Goal: Task Accomplishment & Management: Manage account settings

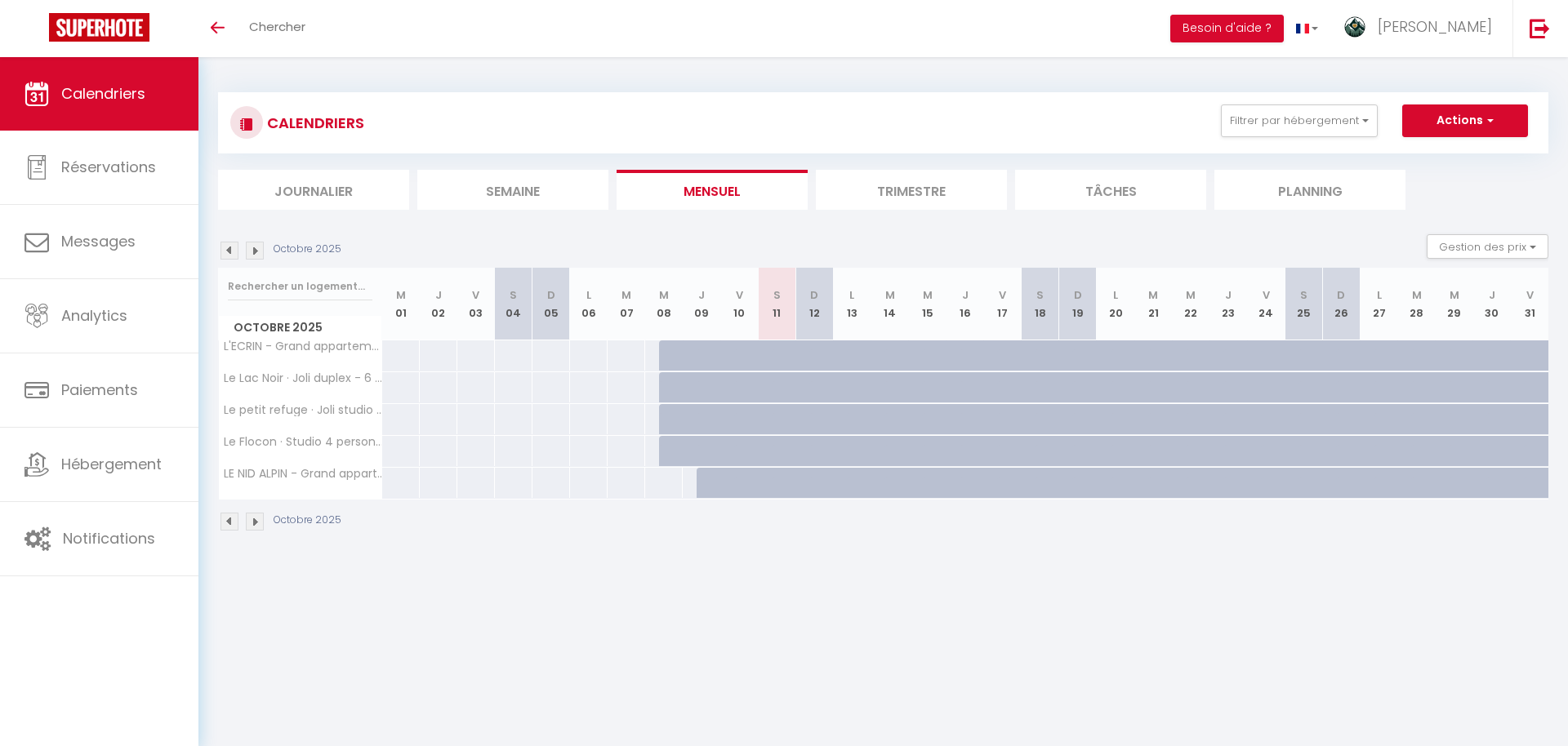
scroll to position [57, 0]
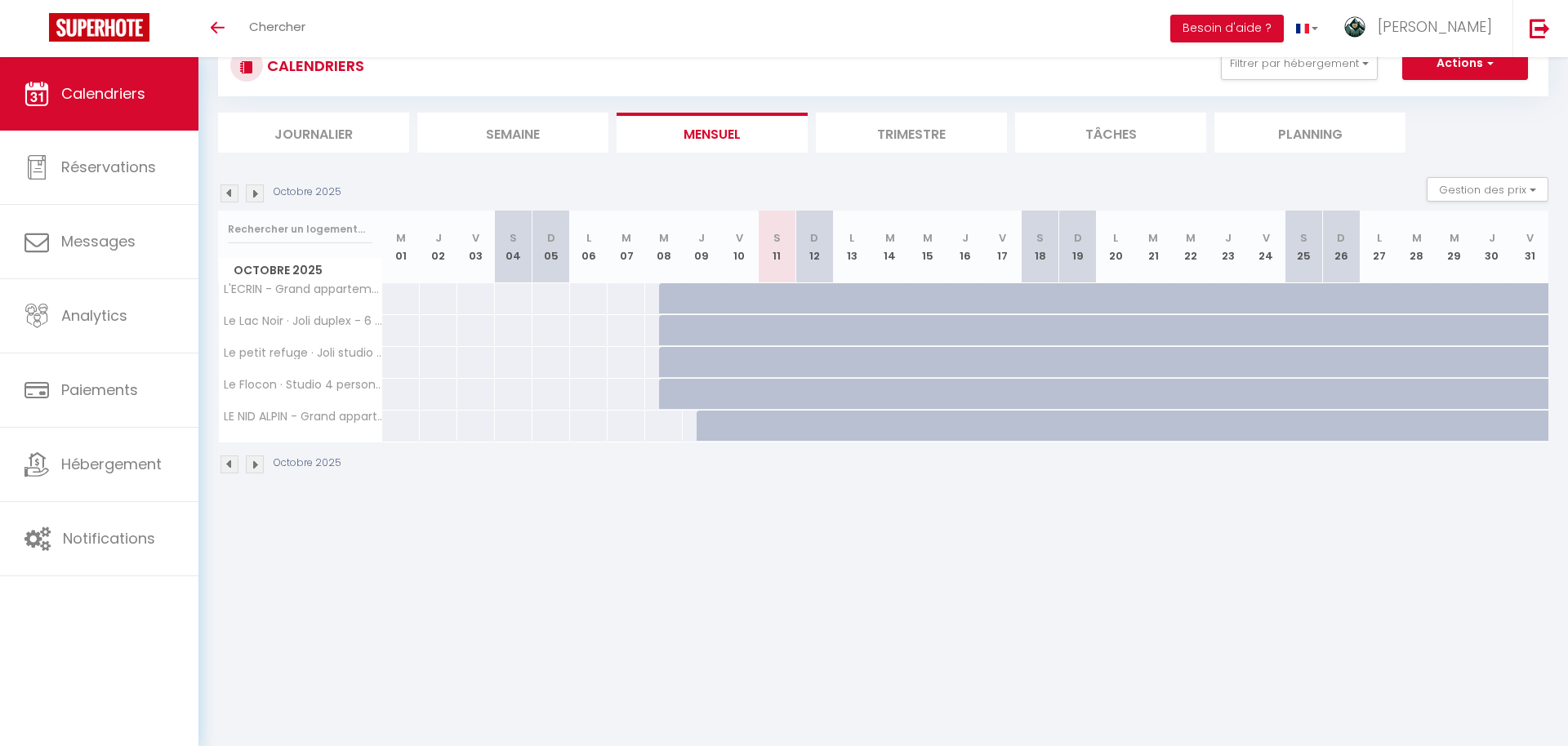
drag, startPoint x: 962, startPoint y: 143, endPoint x: 729, endPoint y: 167, distance: 234.2
click at [646, 146] on ul "Journalier [GEOGRAPHIC_DATA] Mensuel Trimestre Tâches Planning" at bounding box center [883, 132] width 1330 height 40
click at [745, 185] on div "Octobre 2025 Gestion des prix Nb Nuits minimum Règles Disponibilité" at bounding box center [883, 194] width 1330 height 33
click at [1457, 36] on span "[PERSON_NAME]" at bounding box center [1435, 26] width 114 height 20
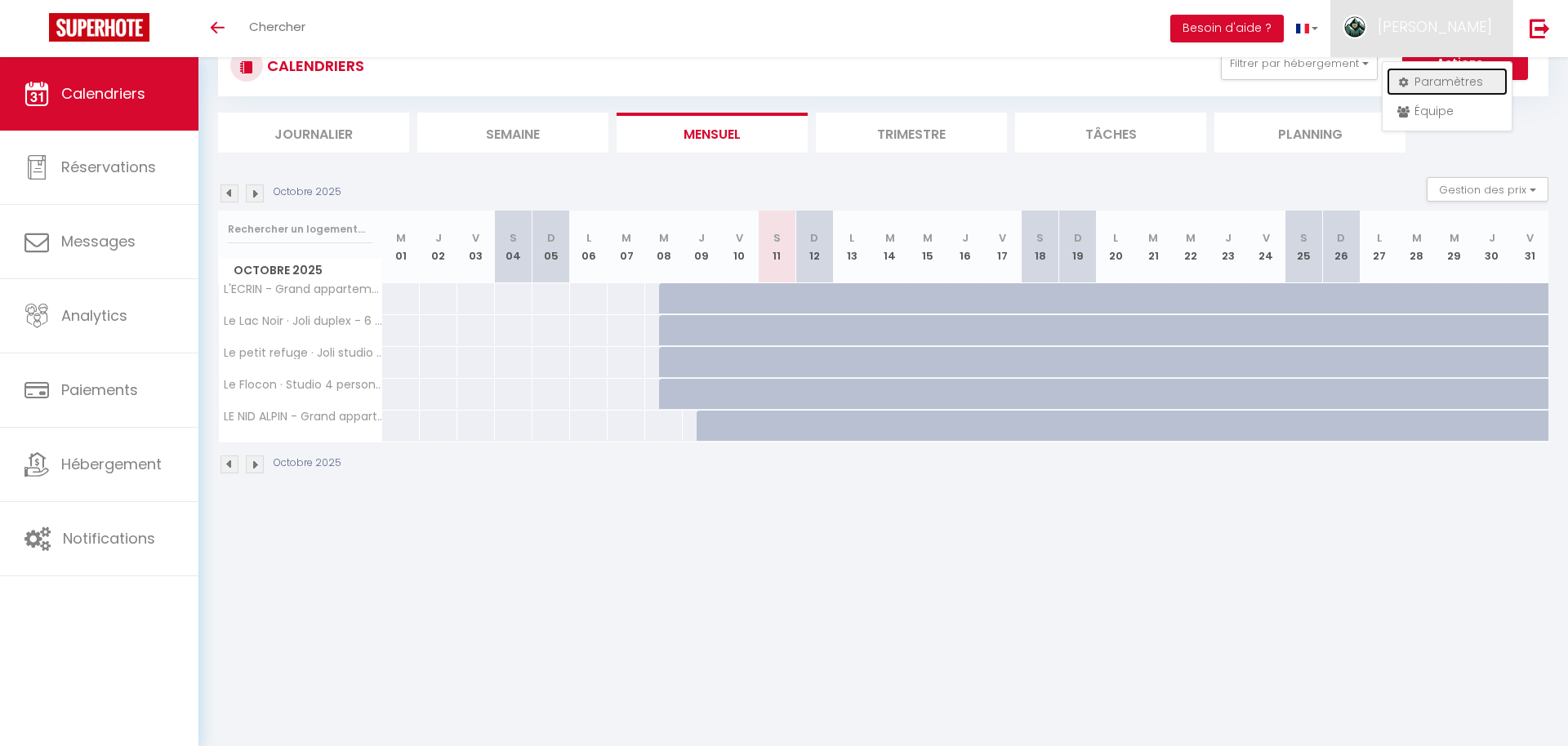
click at [1443, 83] on link "Paramètres" at bounding box center [1447, 82] width 121 height 28
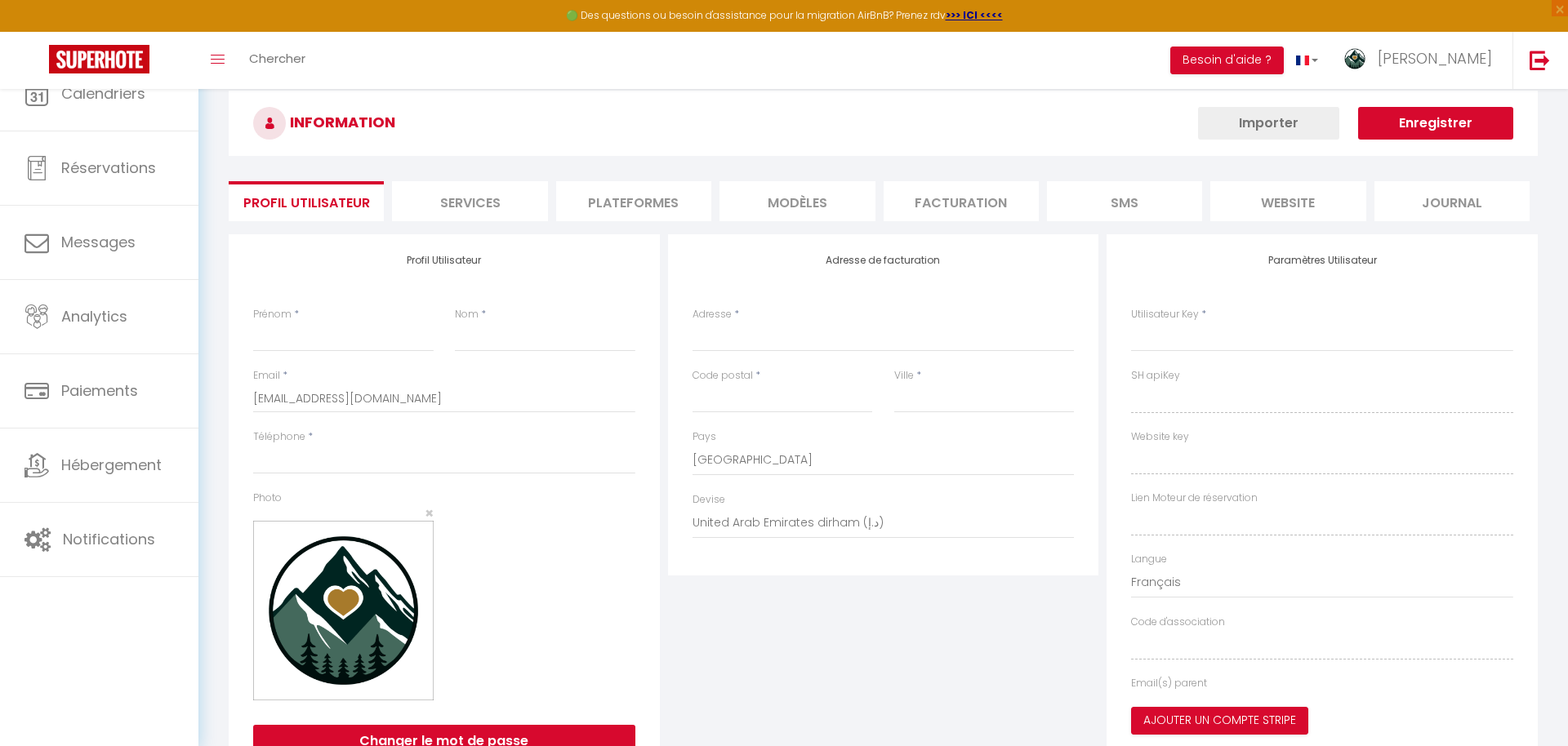
type input "[PERSON_NAME]"
type input "[PERSON_NAME] [PERSON_NAME]"
type input "[PHONE_NUMBER]"
type input "[STREET_ADDRESS][PERSON_NAME]"
type input "38520"
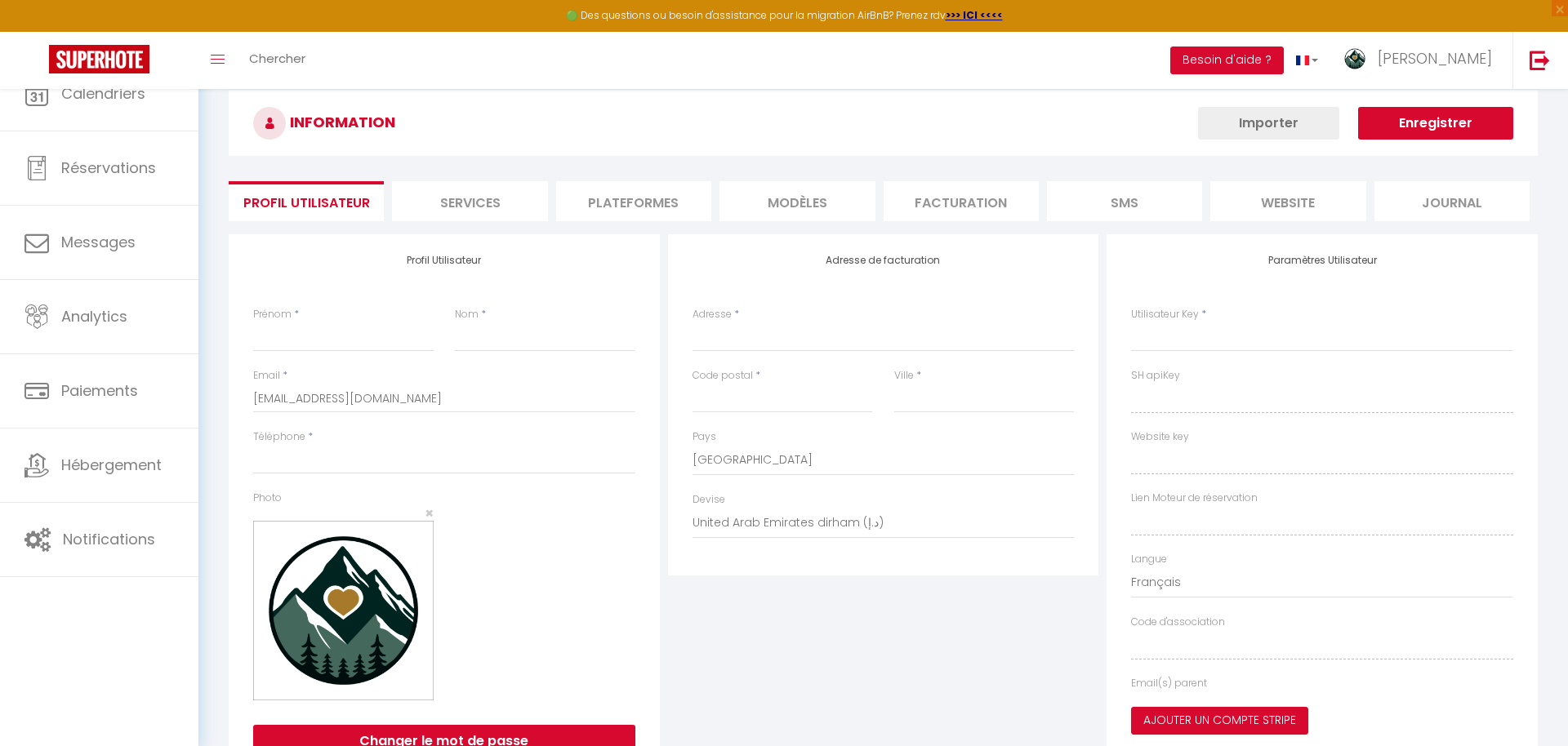
type input "Le [PERSON_NAME] d'Oisans"
select select "28"
type input "E2INvmAvJTK3GKgCLeQwclwJq"
type input "qv3oWXQcZEBgUz7rNZr6NNInR"
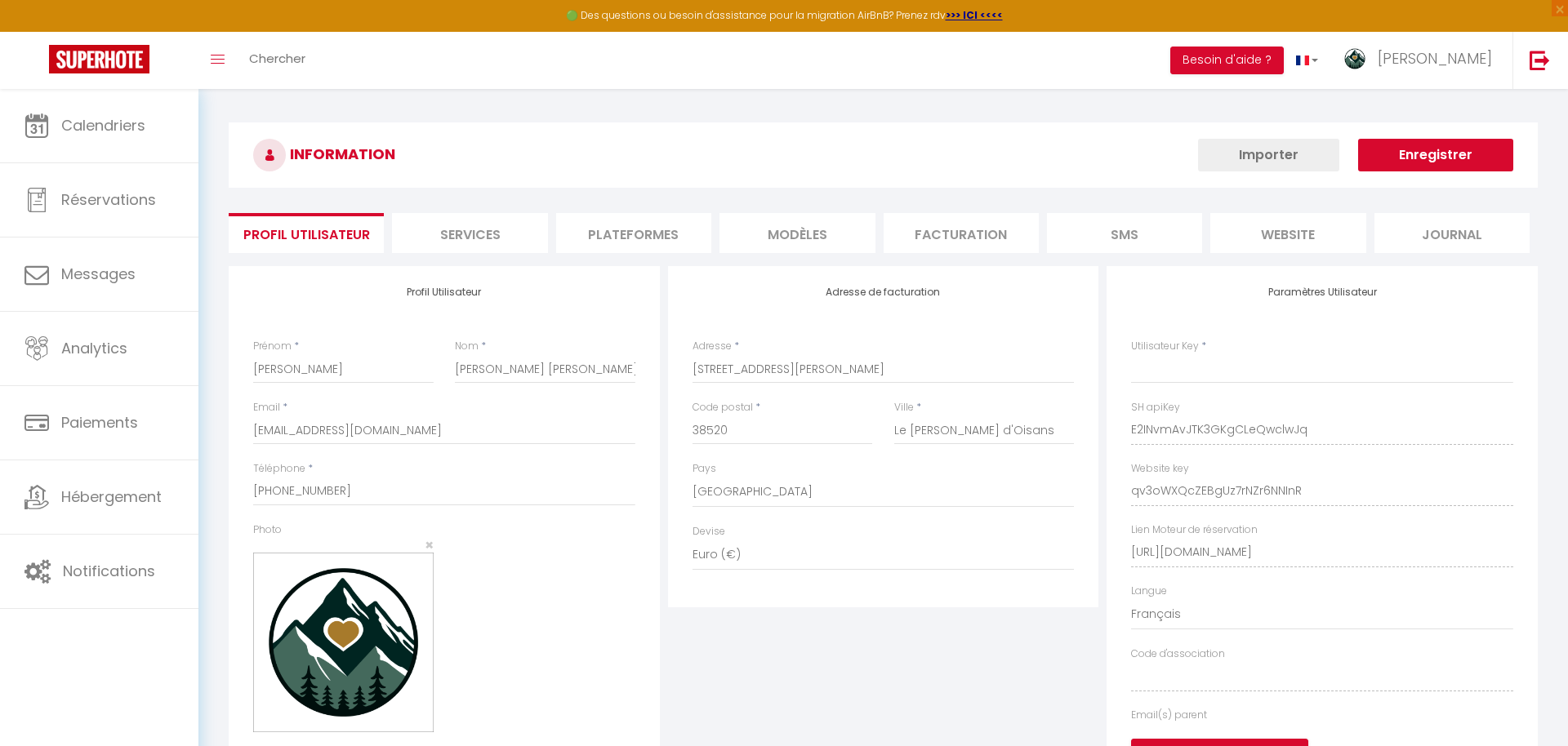
type input "E2INvmAvJTK3GKgCLeQwclwJq"
type input "qv3oWXQcZEBgUz7rNZr6NNInR"
type input "[URL][DOMAIN_NAME]"
select select "fr"
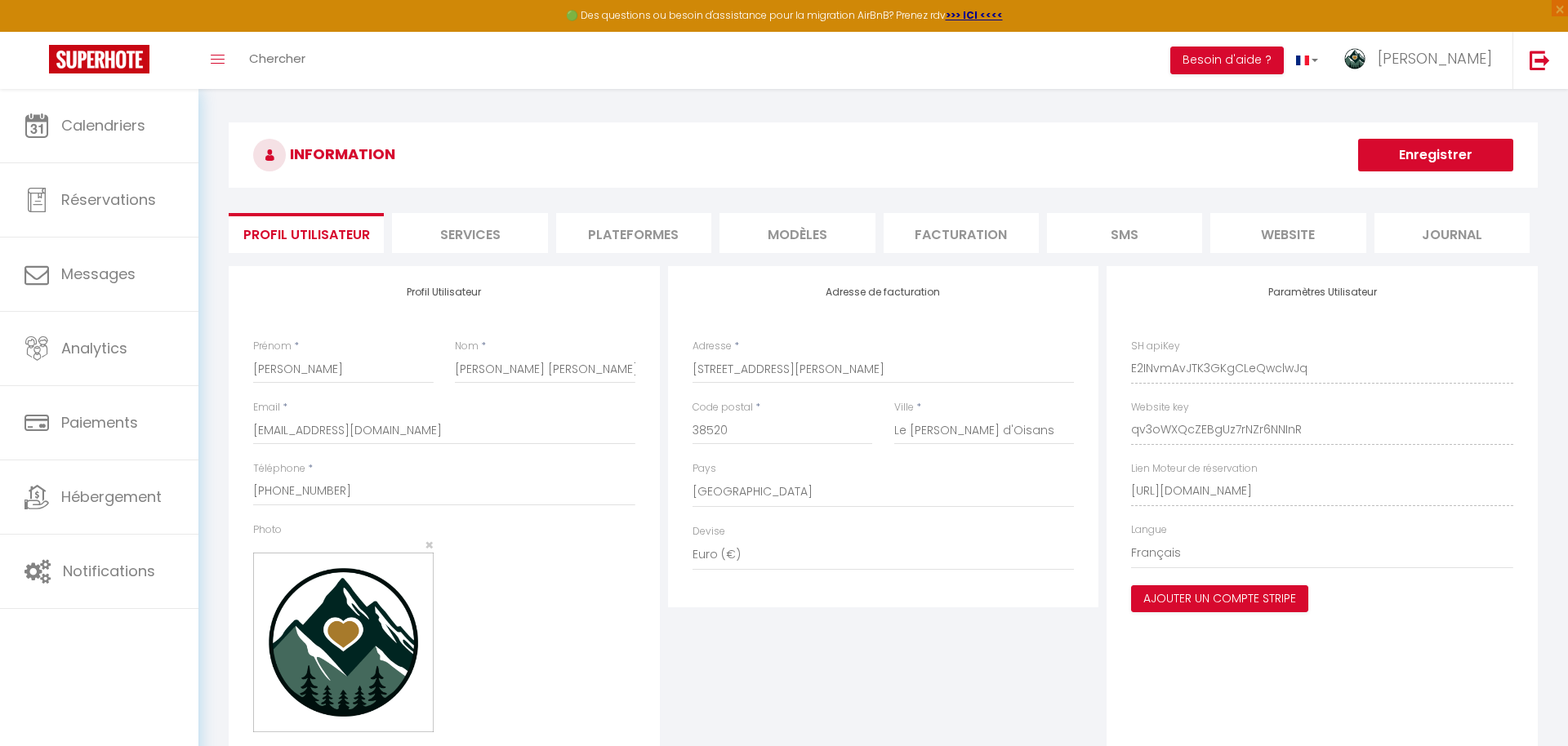
click at [910, 229] on li "Facturation" at bounding box center [961, 232] width 155 height 40
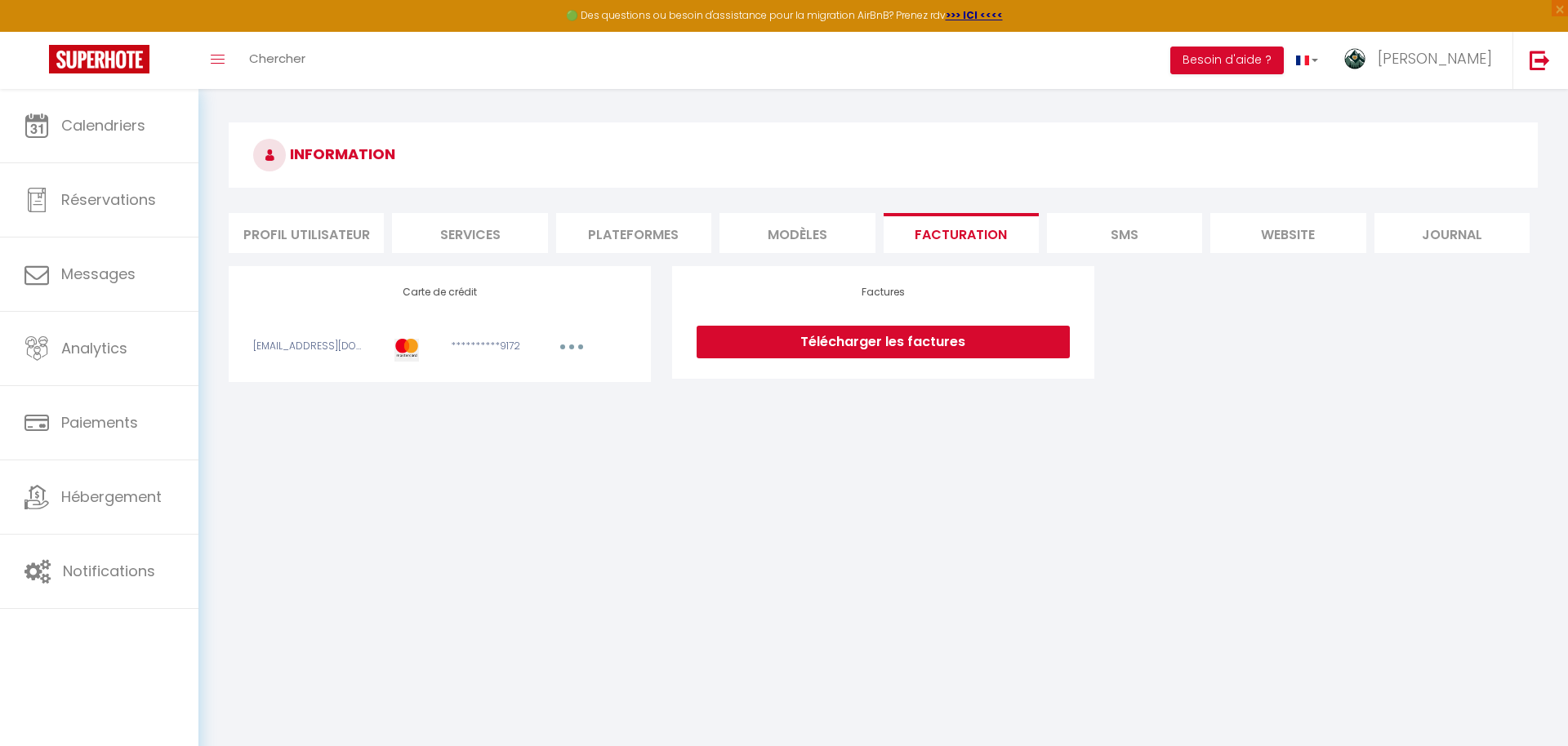
click at [656, 234] on li "Plateformes" at bounding box center [634, 232] width 155 height 40
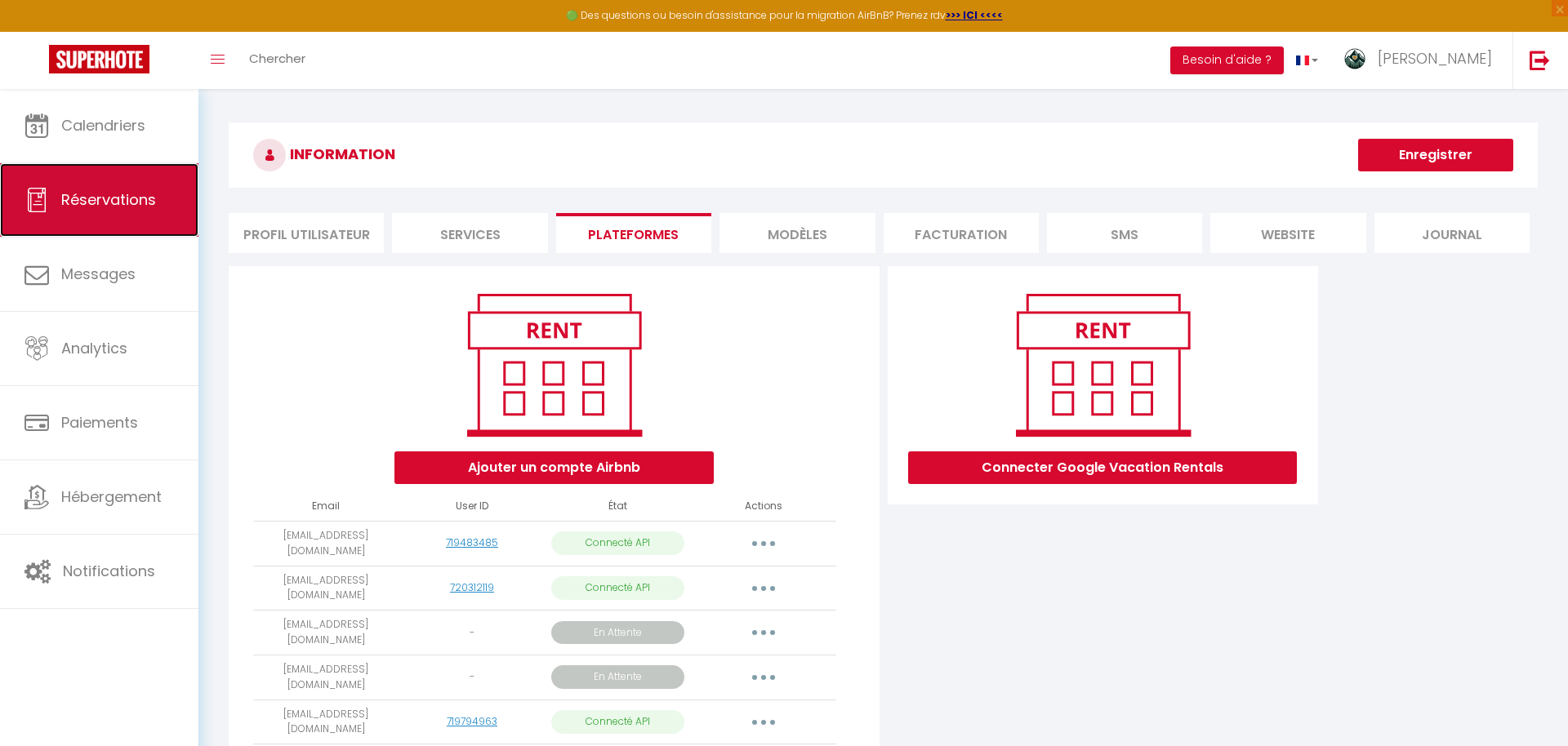
click at [97, 227] on link "Réservations" at bounding box center [99, 201] width 199 height 74
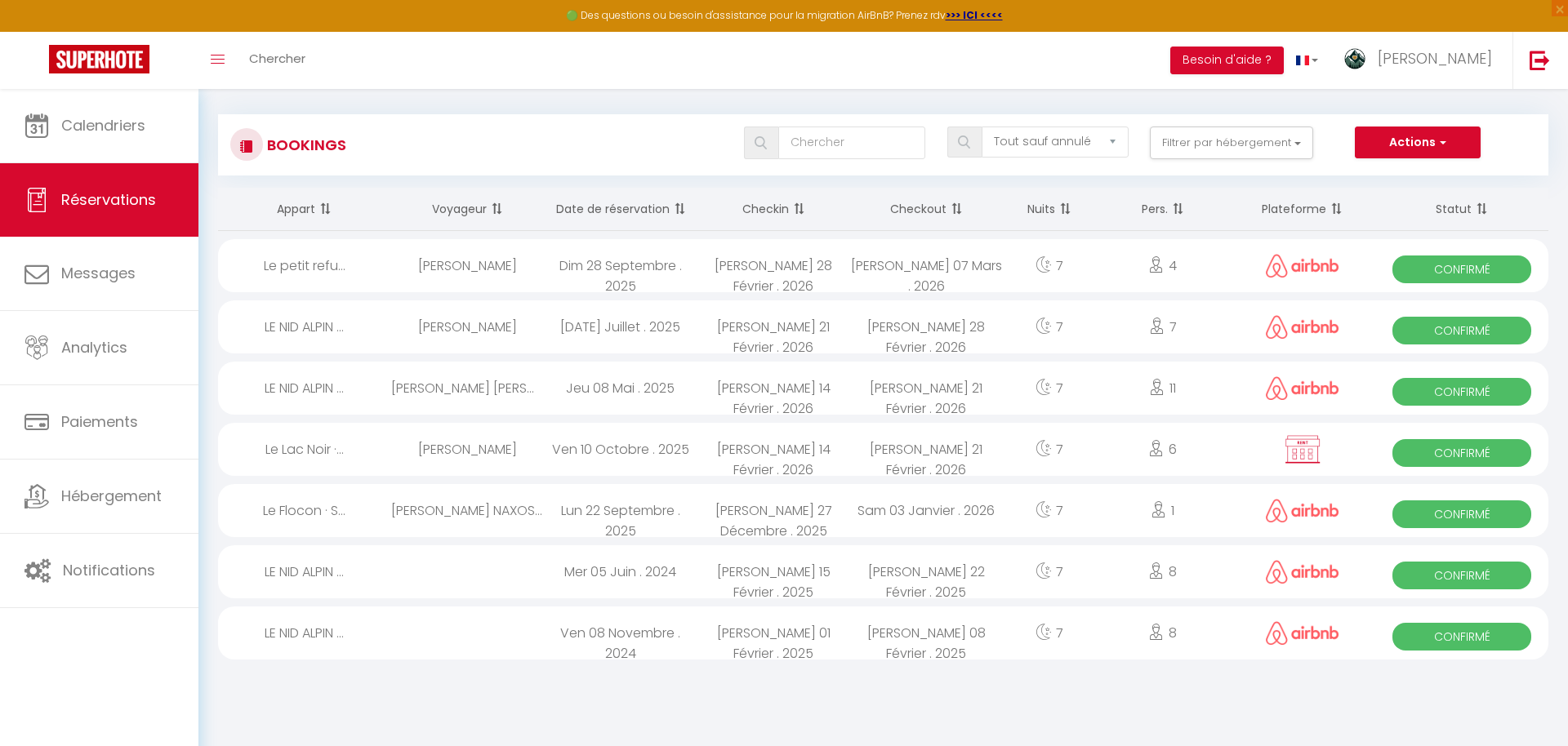
scroll to position [89, 0]
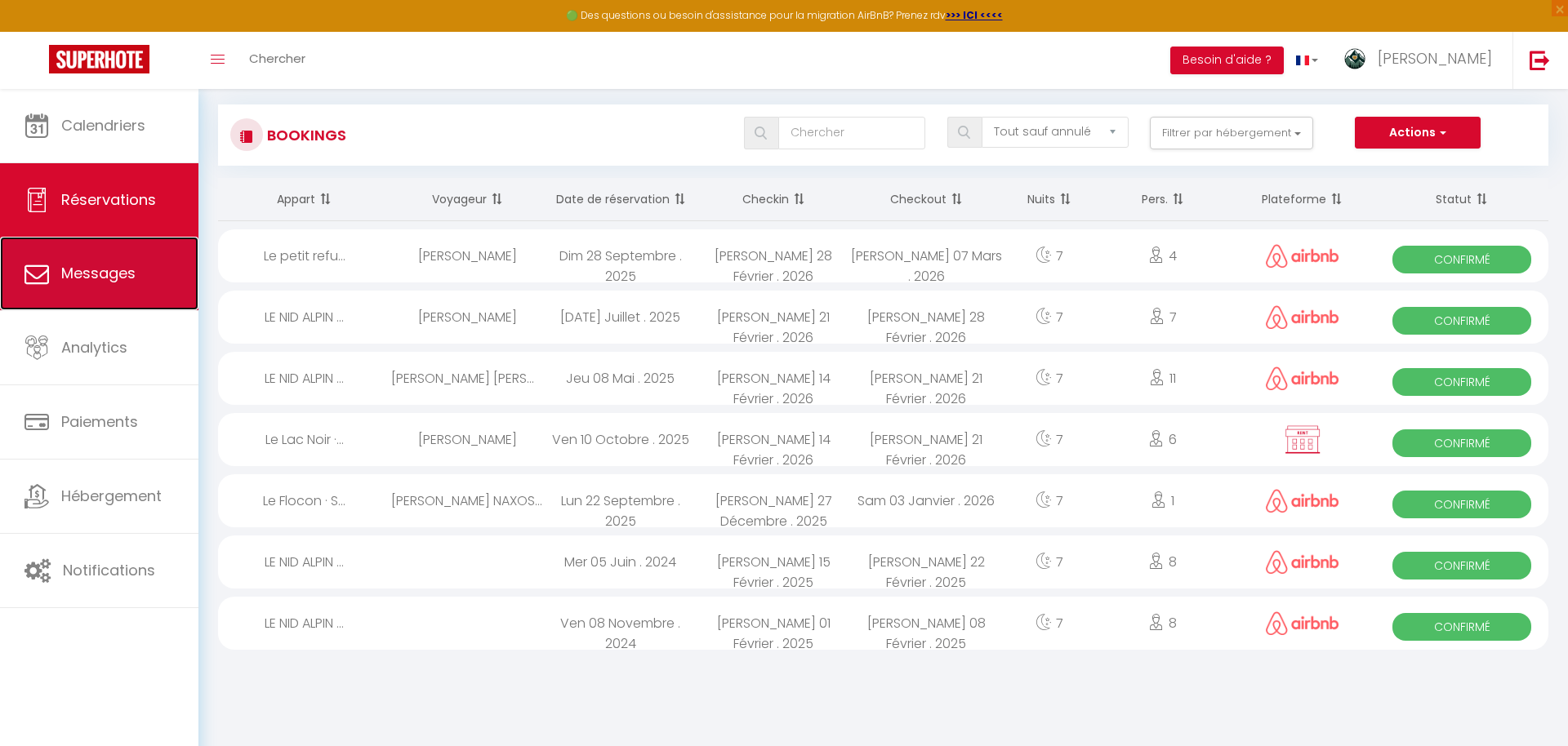
click at [116, 301] on link "Messages" at bounding box center [99, 274] width 199 height 74
select select "message"
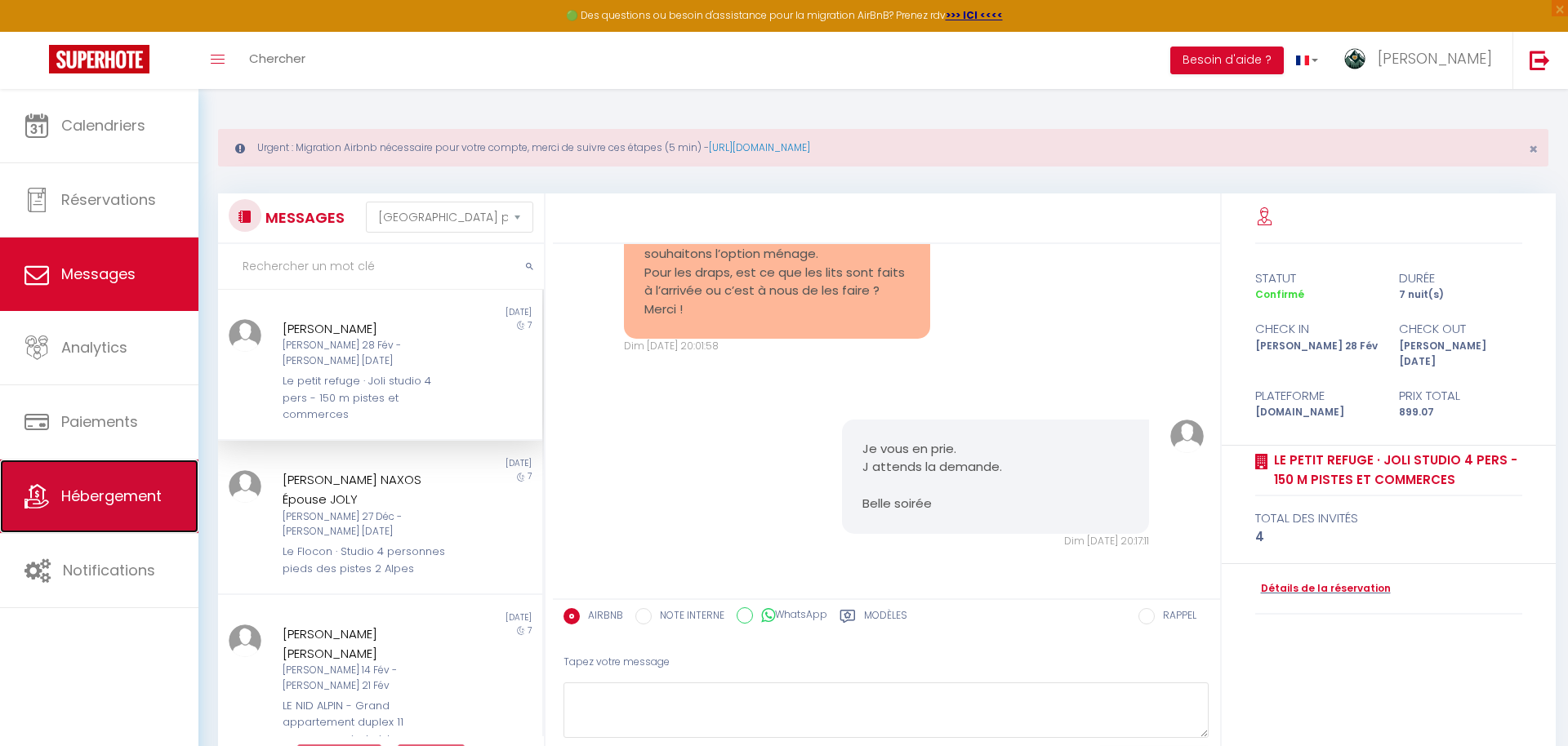
click at [129, 483] on link "Hébergement" at bounding box center [99, 497] width 199 height 74
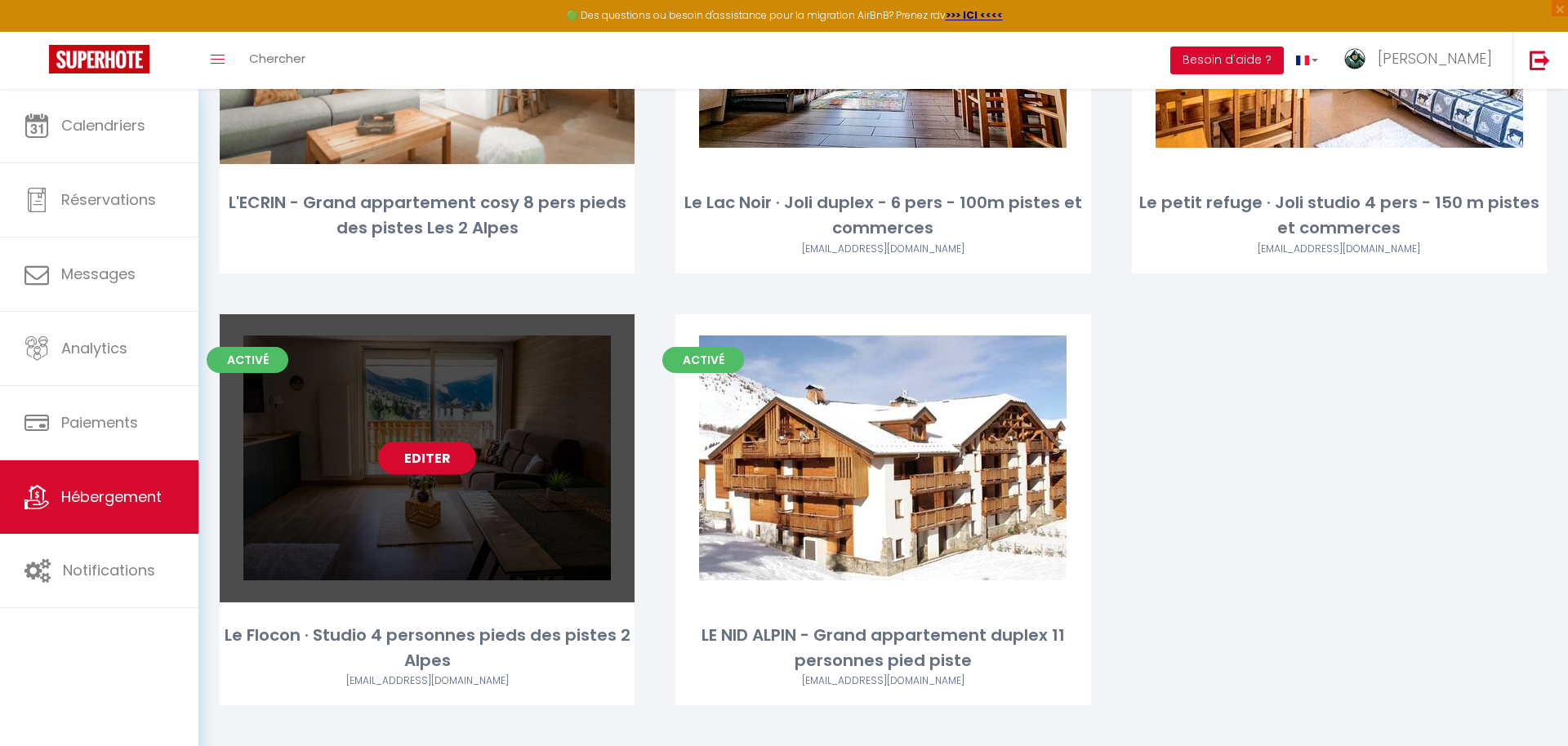
scroll to position [397, 0]
click at [436, 467] on link "Editer" at bounding box center [427, 458] width 98 height 33
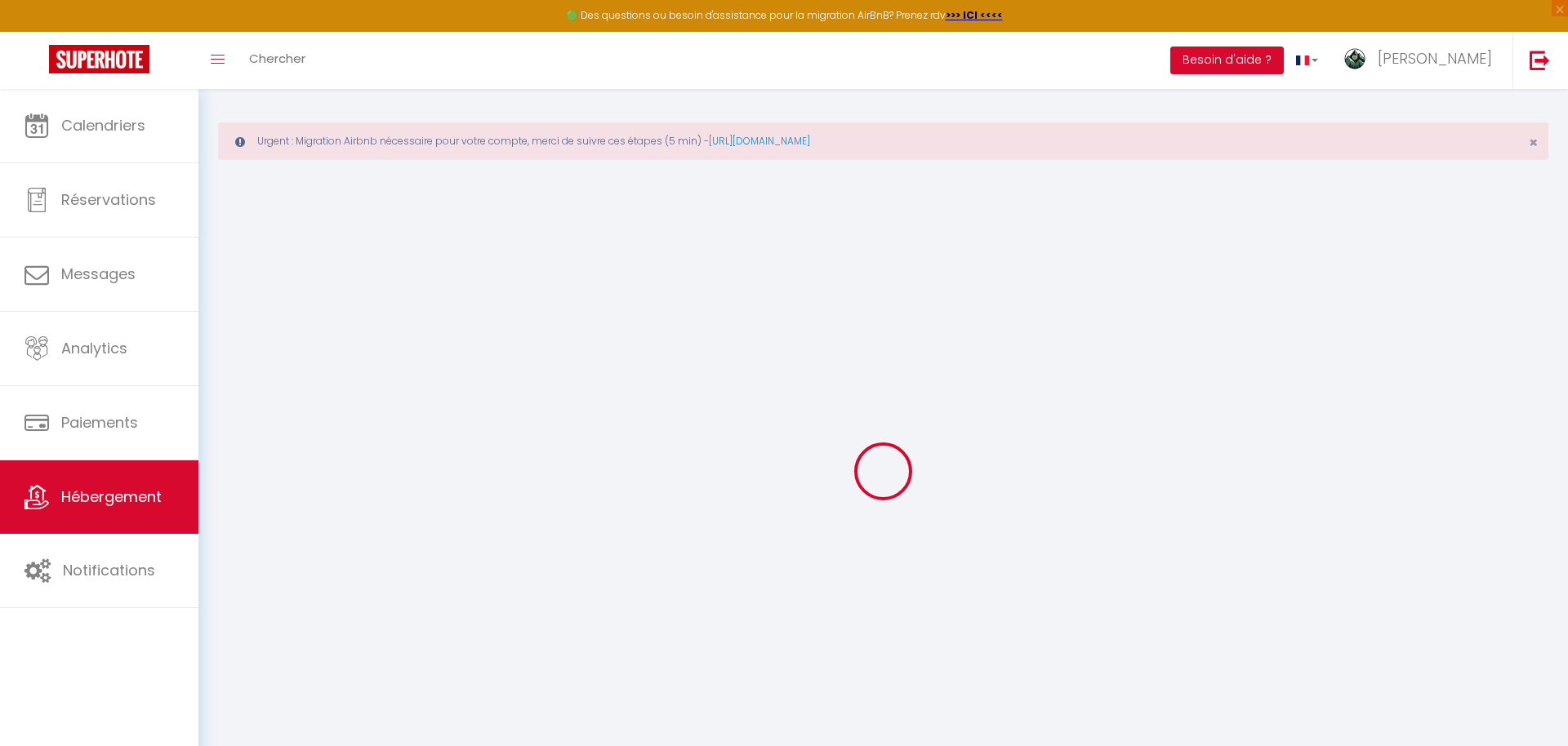
scroll to position [89, 0]
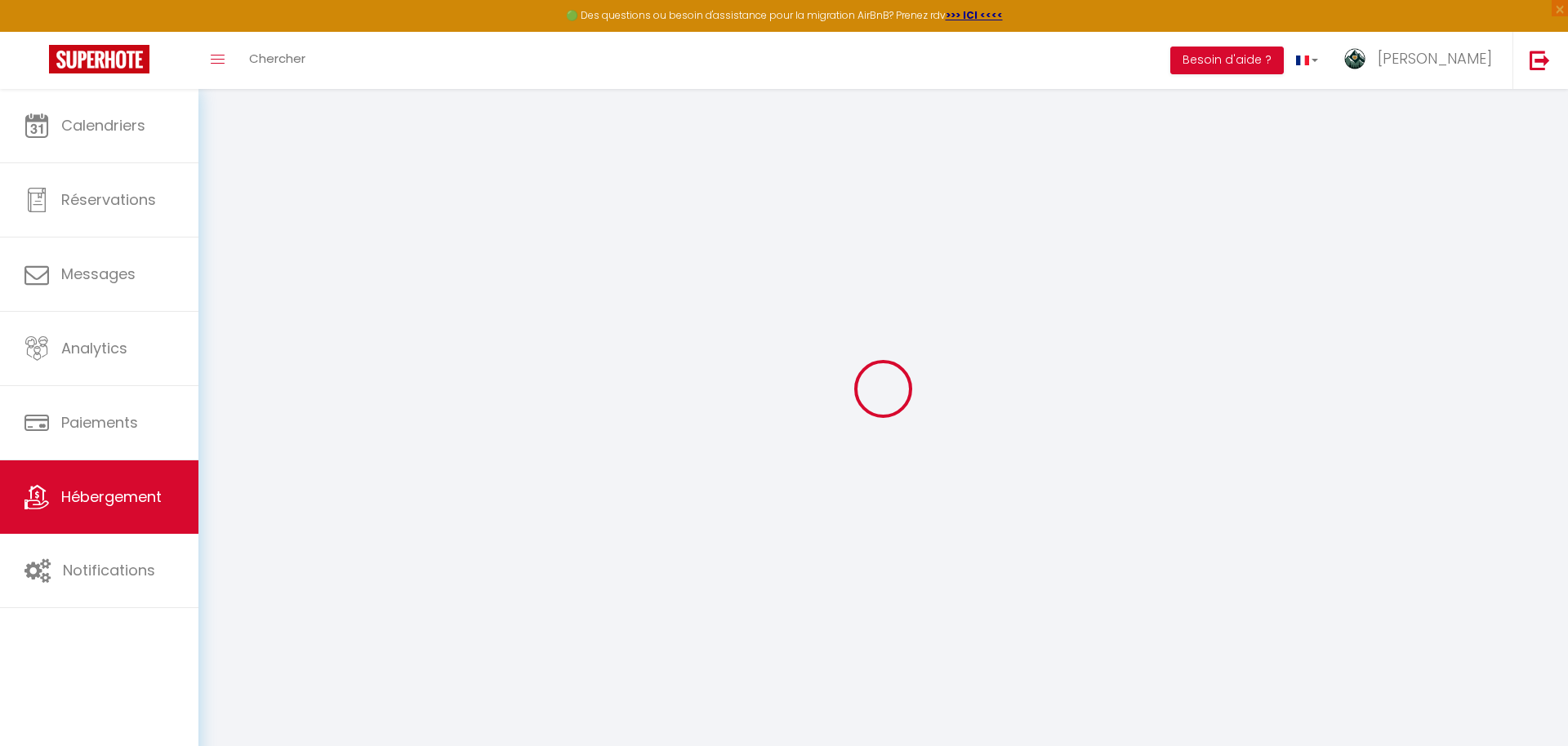
select select
checkbox input "false"
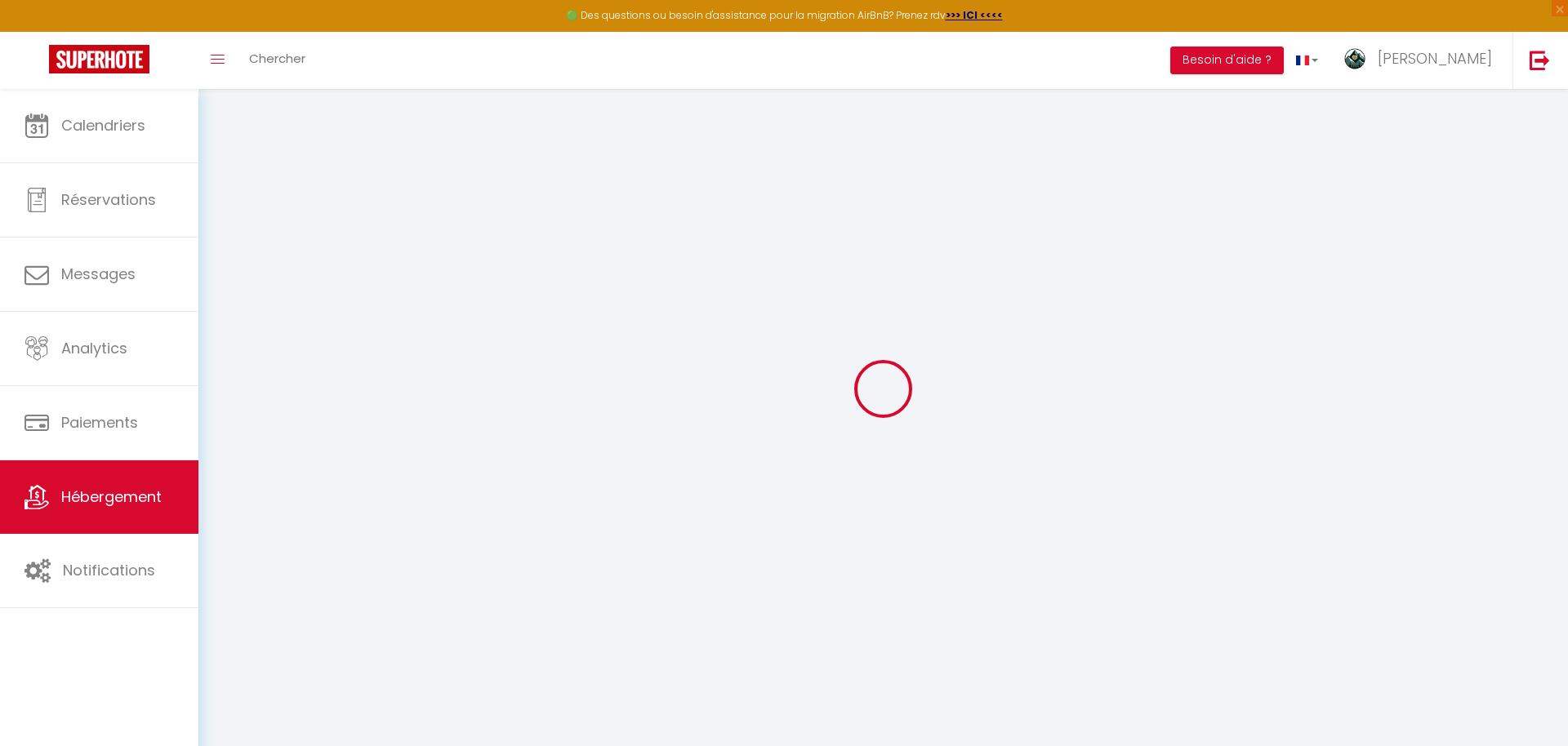
select select "16:00"
select select "23:45"
select select
select select "30"
select select "120"
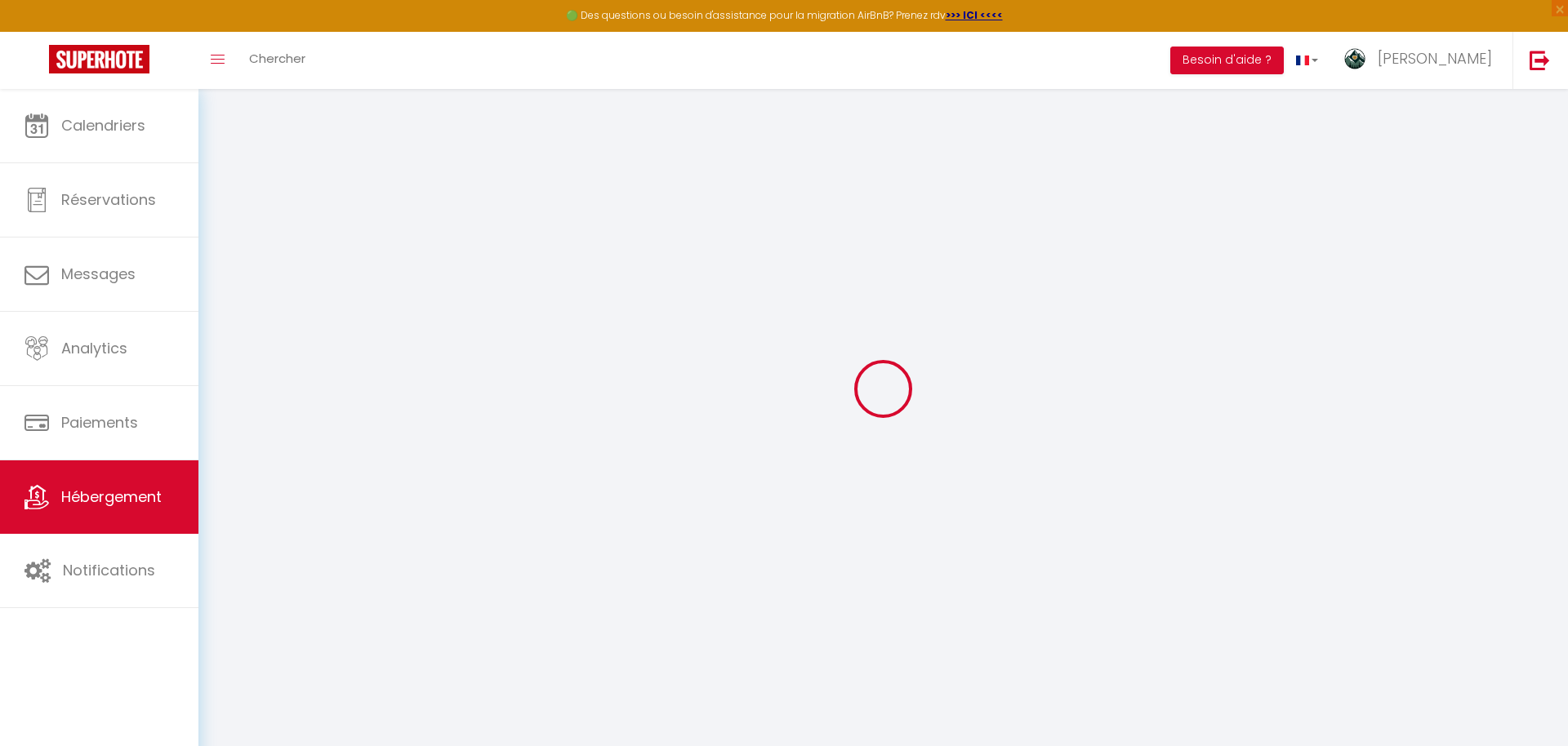
select select
checkbox input "false"
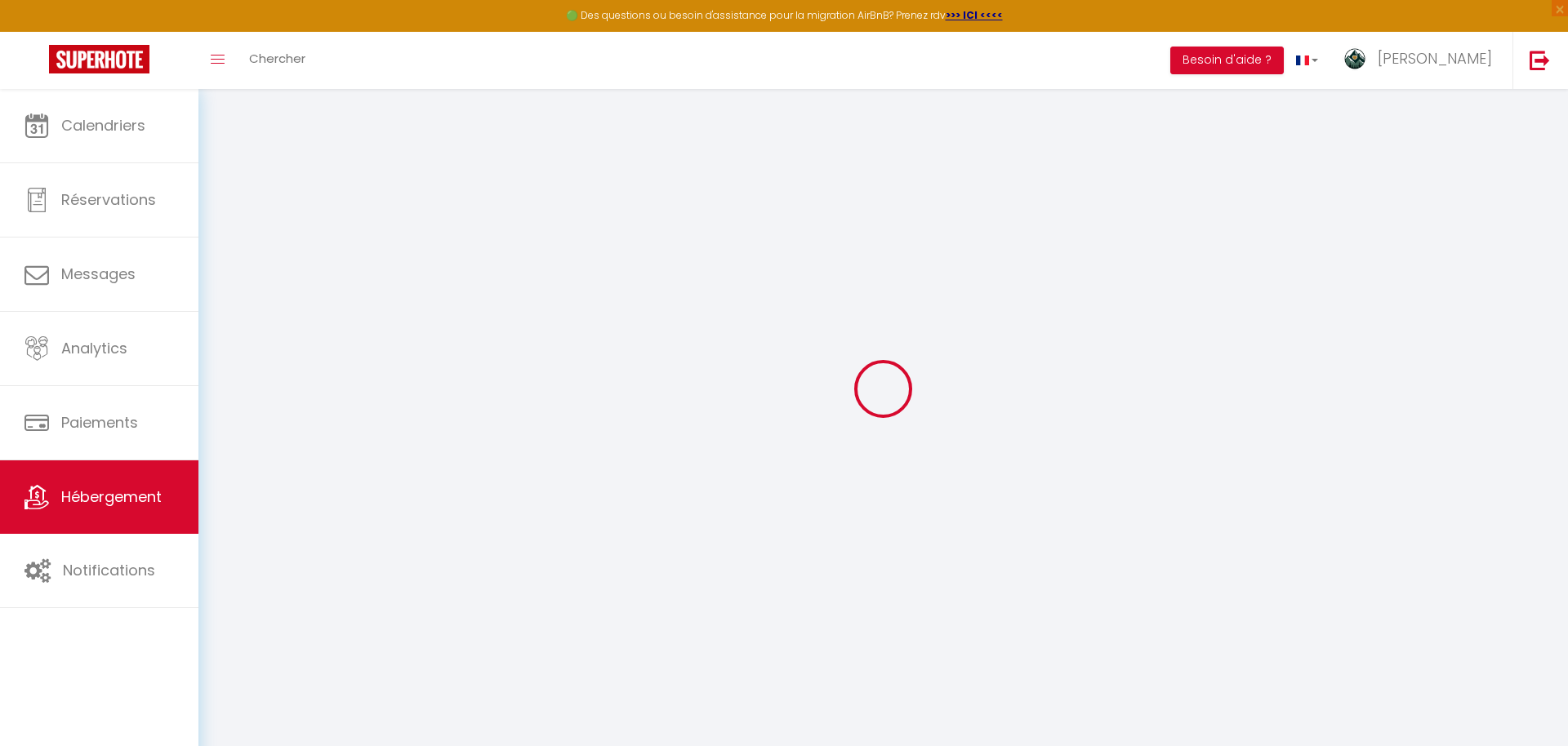
checkbox input "false"
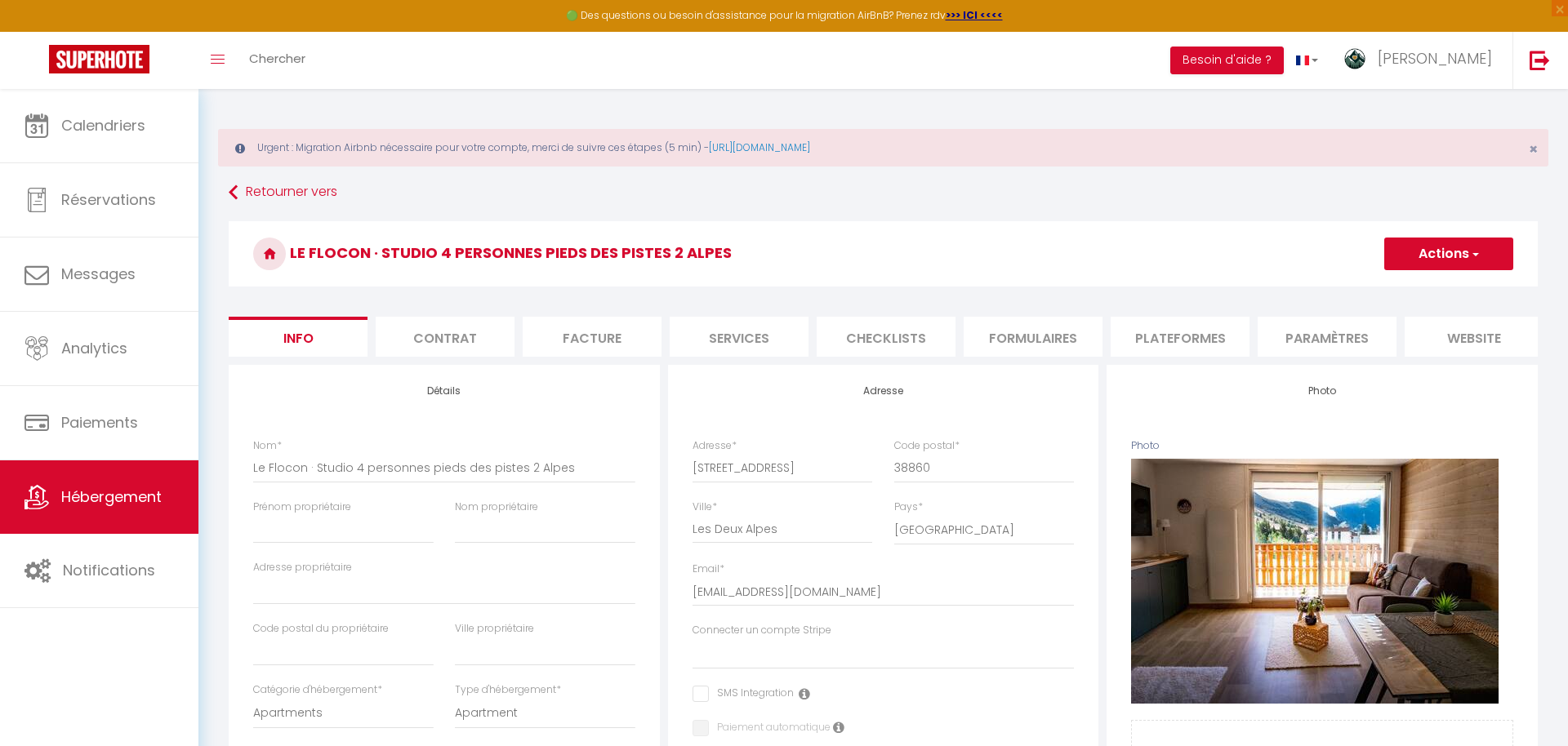
click at [451, 327] on li "Contrat" at bounding box center [445, 336] width 139 height 40
select select
checkbox input "false"
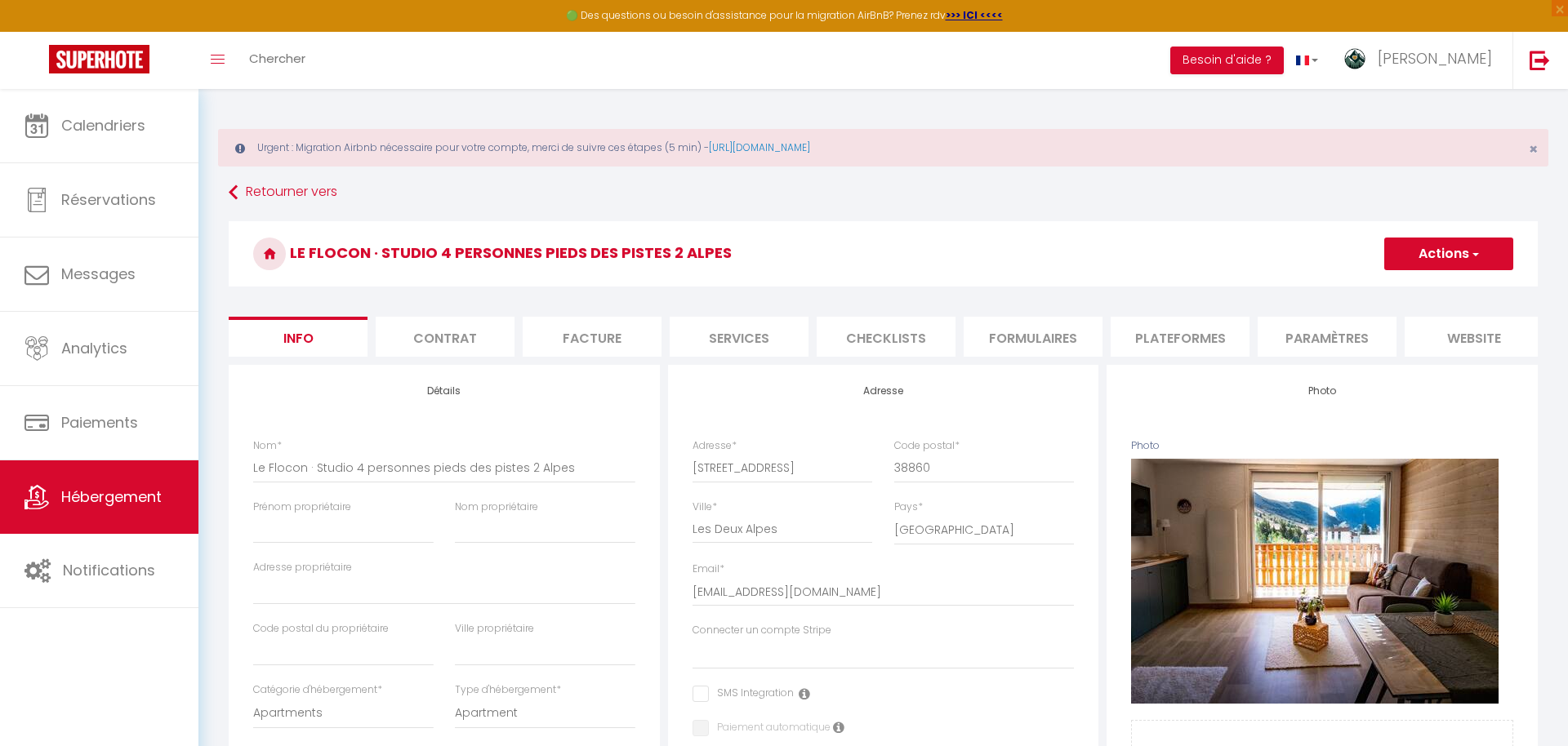
checkbox input "false"
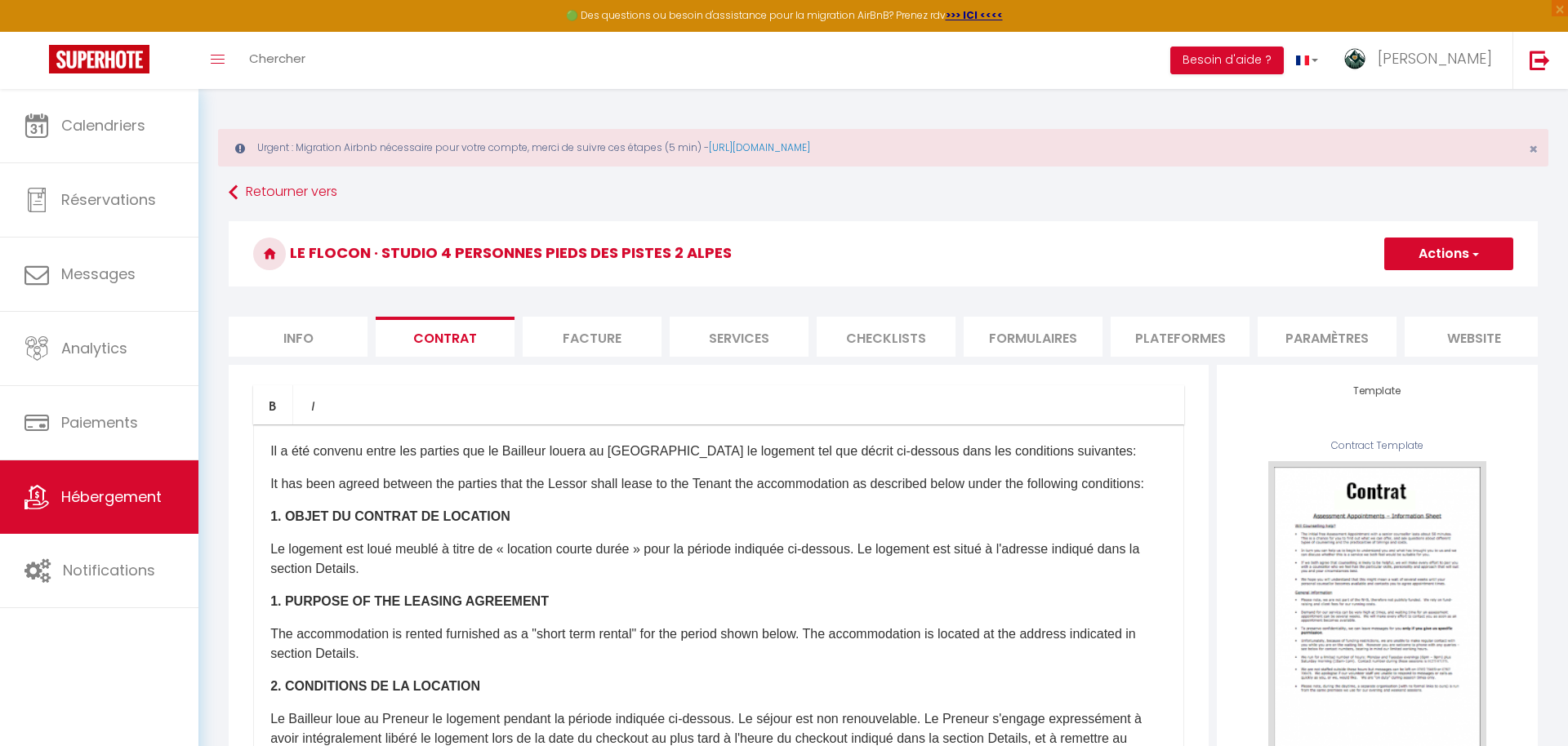
click at [560, 334] on li "Facture" at bounding box center [592, 336] width 139 height 40
select select
checkbox input "false"
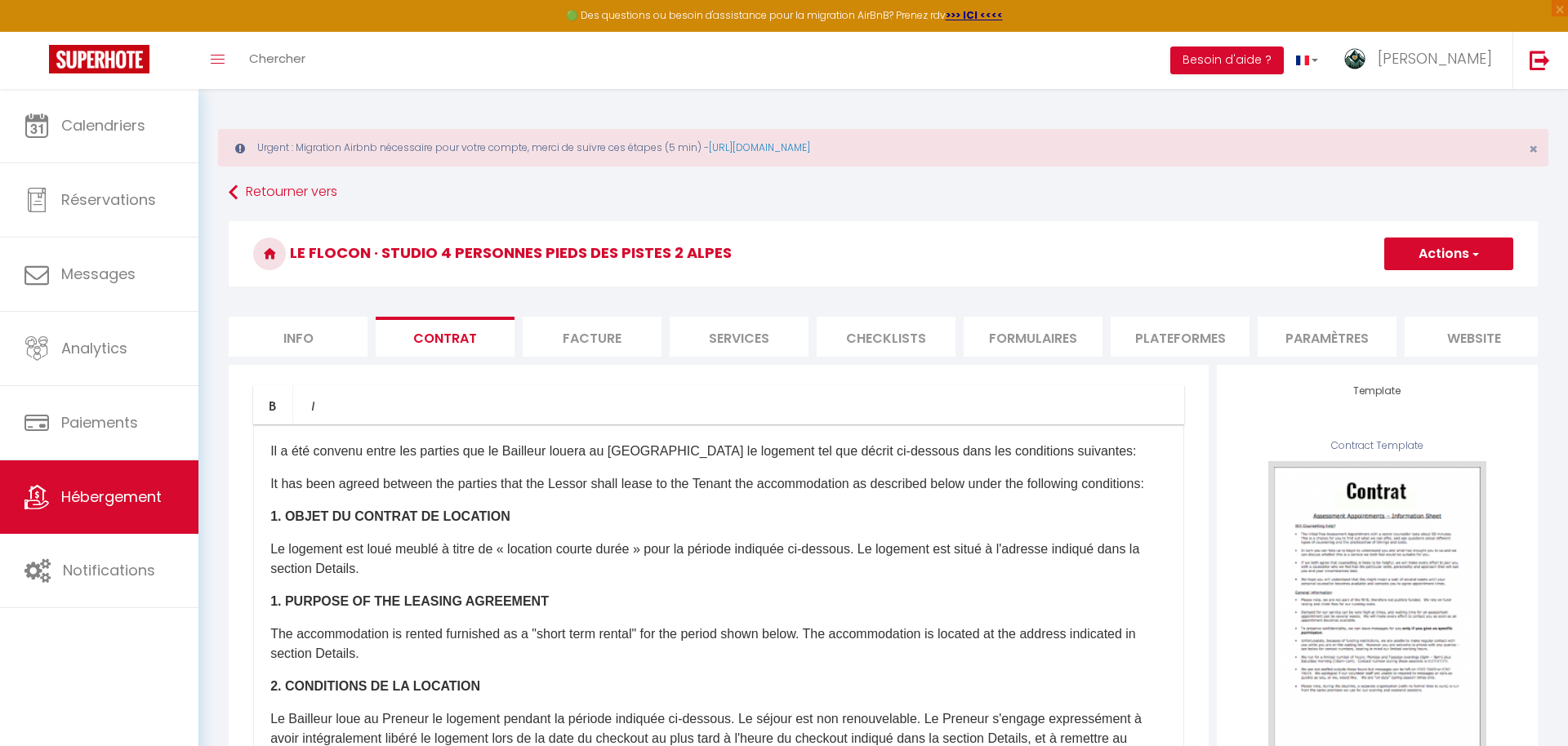
checkbox input "false"
select select
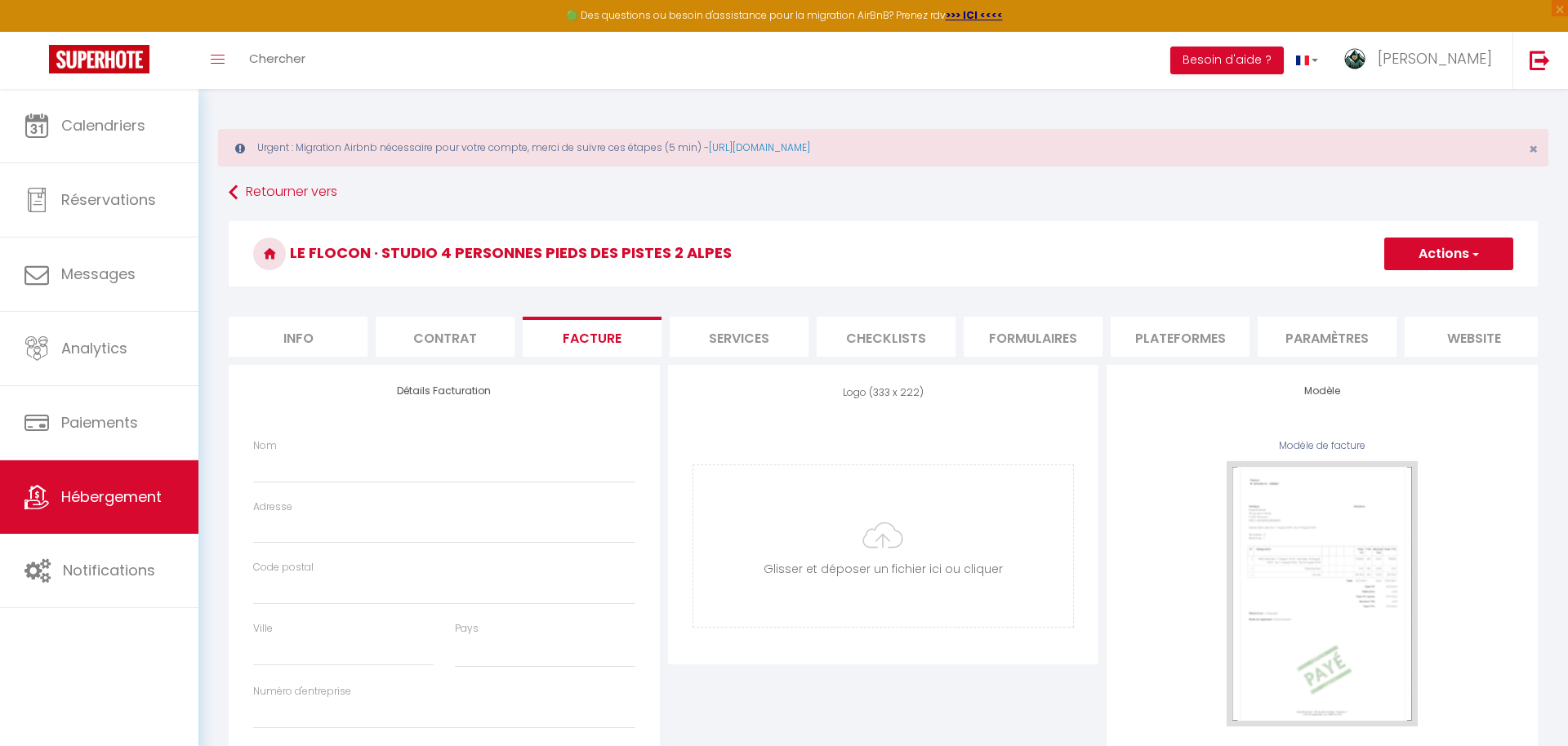
select select
checkbox input "false"
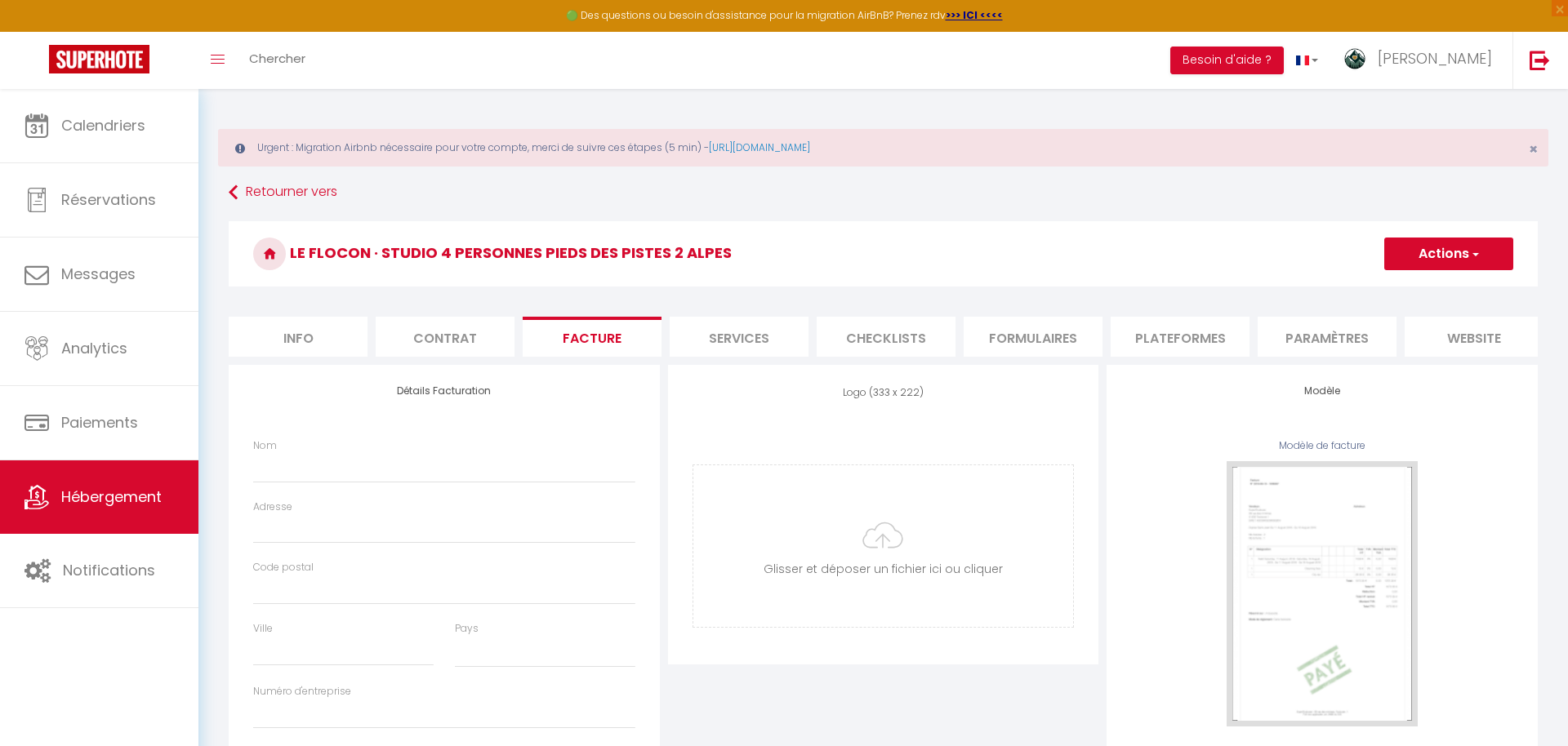
checkbox input "false"
select select
checkbox input "false"
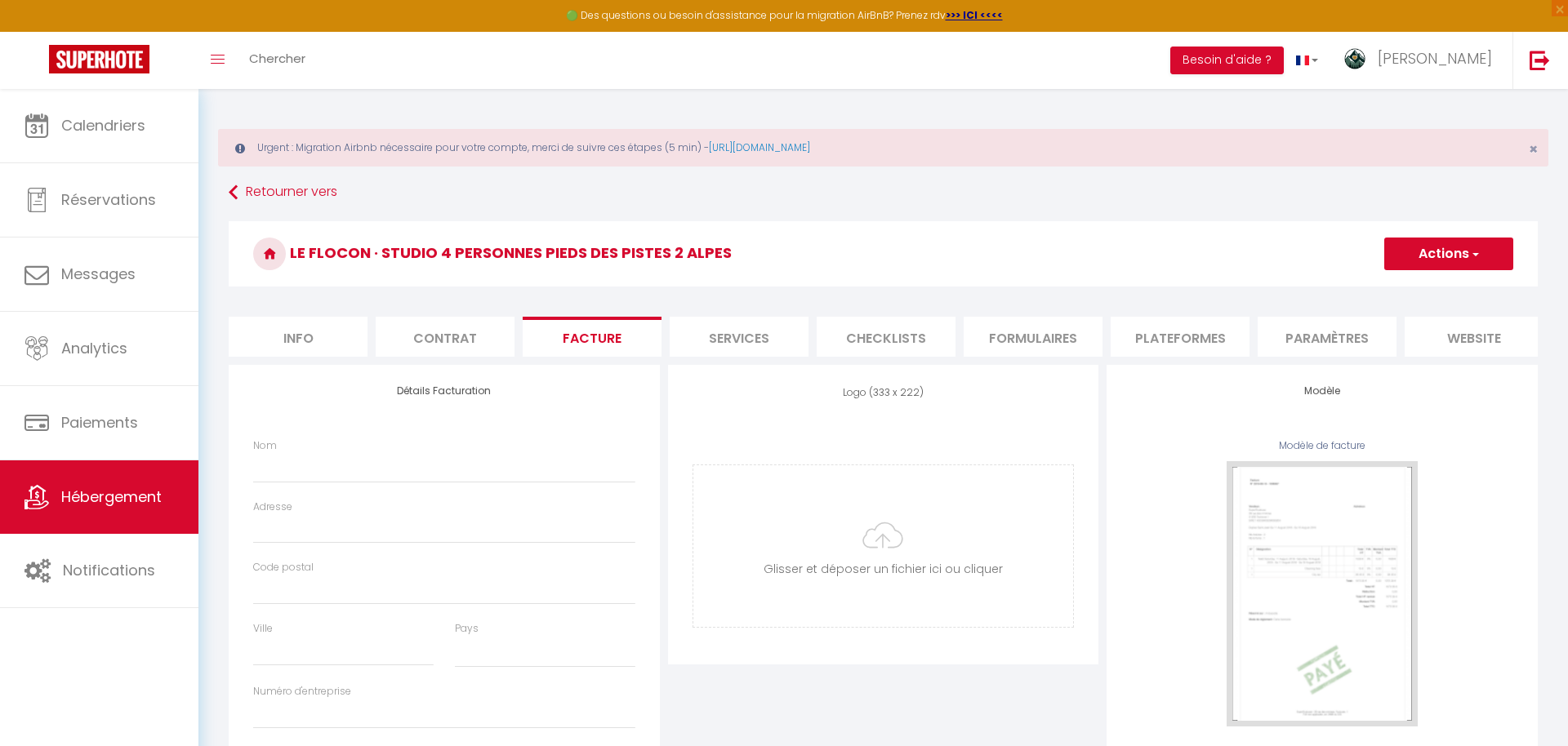
checkbox input "false"
select select
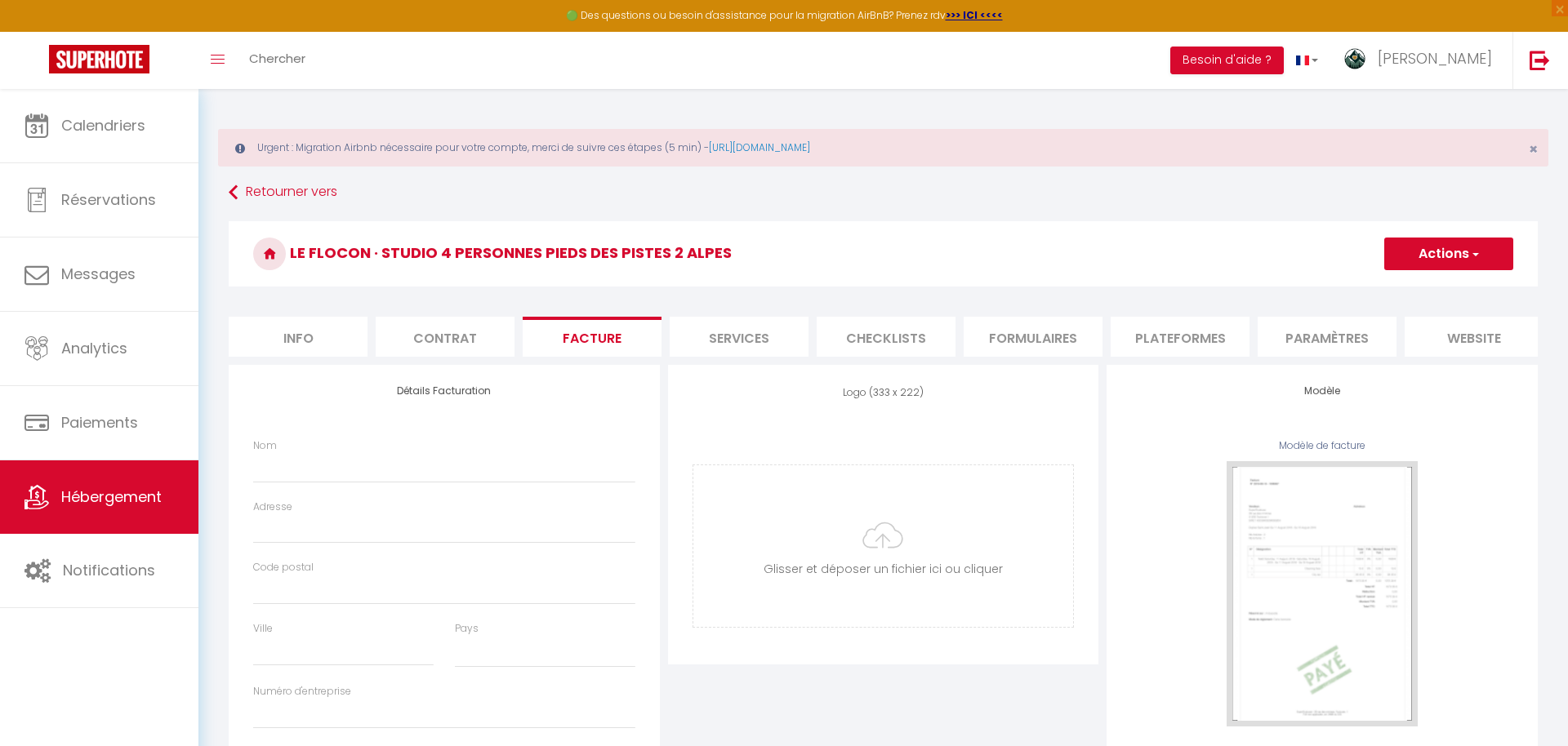
select select
checkbox input "false"
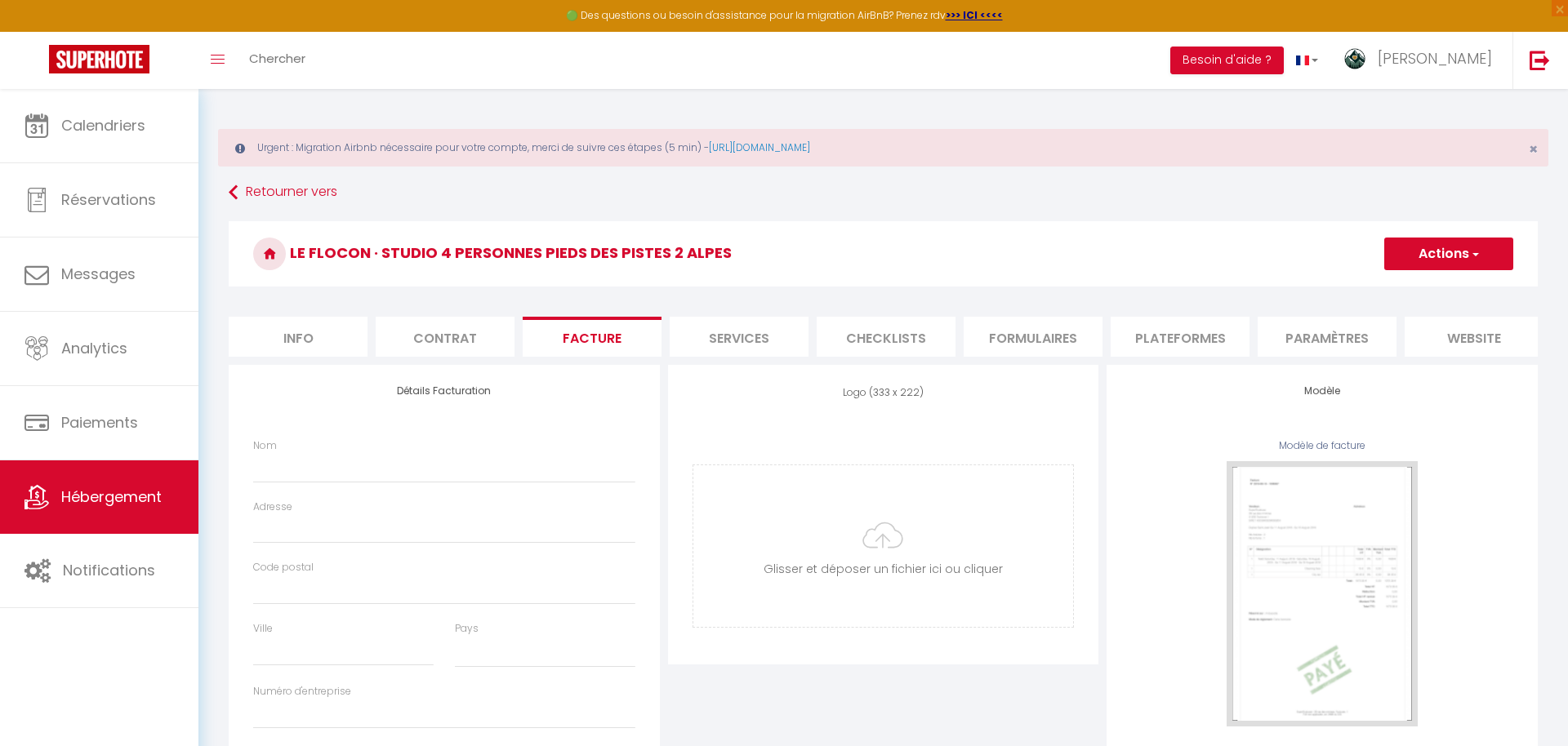
select select
checkbox input "false"
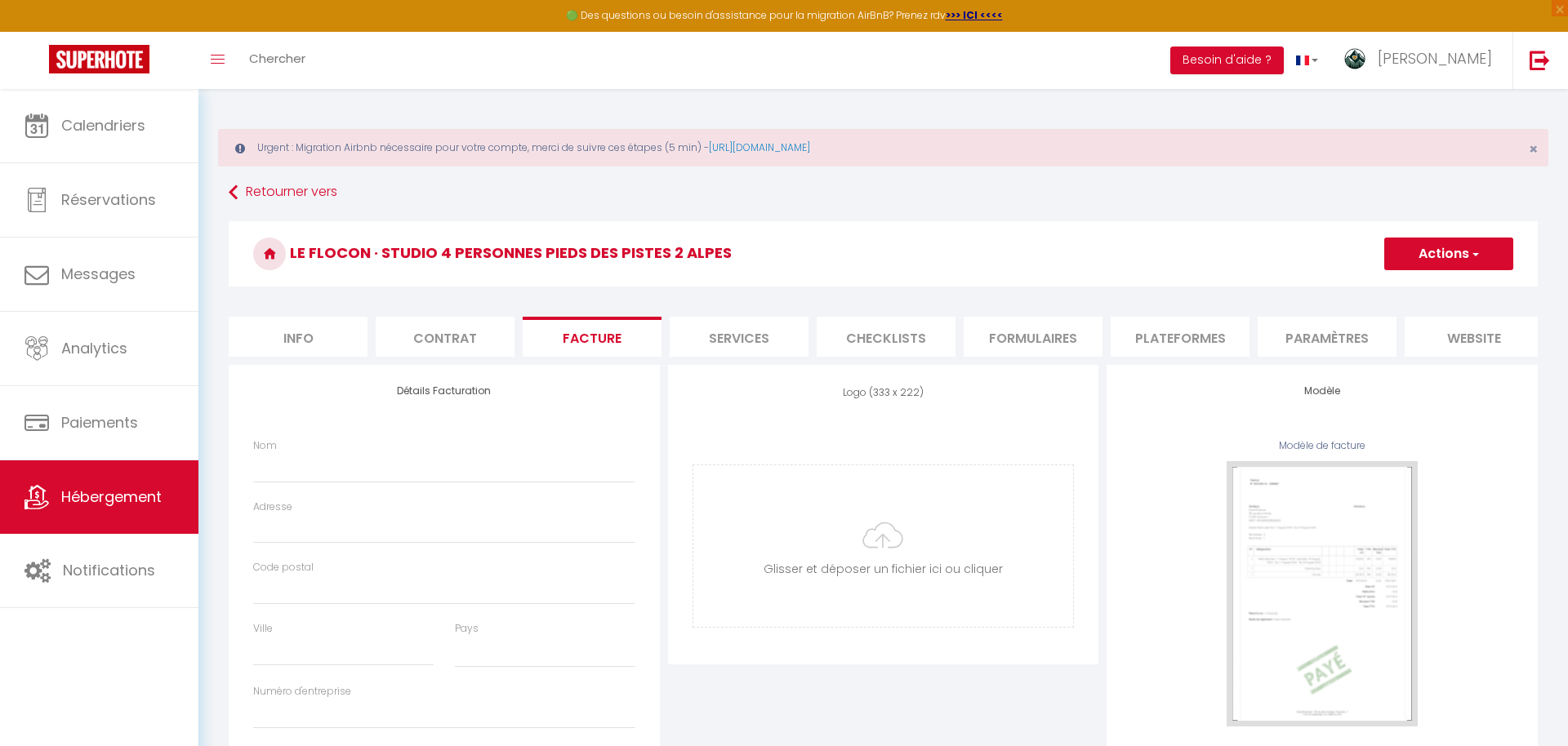
checkbox input "false"
select select
click at [732, 343] on li "Services" at bounding box center [739, 336] width 139 height 40
select select
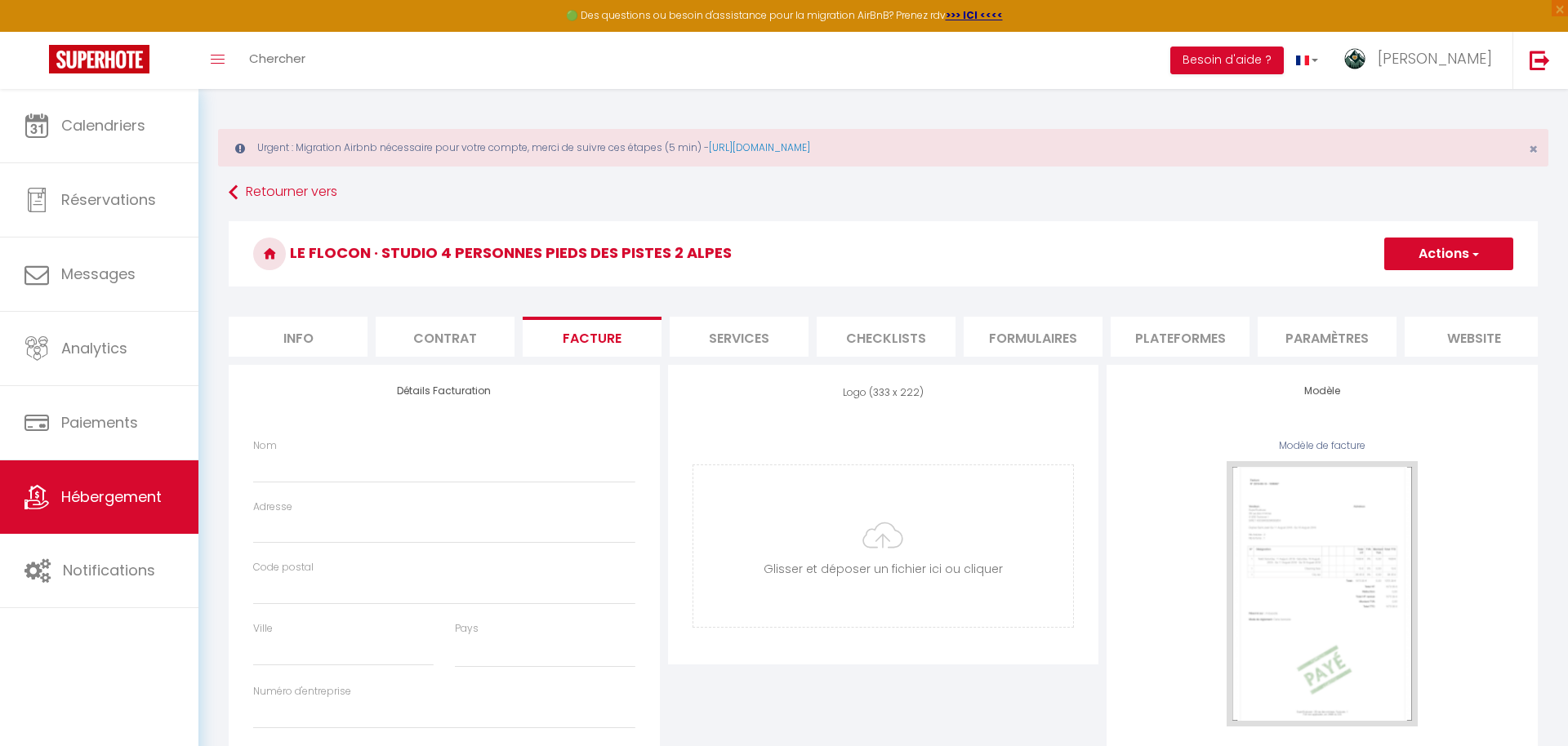
select select
checkbox input "false"
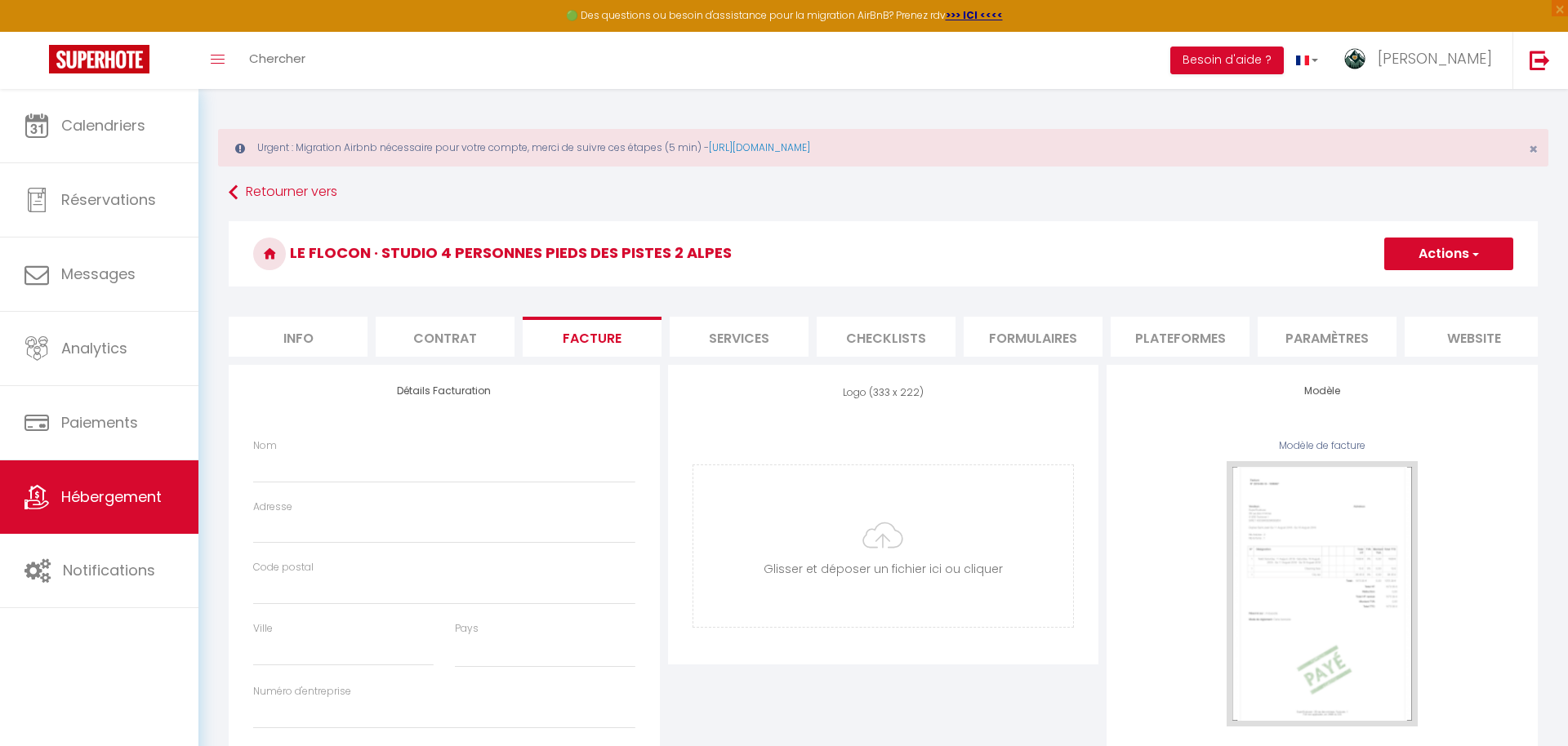
select select
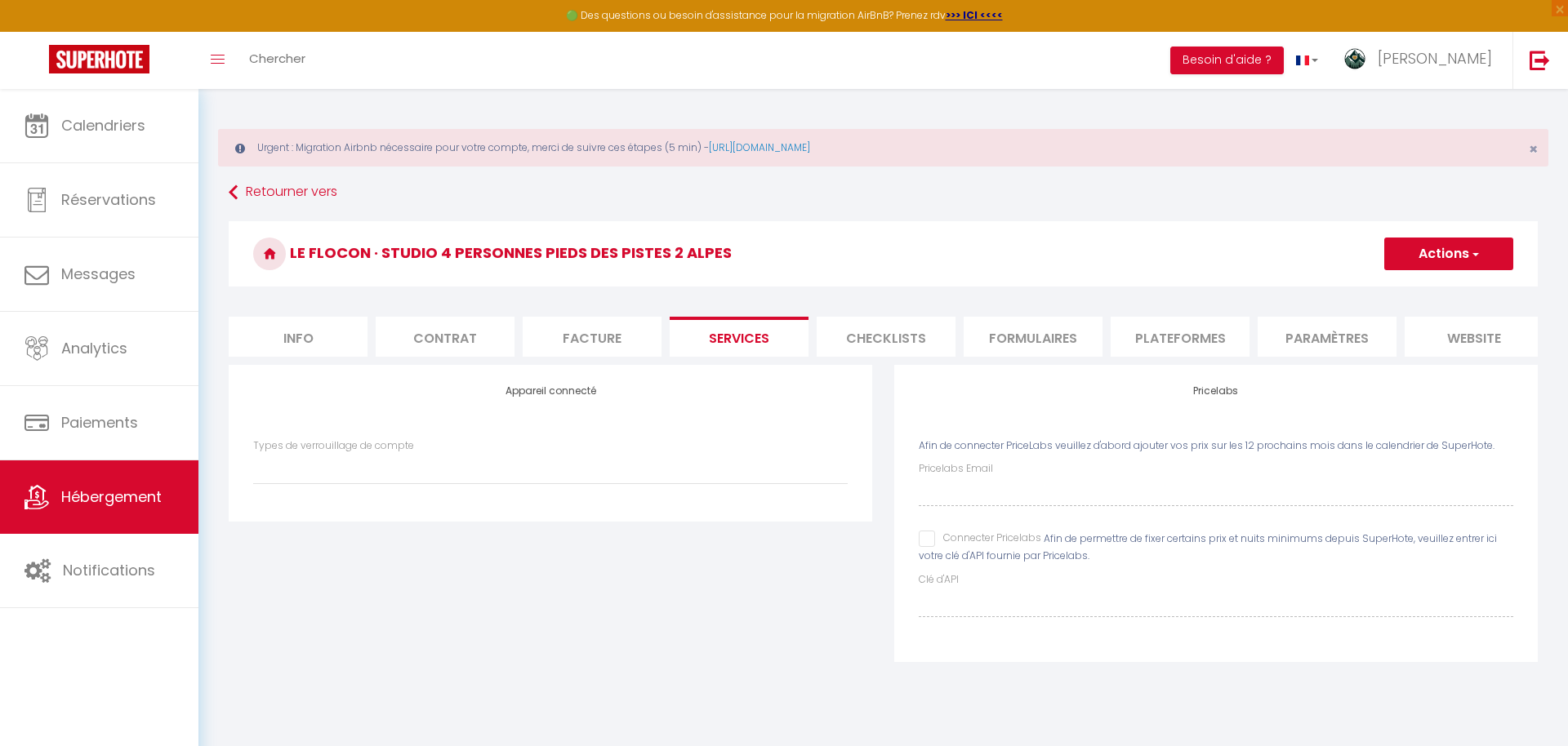
drag, startPoint x: 312, startPoint y: 334, endPoint x: 324, endPoint y: 351, distance: 20.8
click at [312, 334] on li "Info" at bounding box center [298, 336] width 139 height 40
select select
checkbox input "false"
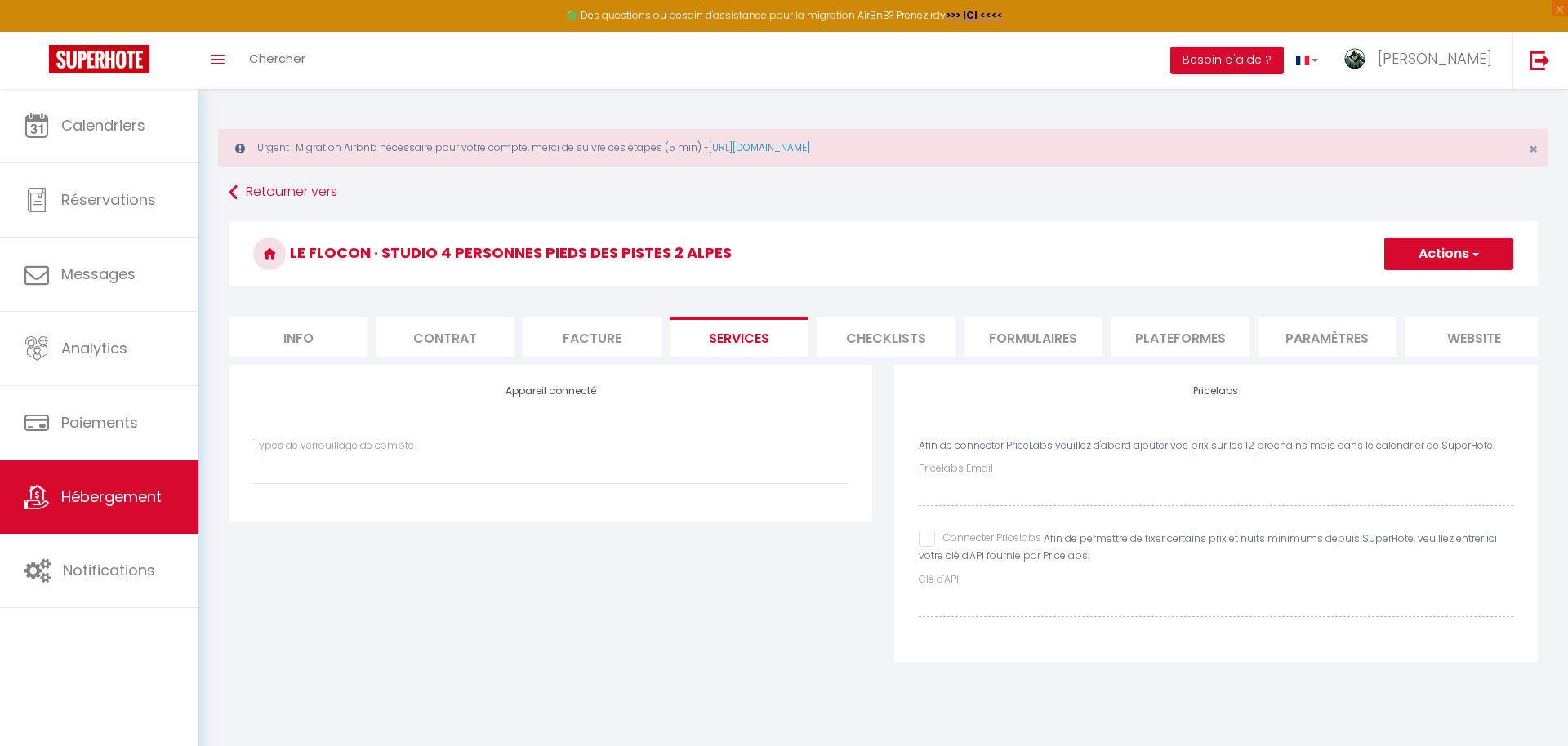
checkbox input "false"
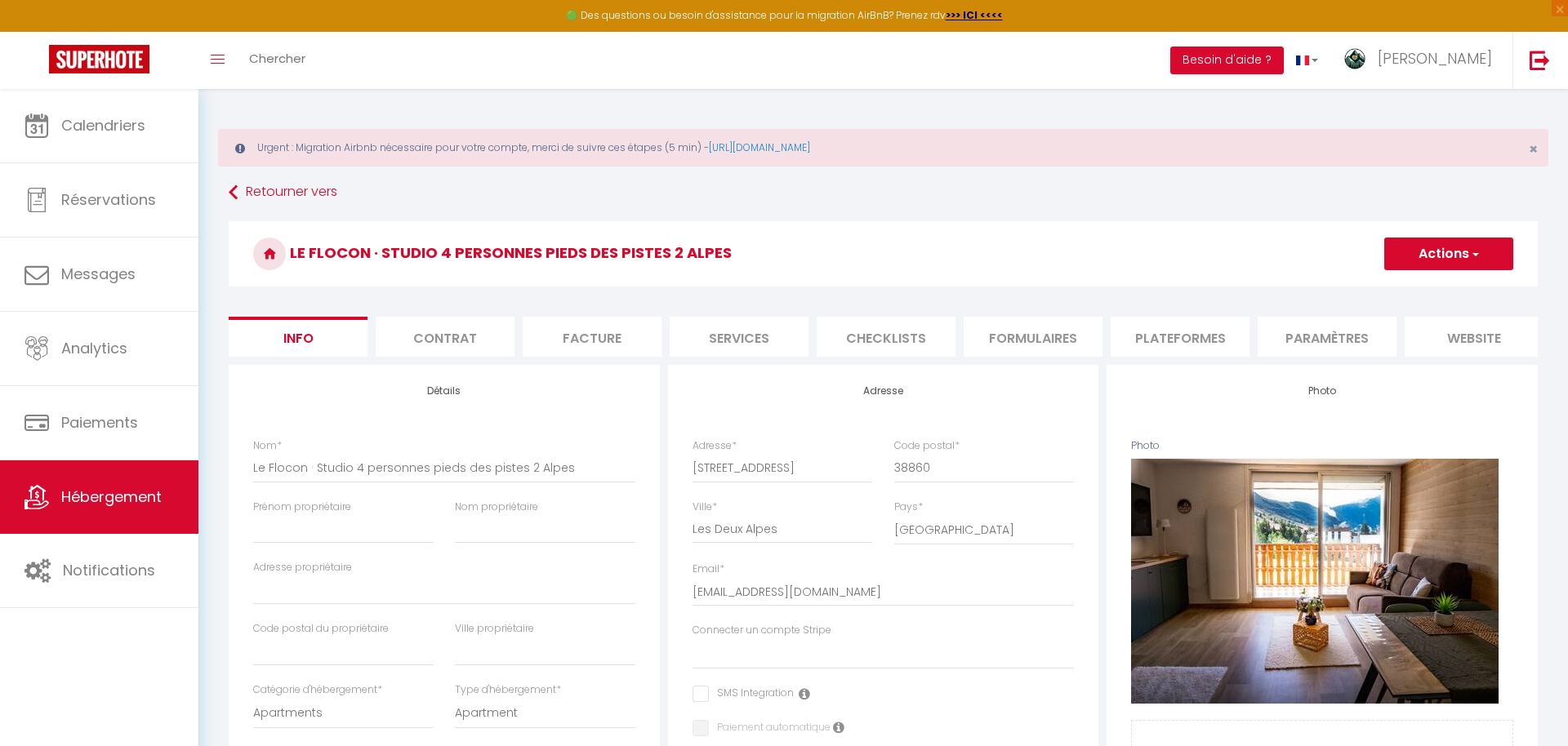
drag, startPoint x: 553, startPoint y: 347, endPoint x: 568, endPoint y: 347, distance: 15.0
click at [553, 347] on li "Facture" at bounding box center [592, 336] width 139 height 40
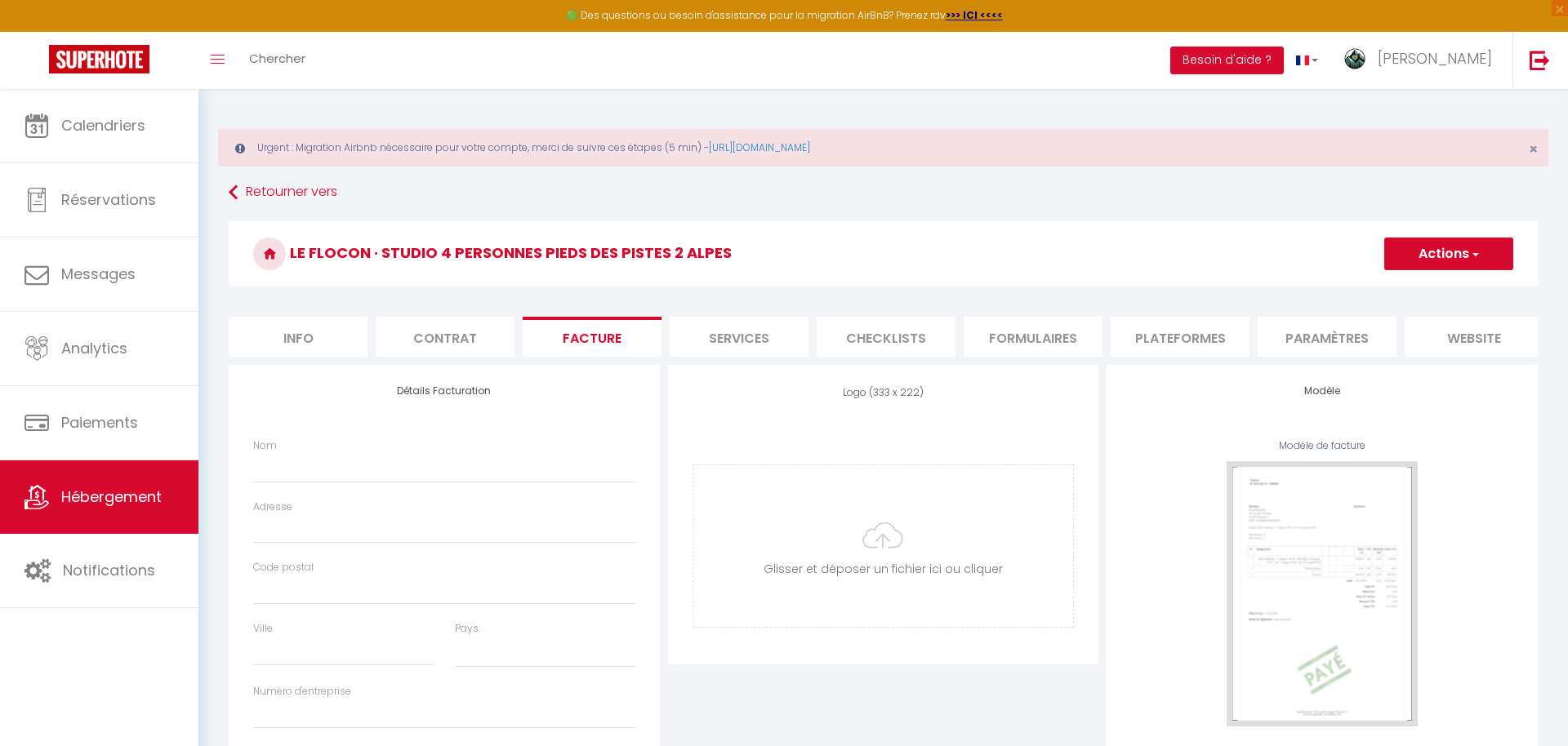
select select
checkbox input "true"
checkbox input "false"
select select
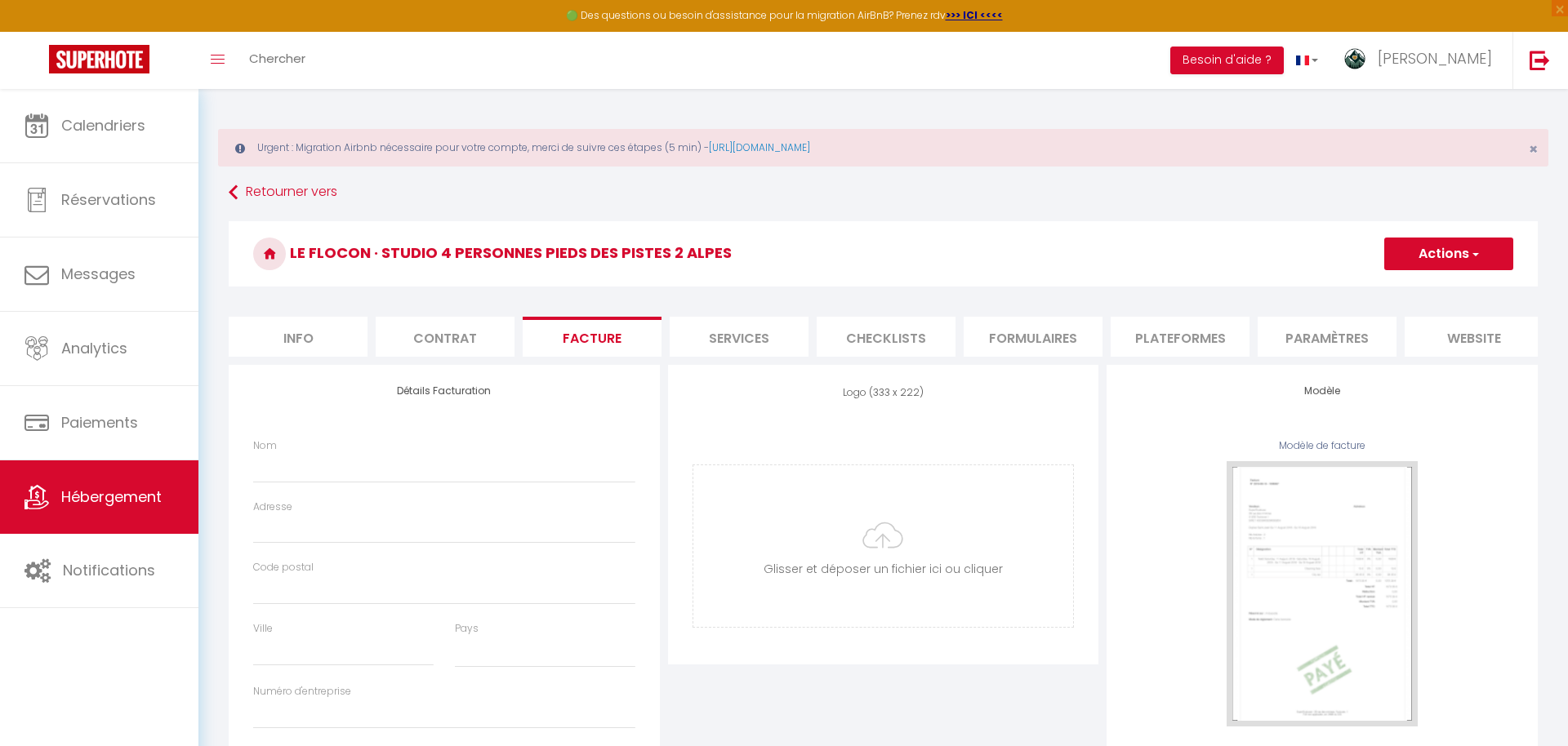
checkbox input "true"
checkbox input "false"
select select
click at [1414, 346] on li "website" at bounding box center [1474, 336] width 139 height 40
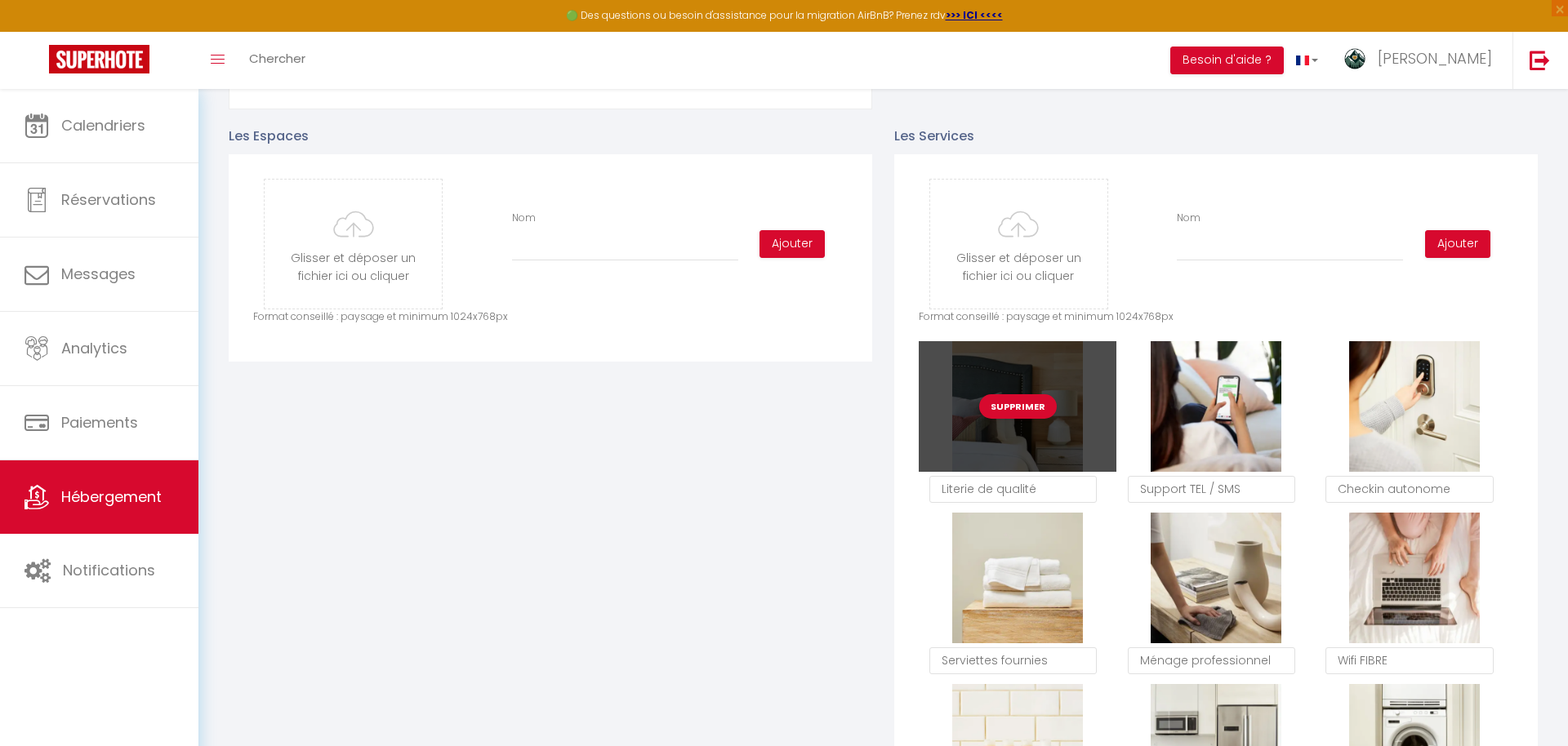
scroll to position [803, 0]
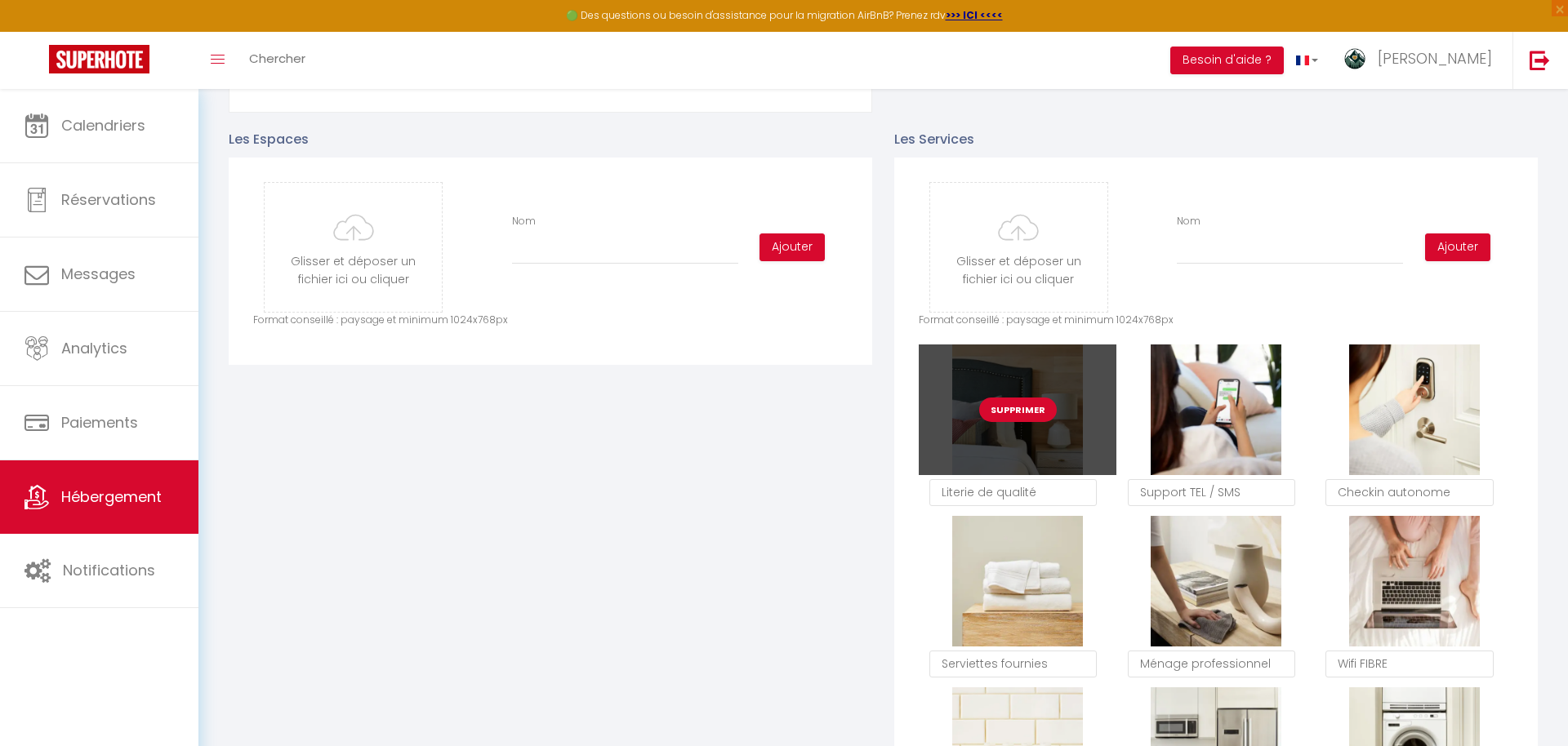
click at [1026, 413] on button "Supprimer" at bounding box center [1018, 410] width 77 height 25
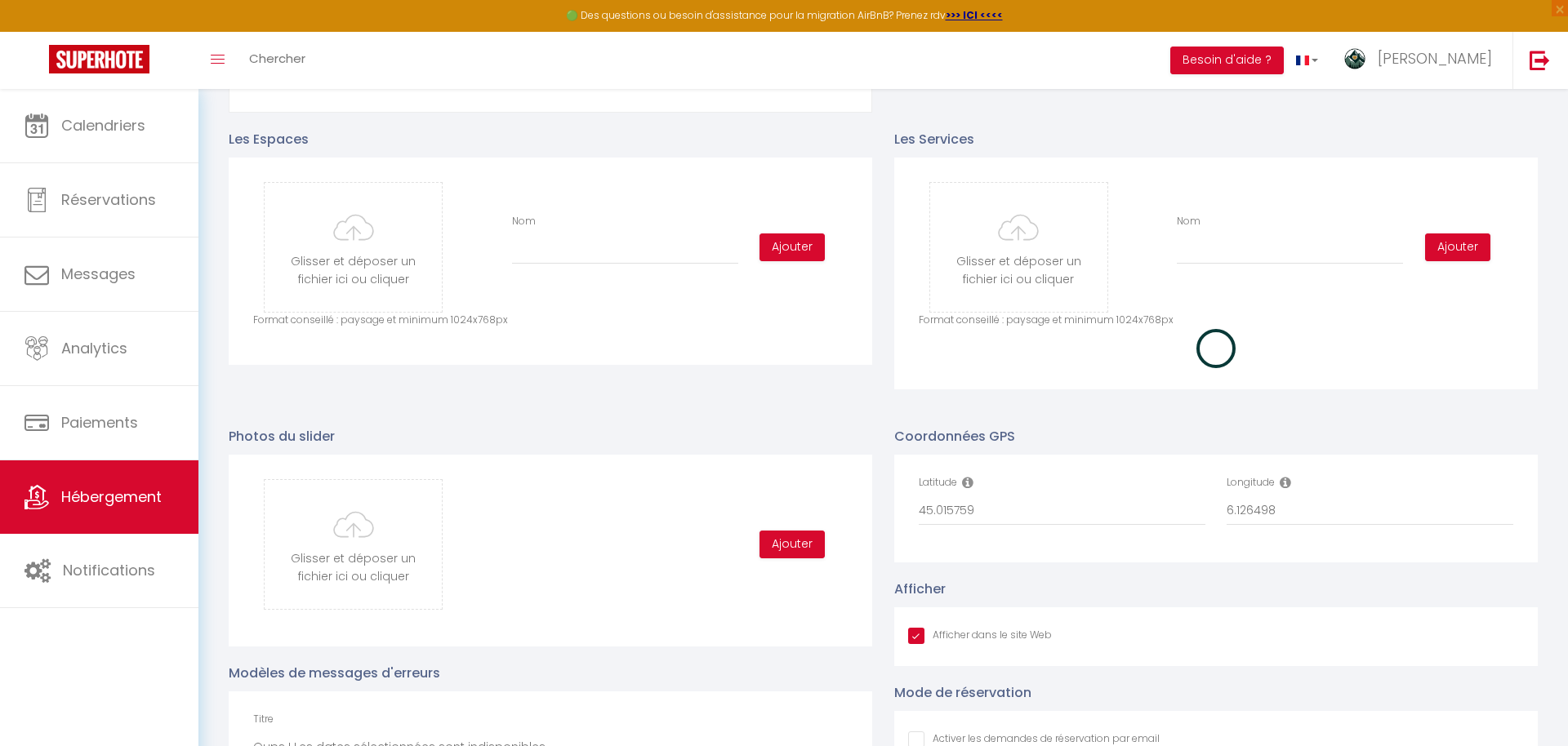
checkbox input "true"
checkbox input "false"
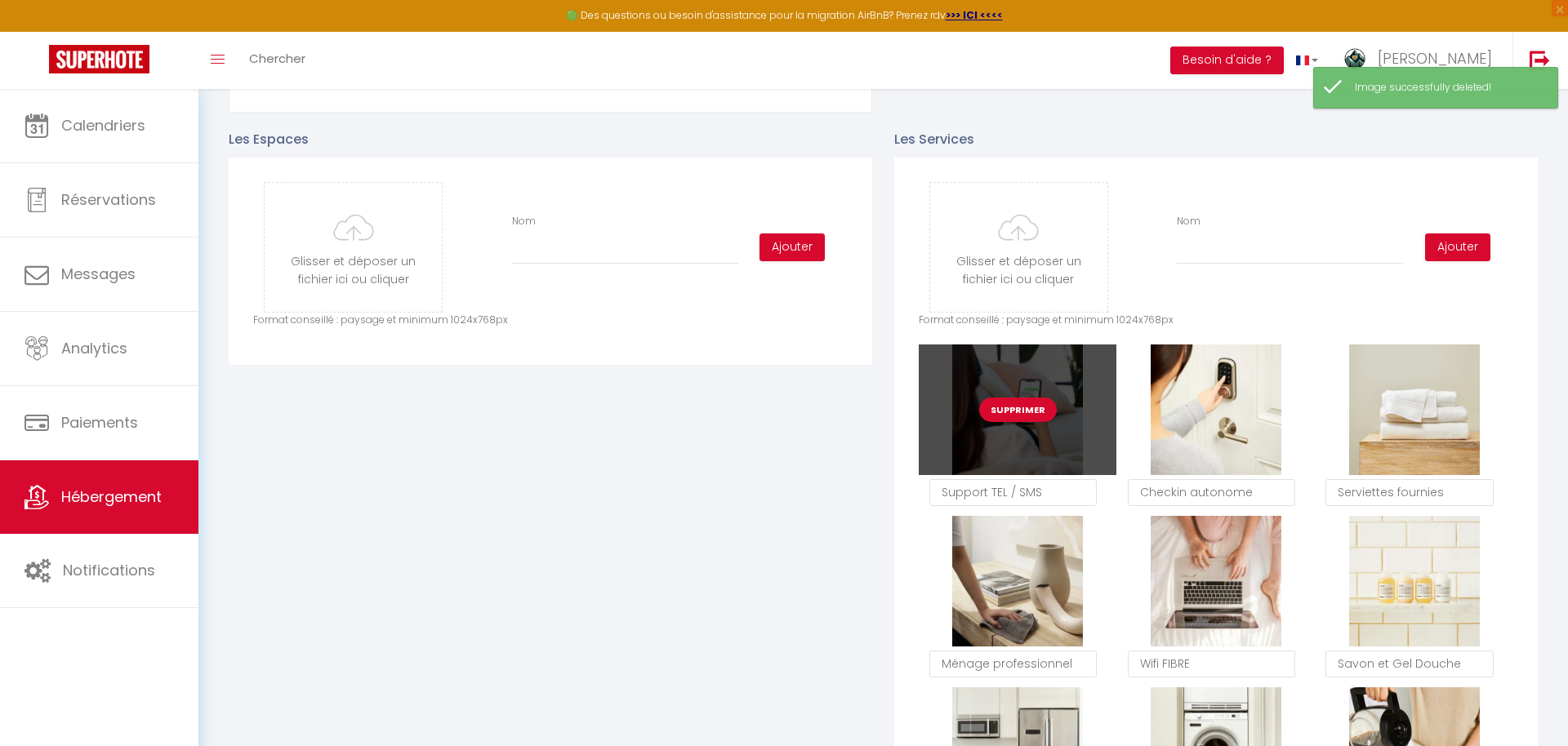
click at [1029, 415] on button "Supprimer" at bounding box center [1018, 410] width 77 height 25
checkbox input "true"
checkbox input "false"
checkbox input "true"
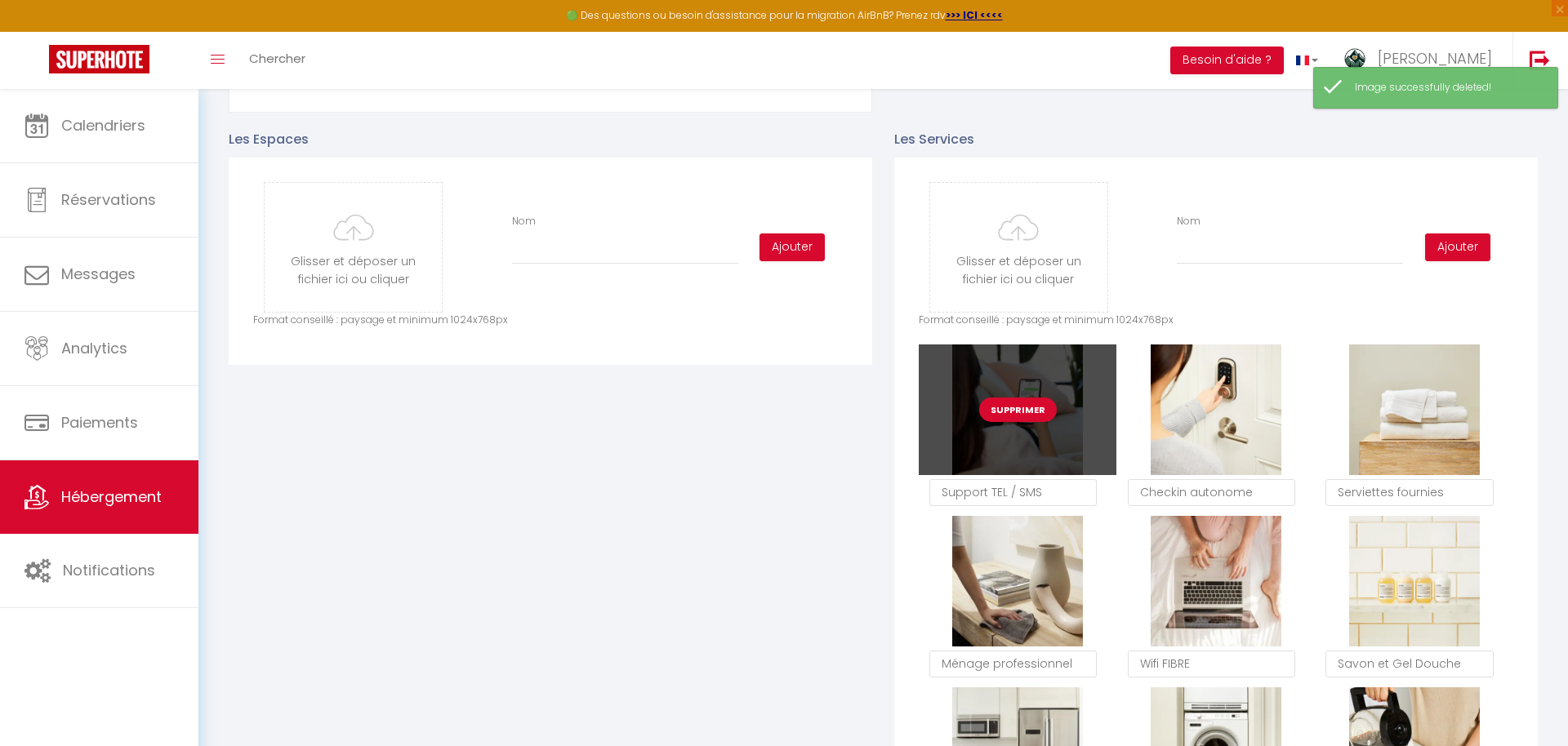
checkbox input "false"
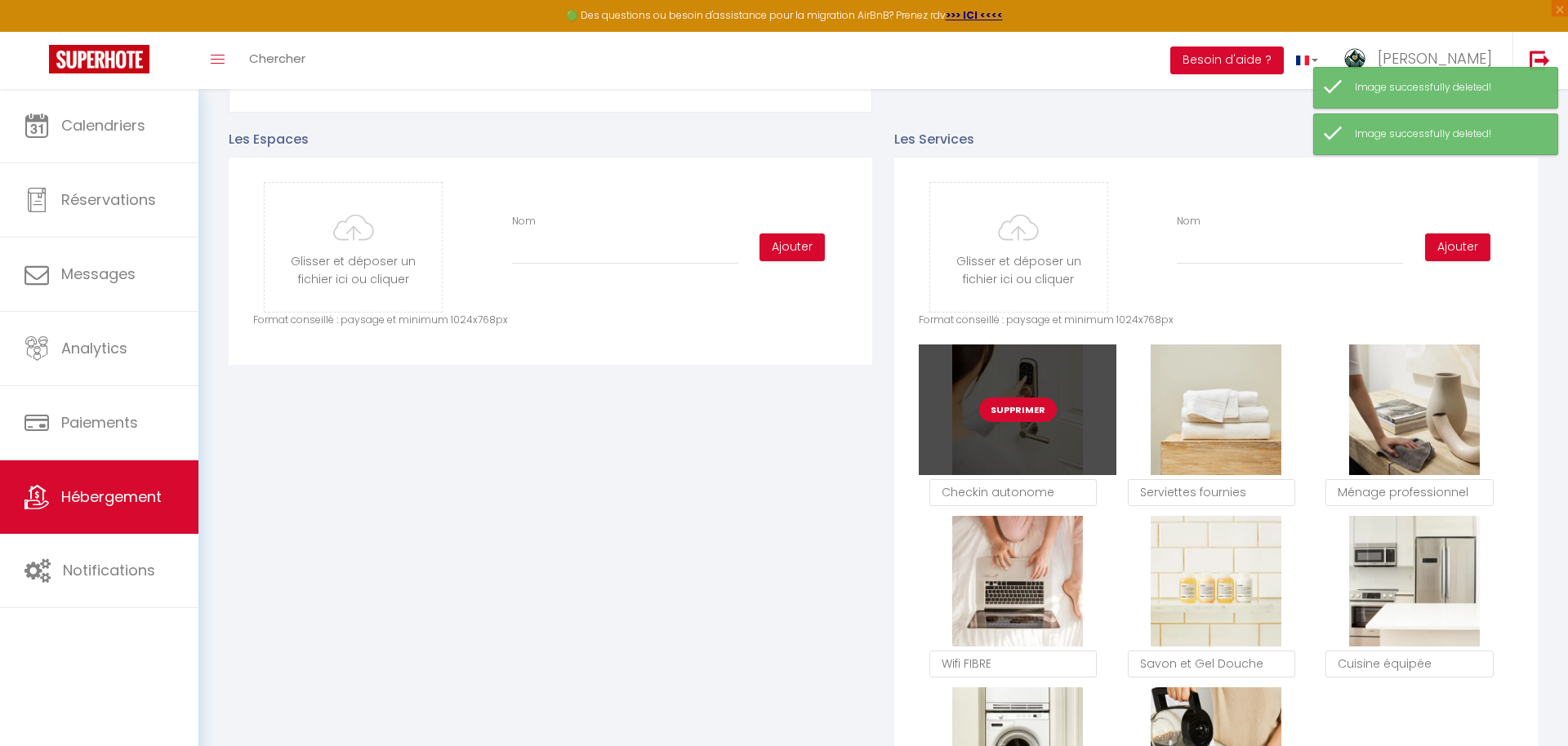
click at [1029, 415] on button "Supprimer" at bounding box center [1018, 410] width 77 height 25
checkbox input "true"
checkbox input "false"
checkbox input "true"
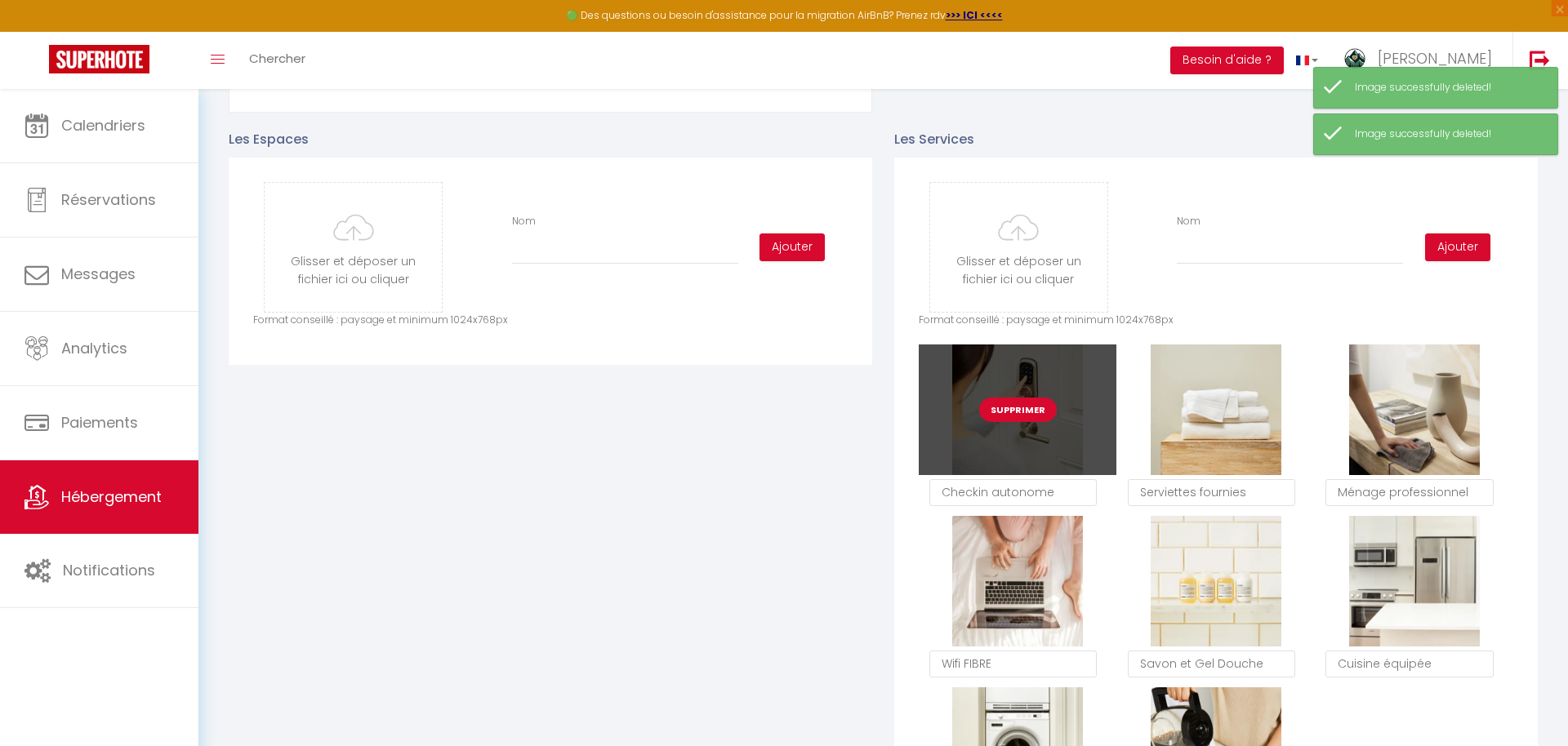
checkbox input "false"
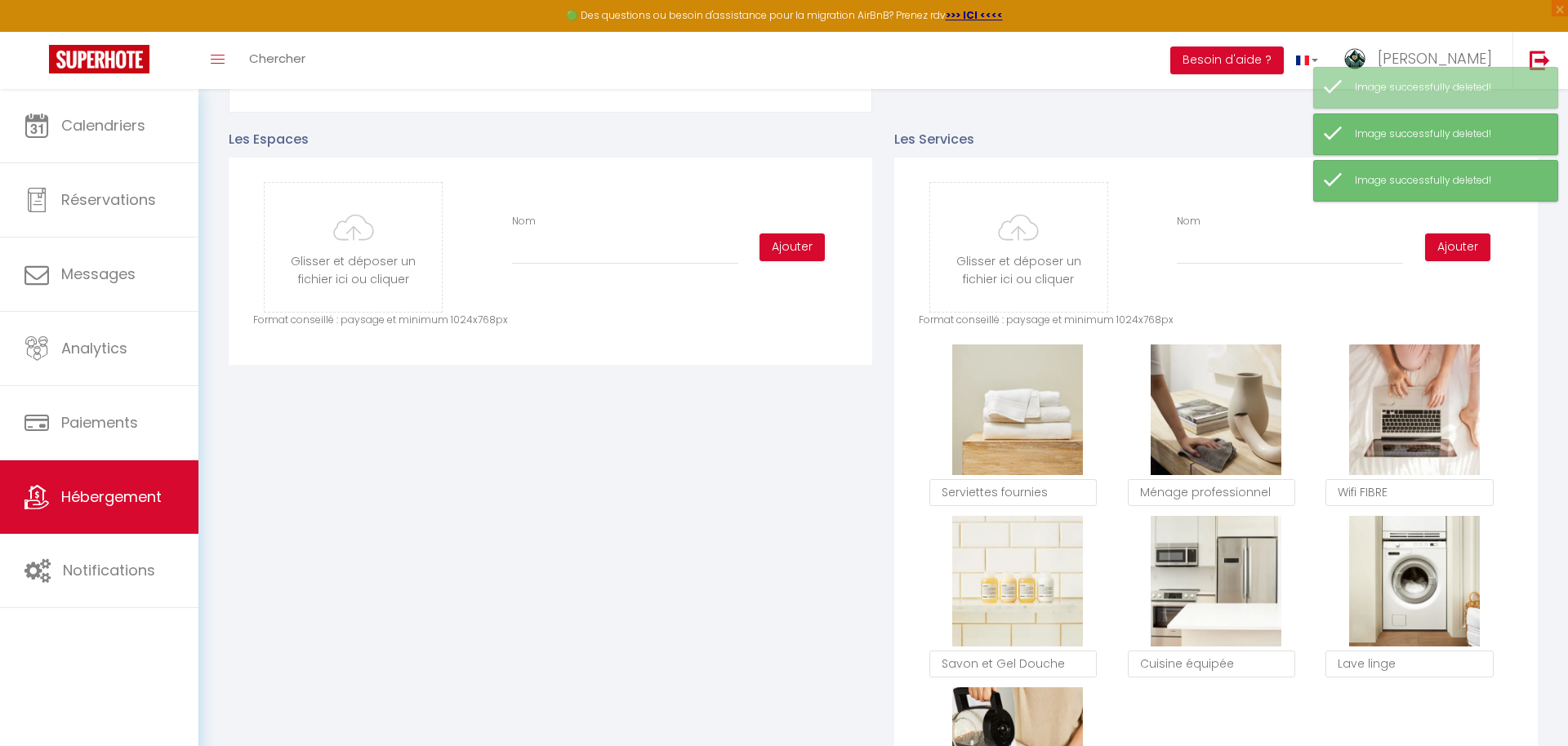
click at [1029, 415] on button "Supprimer" at bounding box center [1018, 410] width 77 height 25
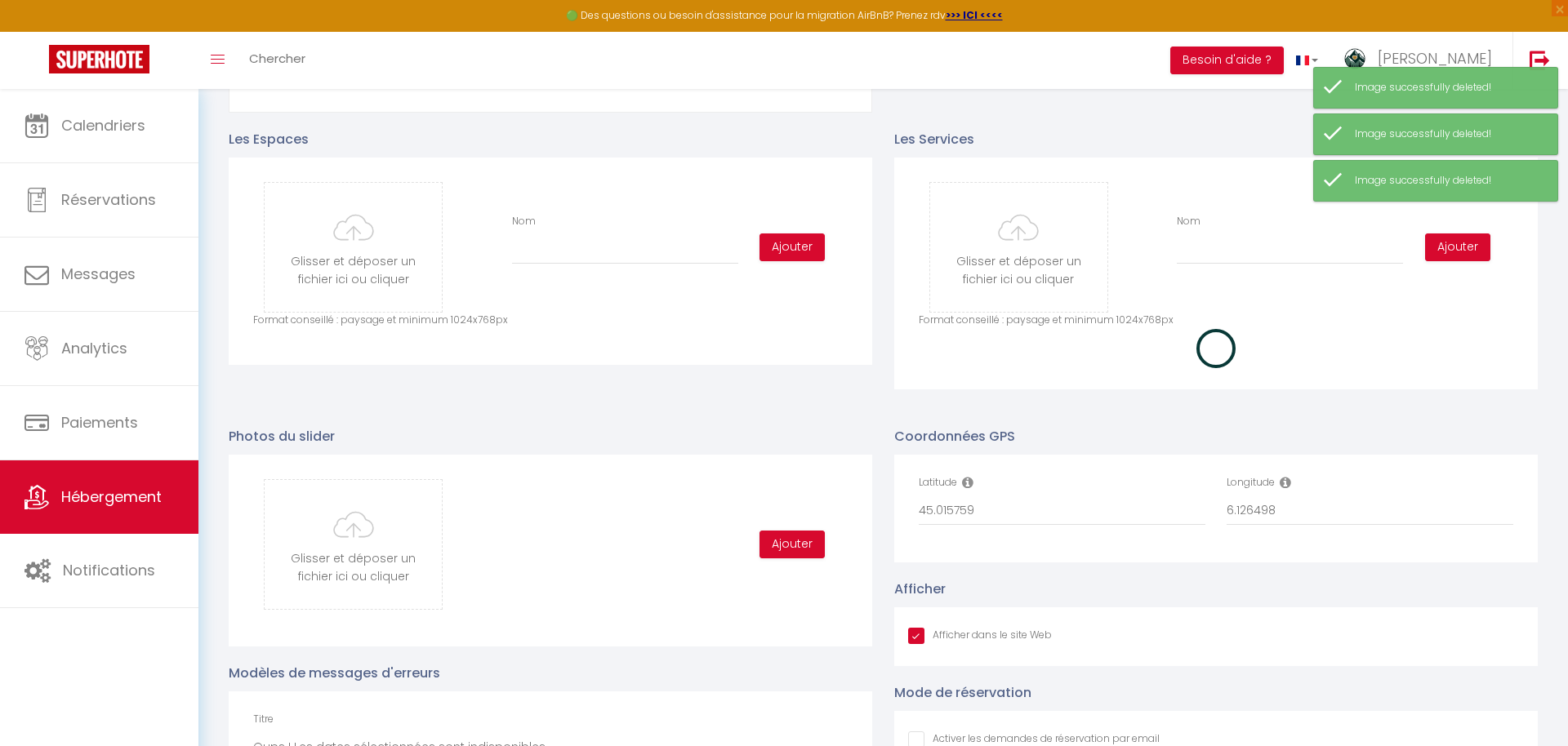
checkbox input "true"
checkbox input "false"
checkbox input "true"
checkbox input "false"
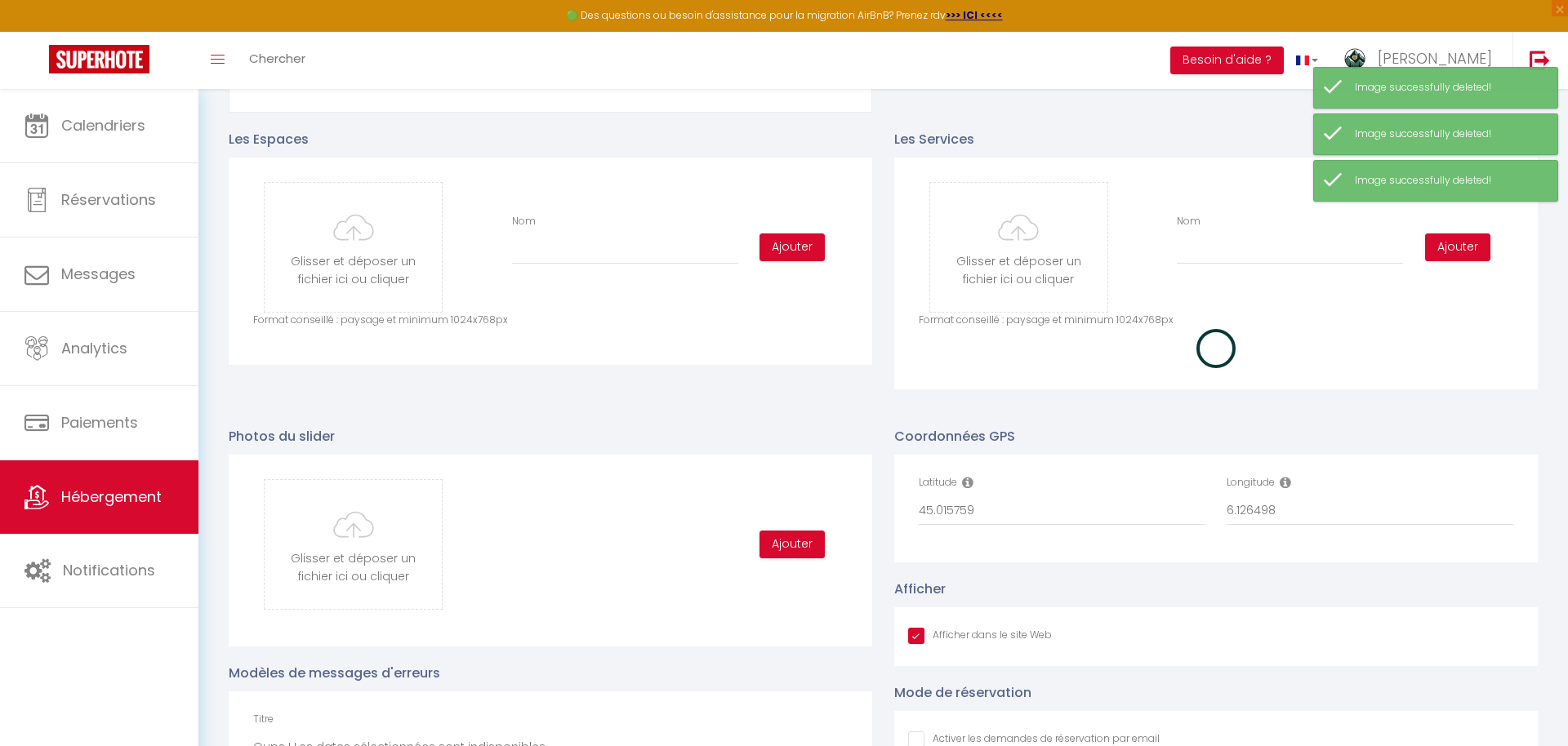
checkbox input "false"
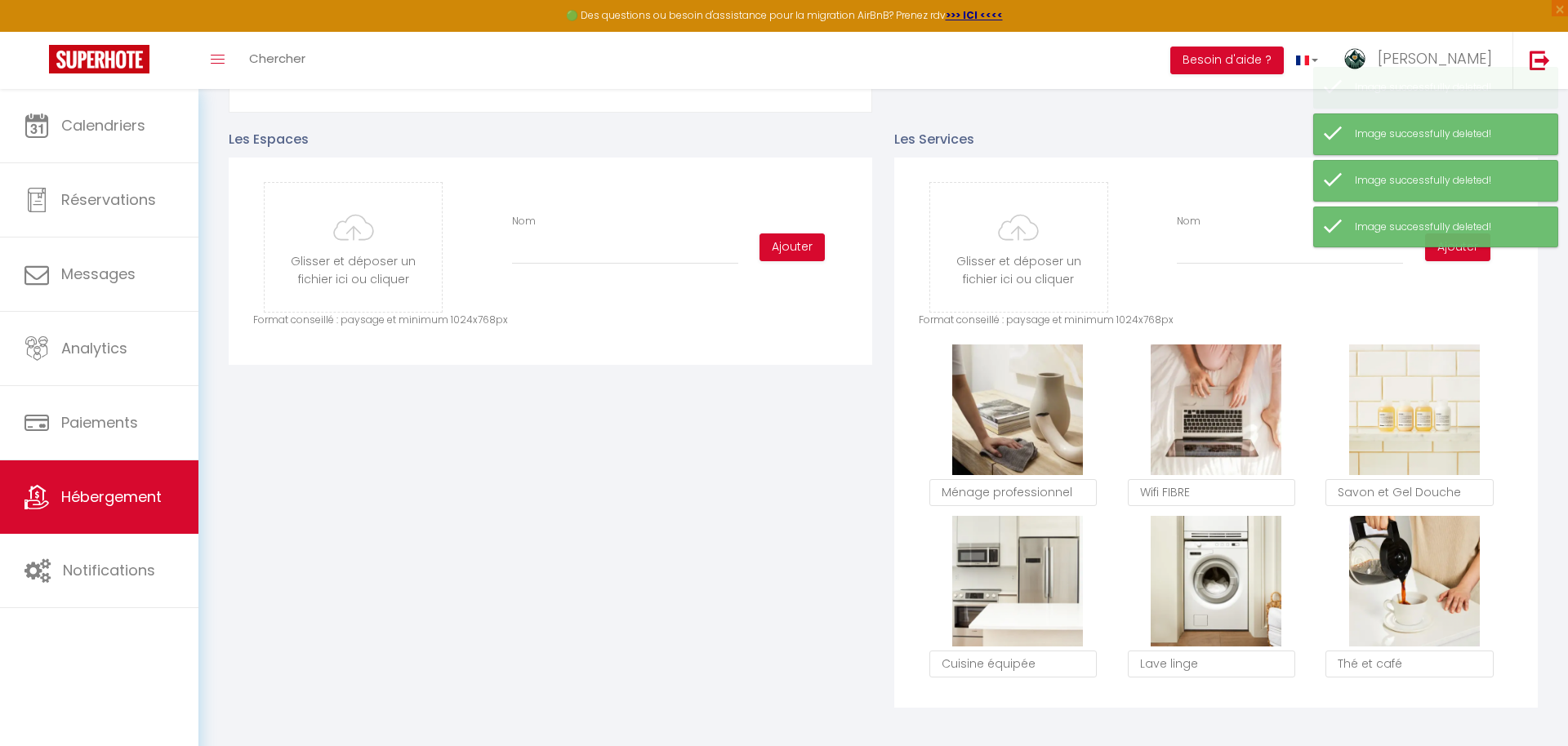
click at [1029, 415] on button "Supprimer" at bounding box center [1018, 410] width 77 height 25
checkbox input "true"
checkbox input "false"
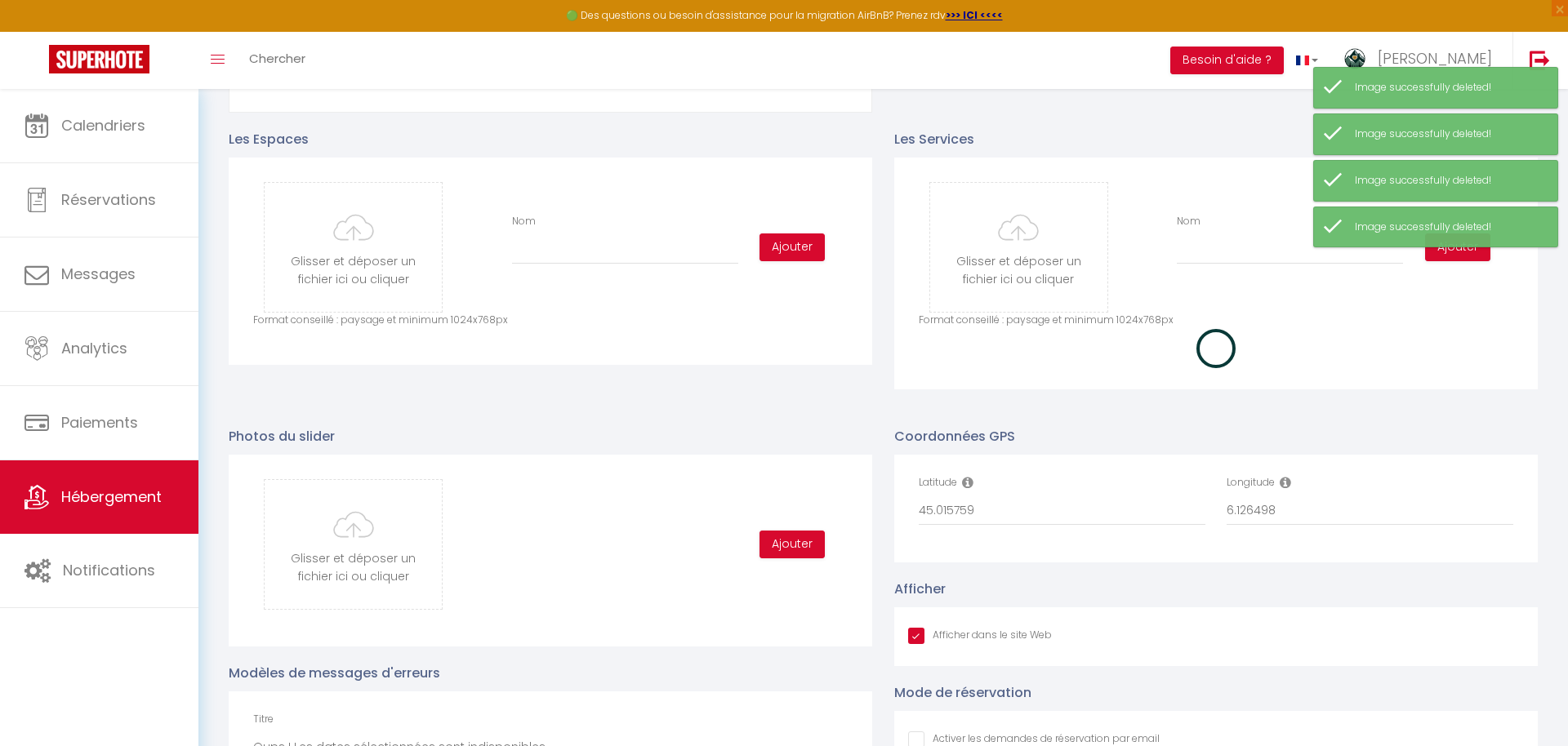
checkbox input "true"
checkbox input "false"
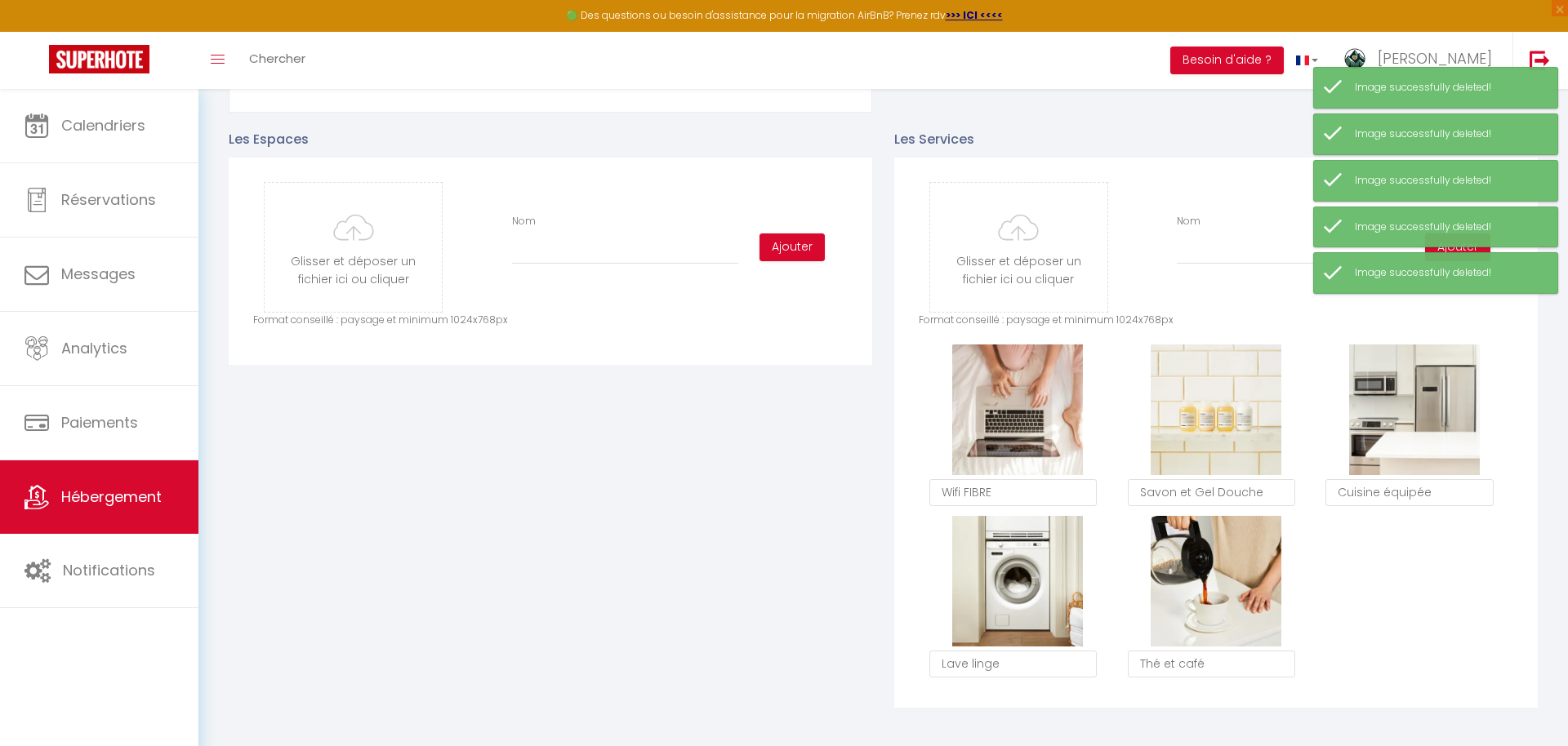
click at [1029, 415] on button "Supprimer" at bounding box center [1018, 410] width 77 height 25
checkbox input "true"
checkbox input "false"
checkbox input "true"
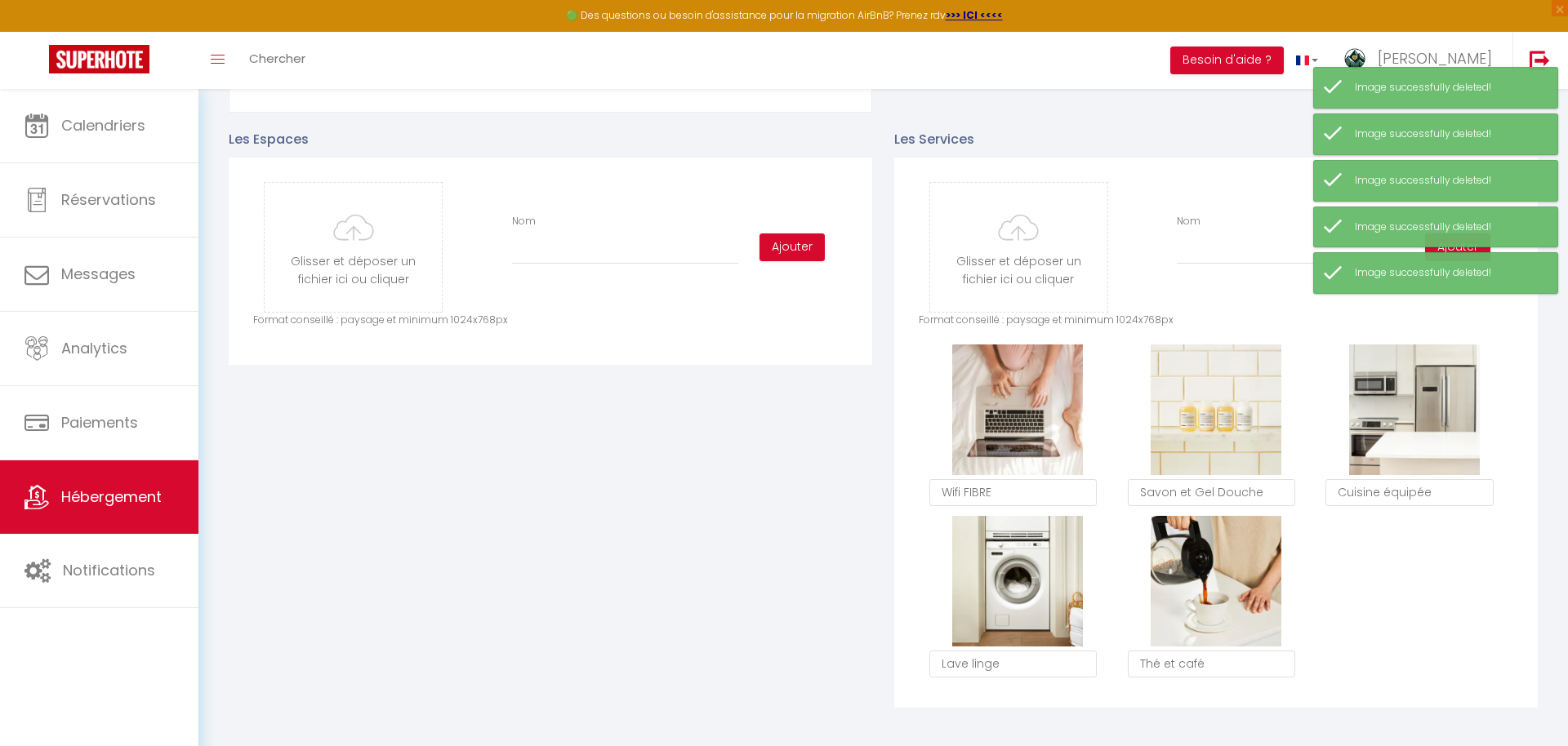
checkbox input "false"
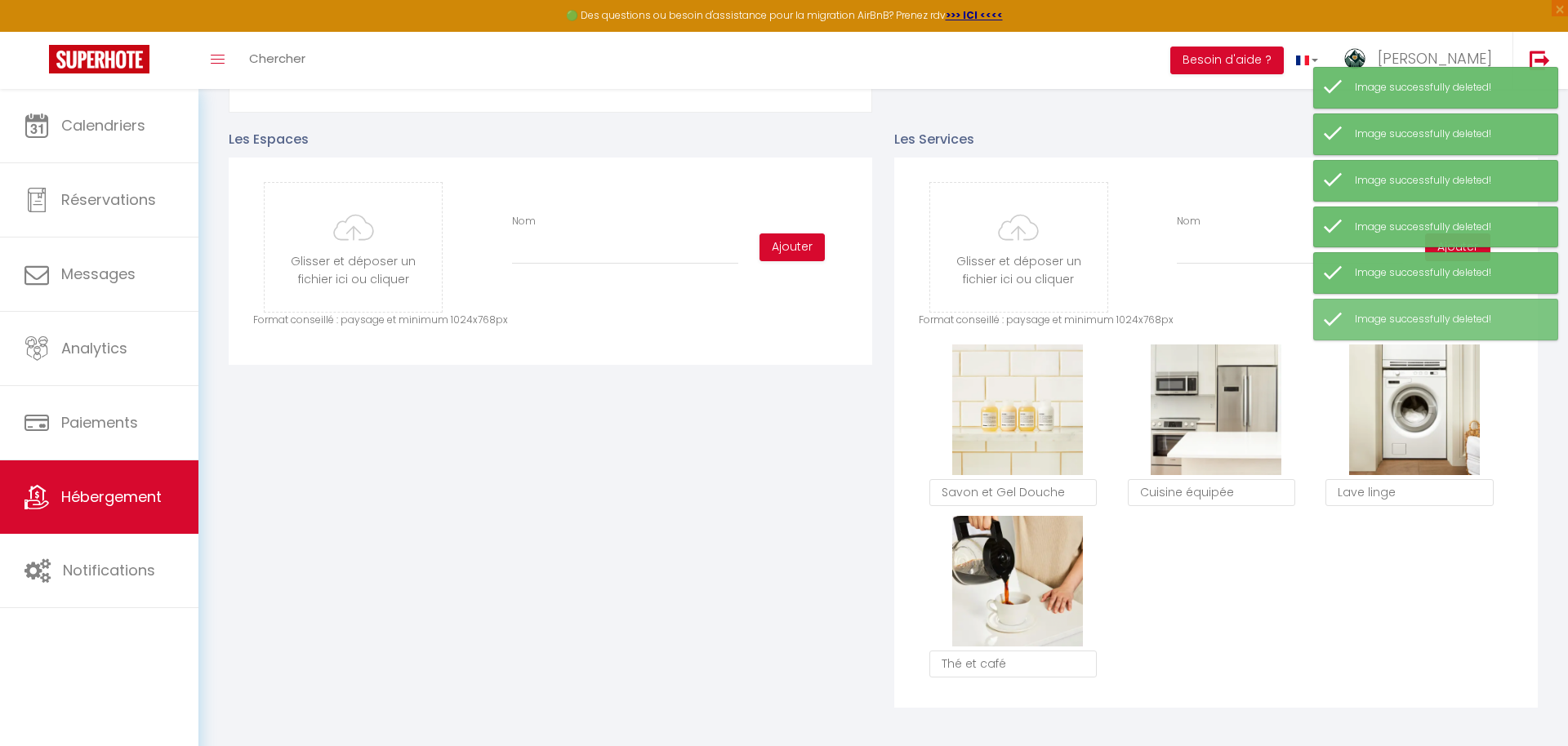
click at [1029, 415] on button "Supprimer" at bounding box center [1018, 410] width 77 height 25
checkbox input "true"
checkbox input "false"
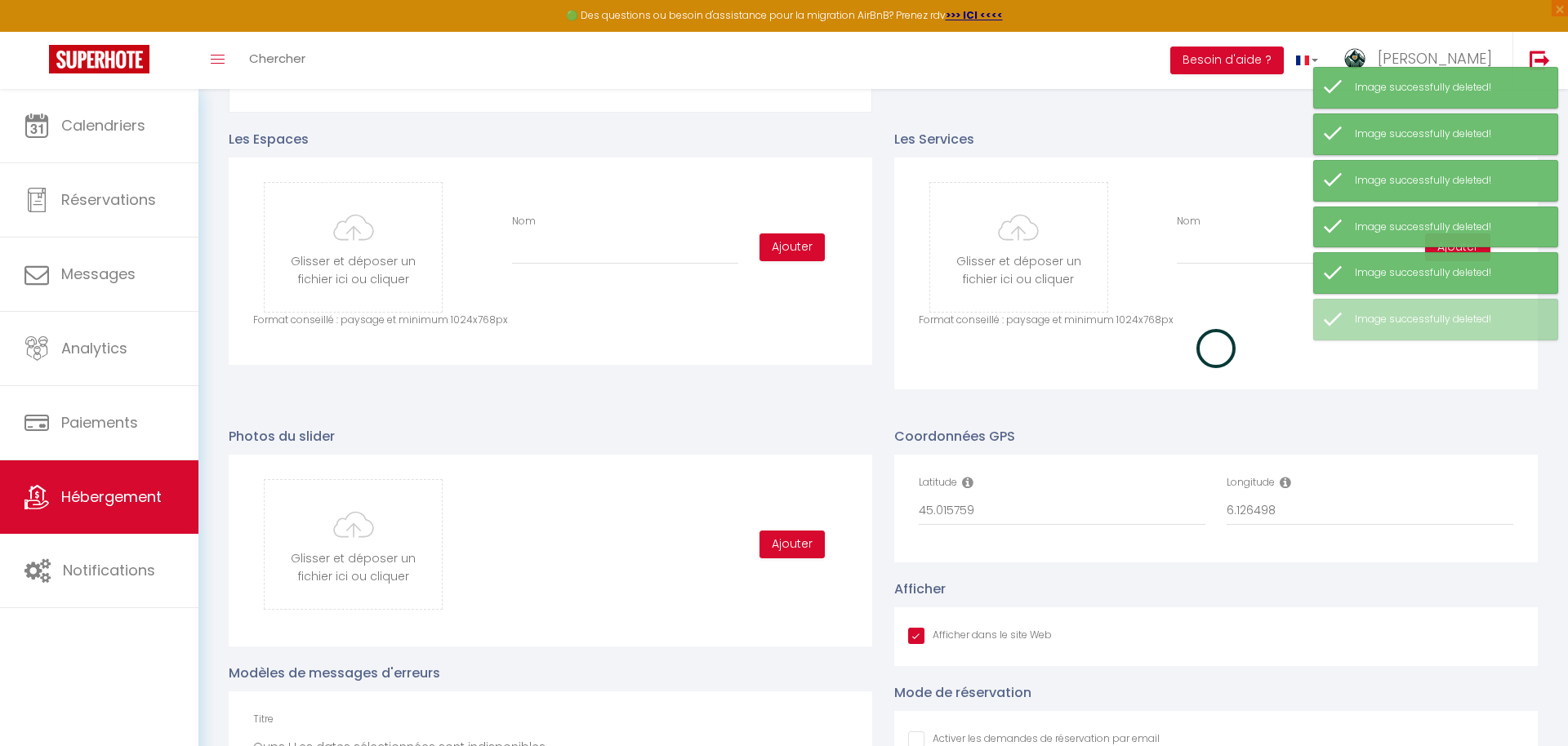
checkbox input "true"
checkbox input "false"
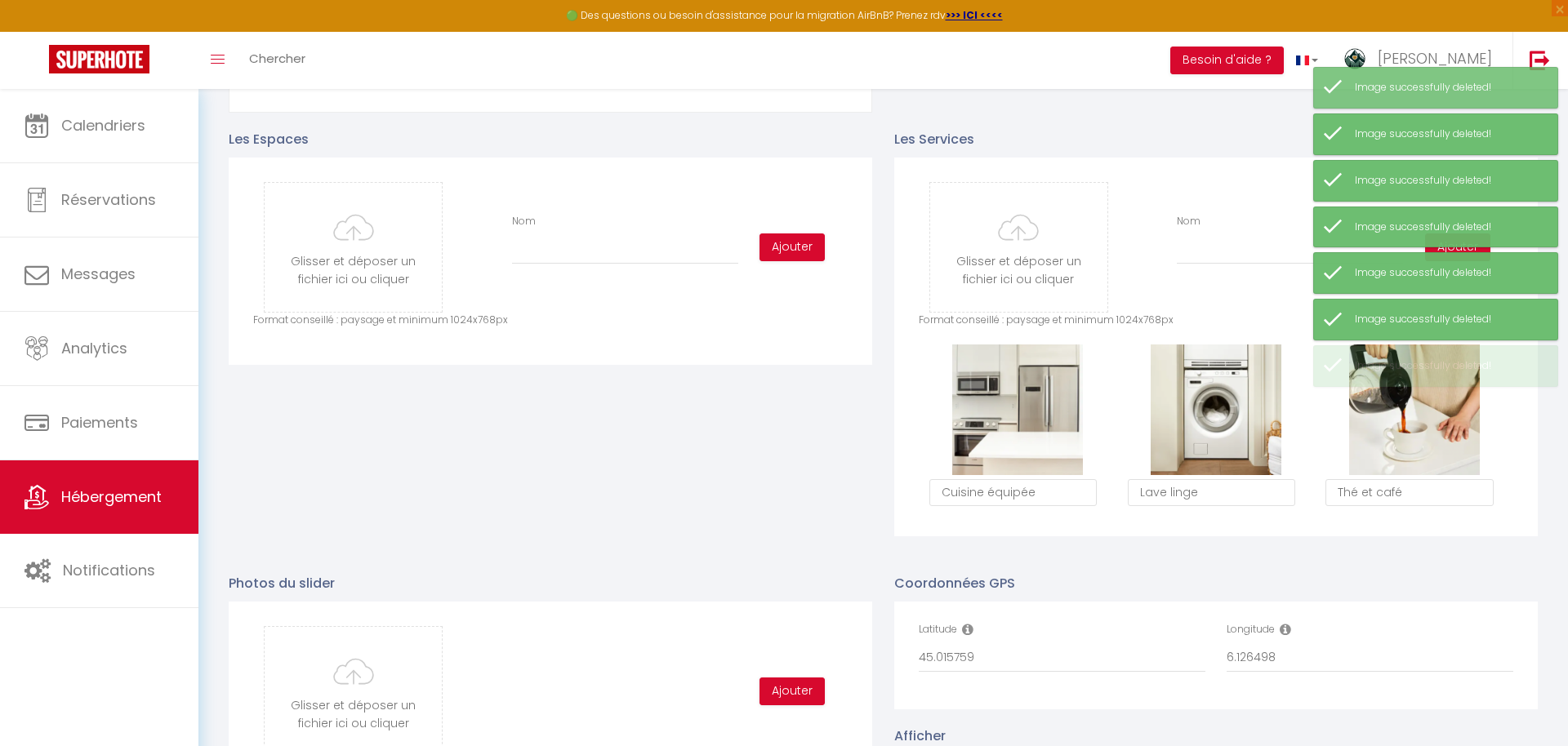
click at [1029, 415] on button "Supprimer" at bounding box center [1018, 410] width 77 height 25
checkbox input "true"
checkbox input "false"
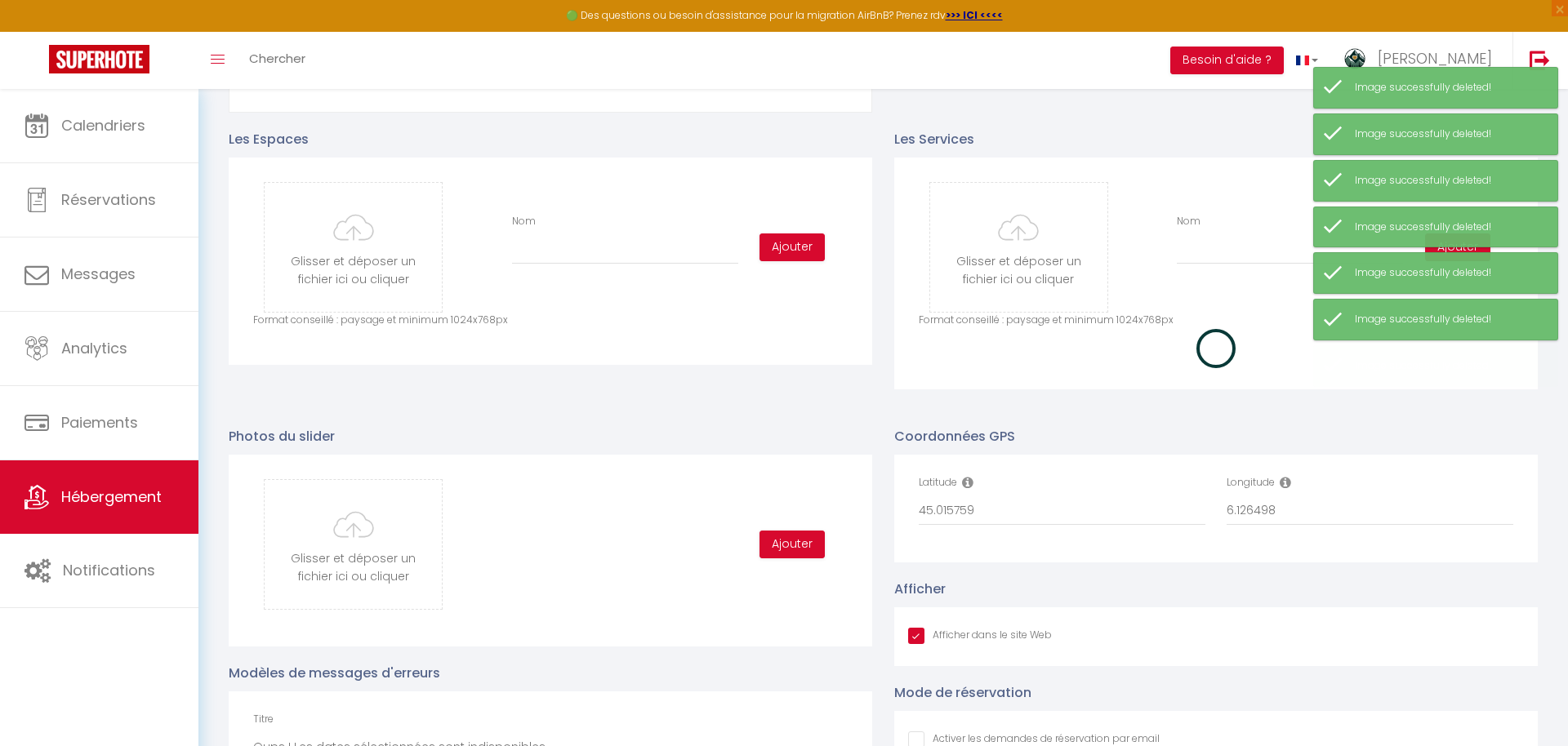
checkbox input "true"
checkbox input "false"
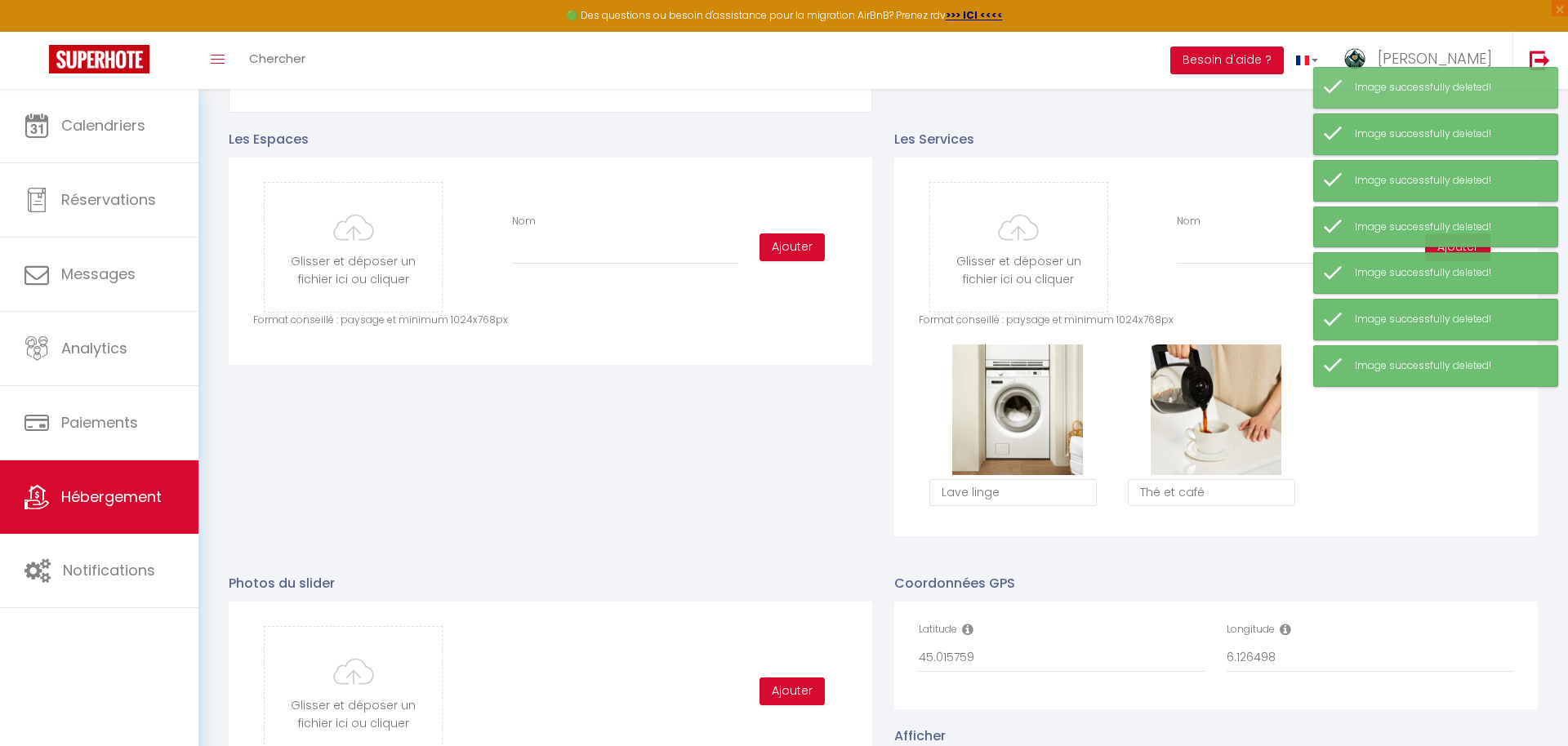
click at [1029, 415] on button "Supprimer" at bounding box center [1018, 410] width 77 height 25
checkbox input "true"
checkbox input "false"
checkbox input "true"
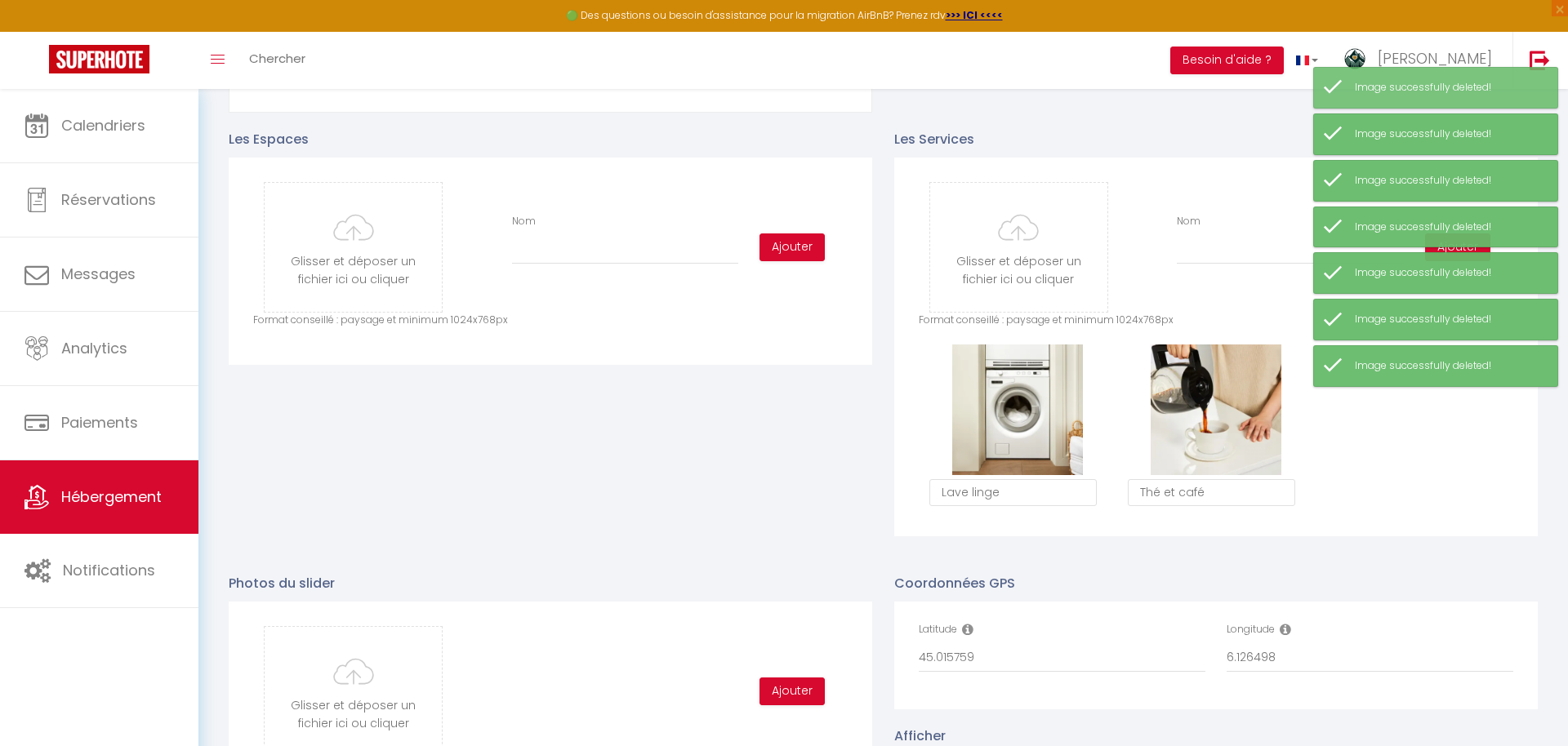
checkbox input "false"
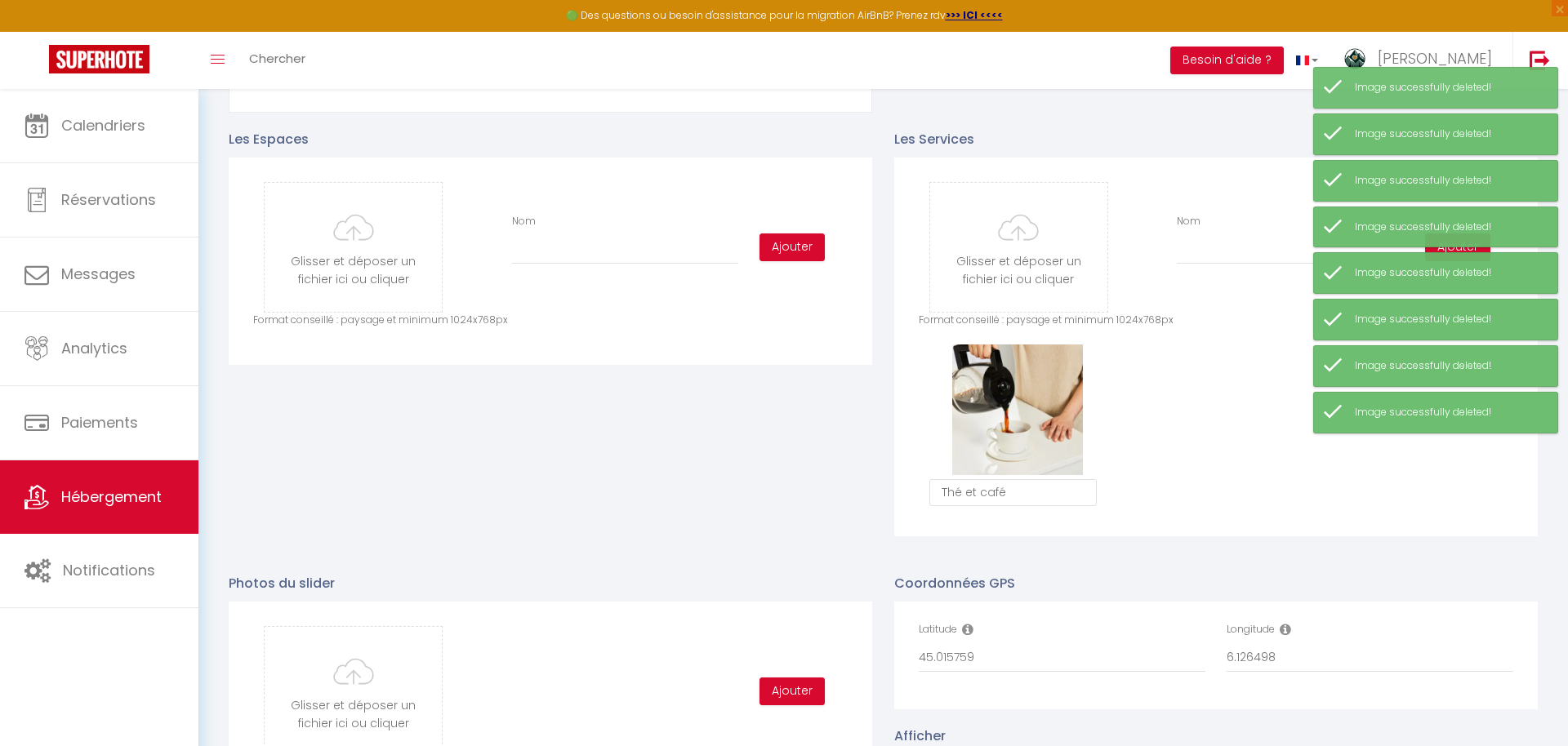
click at [1029, 415] on button "Supprimer" at bounding box center [1018, 410] width 77 height 25
checkbox input "true"
checkbox input "false"
checkbox input "true"
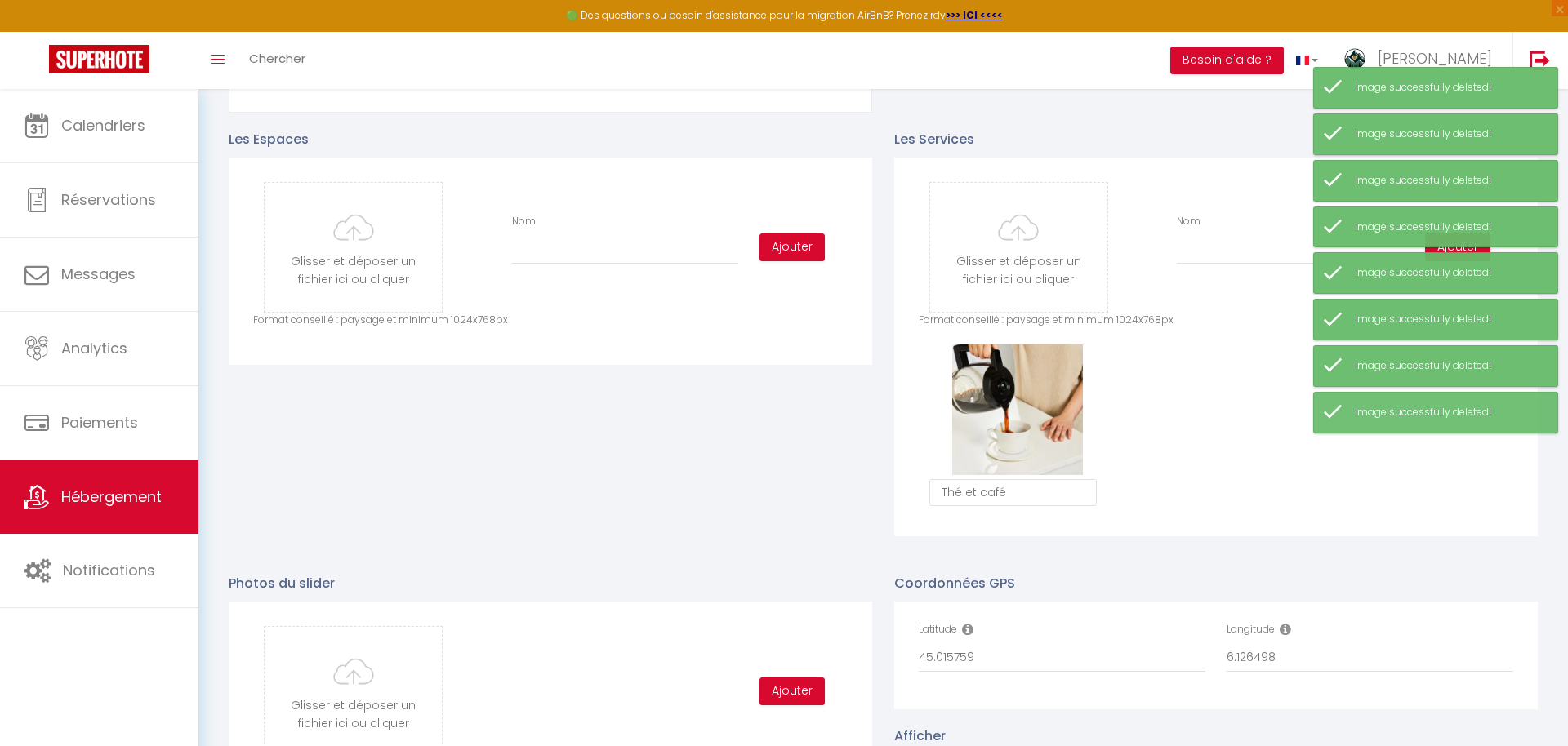
checkbox input "false"
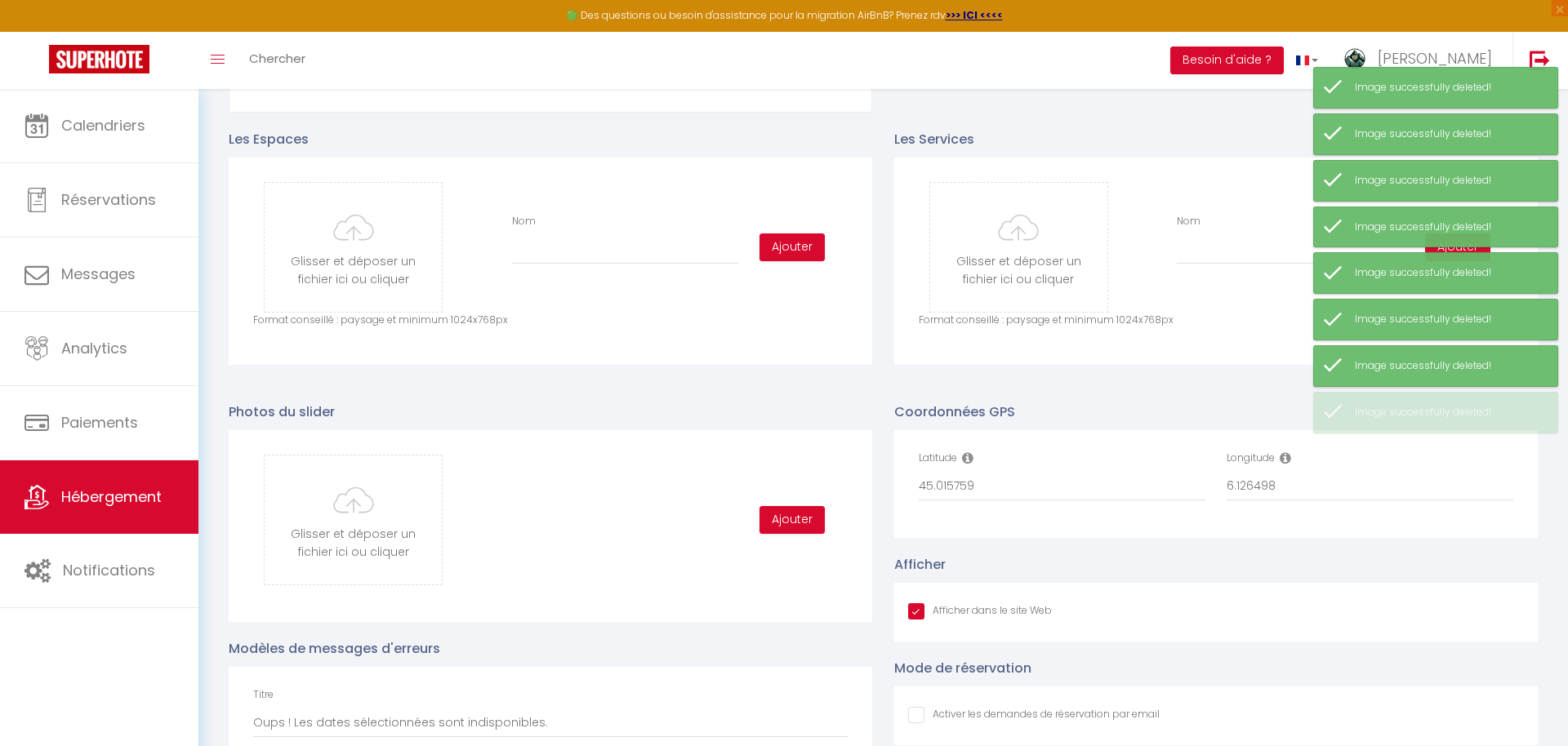
scroll to position [812, 0]
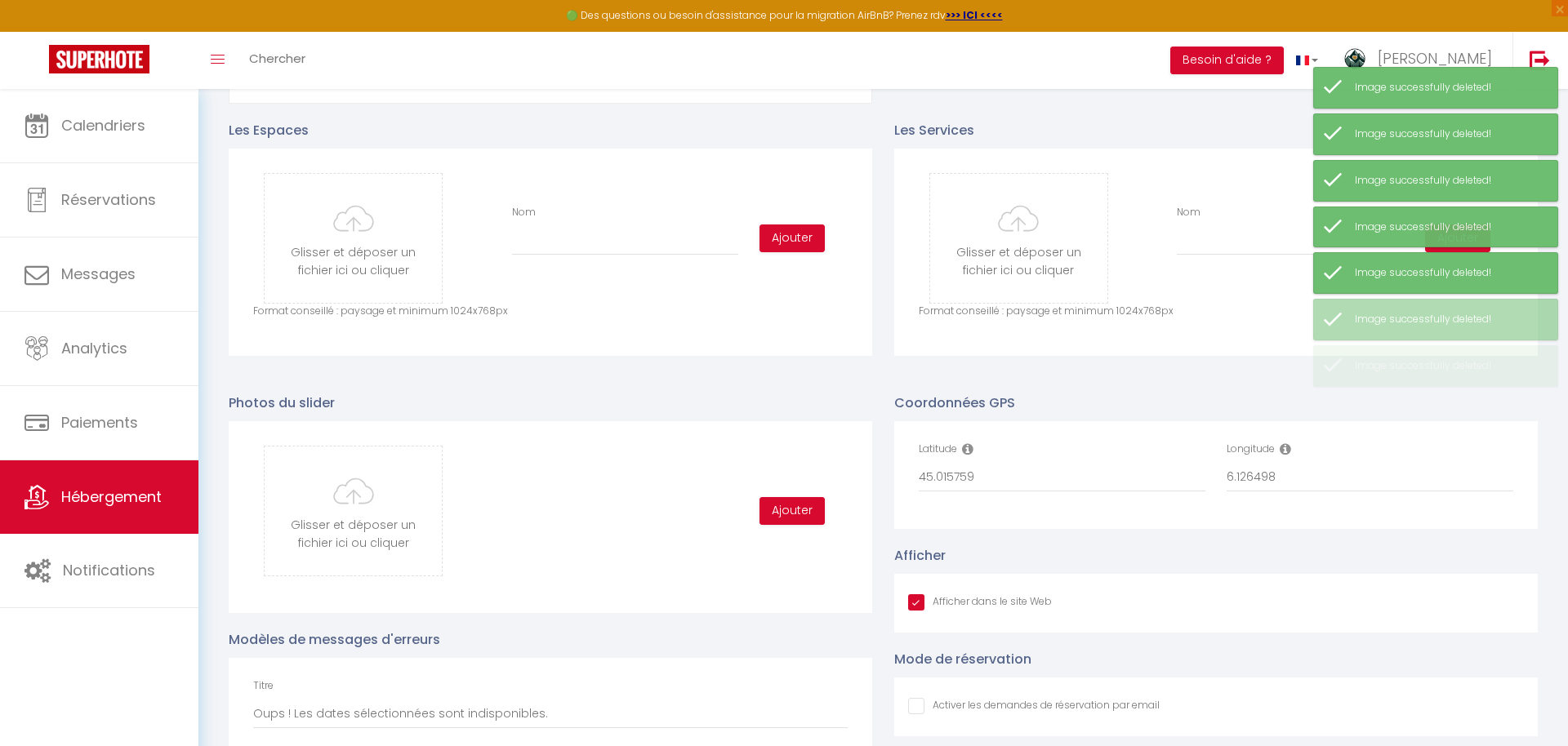
click at [1215, 254] on div "Glisser et déposer un fichier ici ou cliquer Ooops, something wrong happened. R…" at bounding box center [1216, 238] width 595 height 130
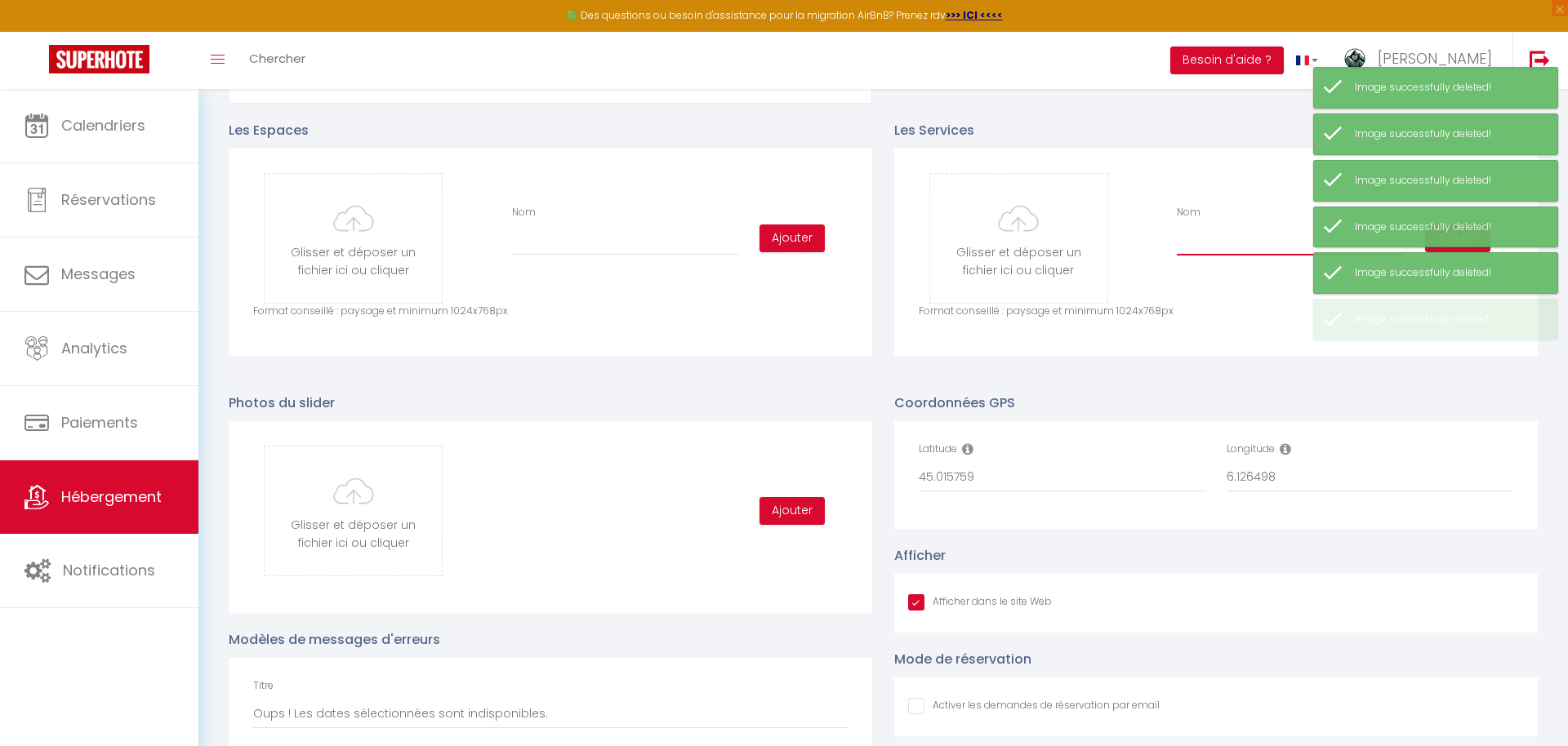
click at [1216, 251] on input "Nom" at bounding box center [1289, 240] width 226 height 29
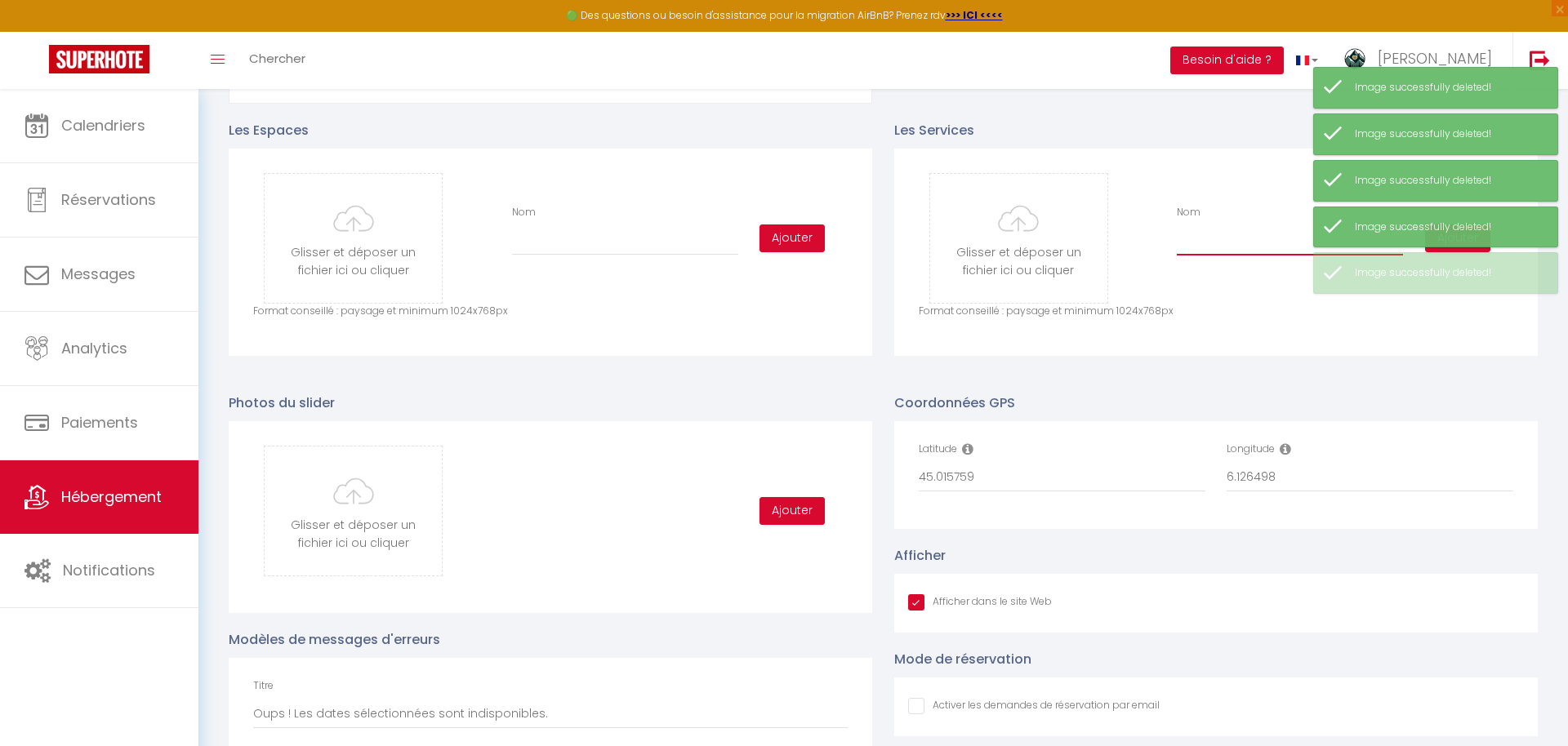
scroll to position [815, 0]
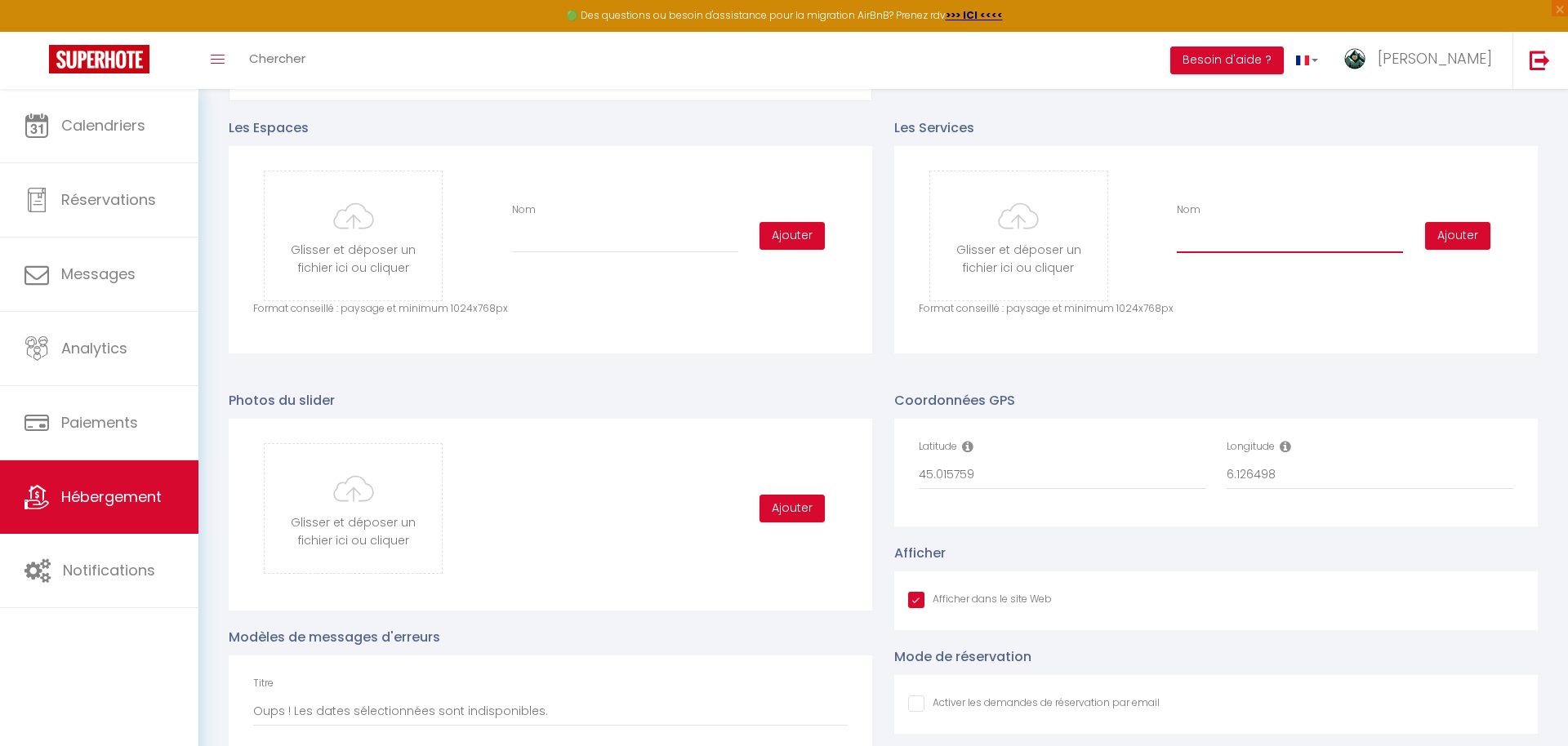
type input "C:\fakepath\pexels-lina-5732007.jpg"
checkbox input "true"
checkbox input "false"
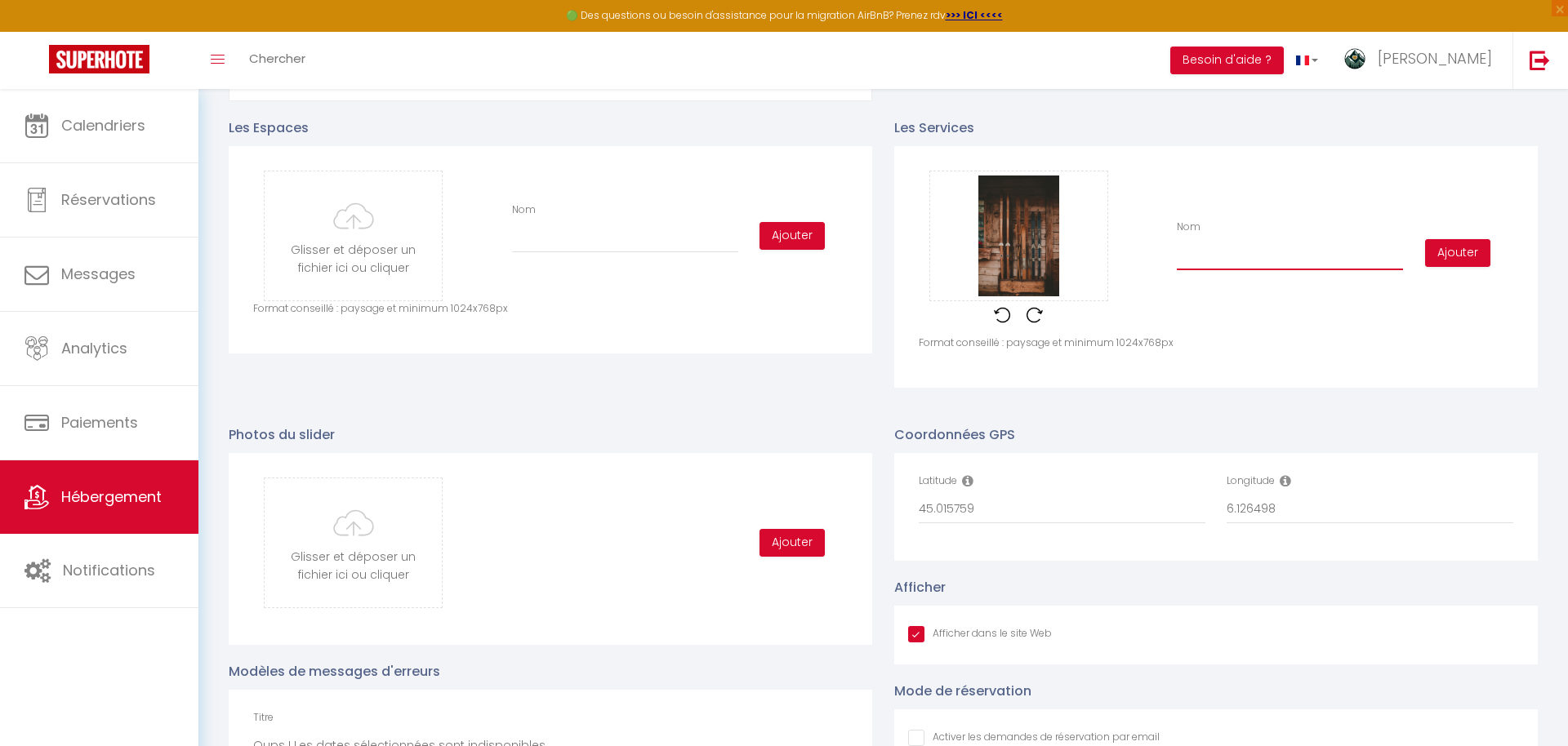
click at [1225, 260] on input "Nom" at bounding box center [1289, 255] width 226 height 29
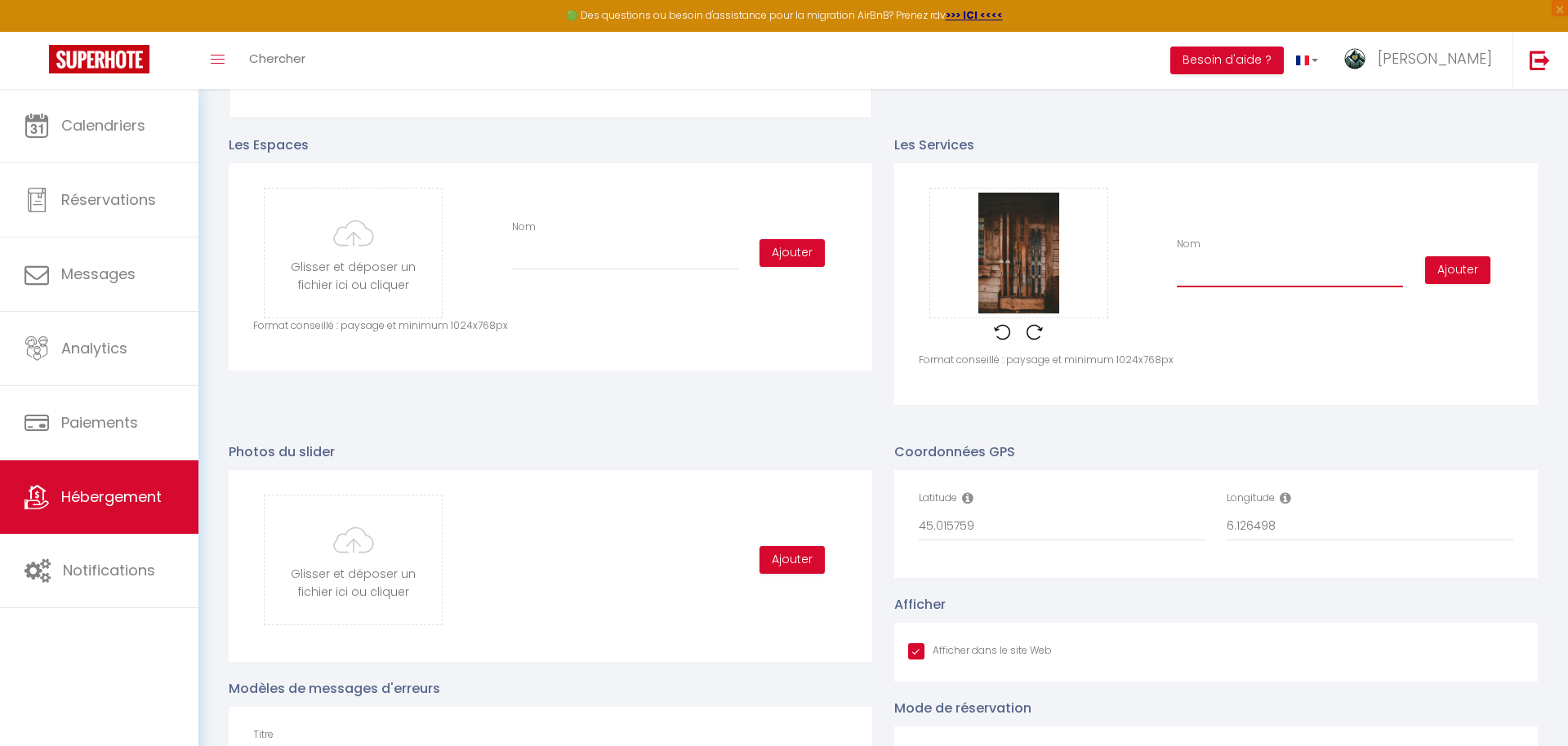
scroll to position [830, 0]
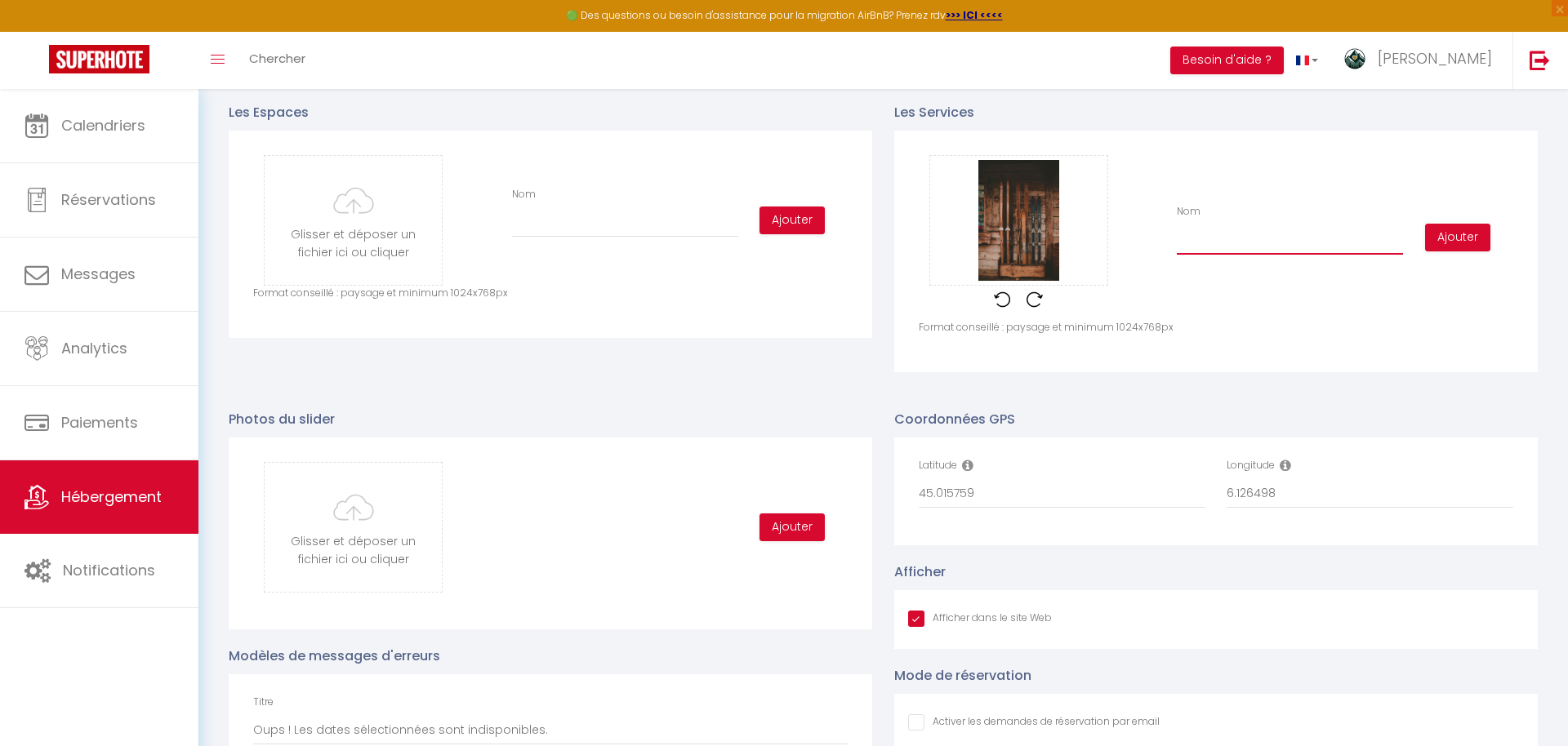
type input "P"
checkbox input "true"
checkbox input "false"
type input "Pl"
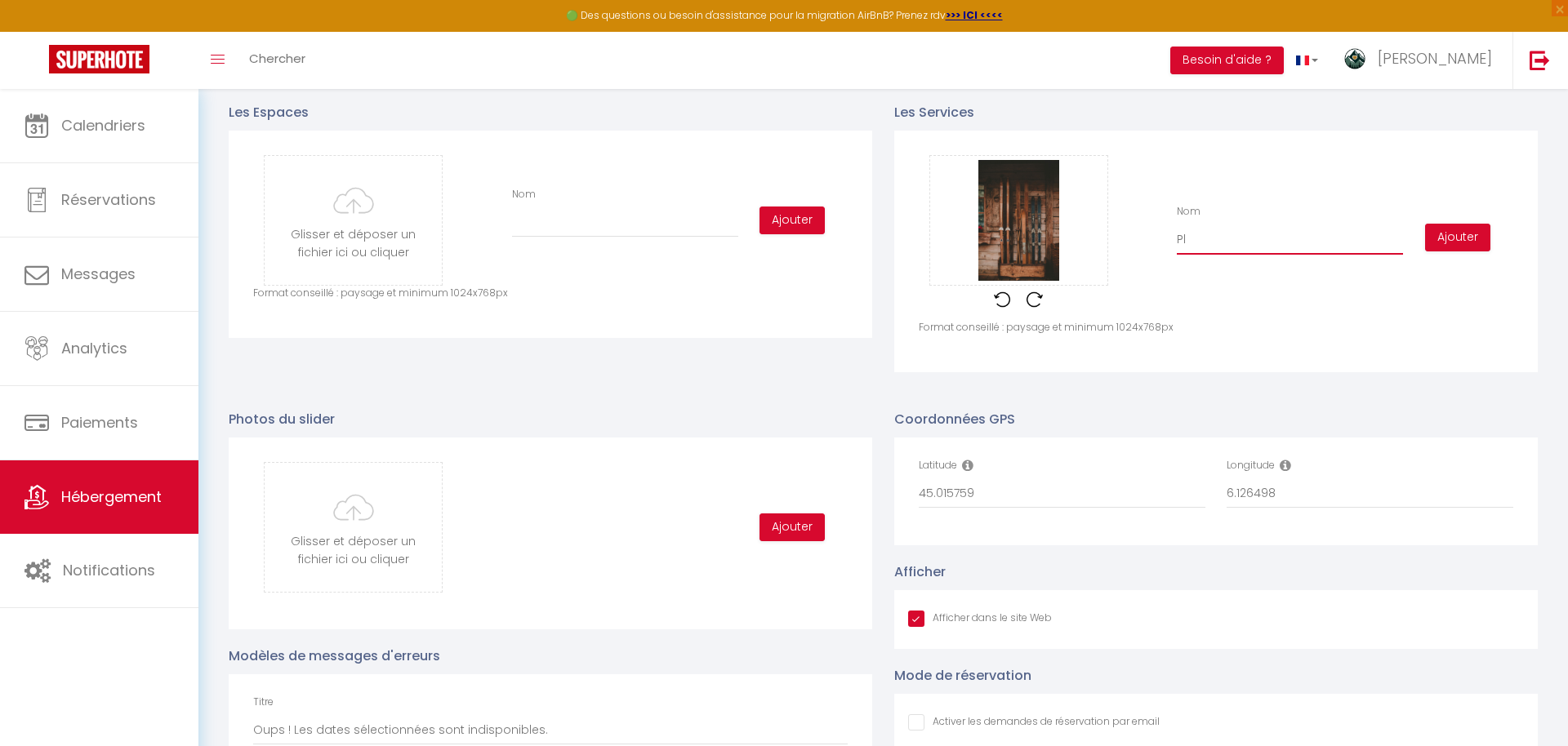
checkbox input "true"
checkbox input "false"
type input "Pla"
checkbox input "true"
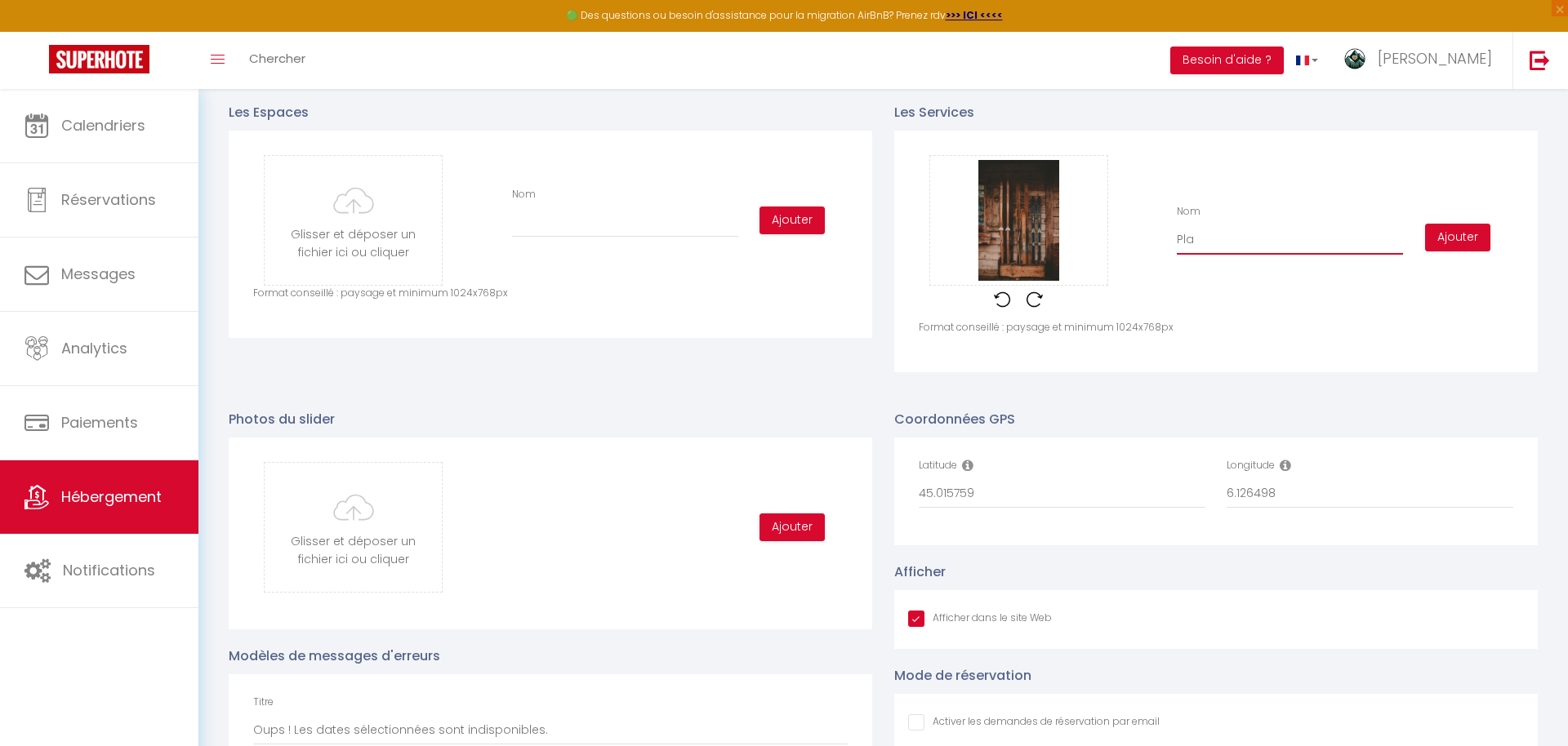
checkbox input "false"
type input "Placa"
checkbox input "true"
checkbox input "false"
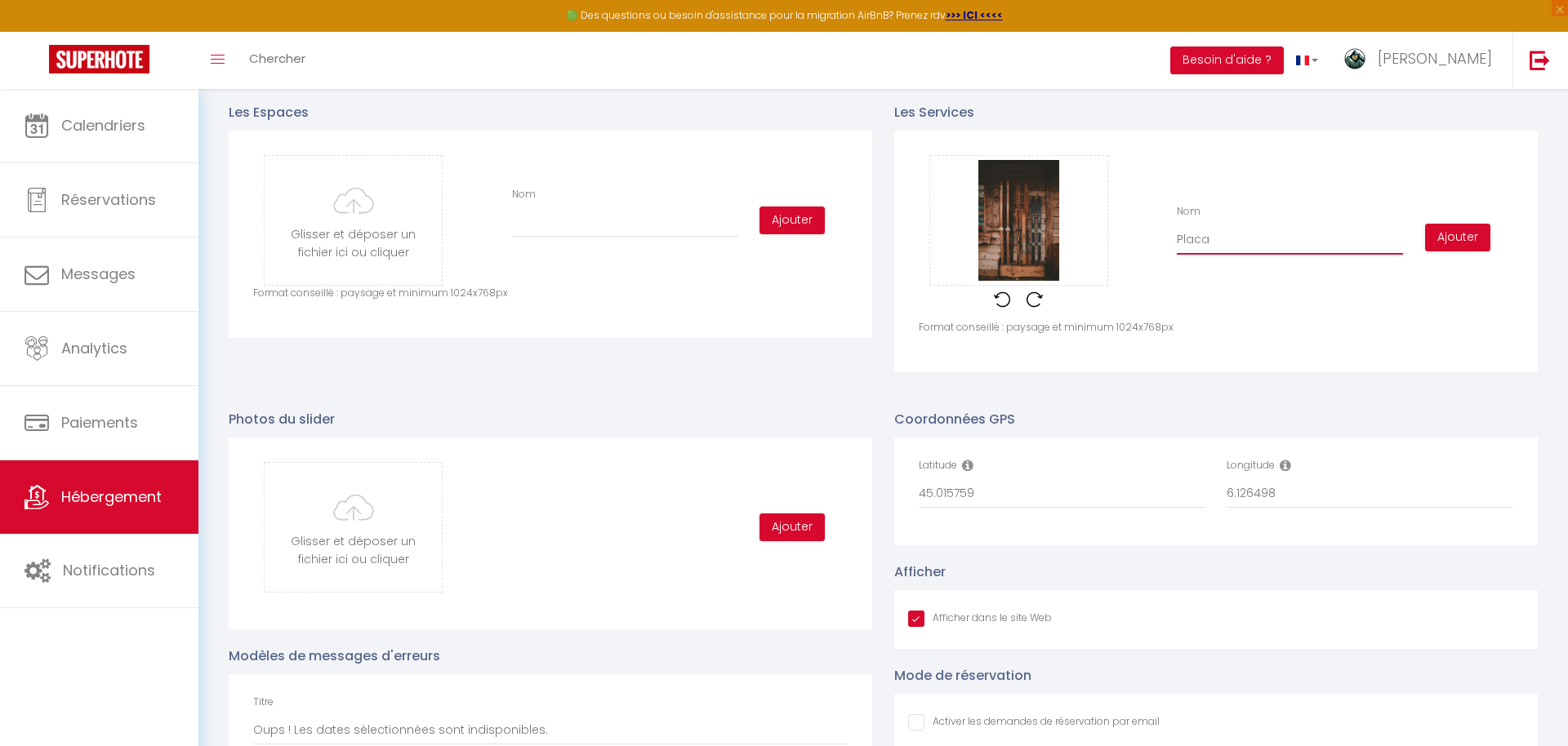
checkbox input "false"
type input "Placar"
checkbox input "true"
checkbox input "false"
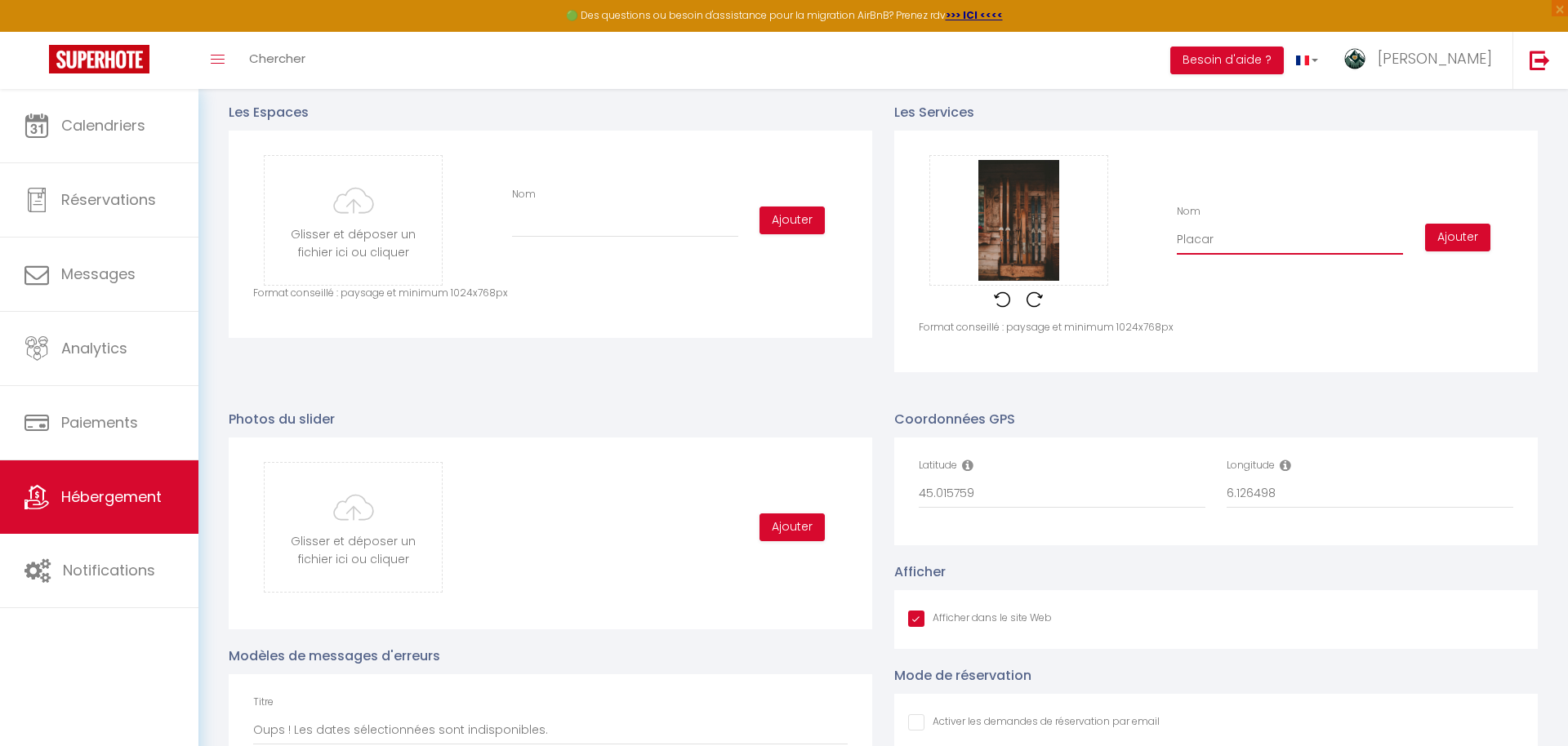
type input "Placard"
checkbox input "true"
checkbox input "false"
type input "Placard"
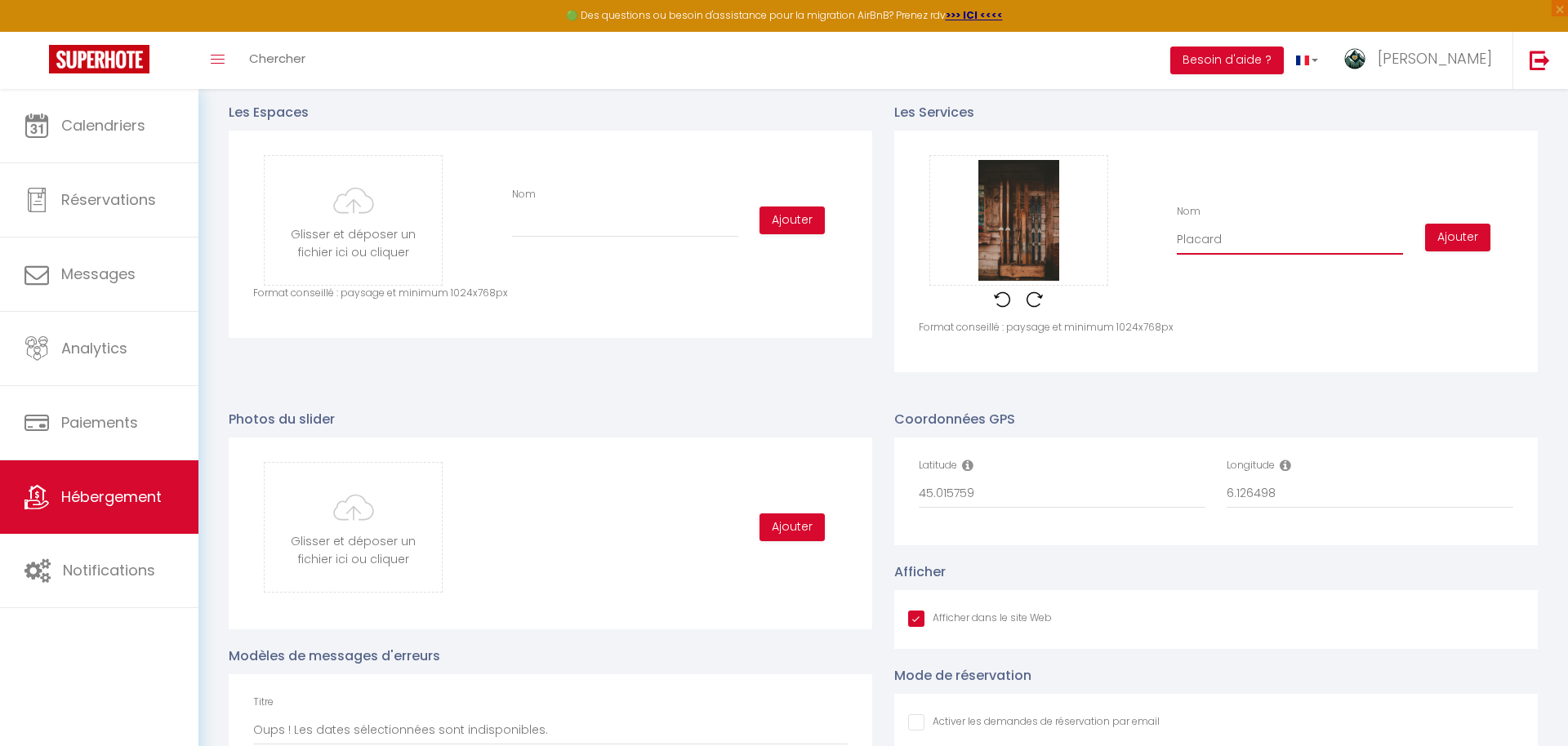
checkbox input "true"
checkbox input "false"
type input "Placard à"
checkbox input "true"
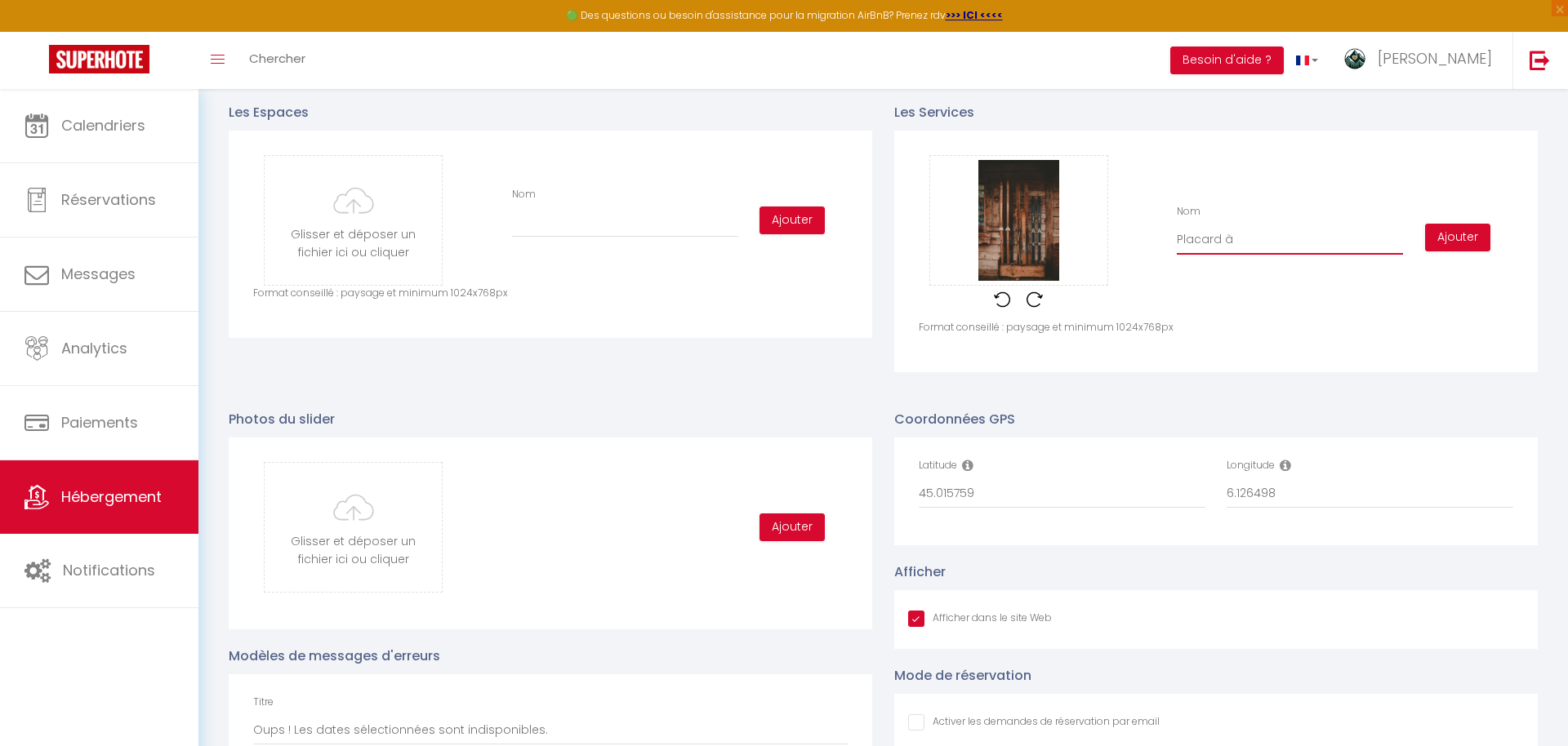
checkbox input "false"
type input "Placard à"
checkbox input "true"
checkbox input "false"
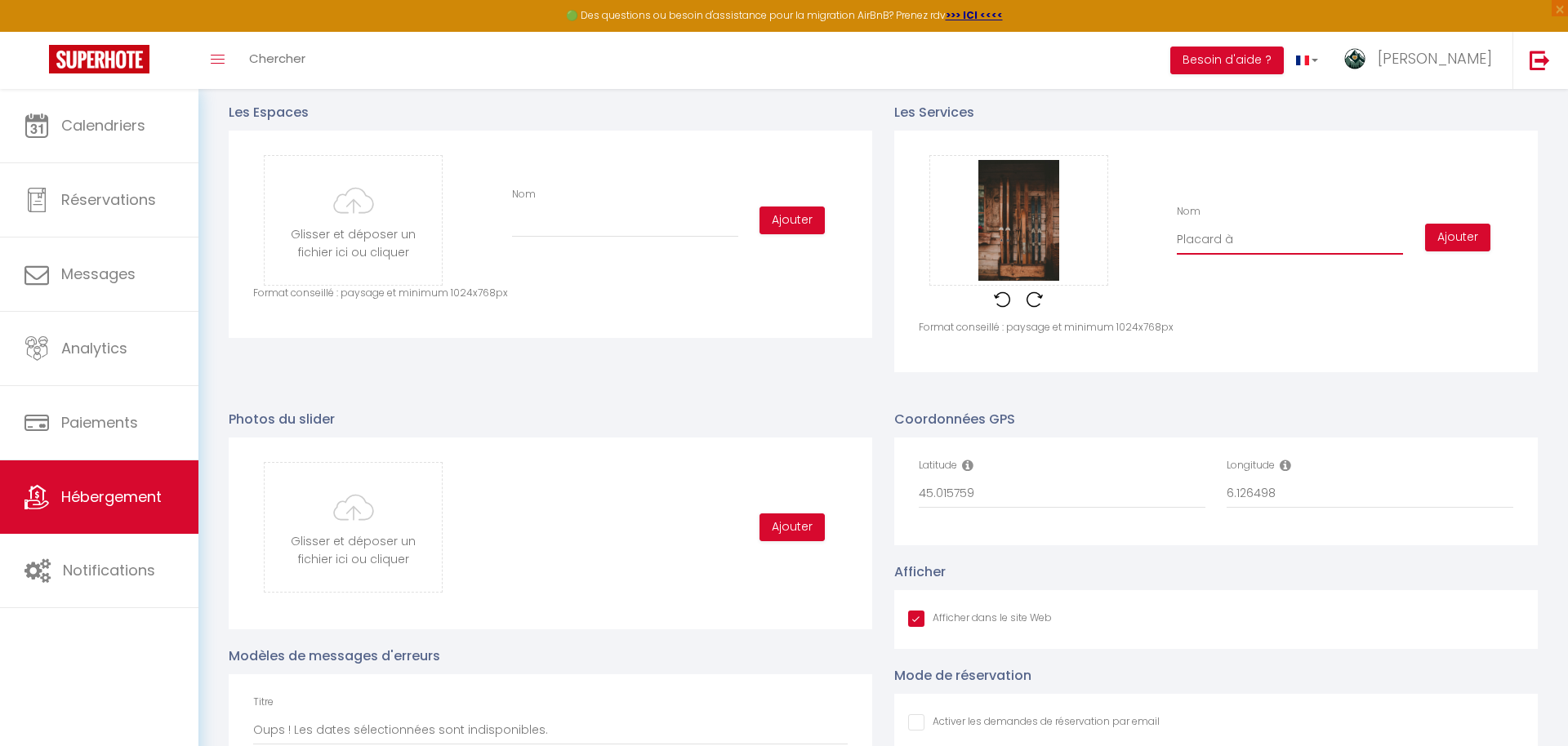
checkbox input "false"
type input "Placard à S"
checkbox input "true"
checkbox input "false"
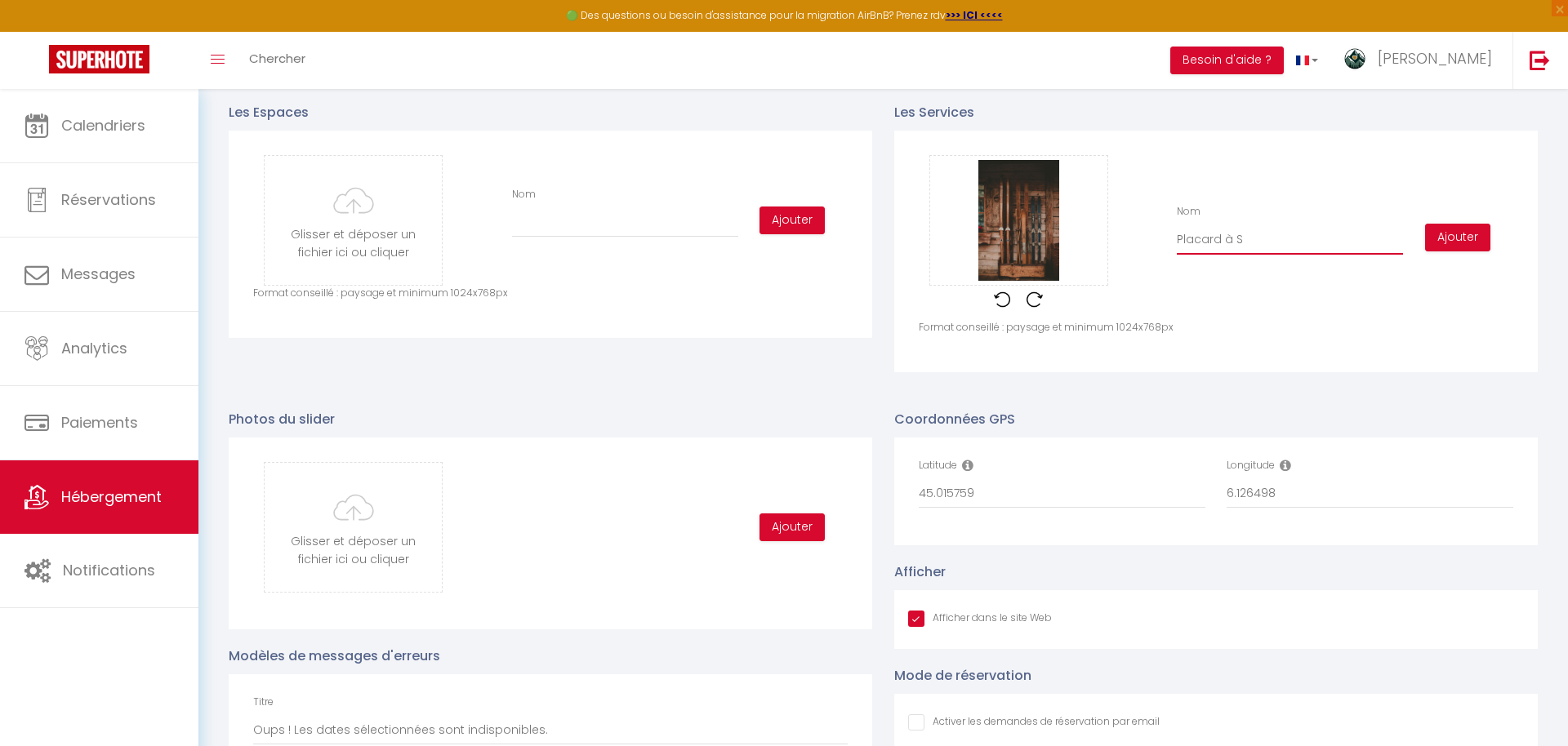
type input "Placard à SK"
checkbox input "true"
checkbox input "false"
type input "Placard à SKi"
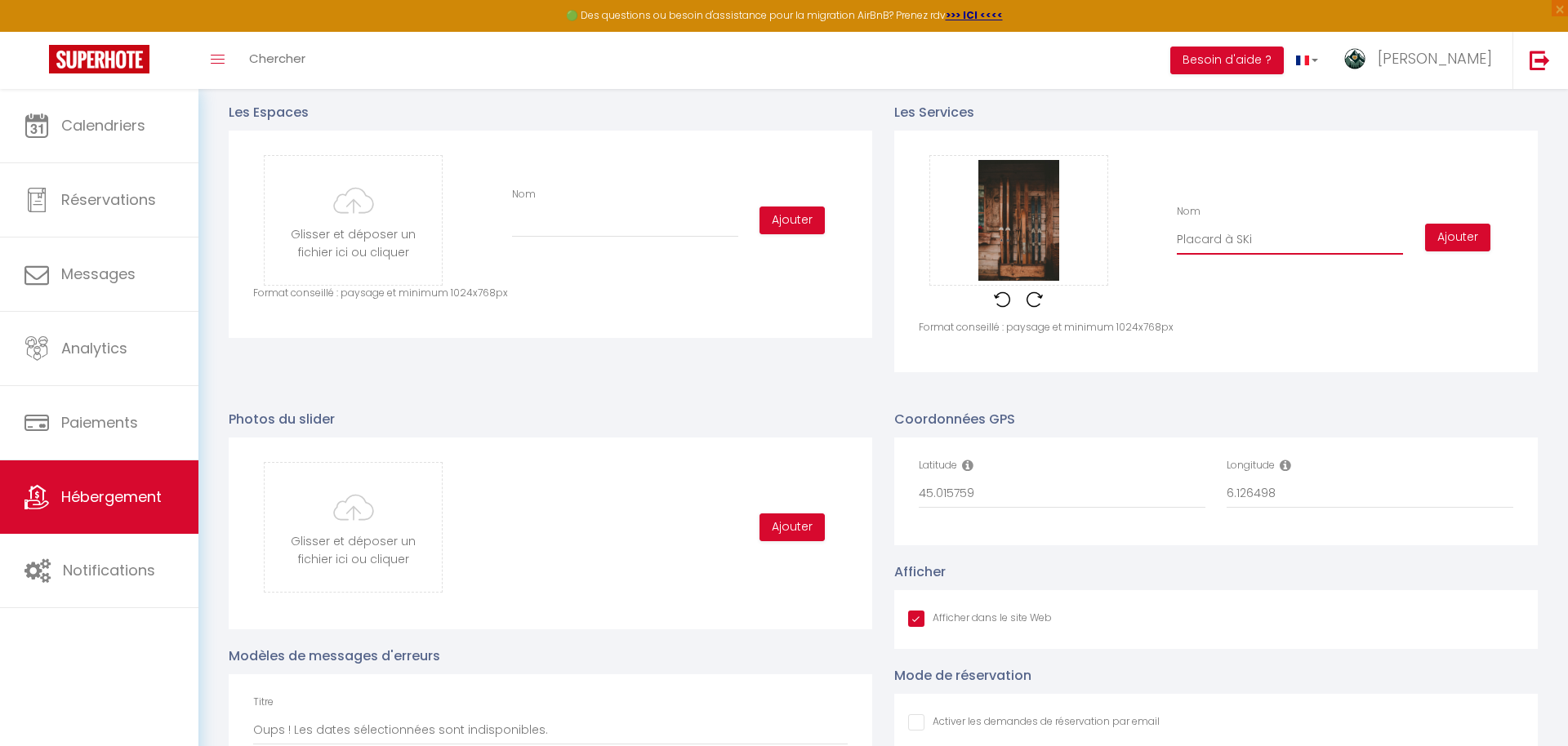
checkbox input "true"
click at [1455, 238] on button "Ajouter" at bounding box center [1458, 238] width 65 height 28
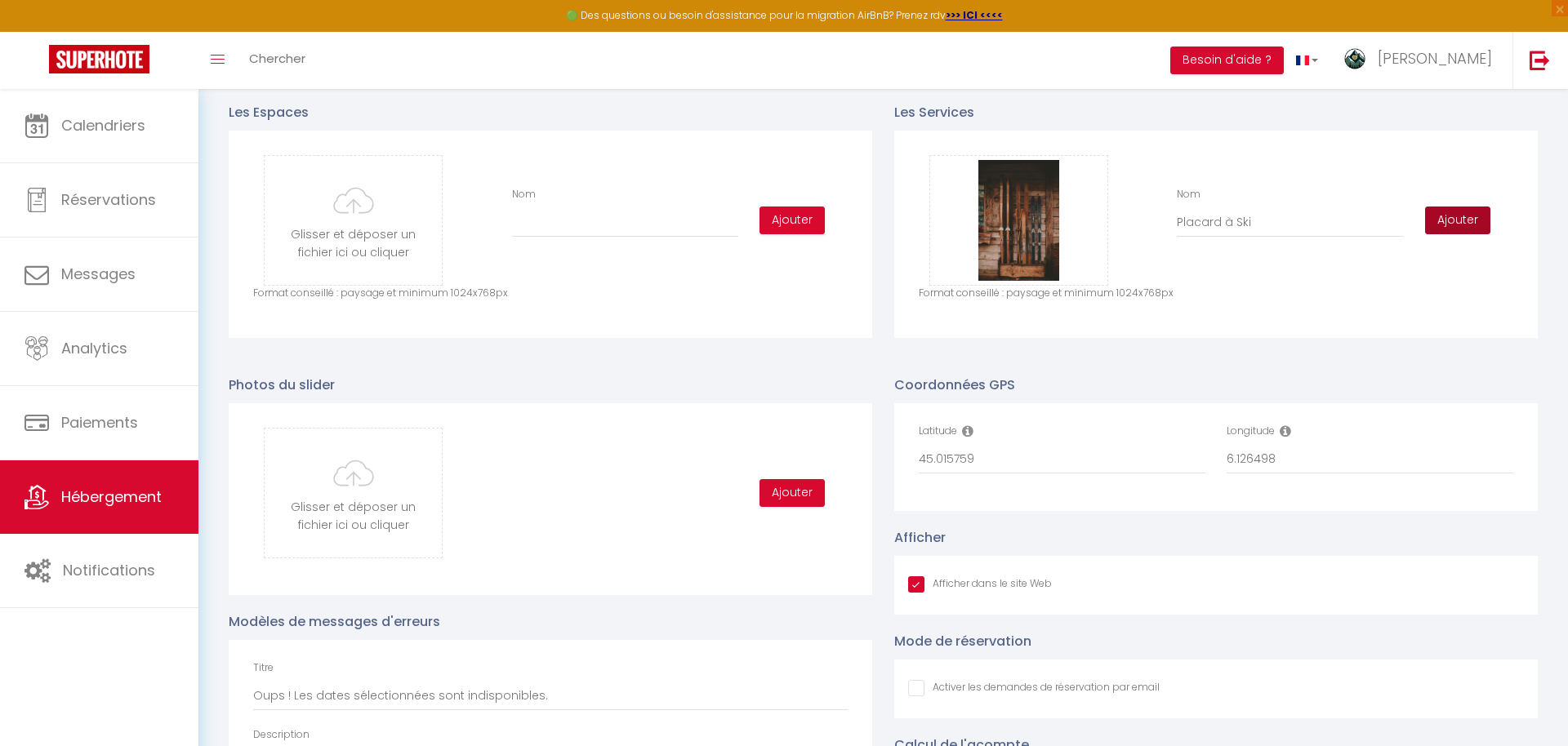
drag, startPoint x: 1452, startPoint y: 217, endPoint x: 1149, endPoint y: 224, distance: 303.1
click at [1194, 229] on div "Glisser et déposer un fichier ici ou cliquer Ooops, something wrong happened. R…" at bounding box center [1216, 220] width 595 height 130
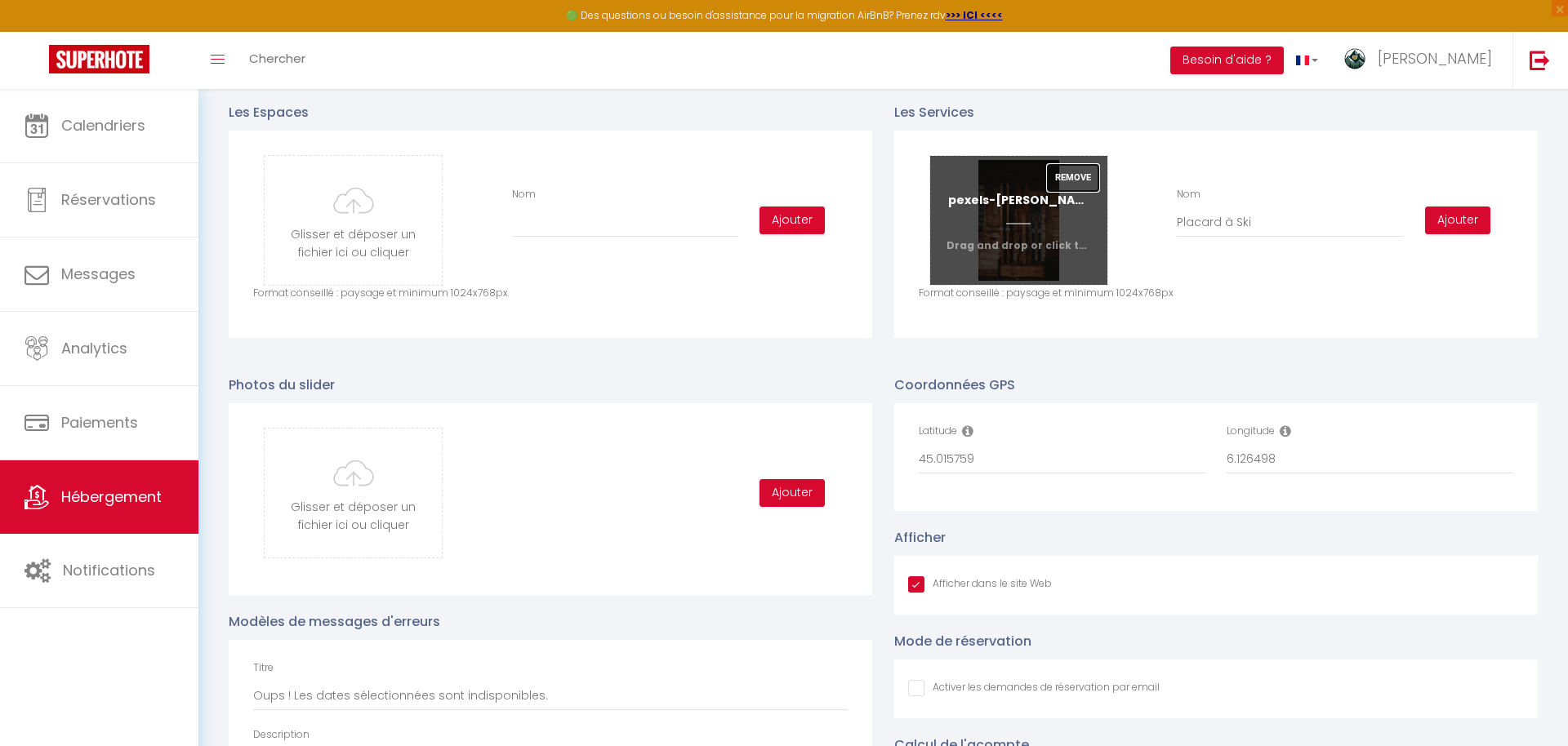
click at [1074, 177] on button "Remove" at bounding box center [1073, 179] width 52 height 28
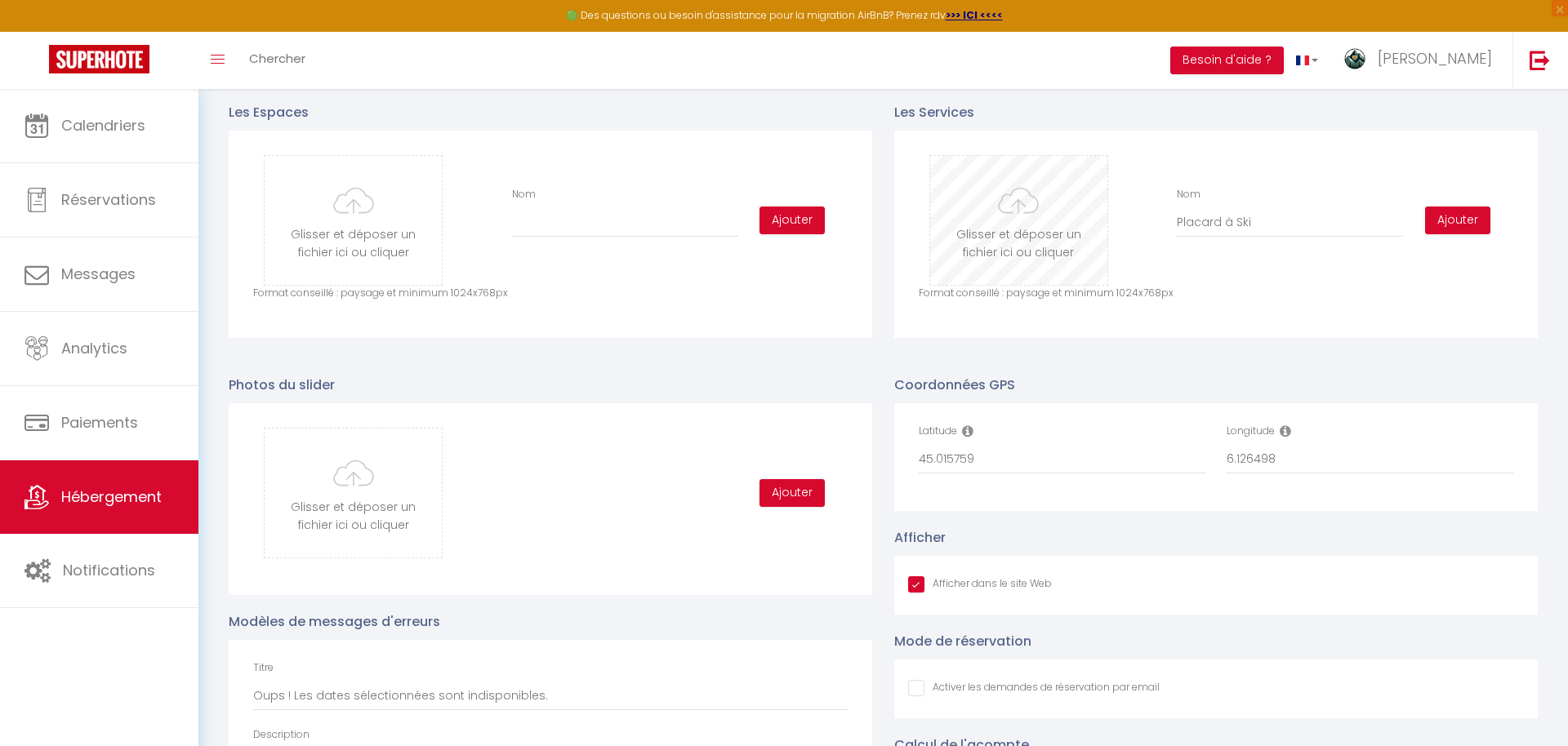
click at [1029, 245] on input "file" at bounding box center [1018, 220] width 177 height 129
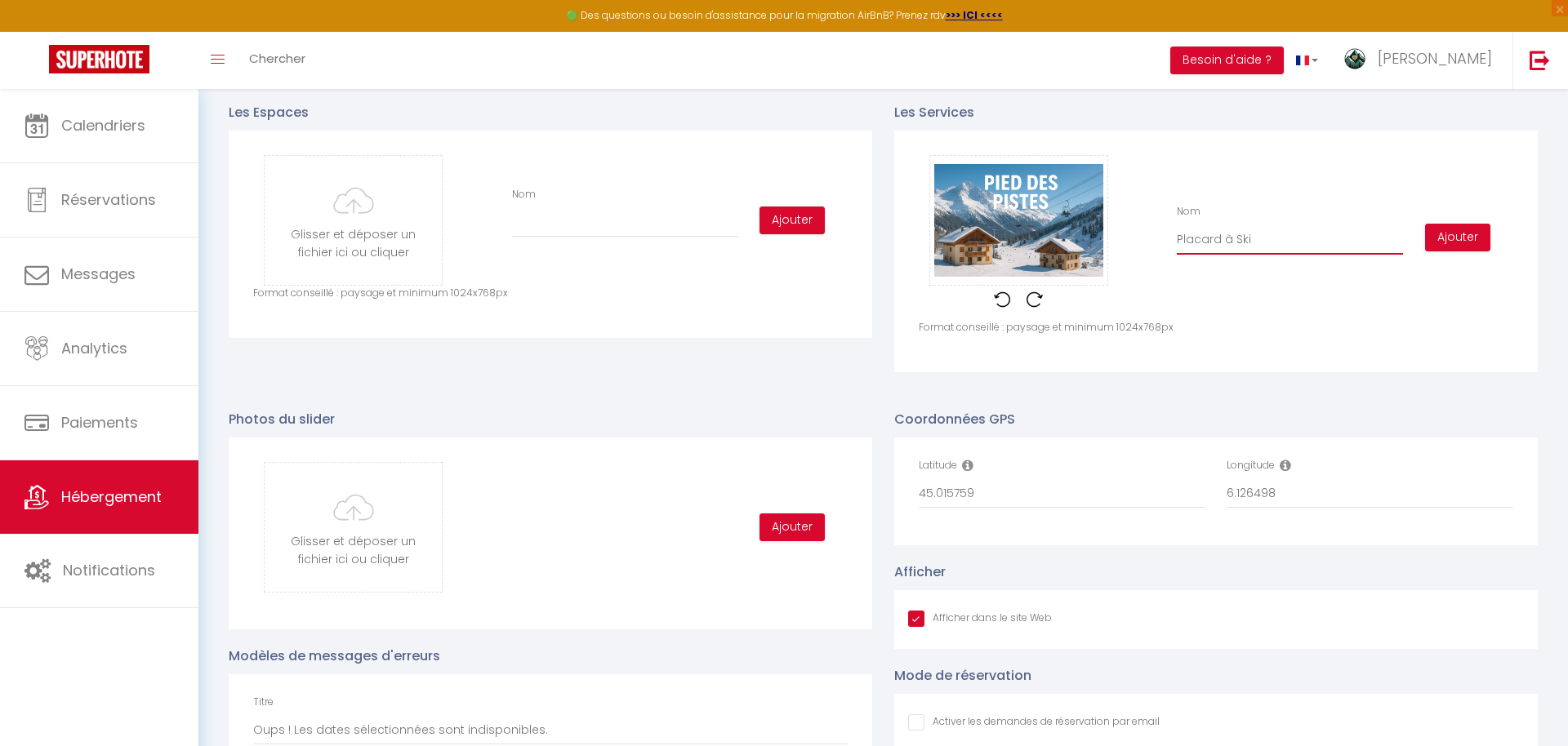
drag, startPoint x: 1232, startPoint y: 236, endPoint x: 1129, endPoint y: 230, distance: 103.2
click at [1129, 230] on div "Glisser et déposer un fichier ici ou cliquer Ooops, something wrong happened. R…" at bounding box center [1216, 237] width 595 height 165
click at [1310, 320] on p "Format conseillé : paysage et minimum 1024x768px" at bounding box center [1216, 328] width 595 height 16
click at [1489, 239] on div "Ajouter" at bounding box center [1463, 238] width 99 height 28
click at [1472, 240] on button "Ajouter" at bounding box center [1458, 238] width 65 height 28
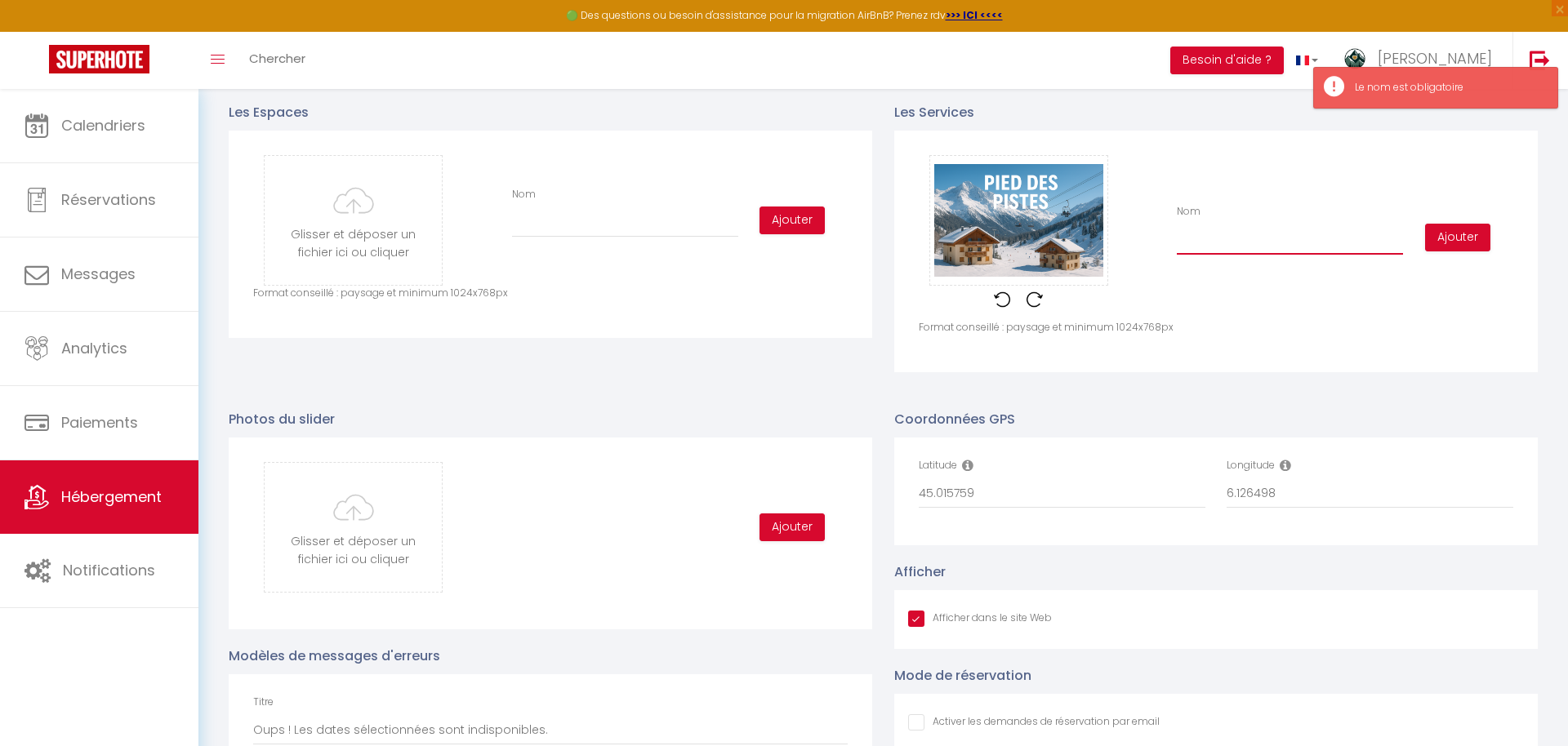
click at [1205, 237] on input "Nom" at bounding box center [1289, 239] width 226 height 29
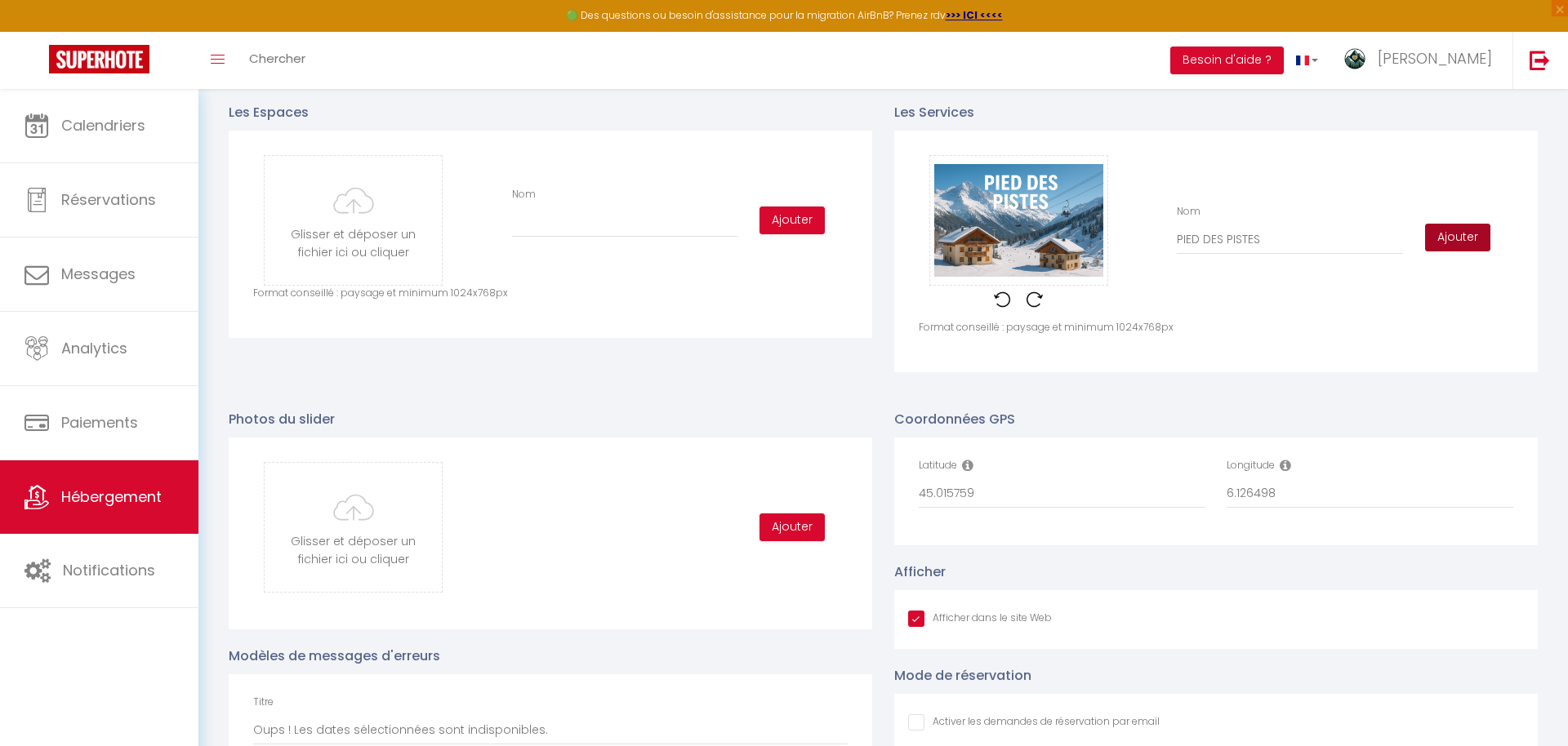
click at [1446, 238] on button "Ajouter" at bounding box center [1458, 238] width 65 height 28
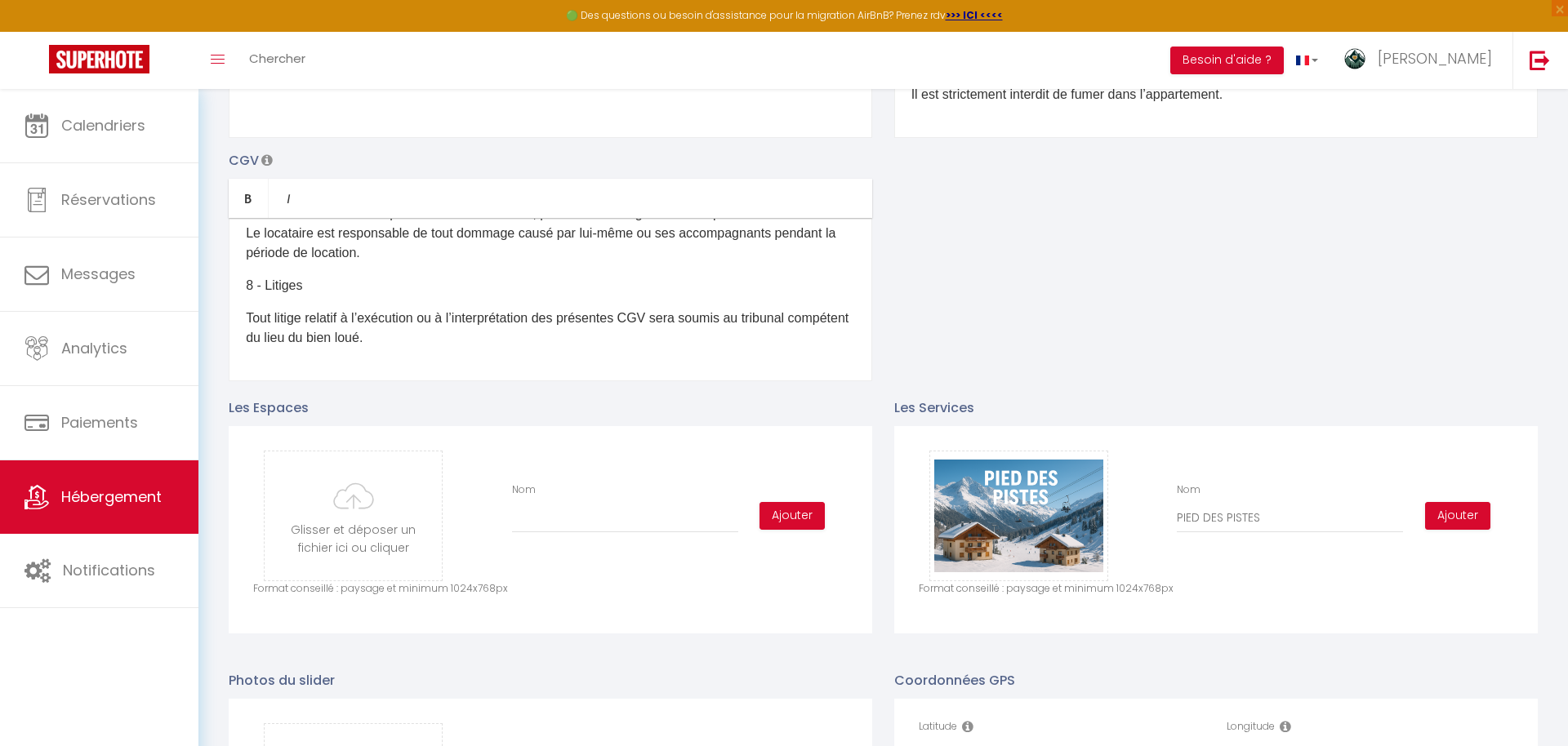
scroll to position [525, 0]
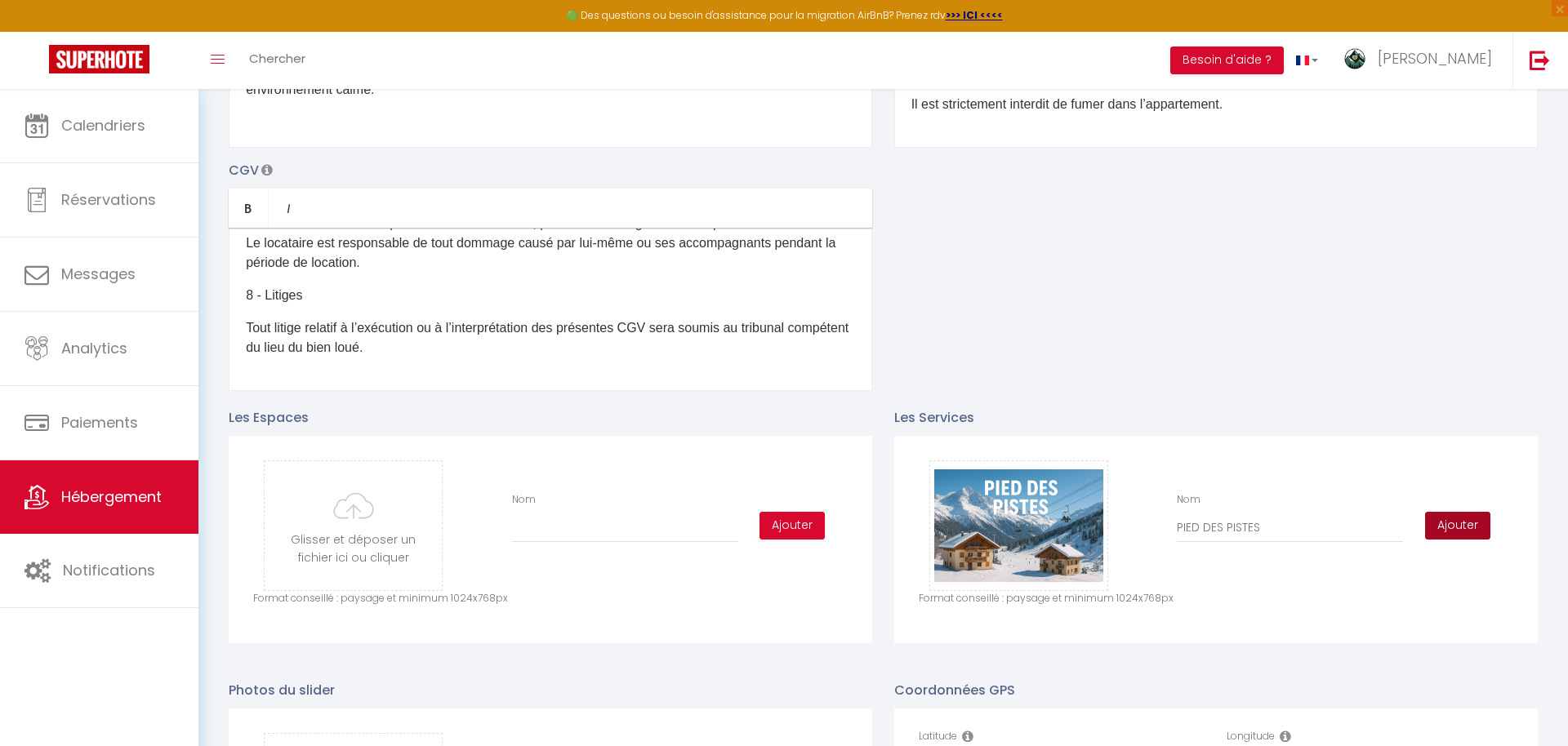
click at [1471, 526] on button "Ajouter" at bounding box center [1458, 526] width 65 height 28
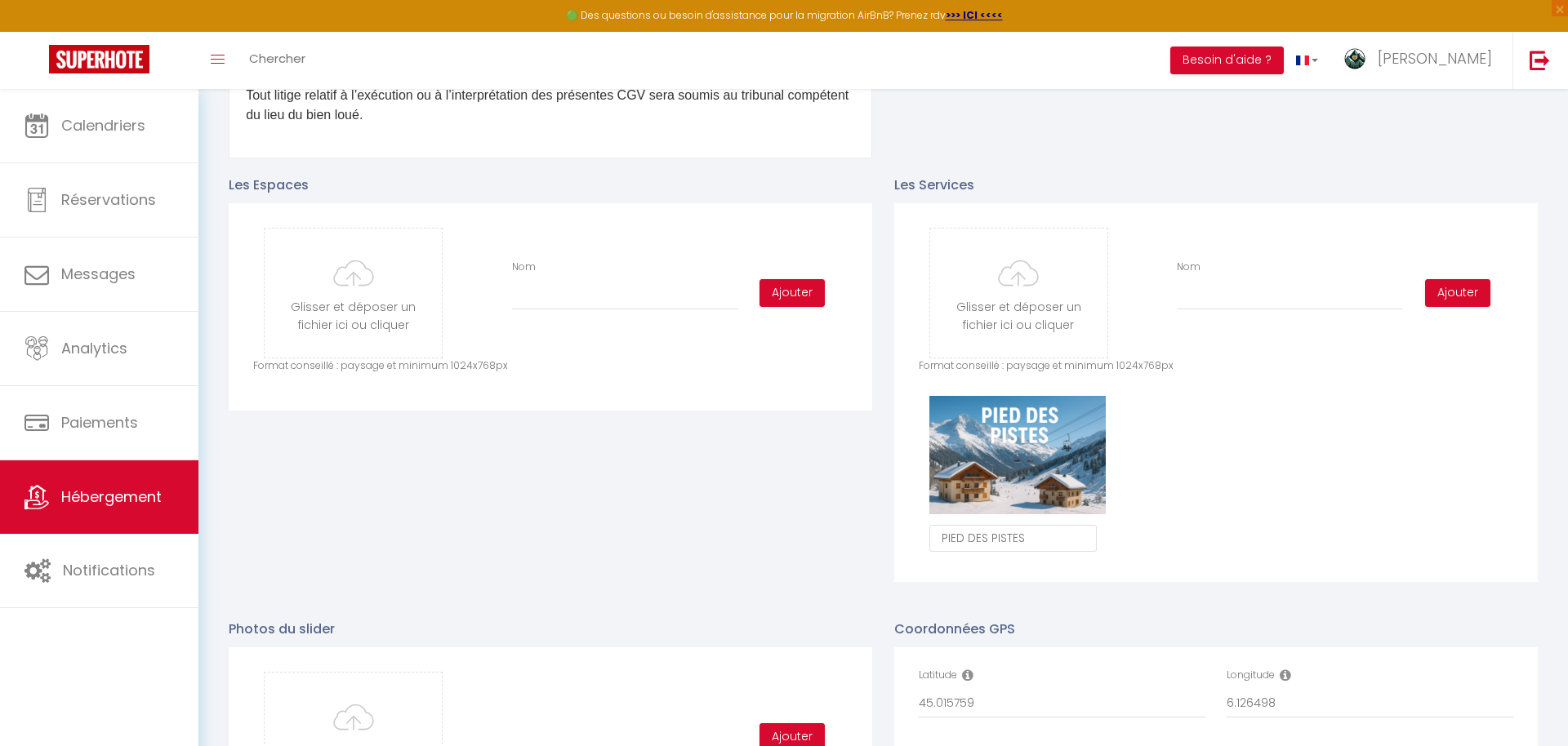
scroll to position [757, 0]
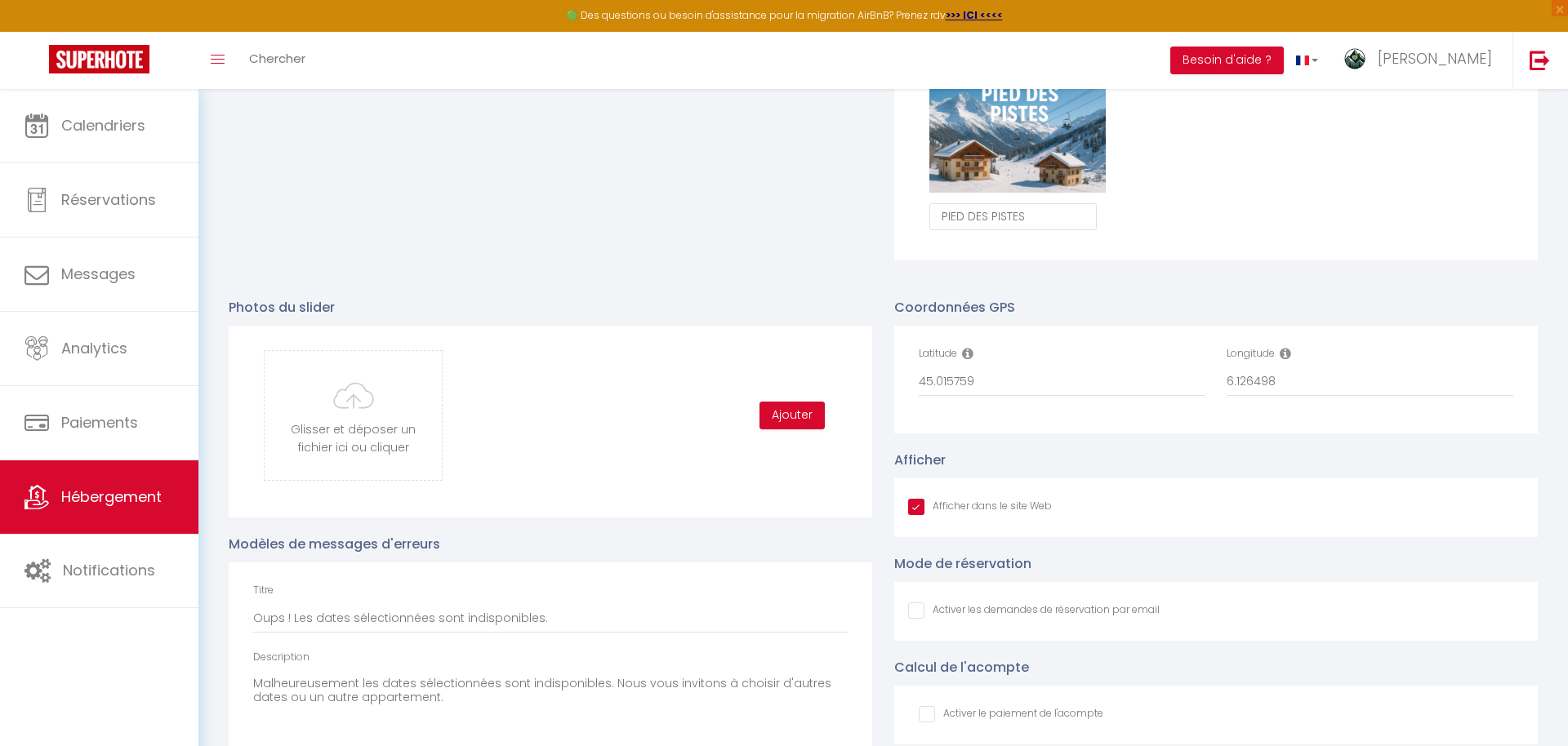
scroll to position [1073, 0]
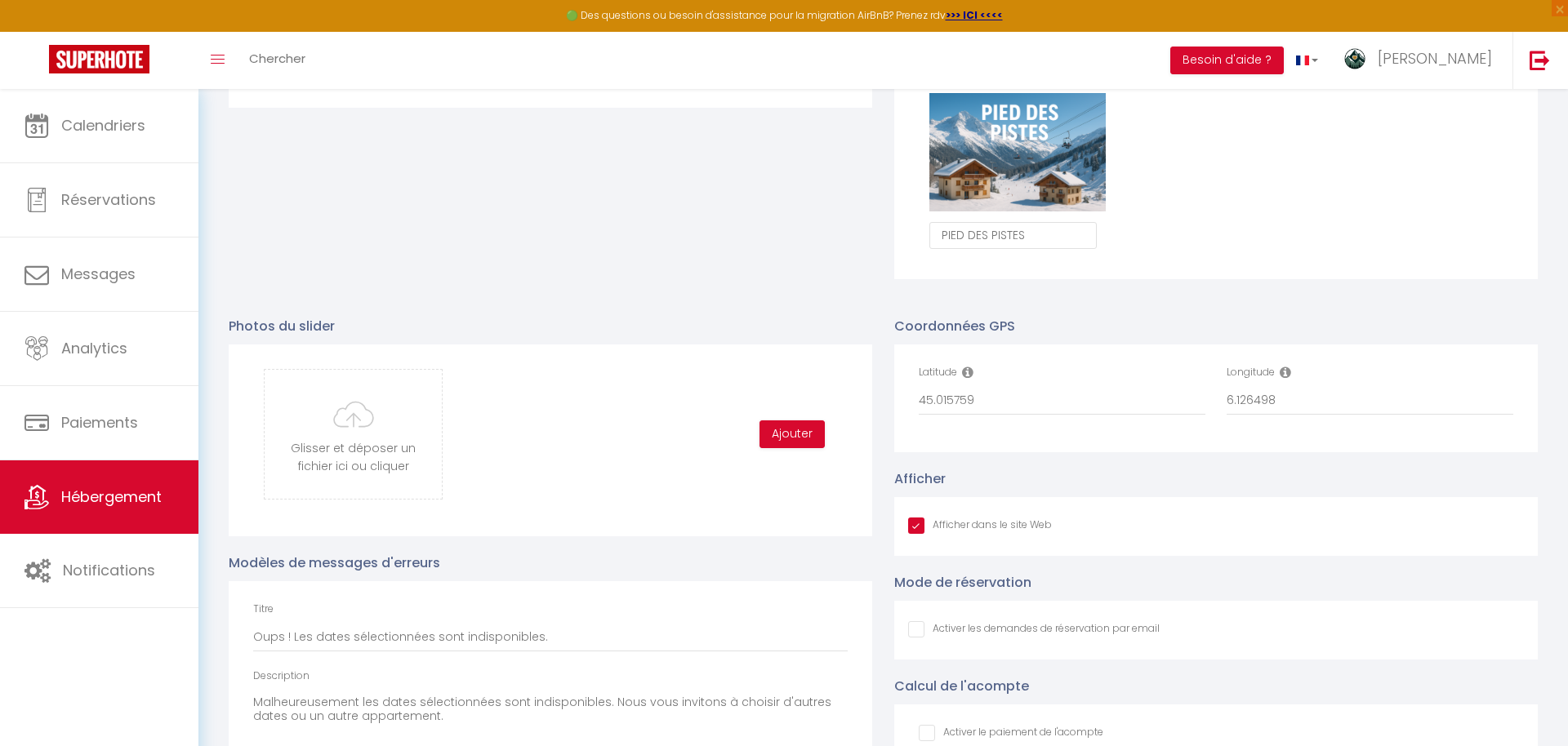
type input "C:\fakepath\9-DSCF4627.jpg"
checkbox input "true"
checkbox input "false"
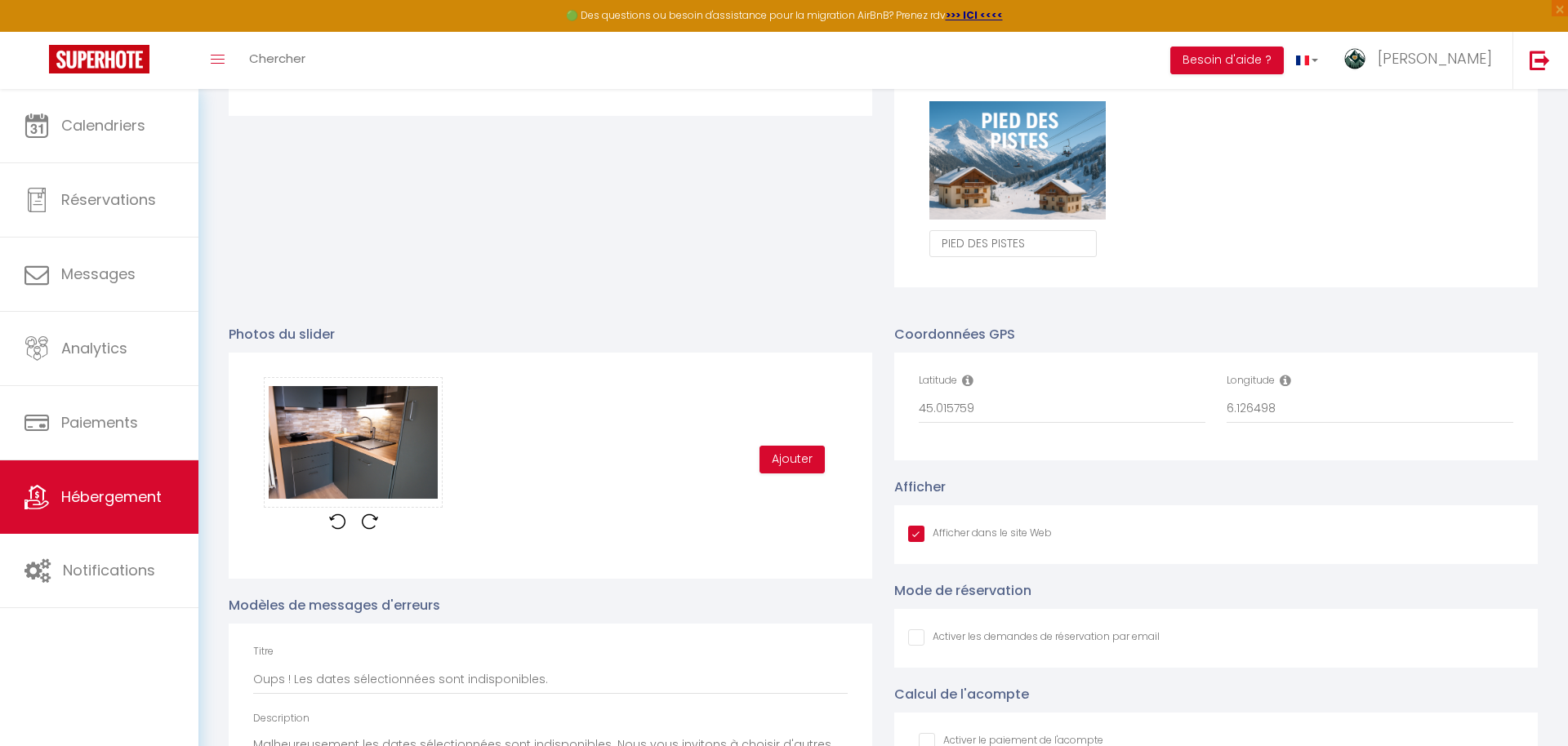
scroll to position [1051, 0]
click at [781, 457] on button "Ajouter" at bounding box center [792, 461] width 65 height 28
checkbox input "true"
checkbox input "false"
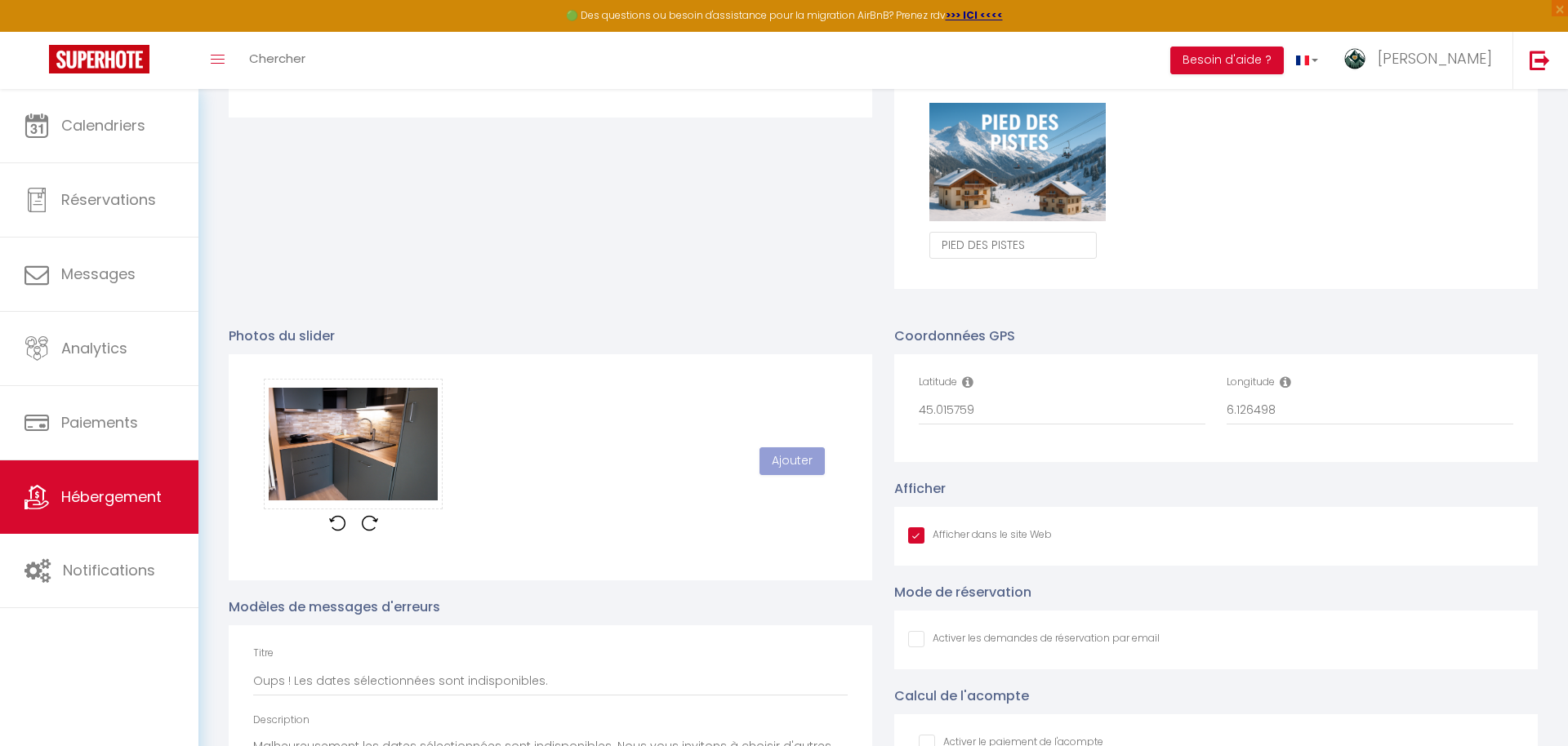
scroll to position [1042, 0]
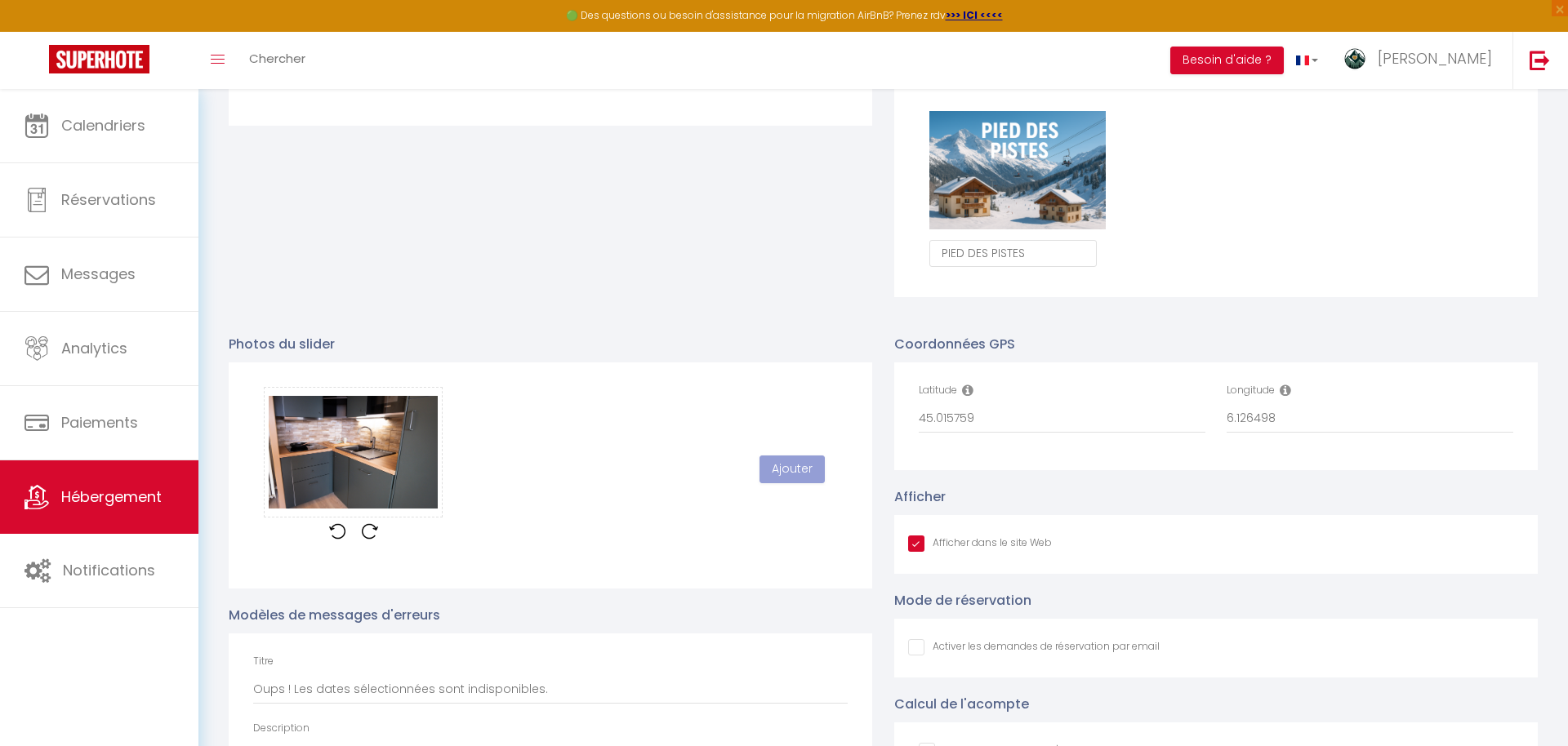
checkbox input "true"
checkbox input "false"
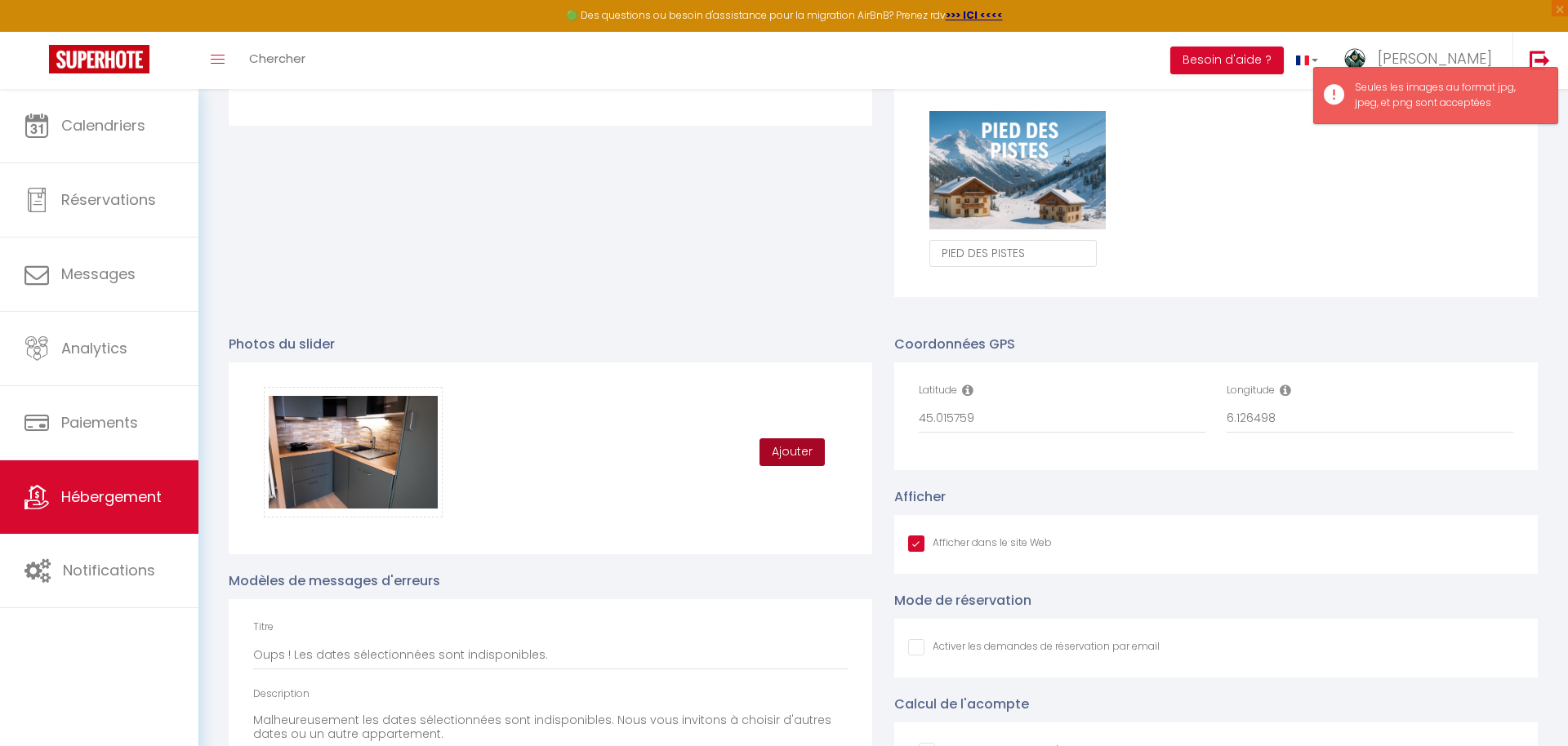
click at [774, 457] on button "Ajouter" at bounding box center [792, 452] width 65 height 28
checkbox input "true"
checkbox input "false"
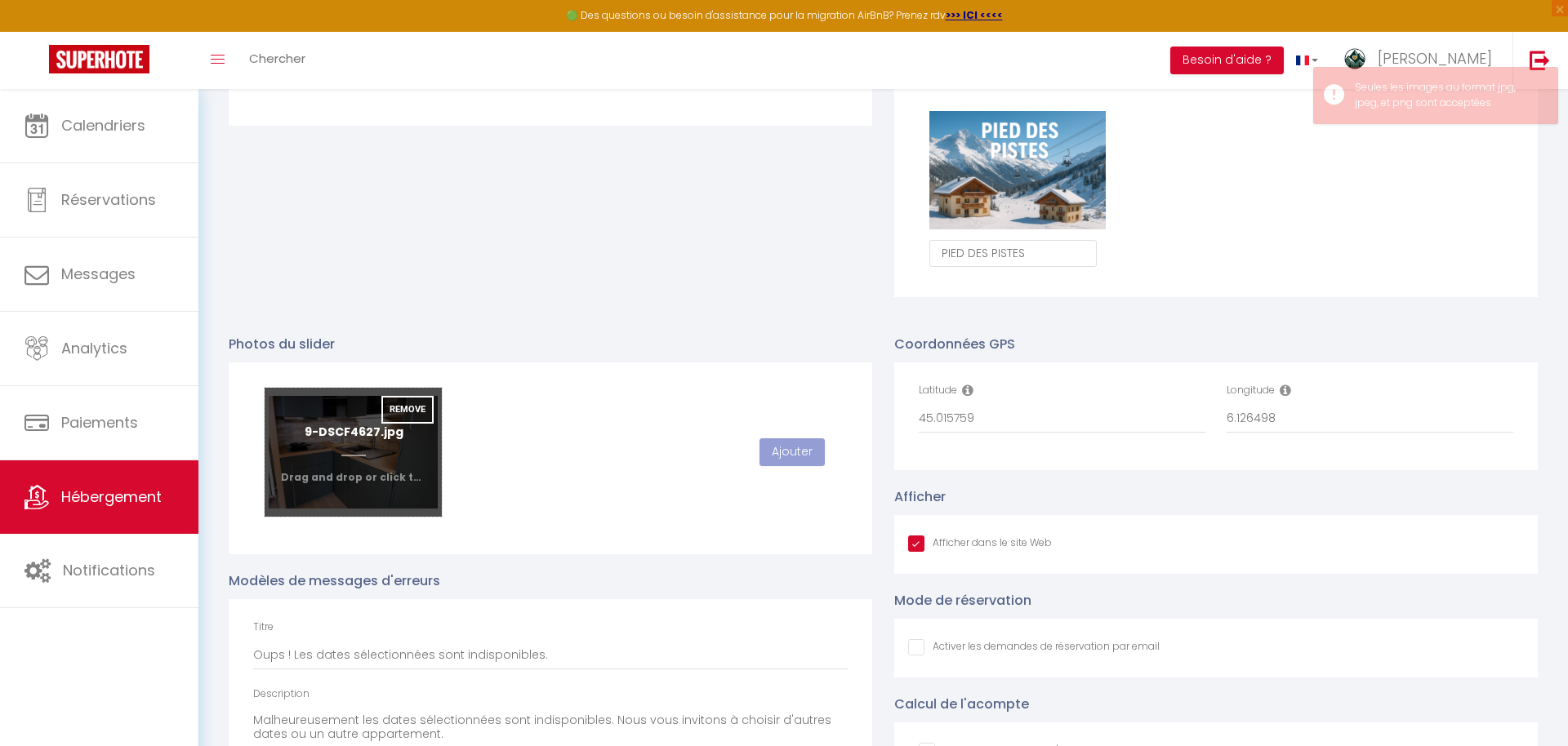
checkbox input "true"
checkbox input "false"
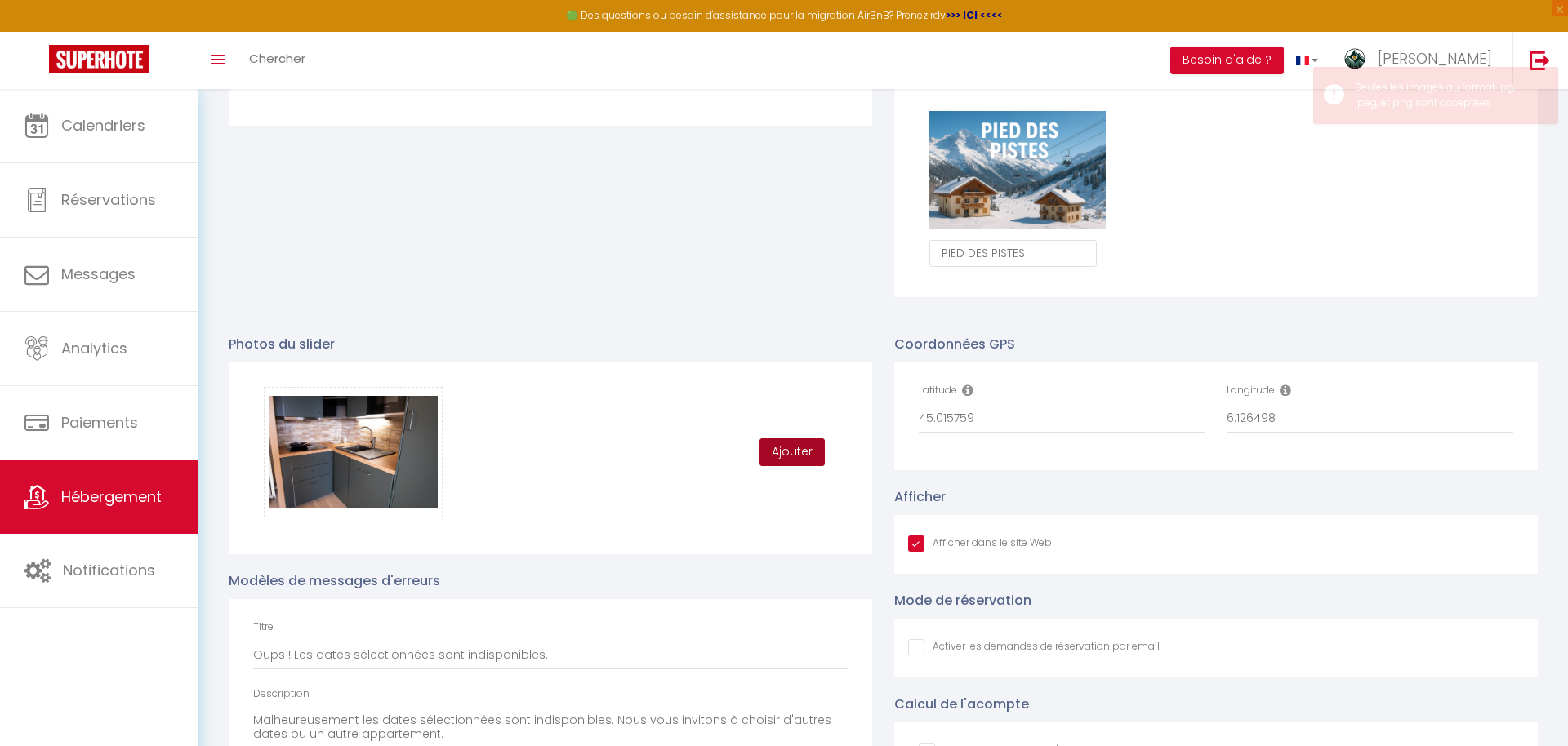
click at [798, 445] on button "Ajouter" at bounding box center [792, 452] width 65 height 28
checkbox input "true"
checkbox input "false"
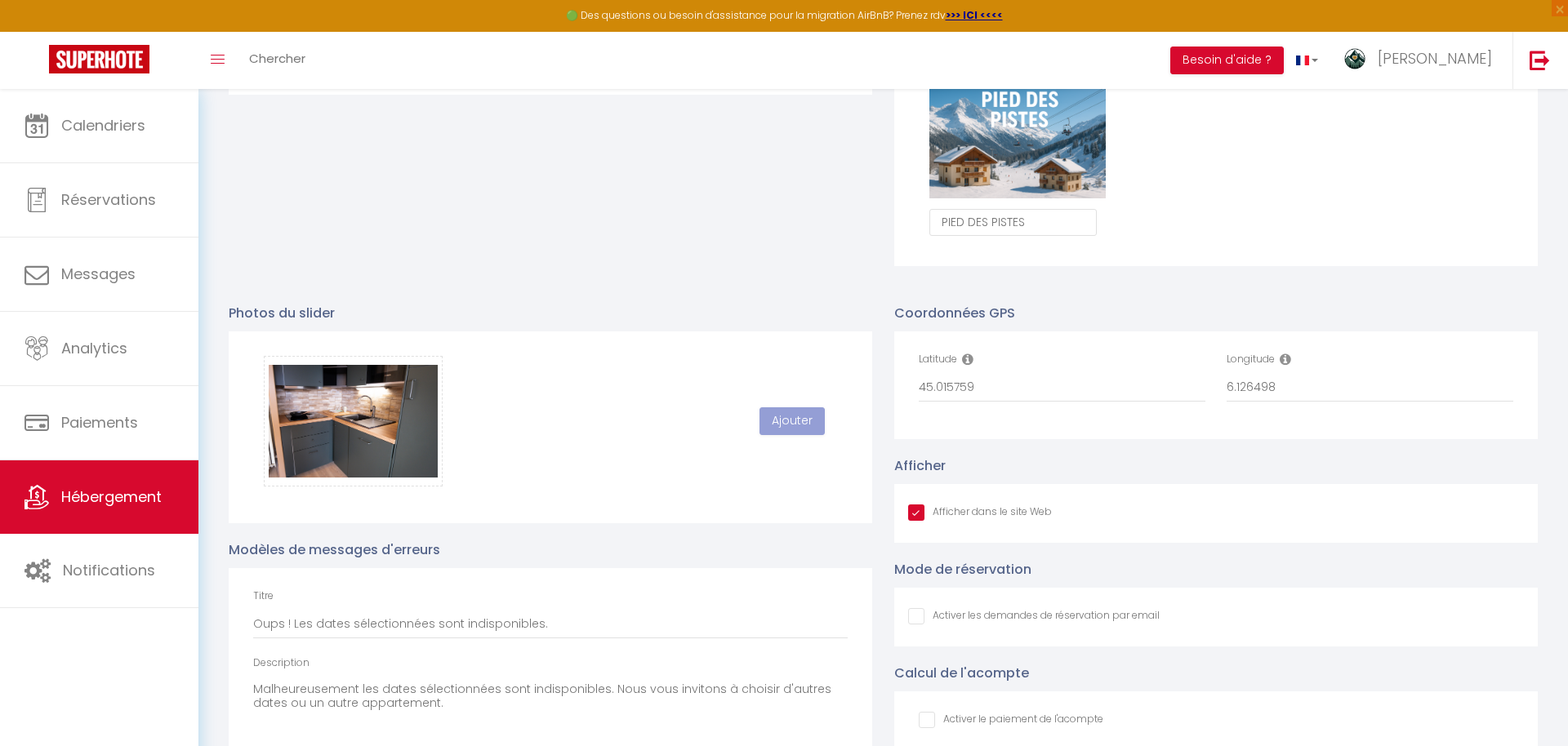
scroll to position [1079, 0]
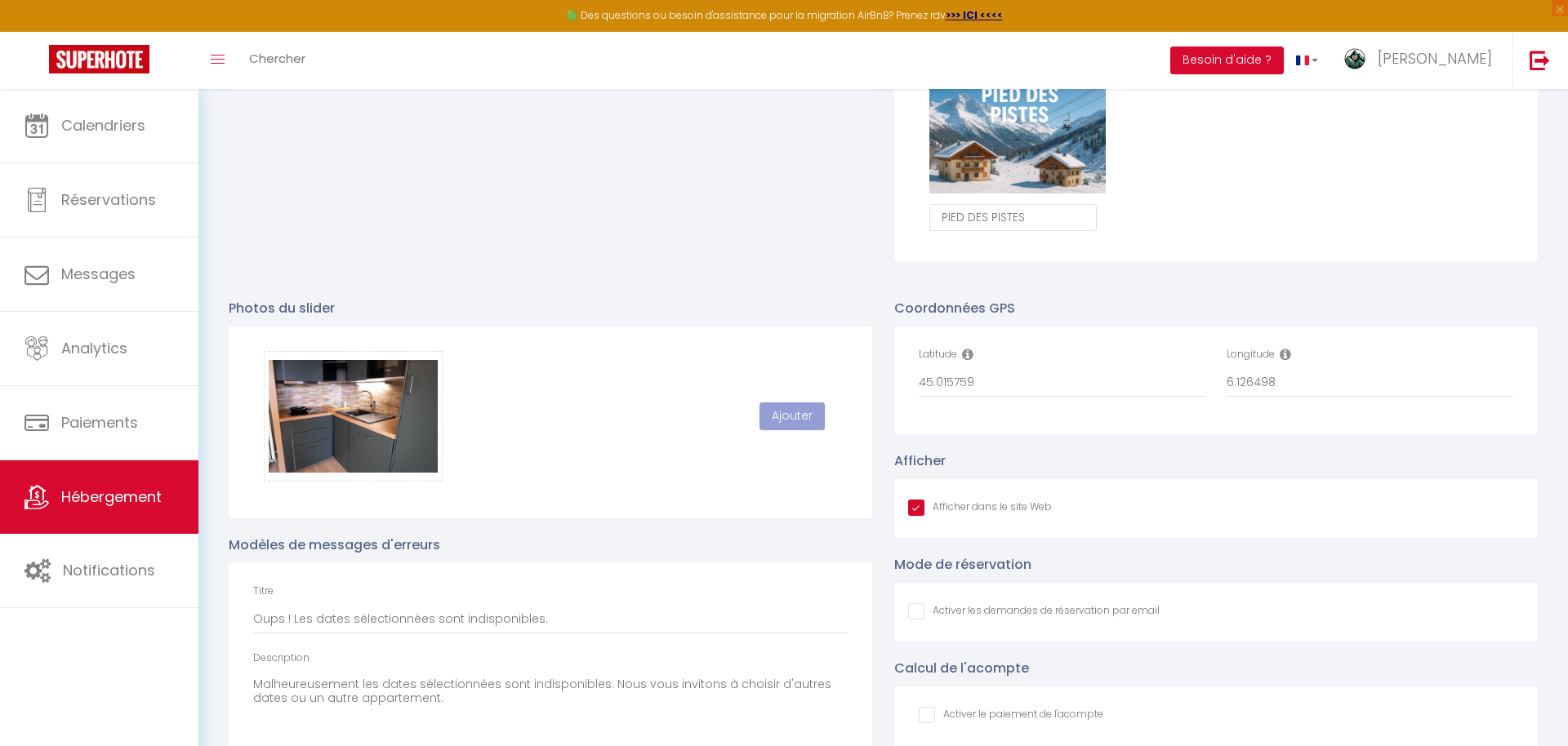
checkbox input "true"
checkbox input "false"
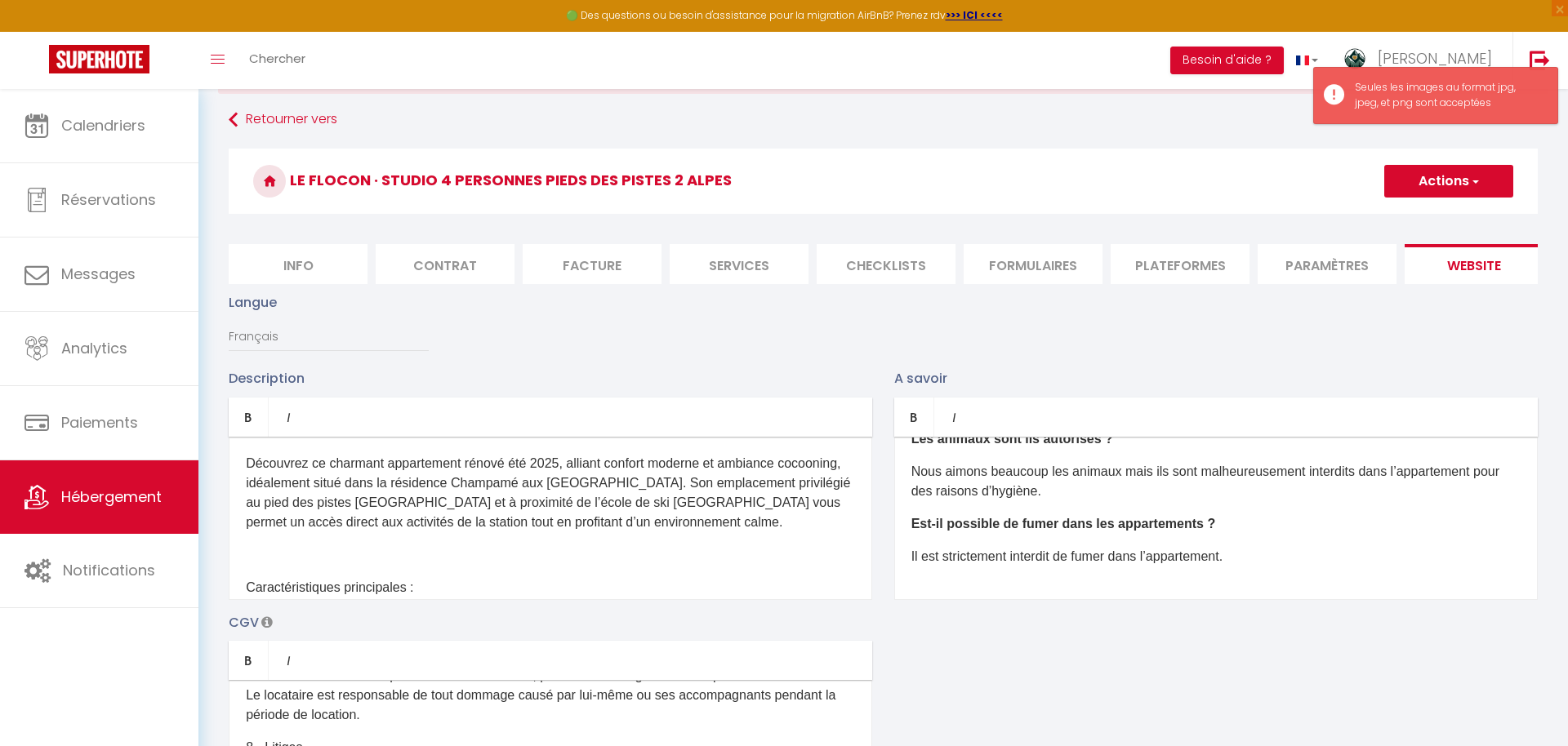
scroll to position [64, 0]
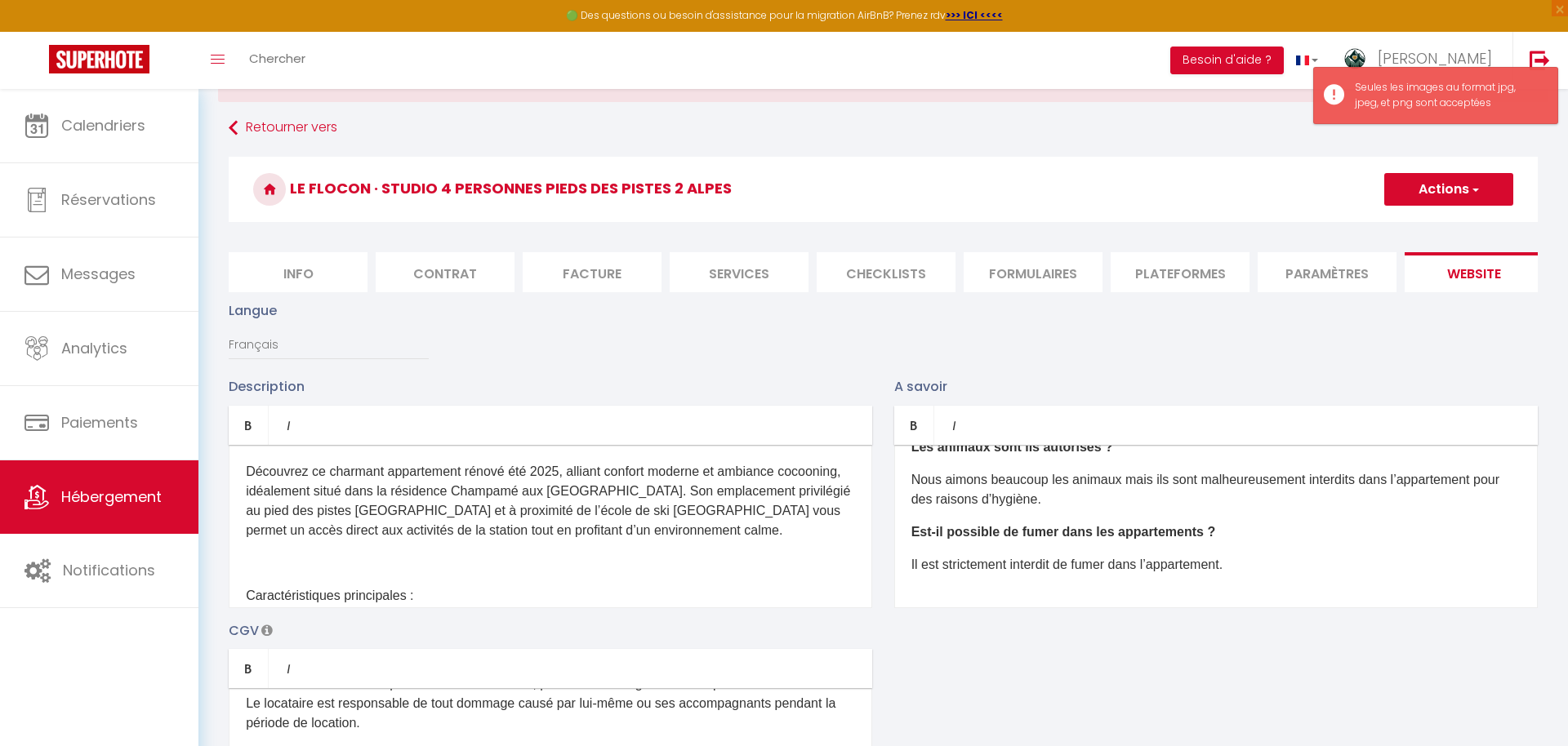
click at [1451, 203] on button "Actions" at bounding box center [1448, 189] width 129 height 33
click at [1439, 232] on input "Enregistrer" at bounding box center [1430, 225] width 61 height 17
checkbox input "true"
checkbox input "false"
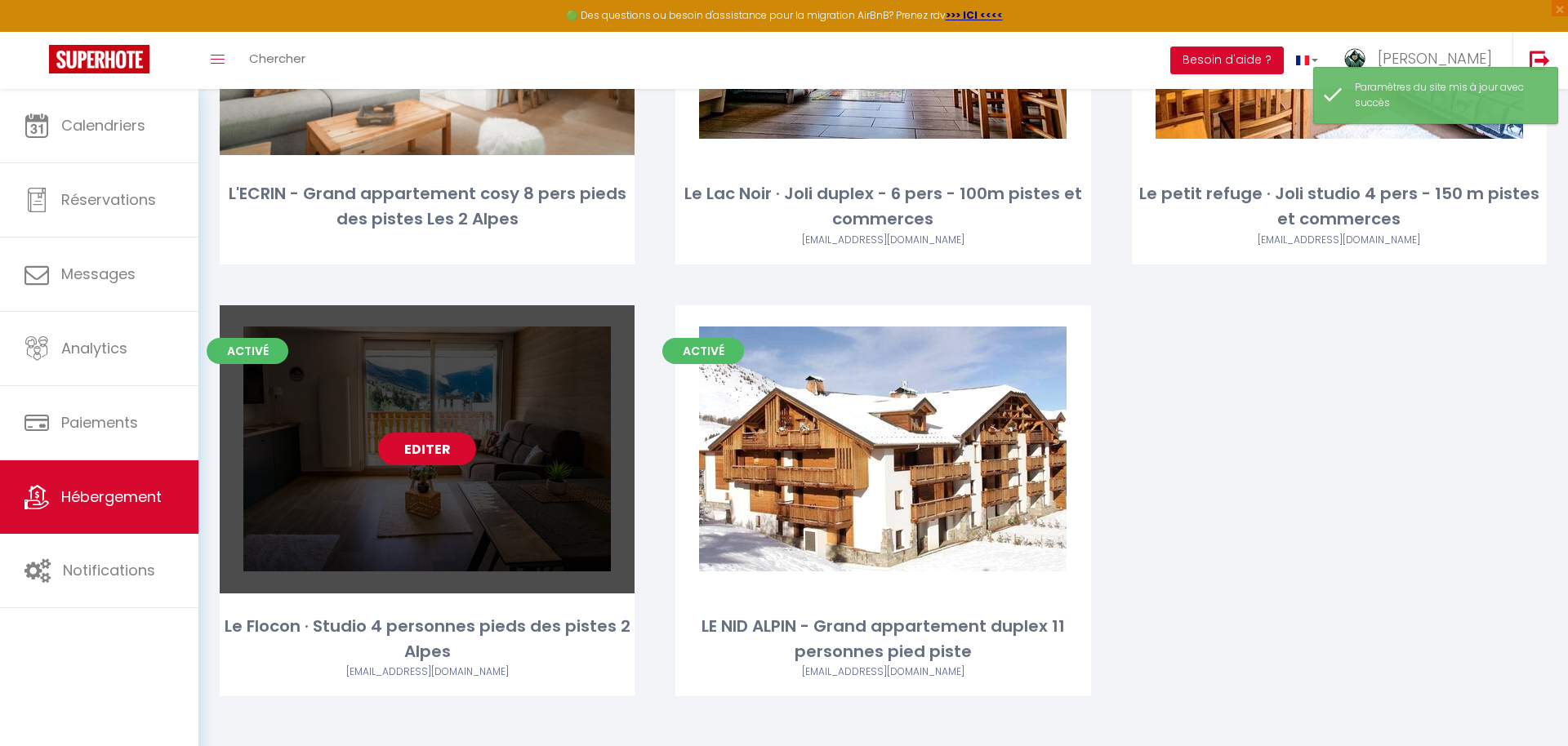
scroll to position [417, 0]
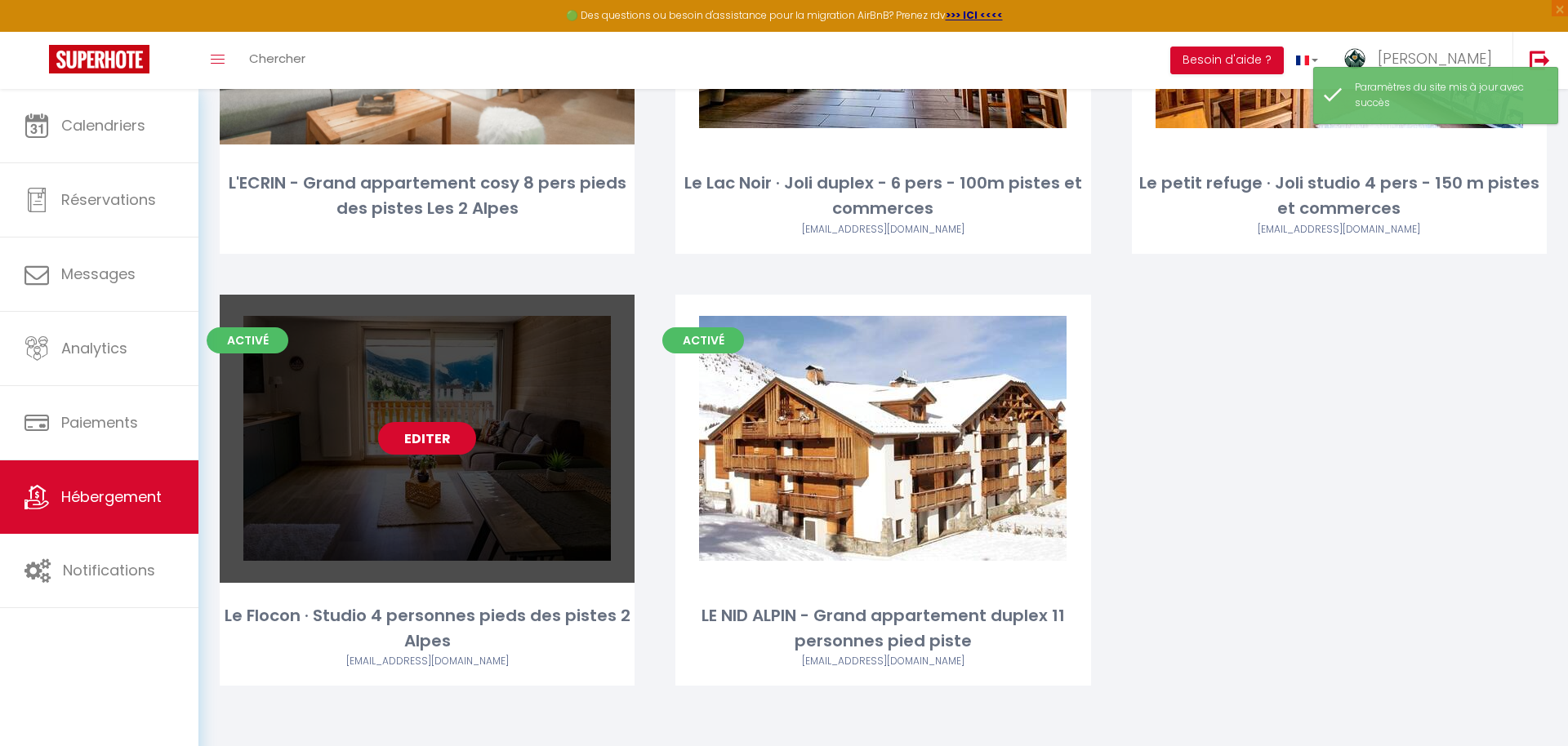
click at [431, 442] on link "Editer" at bounding box center [427, 438] width 98 height 33
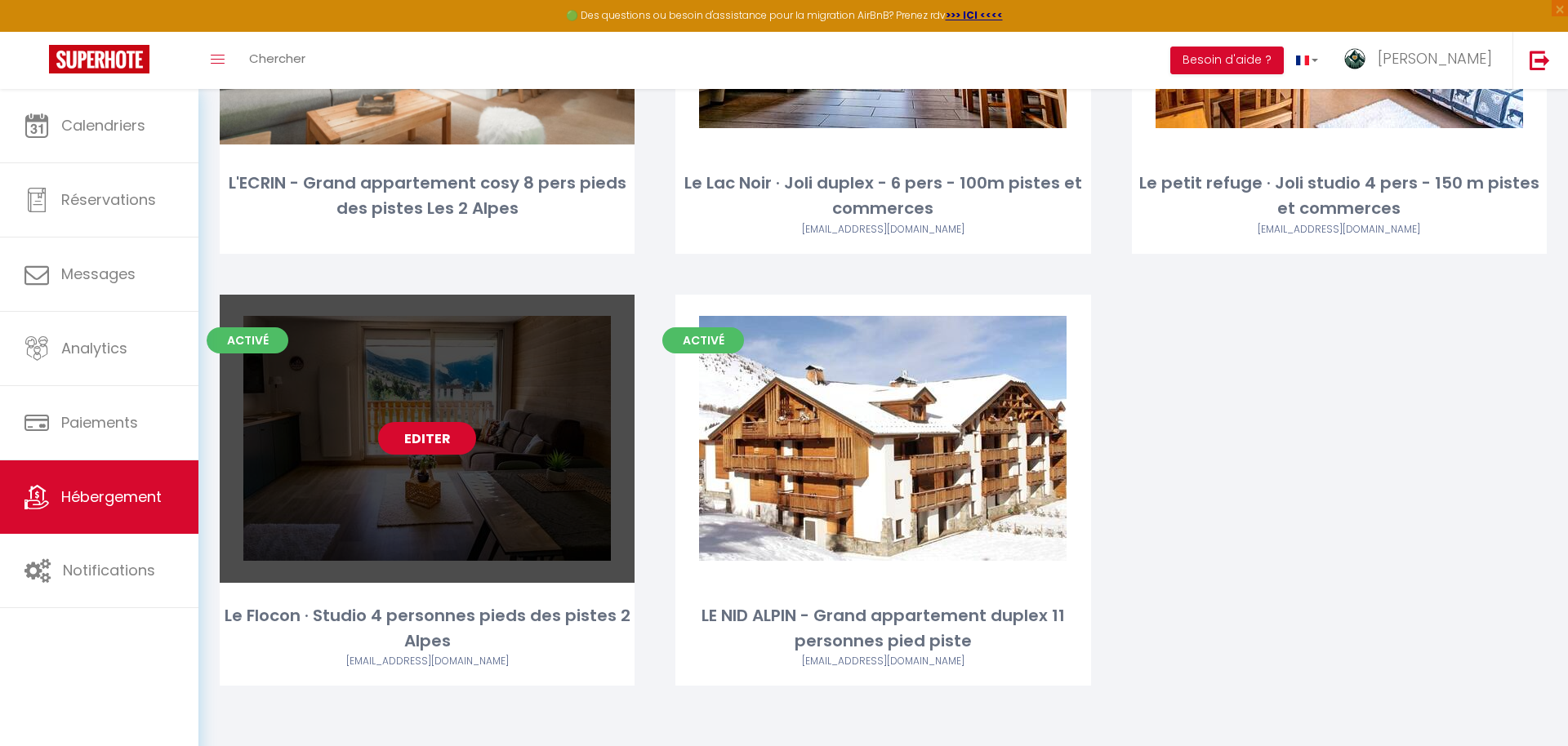
click at [458, 441] on link "Editer" at bounding box center [427, 438] width 98 height 33
click at [443, 616] on div "Le Flocon · Studio 4 personnes pieds des pistes 2 Alpes" at bounding box center [427, 629] width 414 height 51
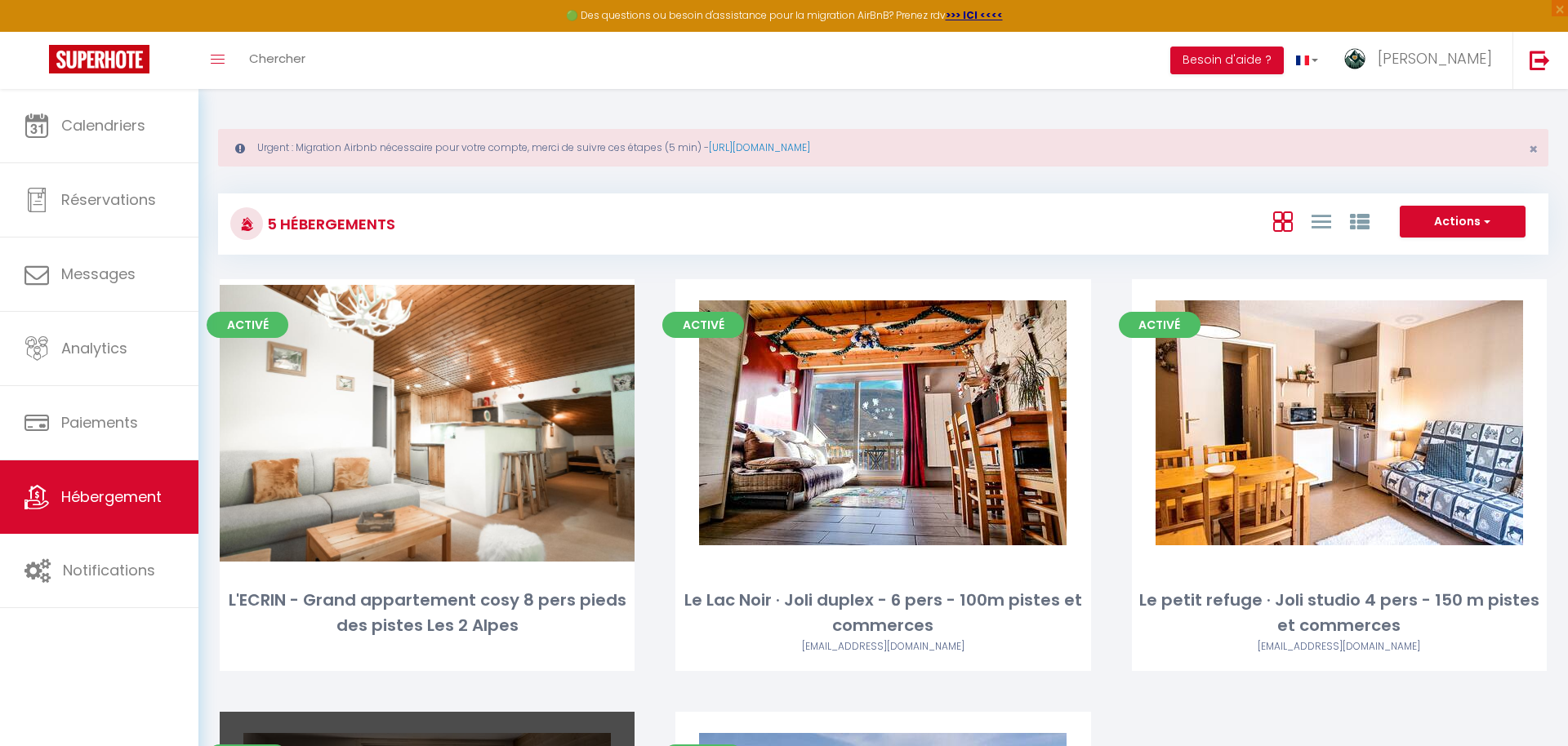
select select "3"
select select "2"
select select "1"
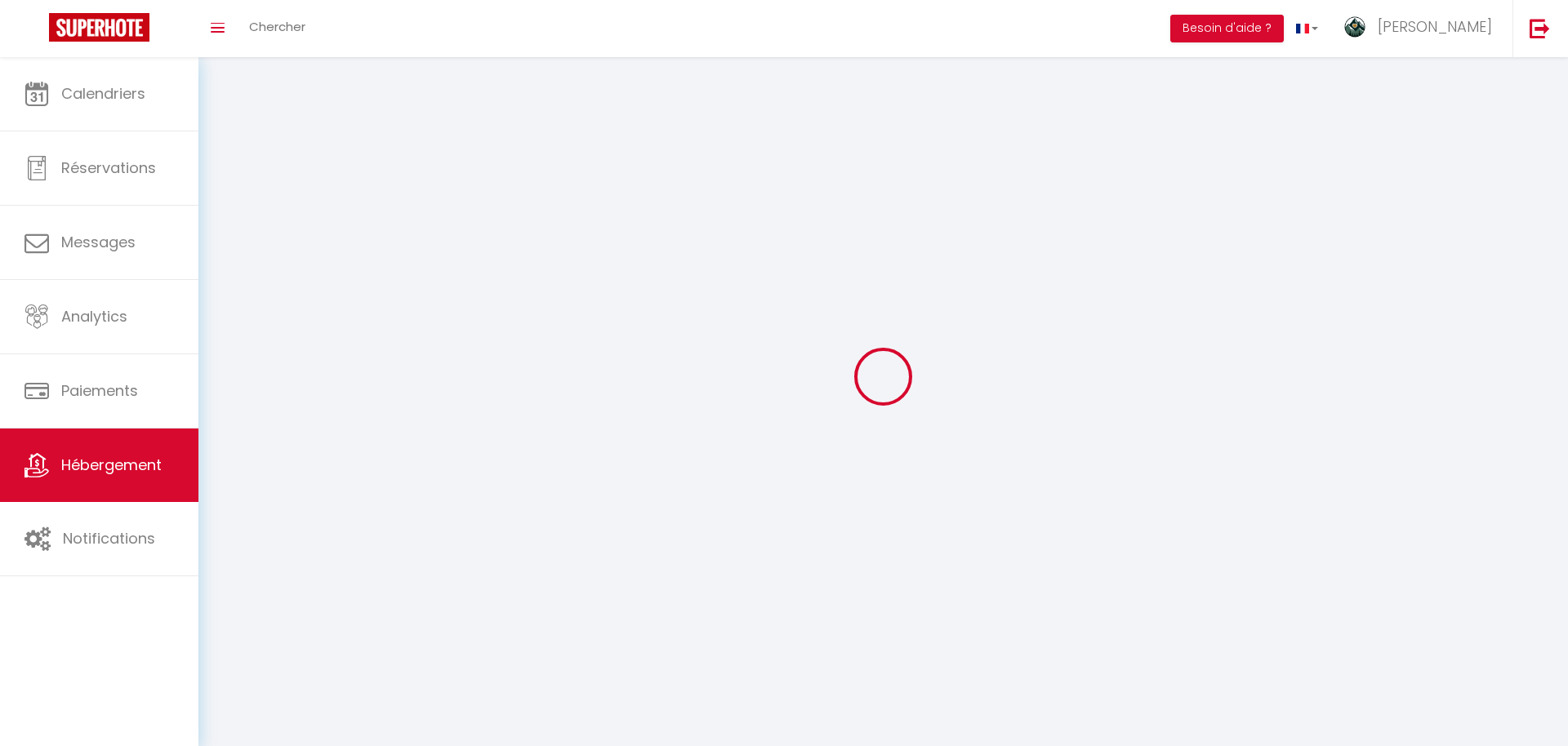
select select
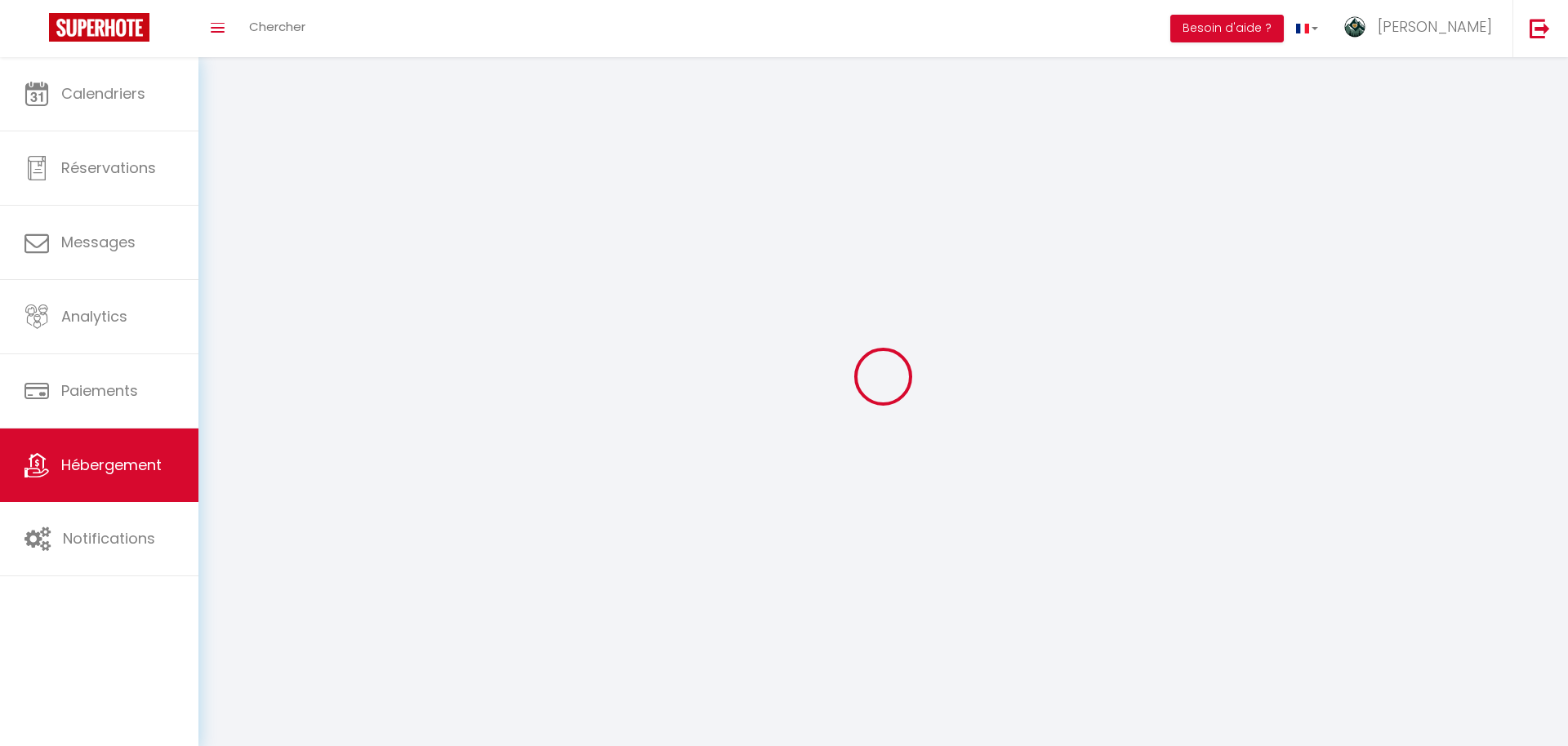
select select
checkbox input "false"
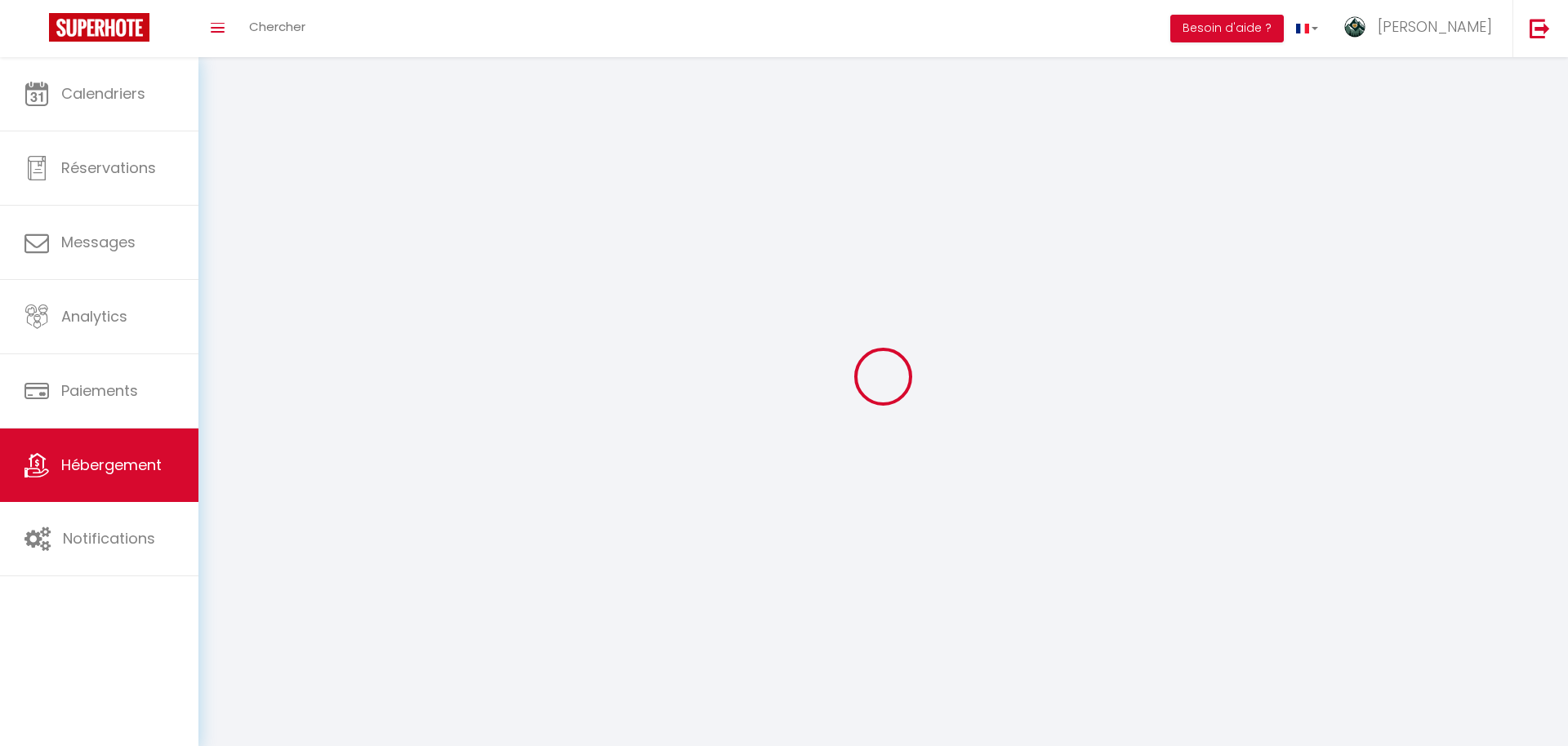
select select
select select "28"
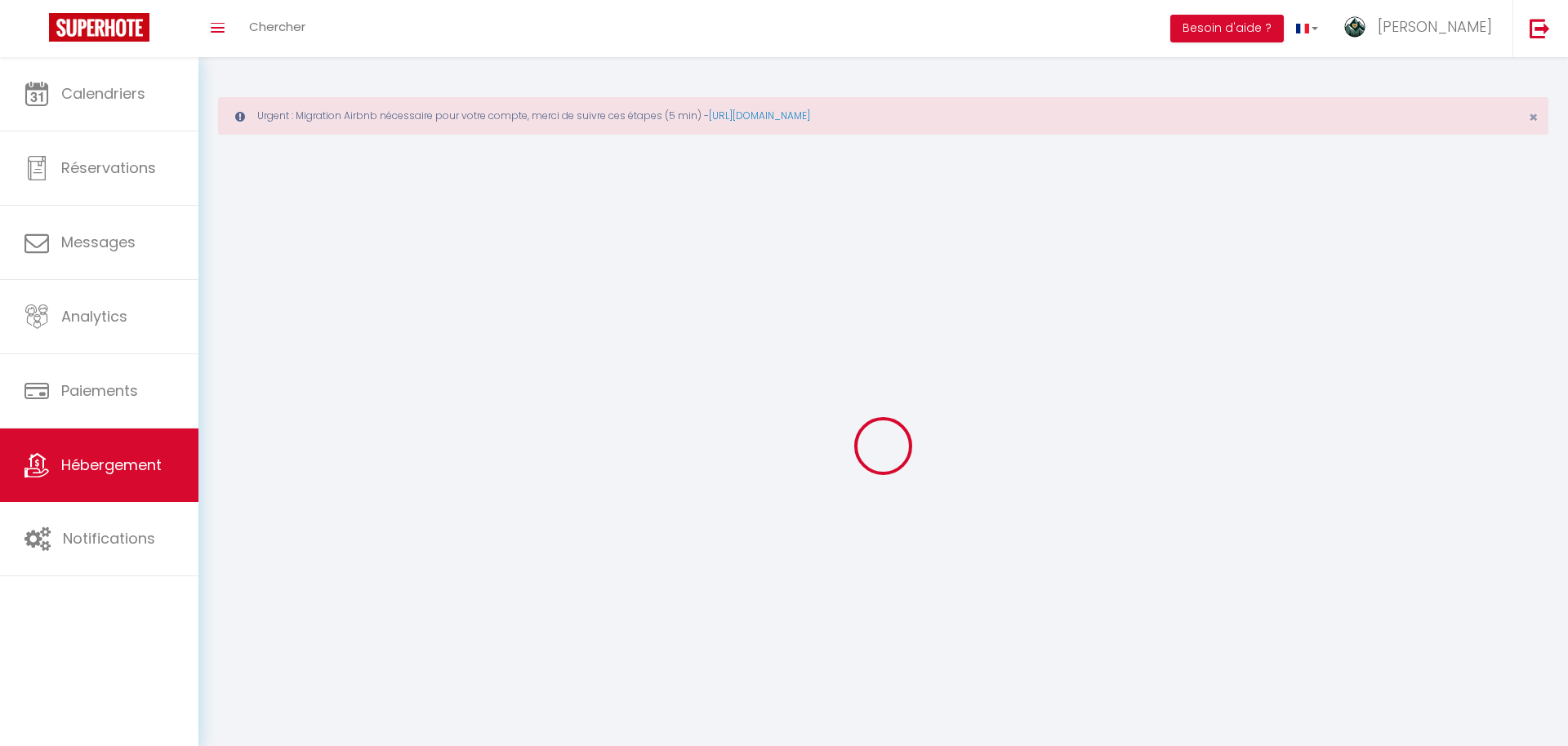
select select
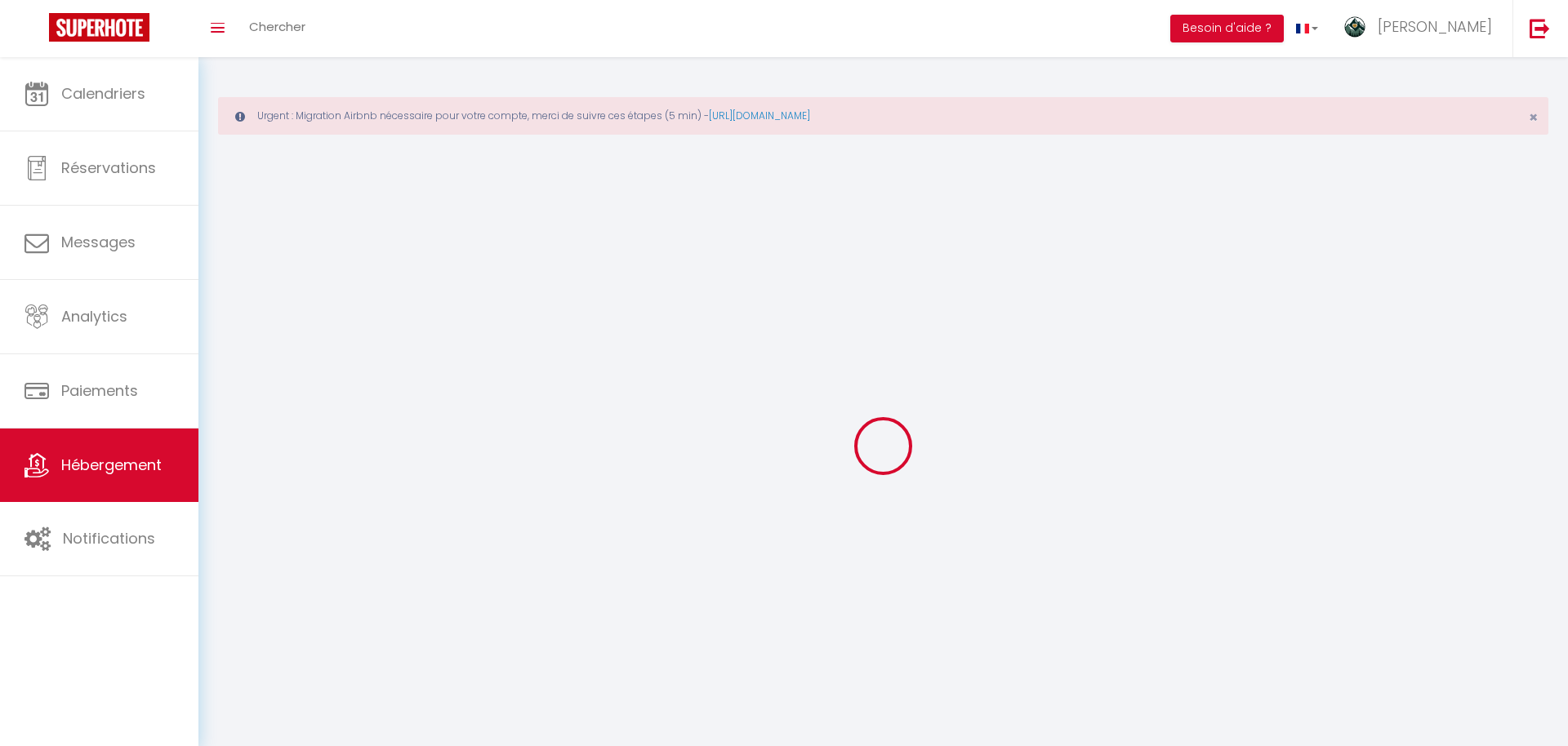
select select
checkbox input "false"
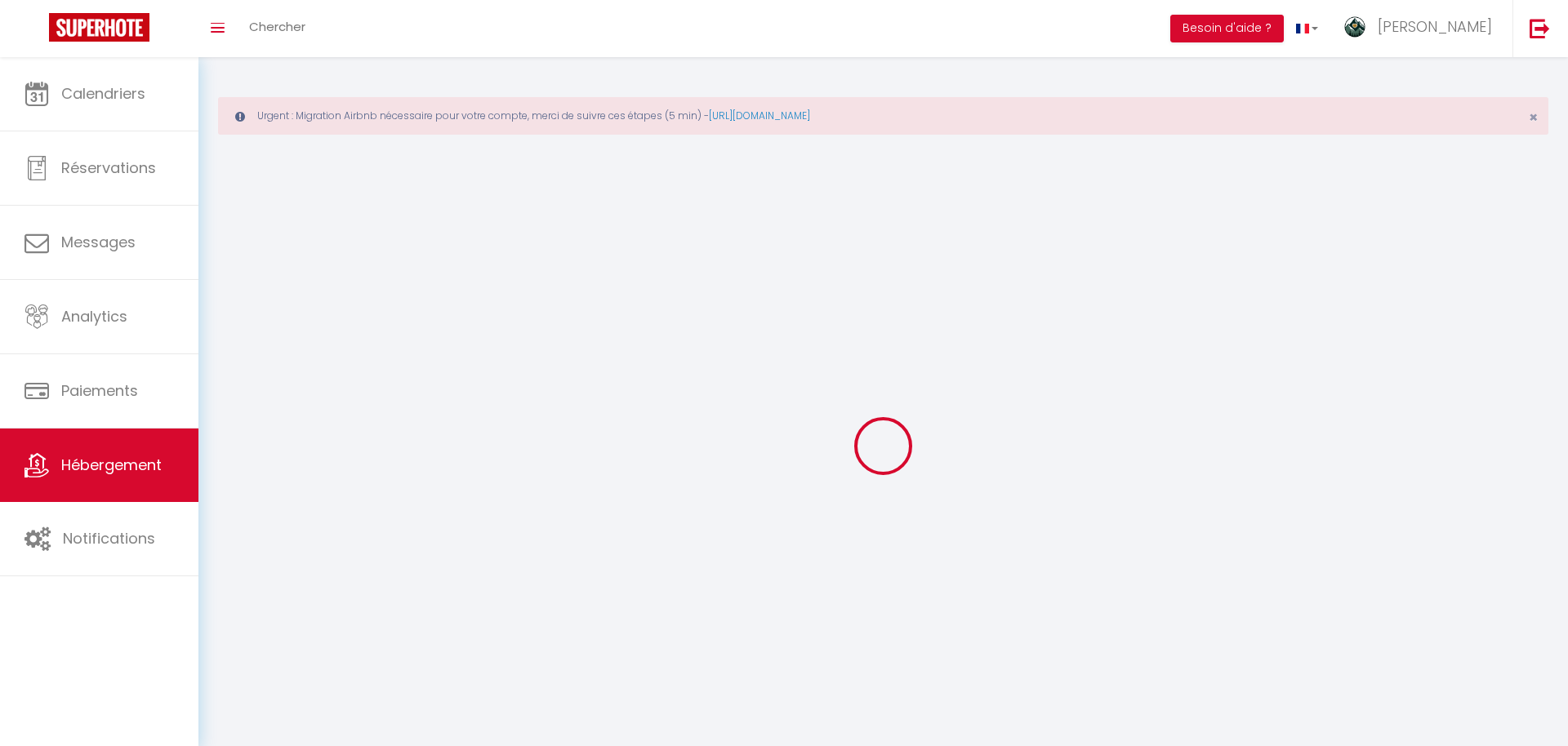
select select
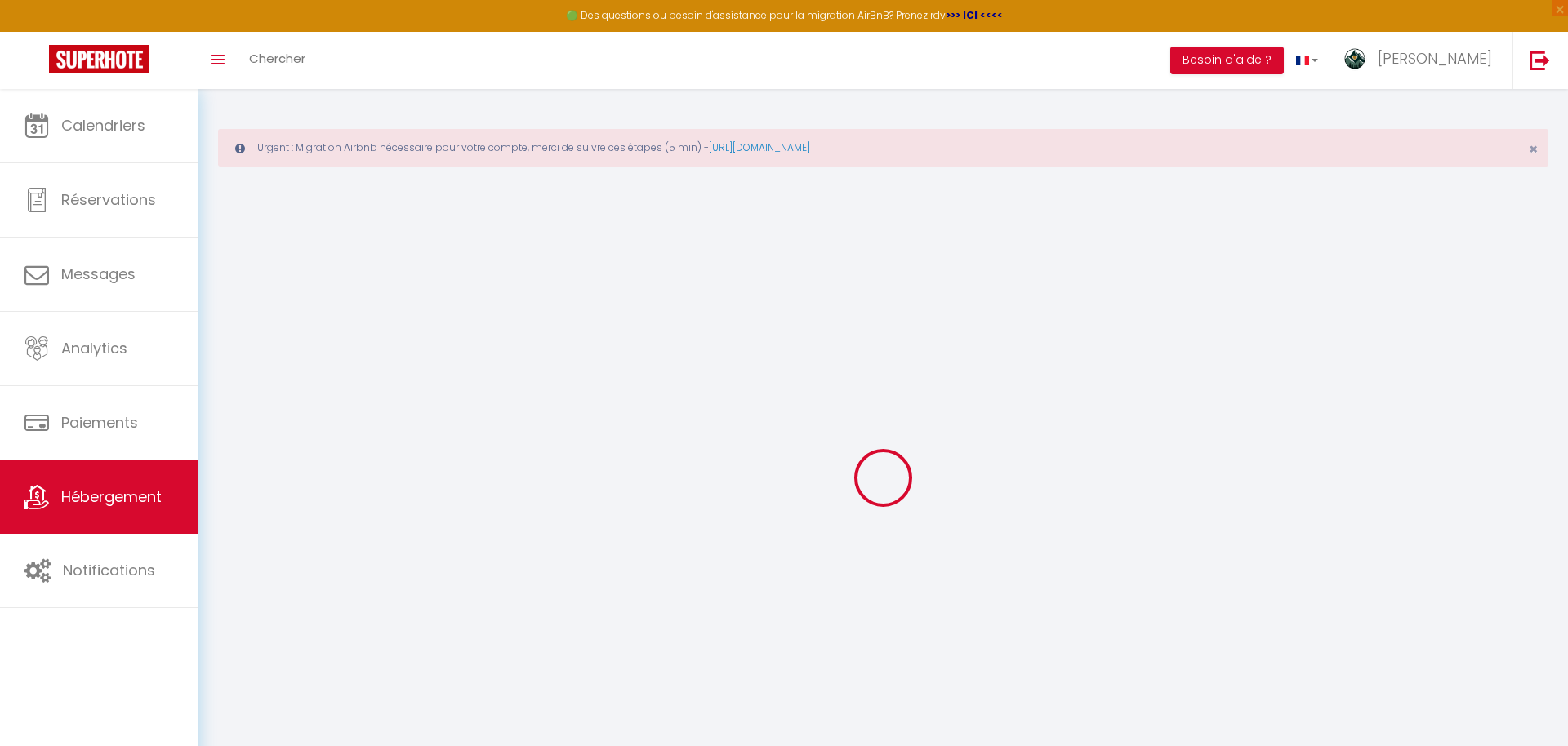
select select
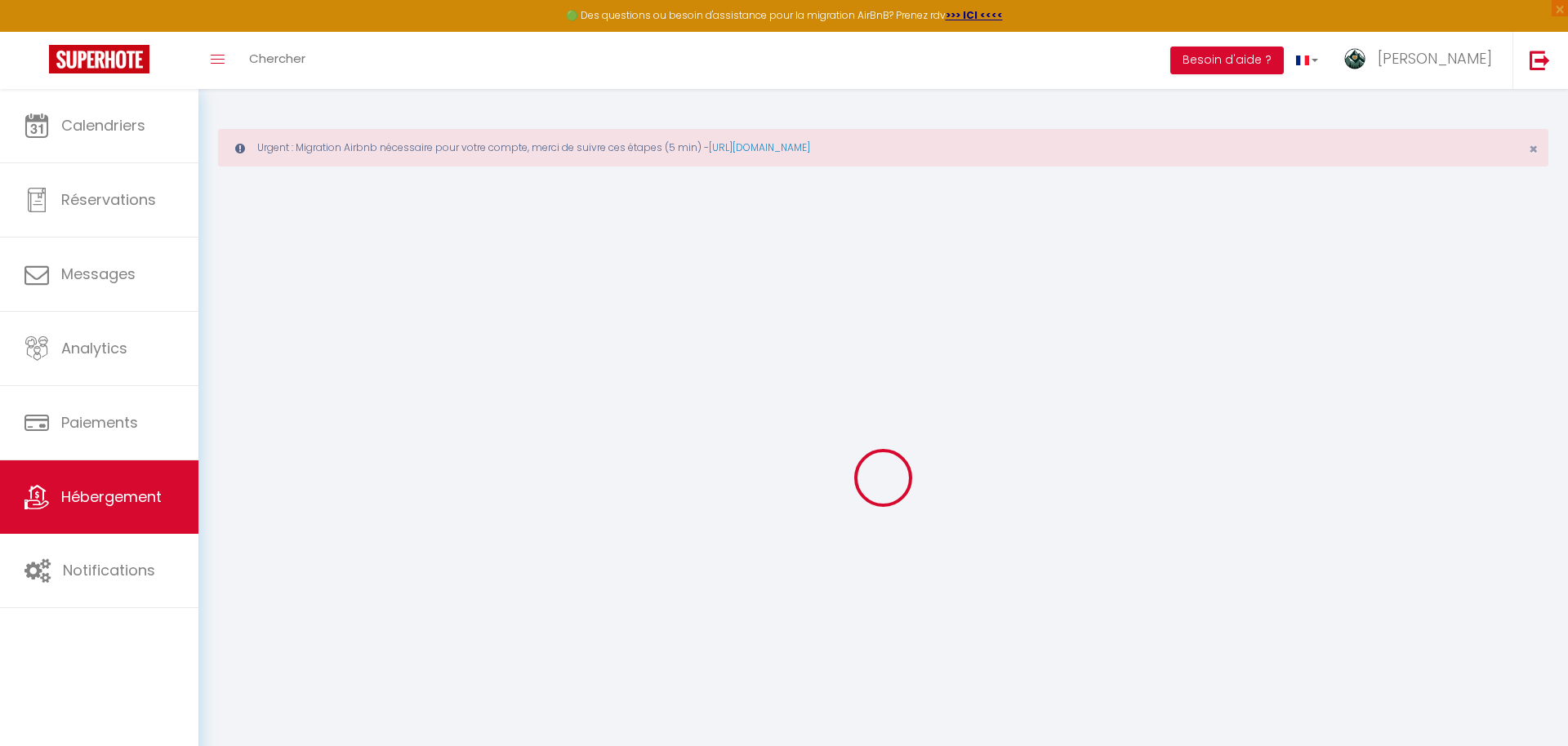
select select
checkbox input "false"
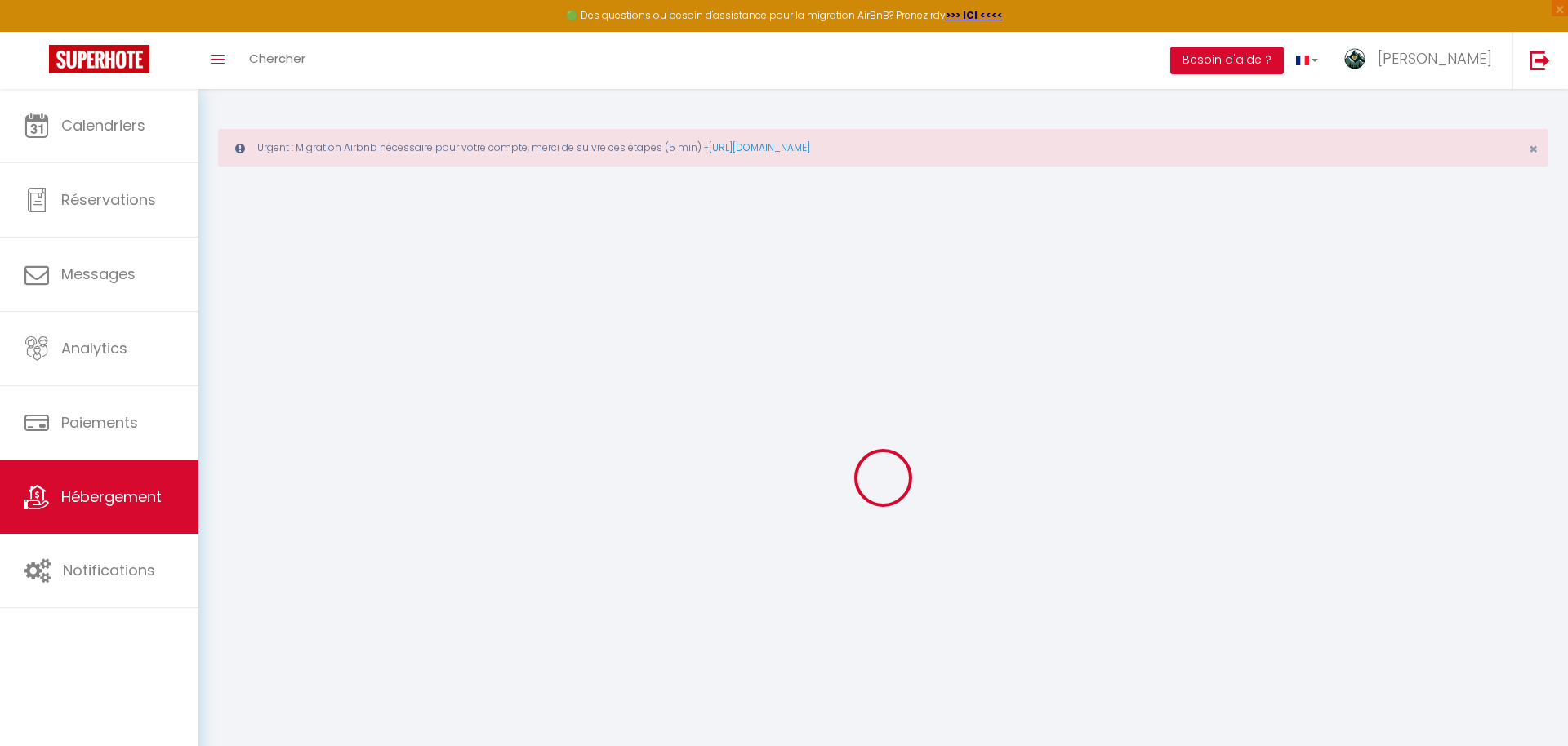
select select
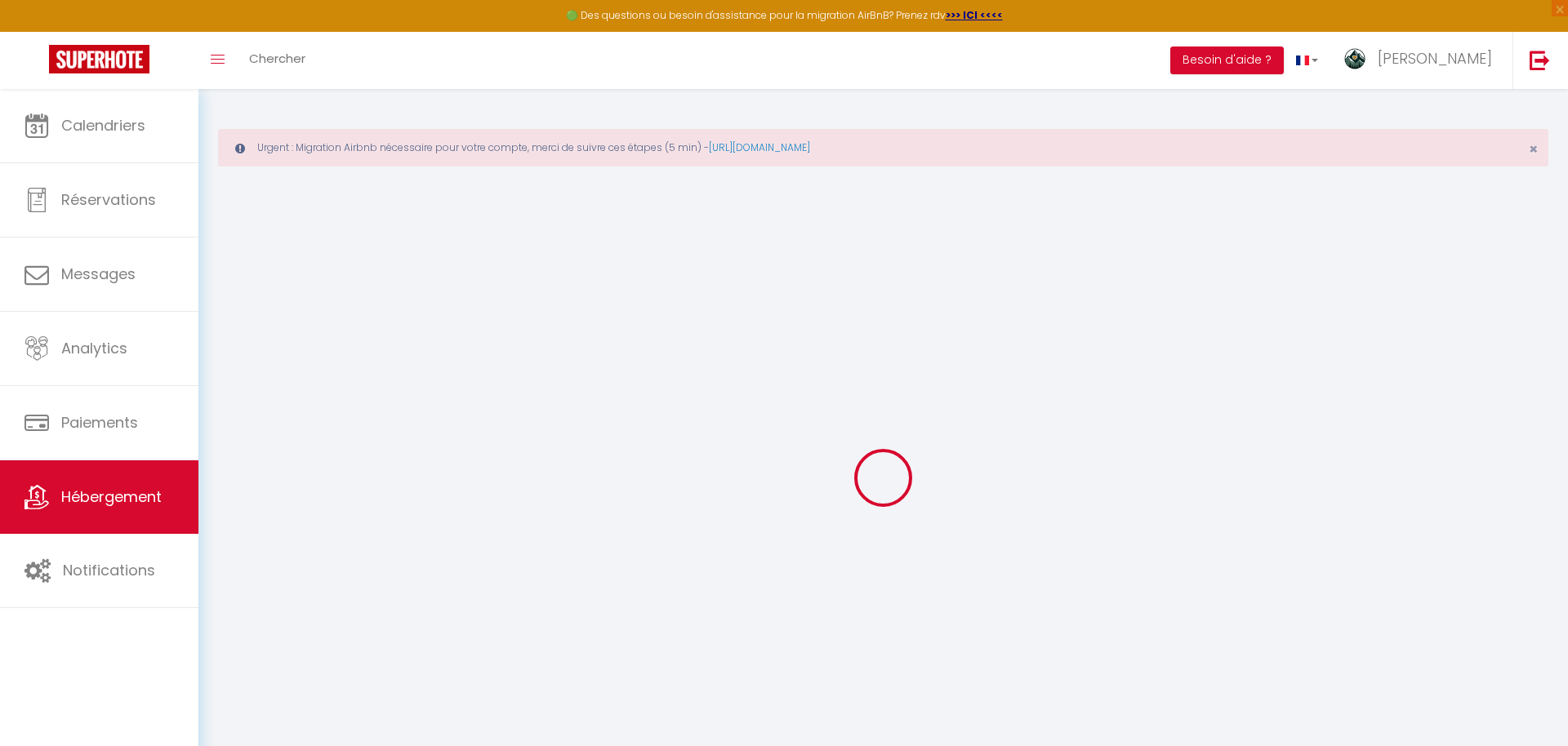
select select
checkbox input "false"
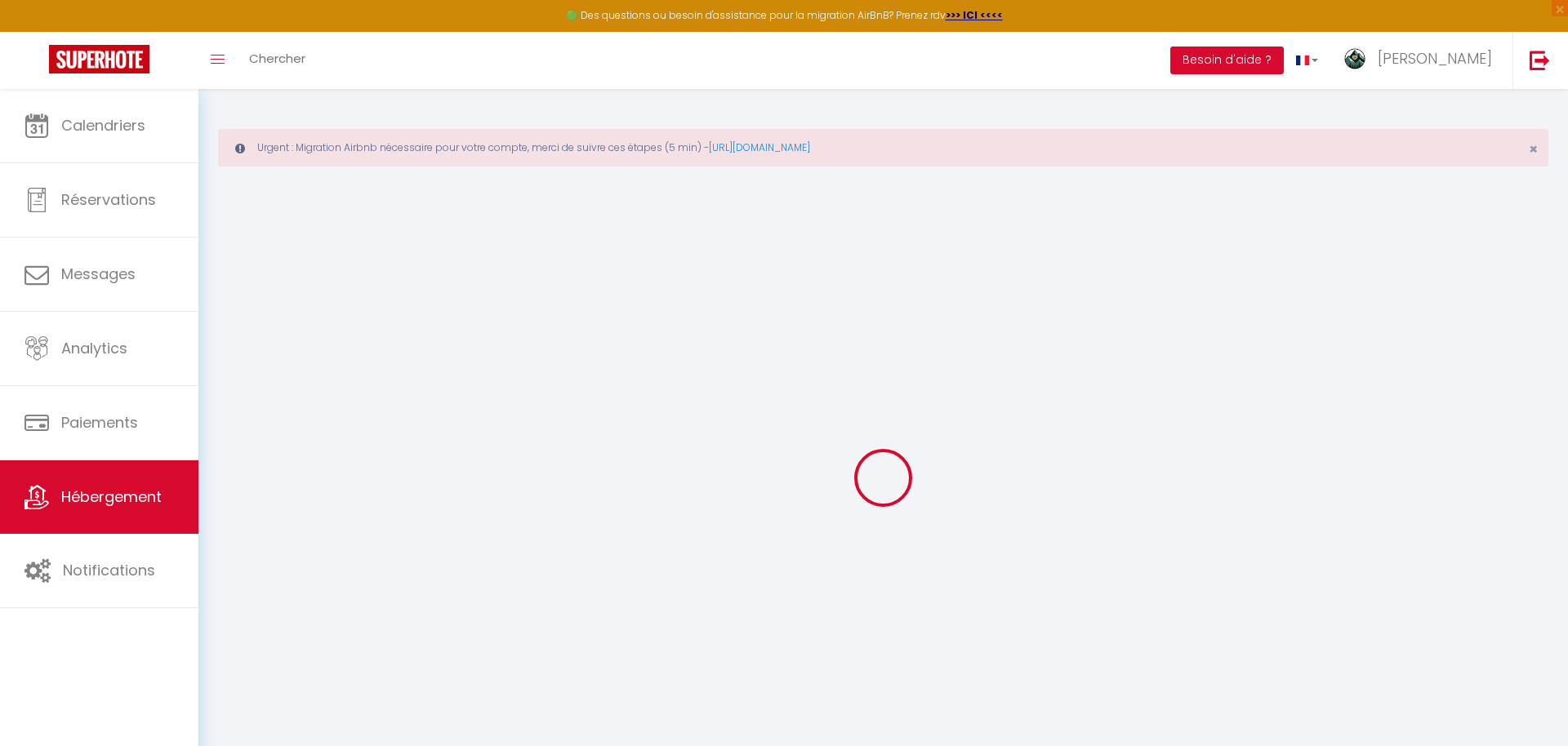
checkbox input "false"
select select
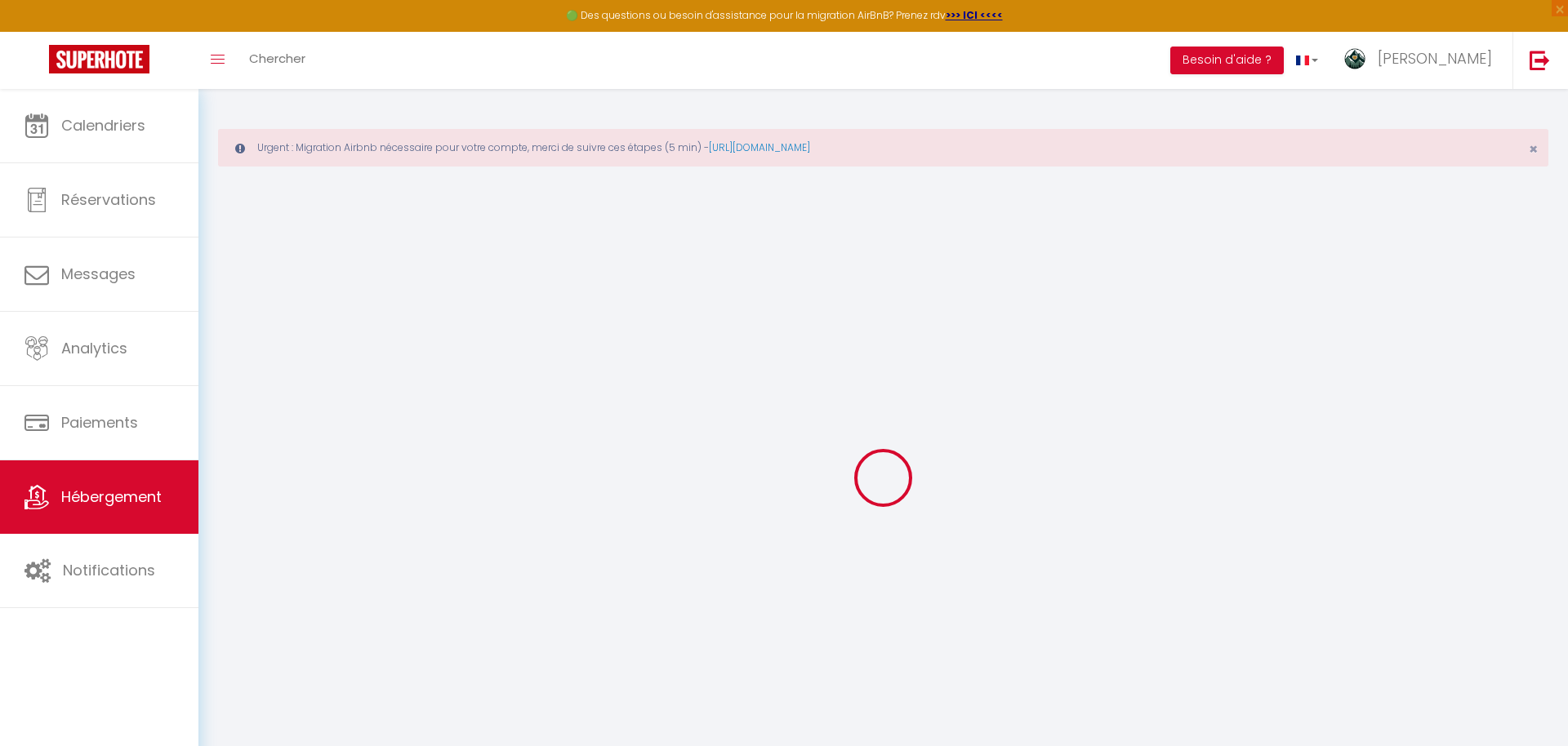
select select
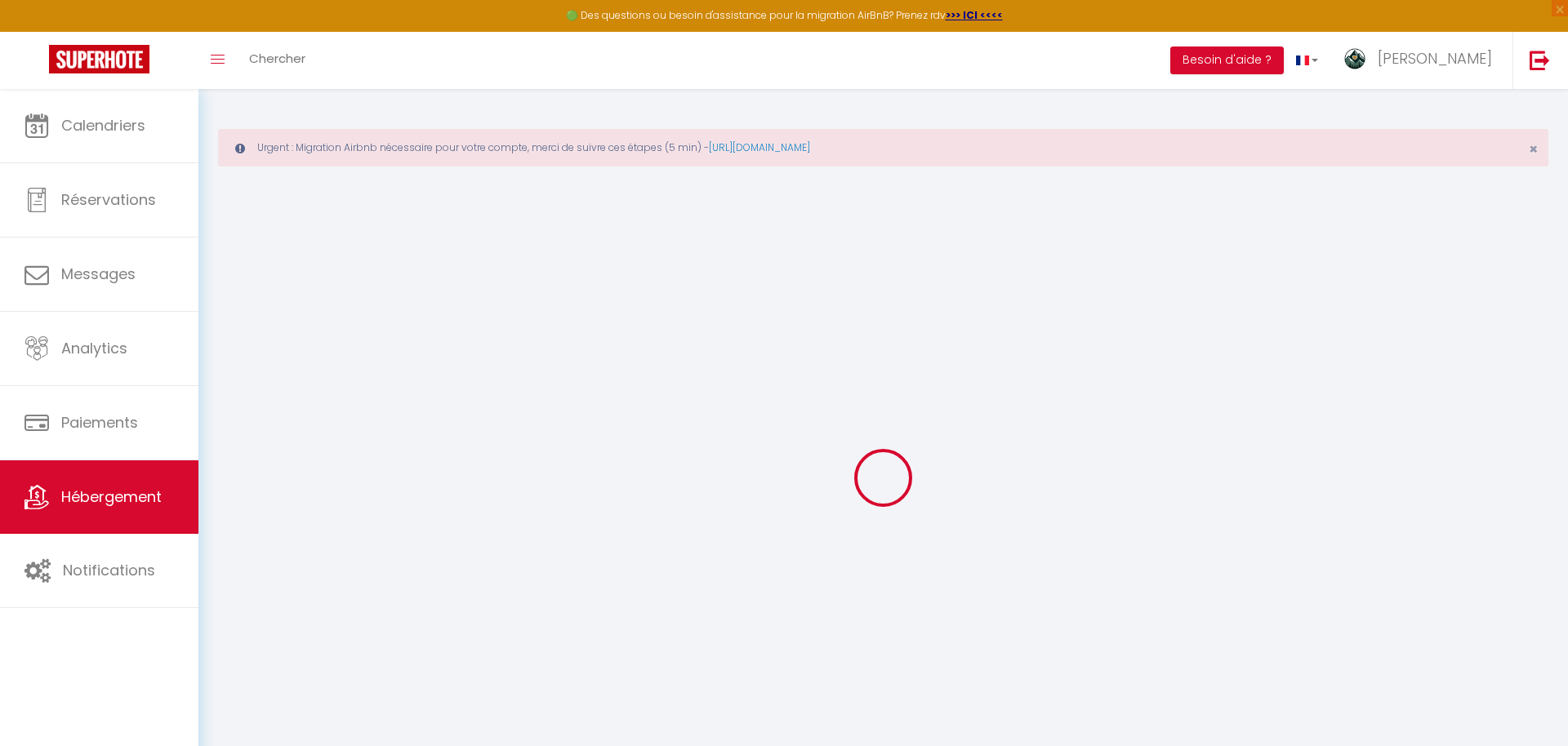
checkbox input "false"
select select
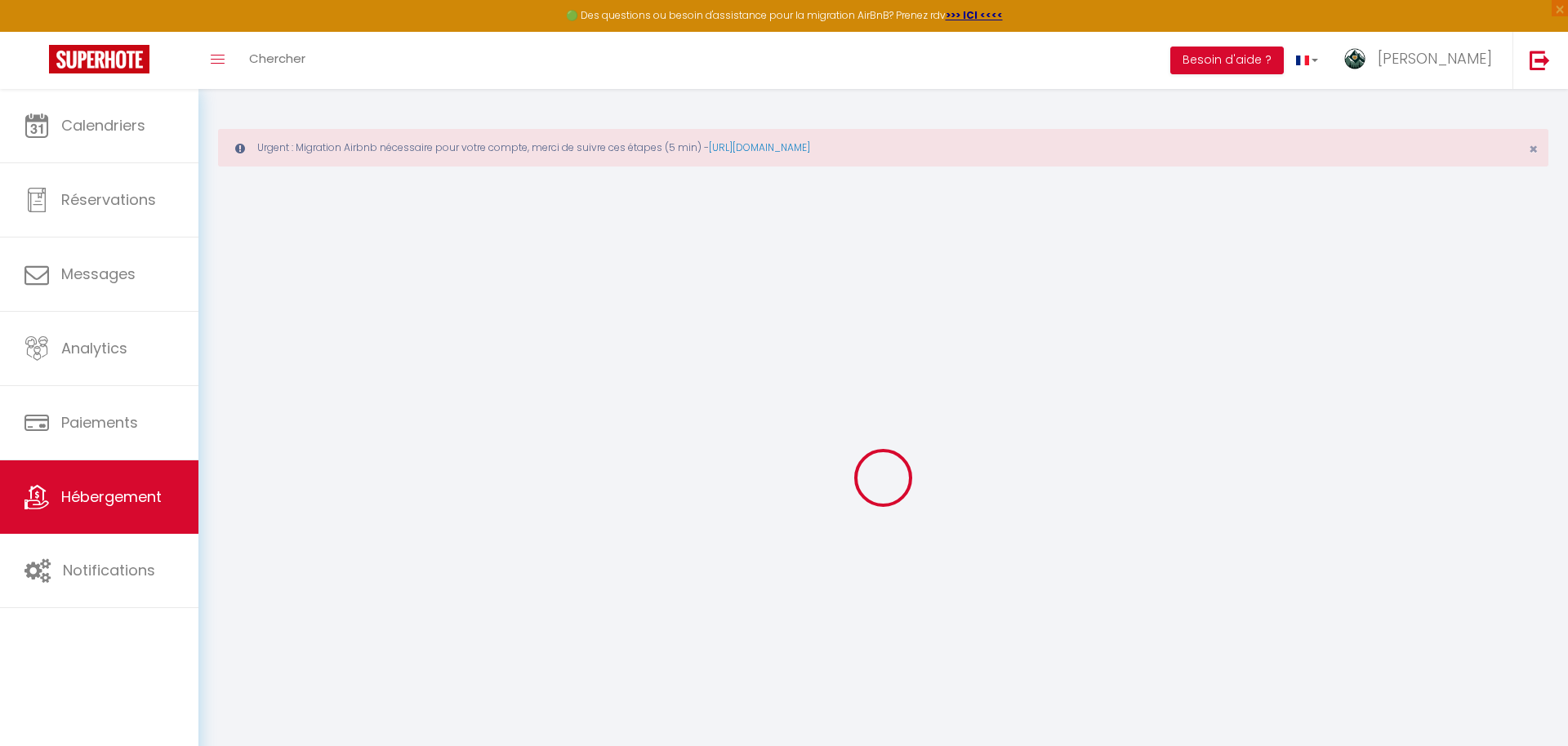
select select
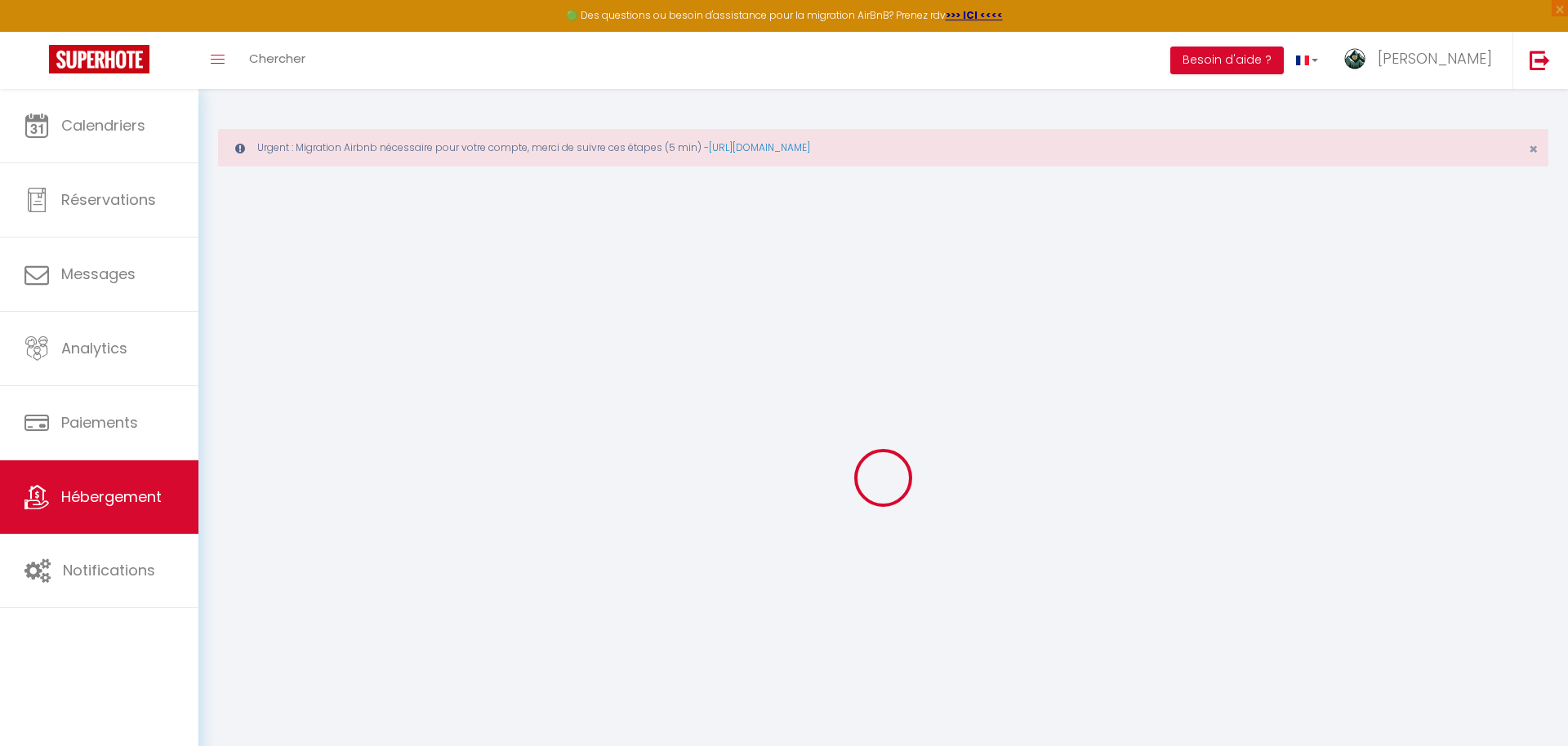
select select
checkbox input "false"
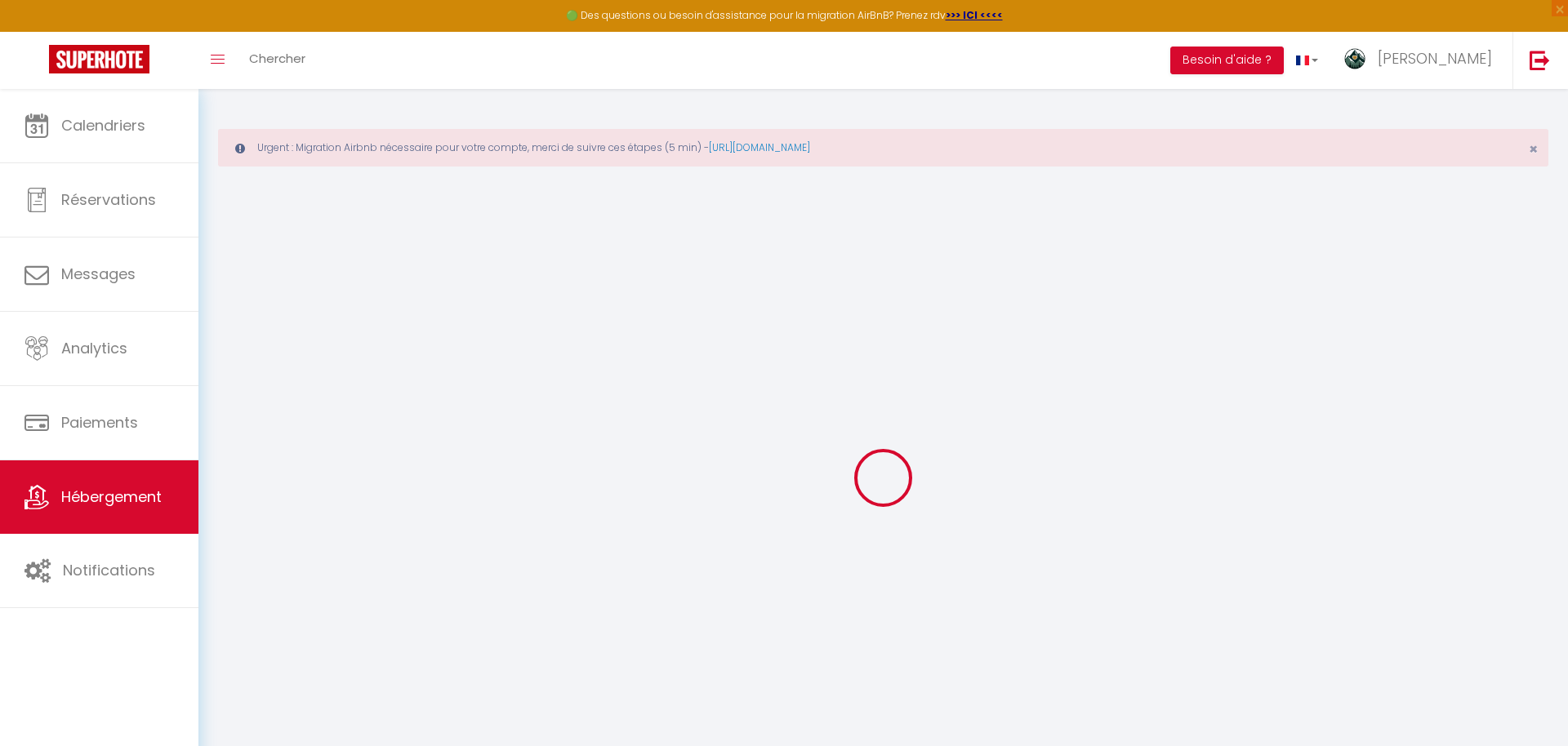
checkbox input "false"
select select
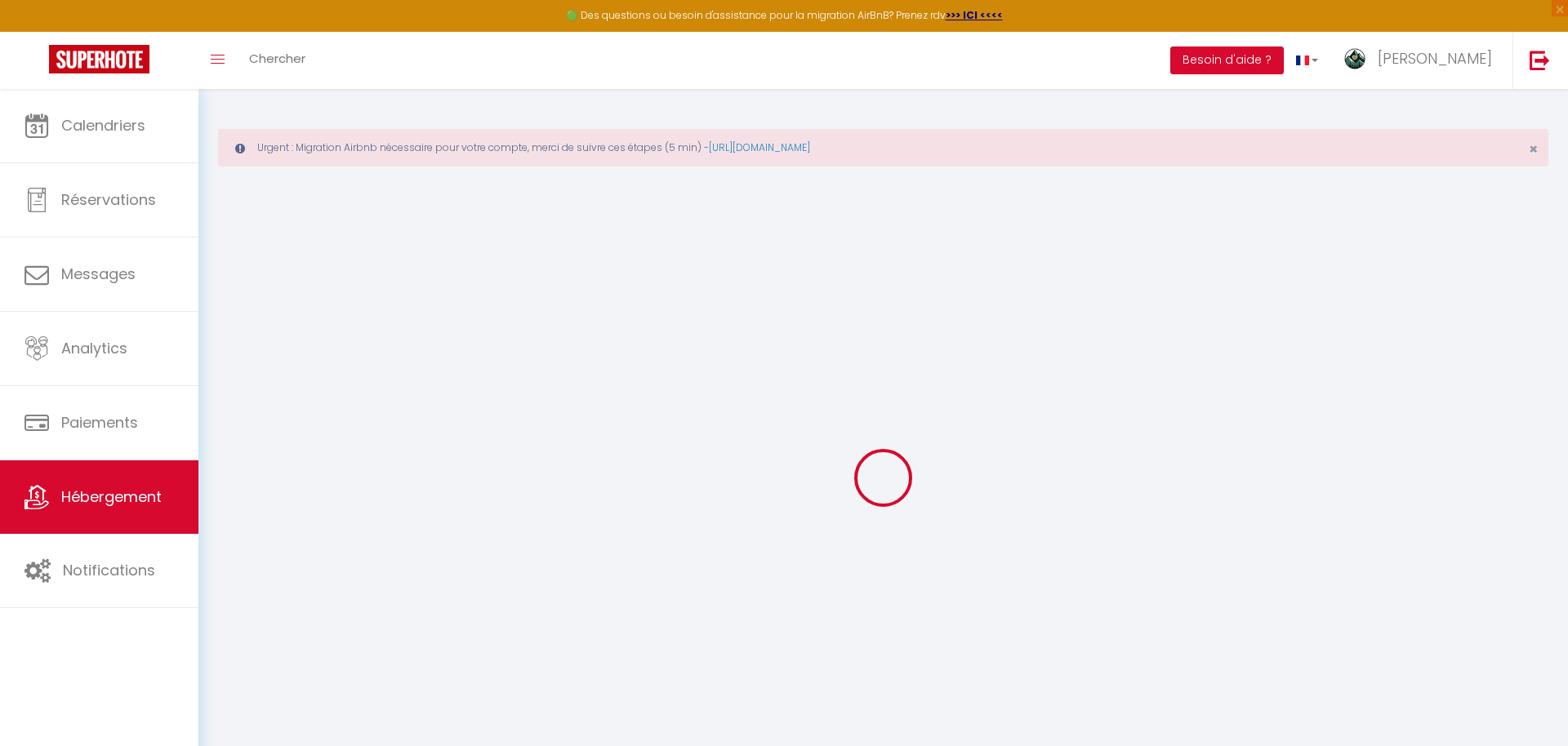
select select
checkbox input "false"
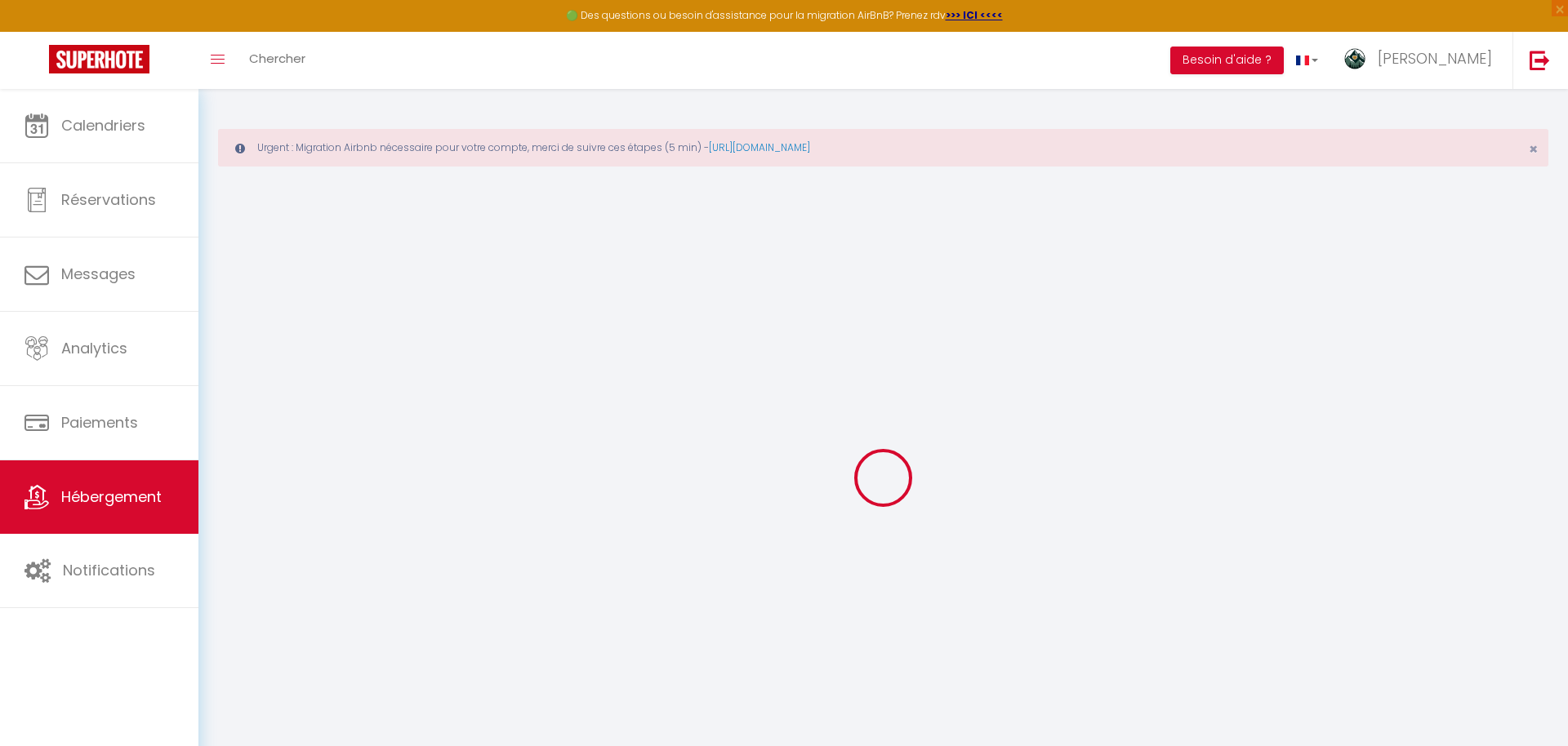
checkbox input "false"
select select
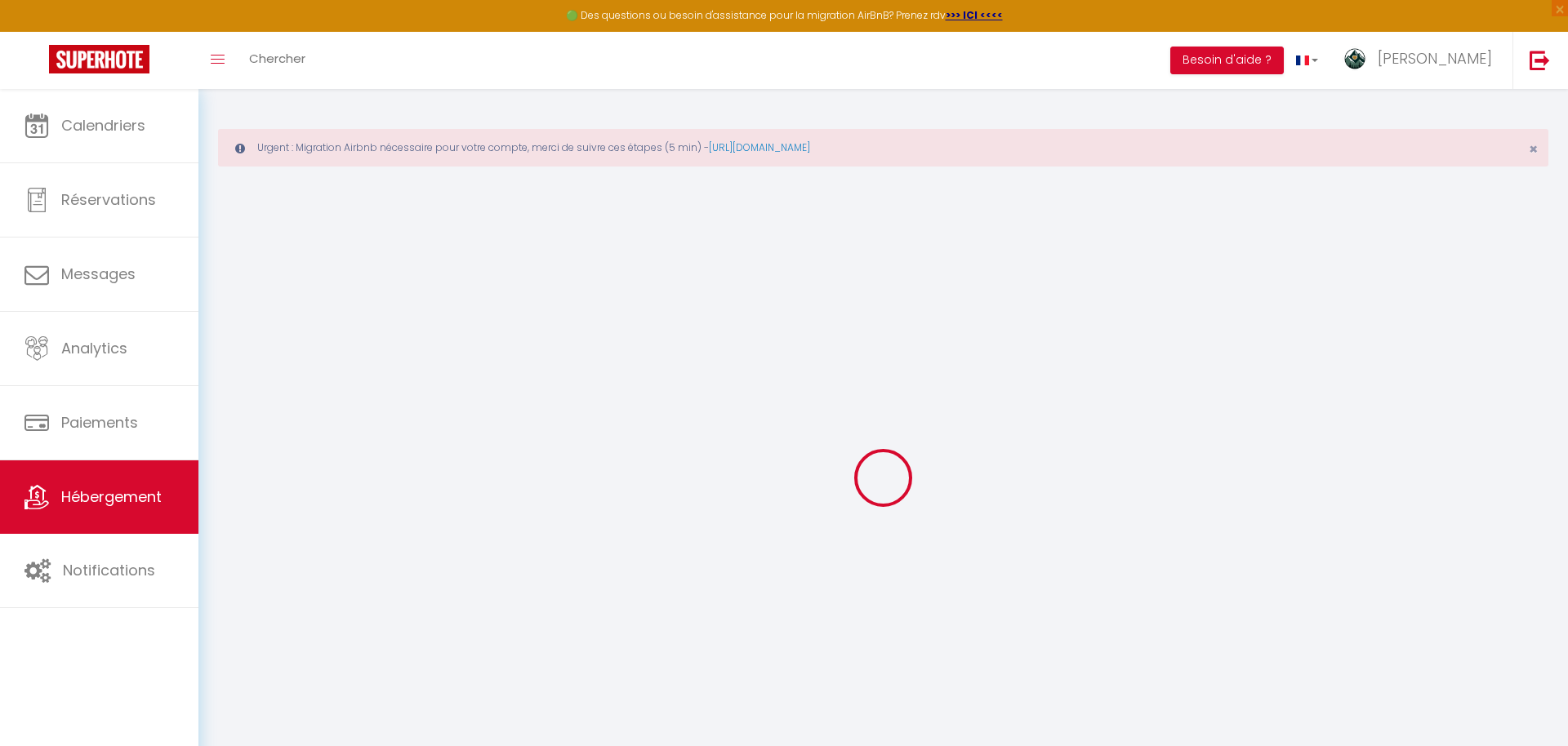
type input "Le Flocon · Studio 4 personnes pieds des pistes 2 Alpes"
select select "0"
type input "75"
select select
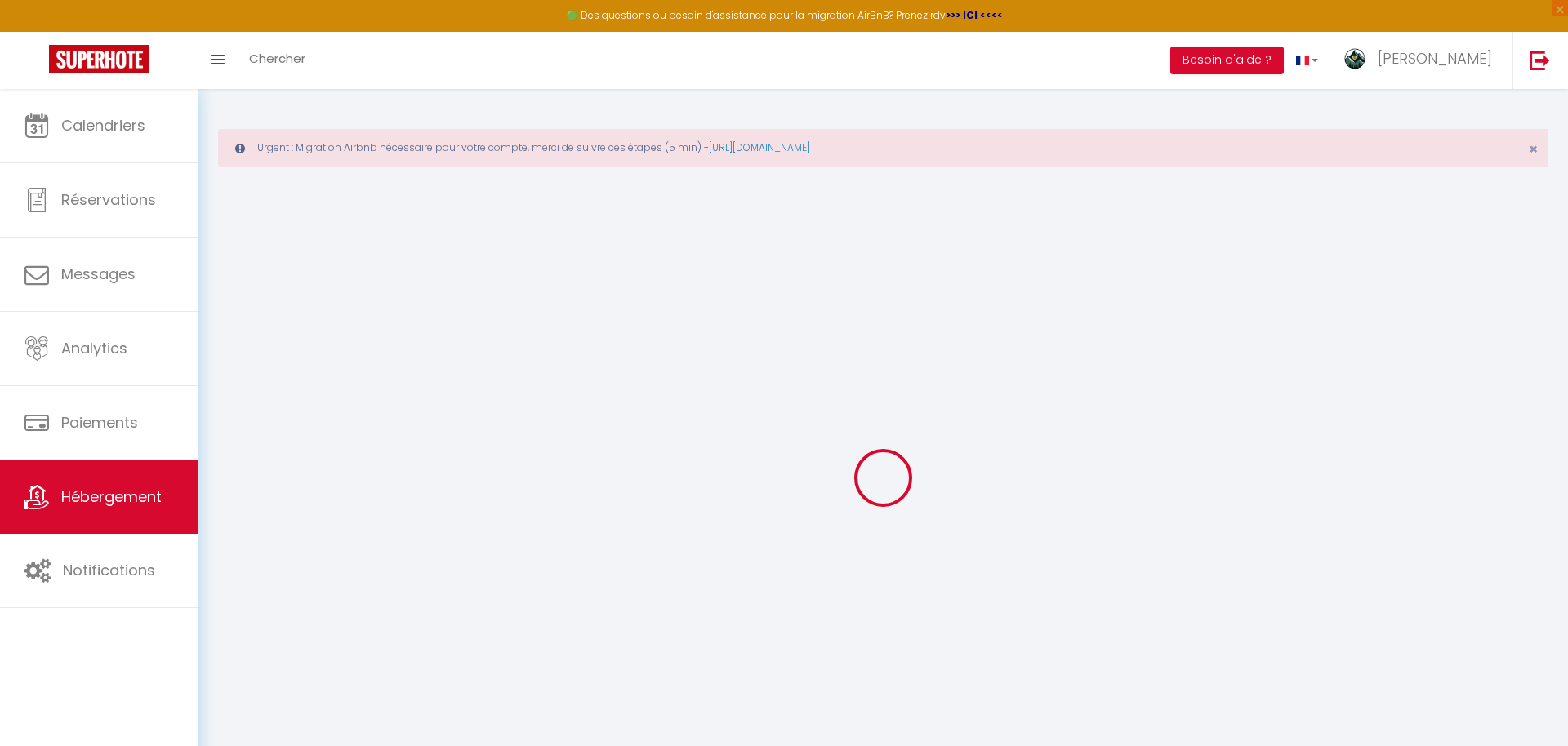
select select
type input "[STREET_ADDRESS]"
type input "38860"
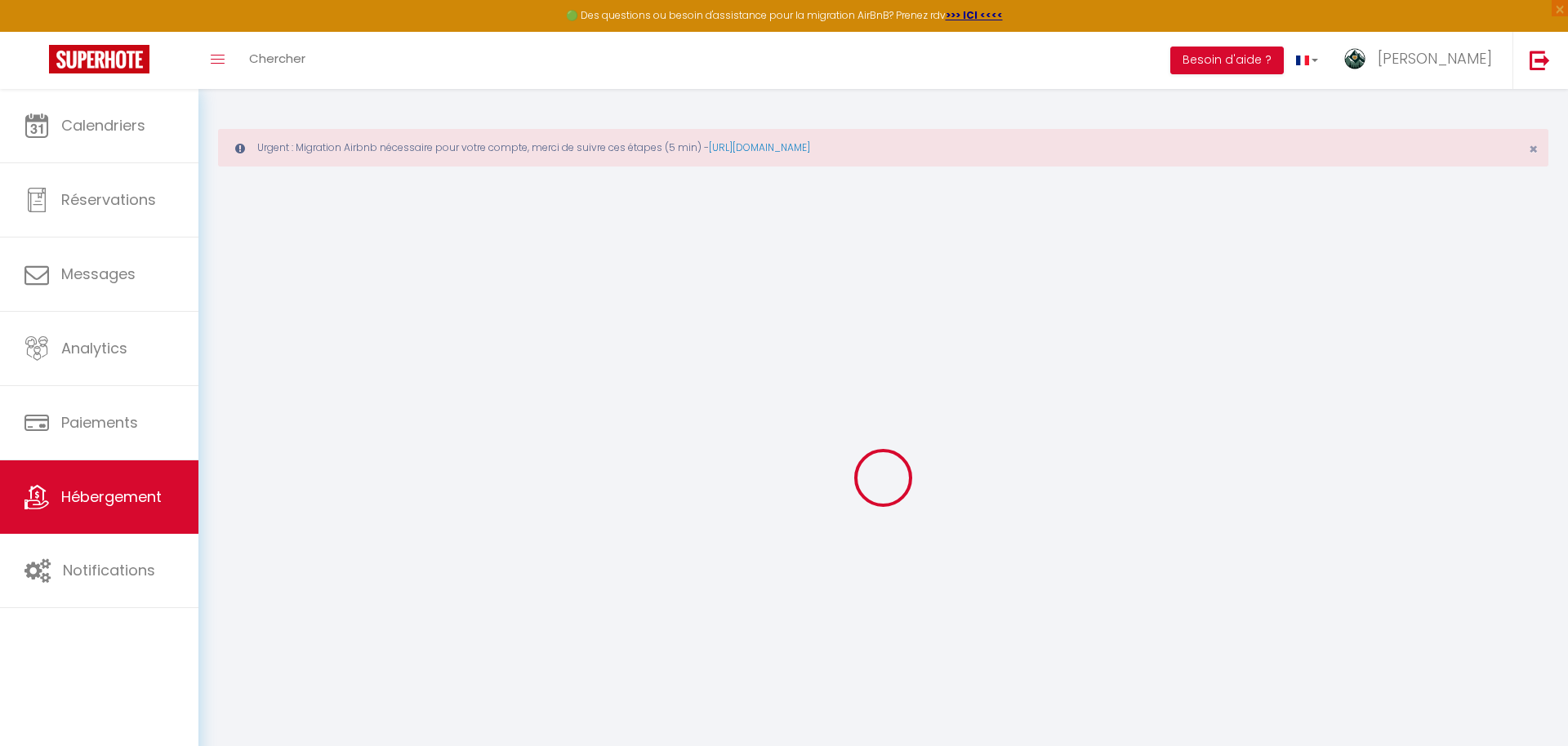
type input "Les Deux Alpes"
type input "[EMAIL_ADDRESS][DOMAIN_NAME]"
select select
checkbox input "false"
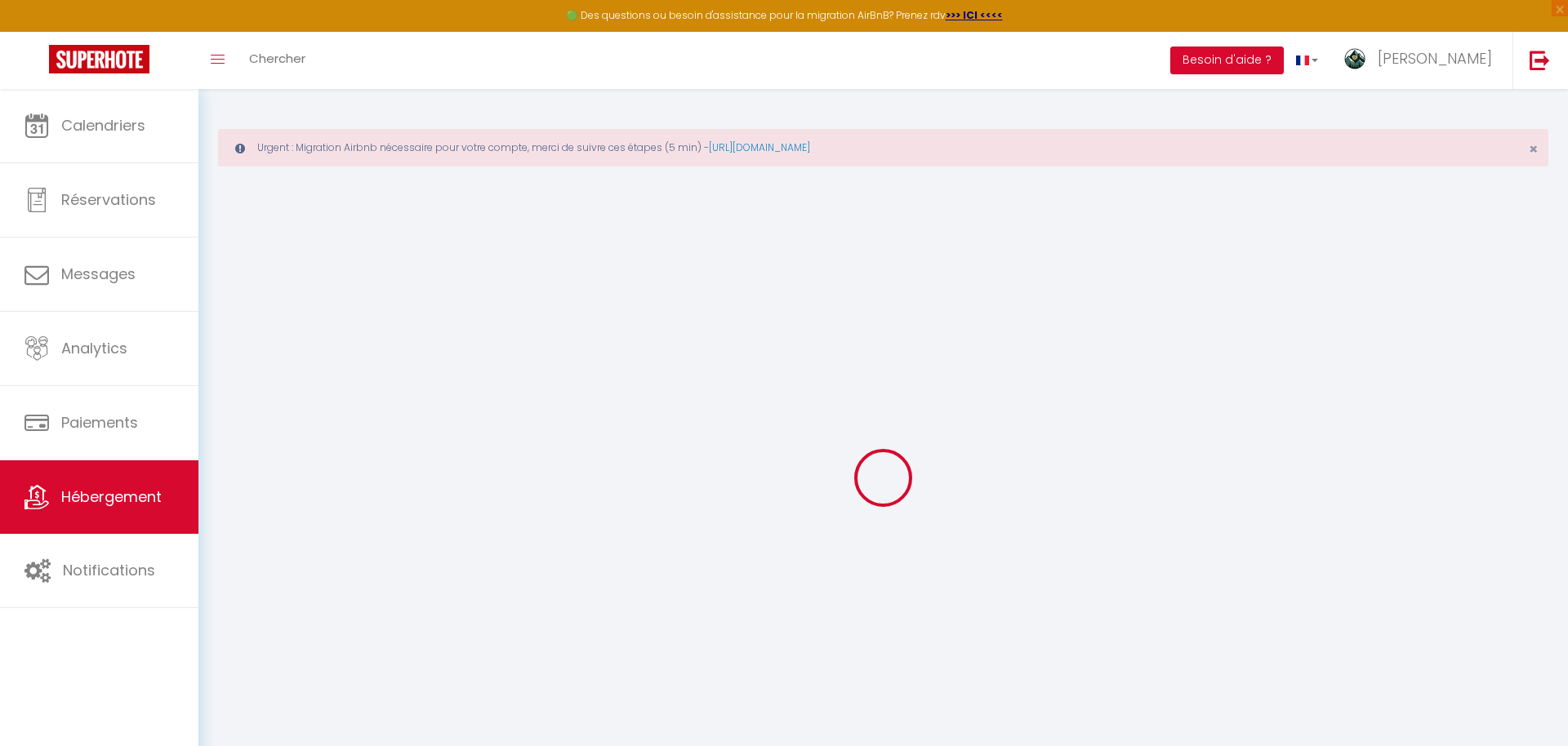
checkbox input "false"
type input "0"
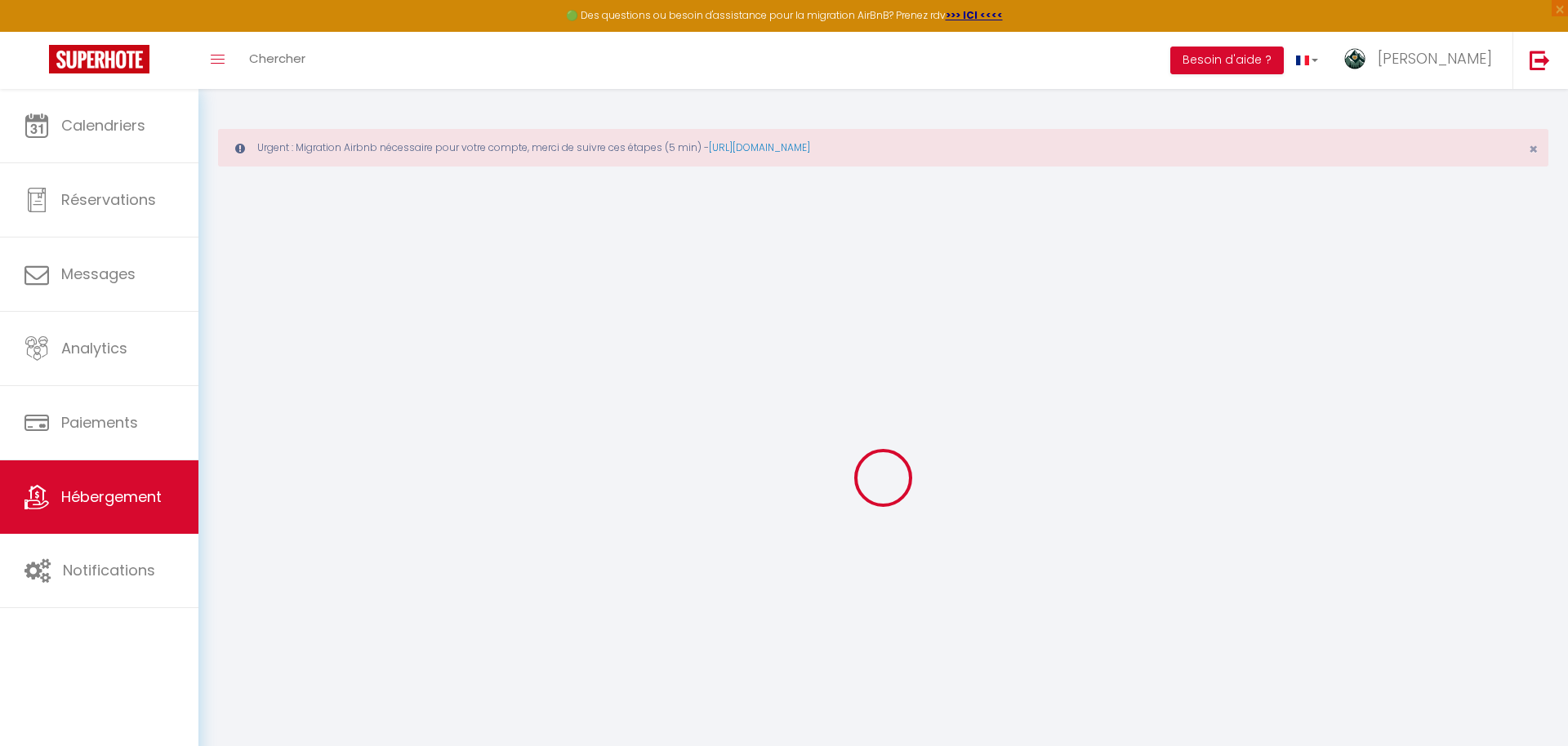
type input "0"
select select
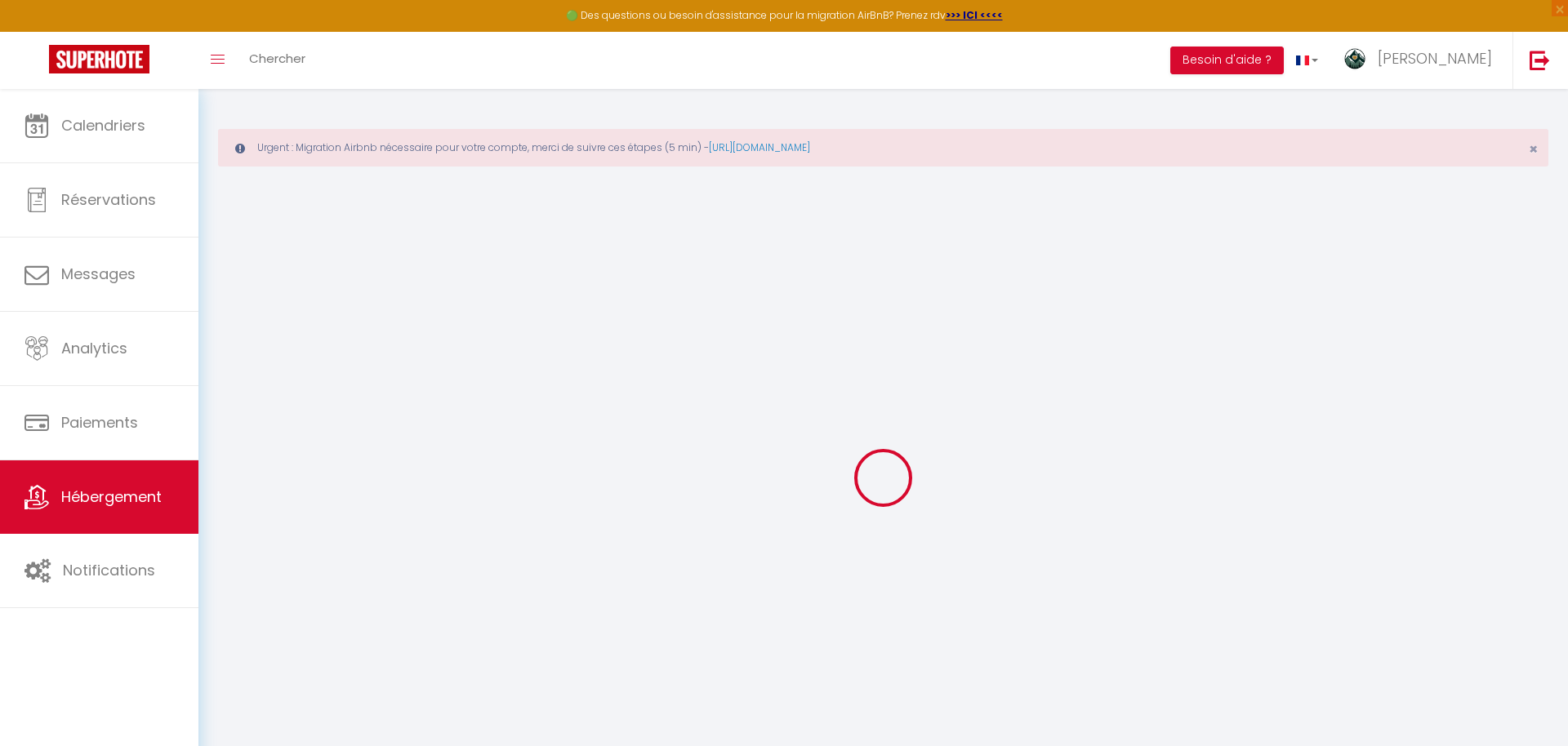
select select
checkbox input "false"
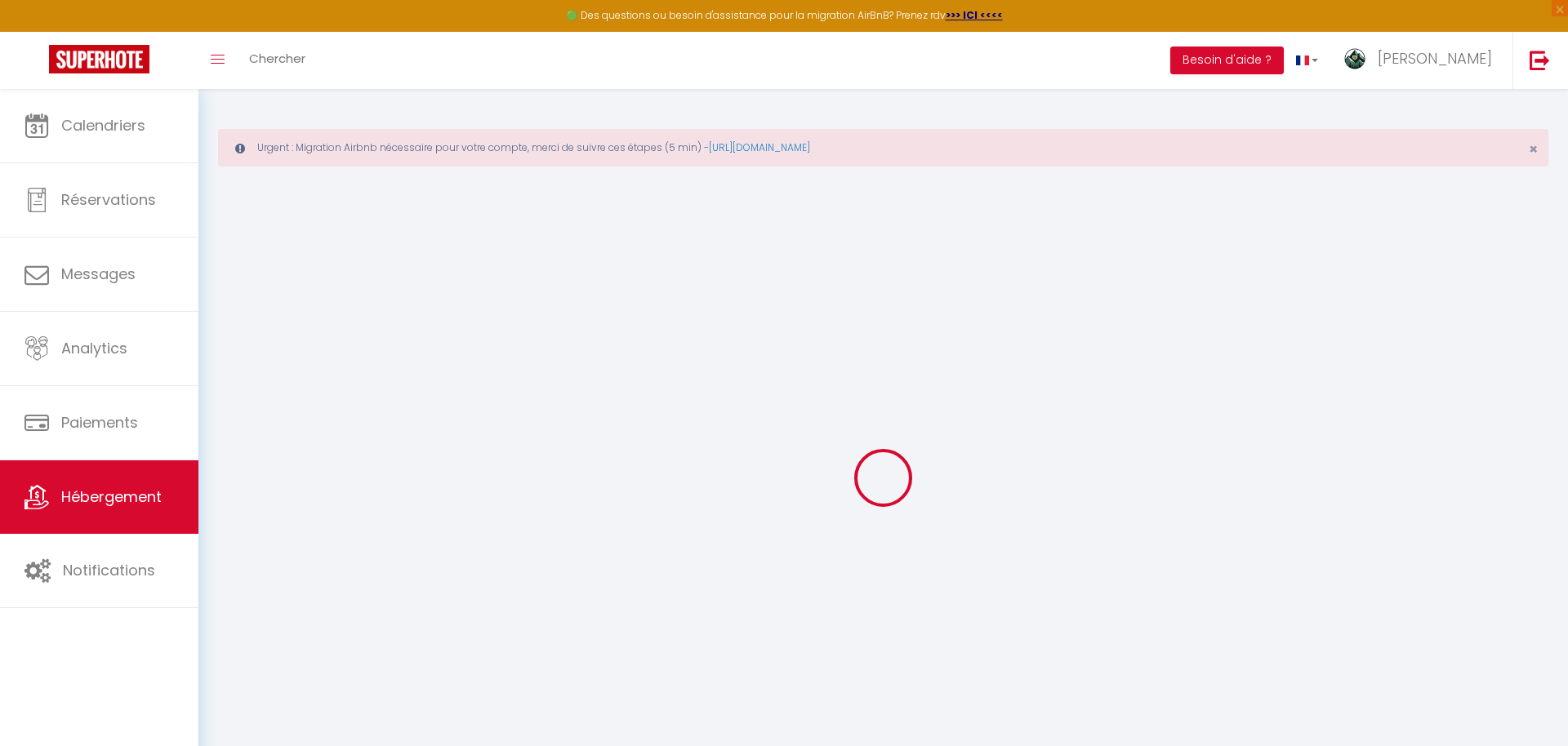
checkbox input "false"
select select
checkbox input "false"
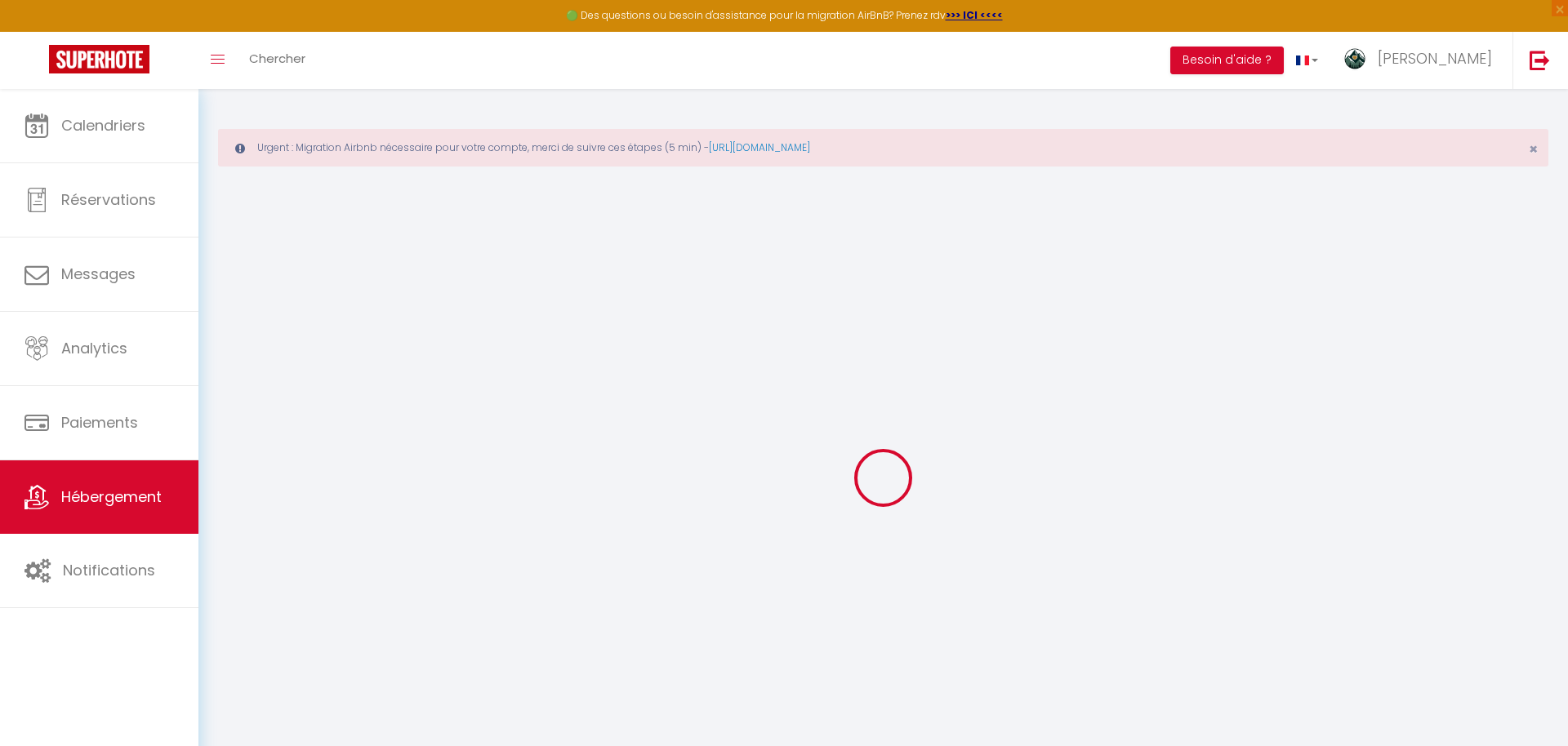
checkbox input "false"
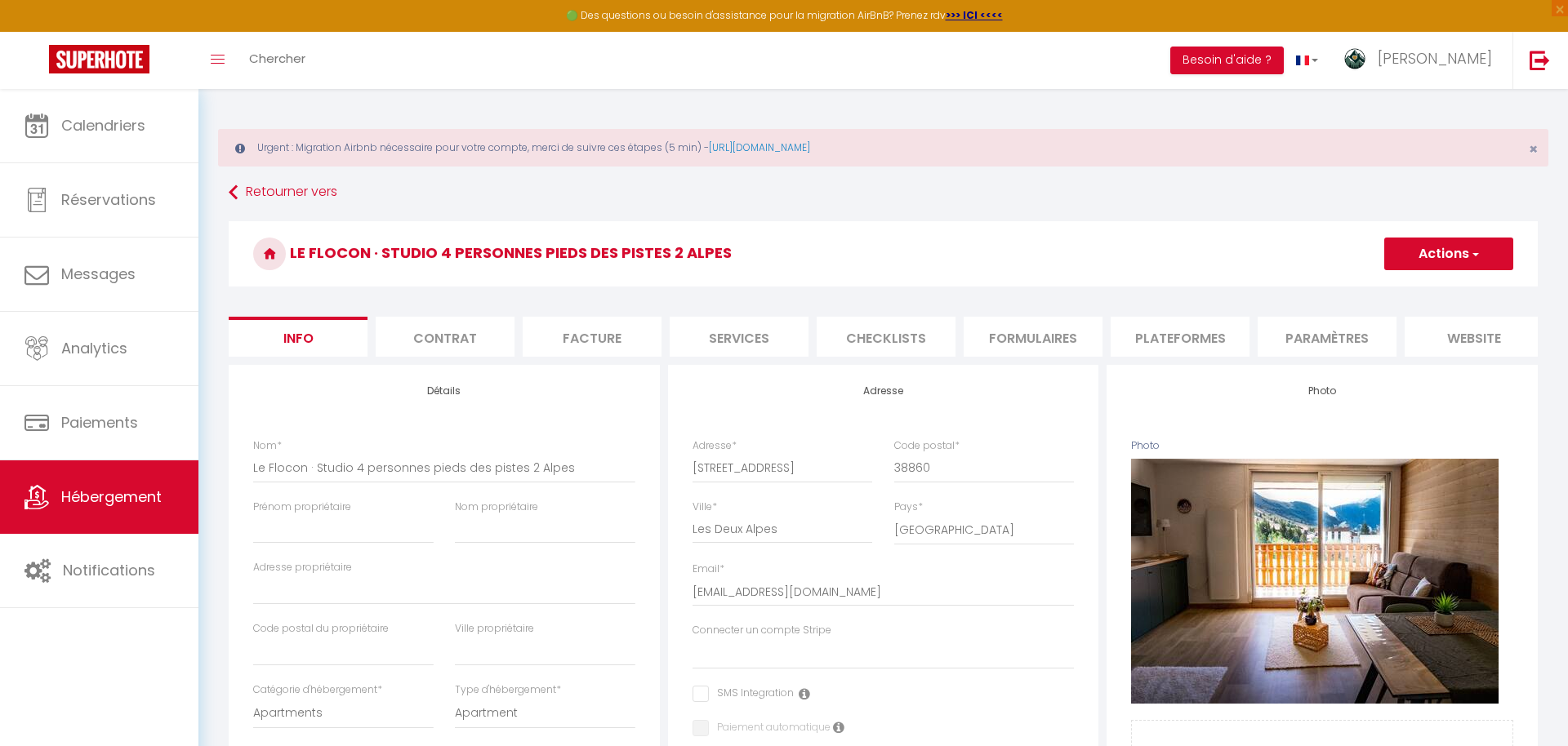
click at [1528, 332] on li "website" at bounding box center [1474, 336] width 139 height 40
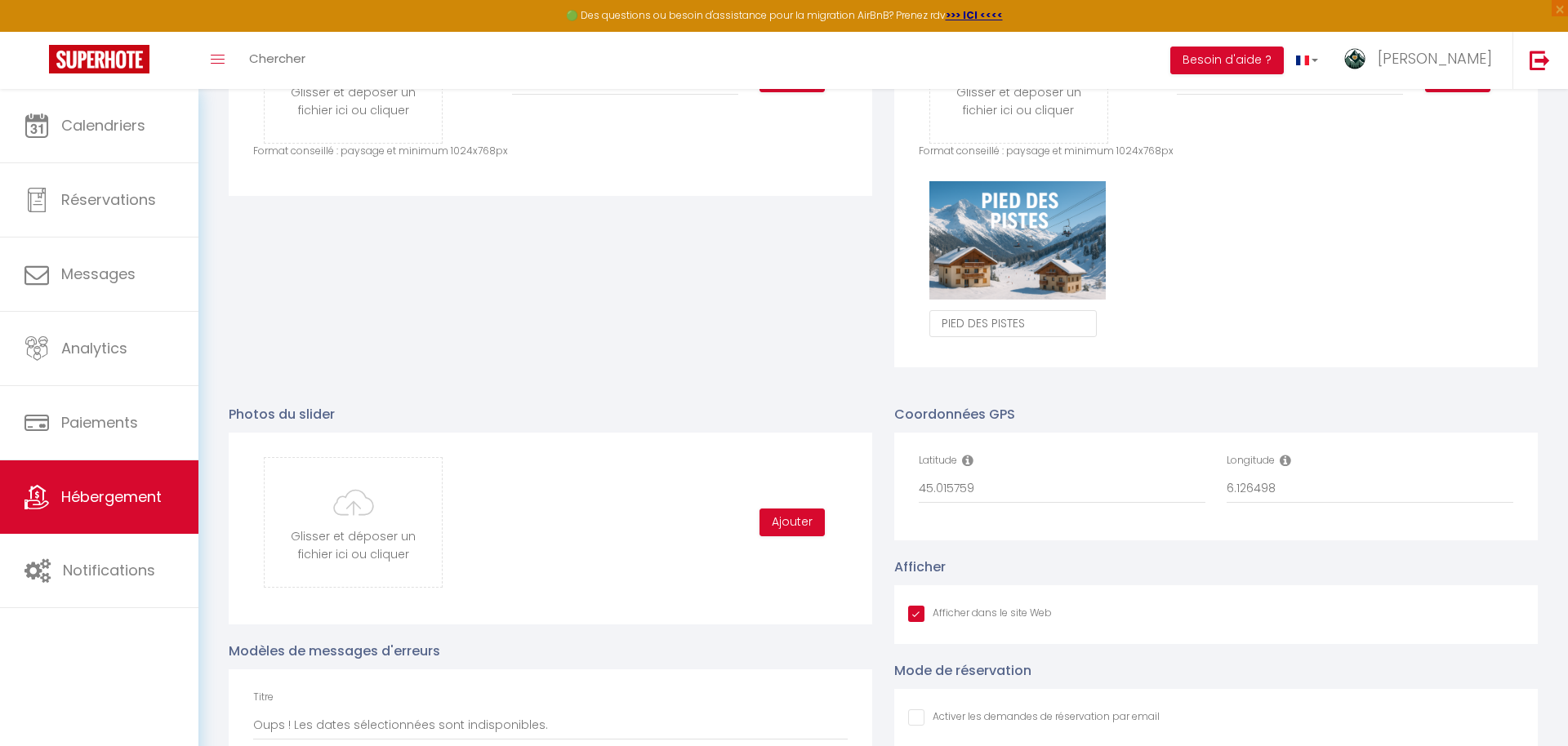
scroll to position [1006, 0]
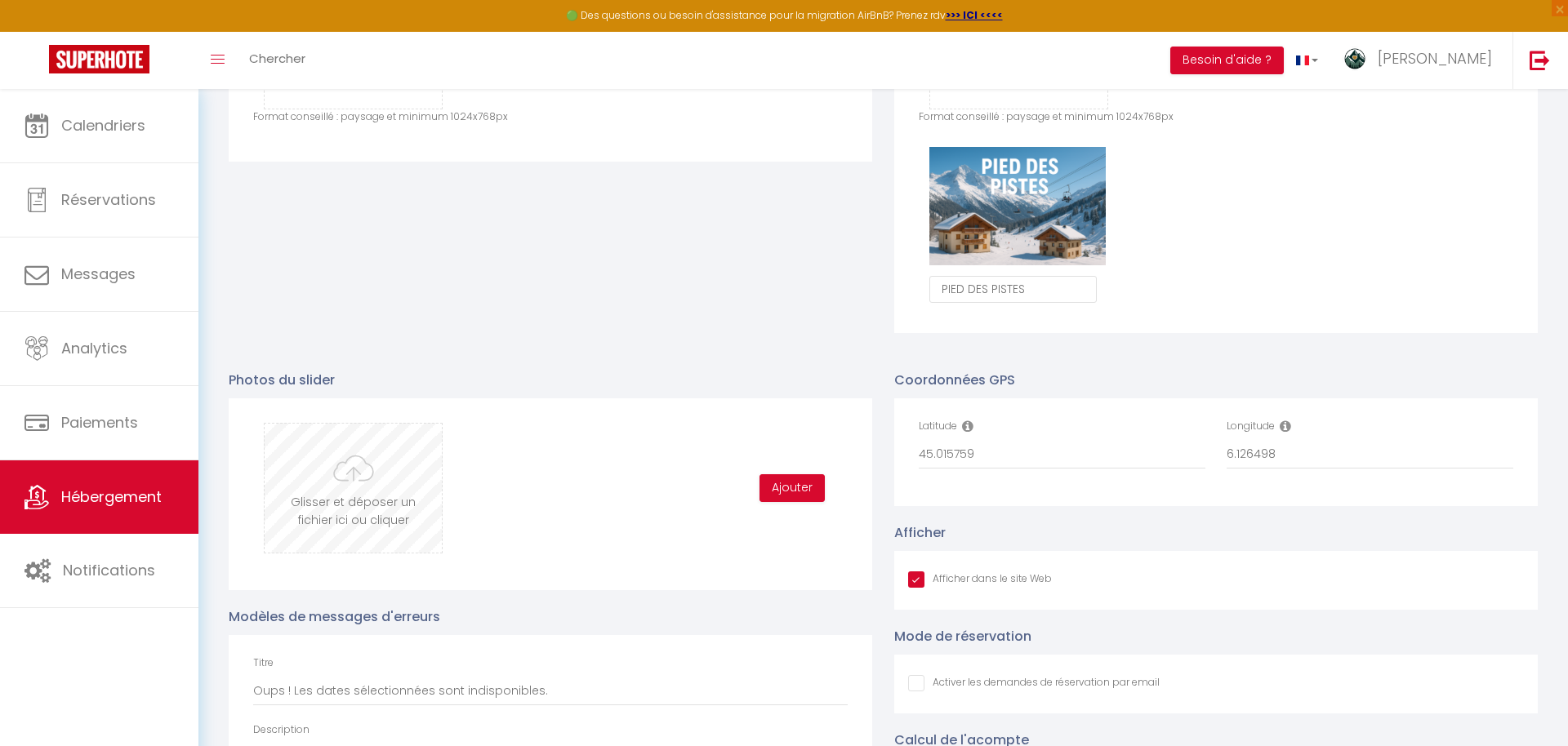
type input "C:\fakepath\9-DSCF4627.jpg"
checkbox input "true"
checkbox input "false"
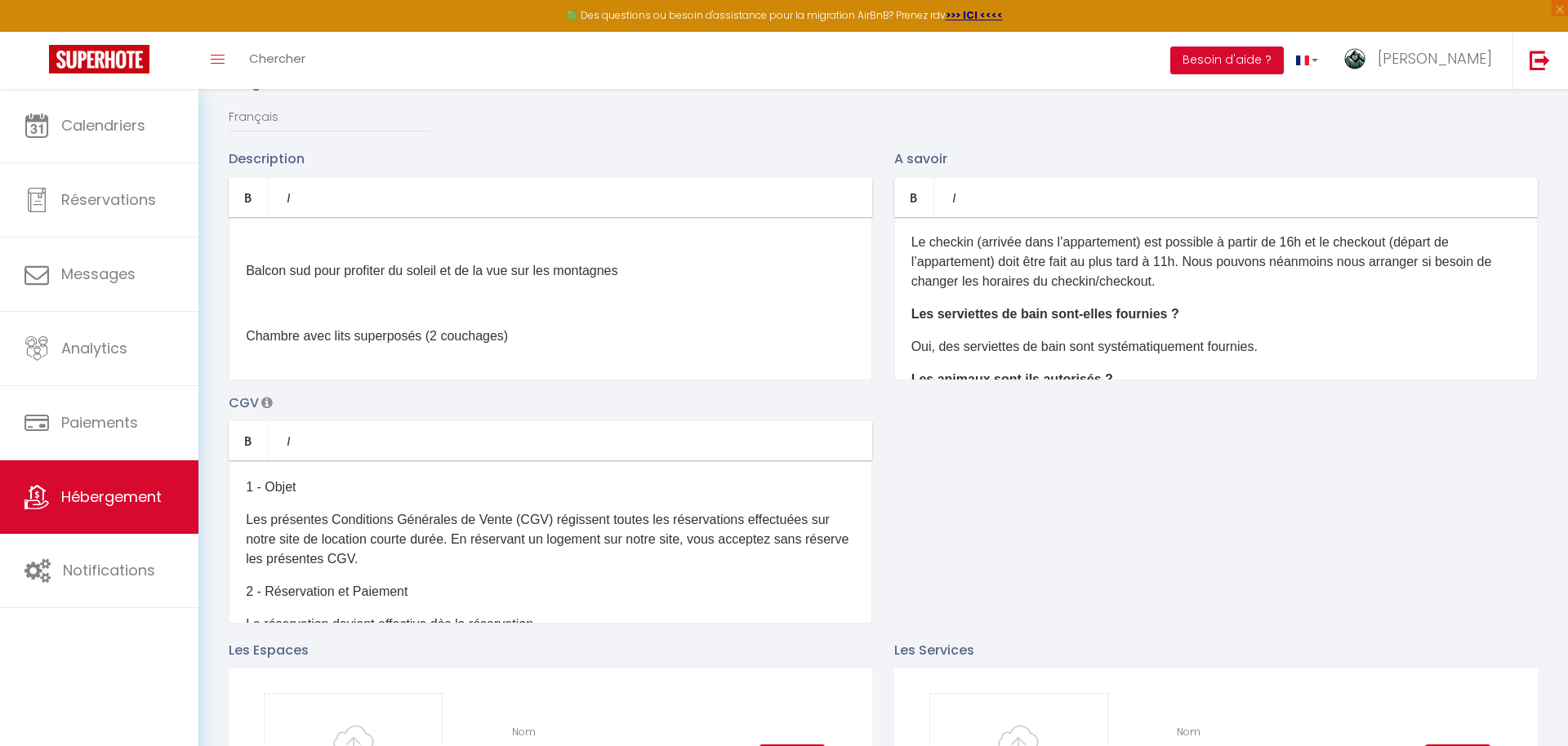
scroll to position [35, 0]
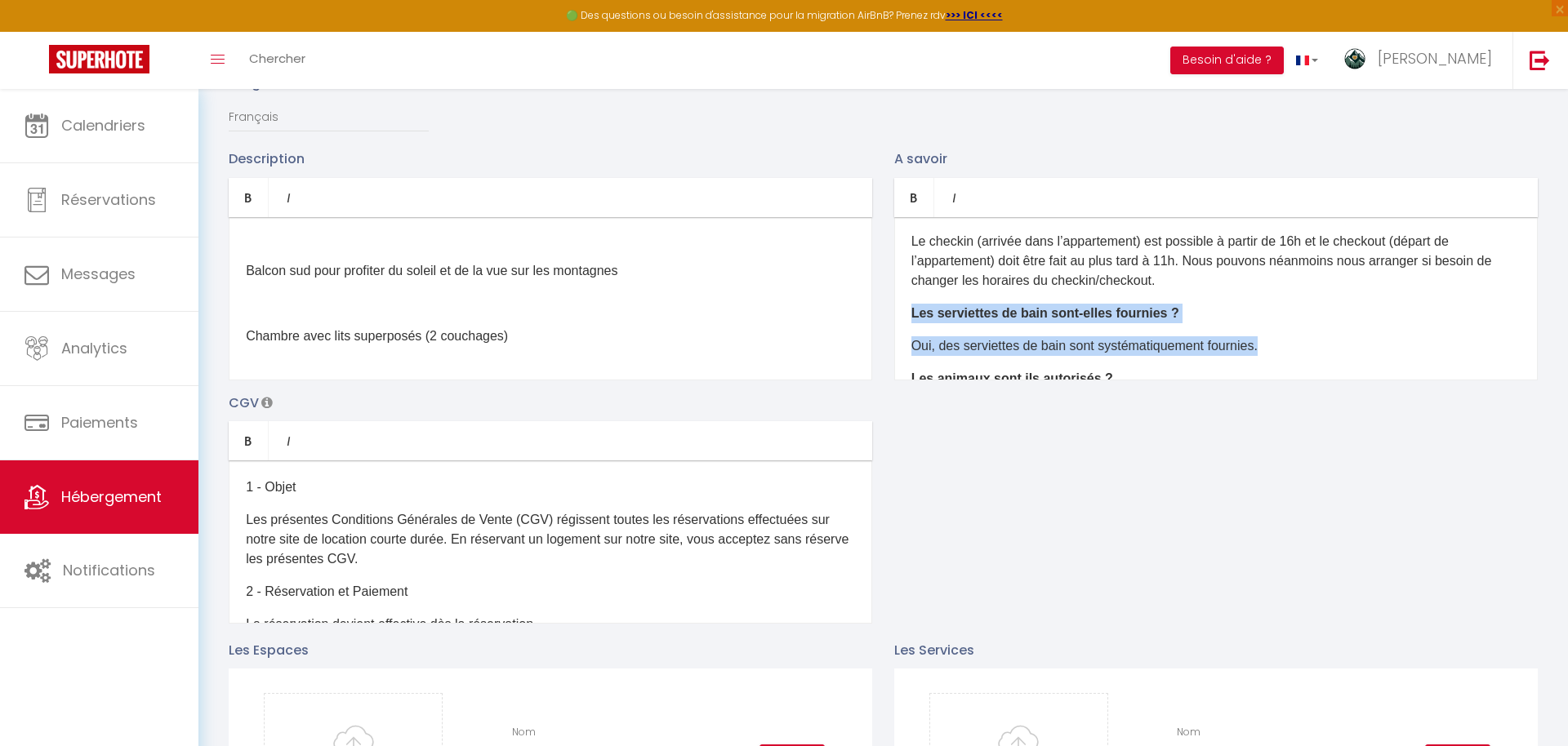
drag, startPoint x: 1281, startPoint y: 344, endPoint x: 911, endPoint y: 311, distance: 371.5
click at [912, 312] on div "Quelle est l’heure d’arrivée et de départ ? Le checkin (arrivée dans l’appartem…" at bounding box center [1215, 299] width 643 height 164
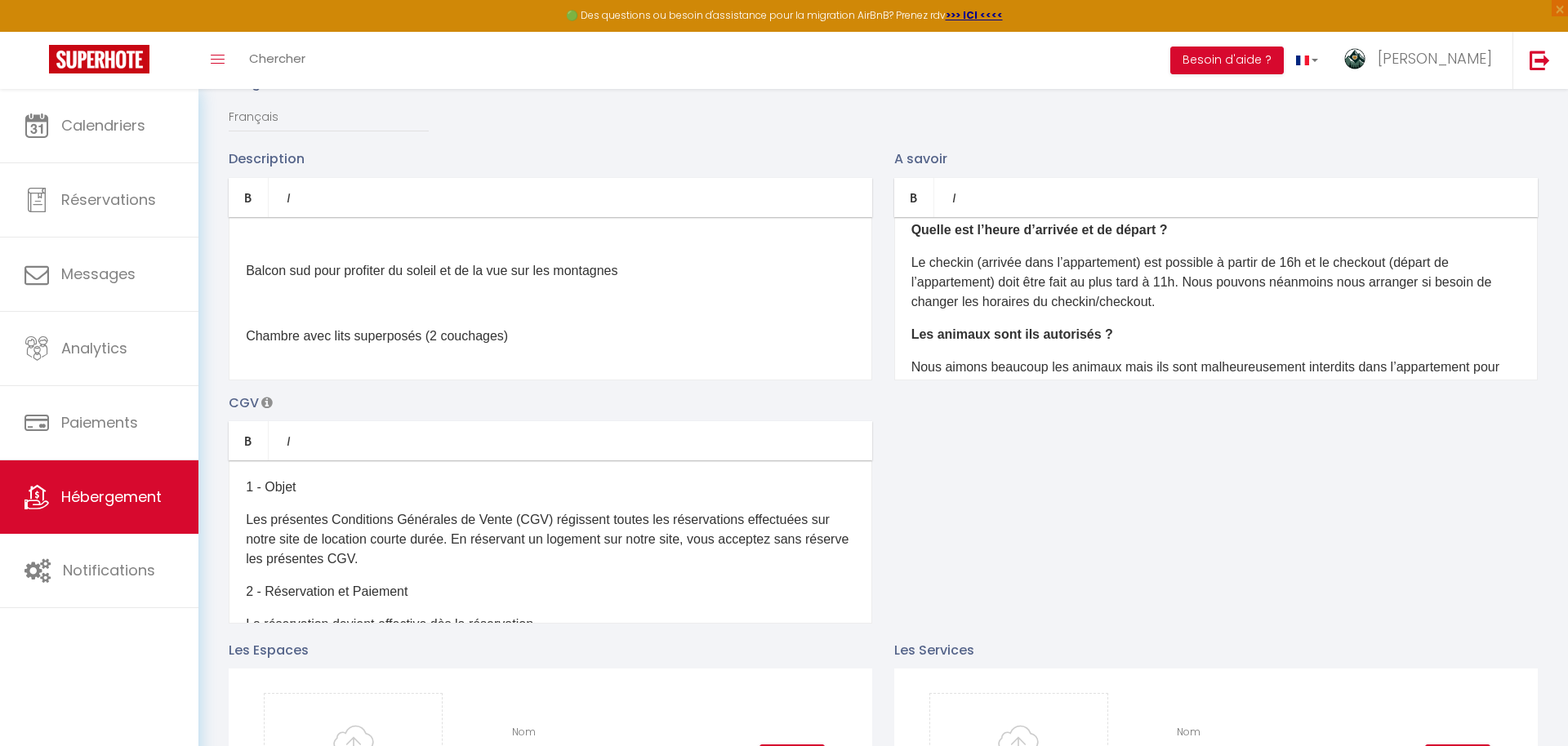
scroll to position [0, 0]
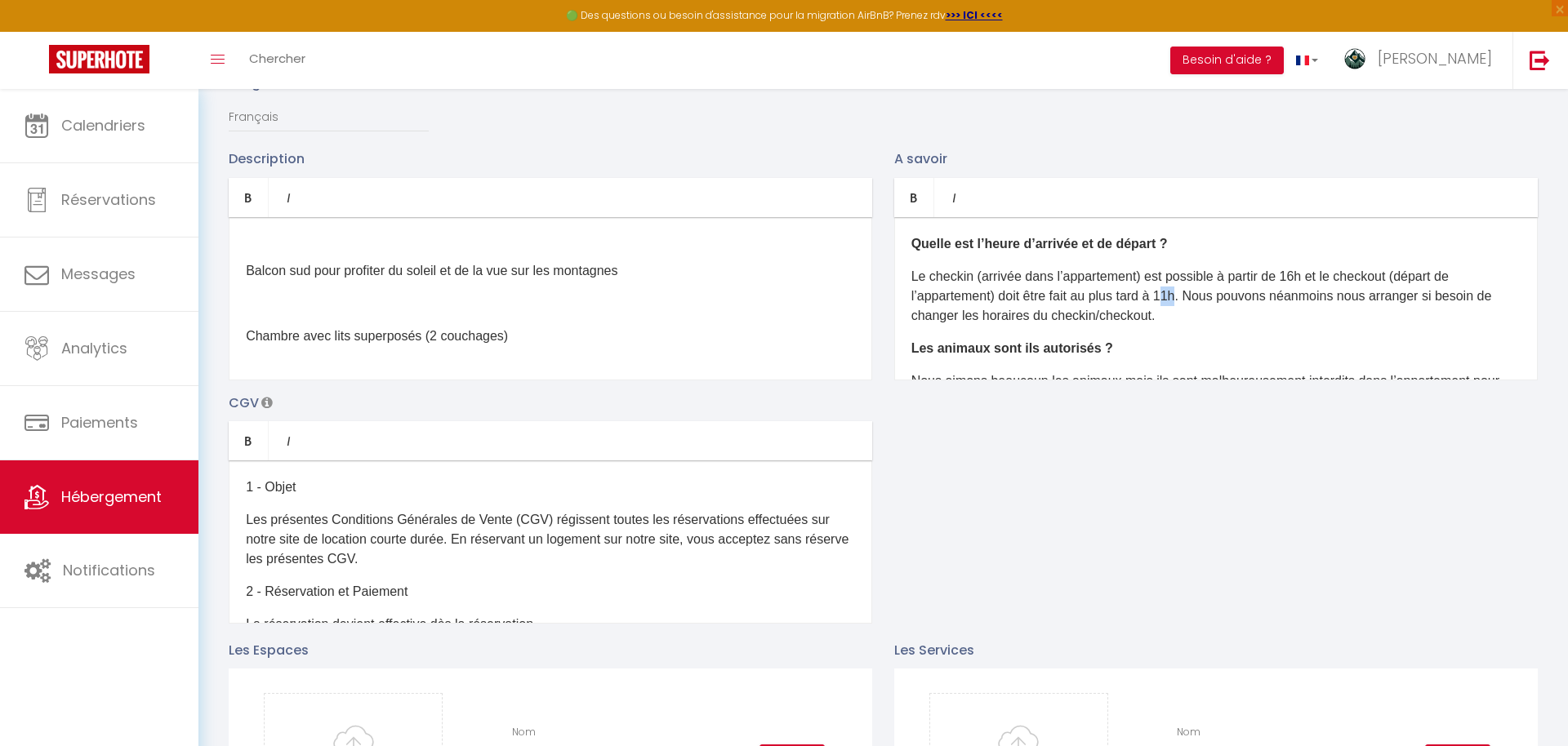
drag, startPoint x: 1188, startPoint y: 299, endPoint x: 1176, endPoint y: 301, distance: 12.2
click at [1176, 301] on p "Le checkin (arrivée dans l’appartement) est possible à partir de 16h et le chec…" at bounding box center [1216, 296] width 609 height 59
click at [1180, 299] on p "Le checkin (arrivée dans l’appartement) est possible à partir de 16h et le chec…" at bounding box center [1216, 296] width 609 height 59
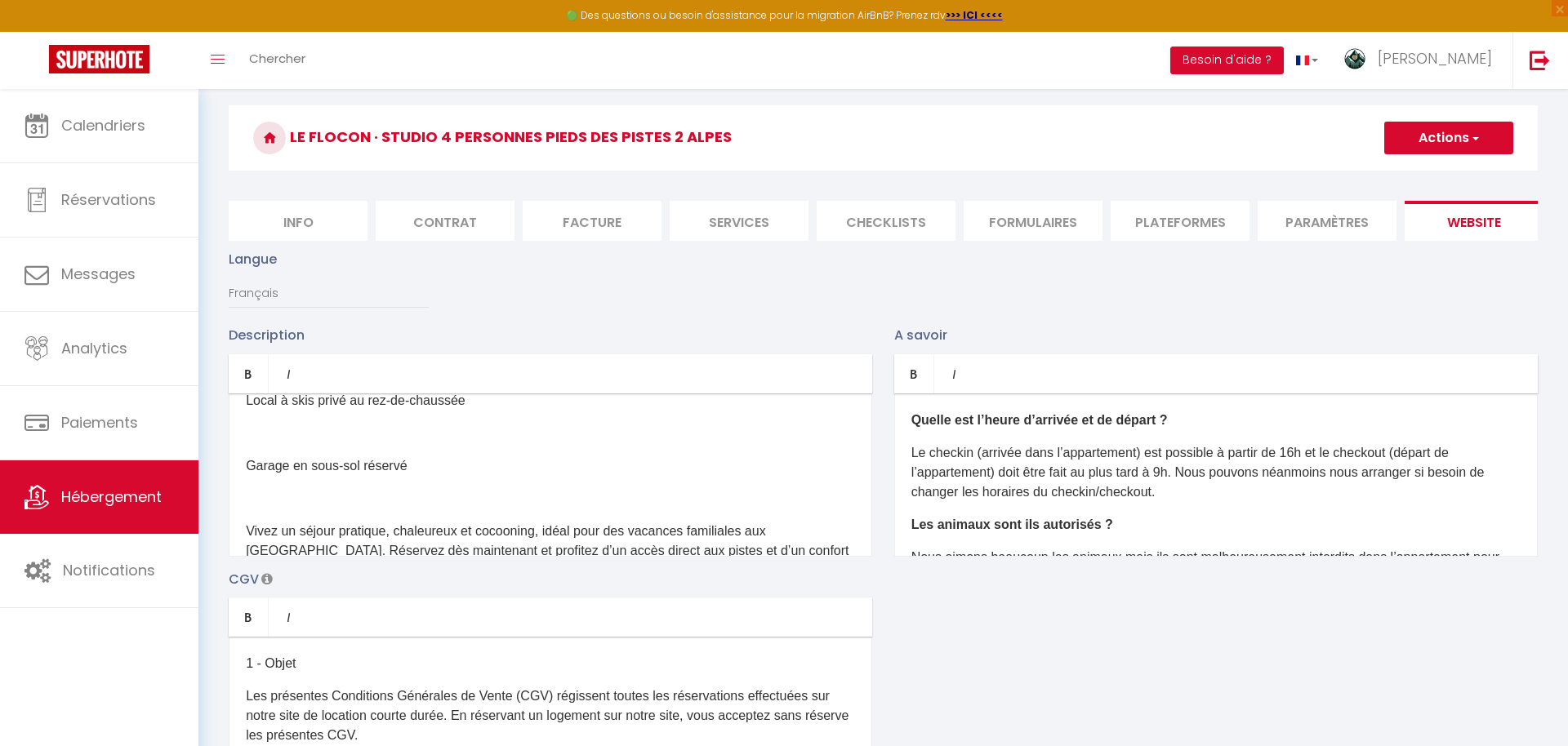
scroll to position [677, 0]
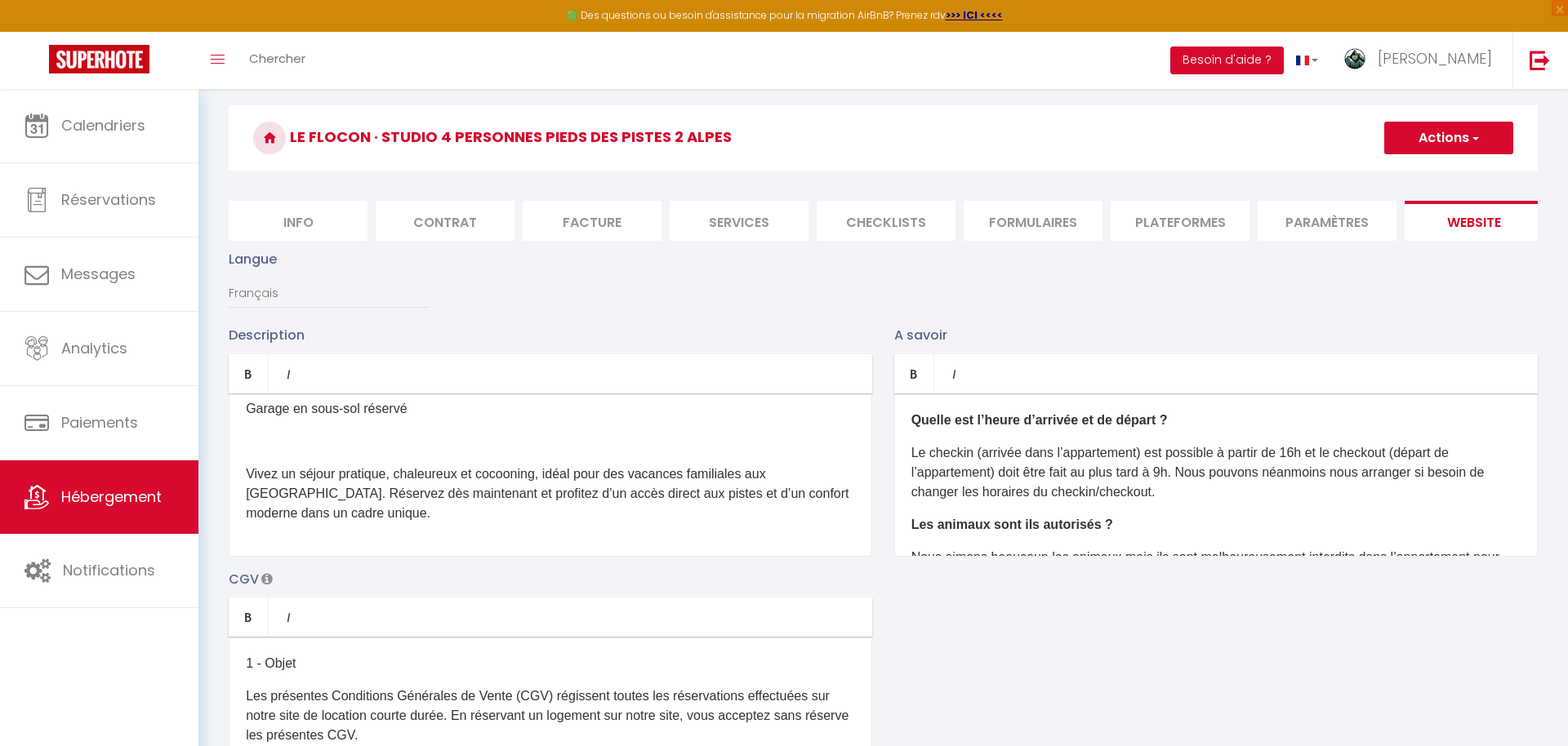
click at [248, 474] on p "Vivez un séjour pratique, chaleureux et cocooning, idéal pour des vacances fami…" at bounding box center [550, 494] width 609 height 59
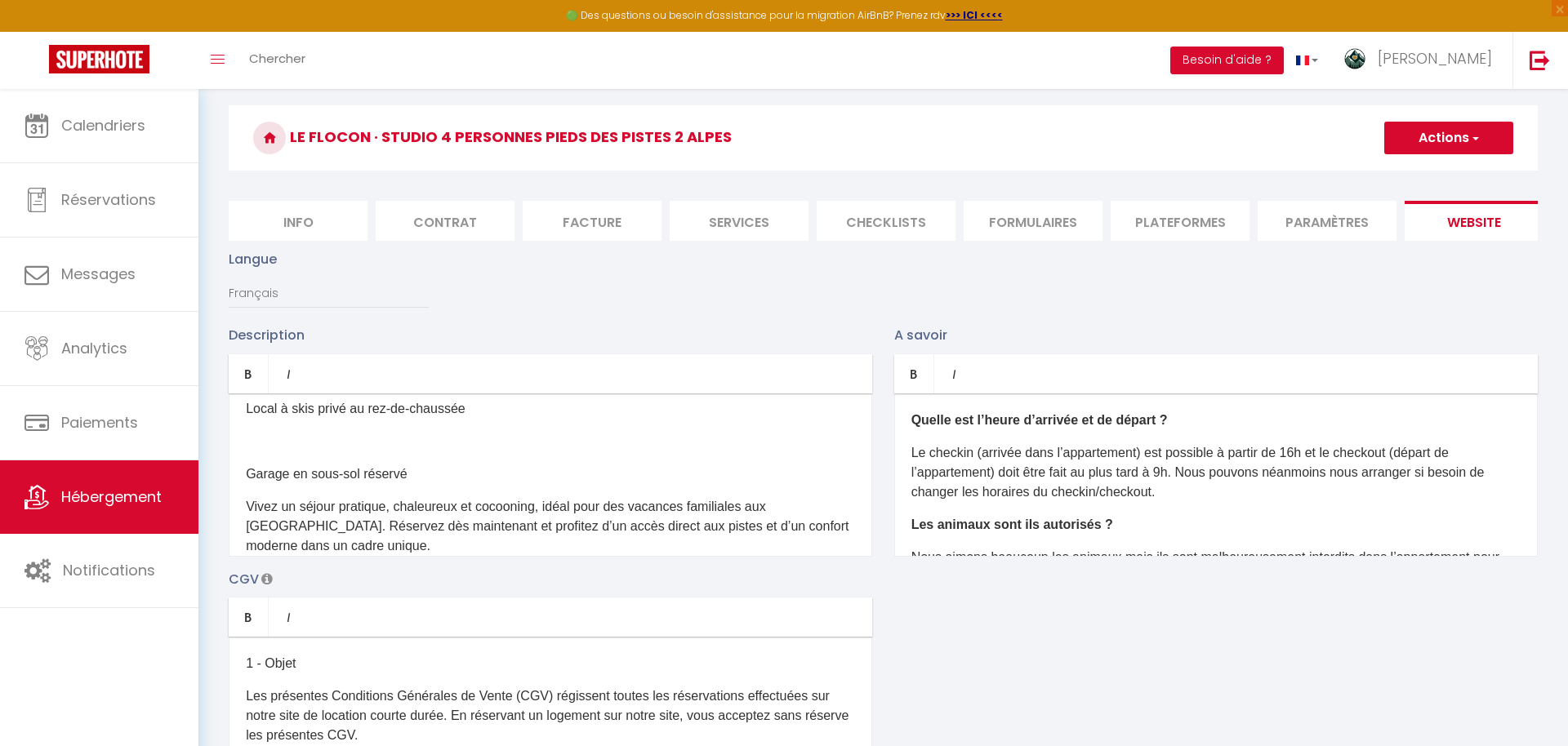
scroll to position [645, 0]
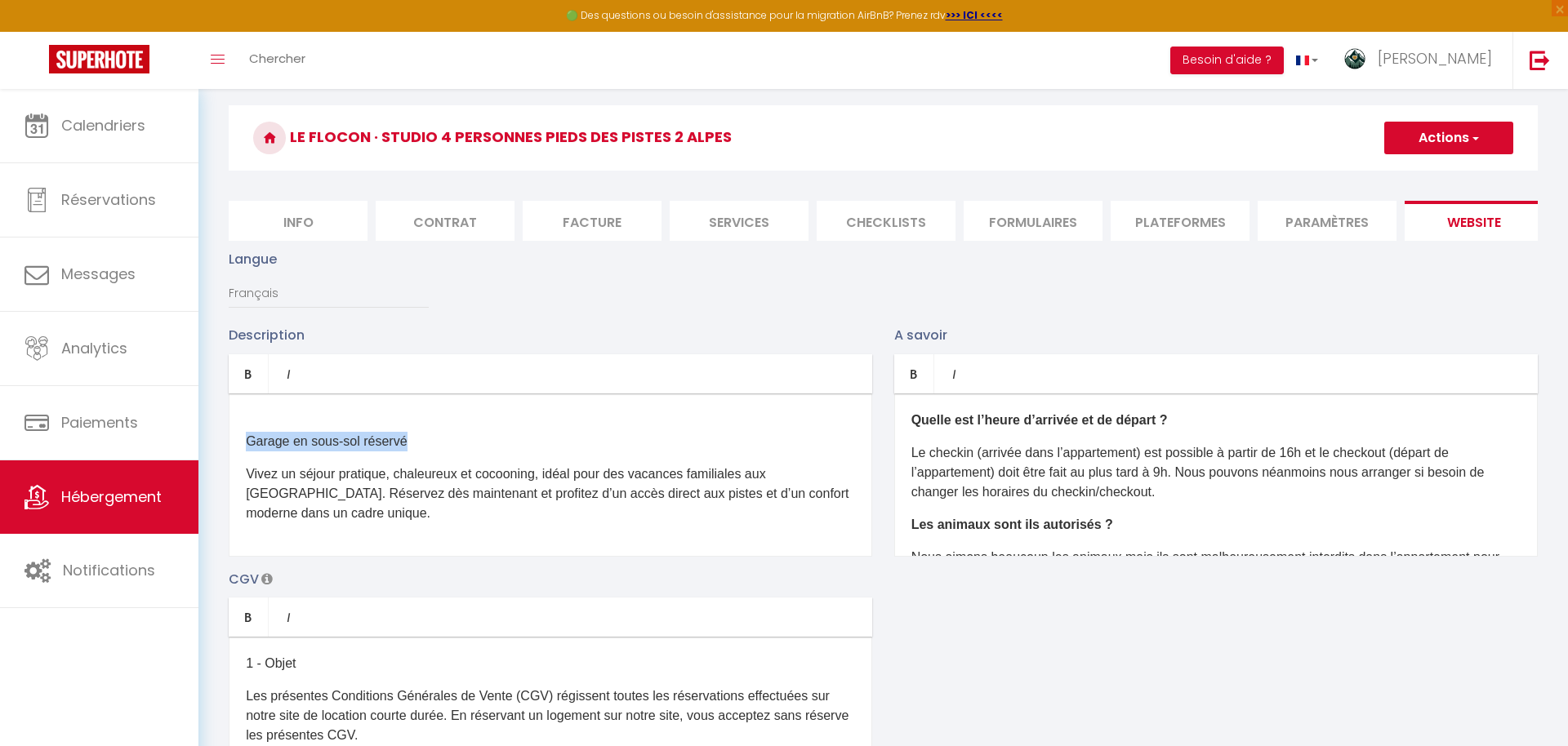
drag, startPoint x: 425, startPoint y: 442, endPoint x: 215, endPoint y: 437, distance: 210.1
click at [273, 448] on p "Pla" at bounding box center [550, 442] width 609 height 19
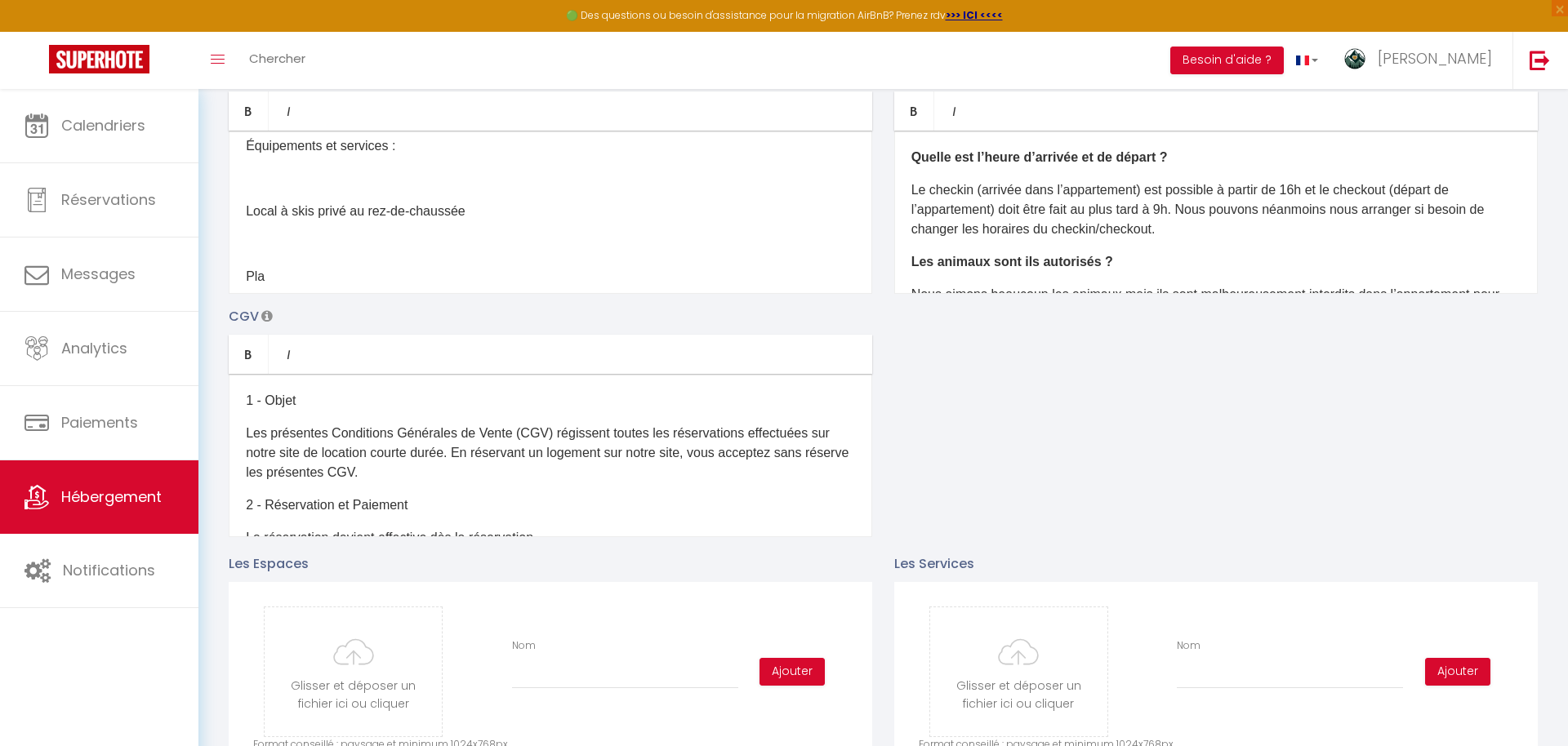
scroll to position [375, 0]
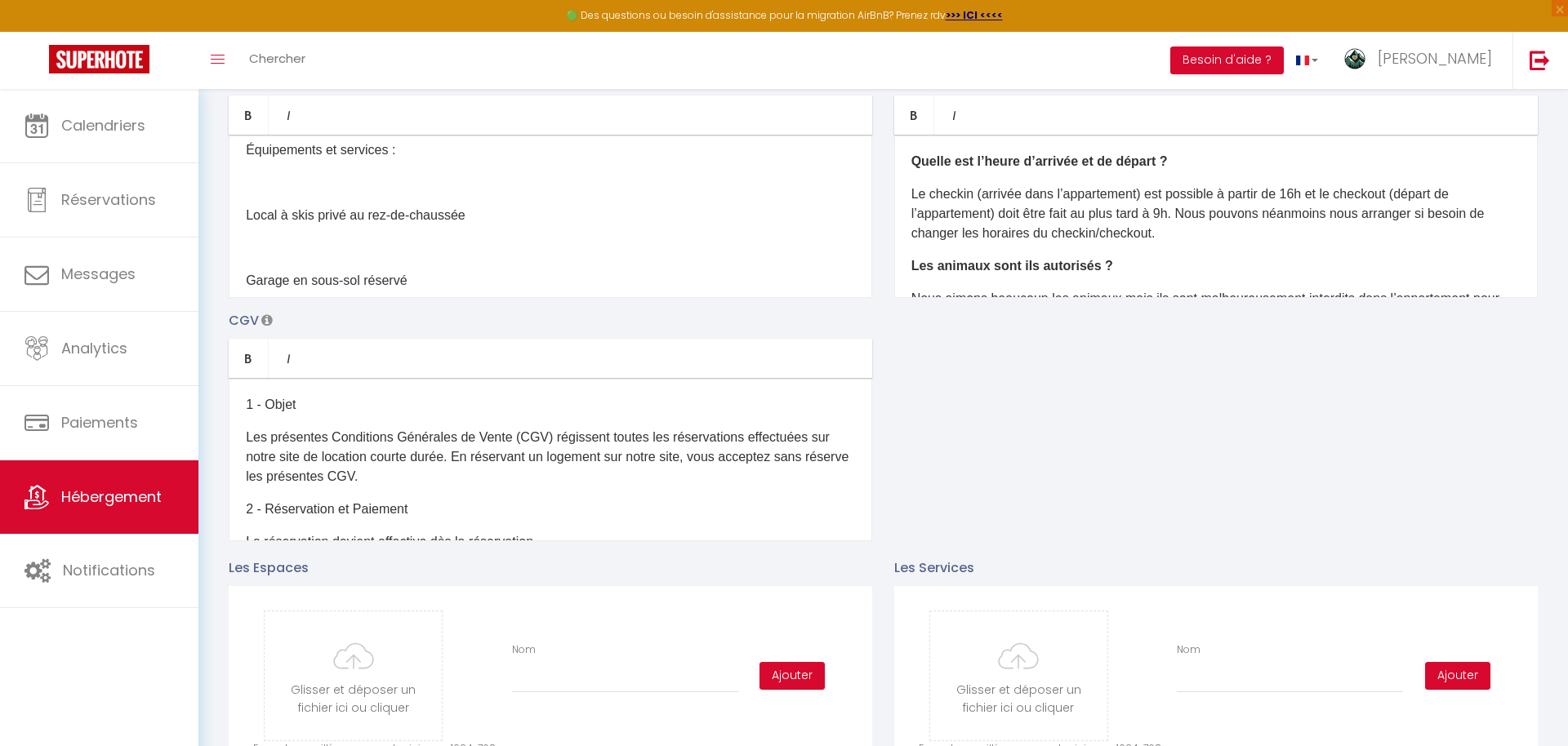
click at [267, 252] on p at bounding box center [550, 248] width 609 height 19
click at [336, 199] on div "Découvrez ce charmant appartement rénové été 2025, alliant confort moderne et a…" at bounding box center [550, 216] width 643 height 164
click at [347, 184] on p at bounding box center [550, 182] width 609 height 19
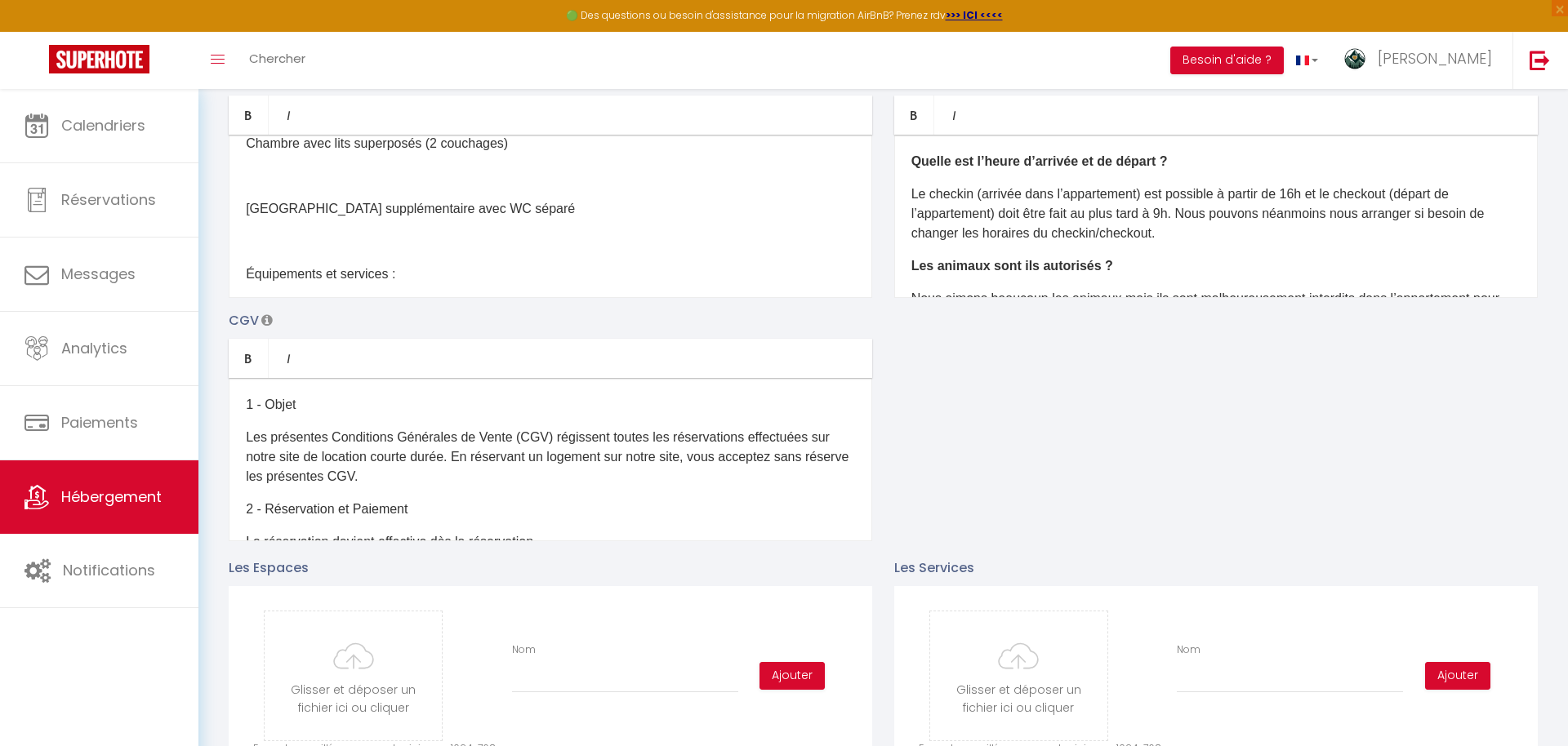
scroll to position [421, 0]
click at [382, 233] on p at bounding box center [550, 243] width 609 height 19
click at [330, 182] on p at bounding box center [550, 178] width 609 height 19
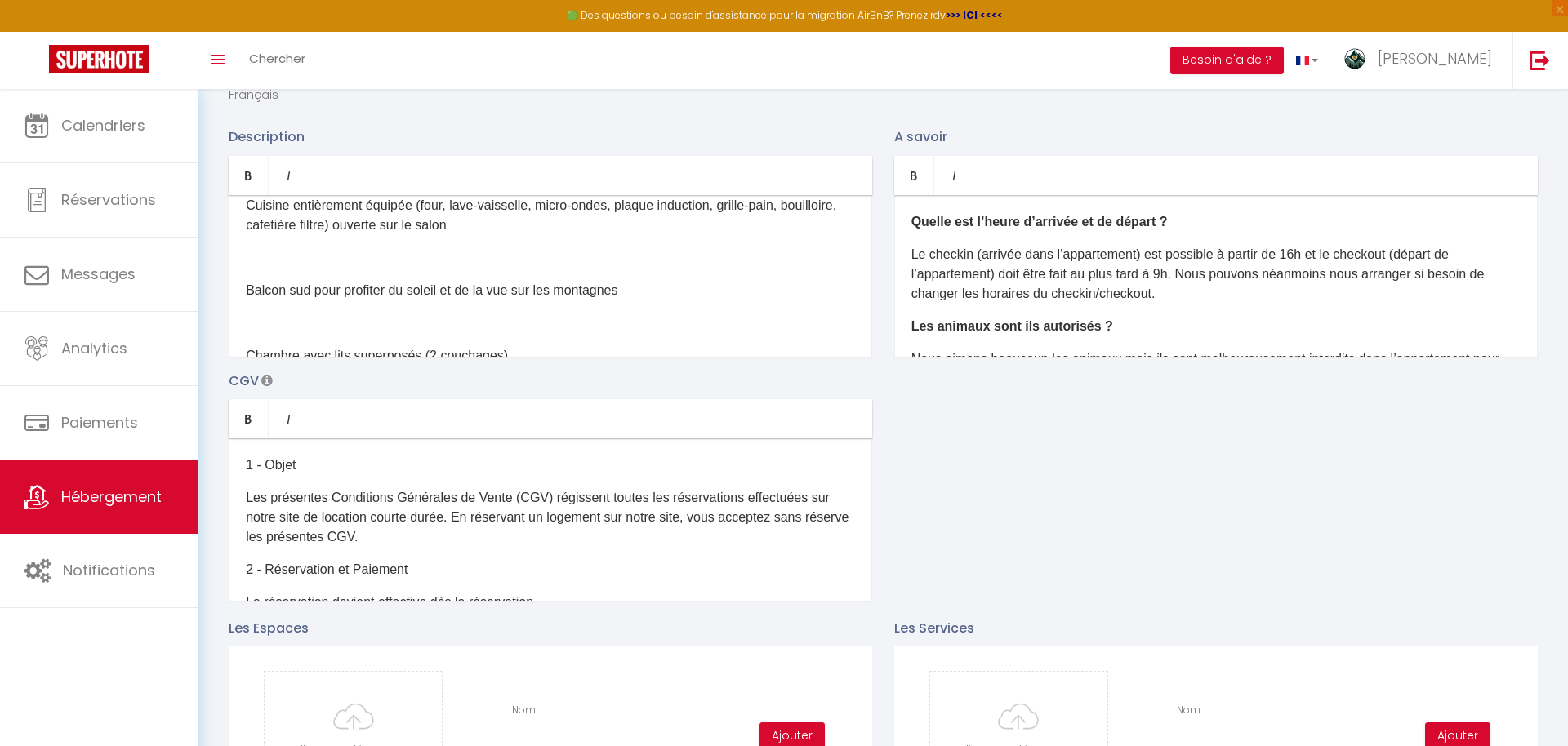
scroll to position [268, 0]
click at [336, 318] on p at bounding box center [550, 325] width 609 height 19
drag, startPoint x: 661, startPoint y: 292, endPoint x: 546, endPoint y: 293, distance: 115.0
click at [546, 292] on p "Balcon sud pour profiter du soleil et de la vue sur les montagnes" at bounding box center [550, 293] width 609 height 19
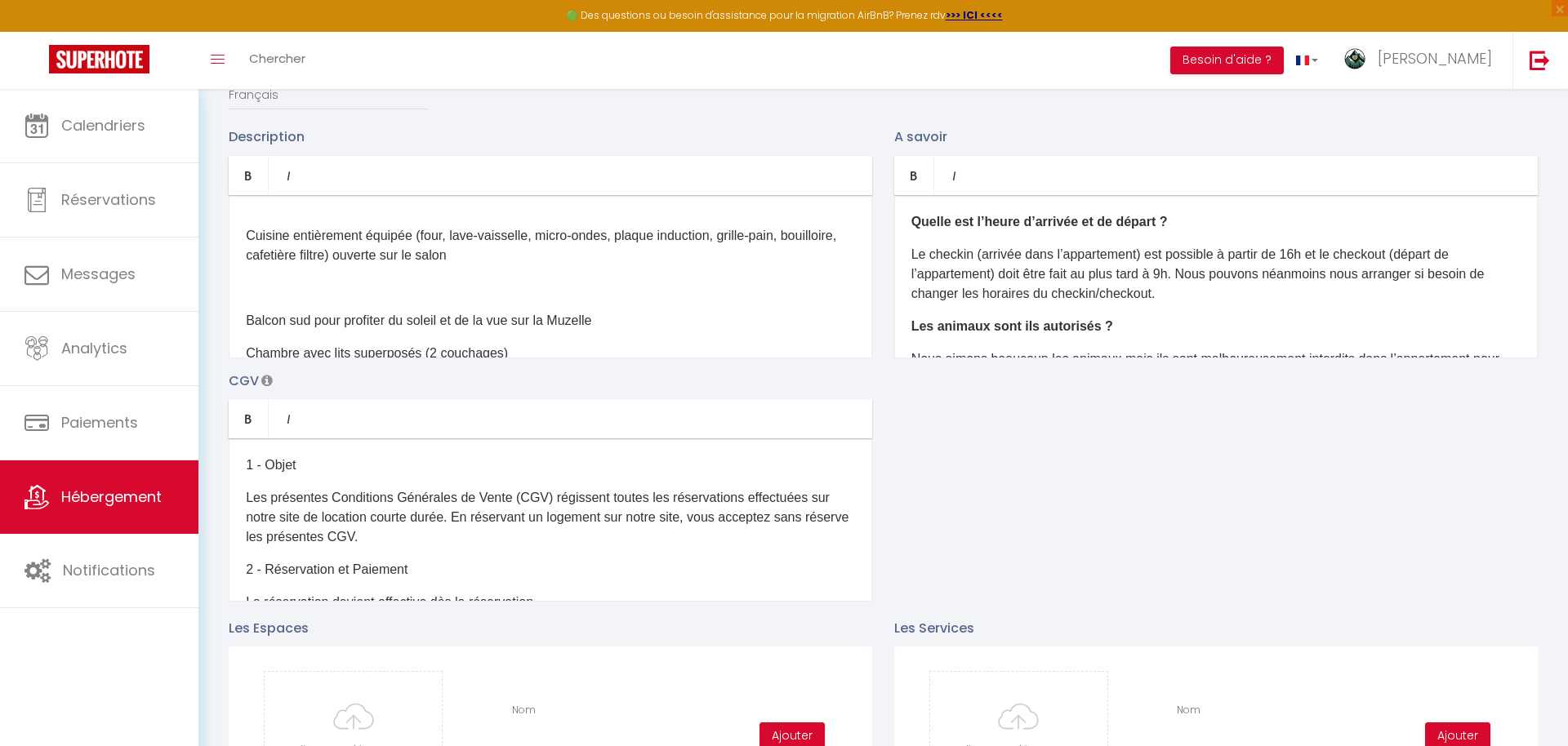
scroll to position [232, 0]
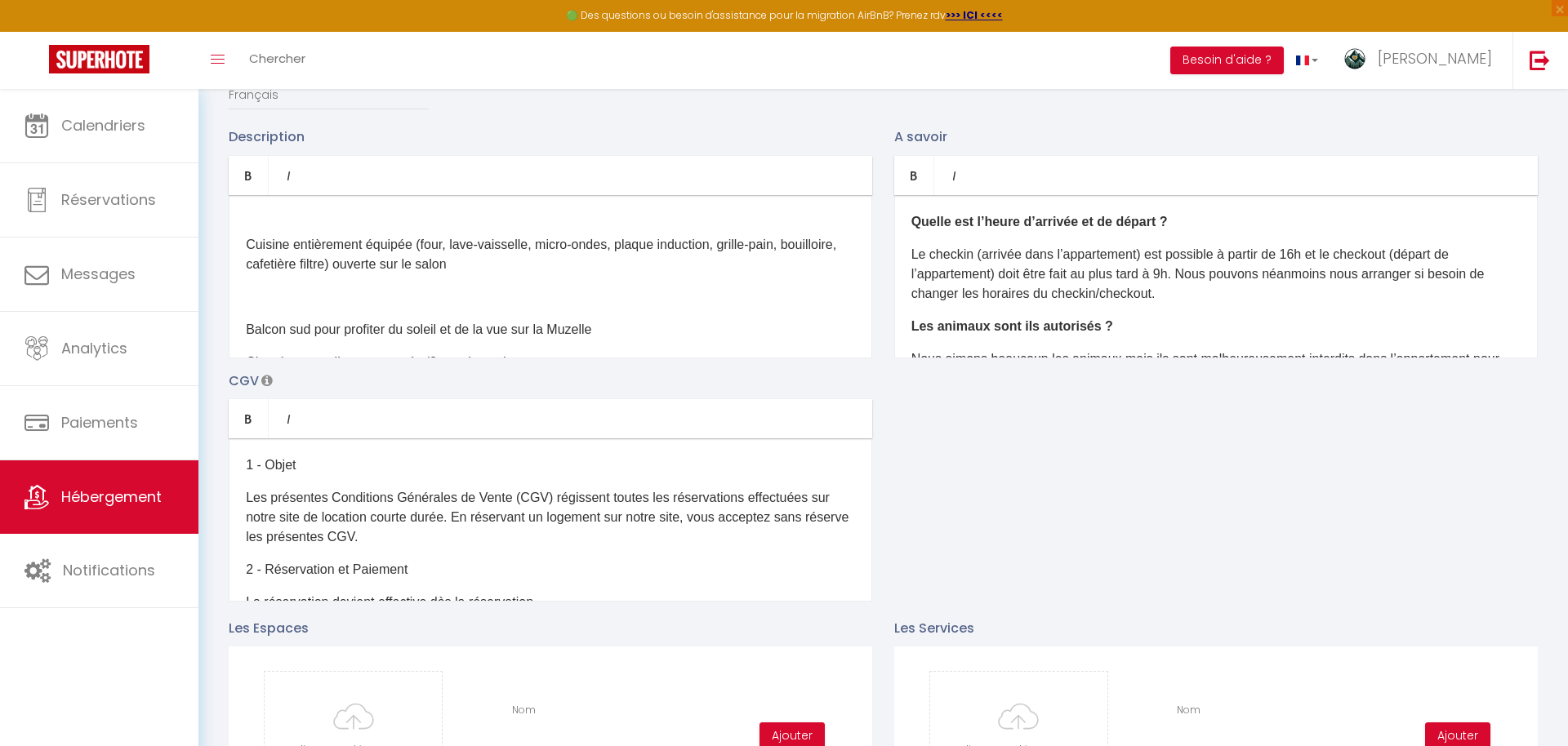
click at [458, 294] on p at bounding box center [550, 297] width 609 height 19
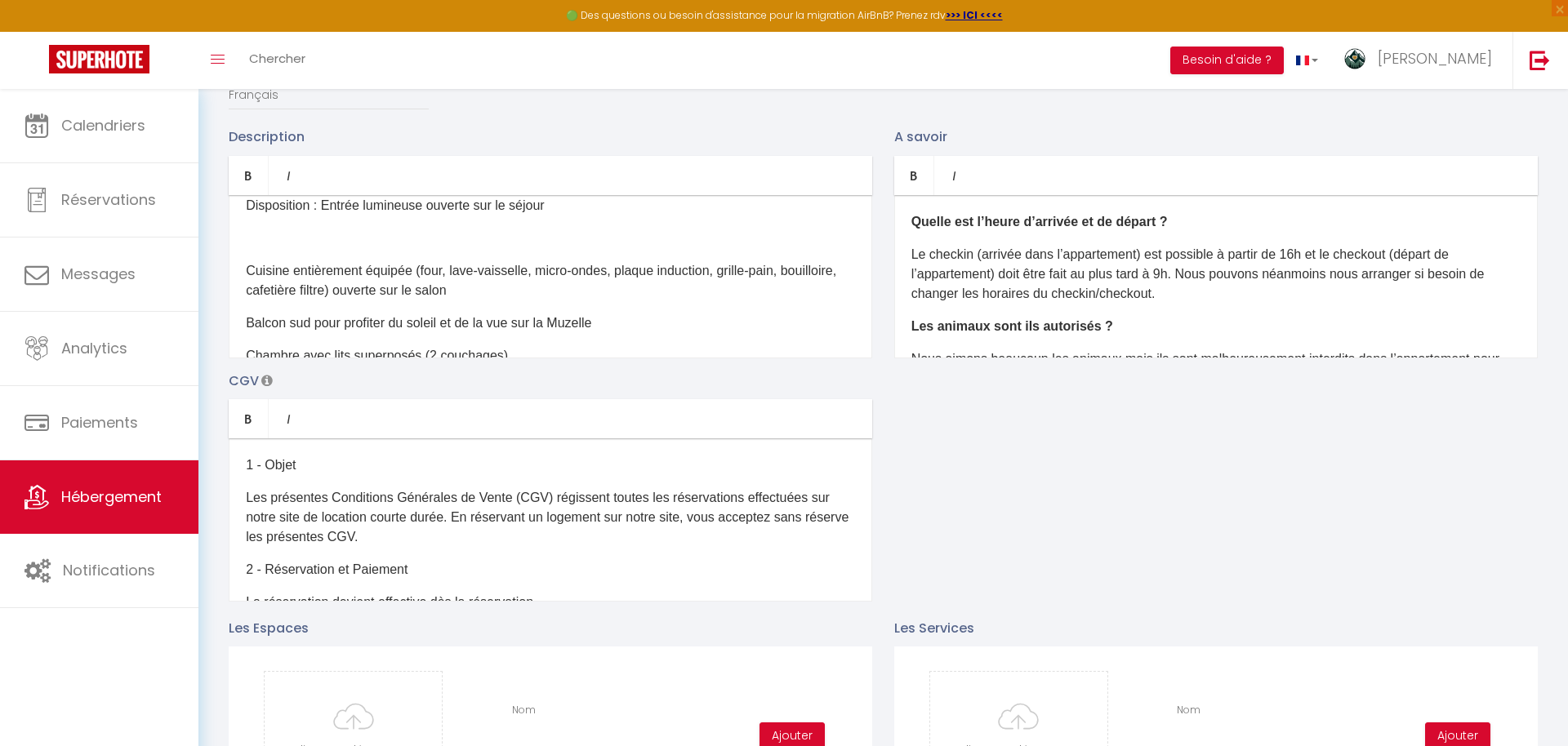
scroll to position [200, 0]
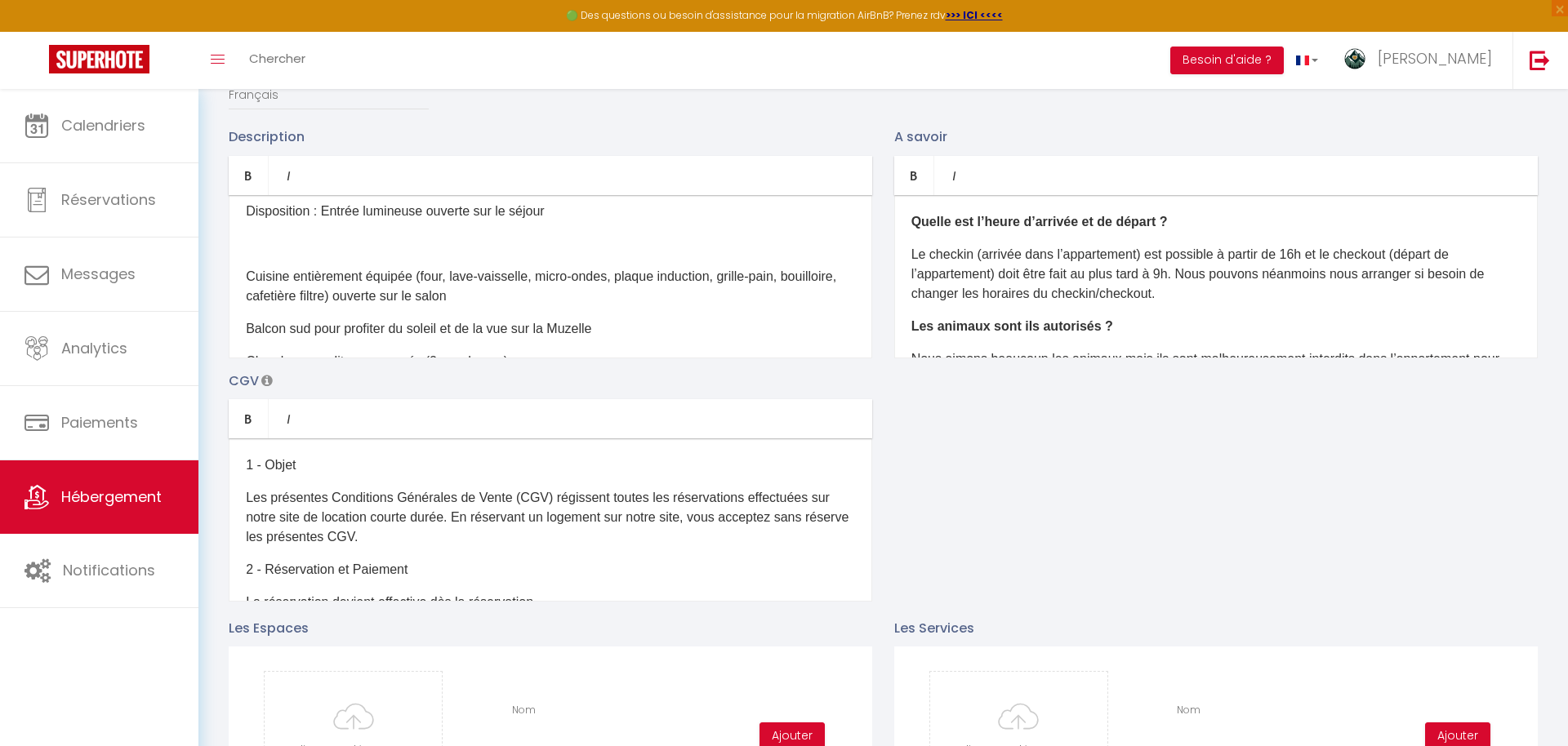
click at [362, 256] on div "Découvrez ce charmant appartement rénové été 2025, alliant confort moderne et a…" at bounding box center [550, 277] width 643 height 164
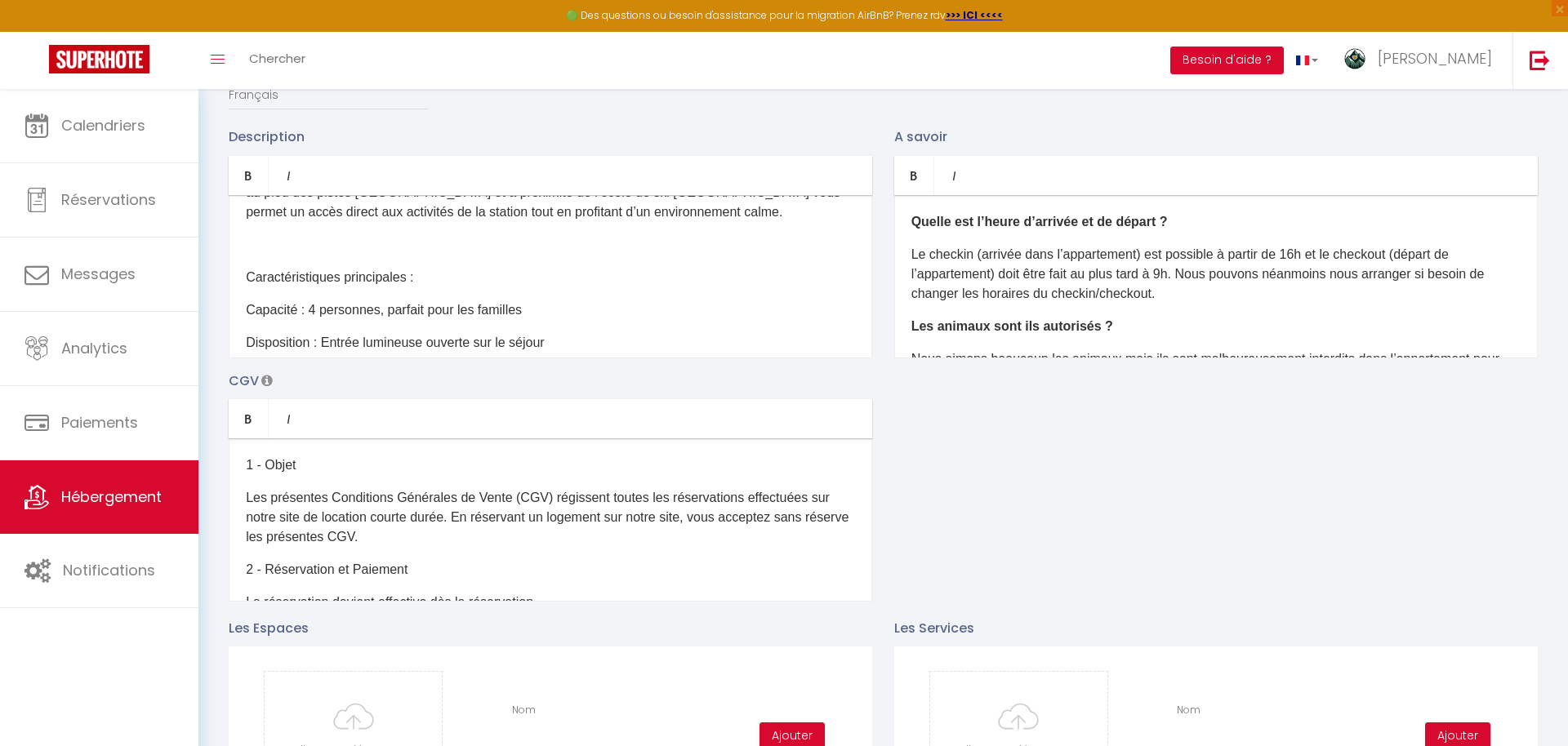
scroll to position [67, 0]
click at [361, 245] on p at bounding box center [550, 246] width 609 height 19
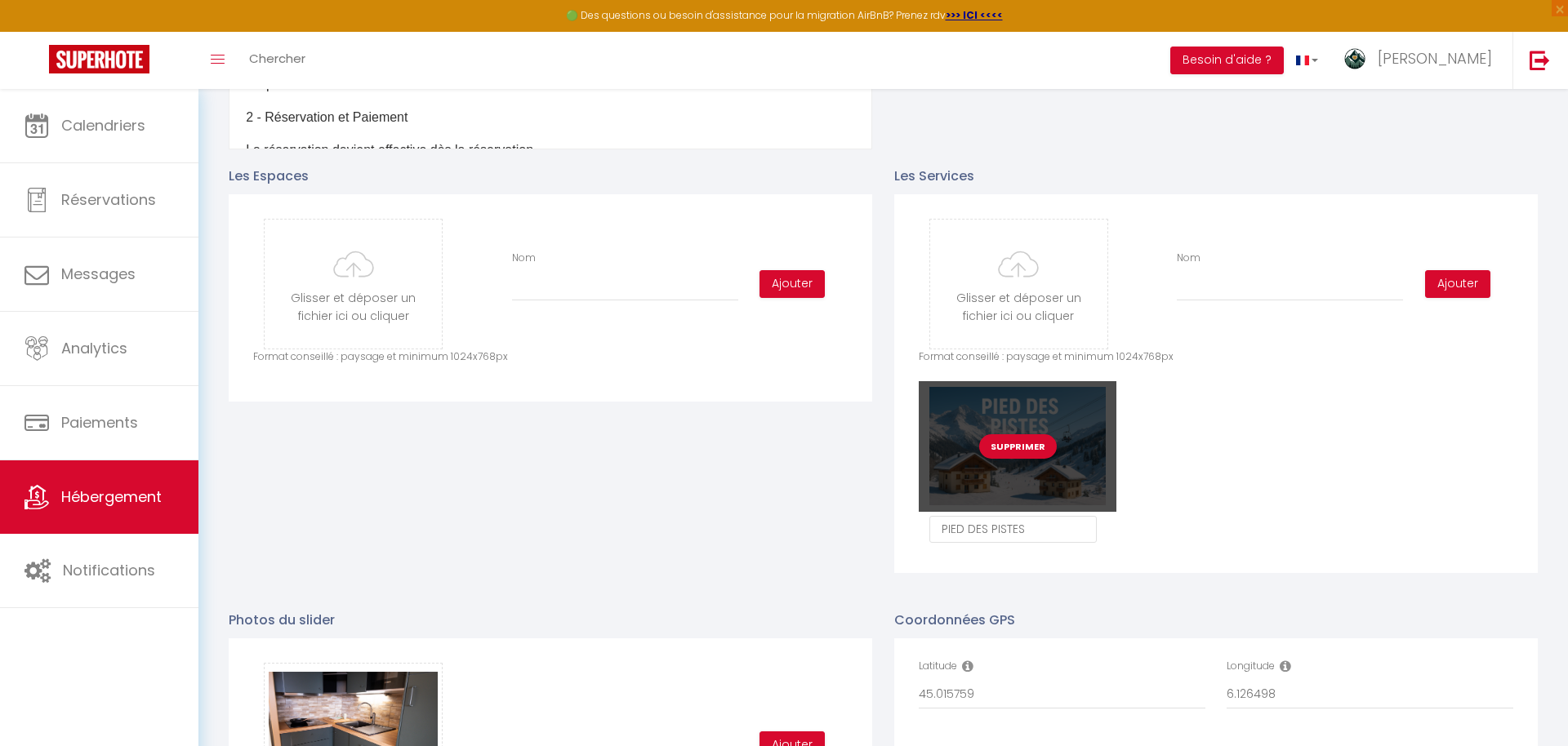
scroll to position [761, 0]
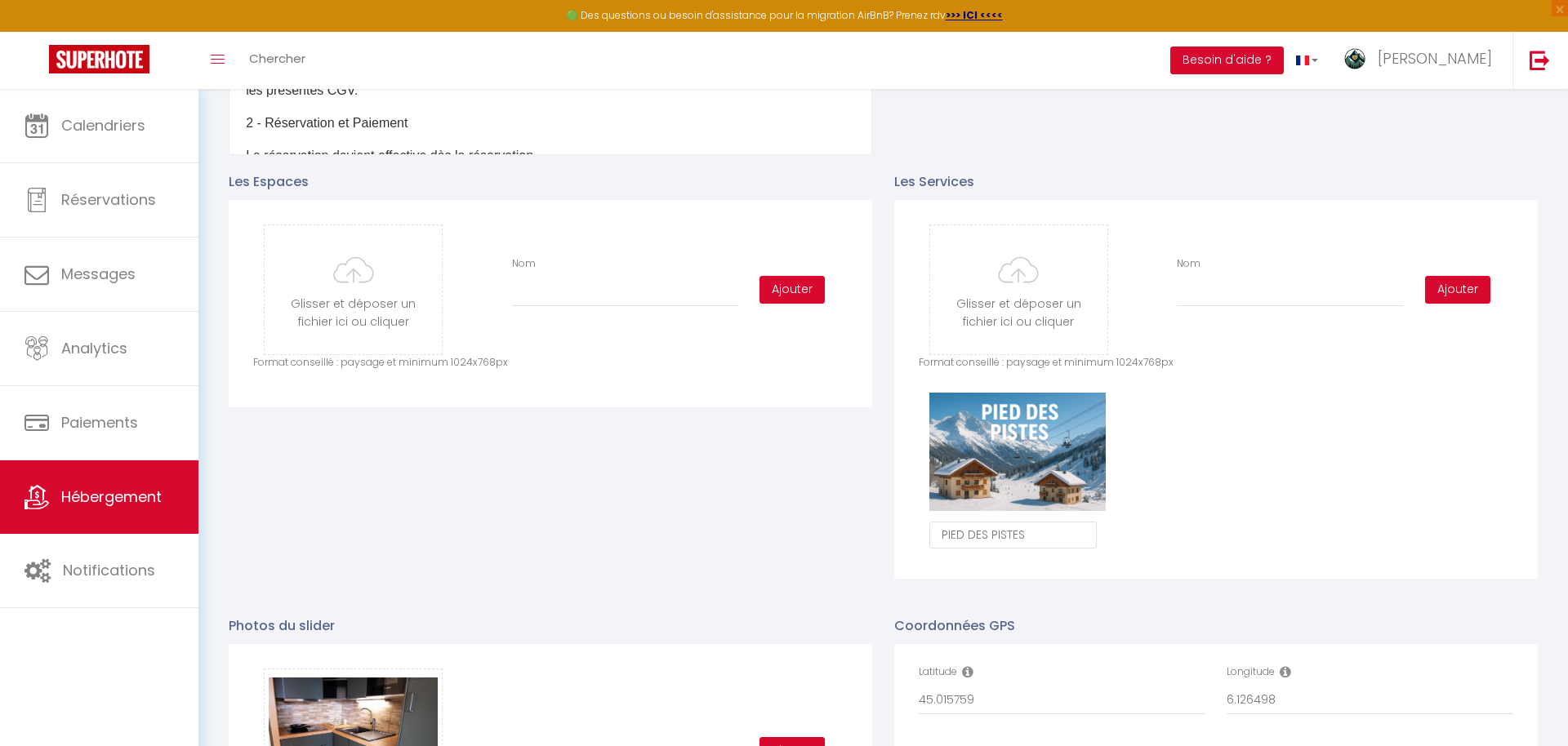
type input "C:\fakepath\pexels-asphotography-213162.jpg"
checkbox input "true"
checkbox input "false"
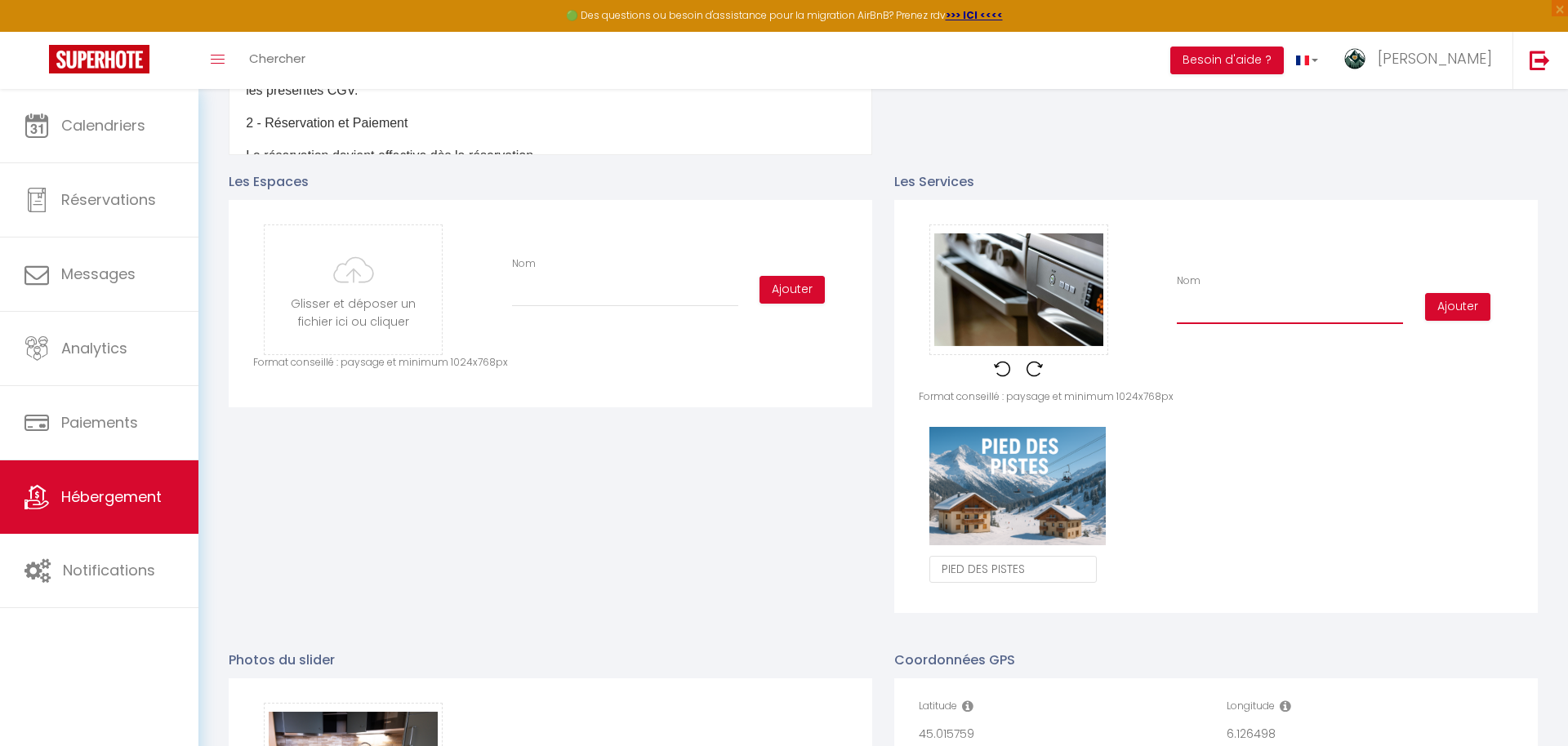
click at [1241, 306] on input "Nom" at bounding box center [1289, 309] width 226 height 29
type input "F"
checkbox input "true"
checkbox input "false"
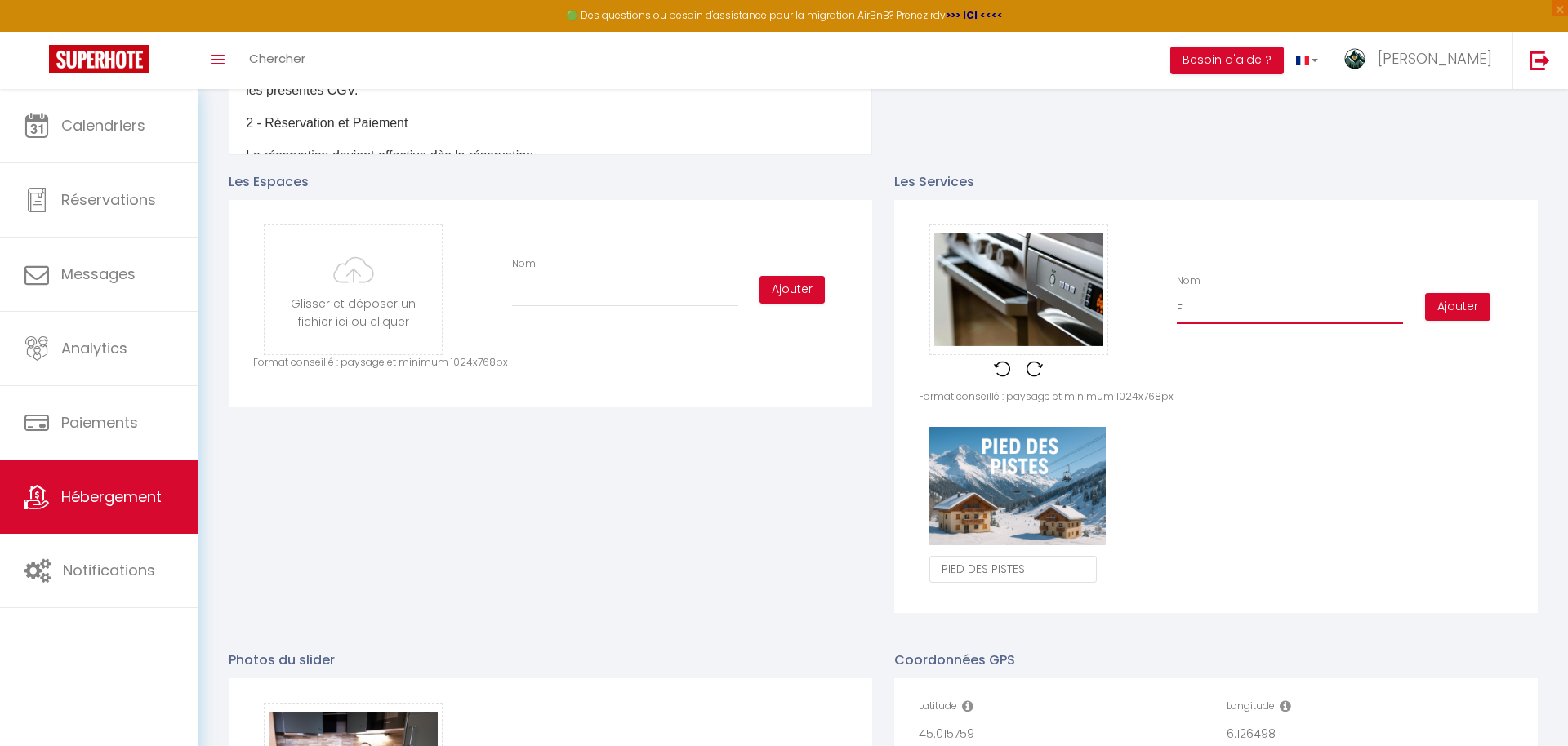
type input "FO"
checkbox input "true"
checkbox input "false"
type input "FOU"
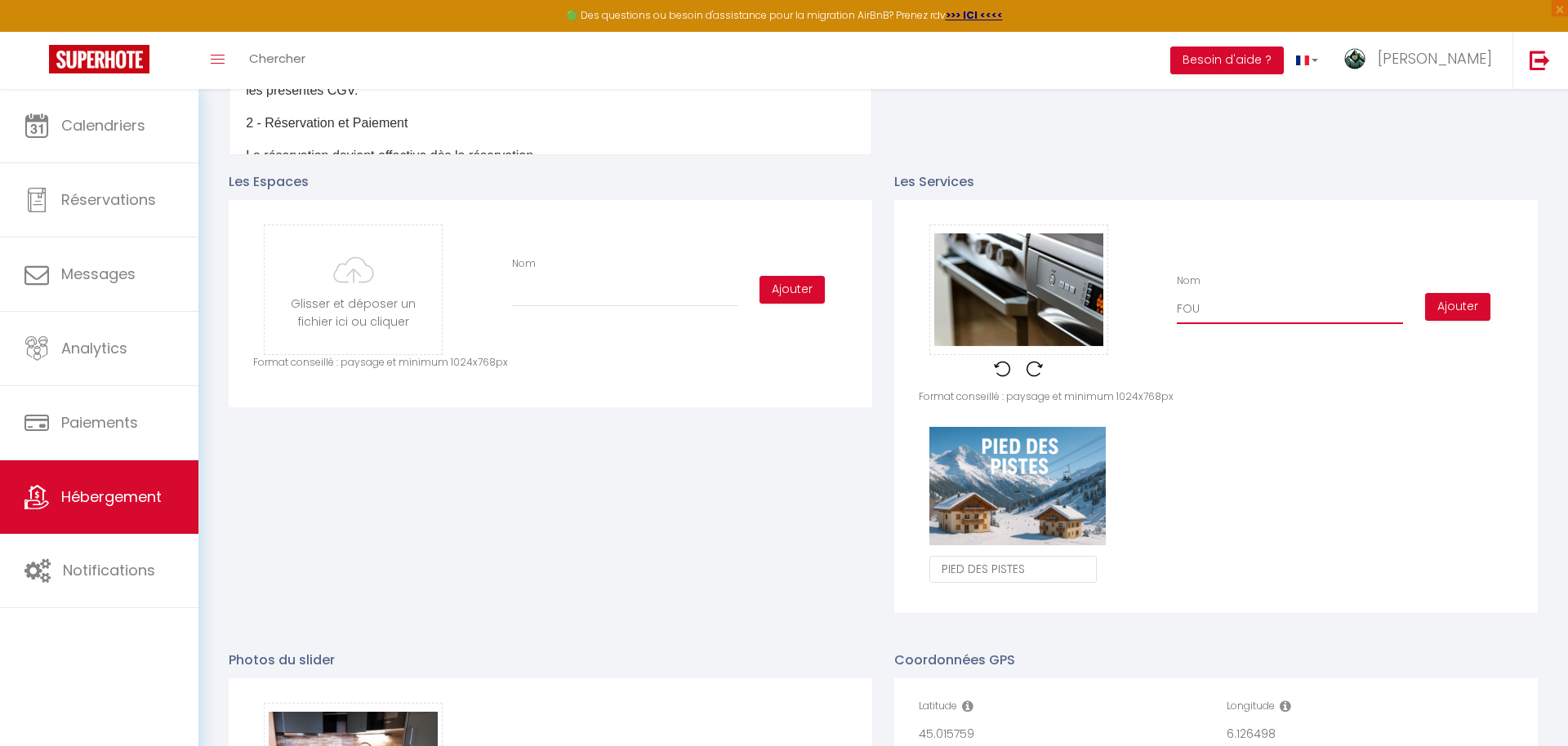
checkbox input "true"
checkbox input "false"
type input "FOUR"
checkbox input "true"
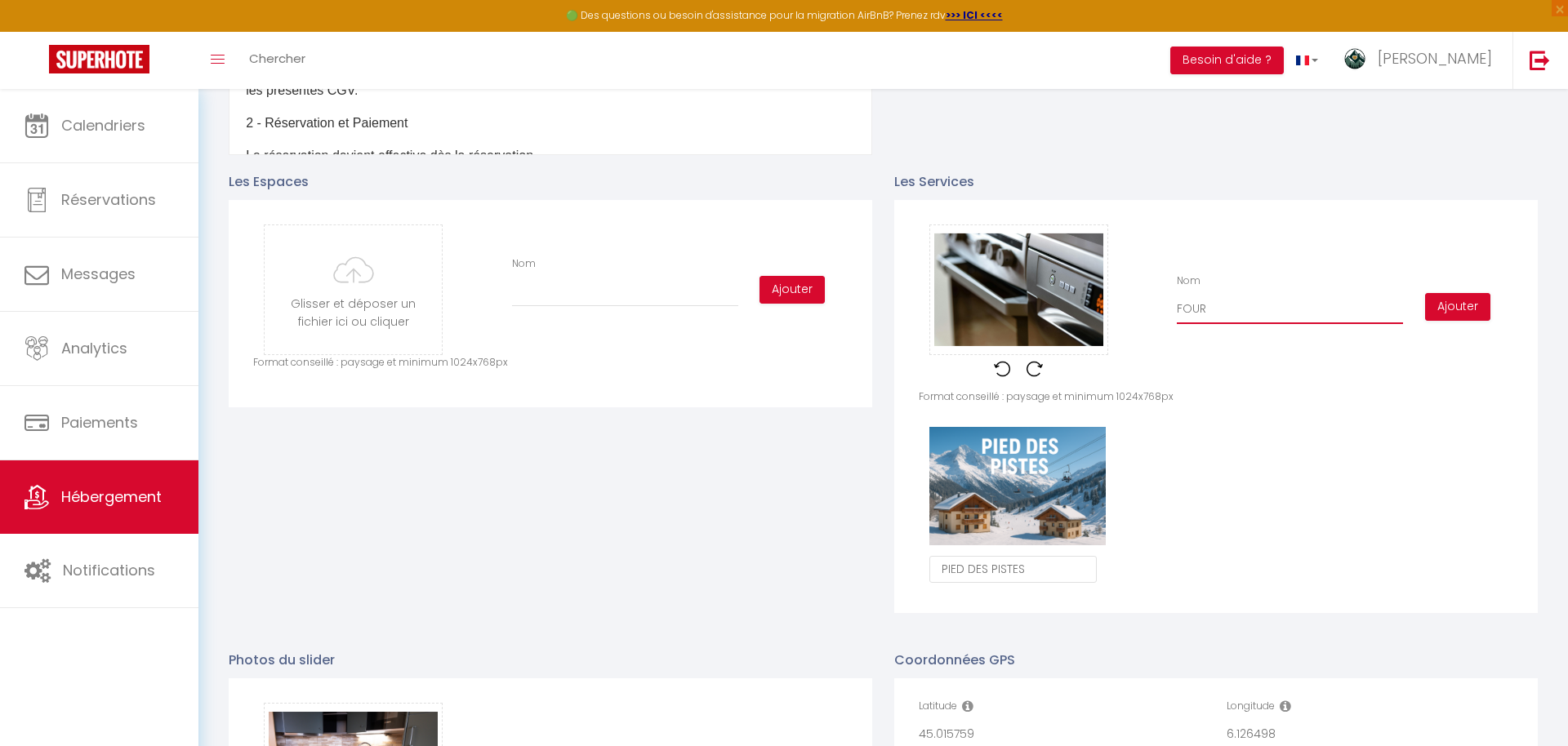
checkbox input "false"
type input "FOUR"
click at [1467, 310] on button "Ajouter" at bounding box center [1458, 307] width 65 height 28
checkbox input "true"
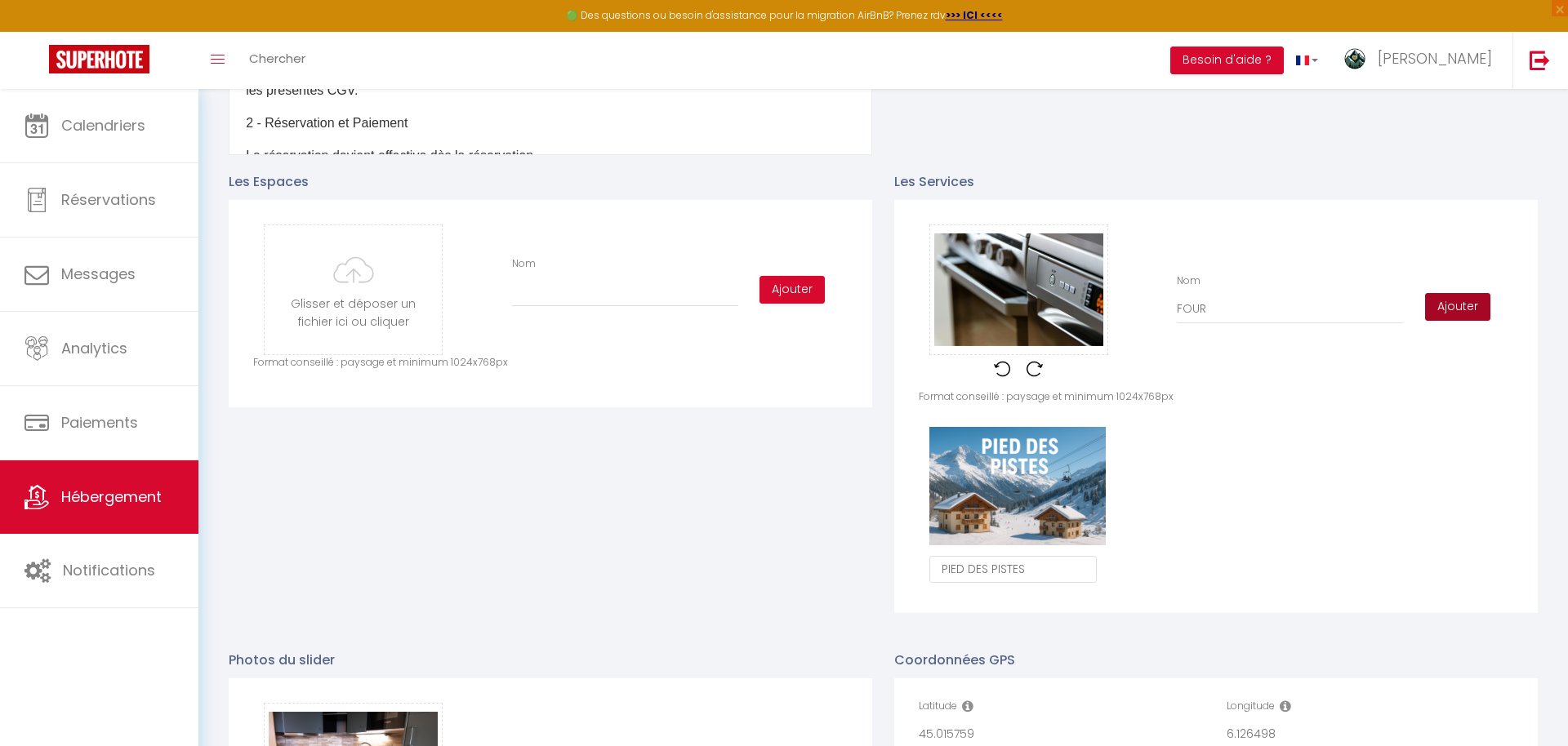
checkbox input "false"
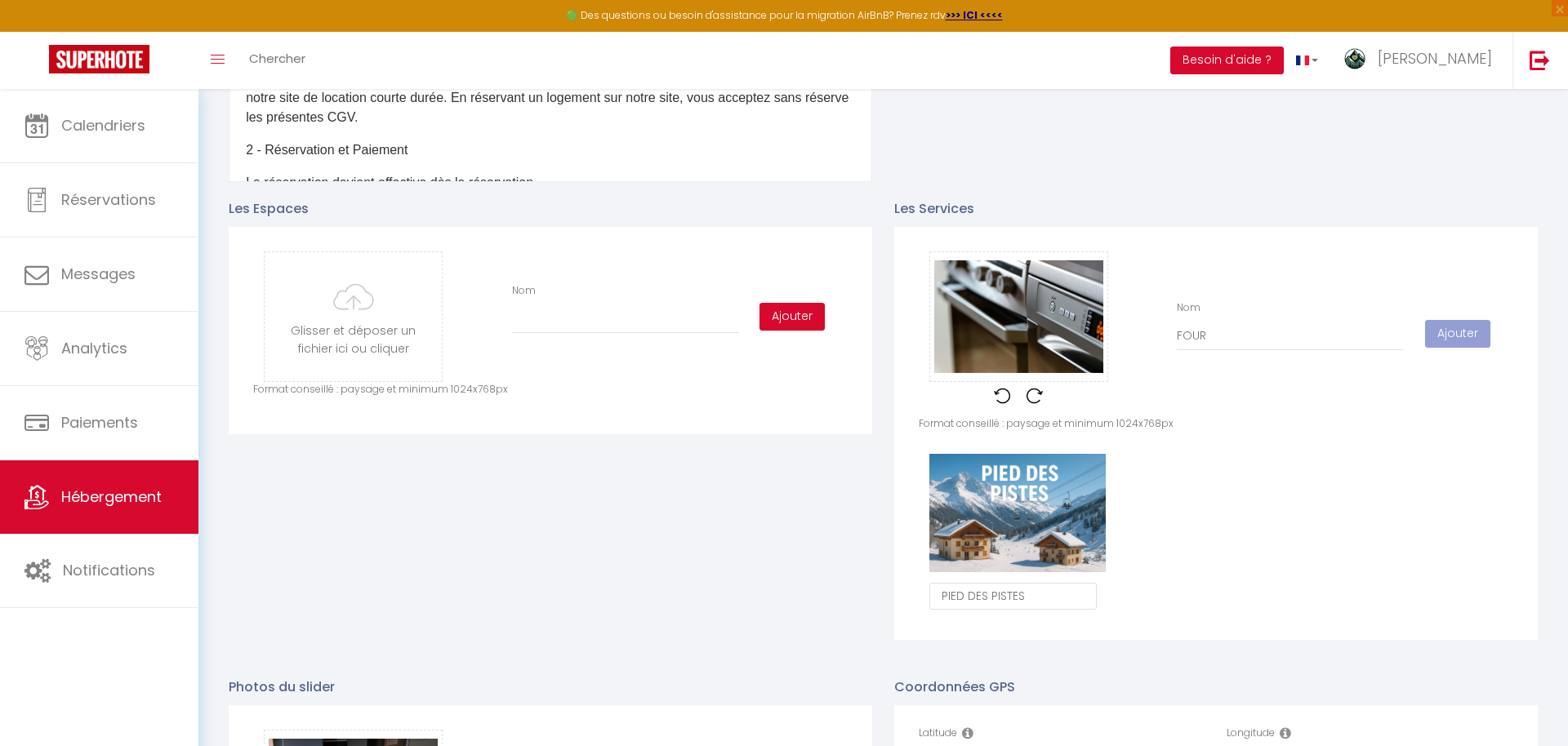
scroll to position [735, 0]
checkbox input "true"
checkbox input "false"
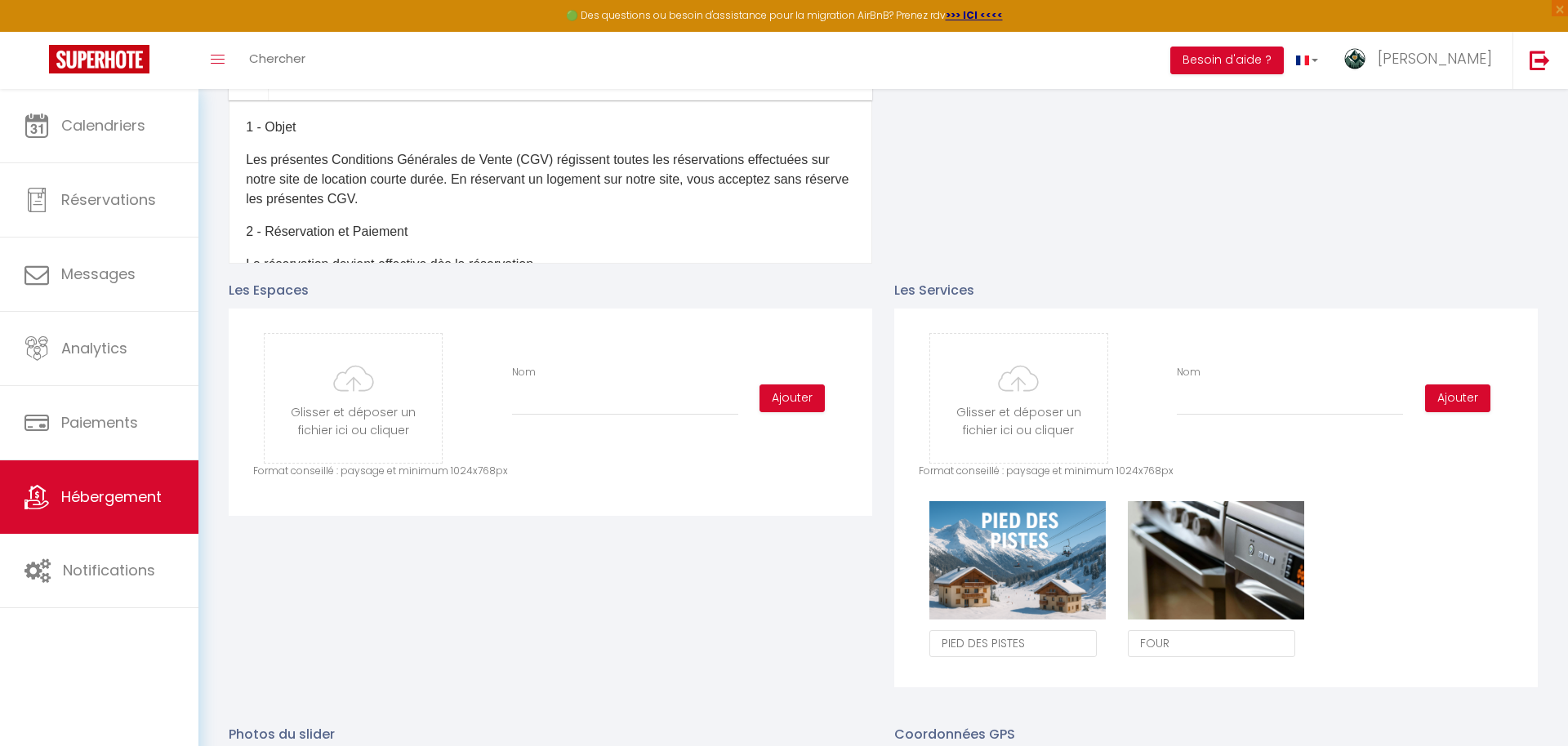
scroll to position [721, 0]
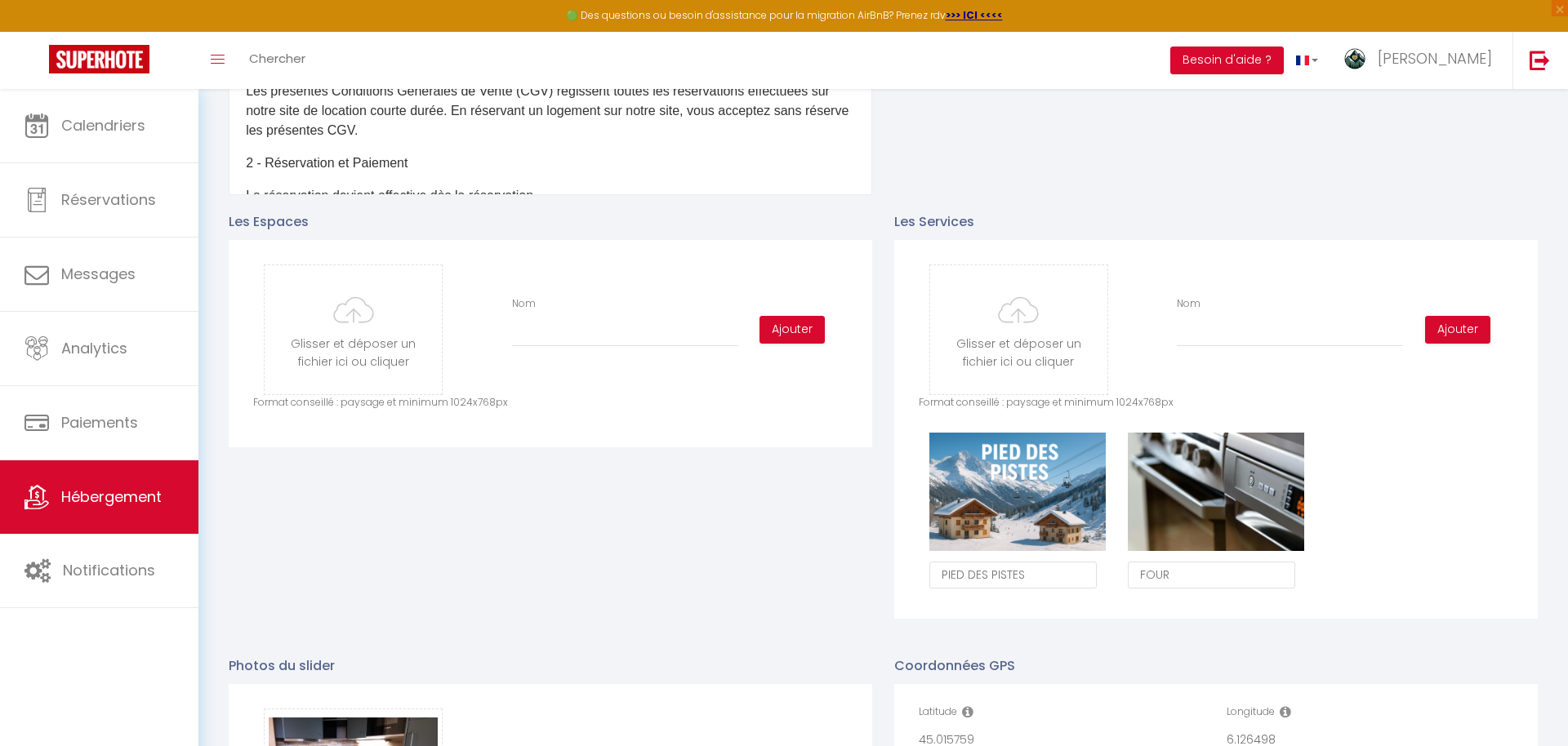
type input "C:\fakepath\pexels-castorlystock-3829560.jpg"
checkbox input "true"
checkbox input "false"
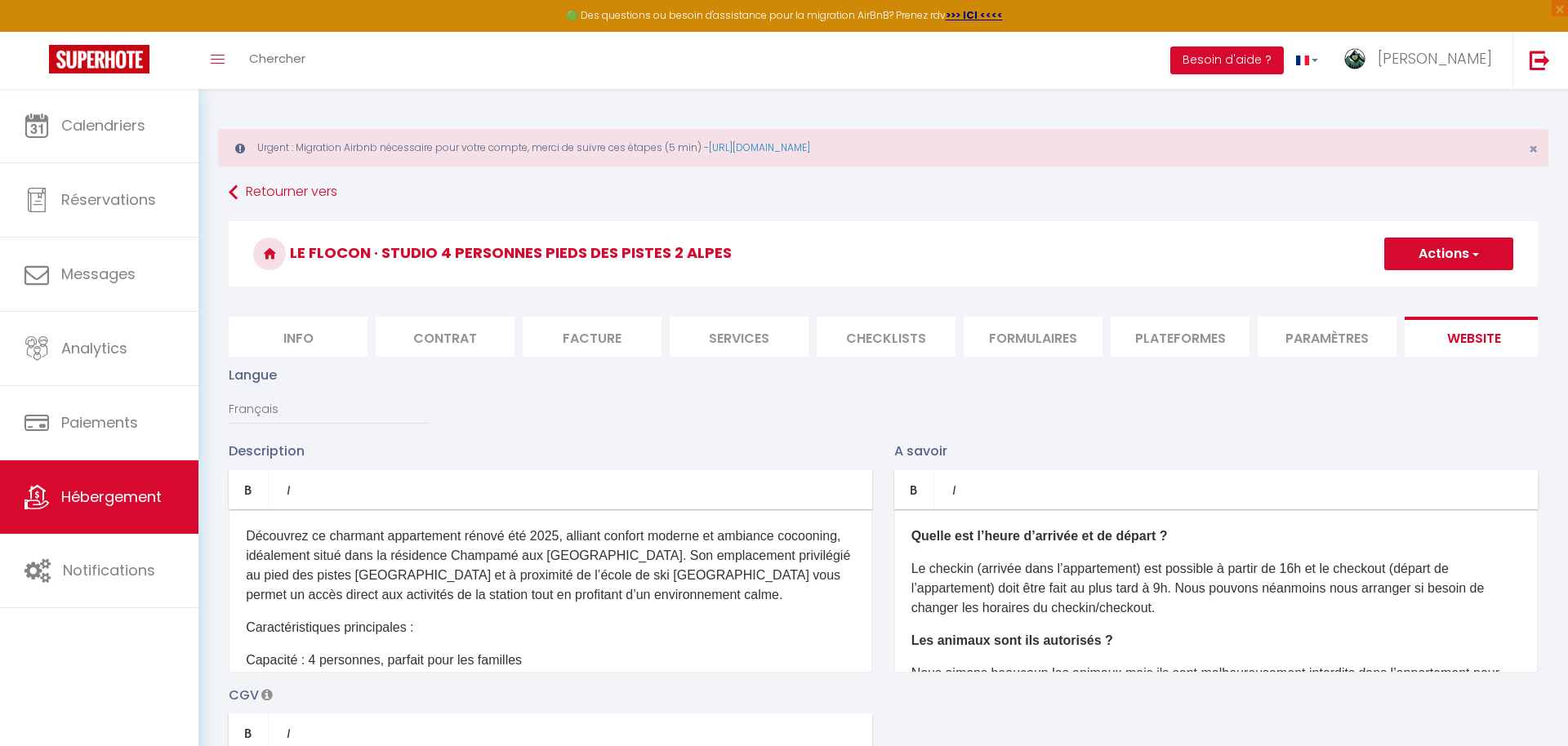
type input "LAVE VAS"
checkbox input "true"
checkbox input "false"
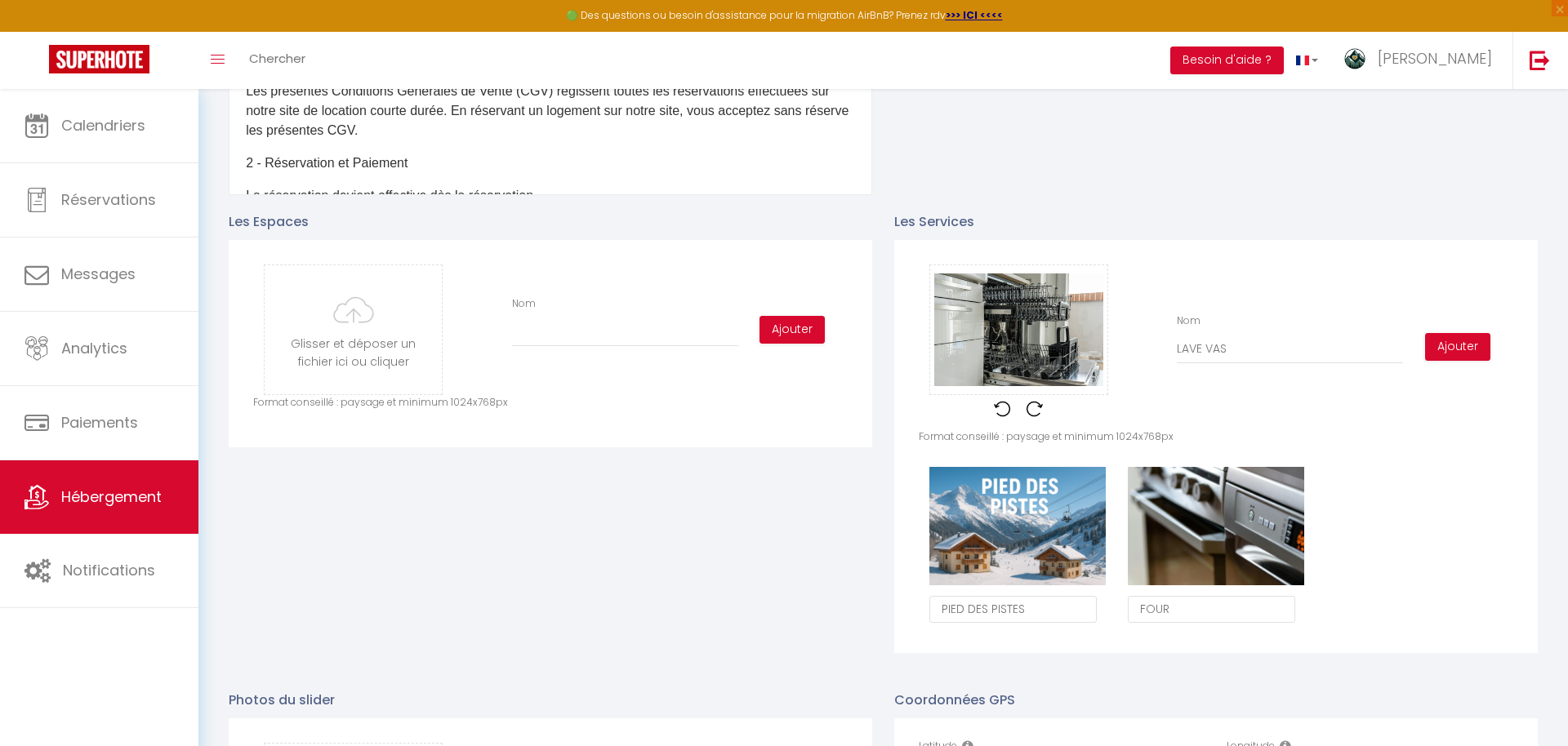
type input "LAVE VA"
checkbox input "true"
checkbox input "false"
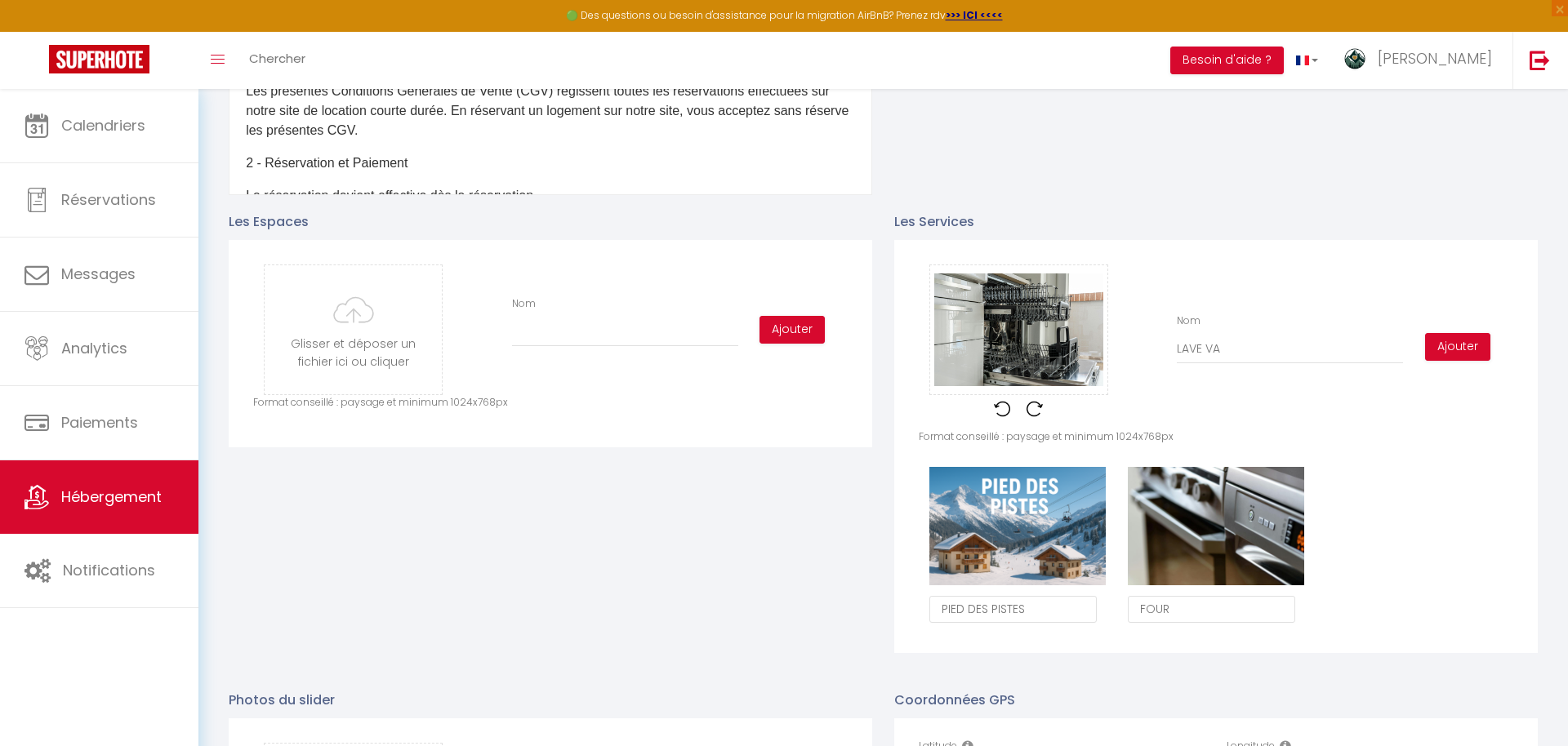
type input "LAVE VAI"
checkbox input "true"
checkbox input "false"
type input "LAVE VAIS"
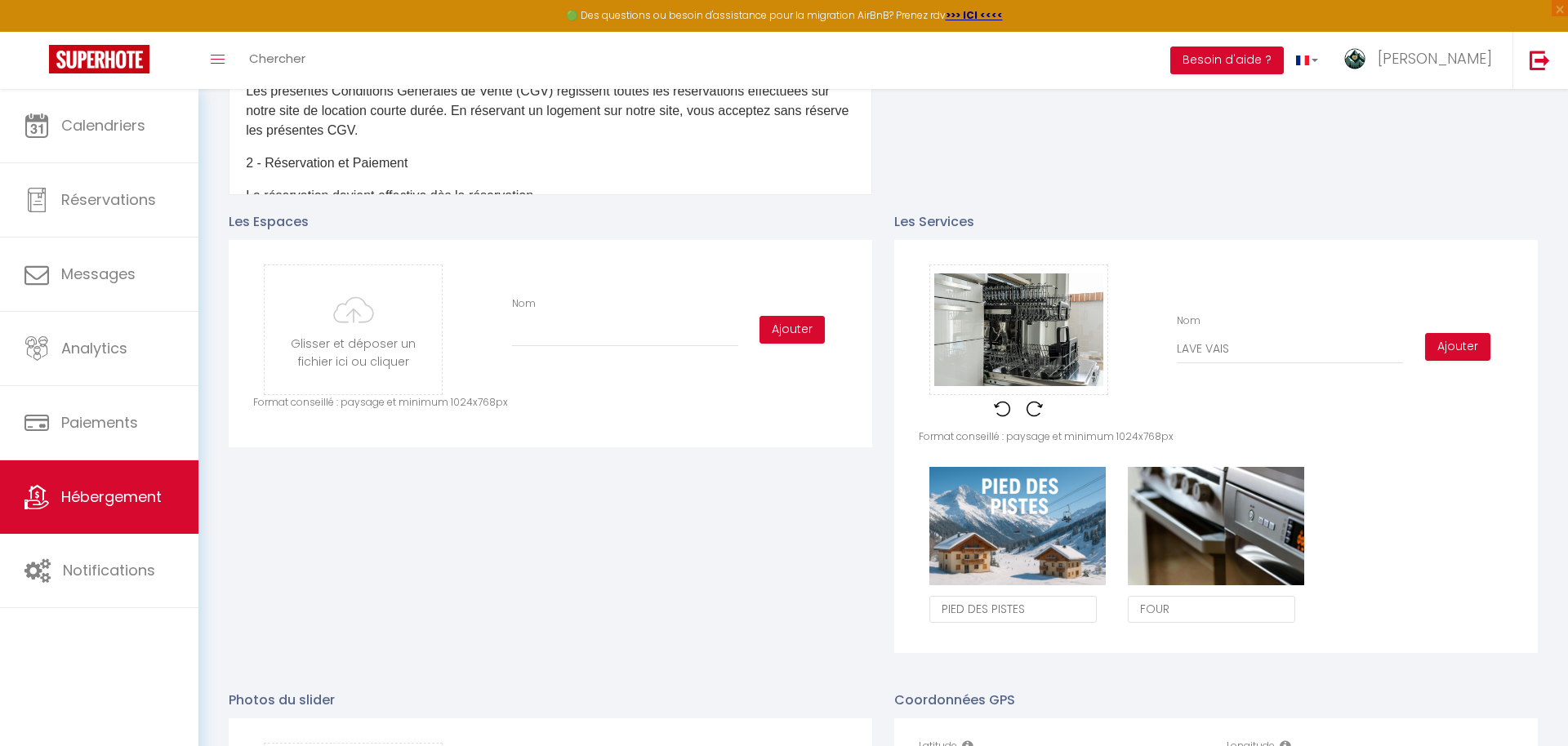
checkbox input "true"
checkbox input "false"
type input "LAVE VAISS"
checkbox input "true"
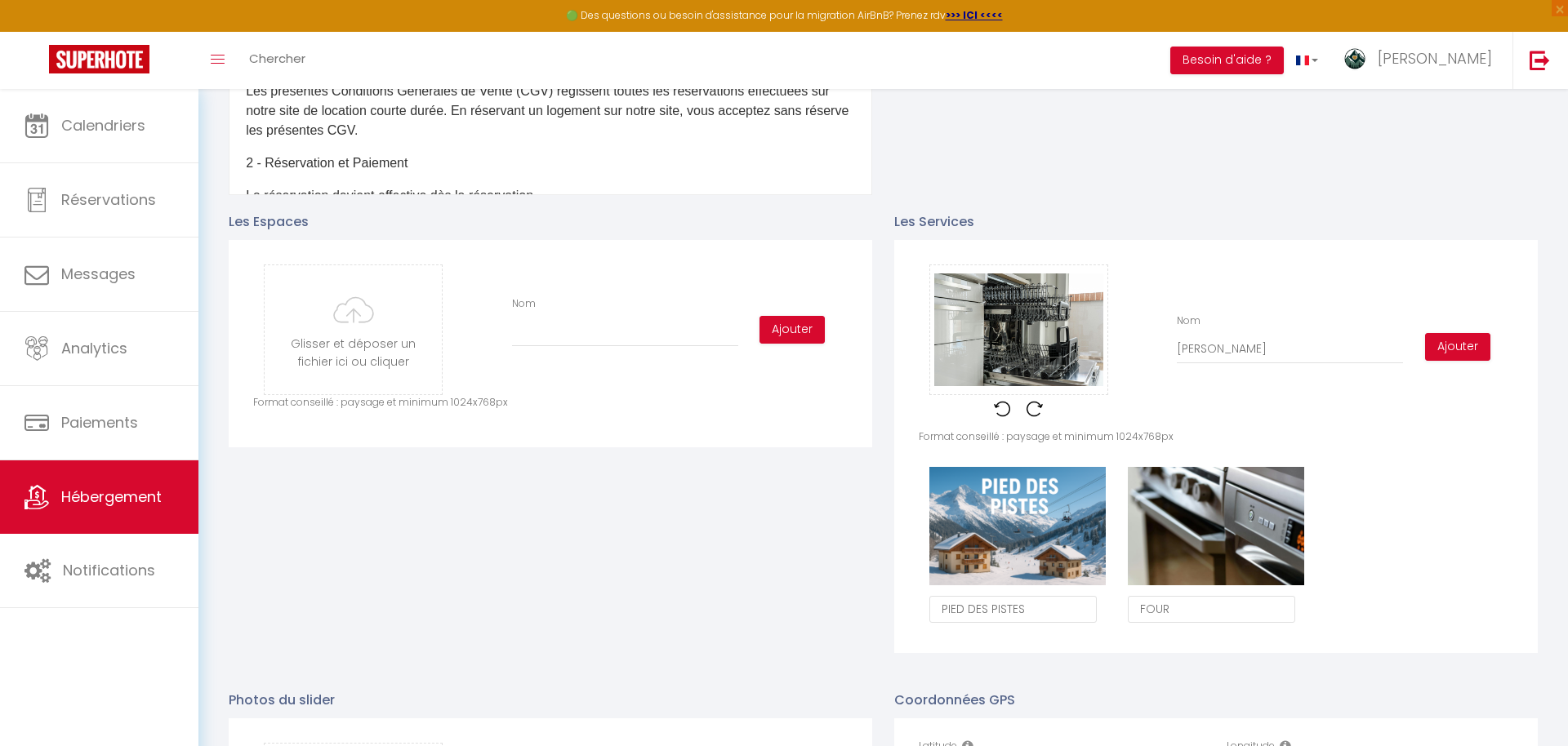
checkbox input "false"
type input "LAVE VAISSE"
checkbox input "true"
checkbox input "false"
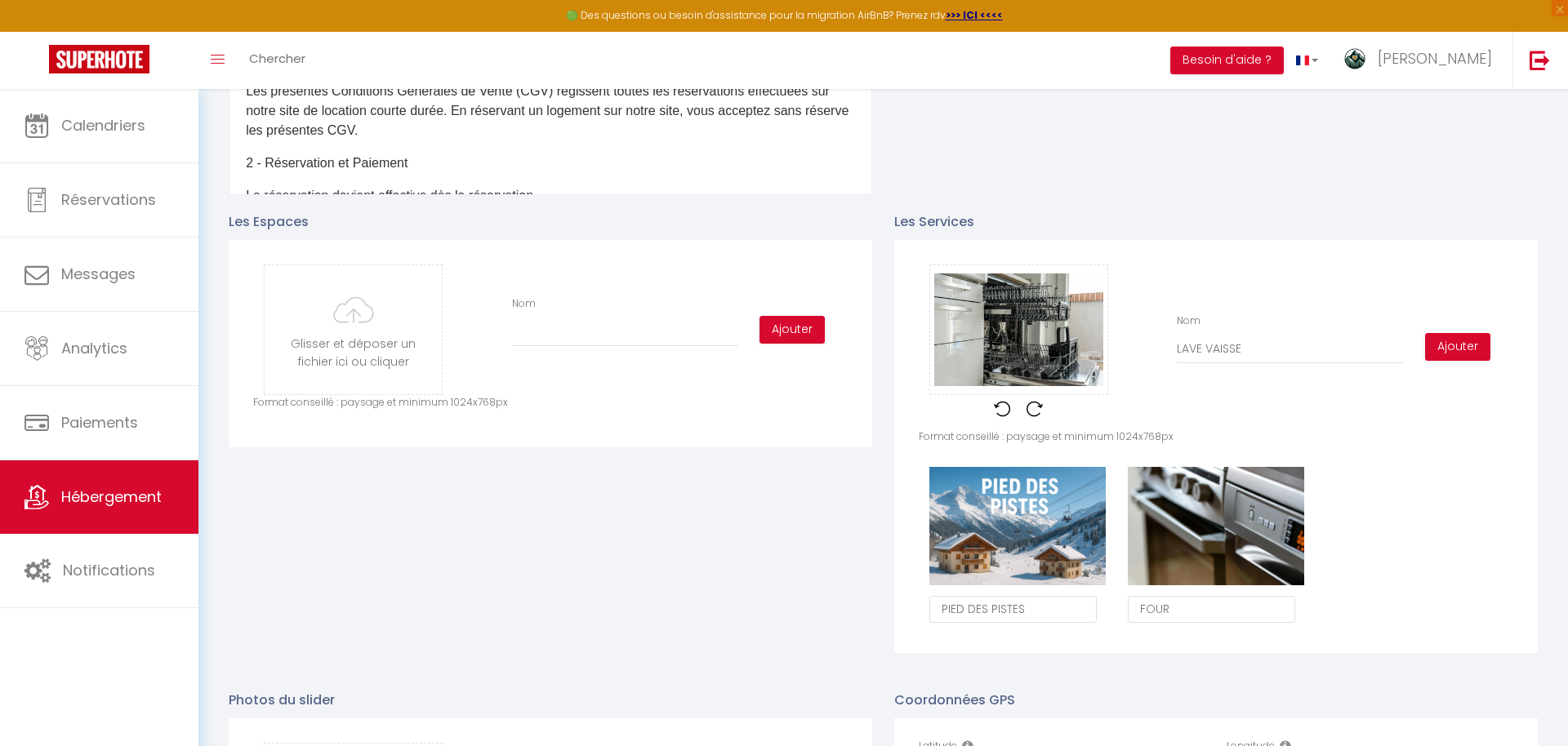
checkbox input "false"
type input "LAVE VAISSEL"
checkbox input "true"
checkbox input "false"
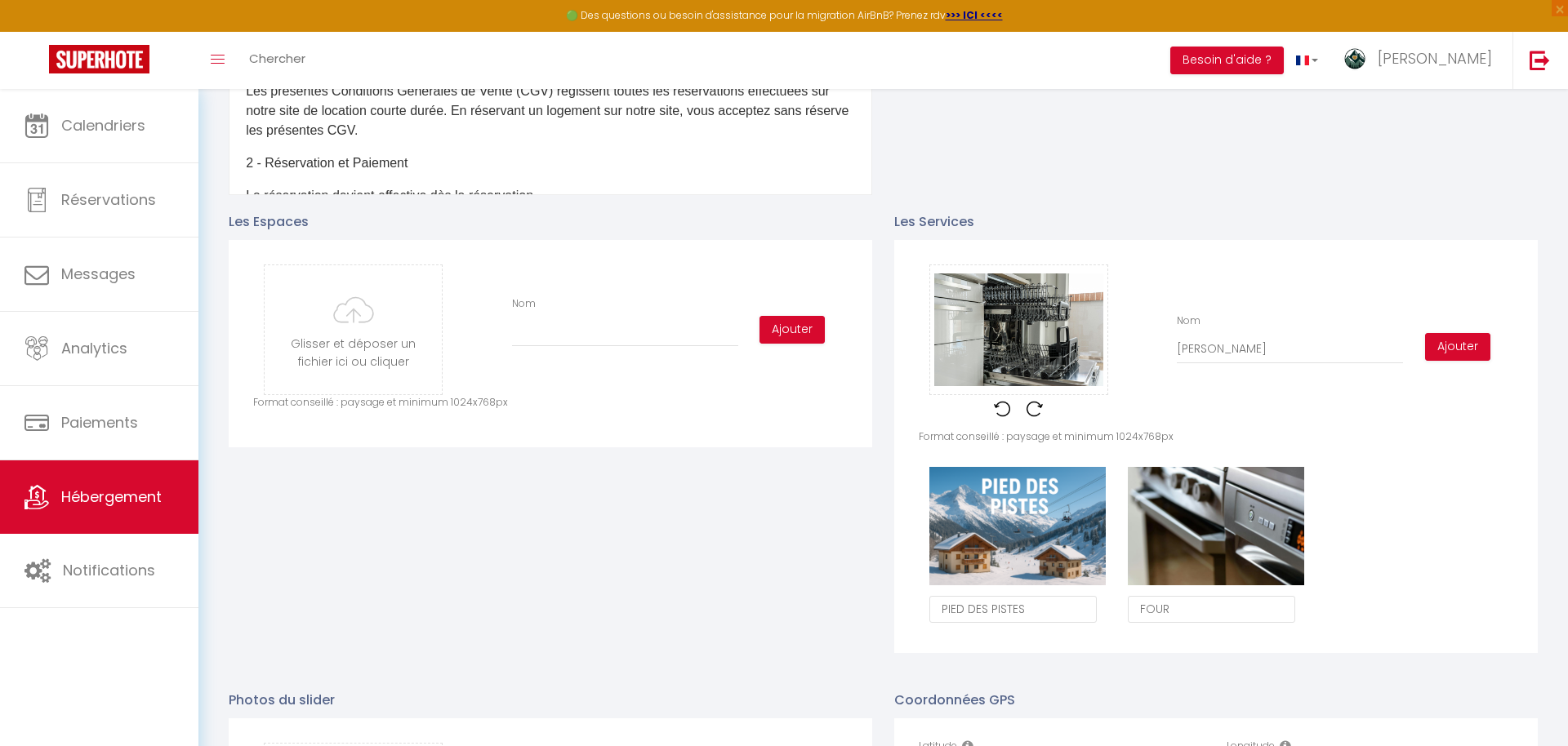
type input "LAVE VAISSELL"
checkbox input "true"
checkbox input "false"
type input "LAVE VAISSELLE"
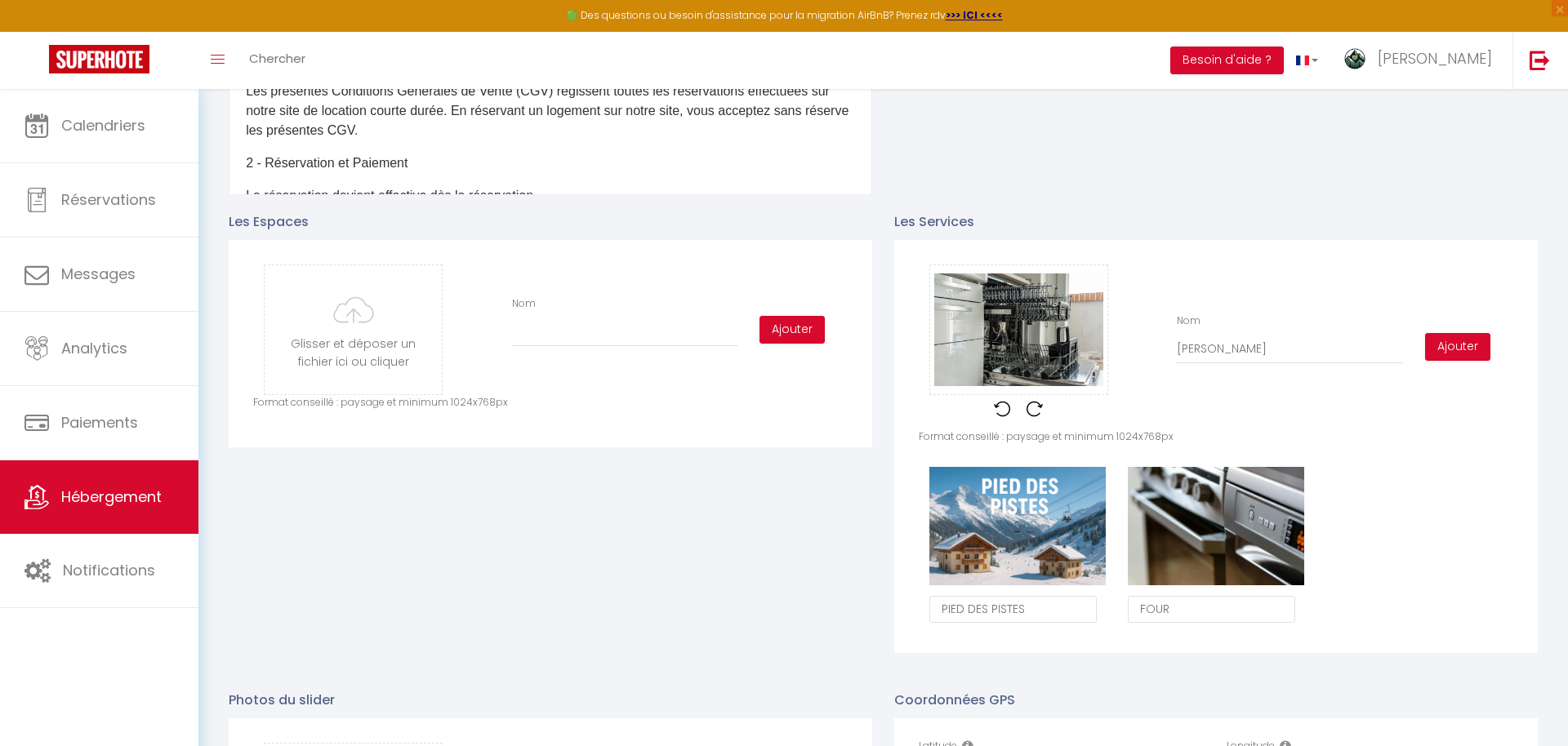
checkbox input "true"
checkbox input "false"
type input "LAVE VAISSELLE"
click at [1431, 347] on button "Ajouter" at bounding box center [1458, 347] width 65 height 28
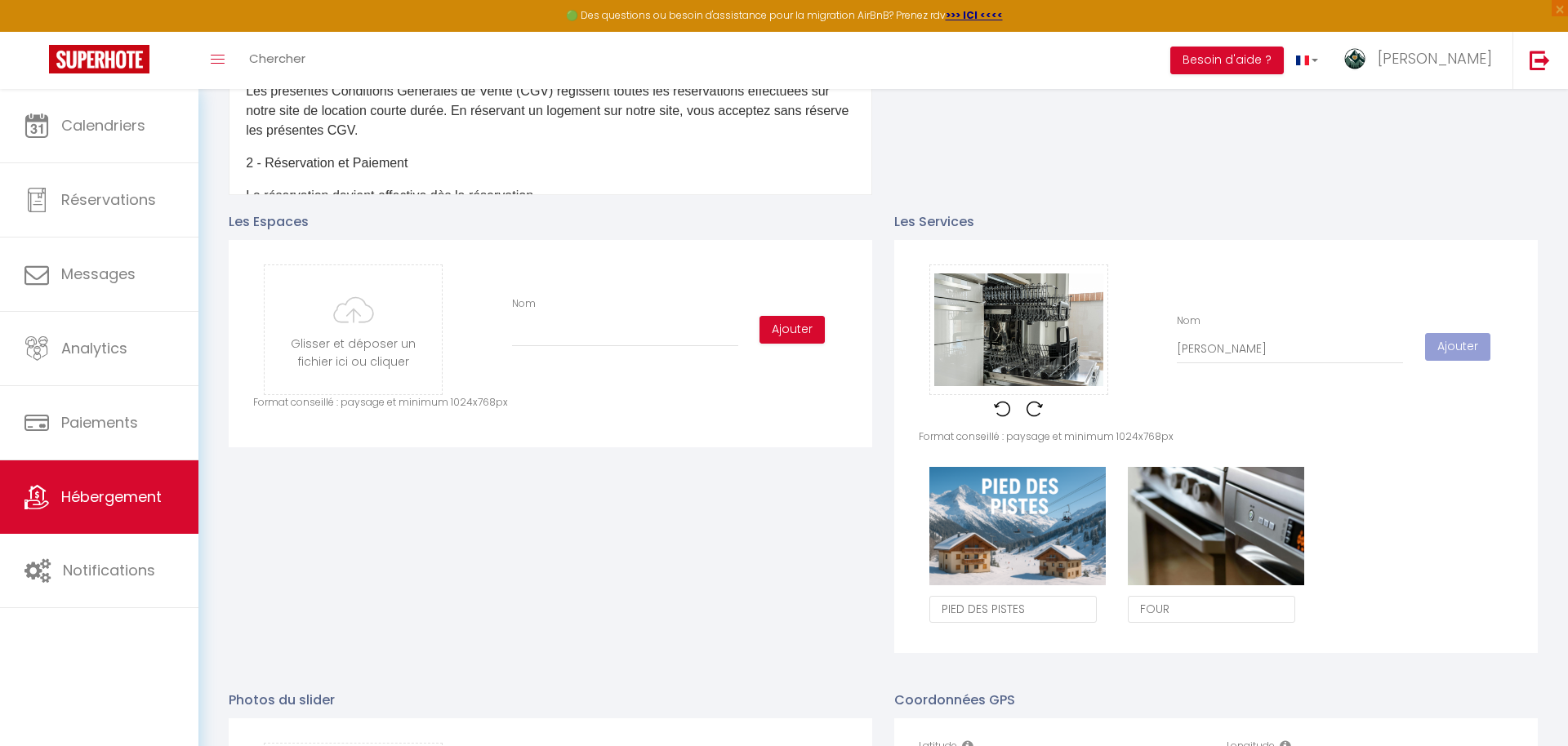
checkbox input "true"
checkbox input "false"
checkbox input "true"
checkbox input "false"
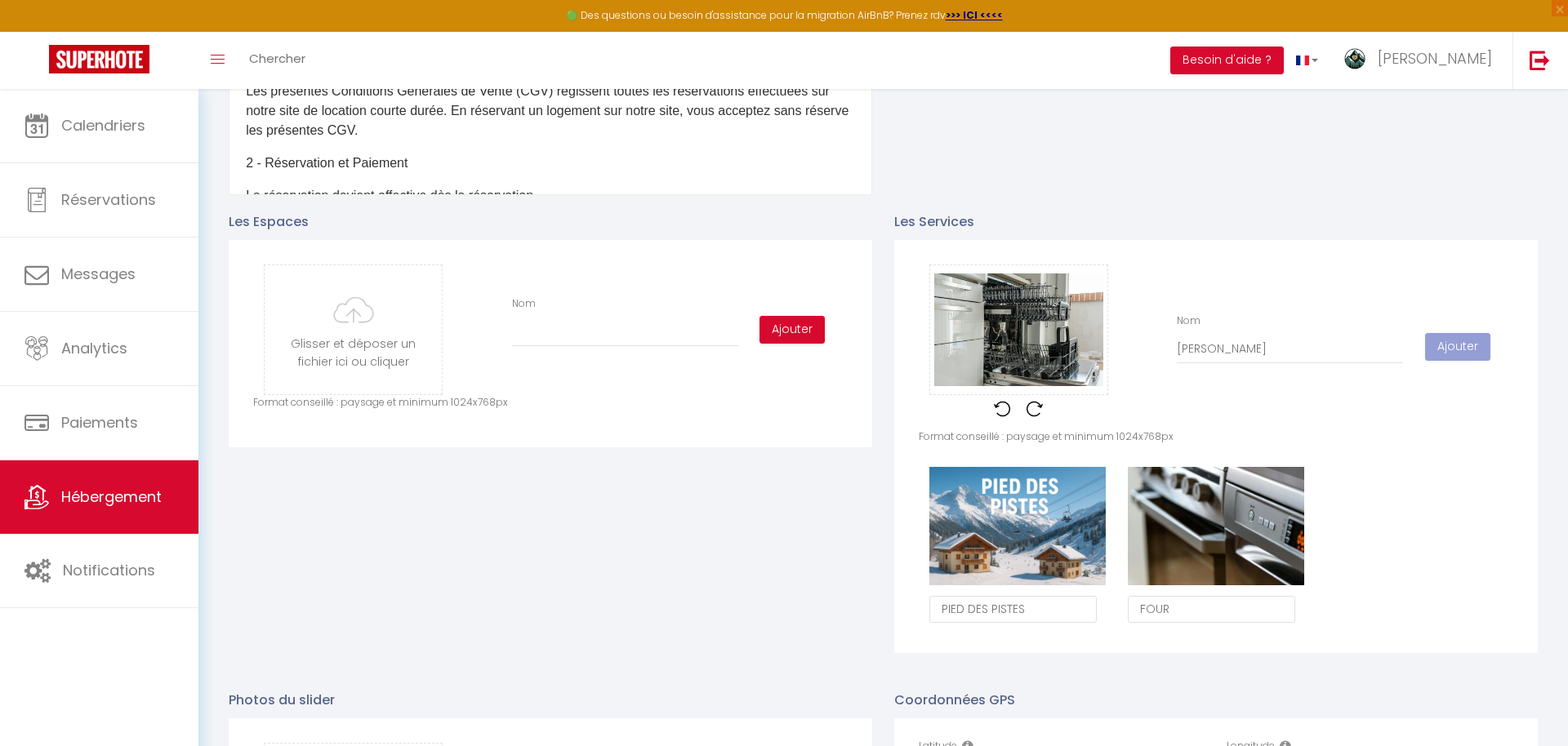
checkbox input "false"
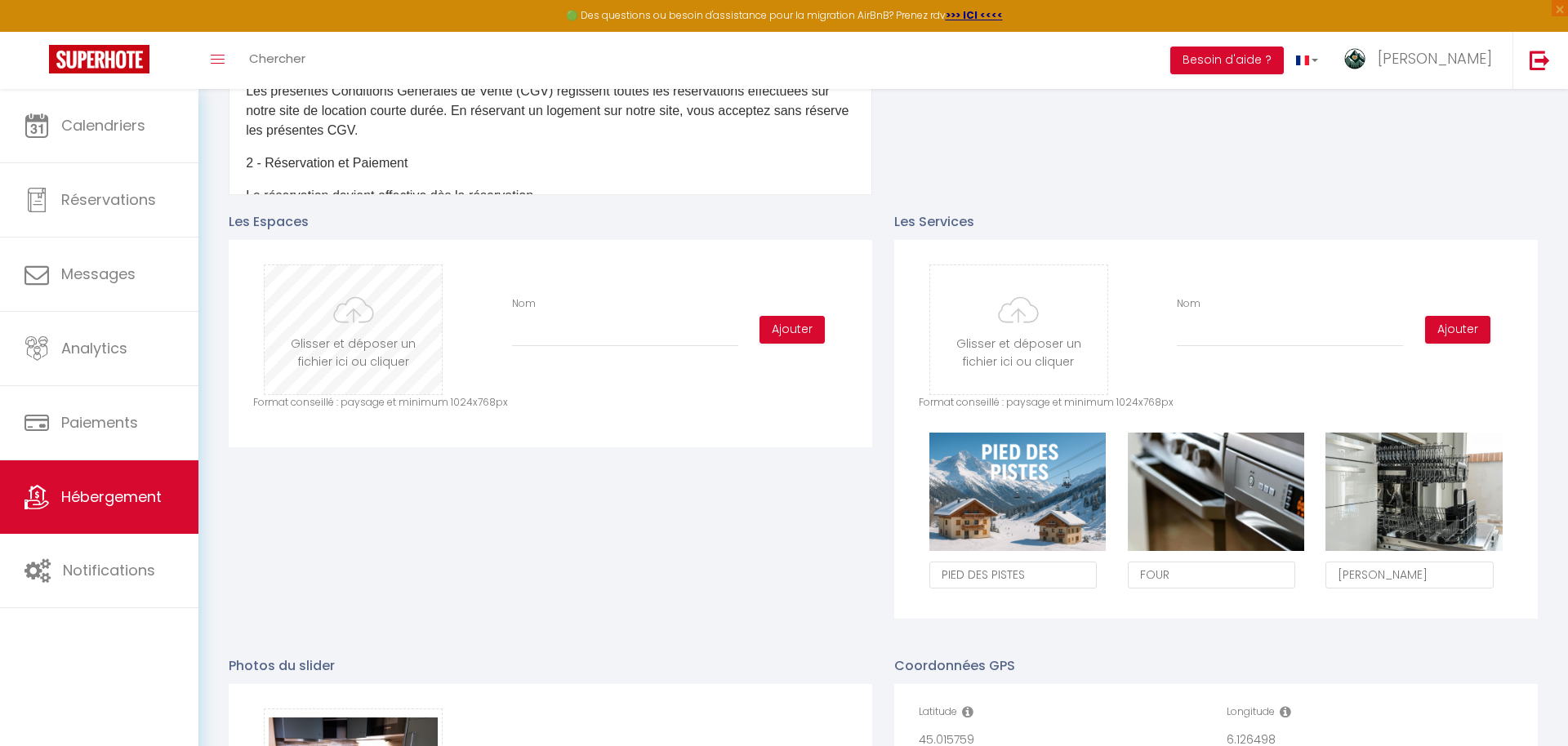
type input "C:\fakepath\9-DSCF4627.jpg"
checkbox input "true"
checkbox input "false"
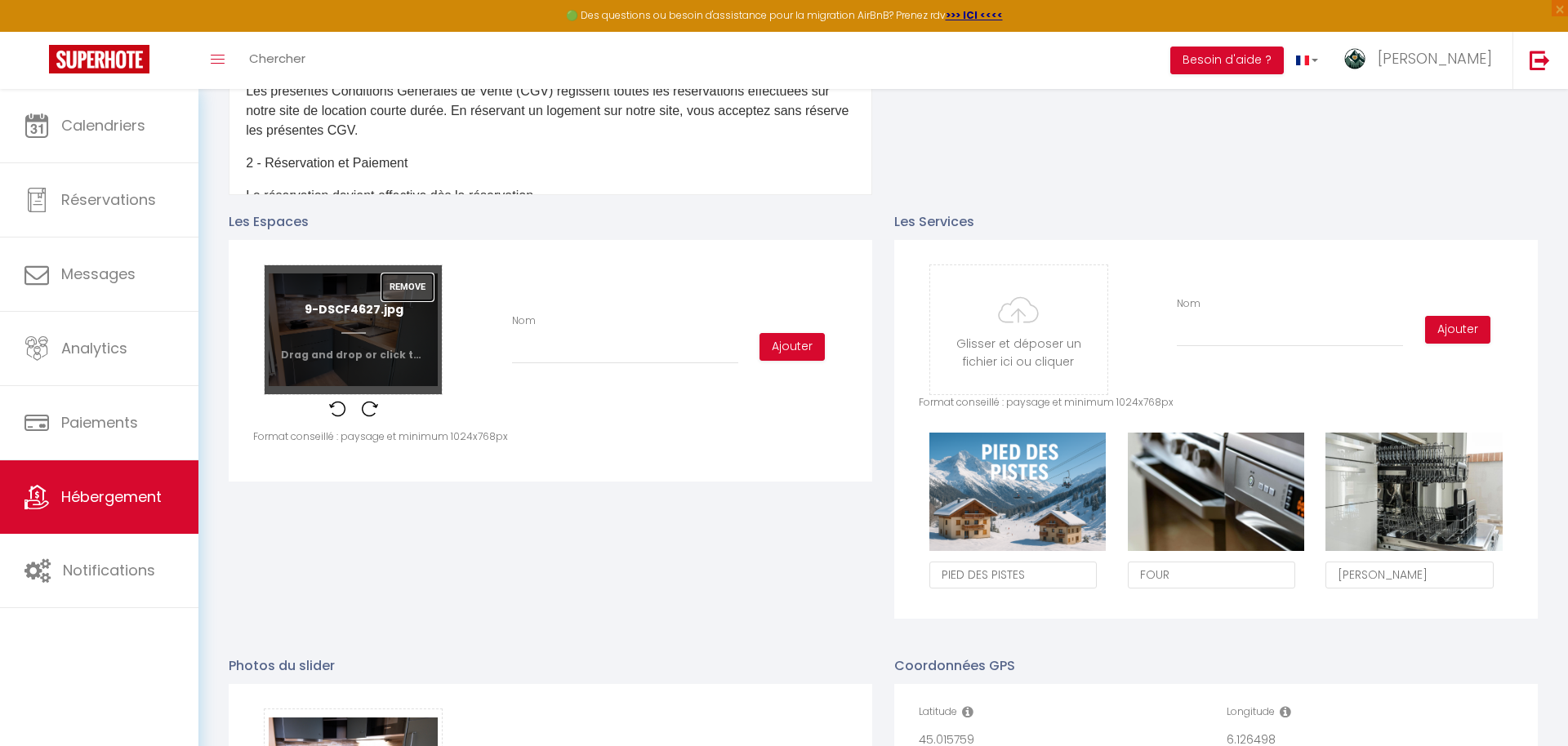
click at [400, 284] on button "Remove" at bounding box center [407, 288] width 52 height 28
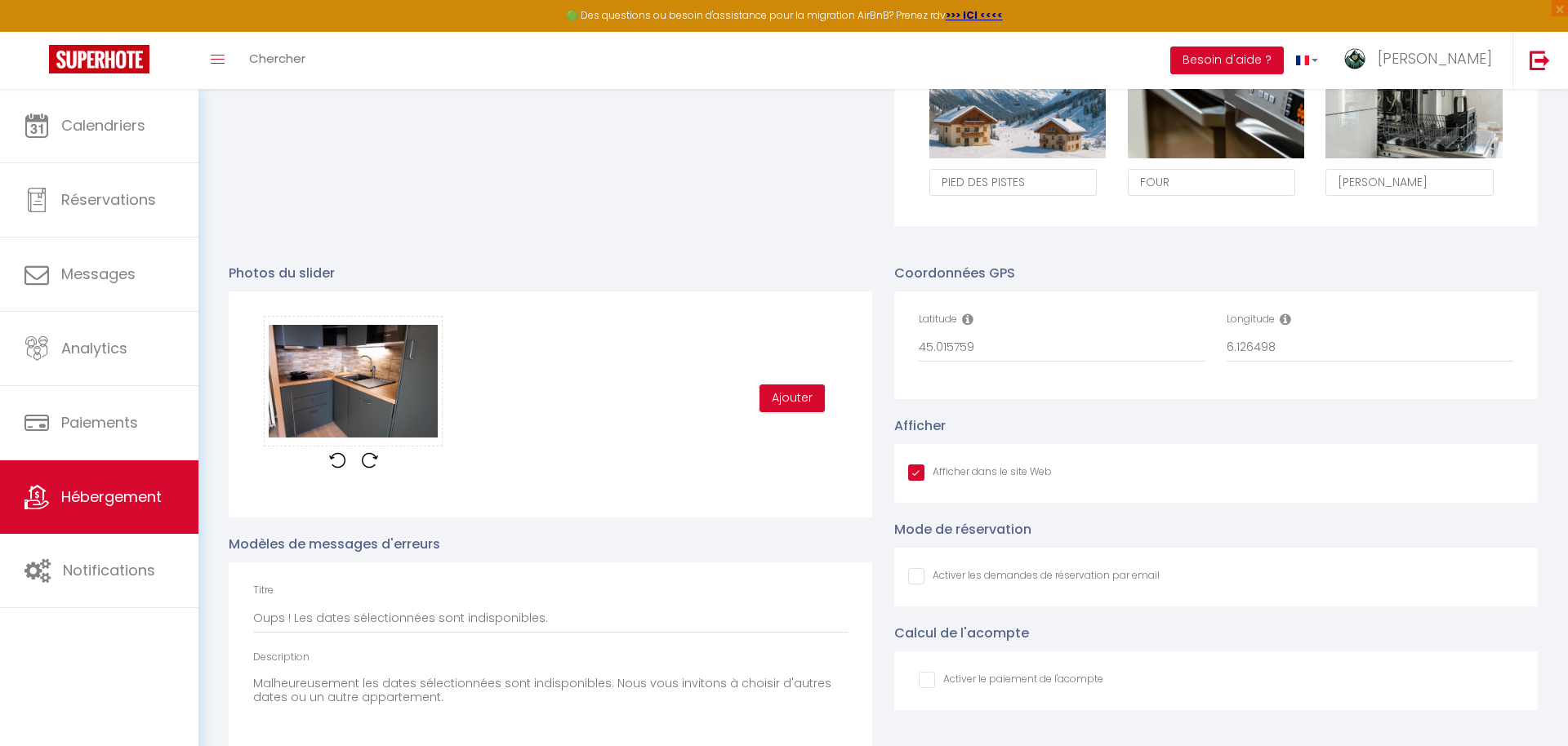
scroll to position [1115, 0]
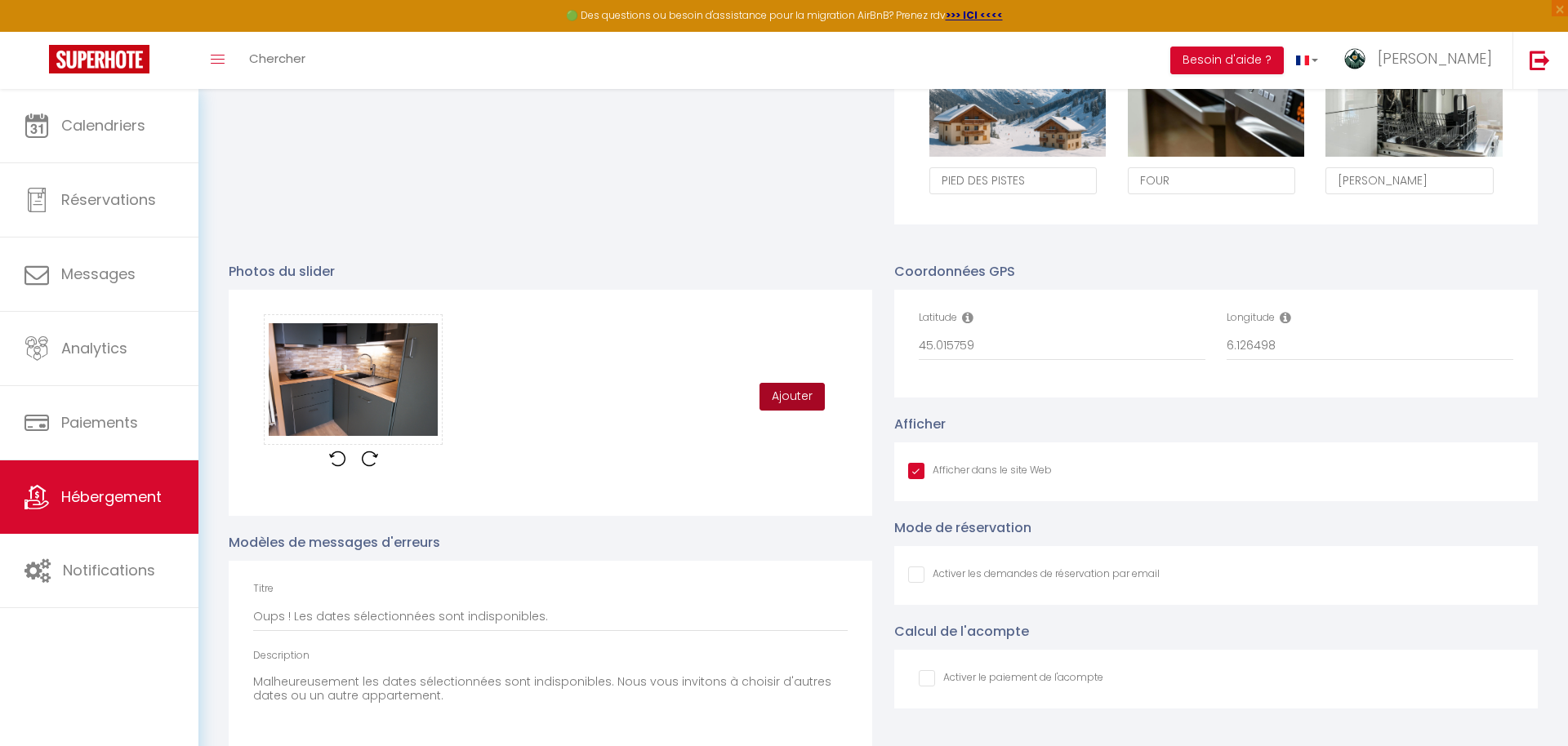
drag, startPoint x: 817, startPoint y: 406, endPoint x: 777, endPoint y: 441, distance: 53.2
click at [817, 406] on button "Ajouter" at bounding box center [792, 397] width 65 height 28
checkbox input "true"
checkbox input "false"
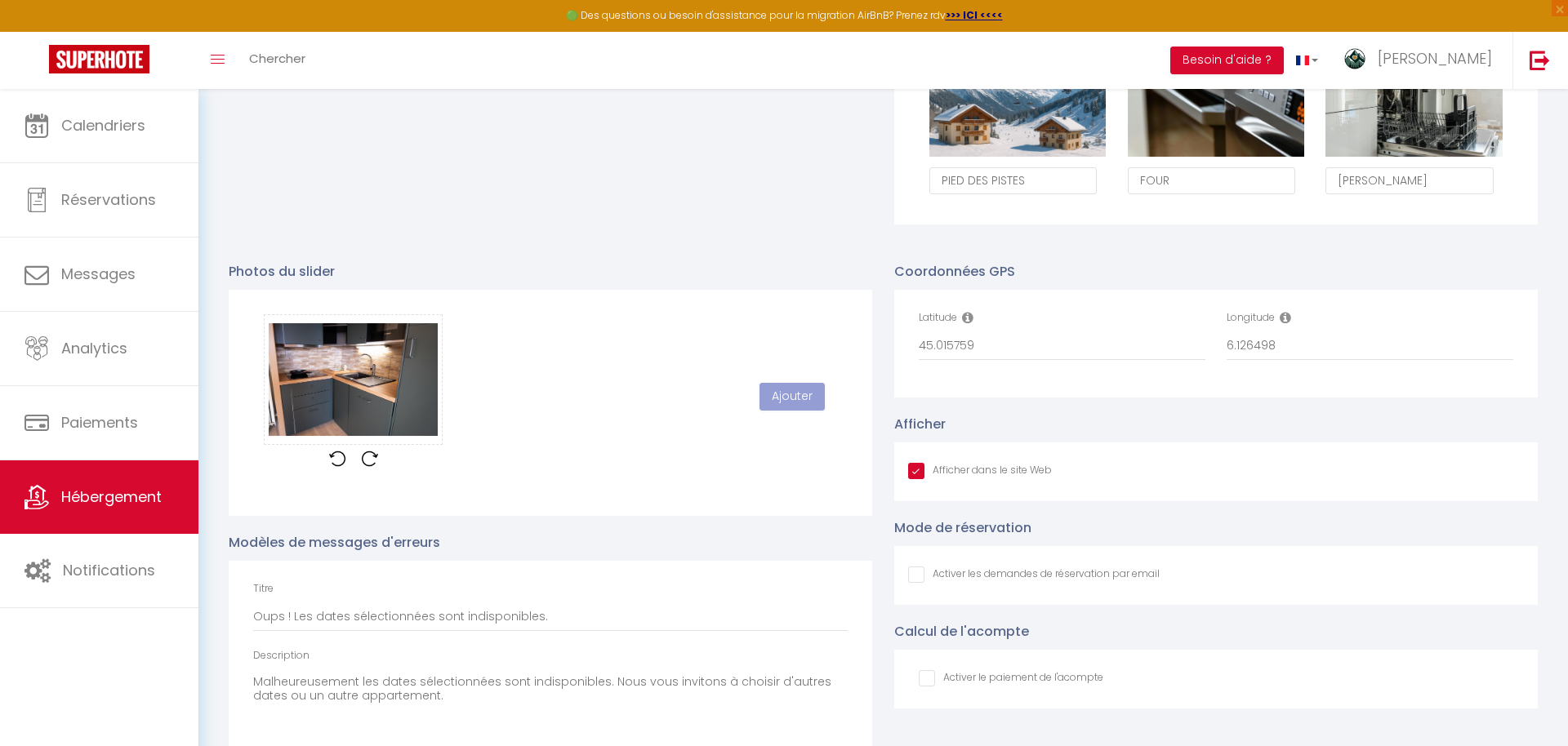
checkbox input "true"
checkbox input "false"
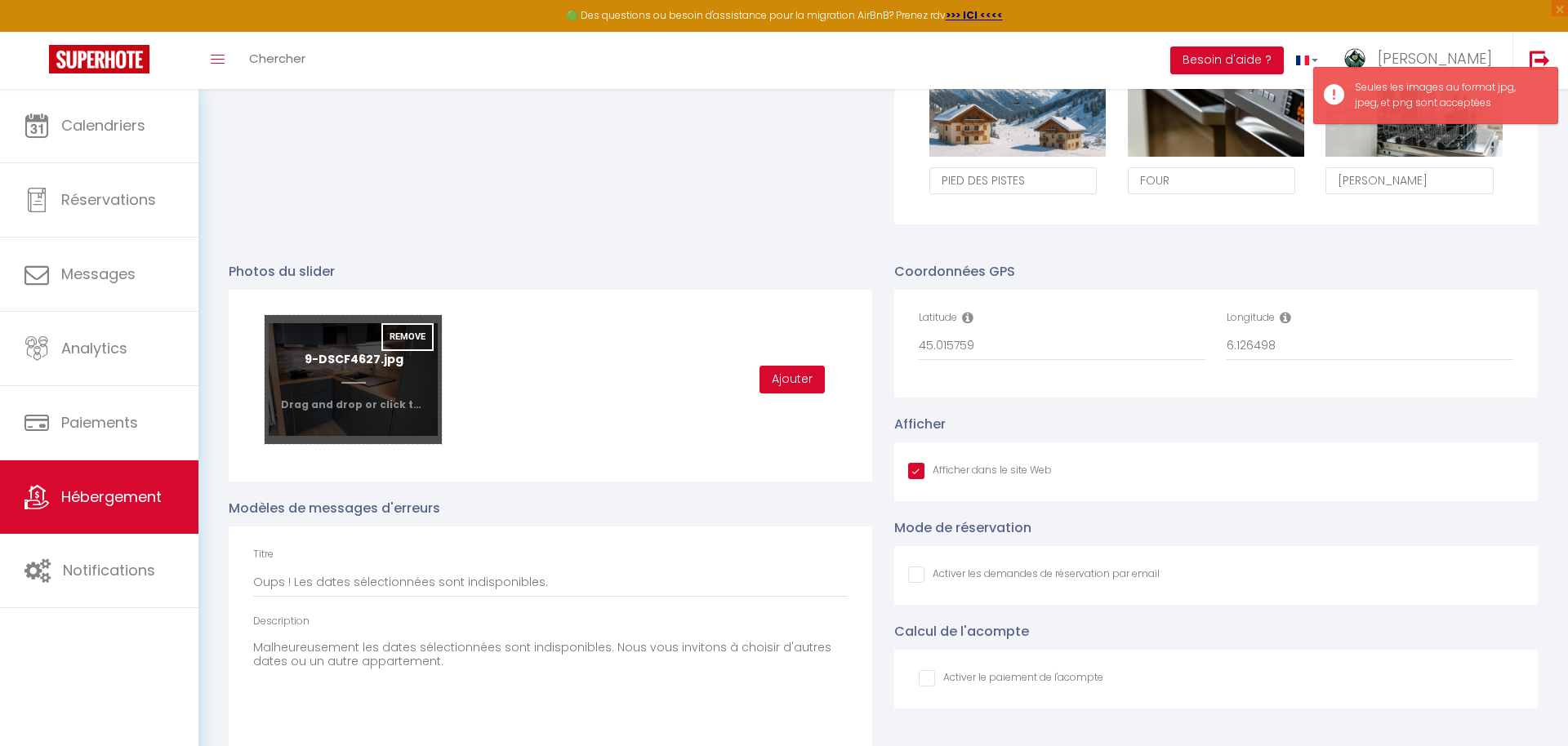
click at [369, 411] on input "file" at bounding box center [353, 379] width 177 height 129
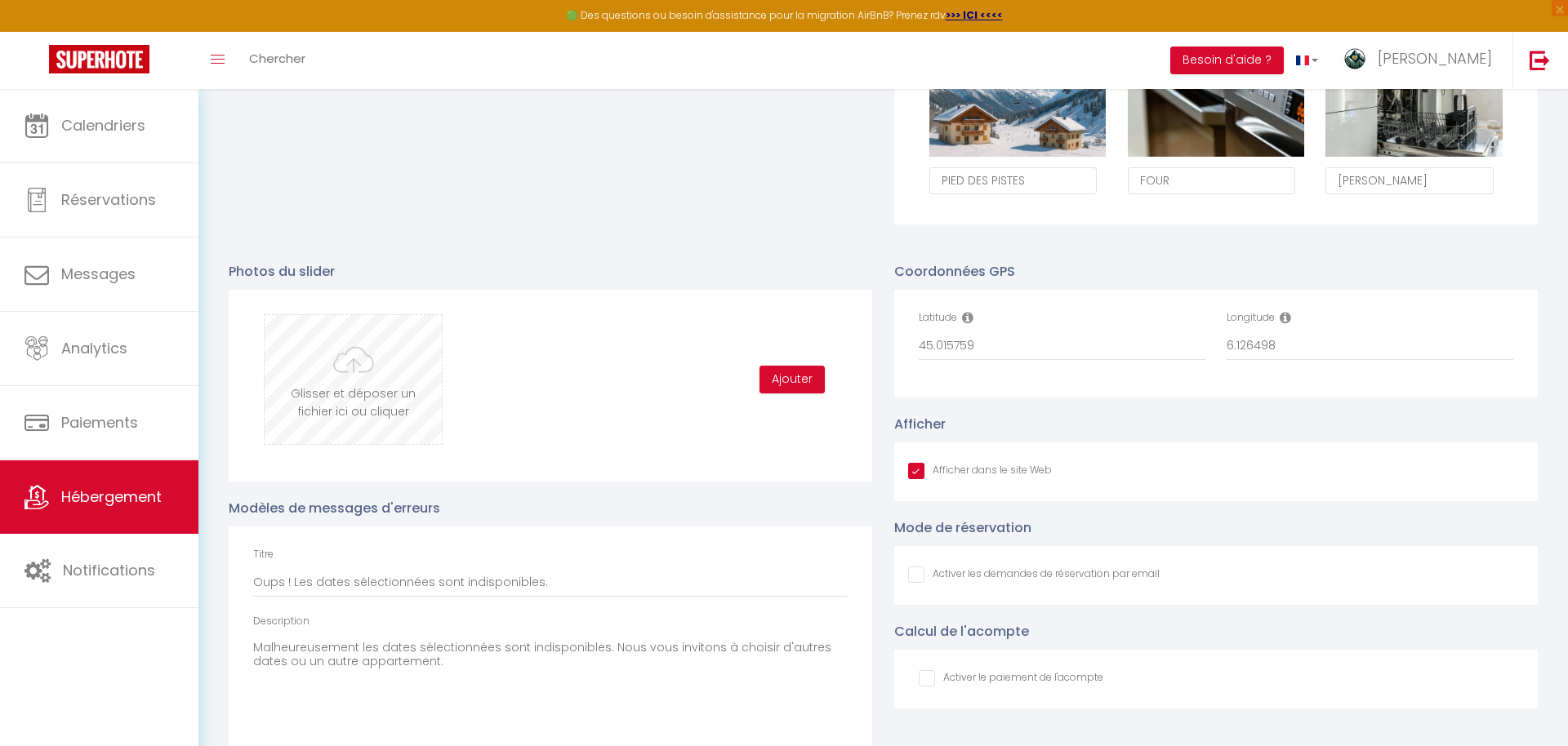
click at [381, 353] on input "file" at bounding box center [353, 379] width 177 height 129
type input "C:\fakepath\1-DSCF4538.jpg"
checkbox input "true"
checkbox input "false"
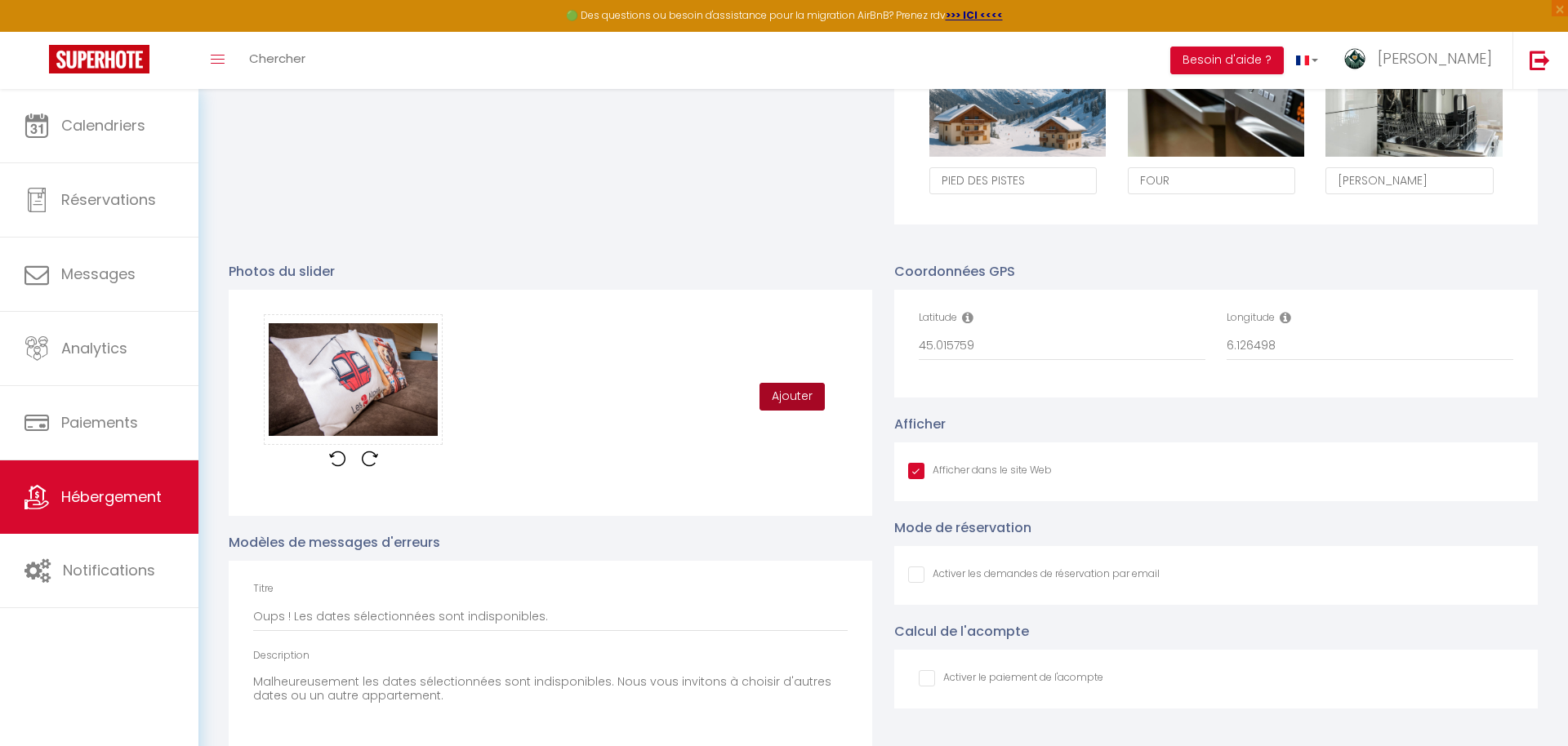
click at [766, 397] on button "Ajouter" at bounding box center [792, 397] width 65 height 28
checkbox input "true"
checkbox input "false"
checkbox input "true"
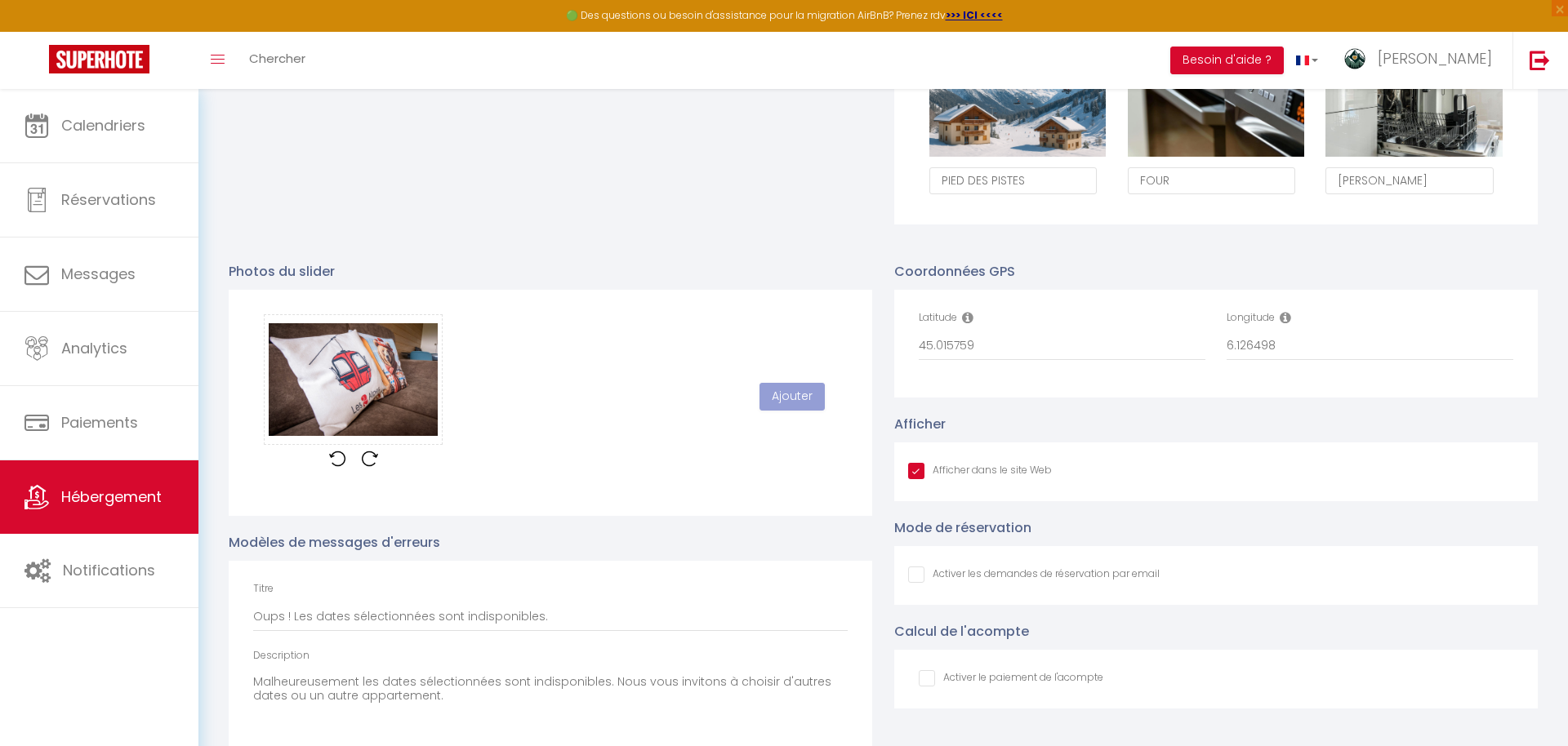
checkbox input "false"
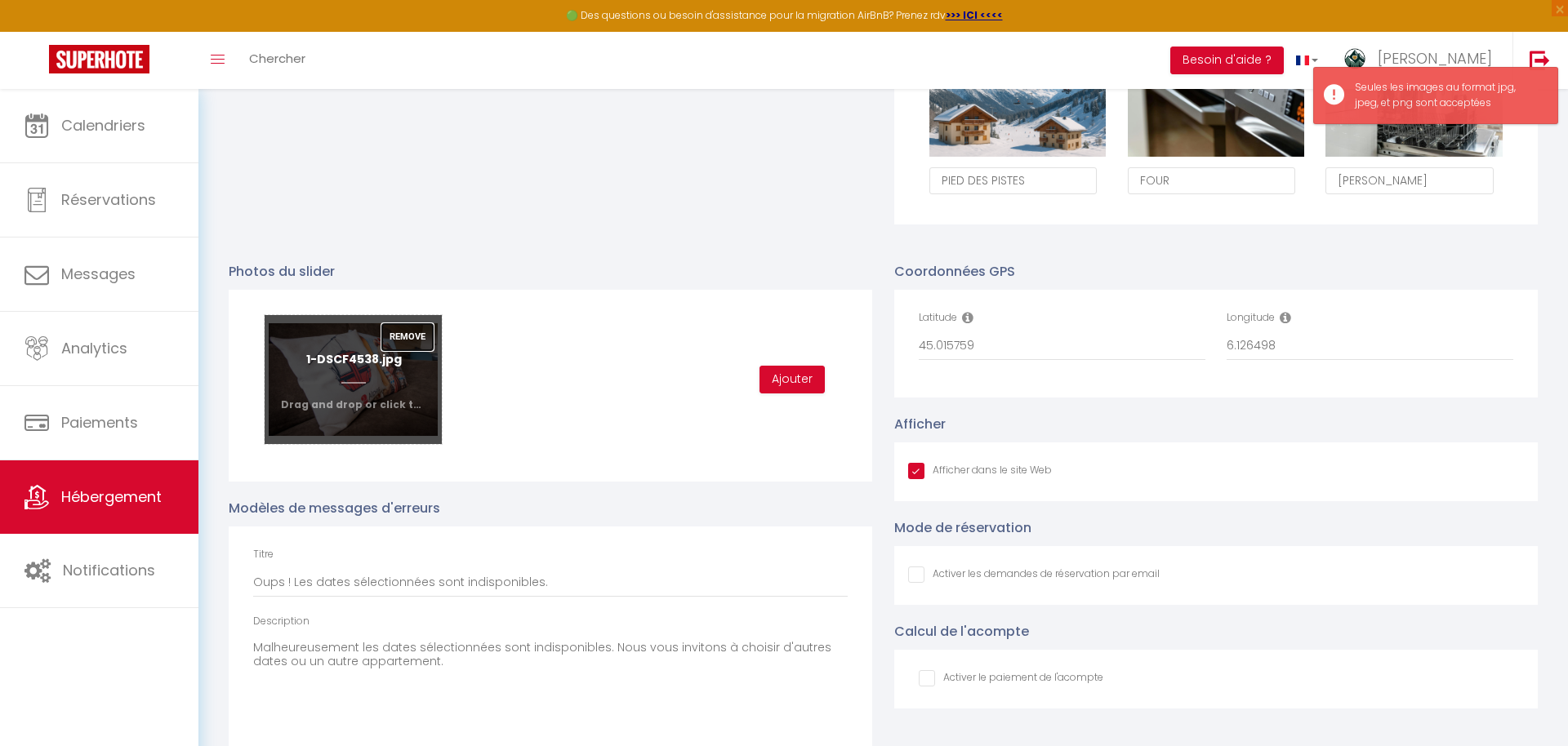
click at [422, 340] on button "Remove" at bounding box center [407, 338] width 52 height 28
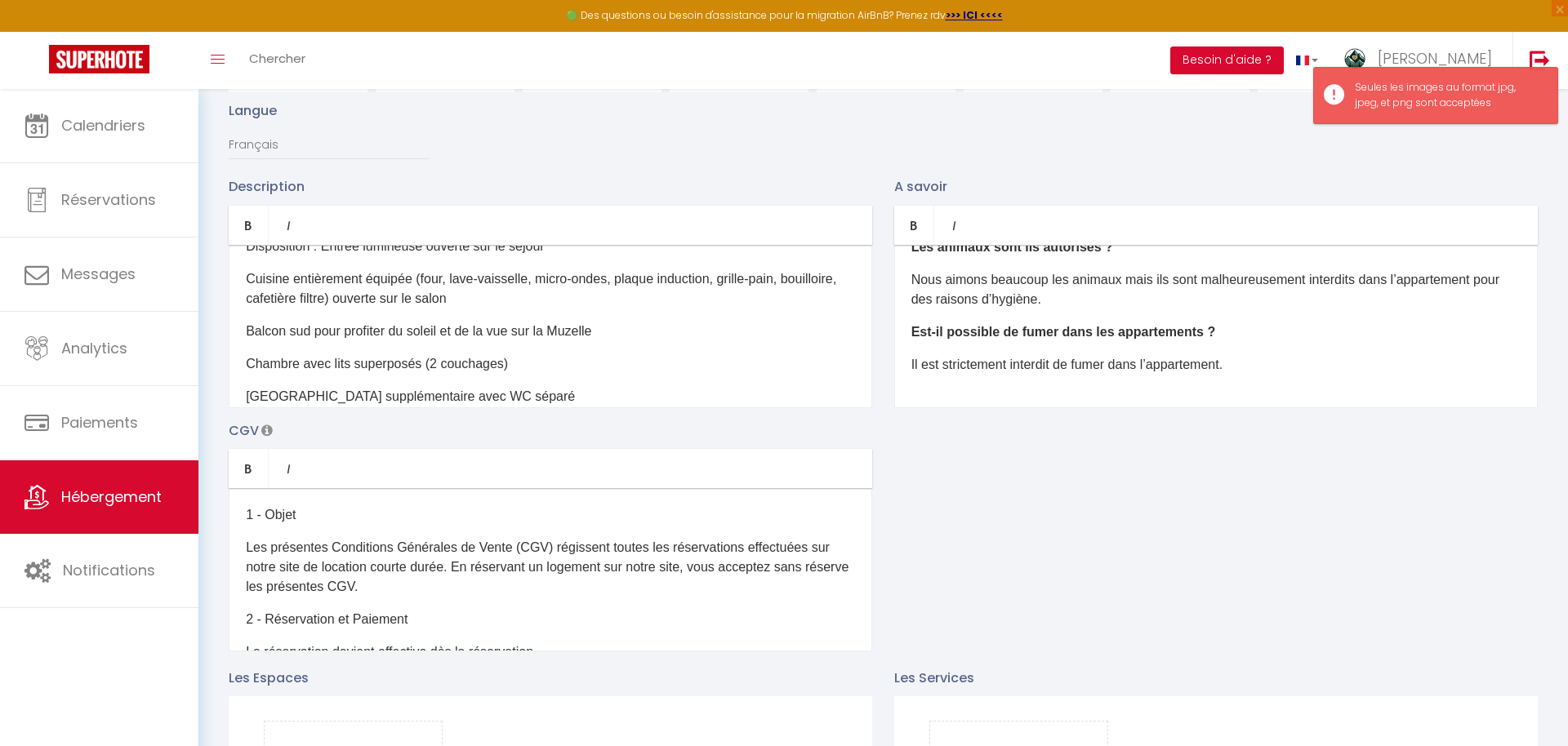
scroll to position [0, 0]
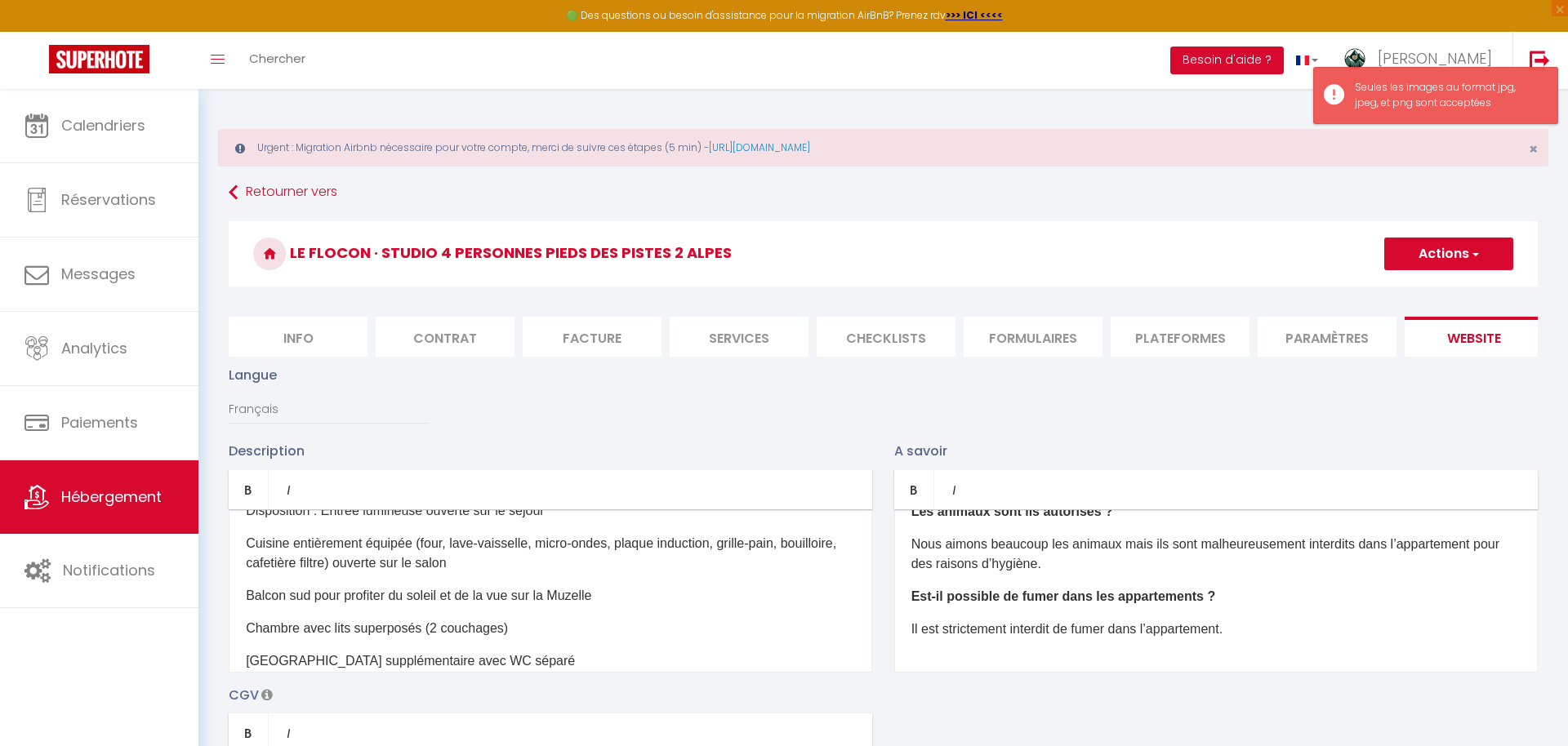
click at [1396, 253] on button "Actions" at bounding box center [1448, 253] width 129 height 33
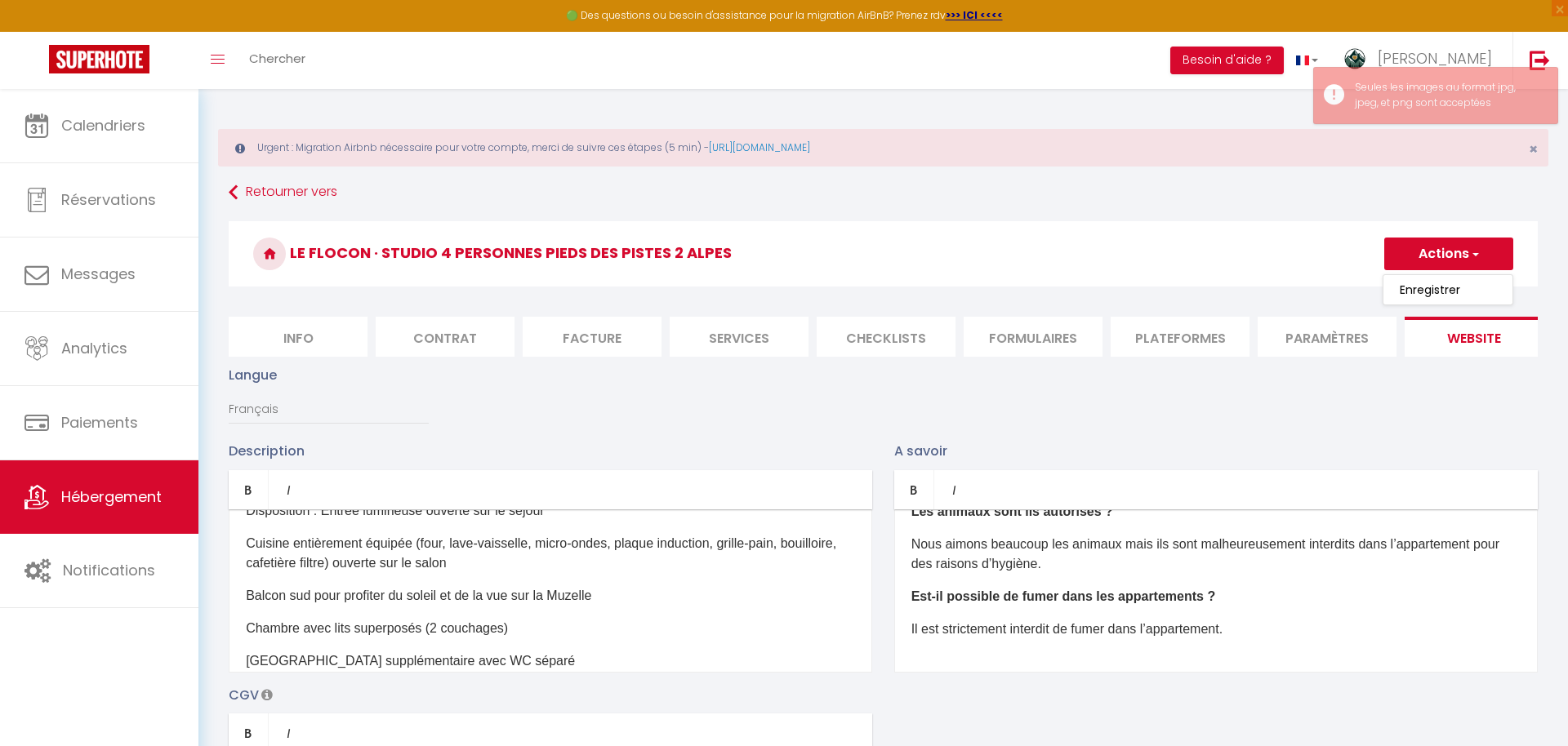
click at [1395, 296] on link "Enregistrer" at bounding box center [1447, 289] width 129 height 21
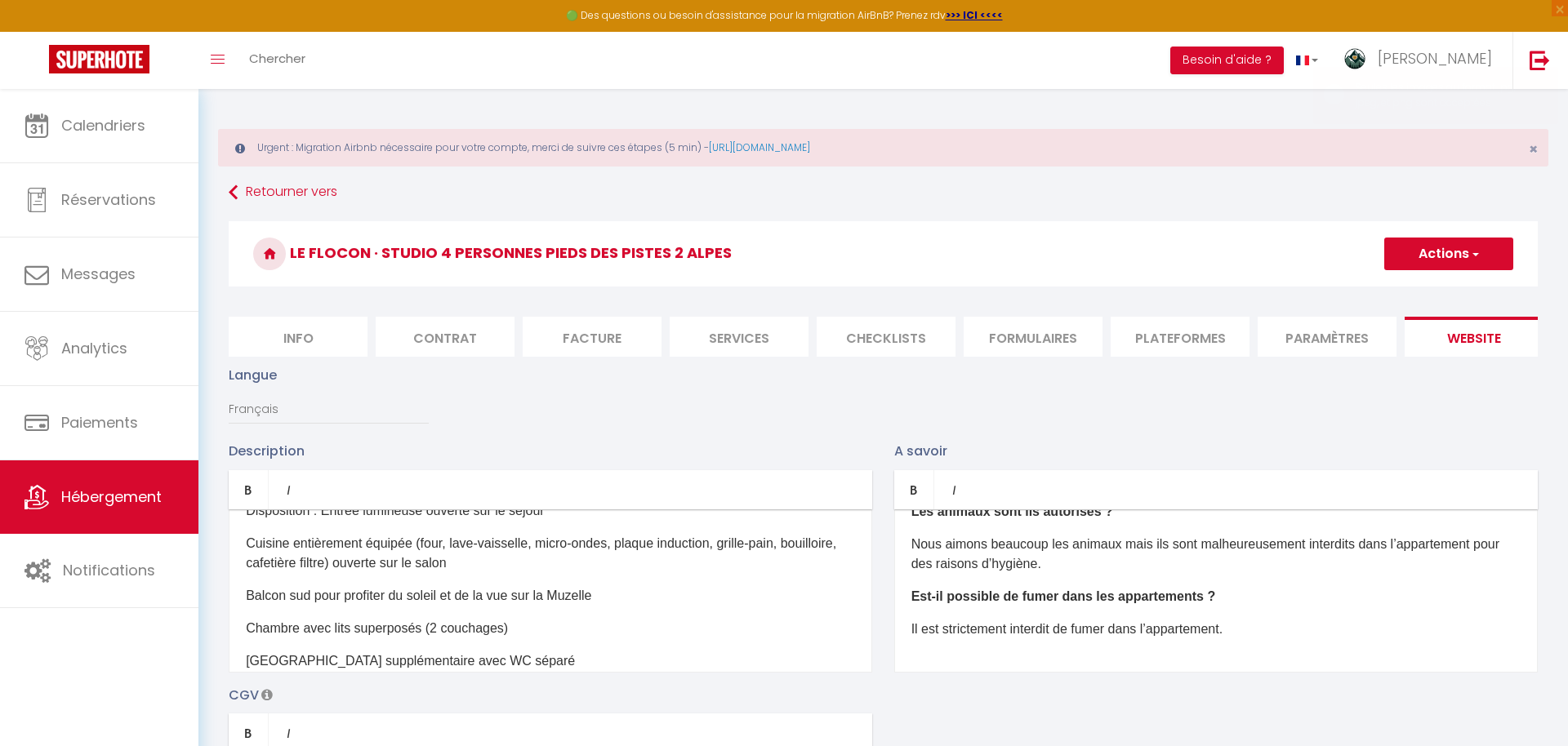
click at [1404, 292] on div "Le Flocon · Studio 4 personnes pieds des pistes 2 Alpes Actions Enregistrer" at bounding box center [883, 259] width 1309 height 74
click at [1420, 243] on button "Actions" at bounding box center [1448, 253] width 129 height 33
drag, startPoint x: 1415, startPoint y: 287, endPoint x: 1405, endPoint y: 291, distance: 10.8
click at [1415, 286] on input "Enregistrer" at bounding box center [1430, 289] width 61 height 17
checkbox input "true"
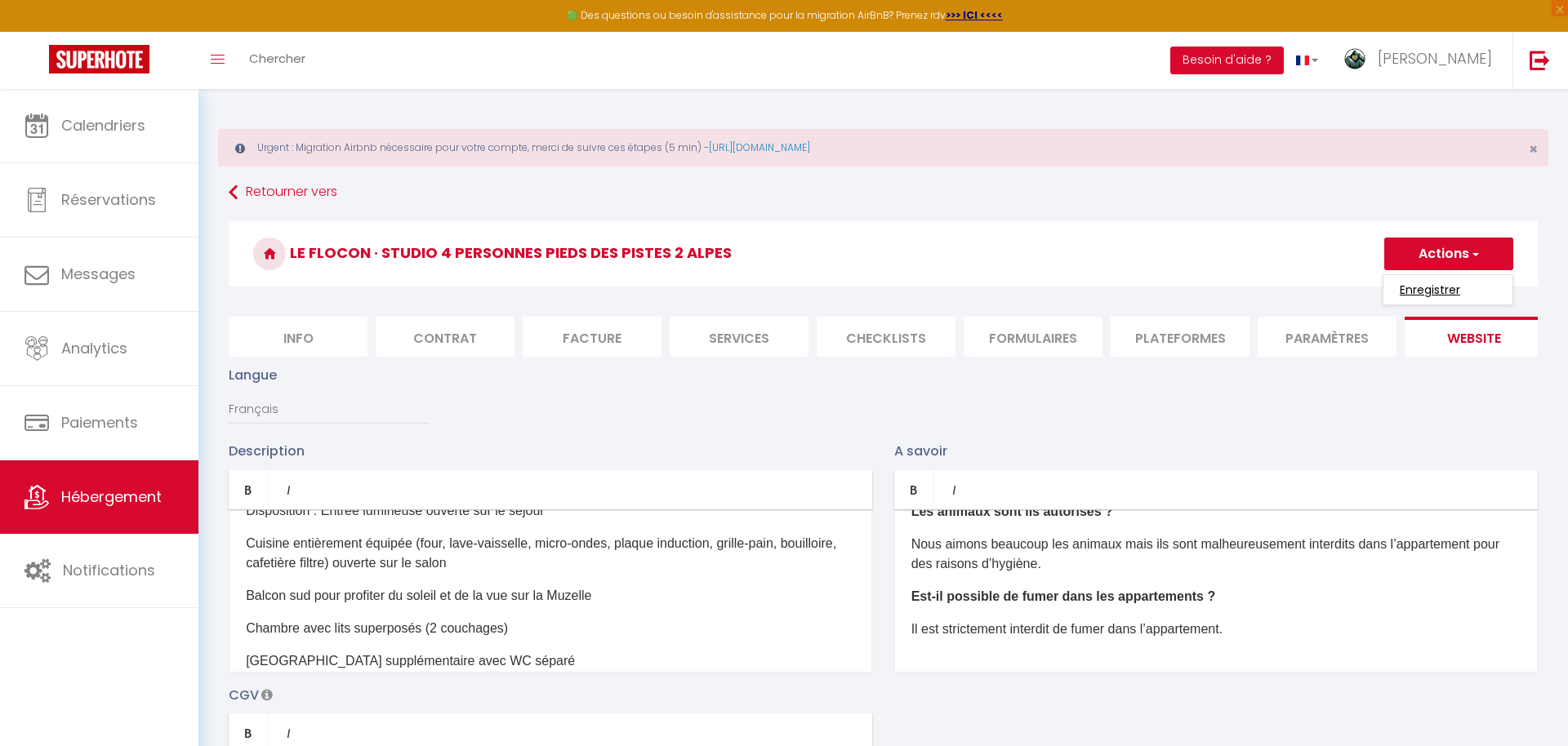
checkbox input "false"
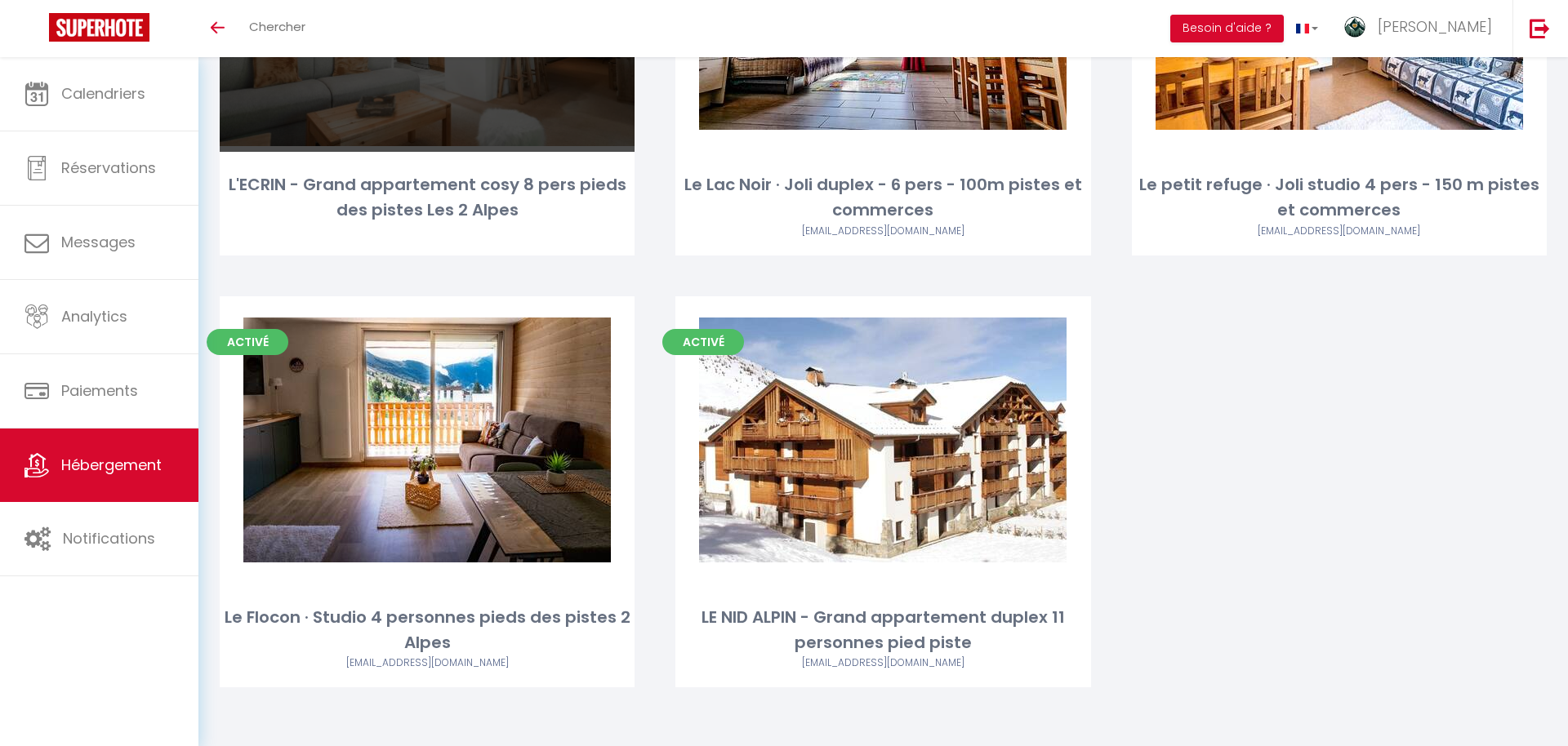
scroll to position [316, 0]
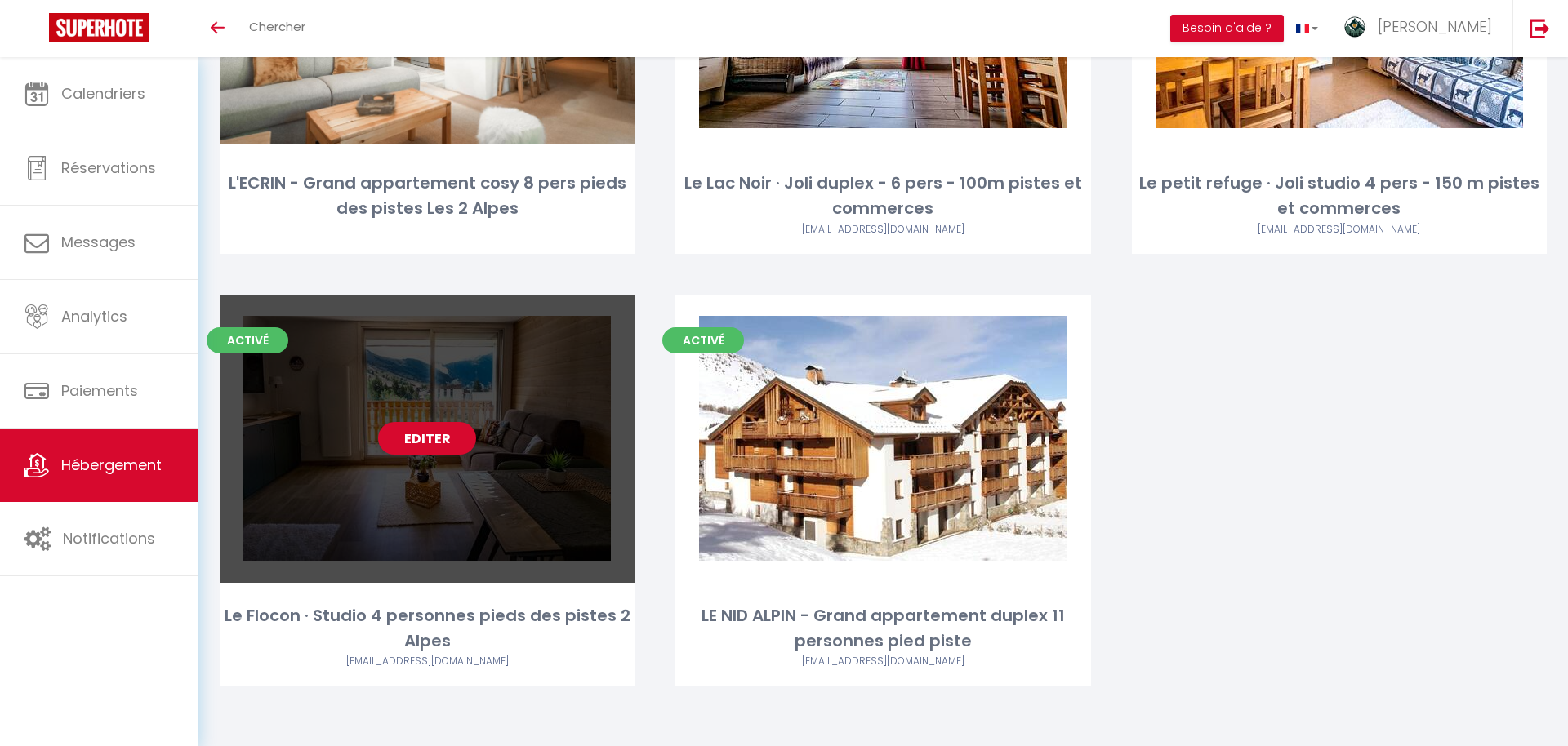
click at [454, 612] on div "Le Flocon · Studio 4 personnes pieds des pistes 2 Alpes" at bounding box center [427, 629] width 414 height 51
click at [423, 629] on div "Le Flocon · Studio 4 personnes pieds des pistes 2 Alpes" at bounding box center [427, 629] width 414 height 51
click at [425, 614] on div "Le Flocon · Studio 4 personnes pieds des pistes 2 Alpes" at bounding box center [427, 629] width 414 height 51
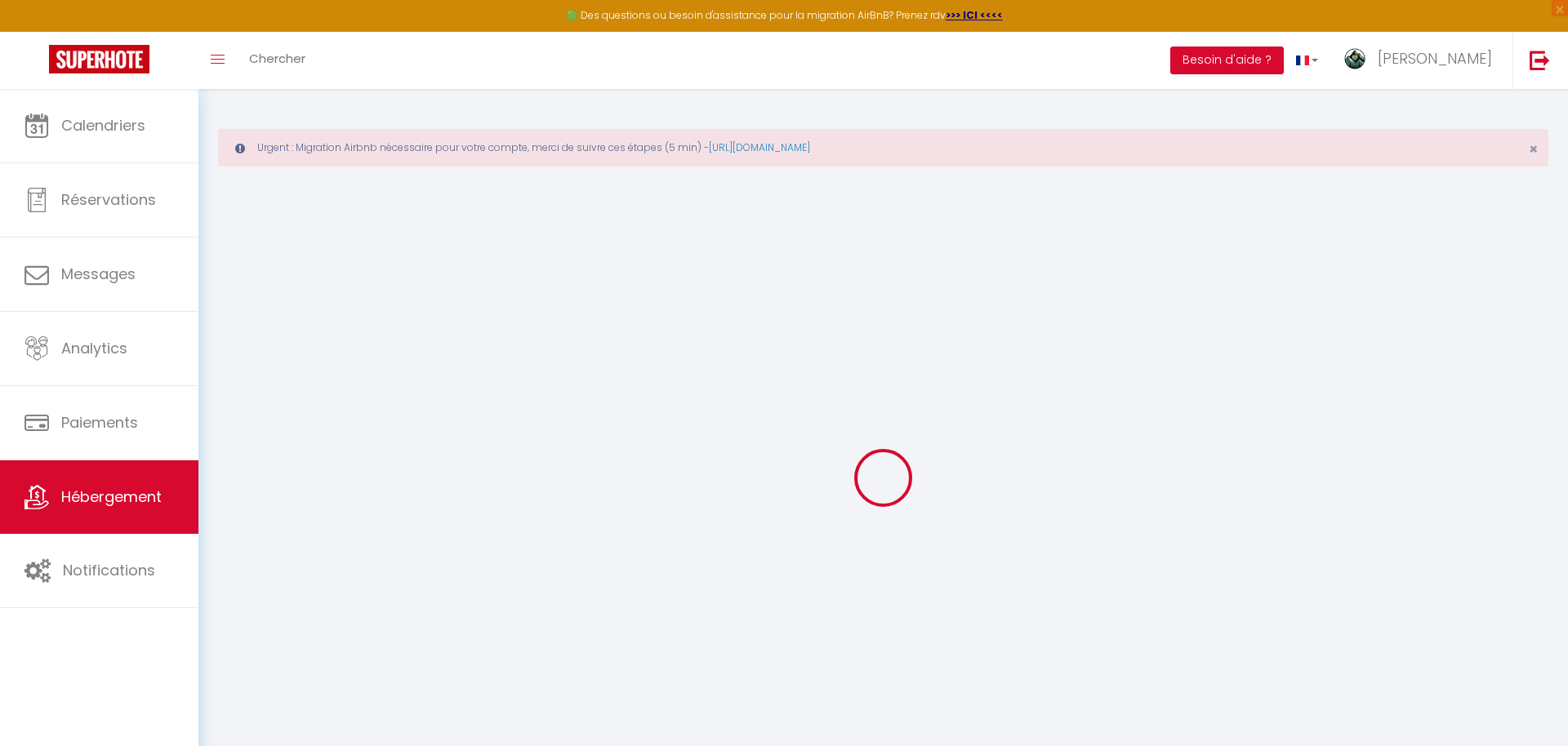
type input "Oups ! Les dates sélectionnées sont indisponibles."
type textarea "Malheureusement les dates sélectionnées sont indisponibles. Nous vous invitons …"
type input "45.015759"
type input "6.126498"
checkbox input "true"
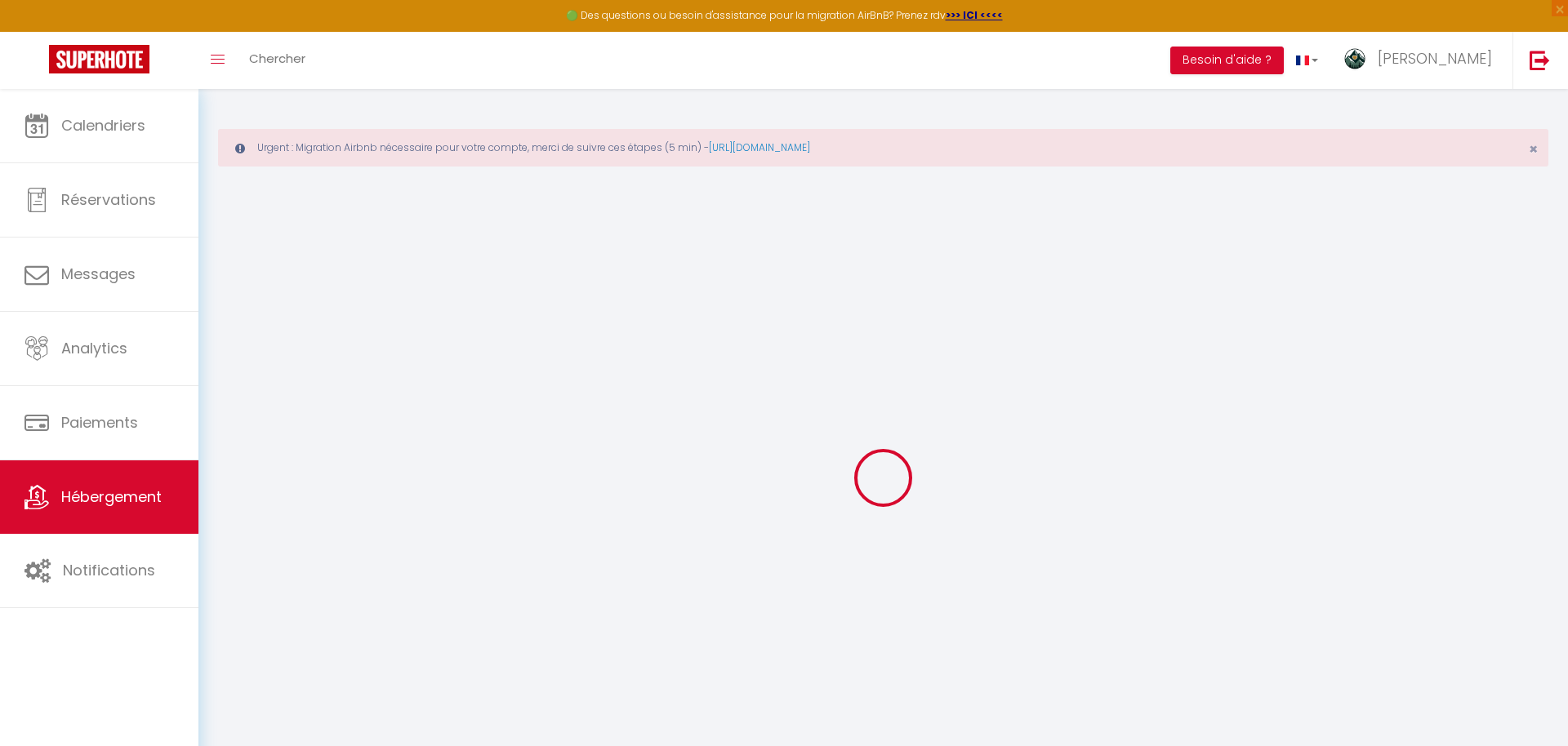
checkbox input "false"
select select
checkbox input "false"
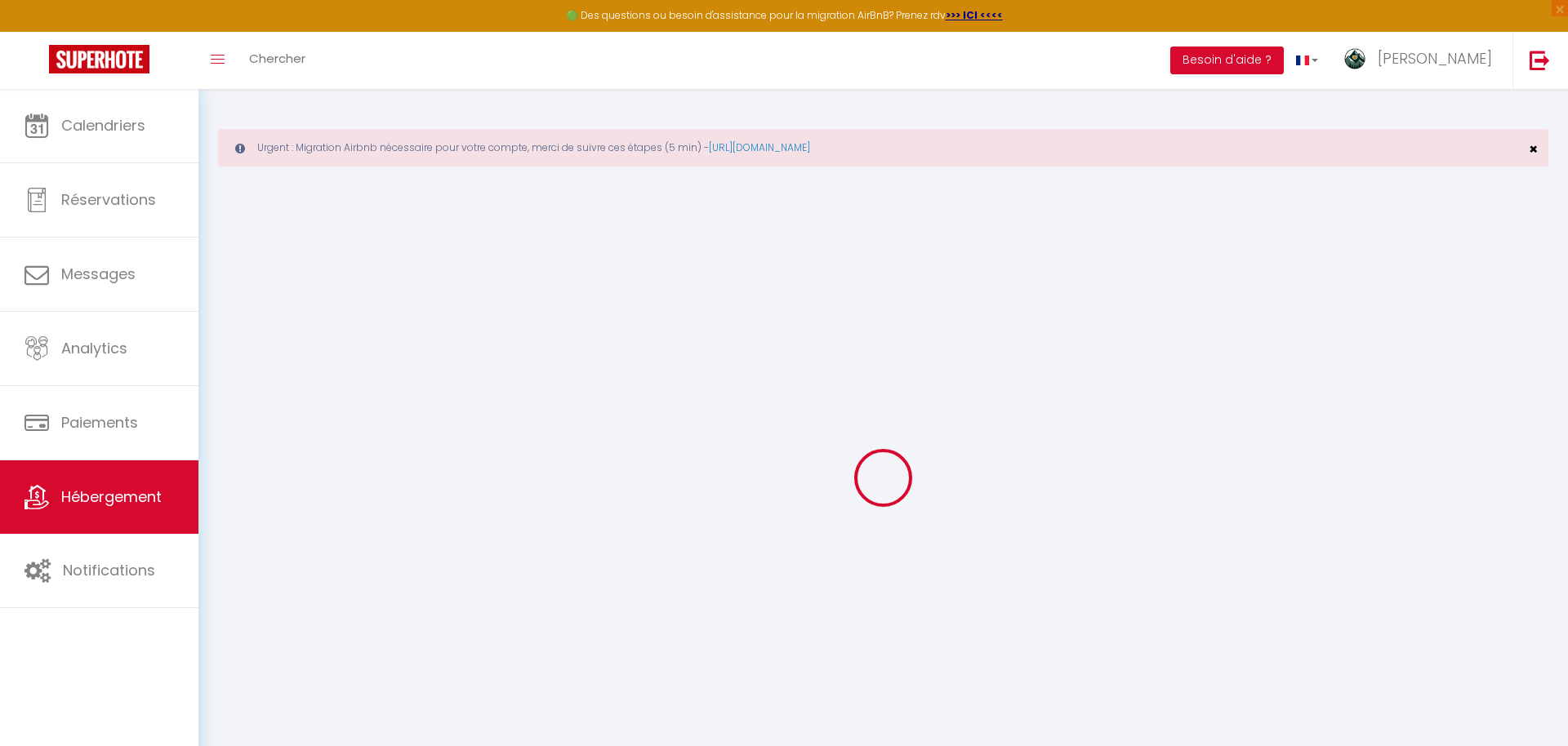
checkbox input "false"
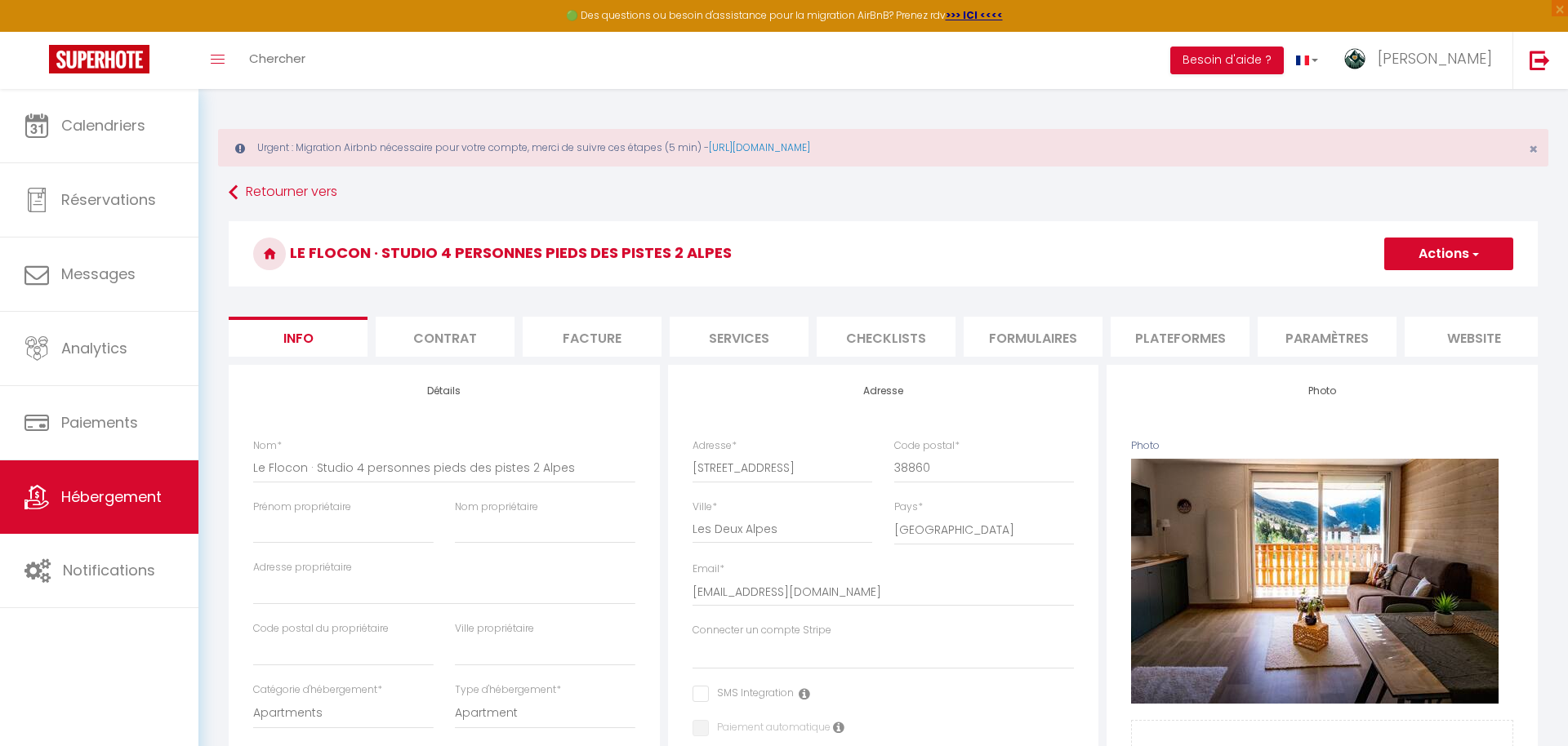
click at [1480, 335] on li "website" at bounding box center [1474, 336] width 139 height 40
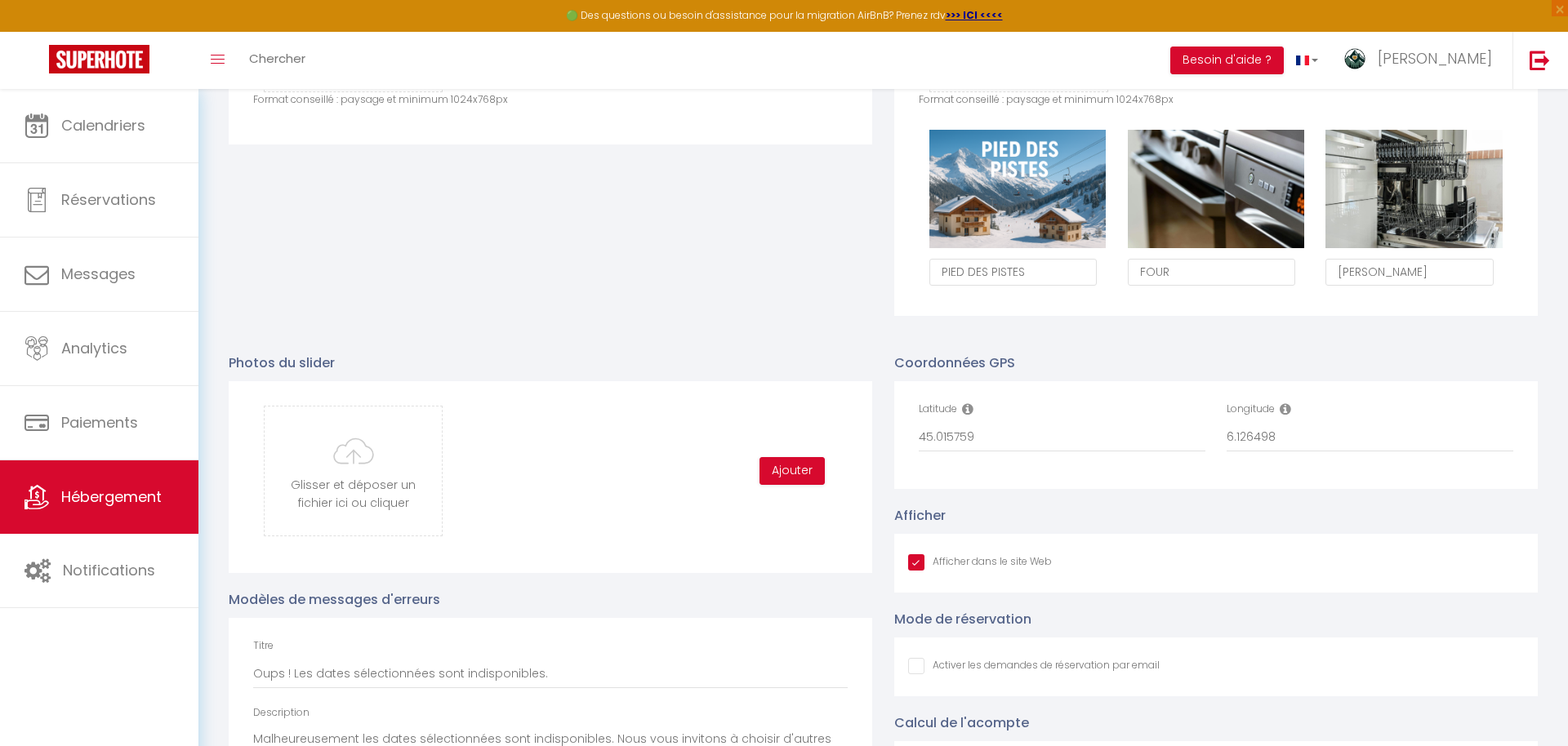
scroll to position [1039, 0]
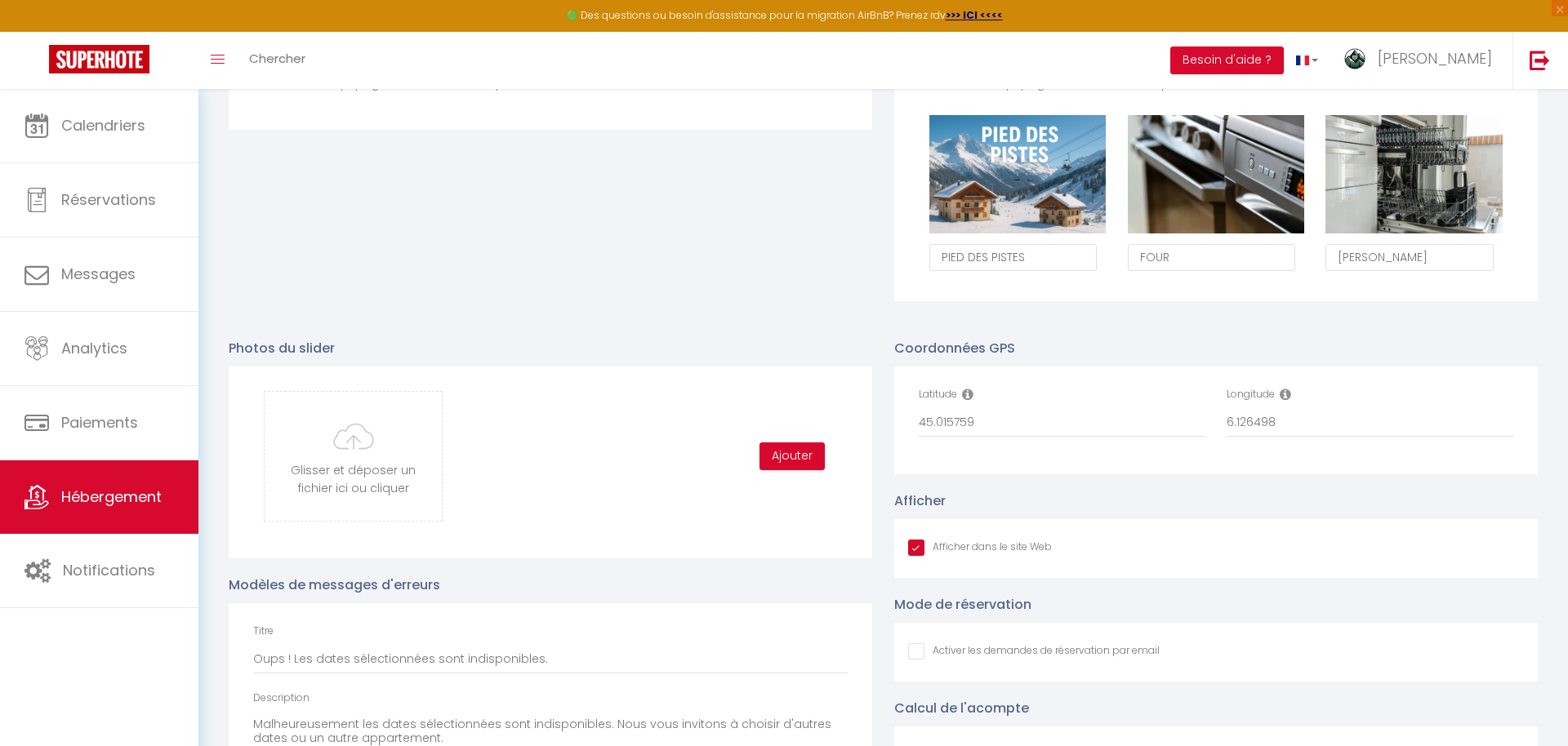
type input "C:\fakepath\1-DSCF4538.jpg"
checkbox input "true"
checkbox input "false"
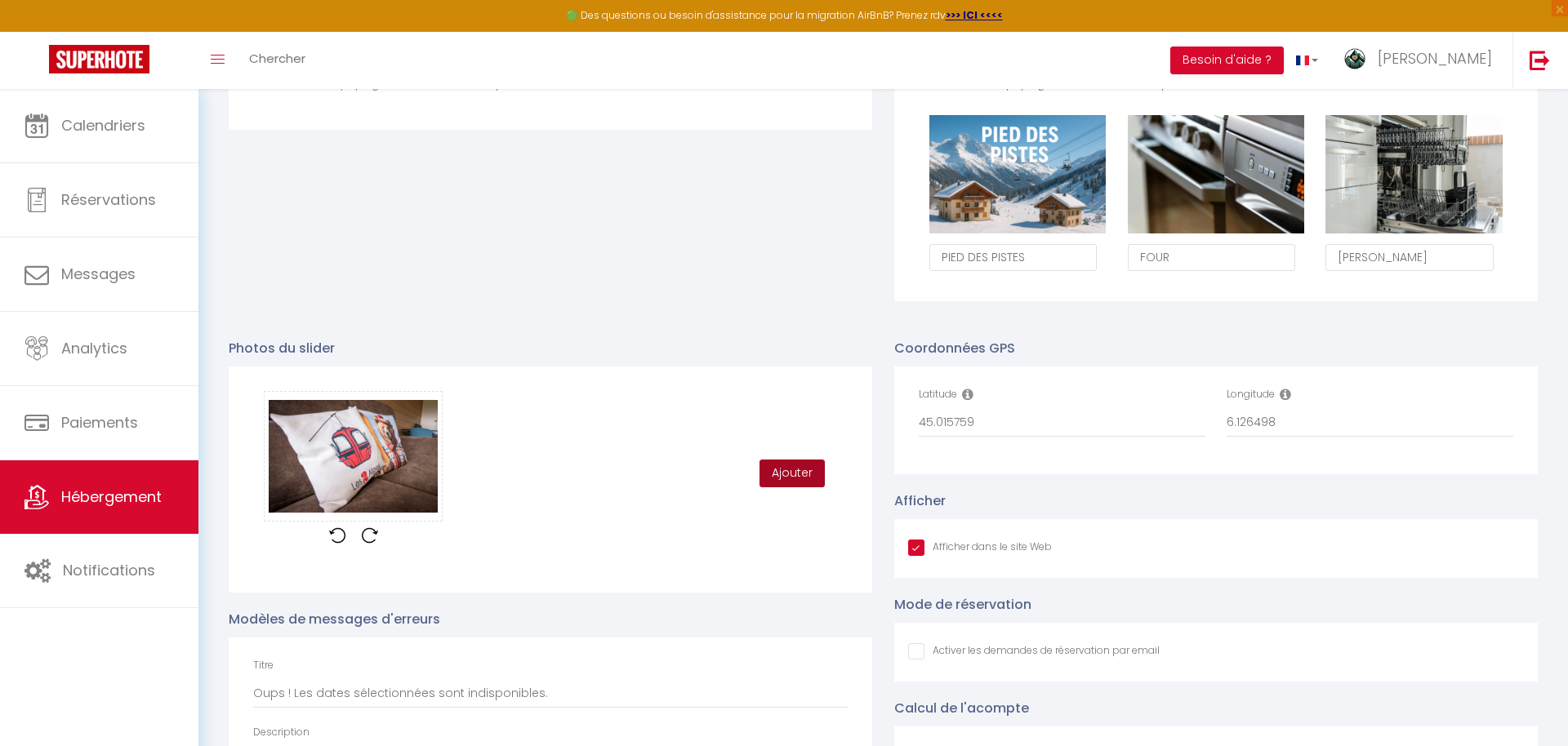
click at [808, 482] on button "Ajouter" at bounding box center [792, 474] width 65 height 28
checkbox input "true"
checkbox input "false"
checkbox input "true"
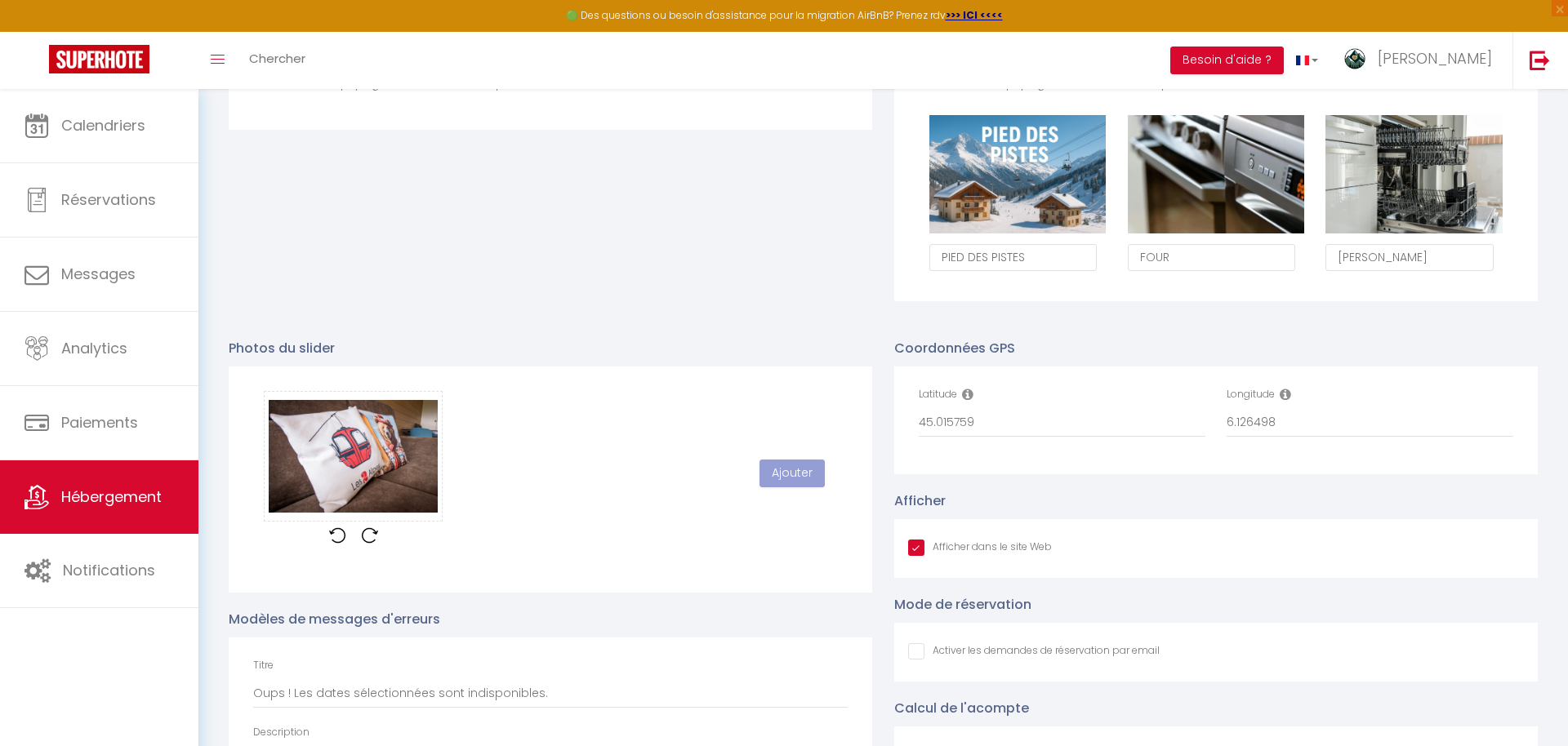
checkbox input "false"
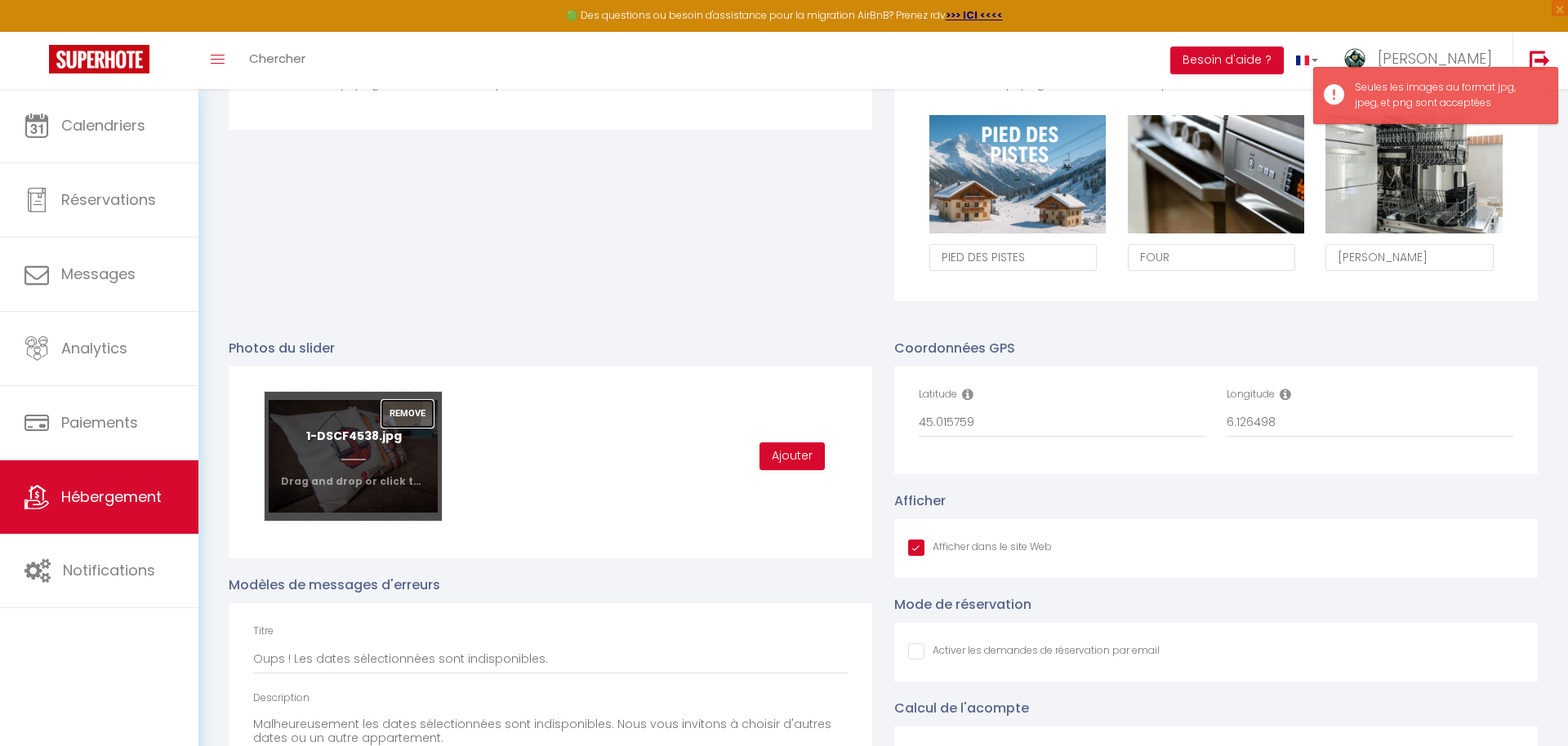
click at [420, 415] on button "Remove" at bounding box center [407, 414] width 52 height 28
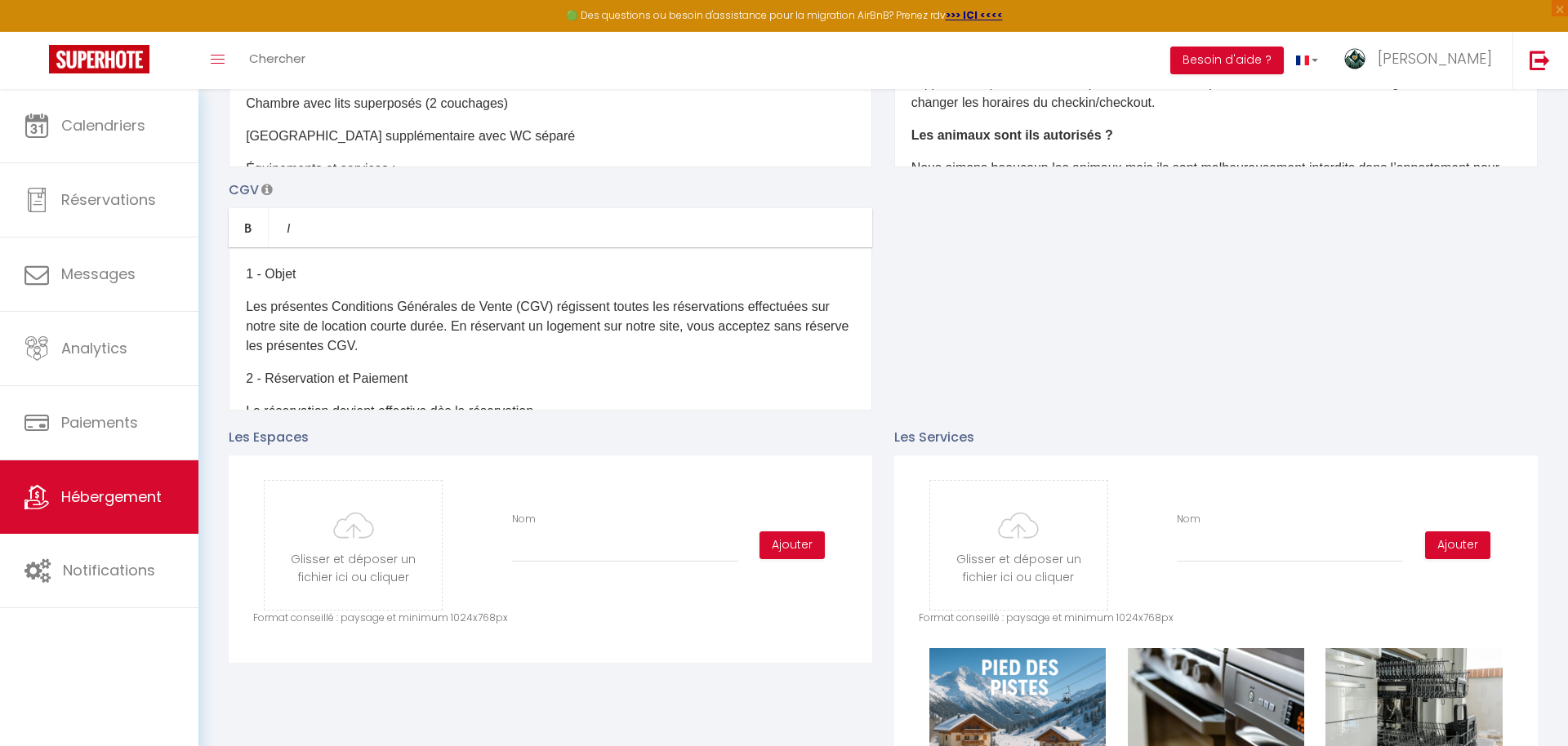
scroll to position [626, 0]
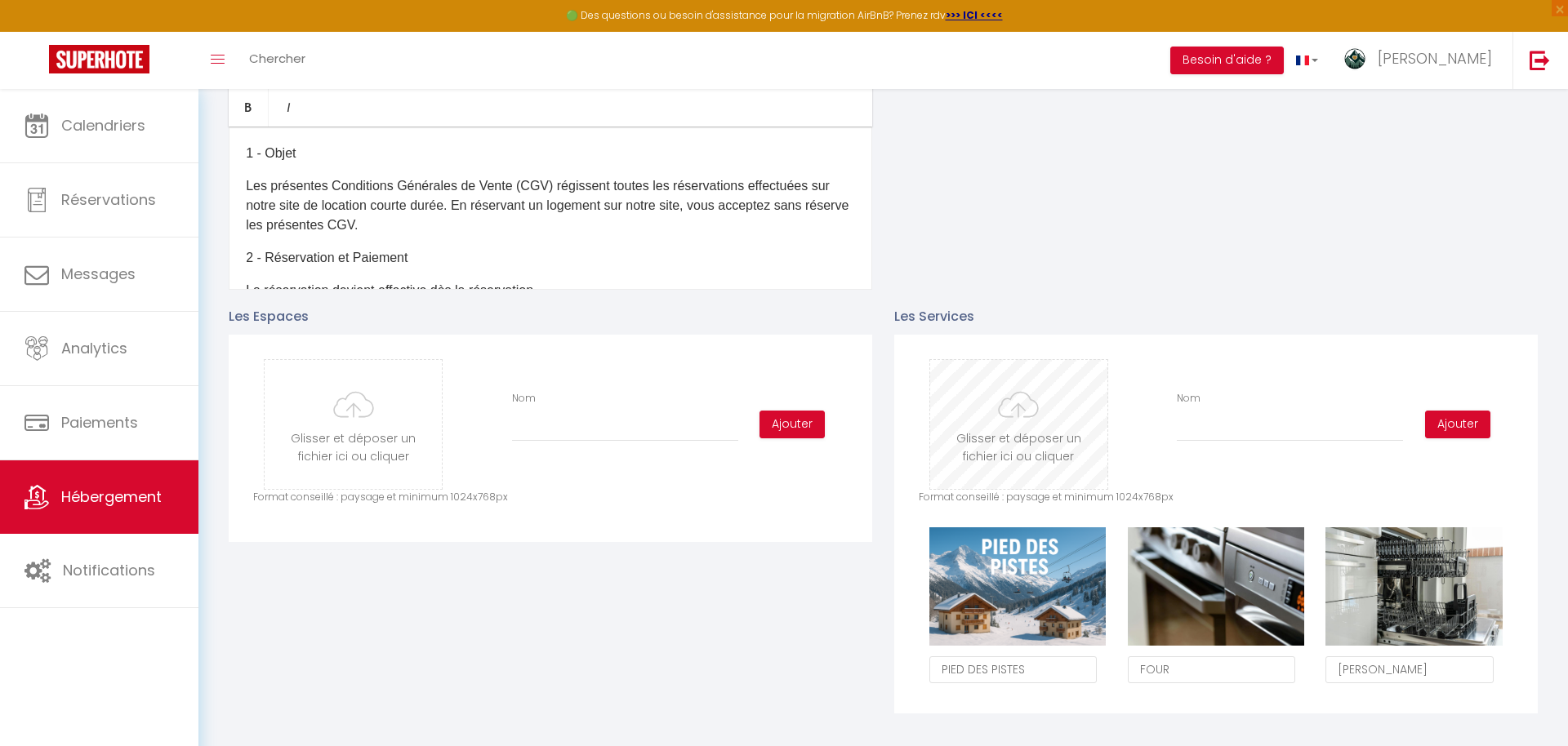
click at [1051, 421] on input "file" at bounding box center [1018, 424] width 177 height 129
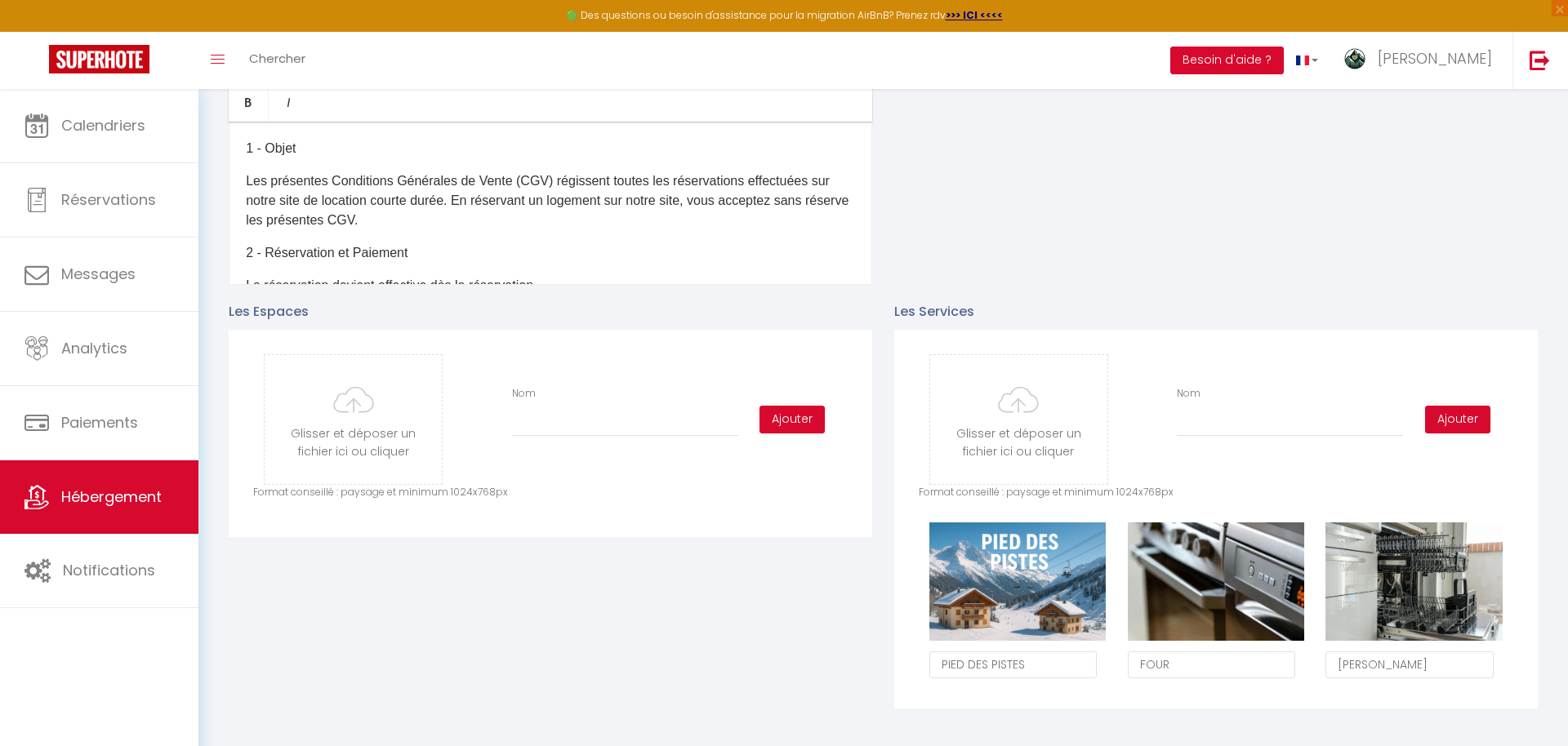
type input "C:\fakepath\4-DSCF4571.jpg"
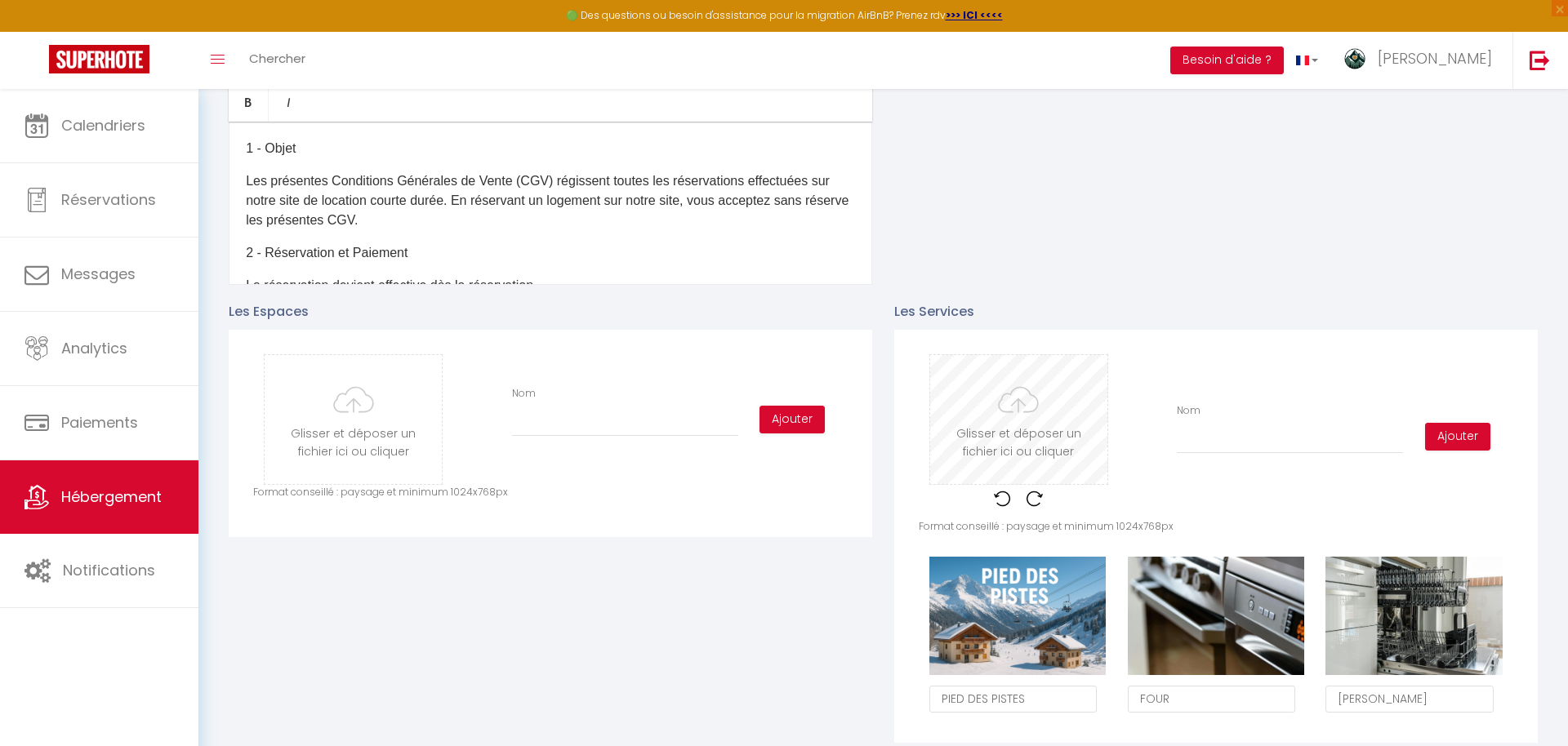
checkbox input "true"
checkbox input "false"
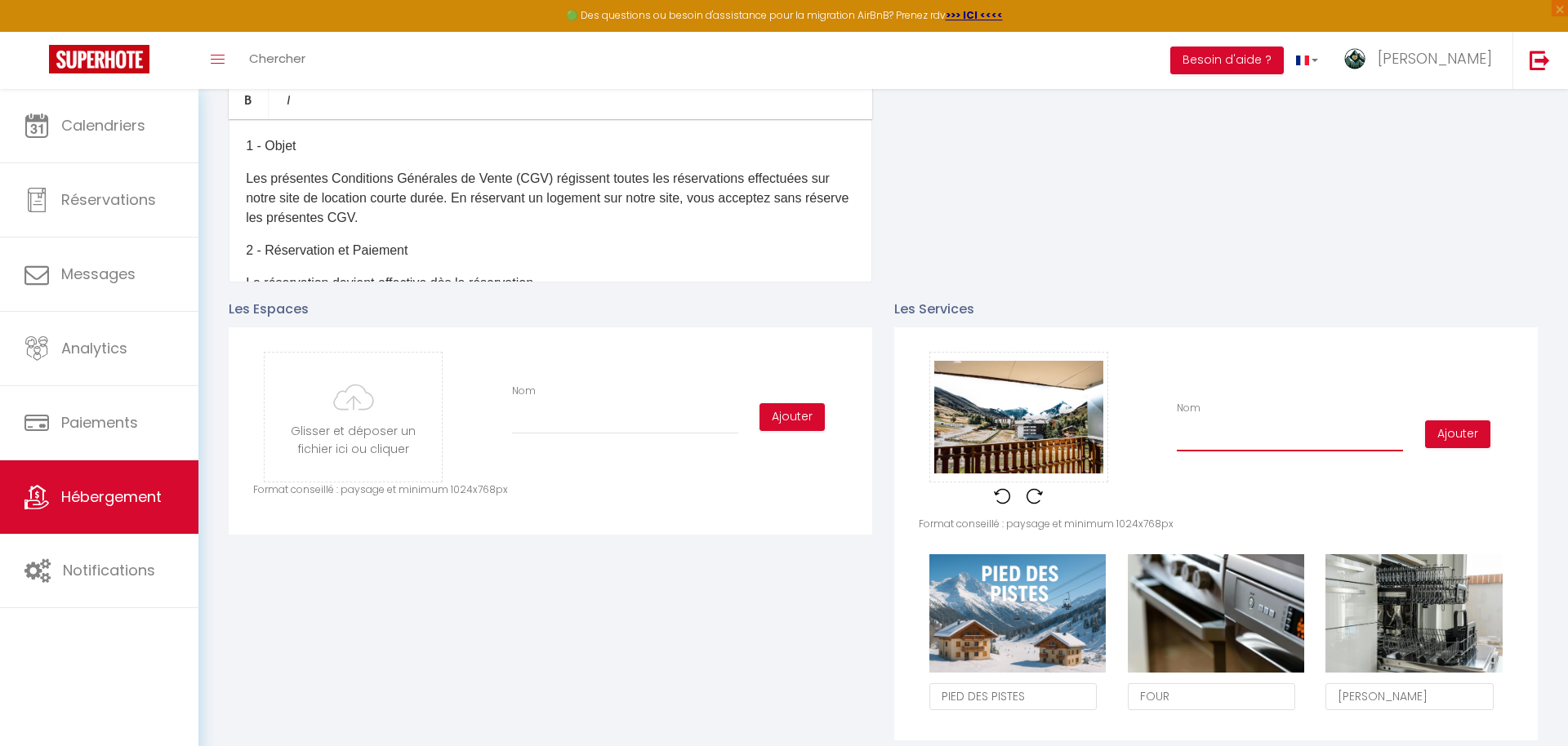
click at [1195, 442] on input "Nom" at bounding box center [1289, 436] width 226 height 29
type input "V"
checkbox input "true"
checkbox input "false"
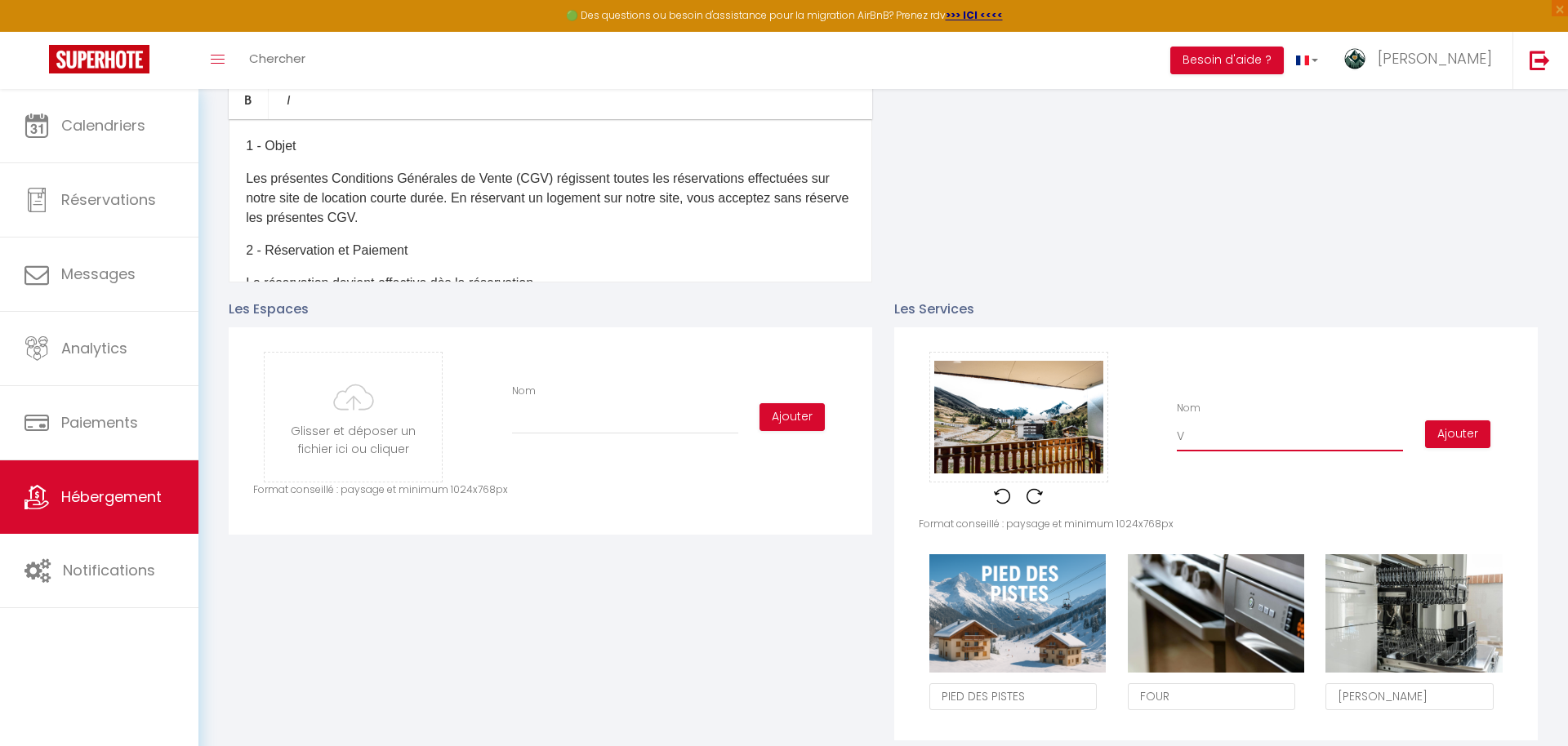
type input "VU"
checkbox input "true"
checkbox input "false"
type input "VUE"
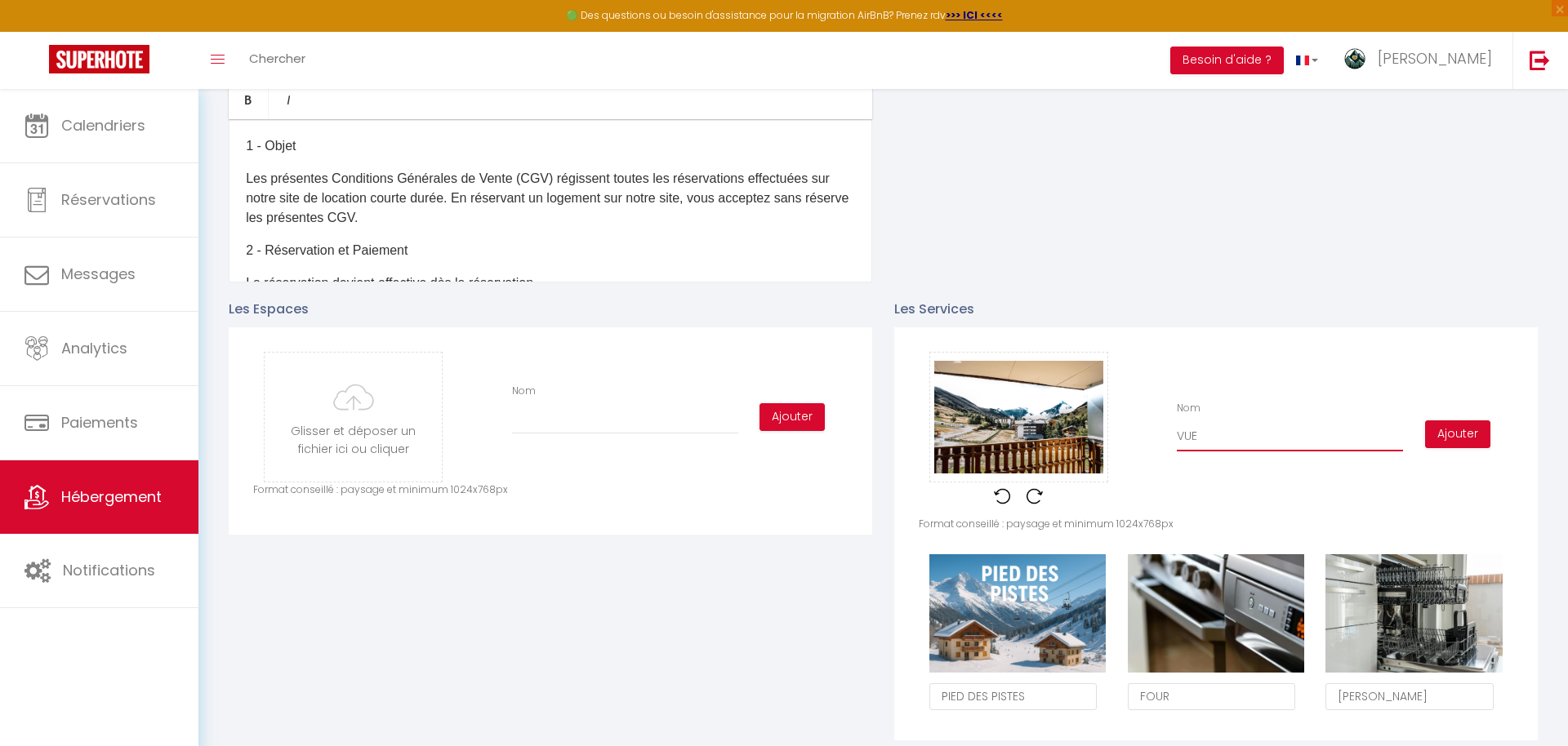
checkbox input "true"
checkbox input "false"
type input "VUE"
checkbox input "true"
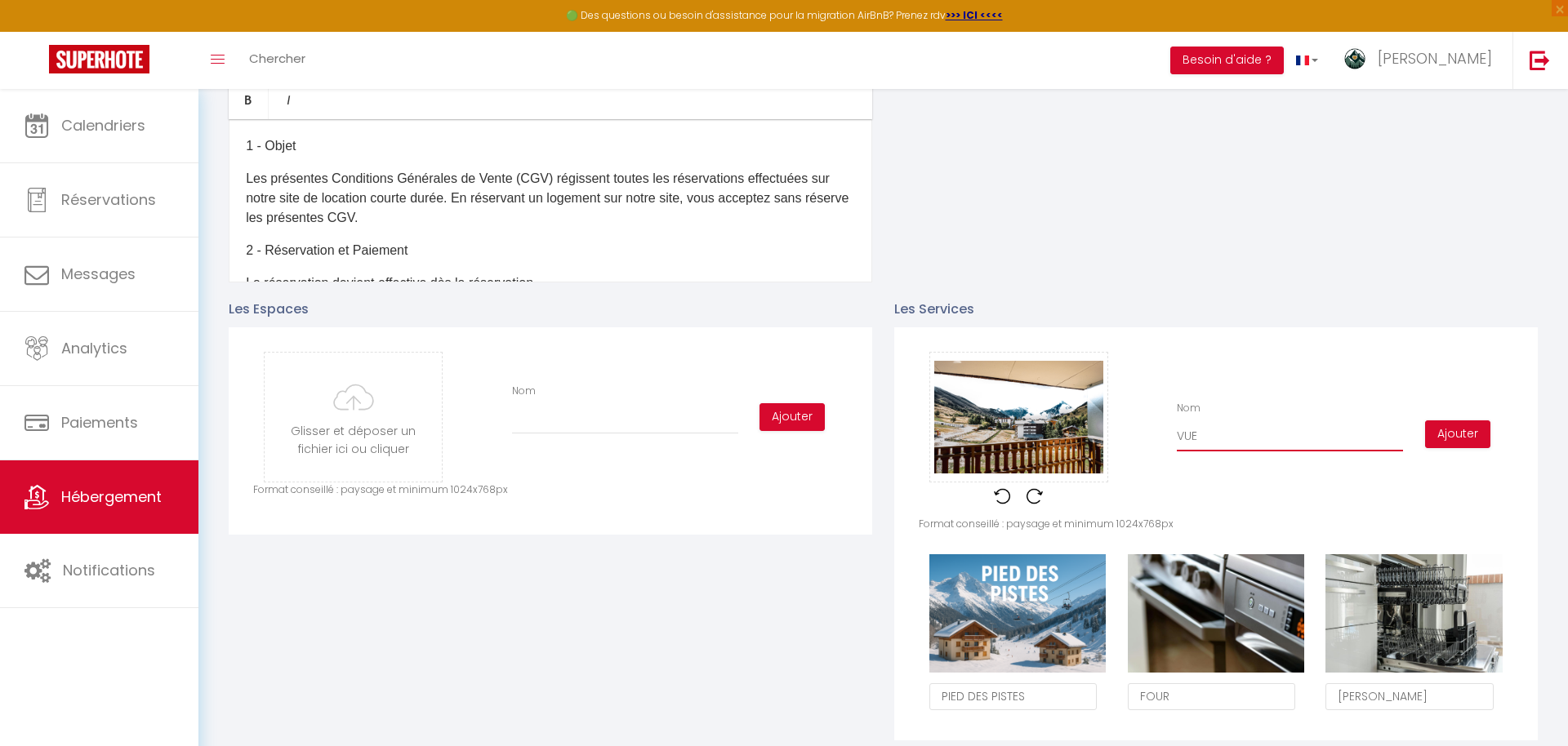
checkbox input "false"
type input "VUE M"
checkbox input "true"
checkbox input "false"
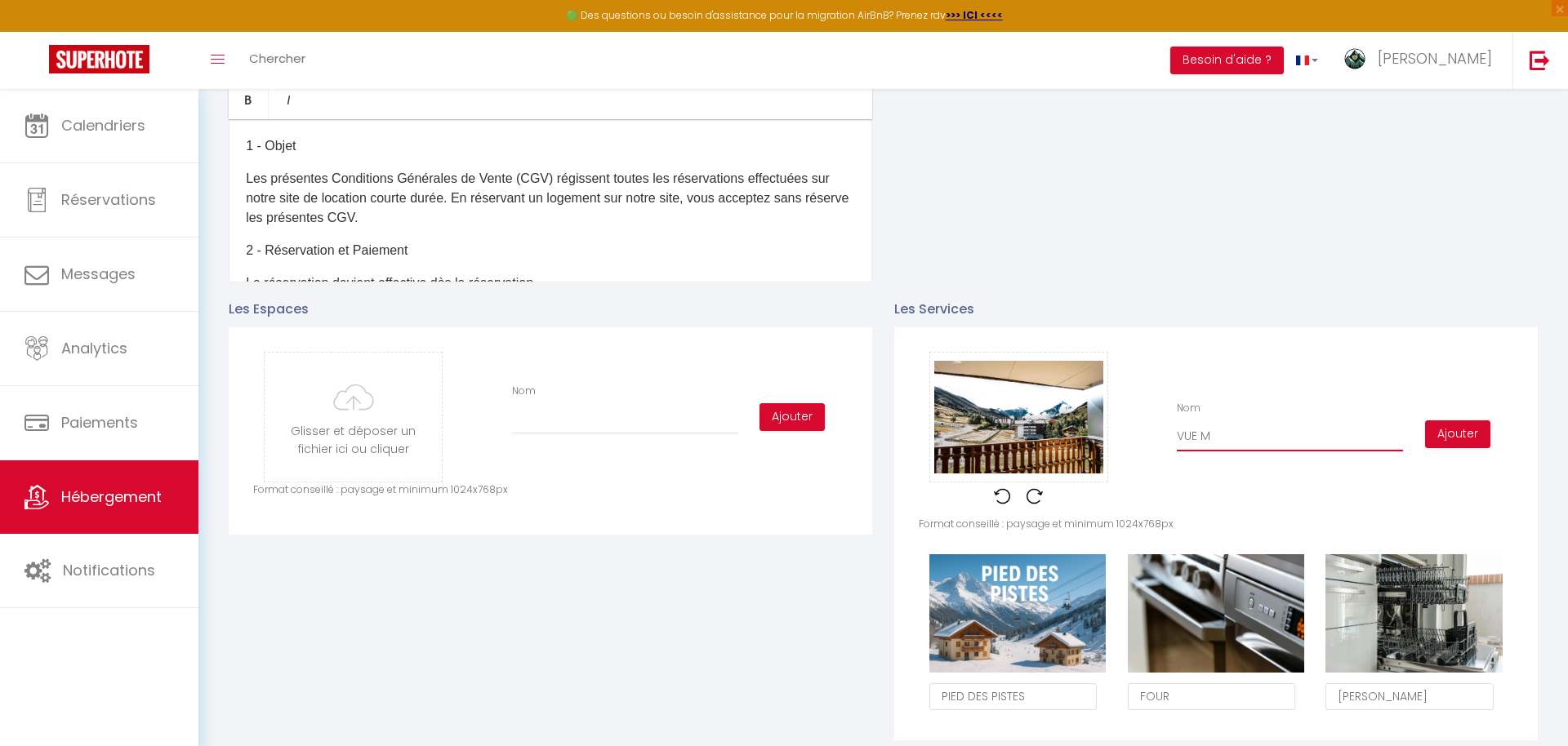
checkbox input "false"
type input "VUE MU"
checkbox input "true"
checkbox input "false"
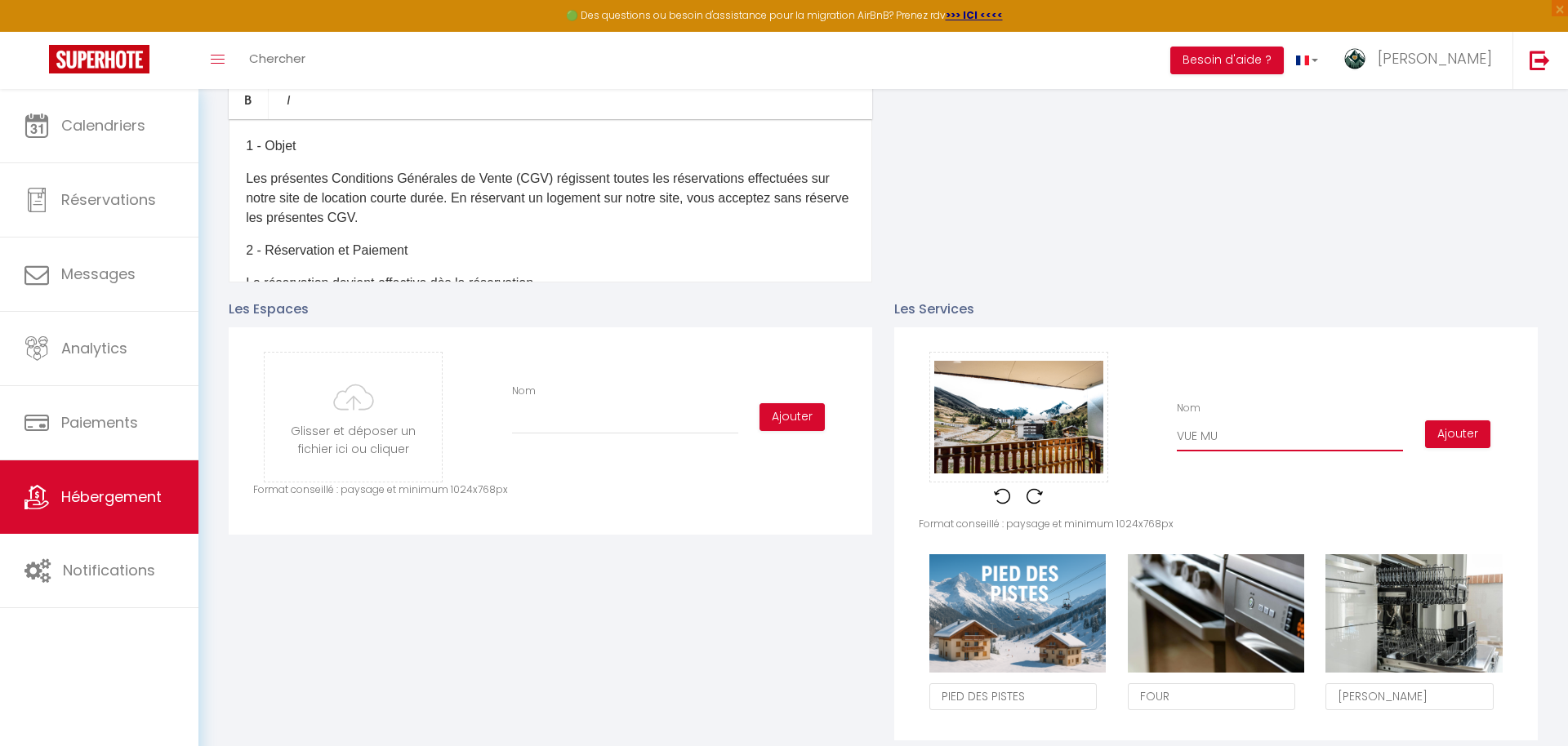
type input "VUE MUZ"
checkbox input "true"
checkbox input "false"
type input "VUE MUZE"
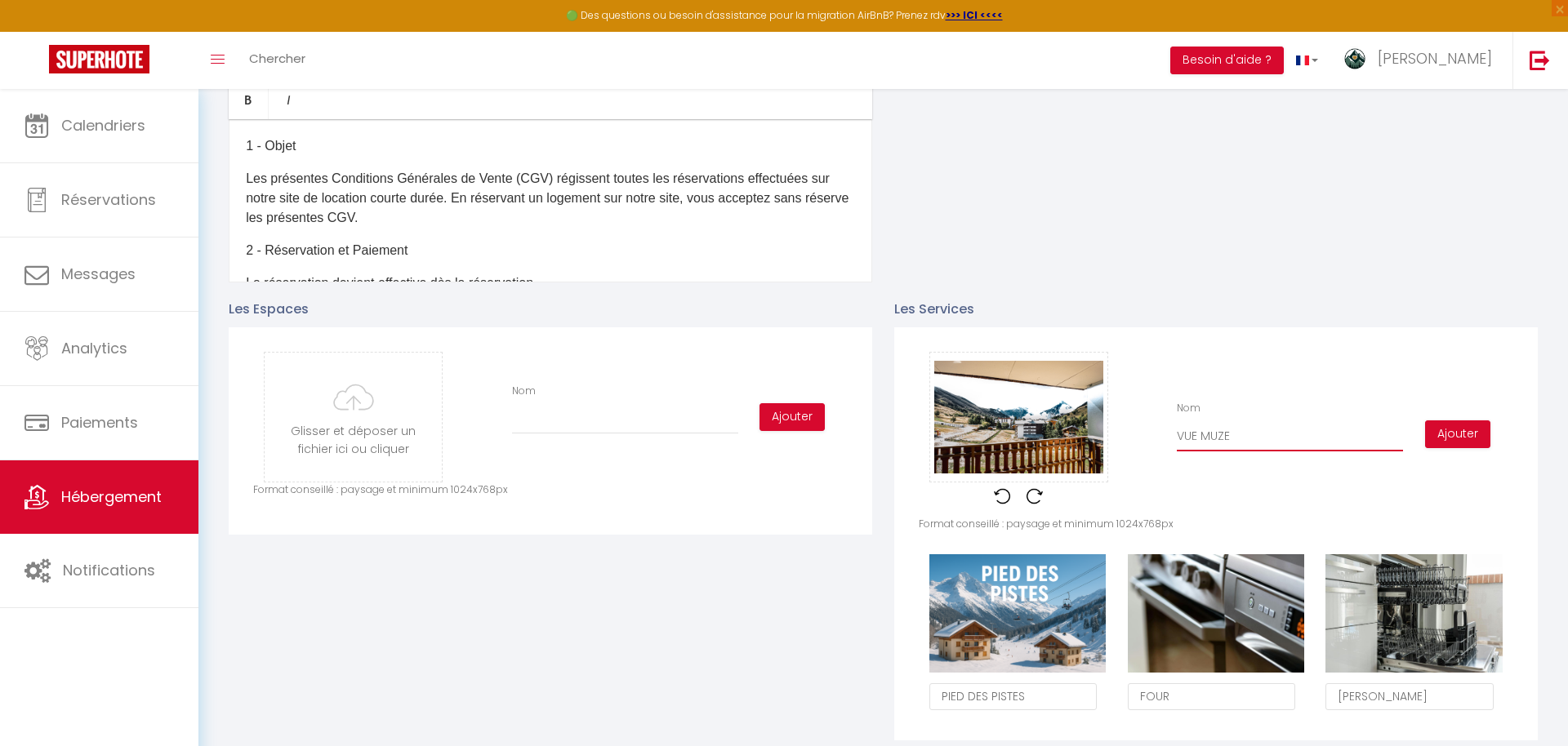
checkbox input "true"
checkbox input "false"
type input "VUE MUZEL"
checkbox input "true"
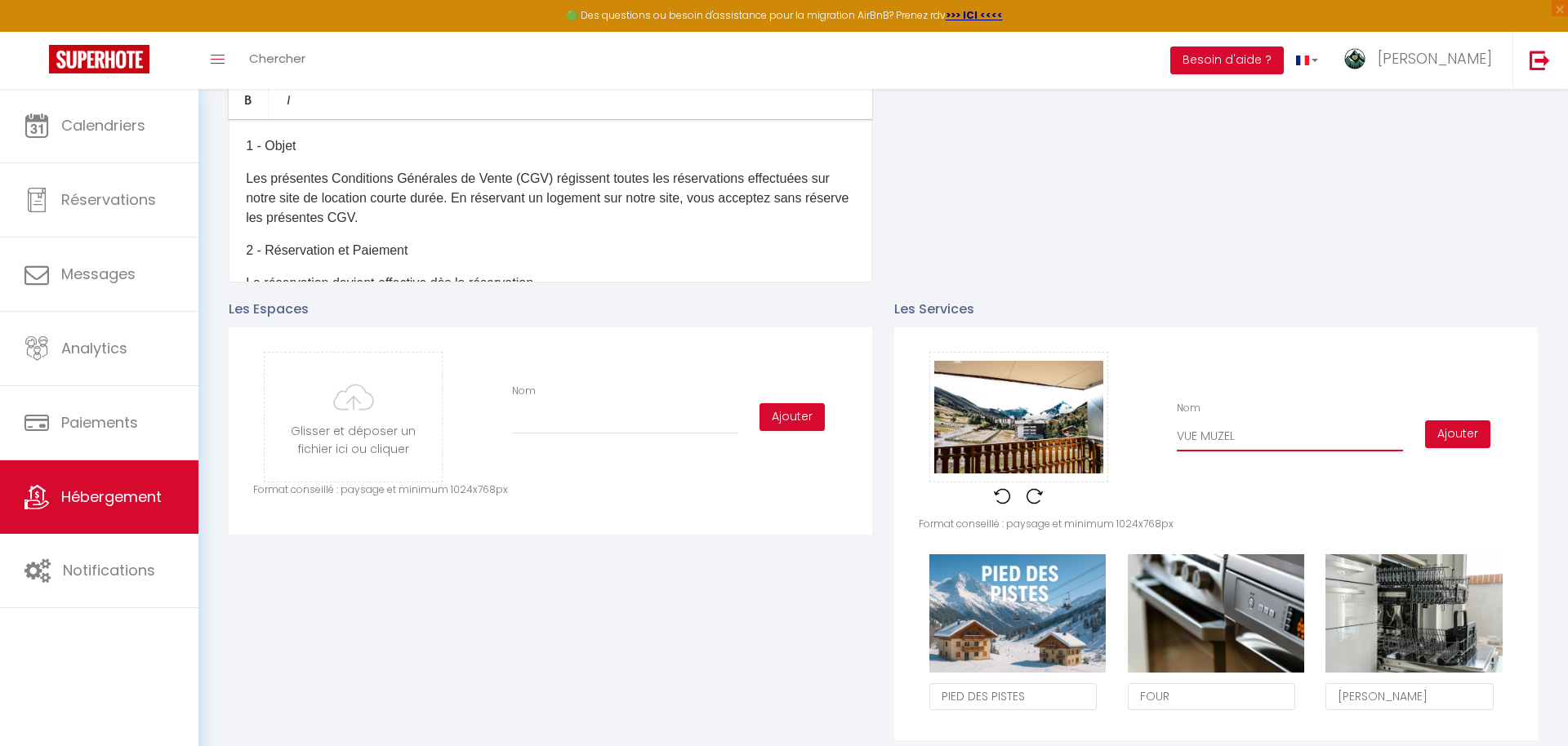
checkbox input "false"
type input "VUE MUZELL"
checkbox input "true"
checkbox input "false"
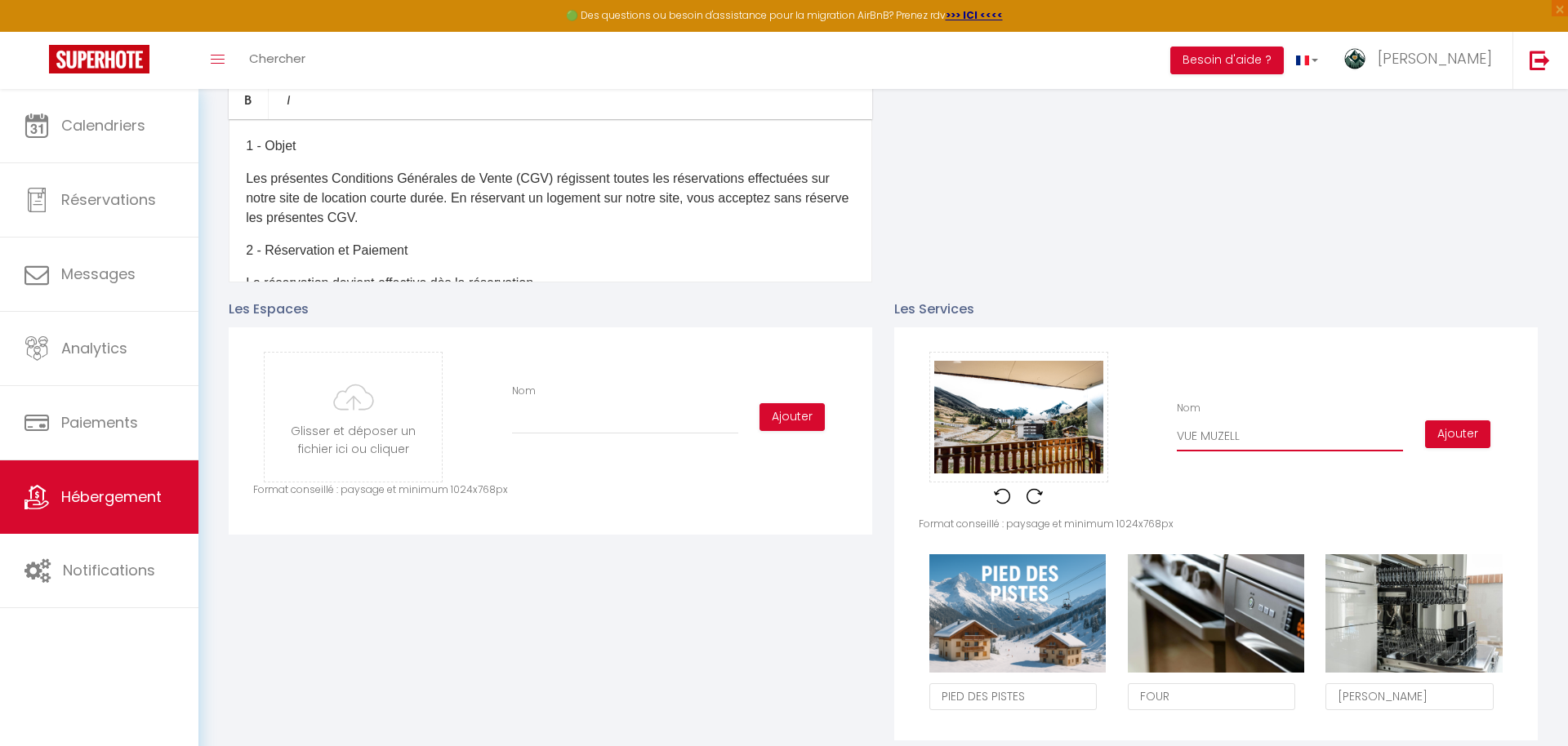
checkbox input "false"
type input "VUE MUZELLE"
checkbox input "true"
checkbox input "false"
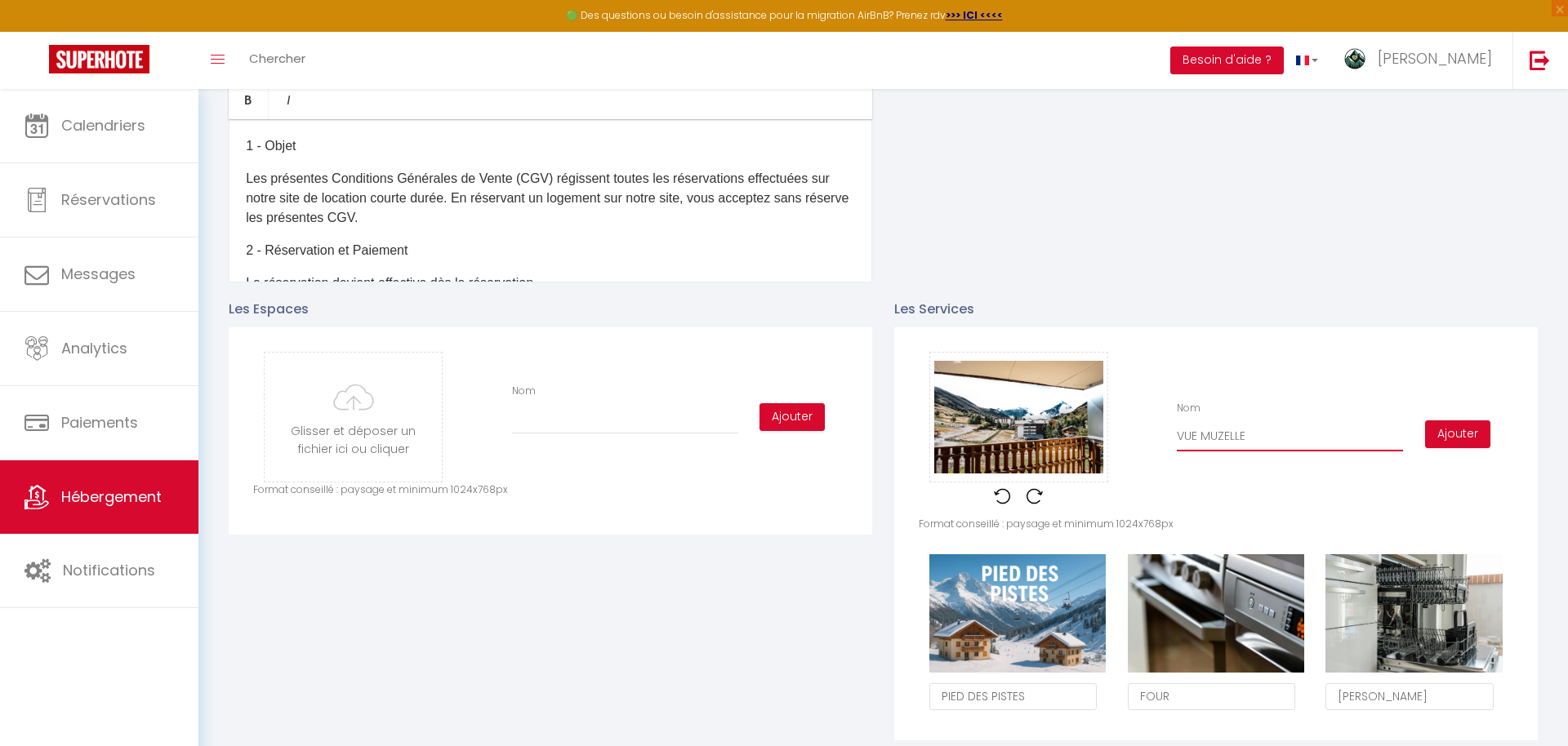
type input "VUE MUZELL"
checkbox input "true"
checkbox input "false"
type input "VUE MUZEL"
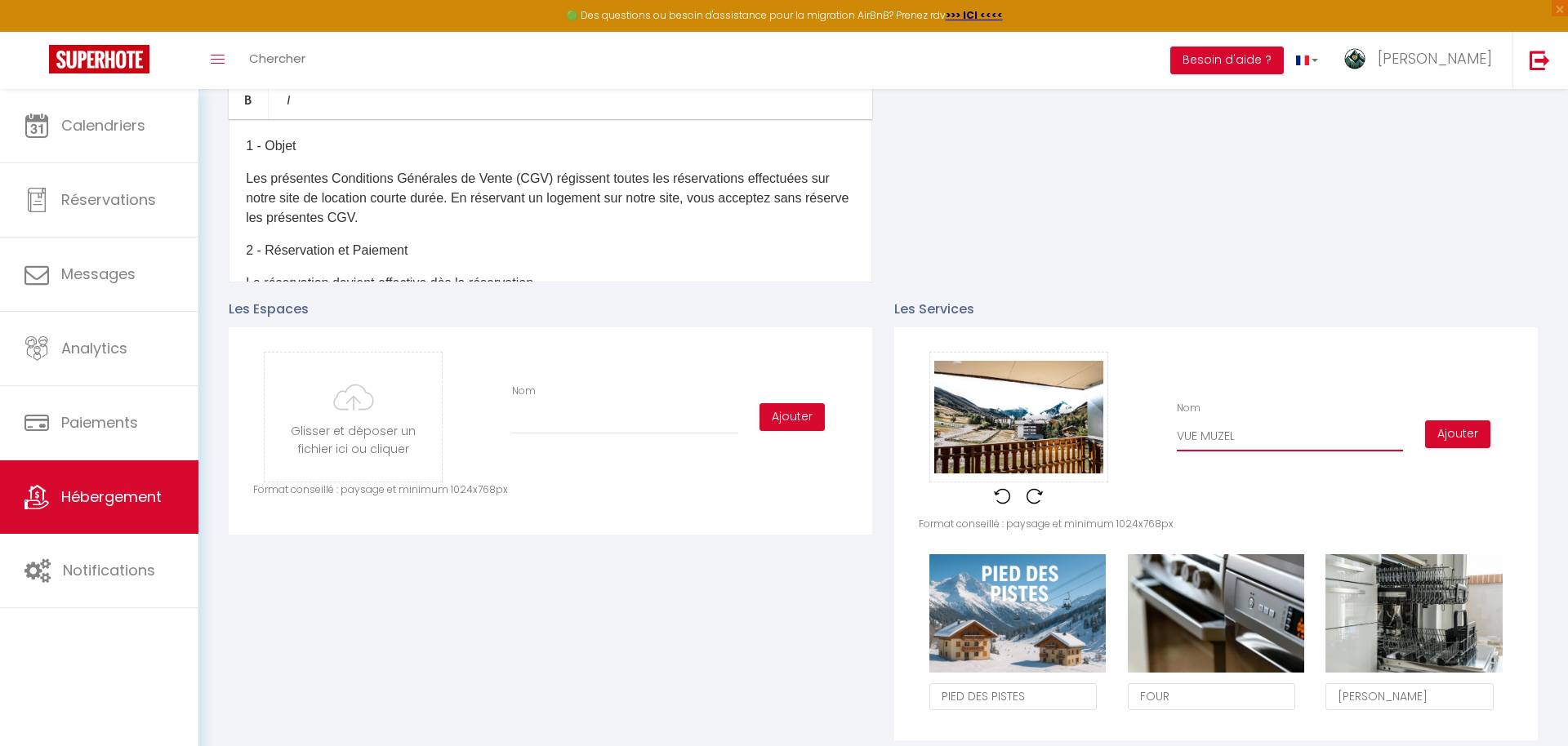
checkbox input "true"
checkbox input "false"
type input "VUE MUZE"
checkbox input "true"
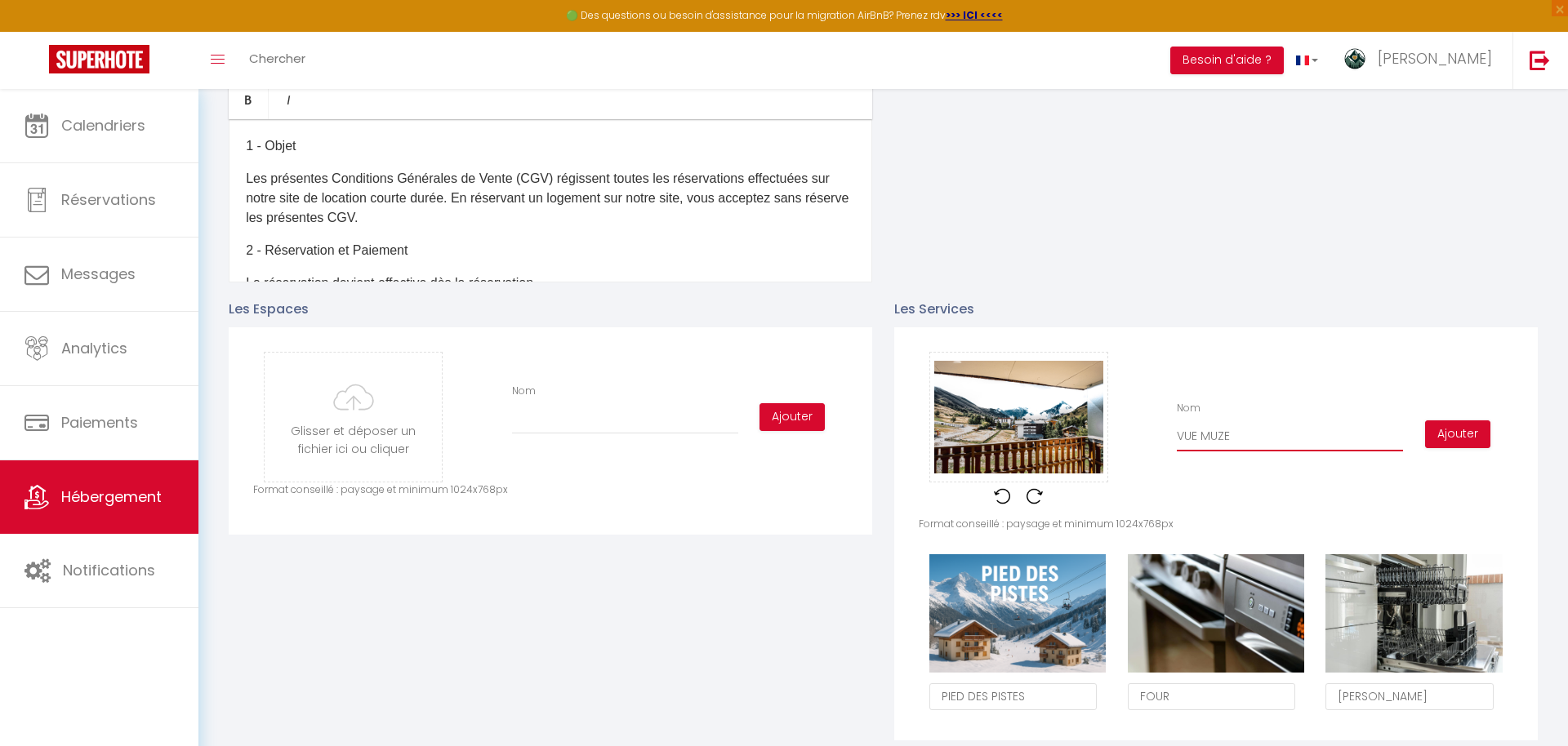
checkbox input "false"
type input "VUE MUZ"
checkbox input "true"
checkbox input "false"
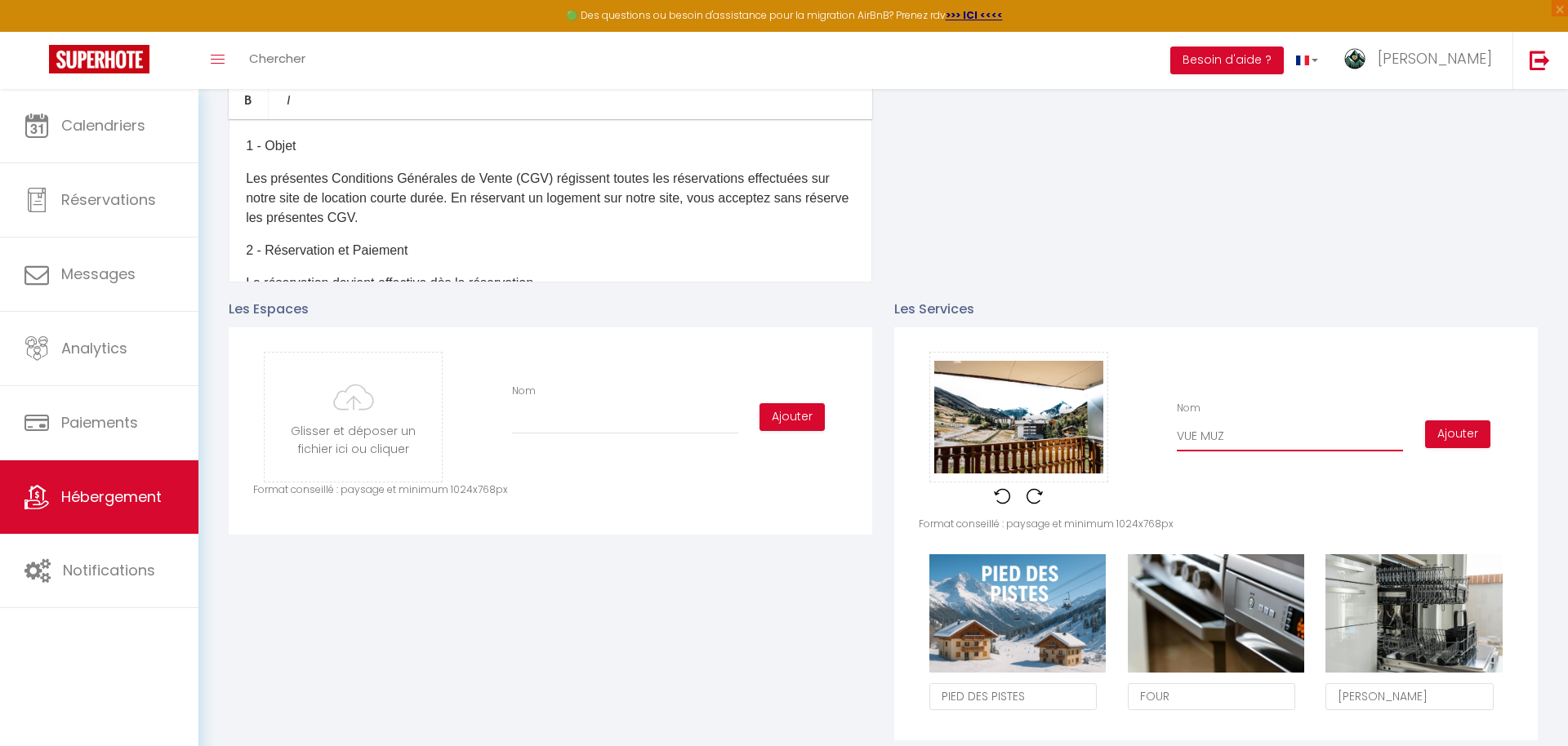
checkbox input "false"
type input "VUE MU"
checkbox input "true"
checkbox input "false"
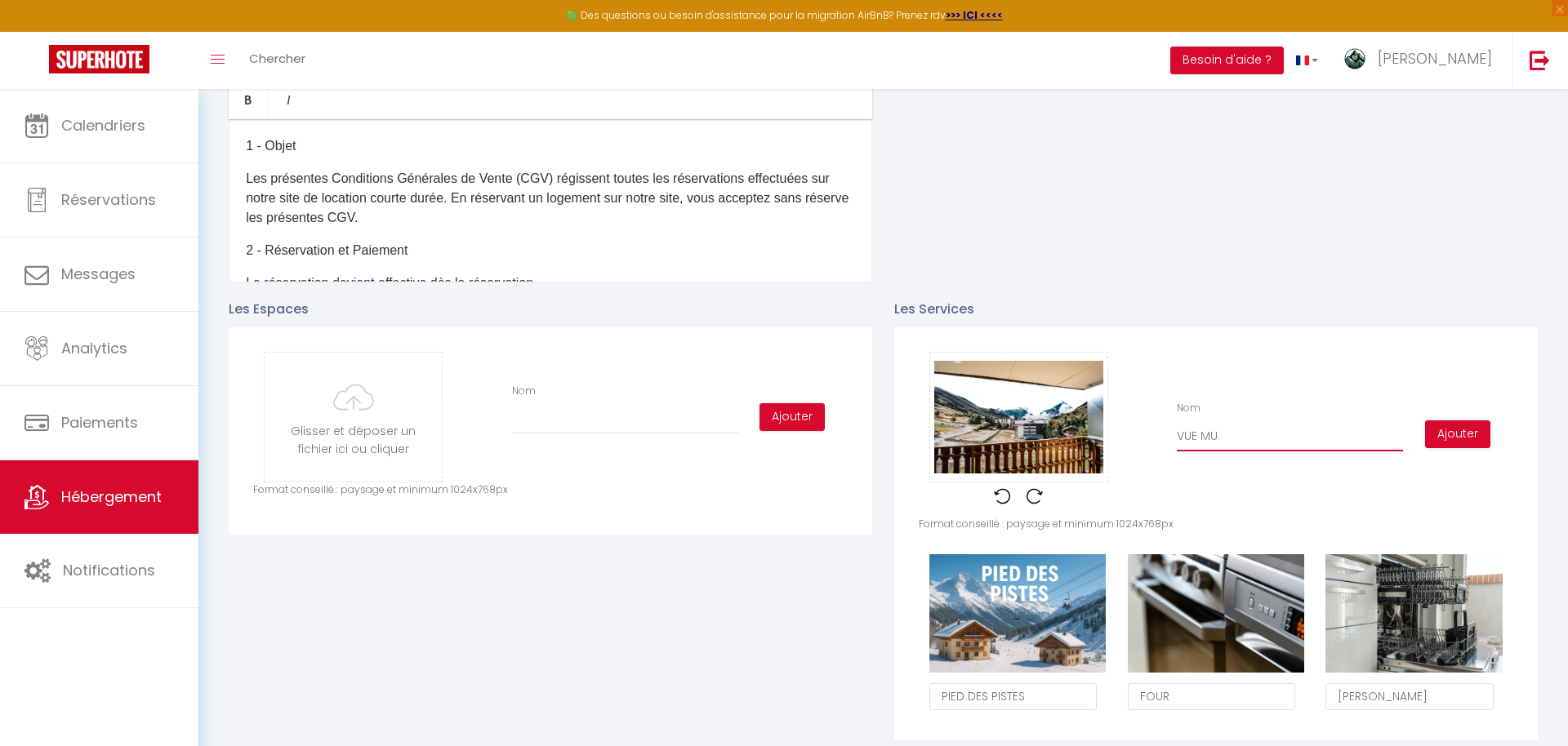
type input "VUE M"
checkbox input "true"
checkbox input "false"
type input "VUE"
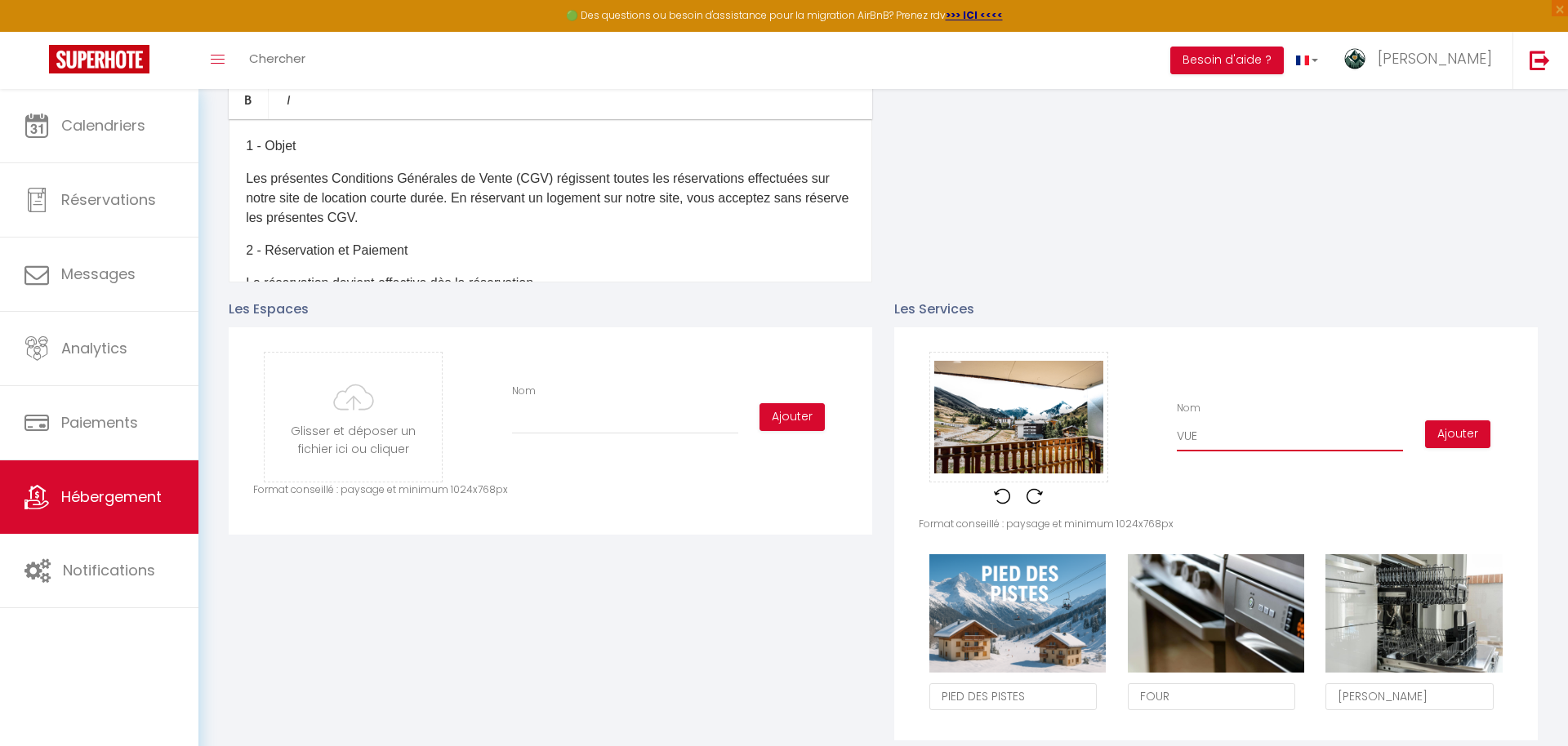
checkbox input "true"
checkbox input "false"
type input "VUE"
checkbox input "true"
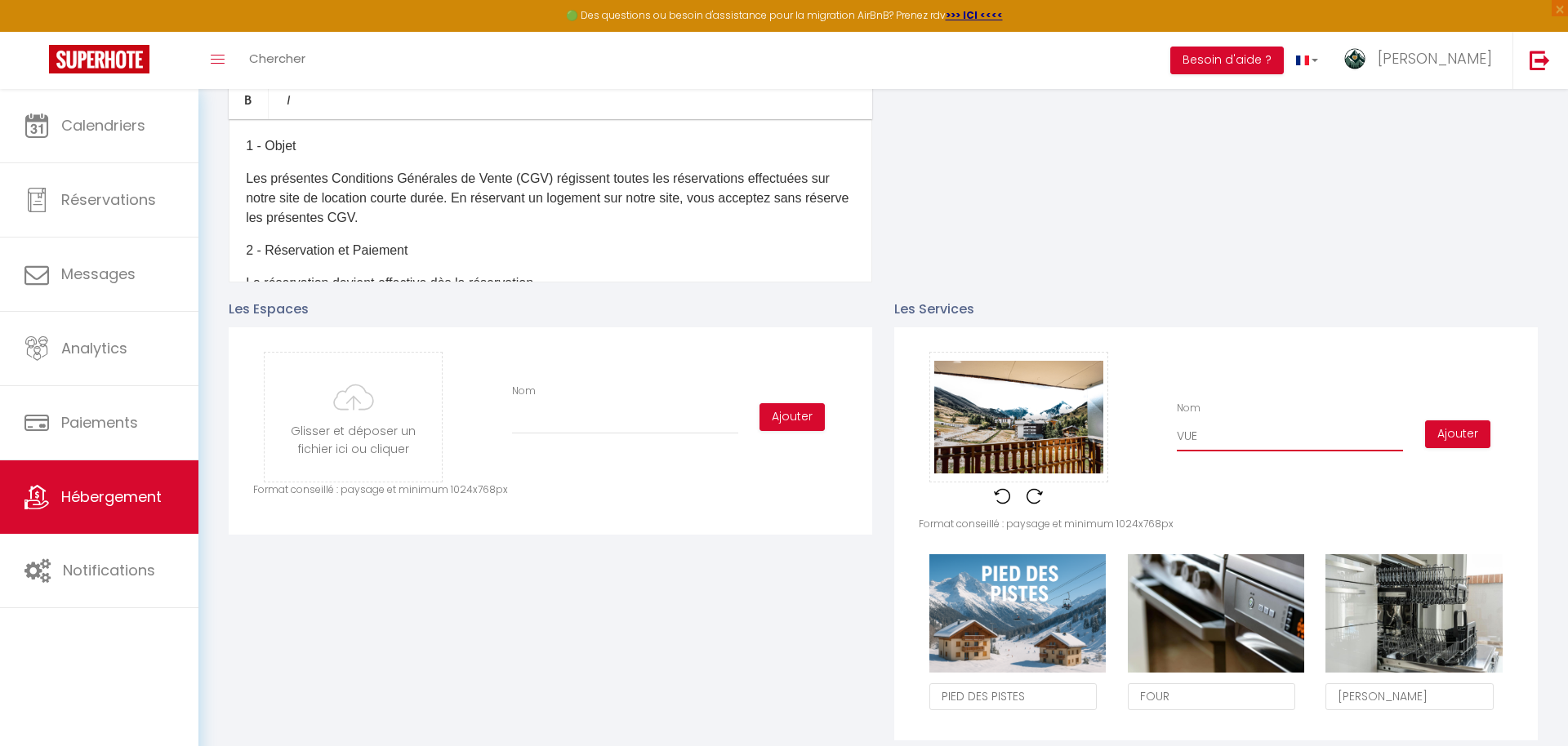
checkbox input "false"
type input "VU"
checkbox input "true"
checkbox input "false"
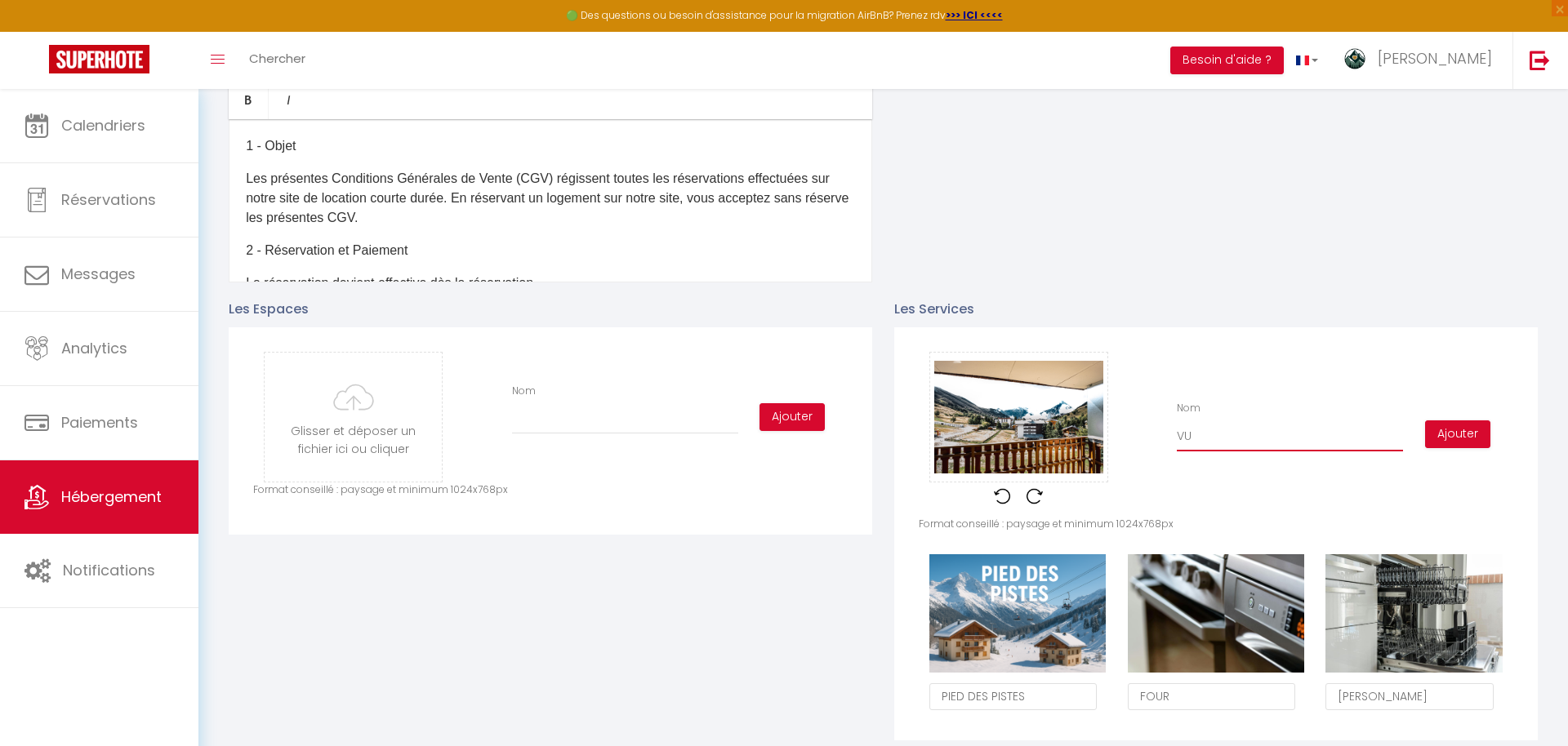
checkbox input "false"
type input "V"
checkbox input "true"
checkbox input "false"
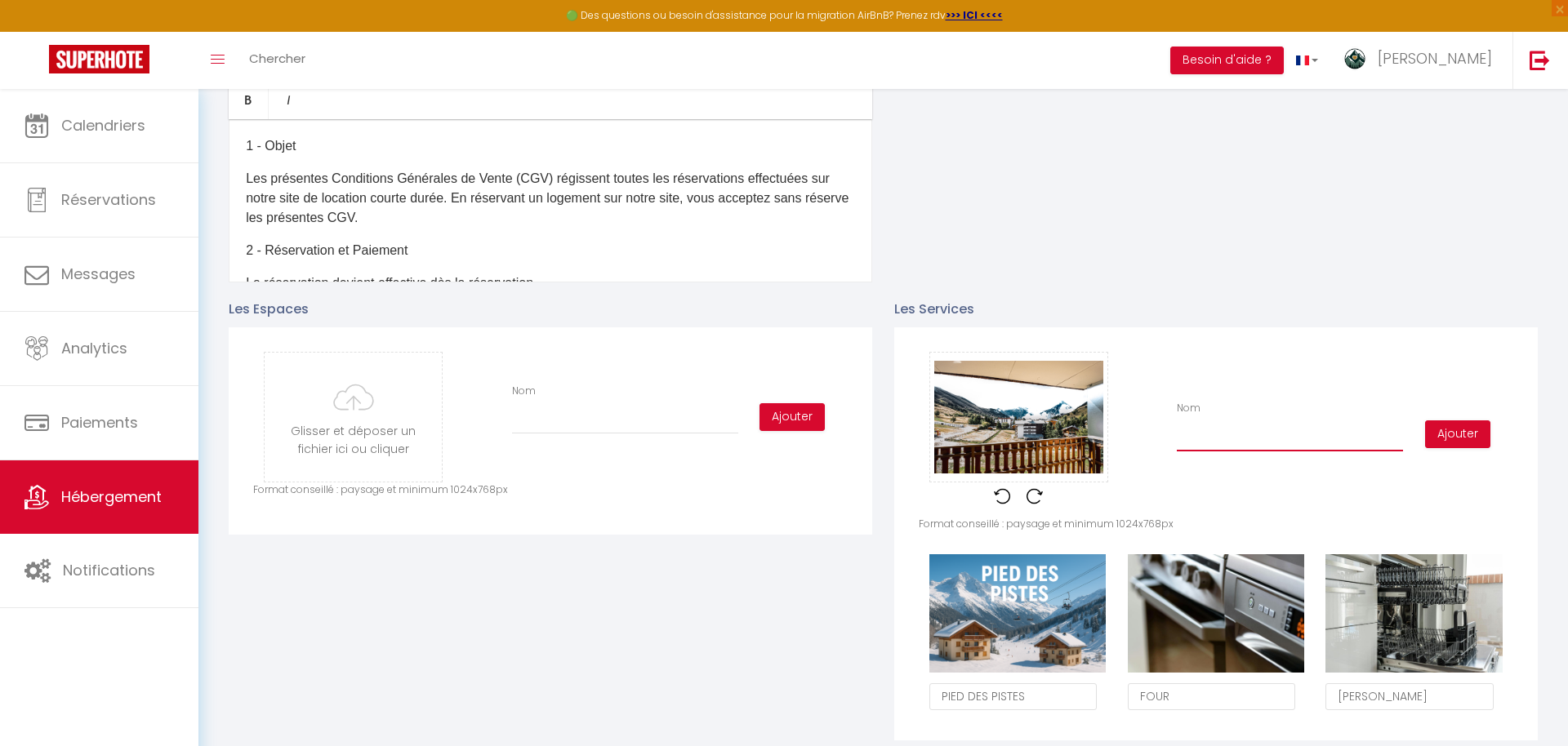
type input "B"
checkbox input "true"
checkbox input "false"
type input "BA"
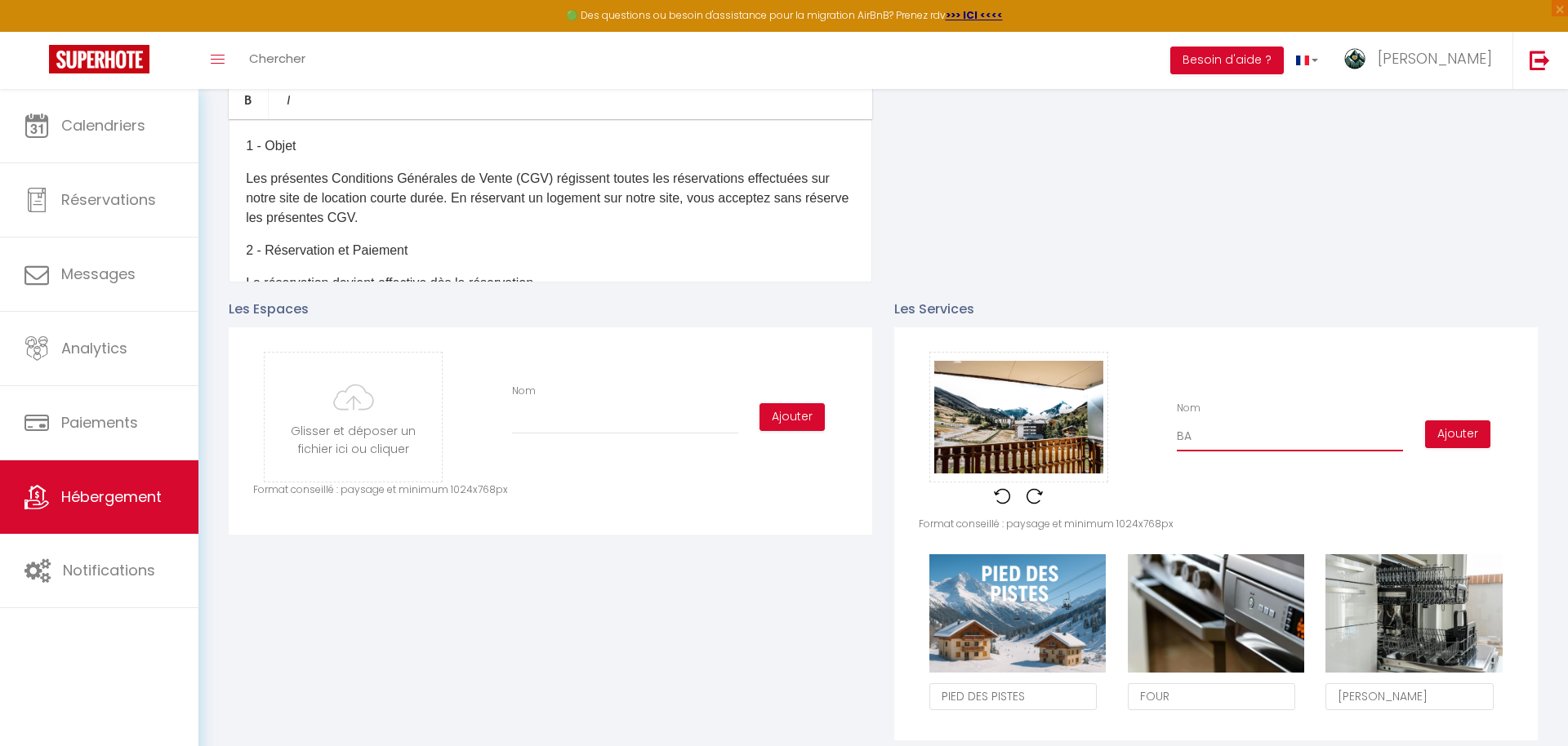
checkbox input "true"
checkbox input "false"
type input "BAL"
checkbox input "true"
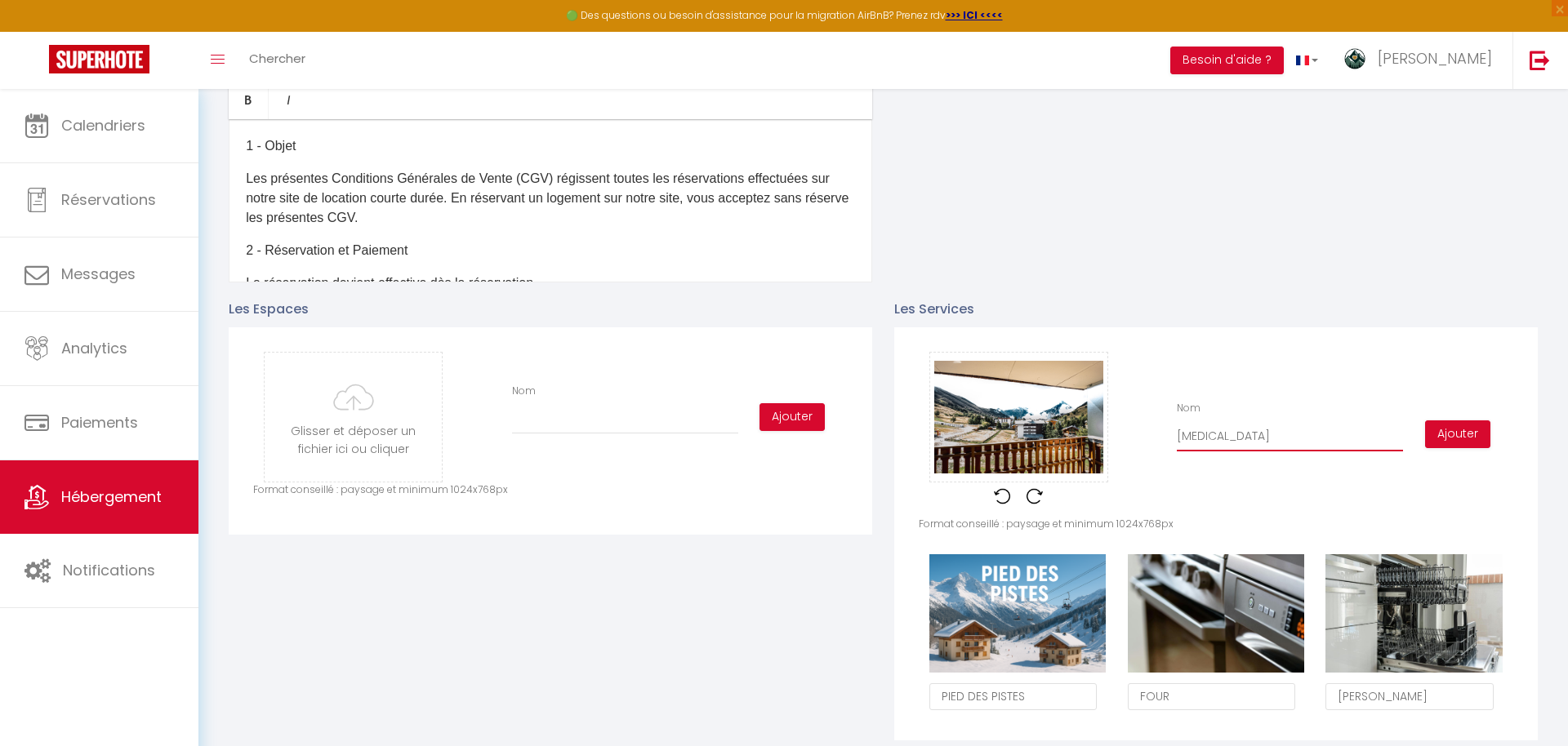
checkbox input "false"
type input "BALC"
checkbox input "true"
checkbox input "false"
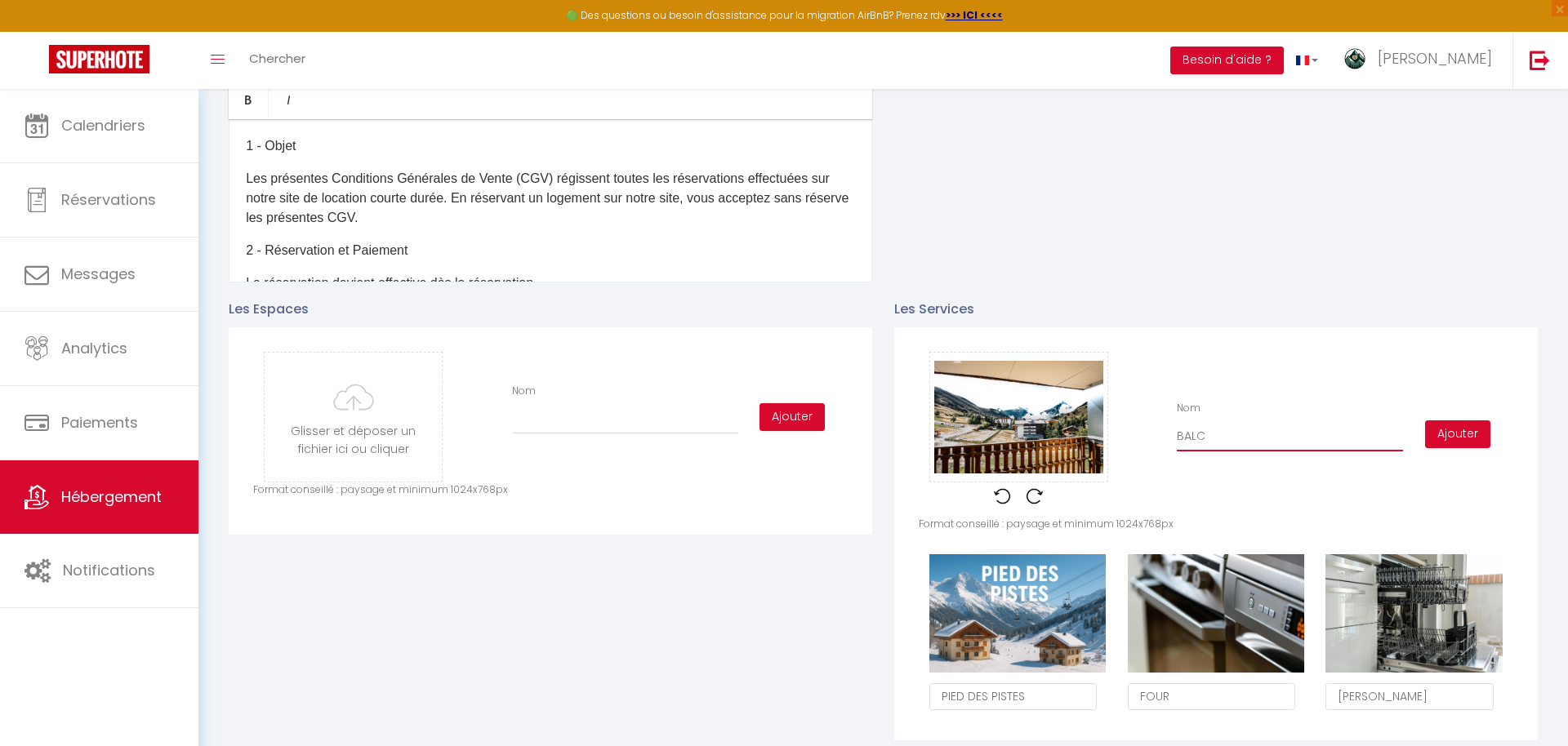
checkbox input "false"
type input "BALCO"
checkbox input "true"
checkbox input "false"
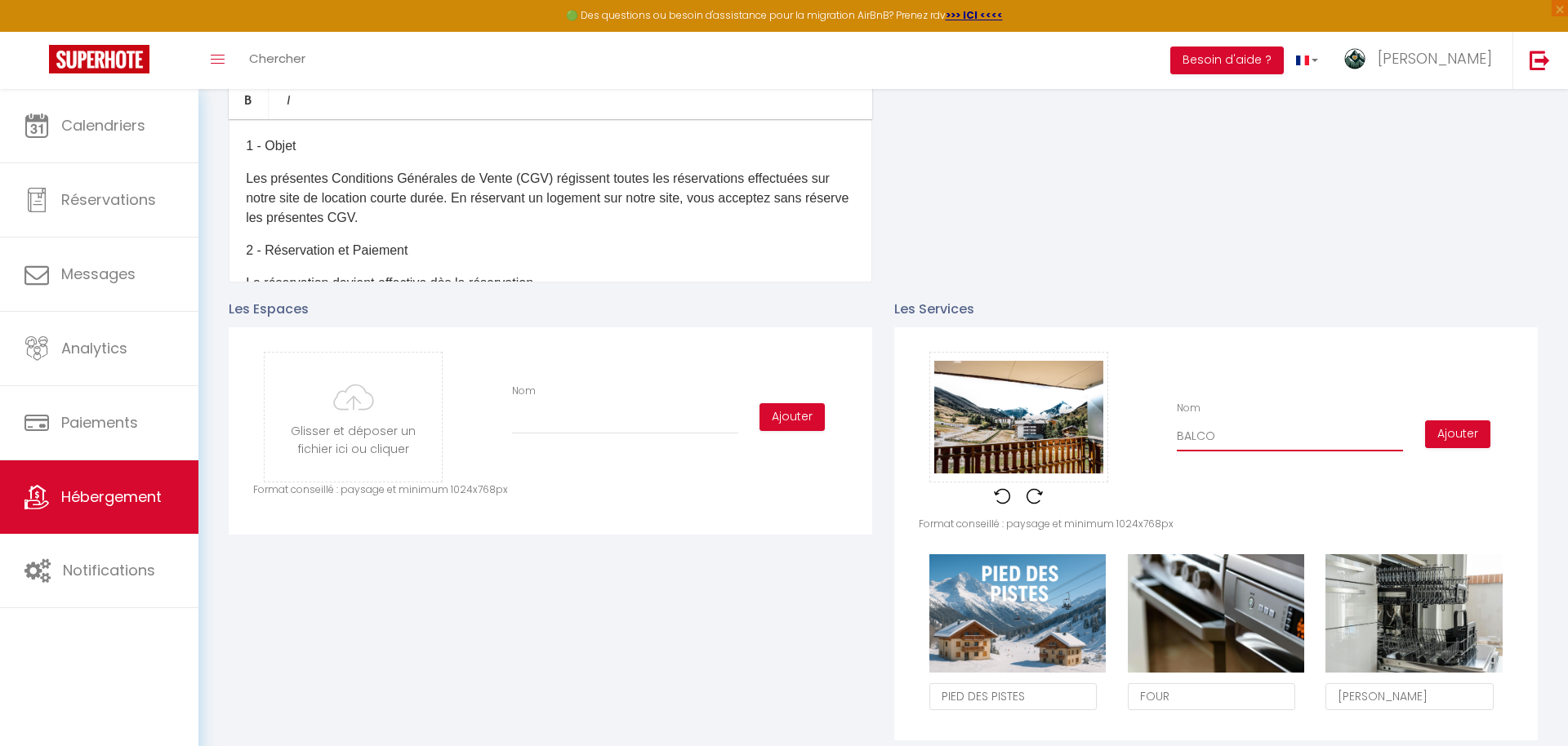
type input "BALCON"
checkbox input "true"
checkbox input "false"
type input "BALCON"
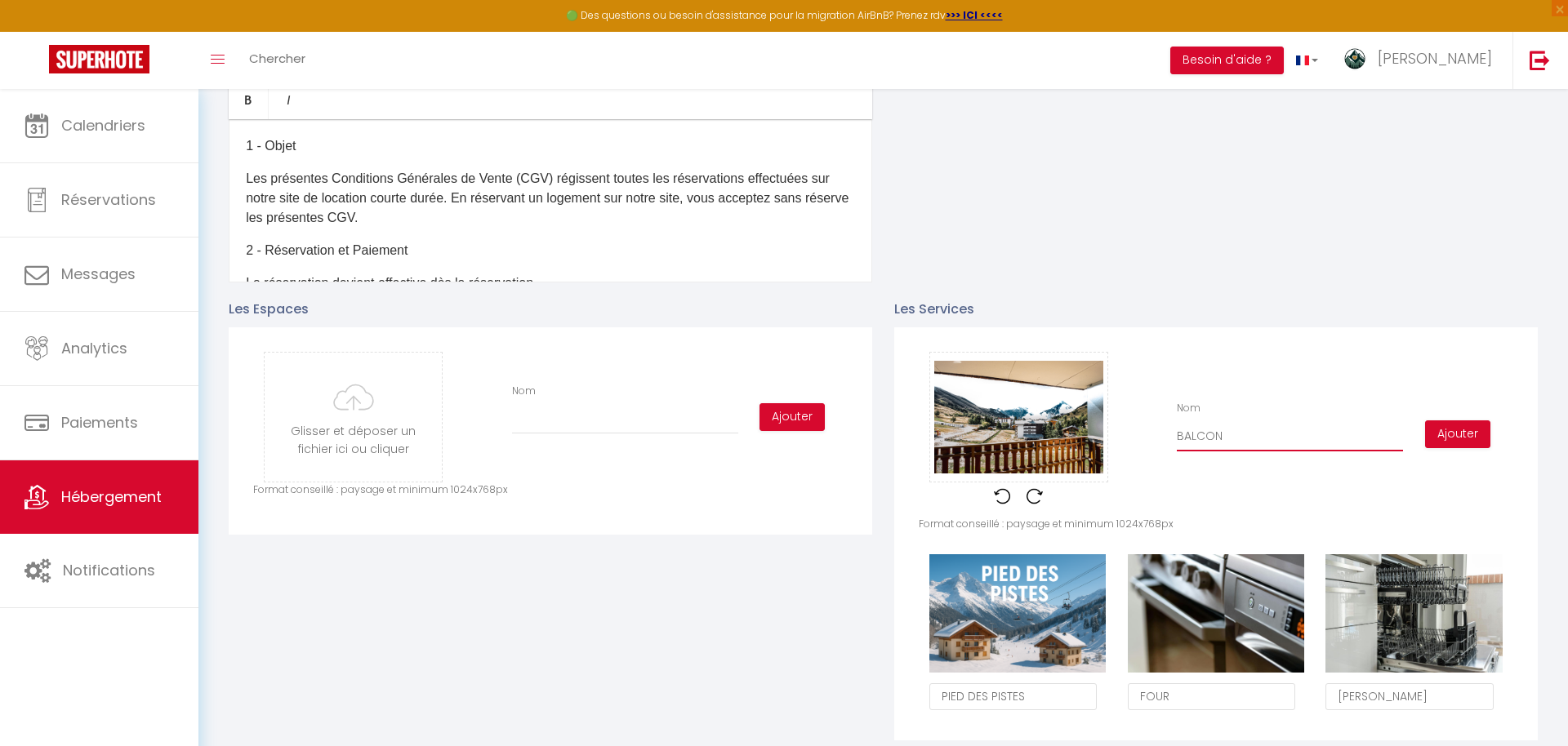
checkbox input "true"
checkbox input "false"
type input "BALCON S"
checkbox input "true"
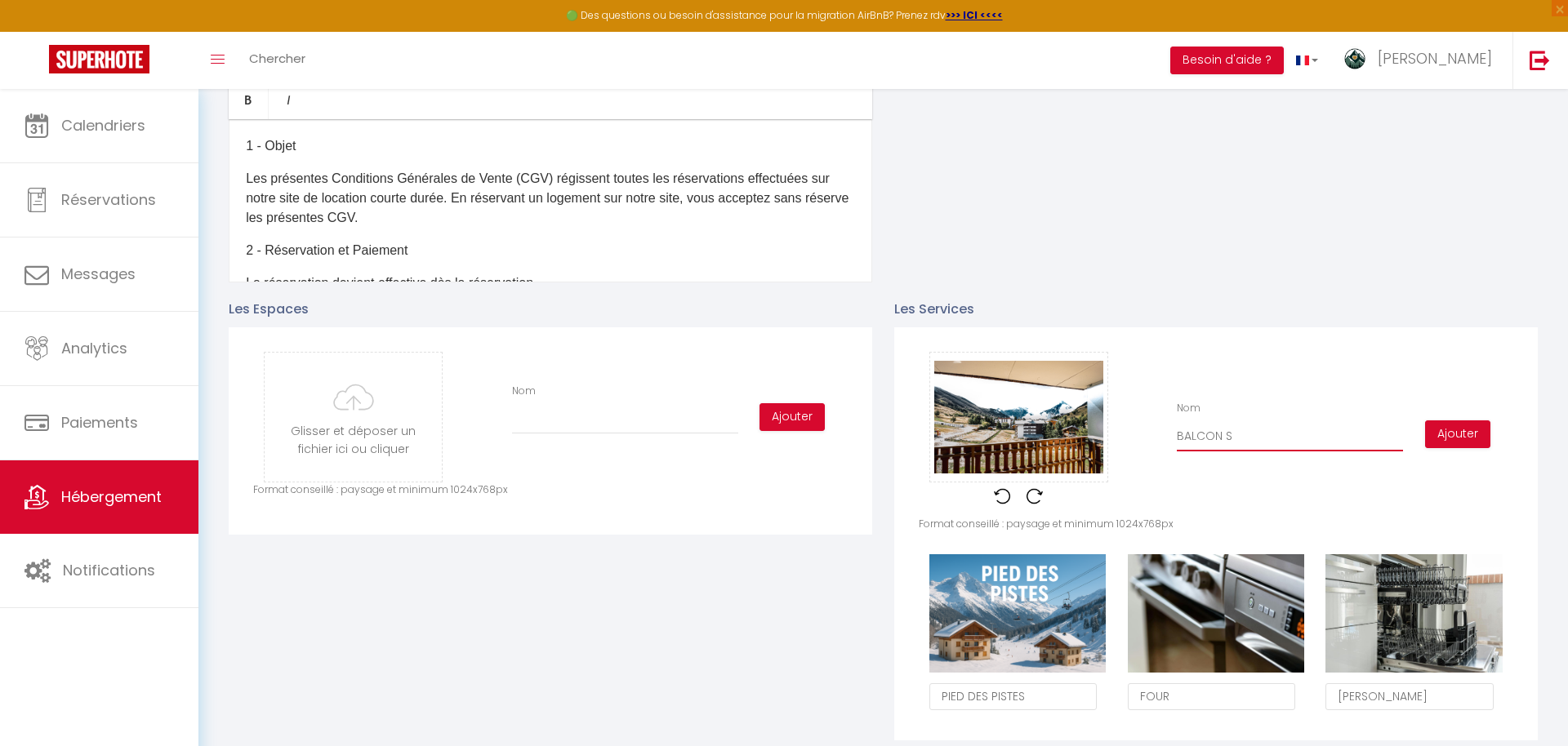
checkbox input "false"
type input "BALCON SU"
checkbox input "true"
checkbox input "false"
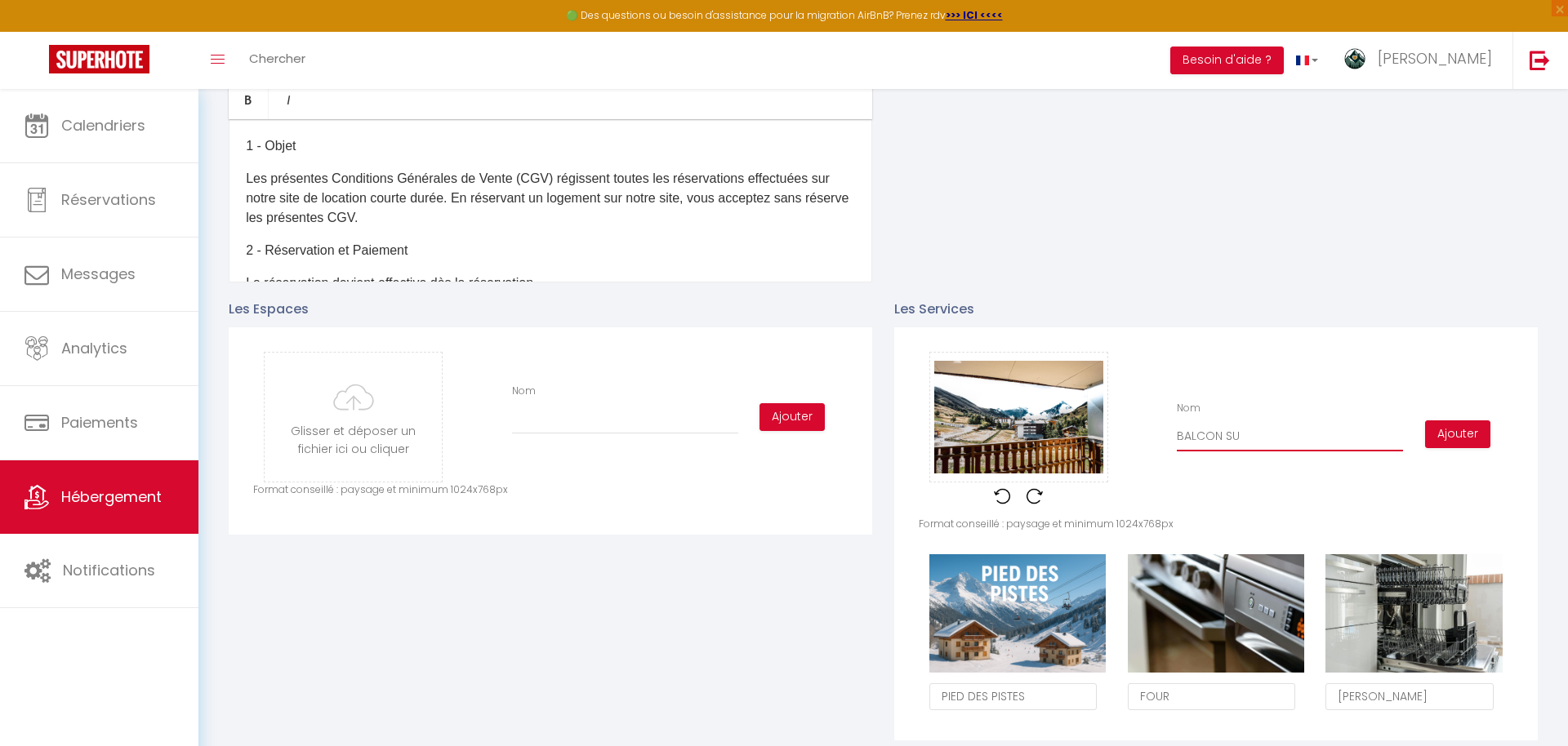
checkbox input "false"
type input "BALCON SUD"
checkbox input "true"
checkbox input "false"
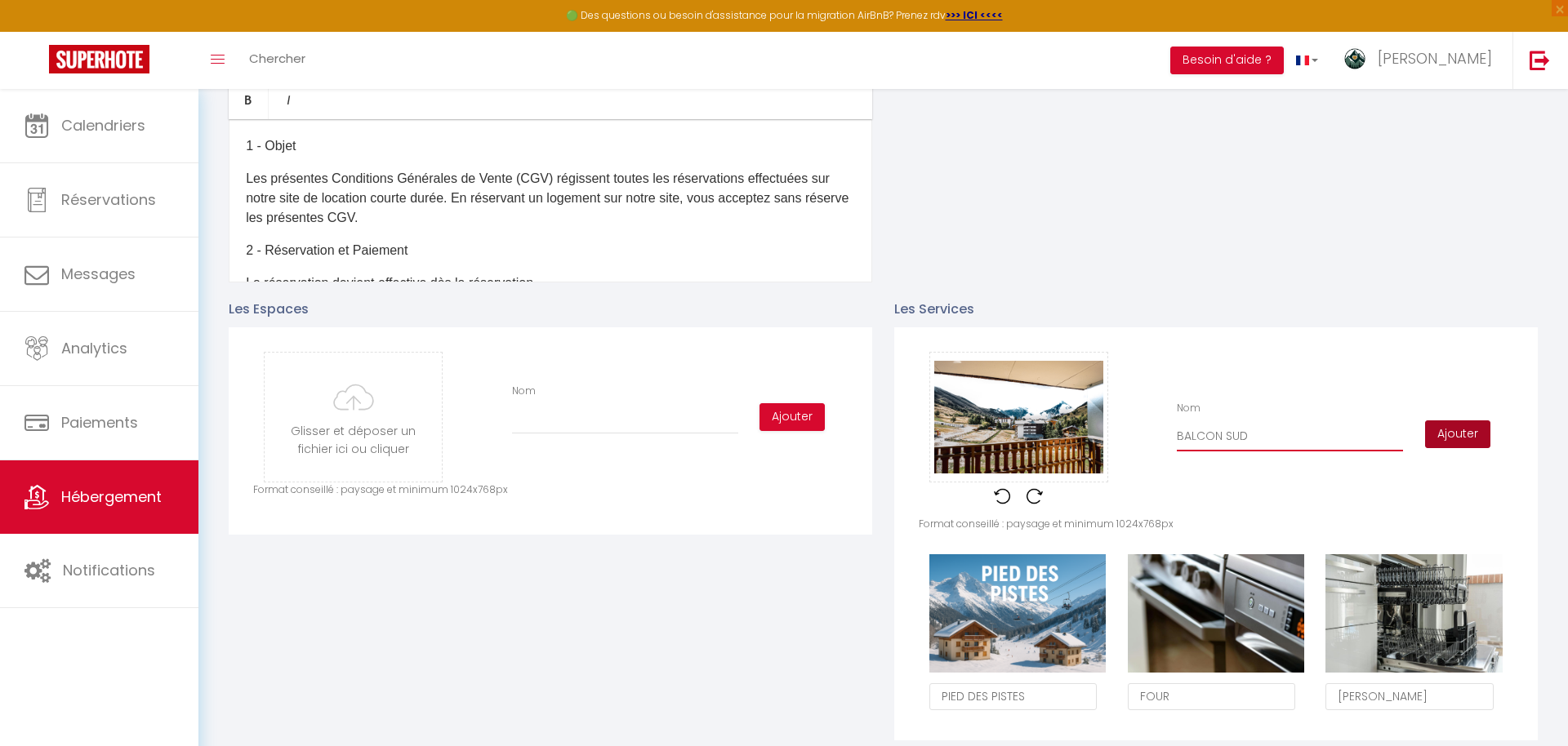
type input "BALCON SUD"
click at [1431, 437] on button "Ajouter" at bounding box center [1458, 435] width 65 height 28
checkbox input "true"
checkbox input "false"
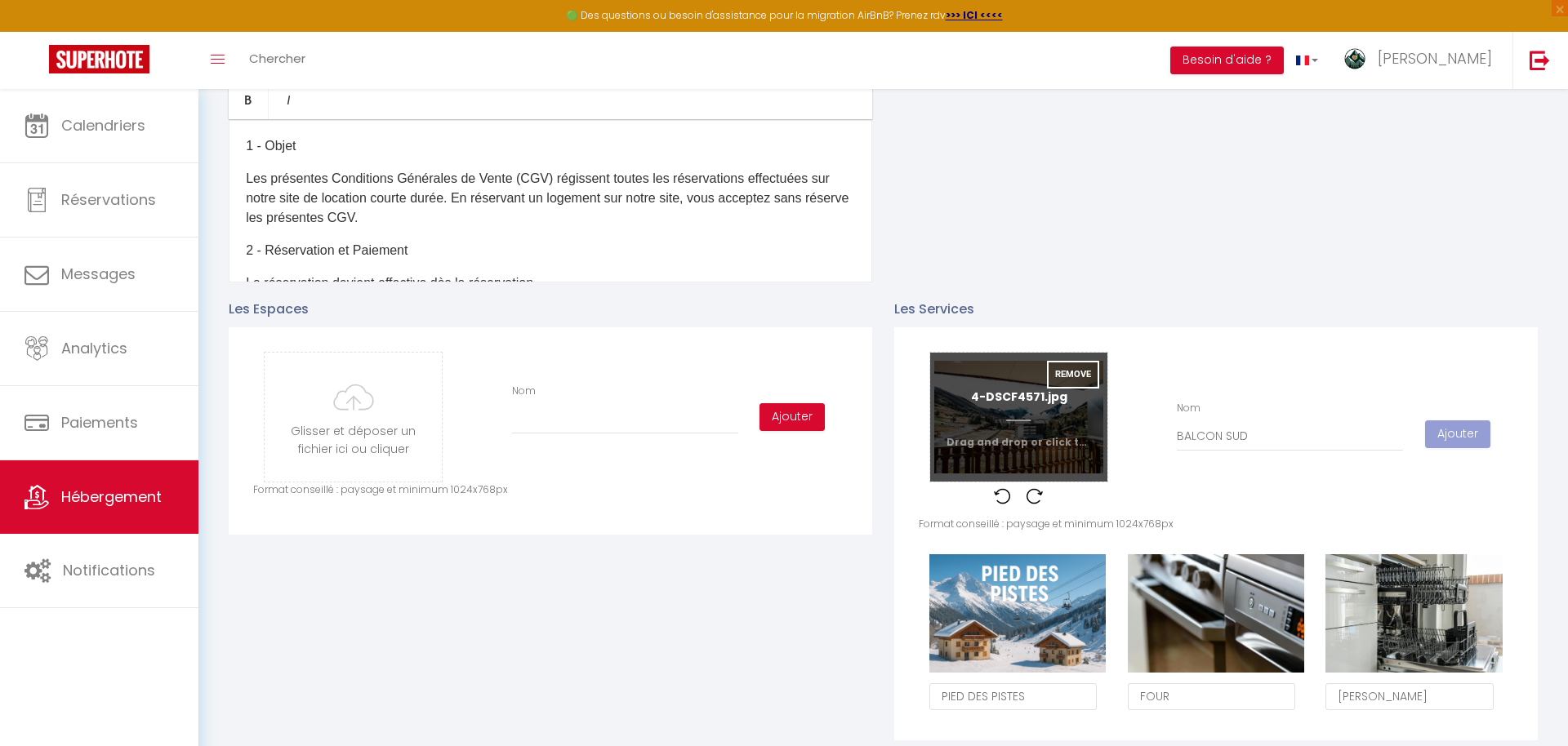
checkbox input "true"
checkbox input "false"
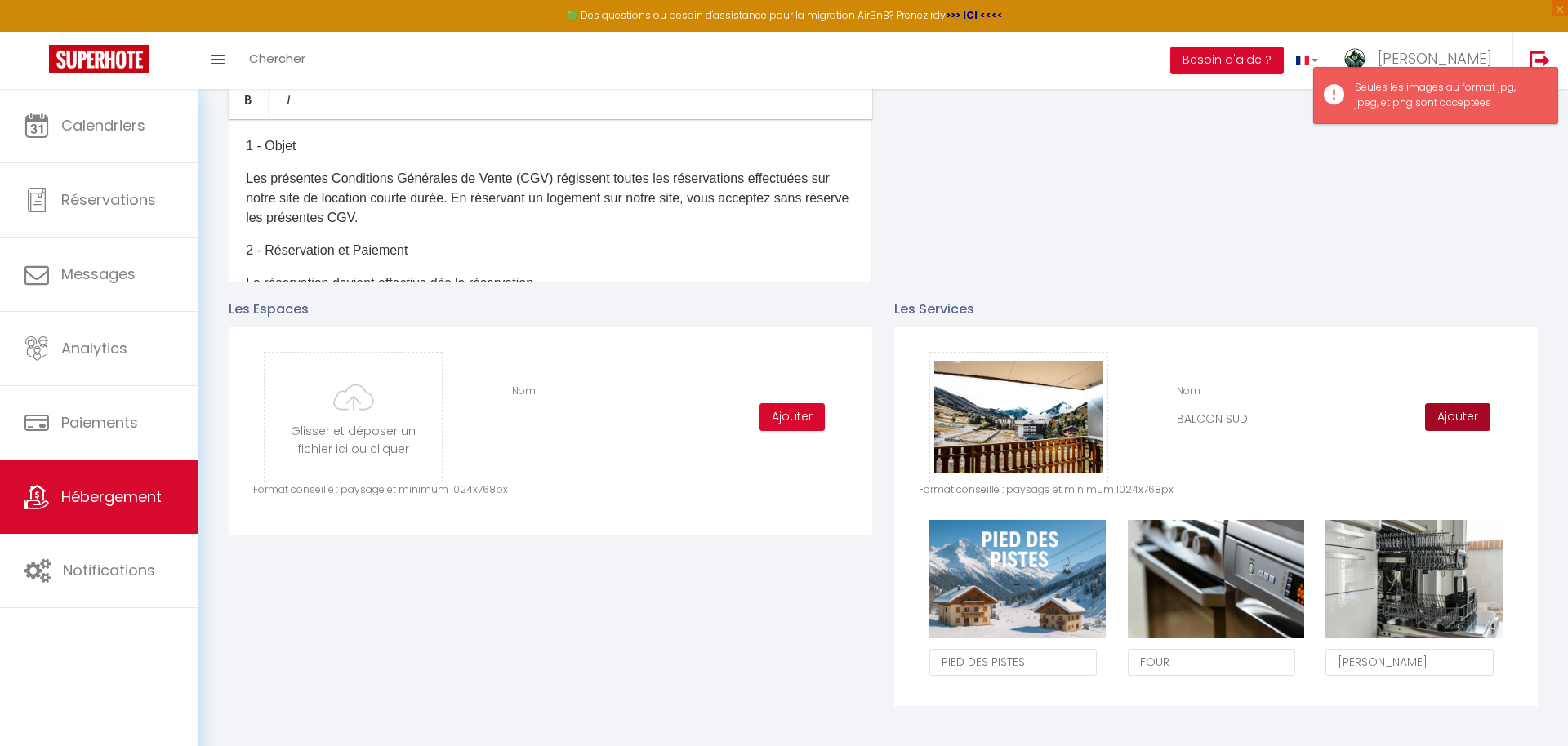
click at [1469, 426] on button "Ajouter" at bounding box center [1458, 417] width 65 height 28
checkbox input "true"
checkbox input "false"
checkbox input "true"
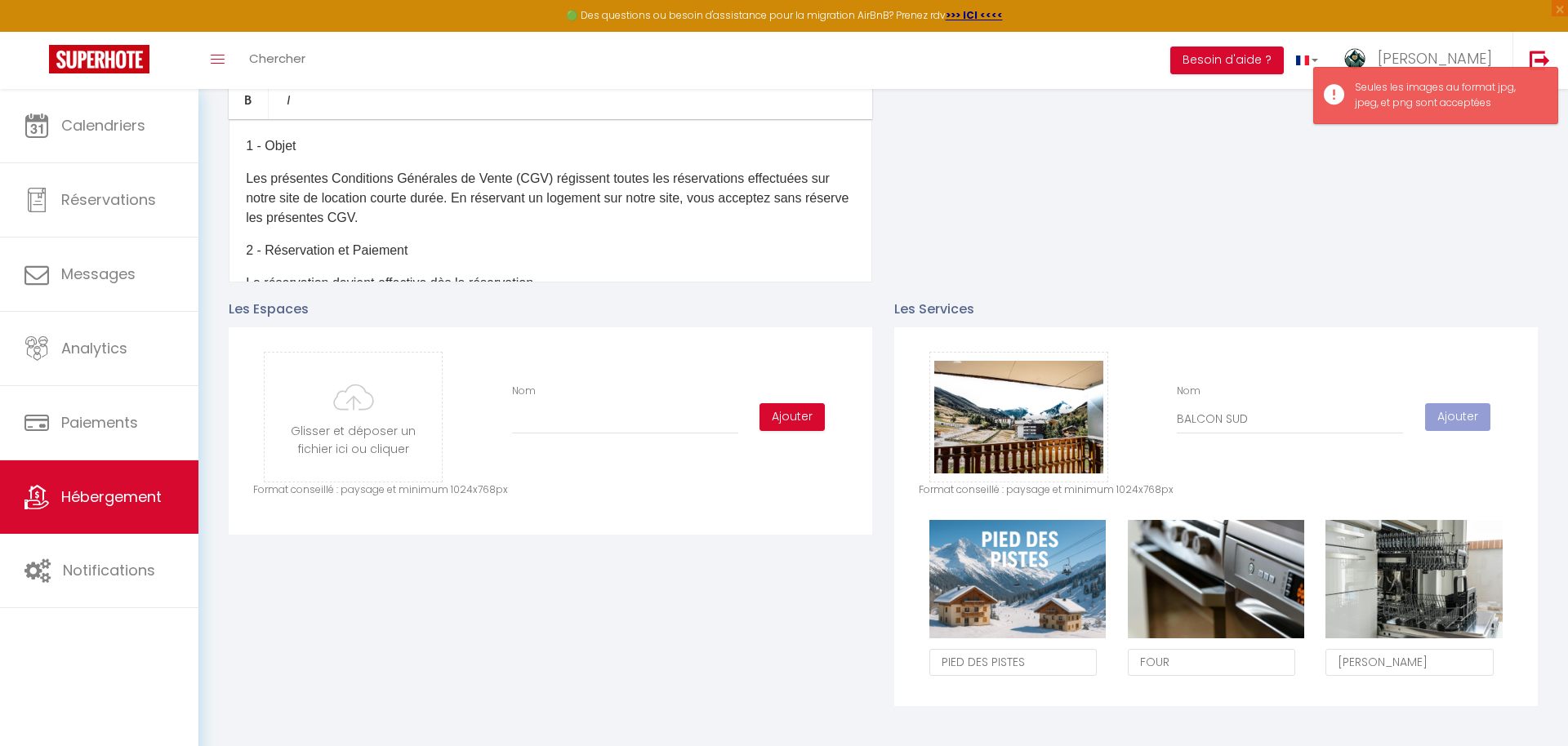
checkbox input "false"
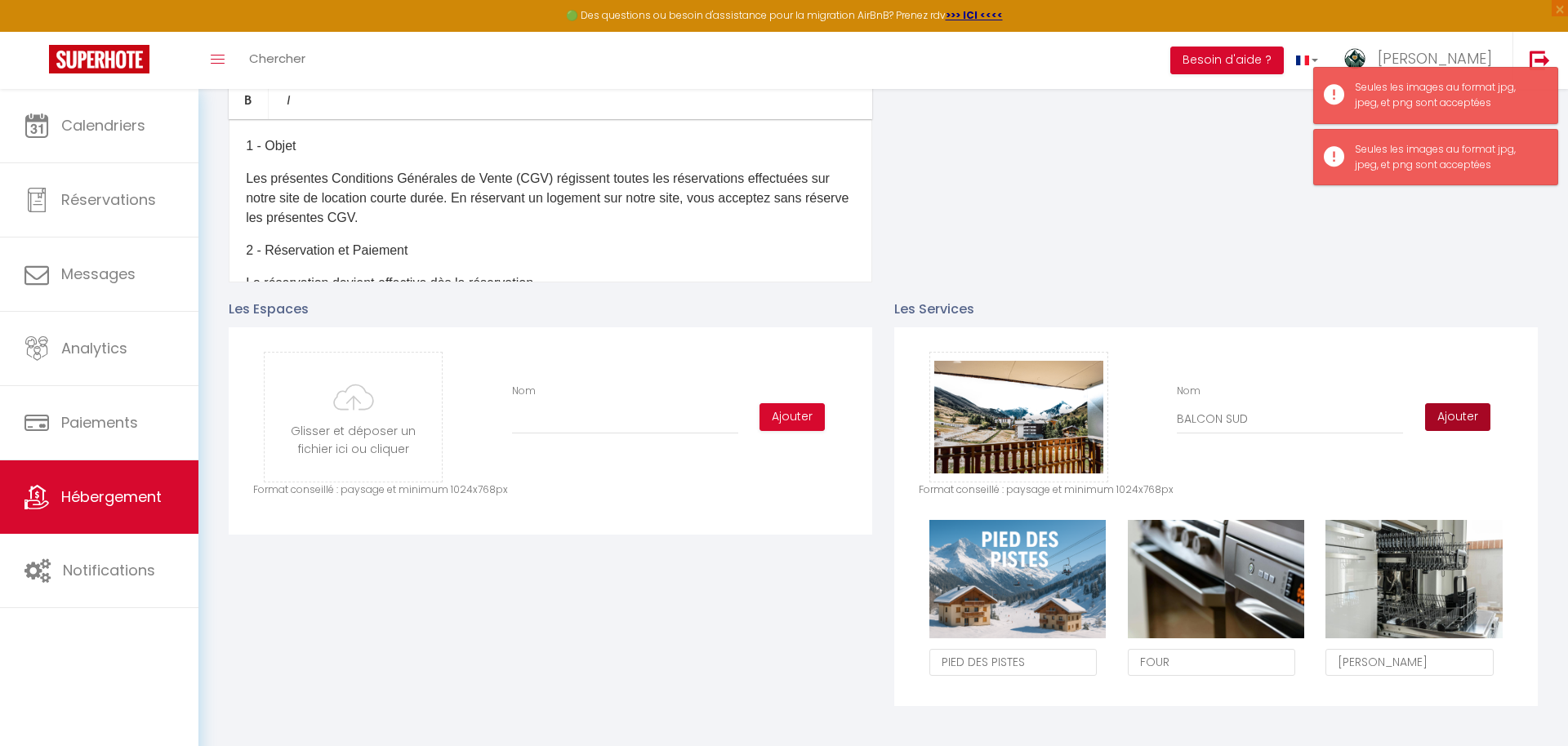
click at [1469, 426] on button "Ajouter" at bounding box center [1458, 417] width 65 height 28
checkbox input "true"
checkbox input "false"
checkbox input "true"
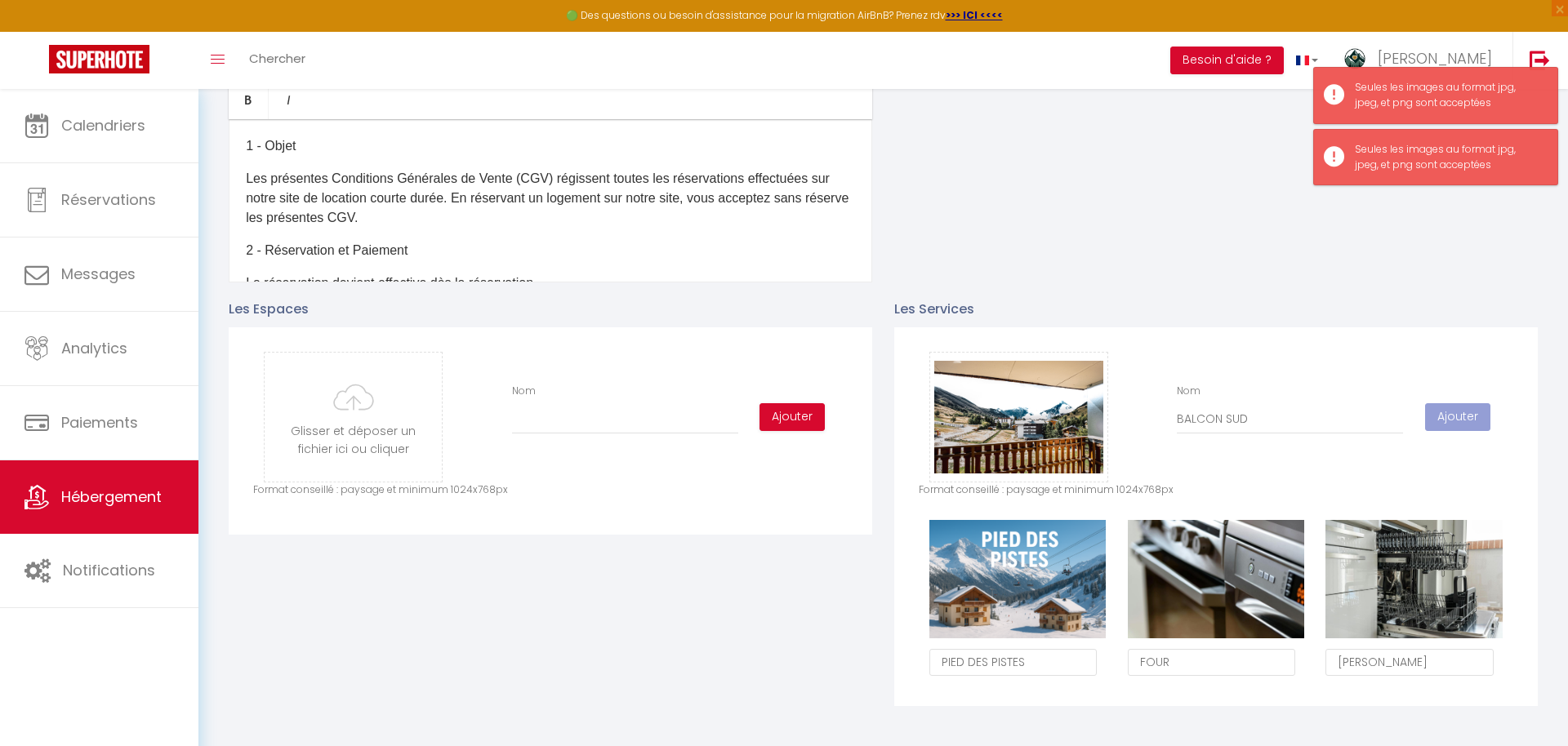
checkbox input "false"
click at [1469, 426] on button "Ajouter" at bounding box center [1458, 417] width 65 height 28
checkbox input "true"
checkbox input "false"
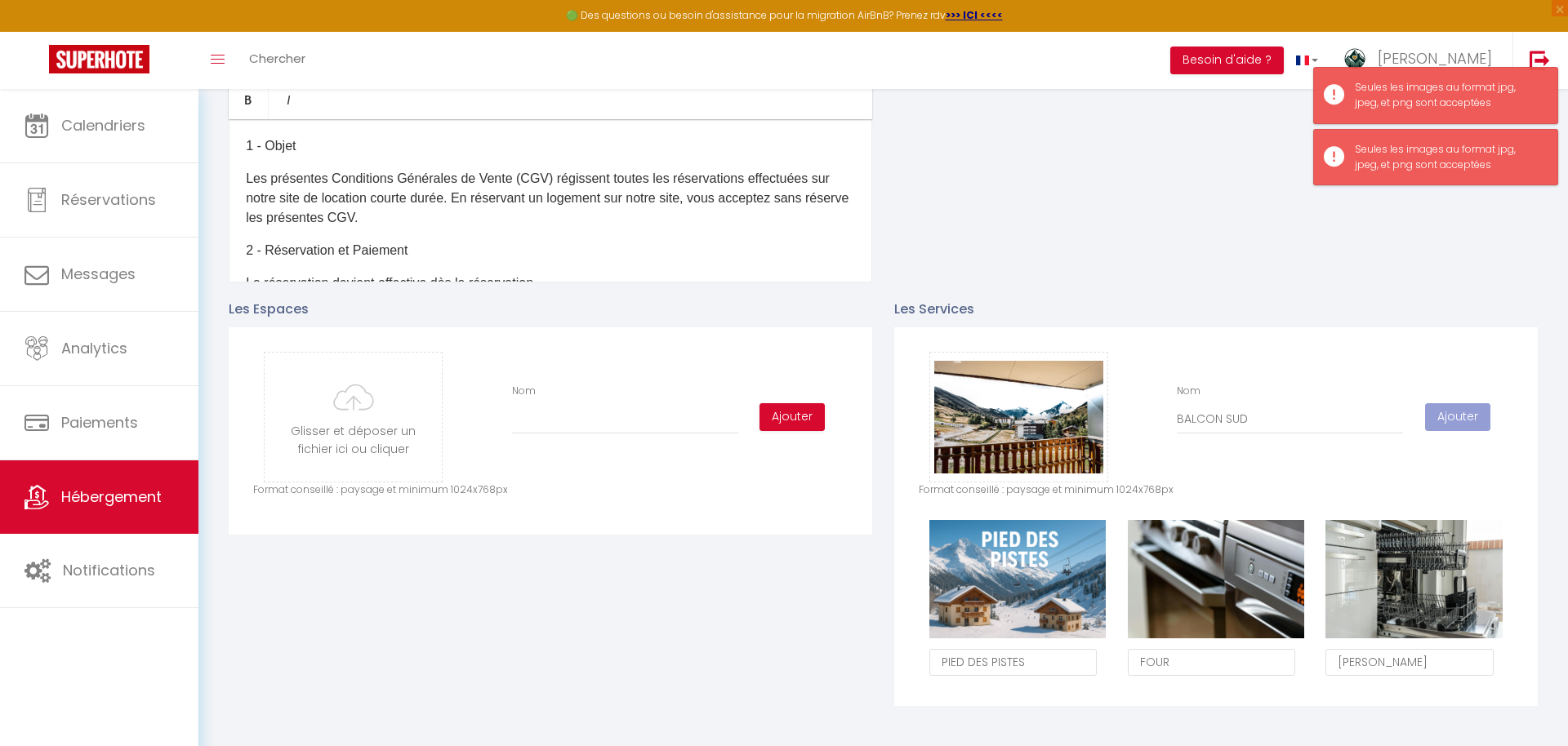
checkbox input "false"
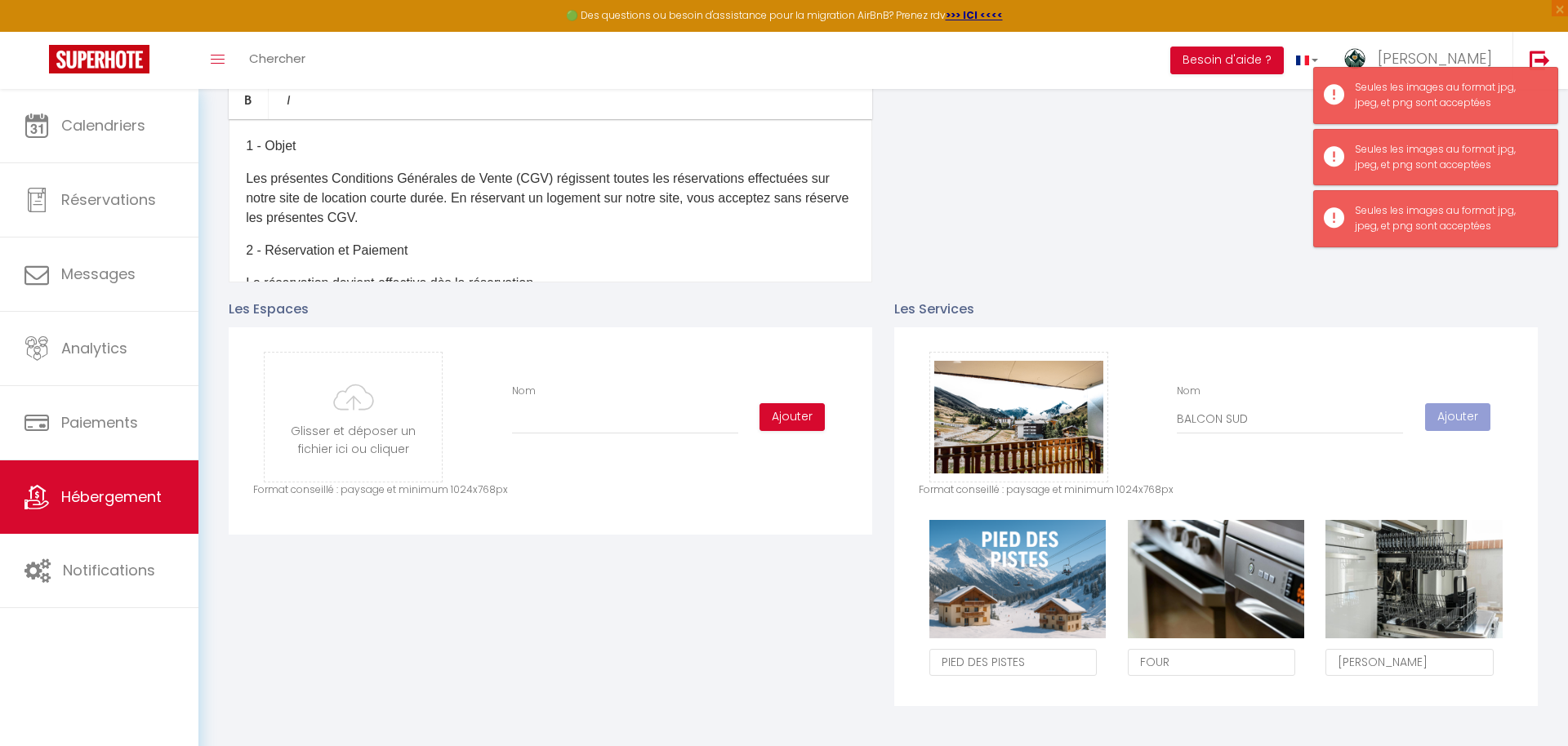
checkbox input "true"
checkbox input "false"
click at [1469, 426] on button "Ajouter" at bounding box center [1458, 417] width 65 height 28
checkbox input "true"
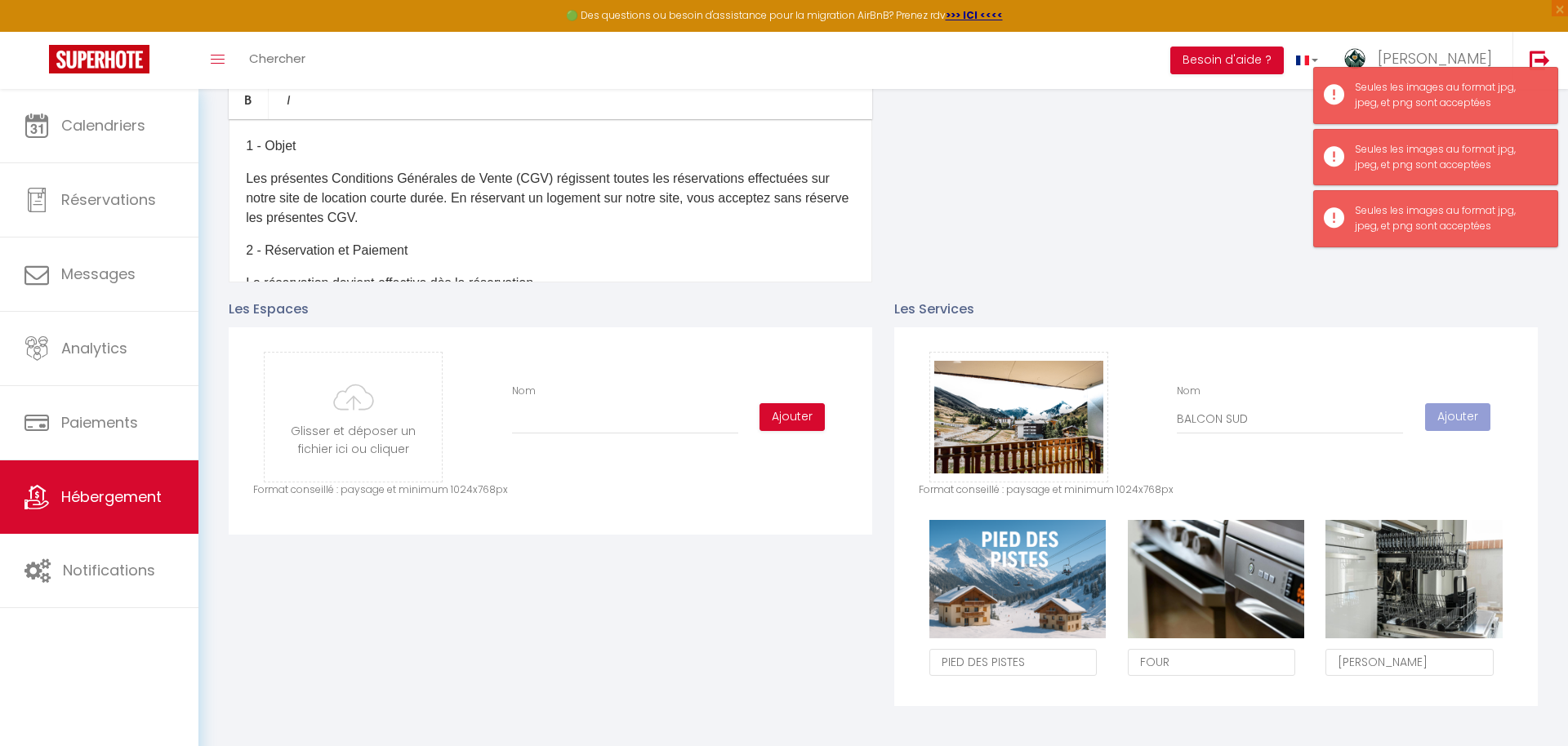
checkbox input "false"
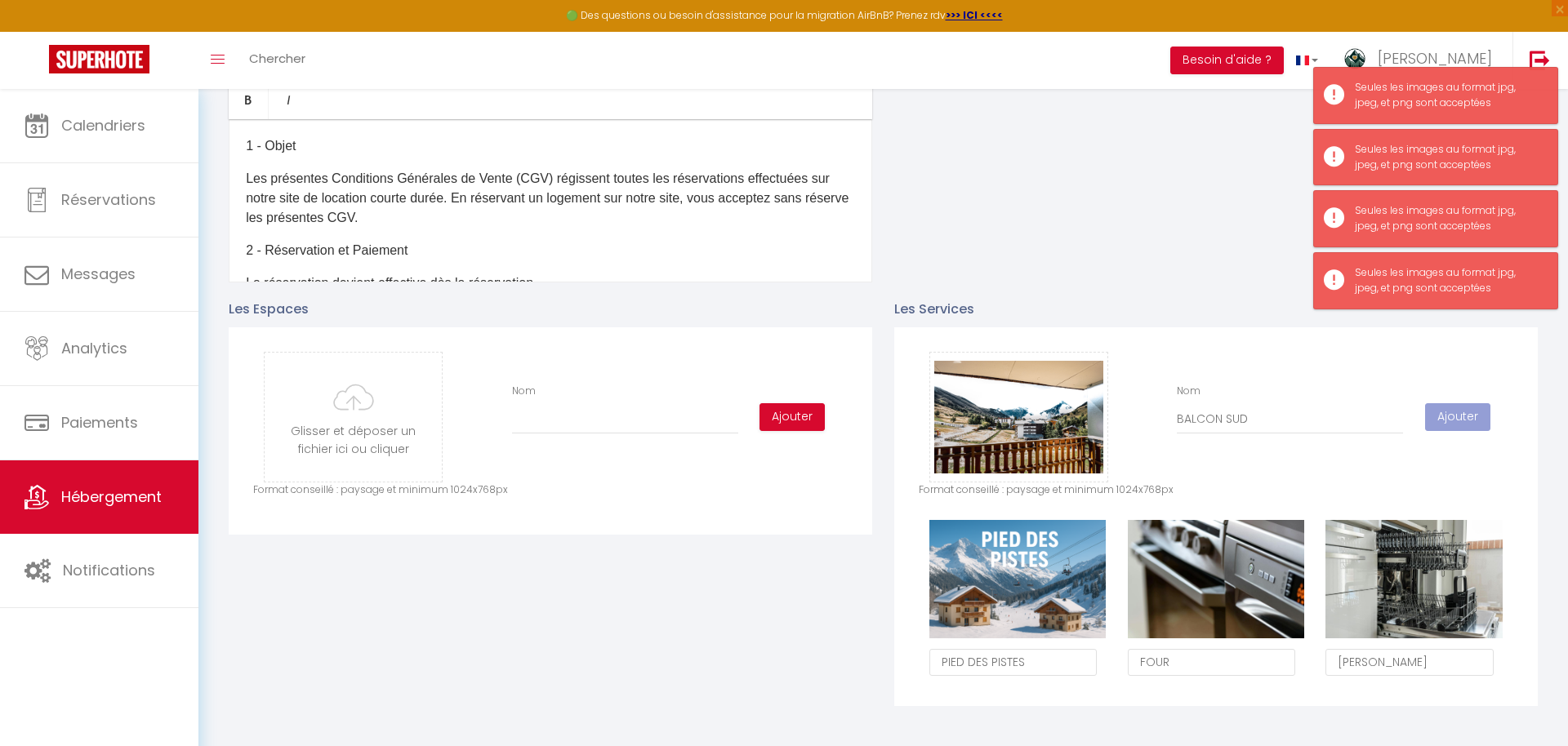
checkbox input "true"
checkbox input "false"
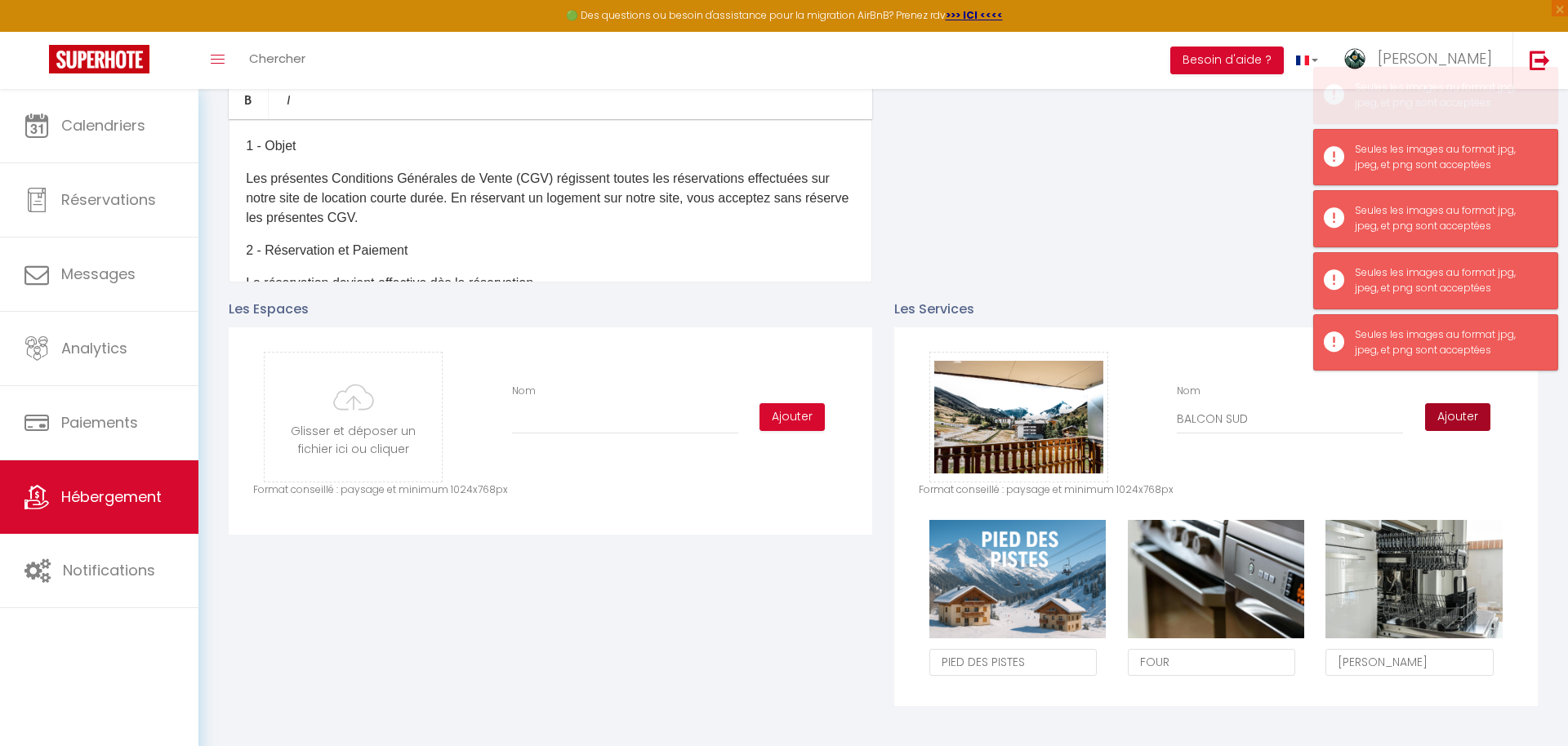
click at [1469, 426] on button "Ajouter" at bounding box center [1458, 417] width 65 height 28
checkbox input "true"
checkbox input "false"
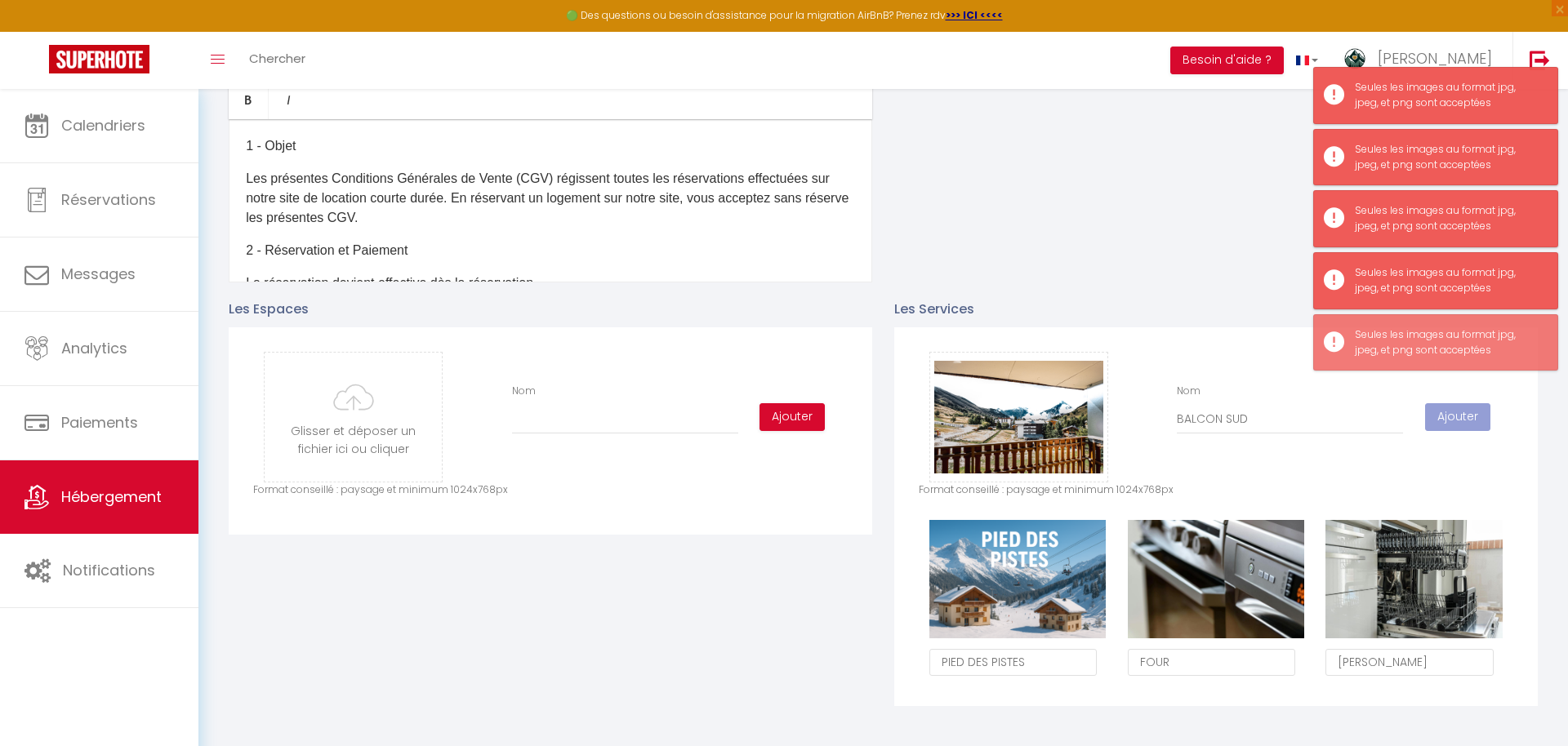
checkbox input "true"
checkbox input "false"
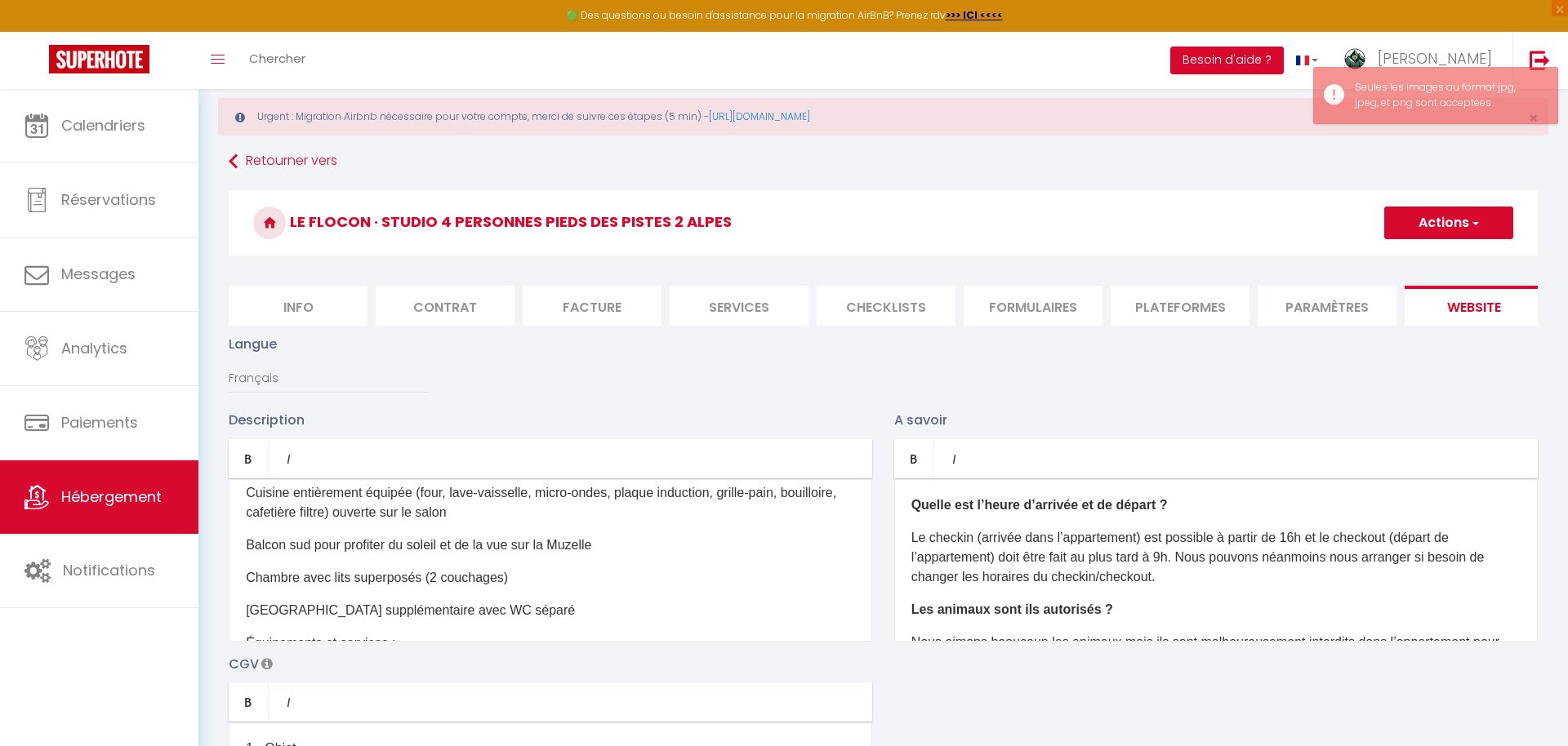
scroll to position [0, 0]
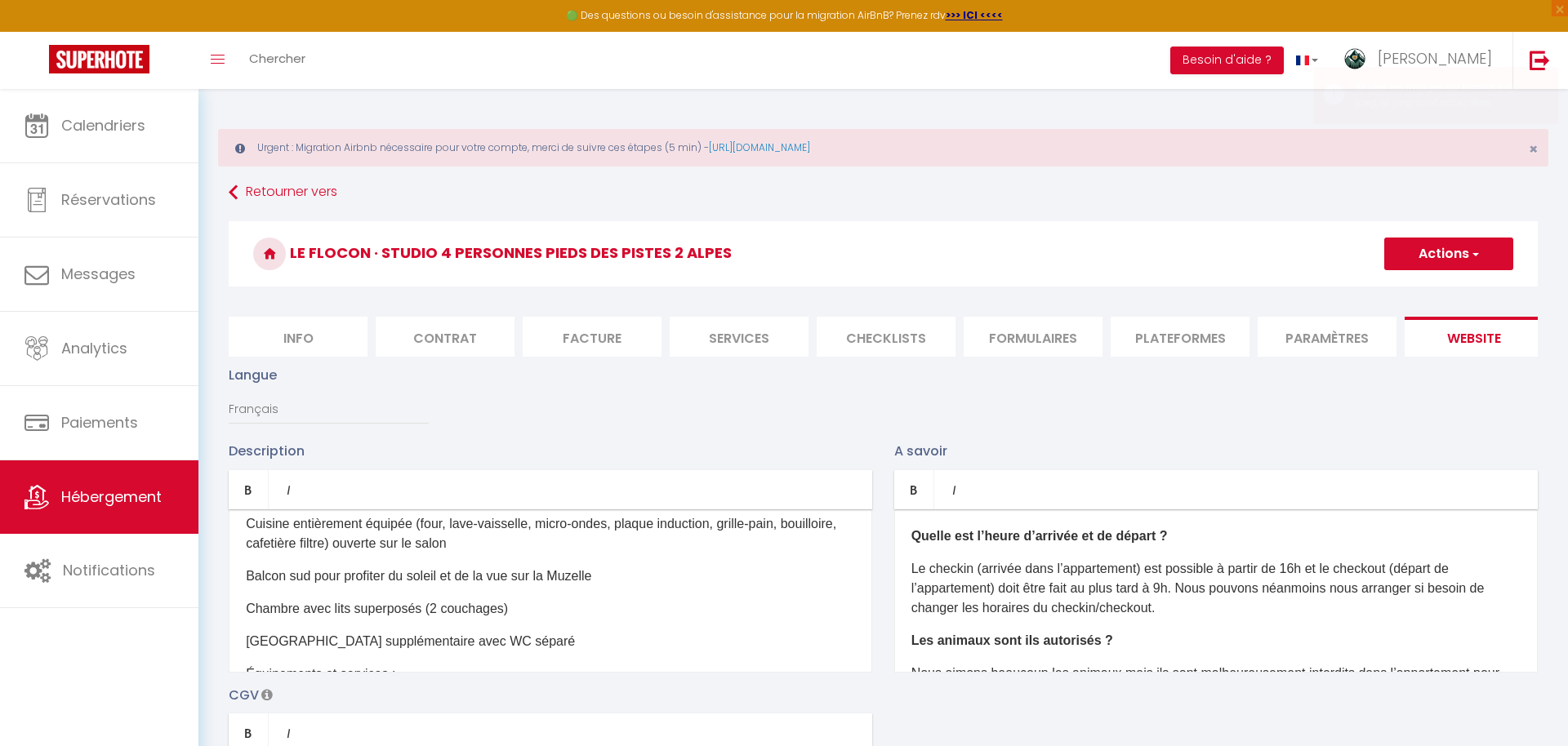
click at [1431, 251] on button "Actions" at bounding box center [1448, 253] width 129 height 33
click at [1422, 282] on link "Enregistrer" at bounding box center [1447, 289] width 129 height 21
click at [1423, 284] on h3 "Le Flocon · Studio 4 personnes pieds des pistes 2 Alpes" at bounding box center [883, 254] width 1309 height 65
click at [1504, 266] on button "Actions" at bounding box center [1448, 253] width 129 height 33
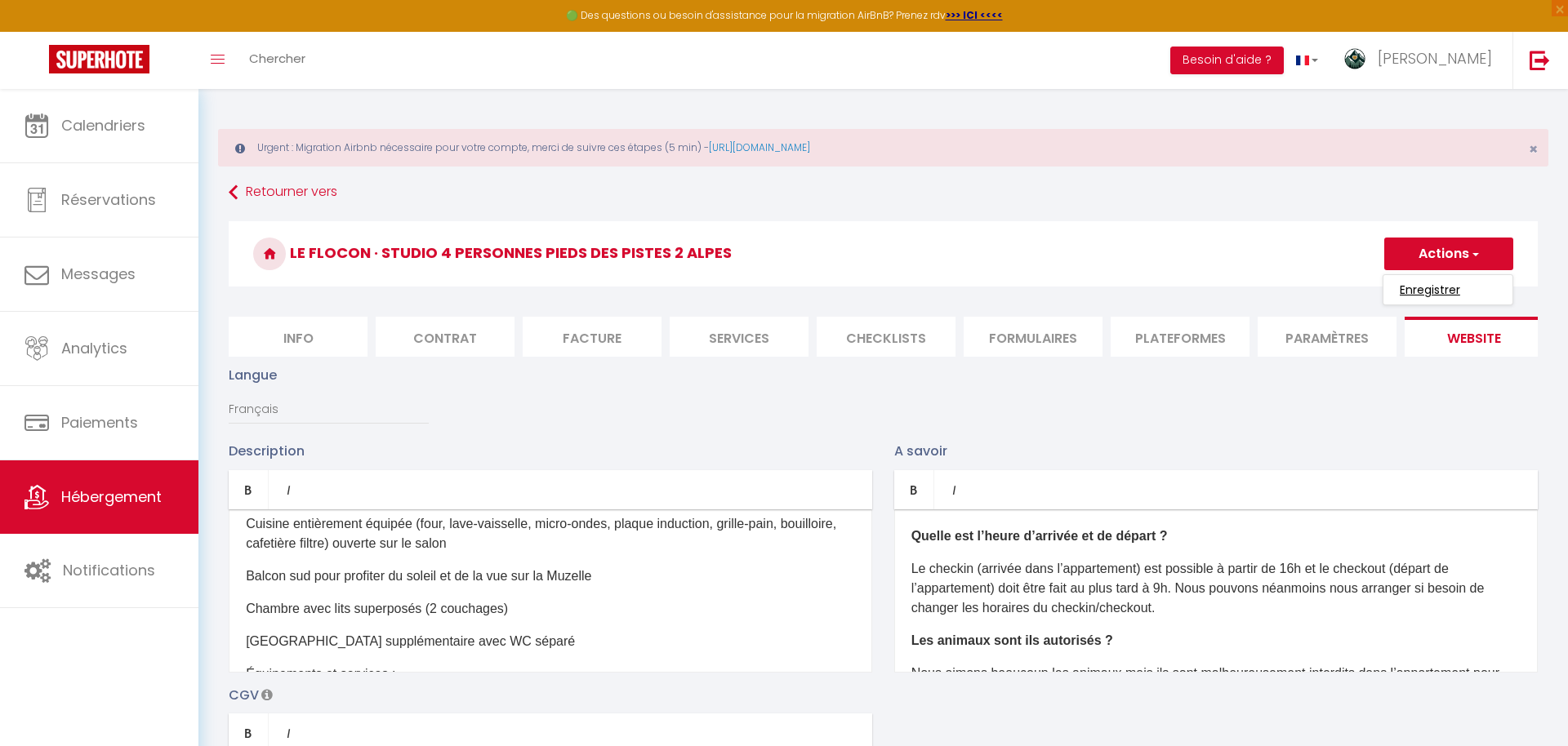
drag, startPoint x: 1448, startPoint y: 291, endPoint x: 1438, endPoint y: 293, distance: 10.2
click at [1449, 291] on input "Enregistrer" at bounding box center [1430, 289] width 61 height 17
checkbox input "true"
checkbox input "false"
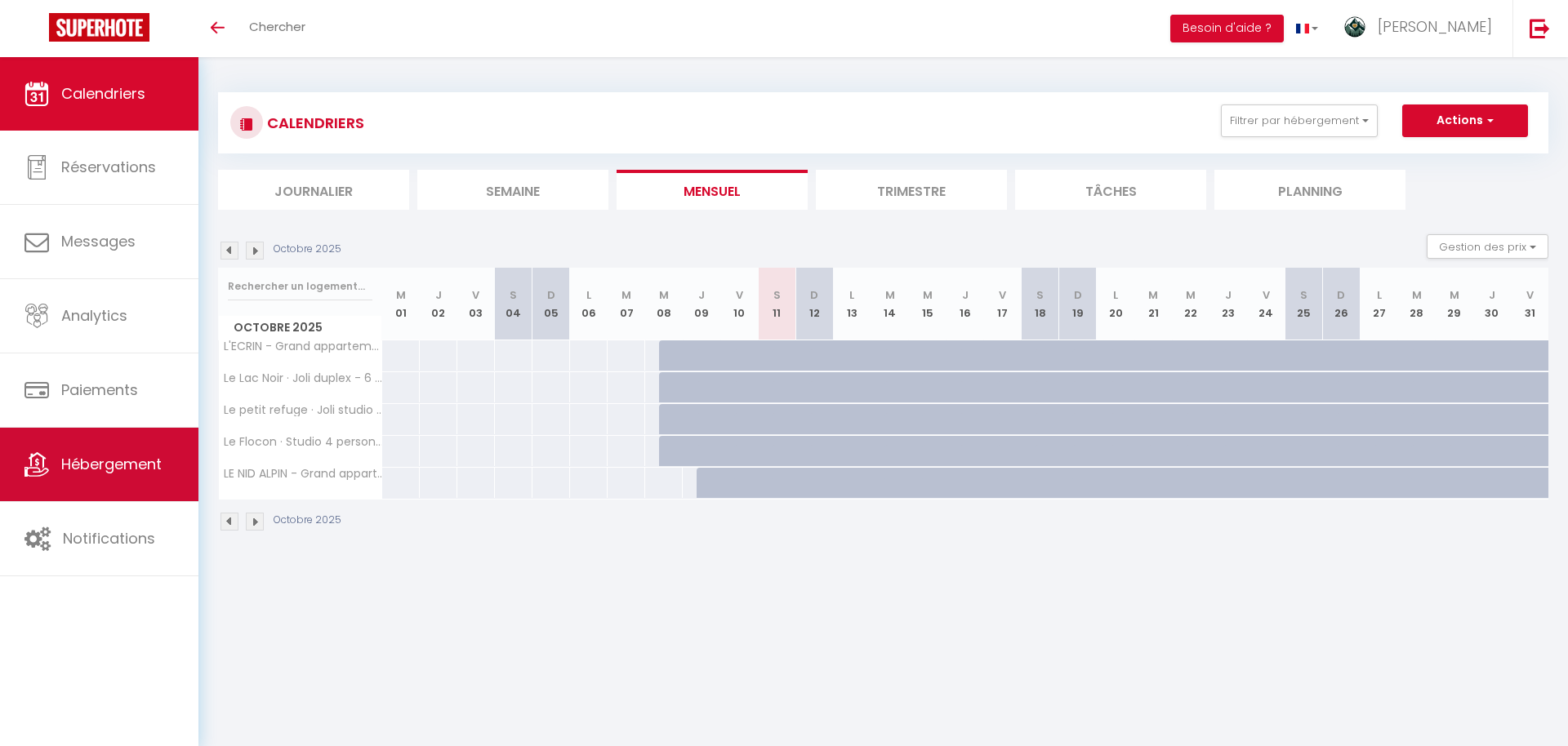
click at [141, 457] on span "Hébergement" at bounding box center [112, 464] width 100 height 20
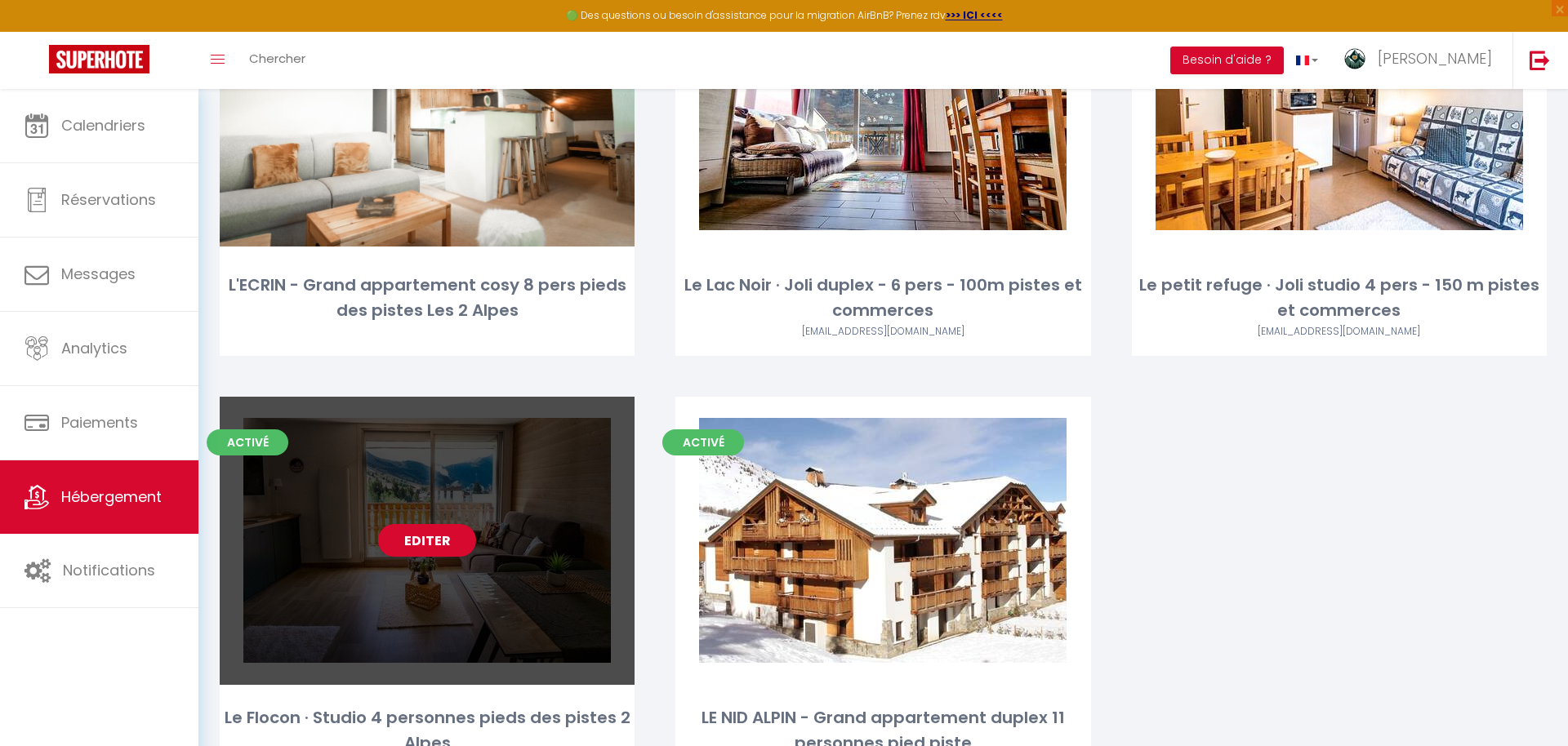
scroll to position [339, 0]
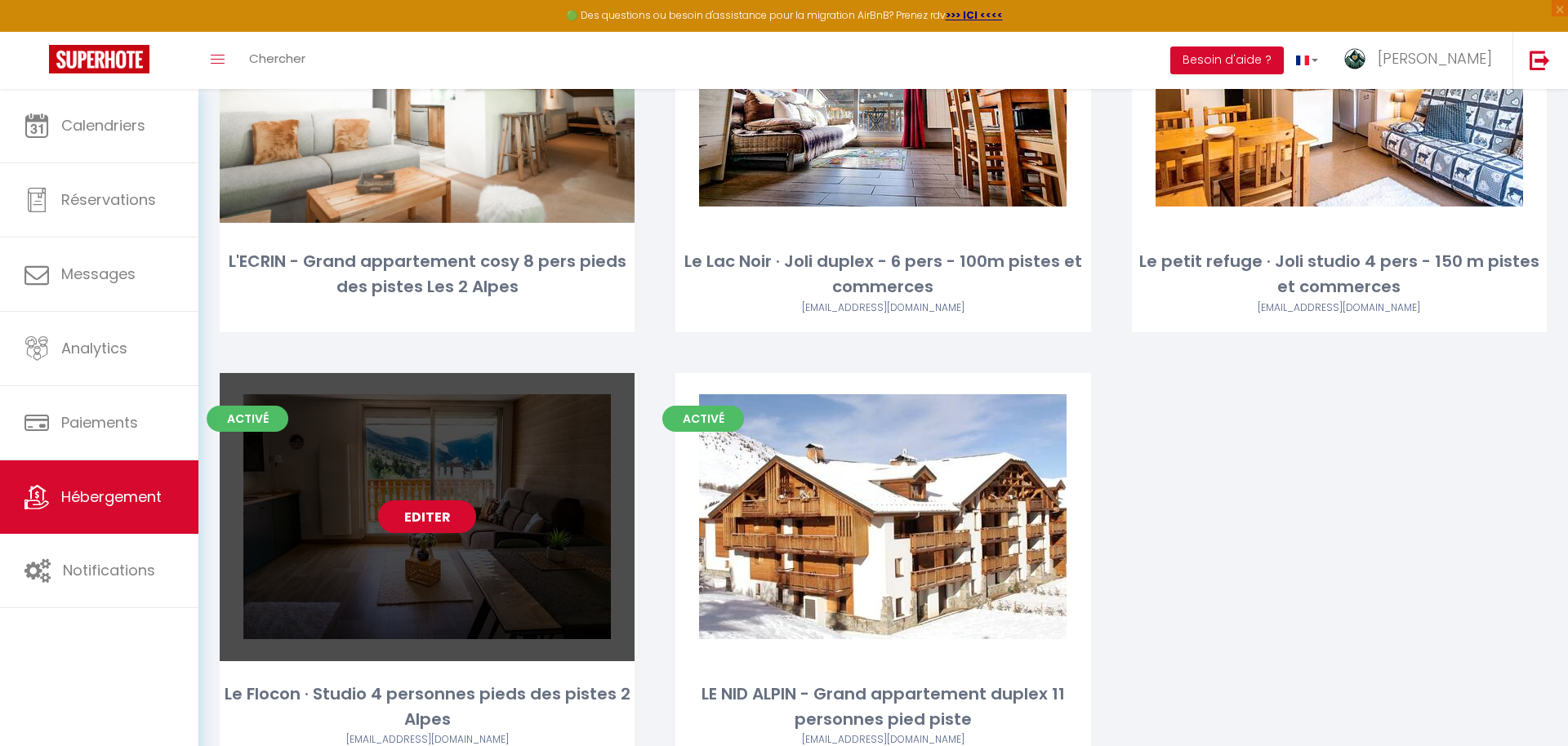
click at [437, 520] on link "Editer" at bounding box center [427, 516] width 98 height 33
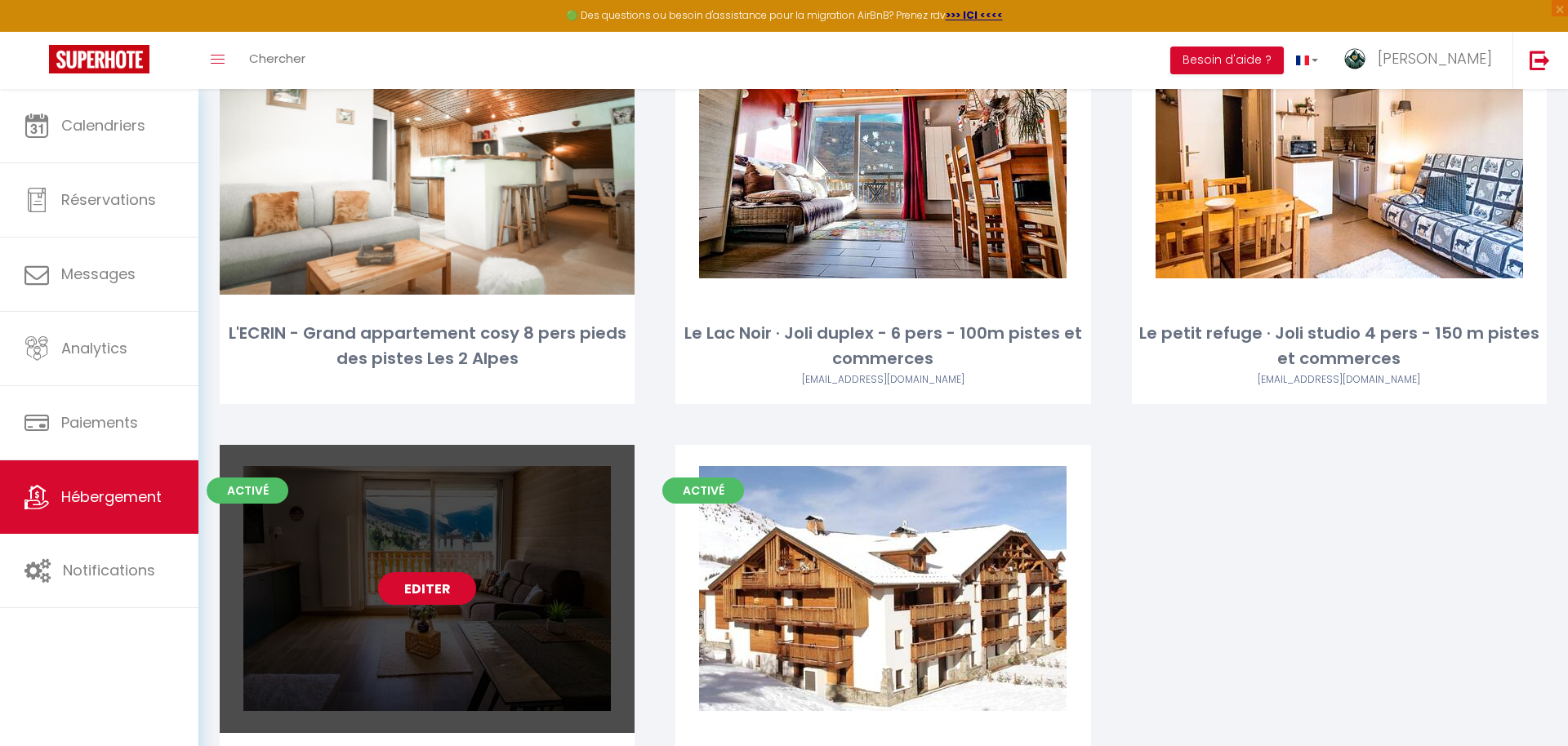
scroll to position [259, 0]
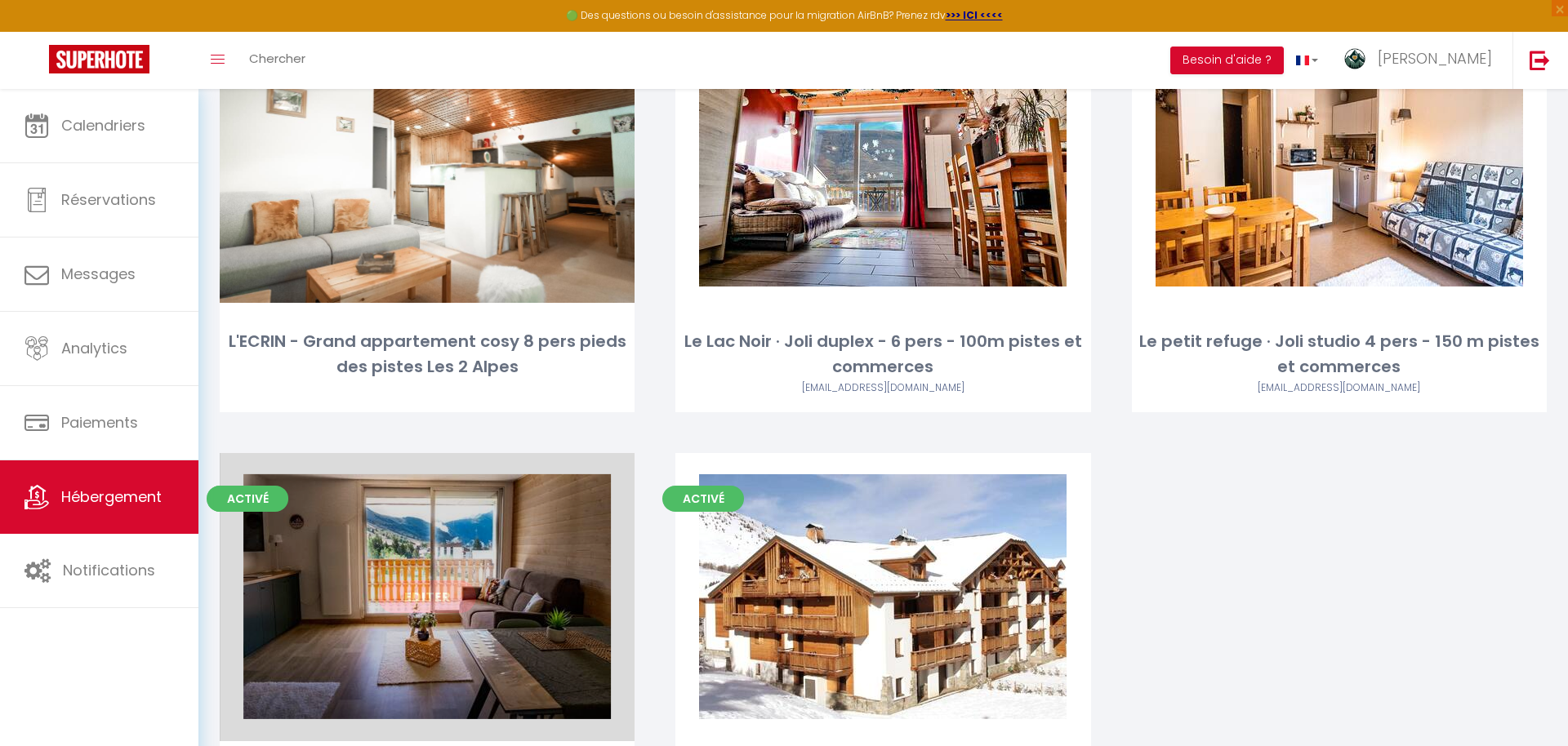
click at [456, 590] on link "Editer" at bounding box center [427, 596] width 98 height 33
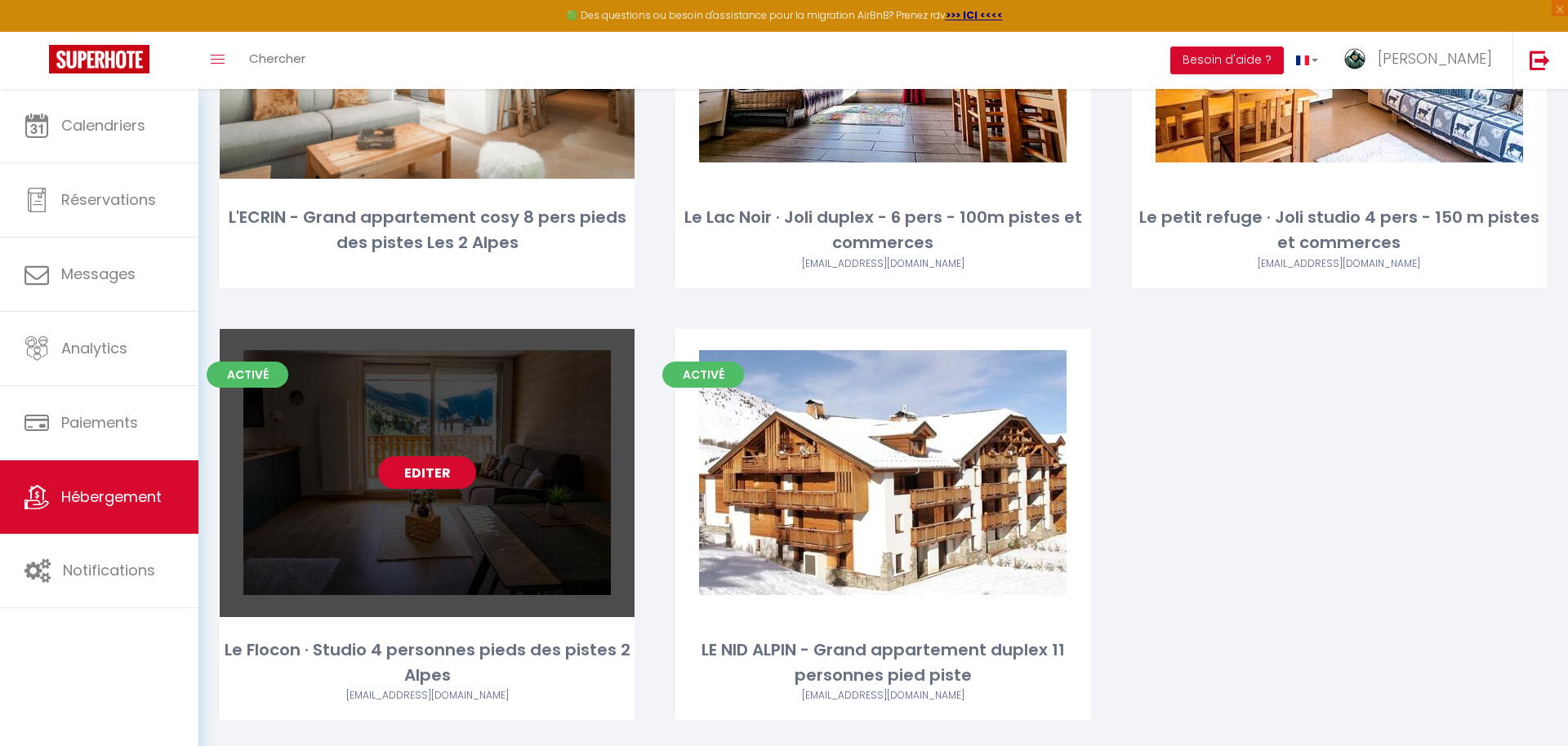
scroll to position [385, 0]
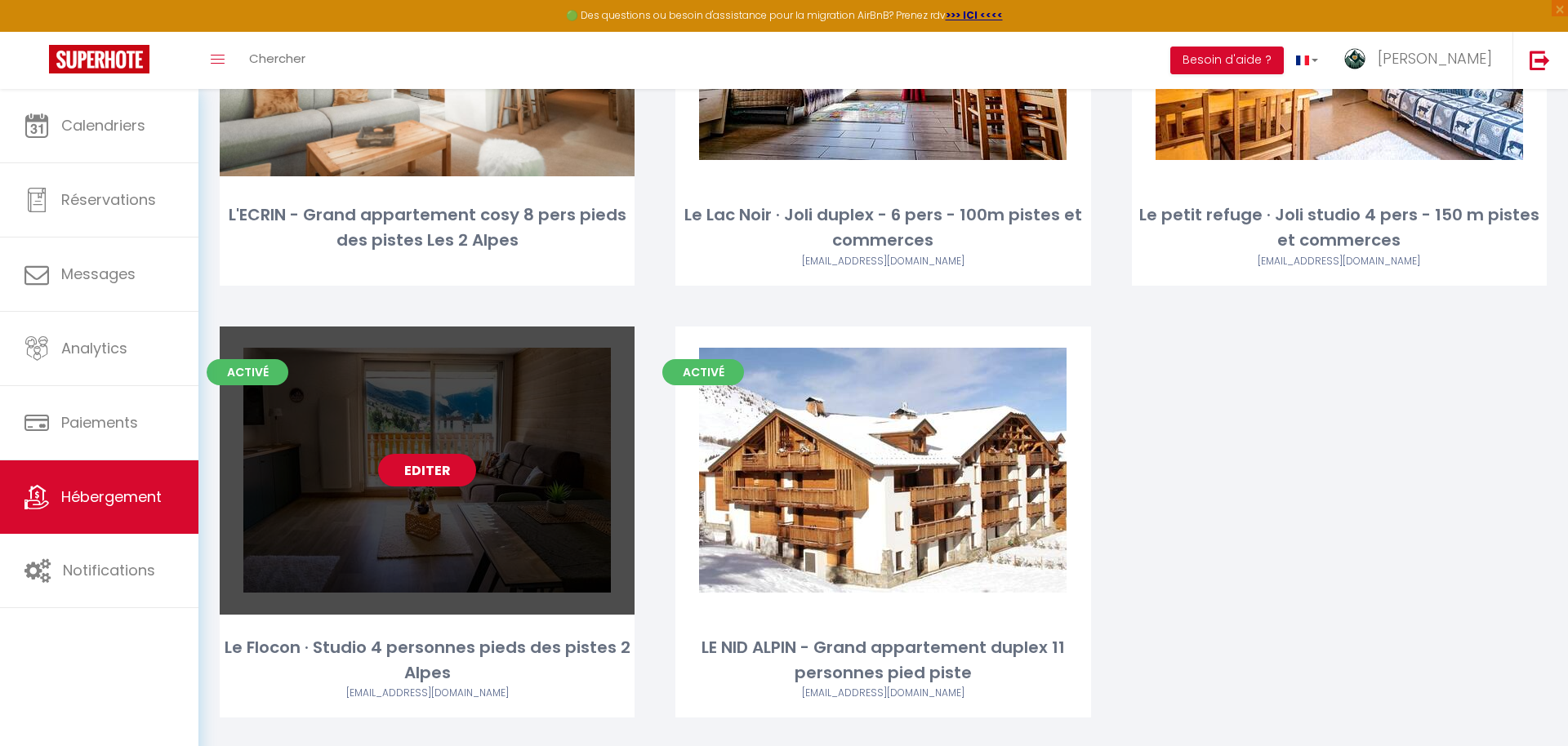
click at [449, 652] on div "Le Flocon · Studio 4 personnes pieds des pistes 2 Alpes" at bounding box center [427, 661] width 414 height 51
click at [451, 637] on div "Le Flocon · Studio 4 personnes pieds des pistes 2 Alpes" at bounding box center [427, 661] width 414 height 51
click at [447, 654] on div "Le Flocon · Studio 4 personnes pieds des pistes 2 Alpes" at bounding box center [427, 661] width 414 height 51
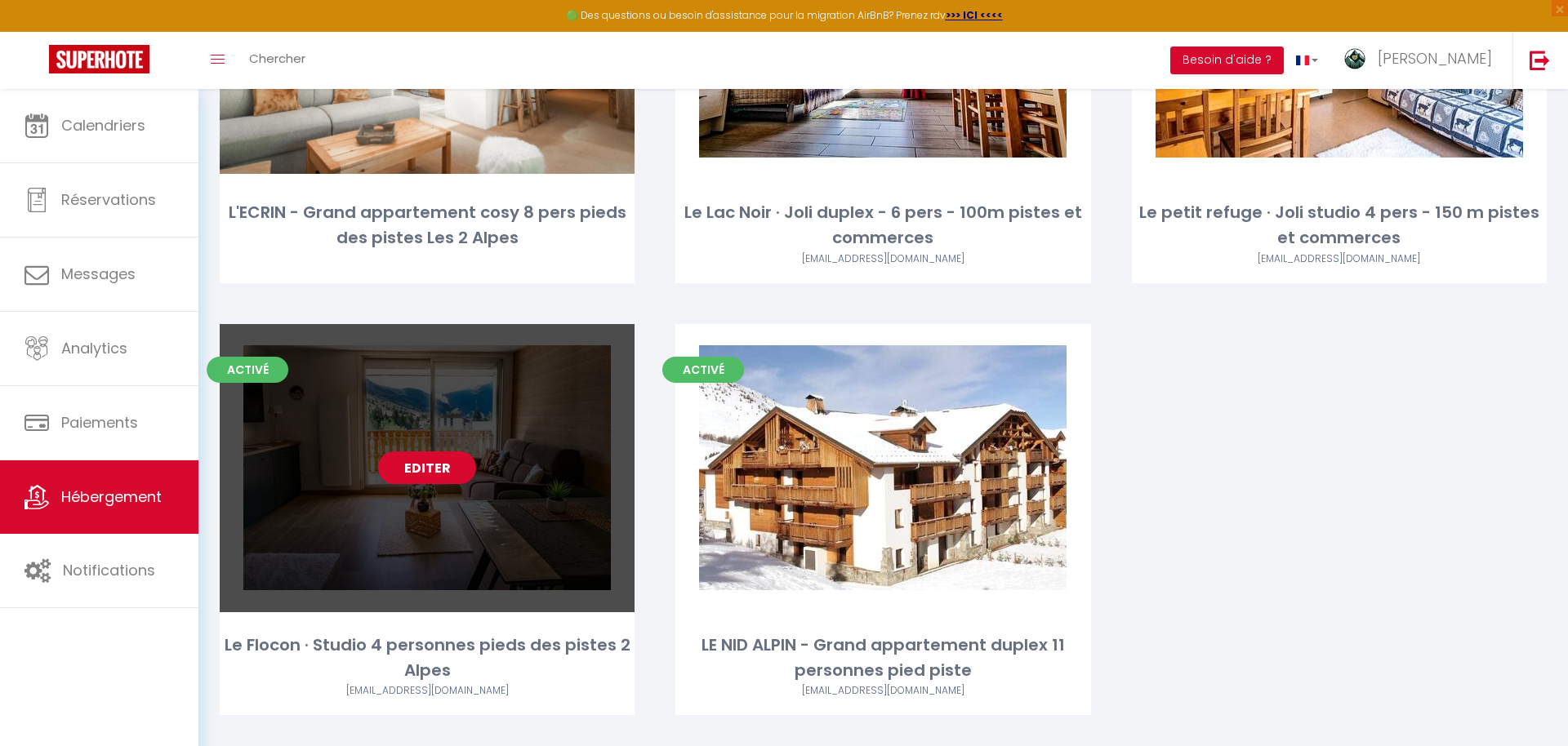
click at [433, 661] on div "Le Flocon · Studio 4 personnes pieds des pistes 2 Alpes" at bounding box center [427, 658] width 414 height 51
click at [433, 662] on div "Le Flocon · Studio 4 personnes pieds des pistes 2 Alpes" at bounding box center [427, 659] width 414 height 51
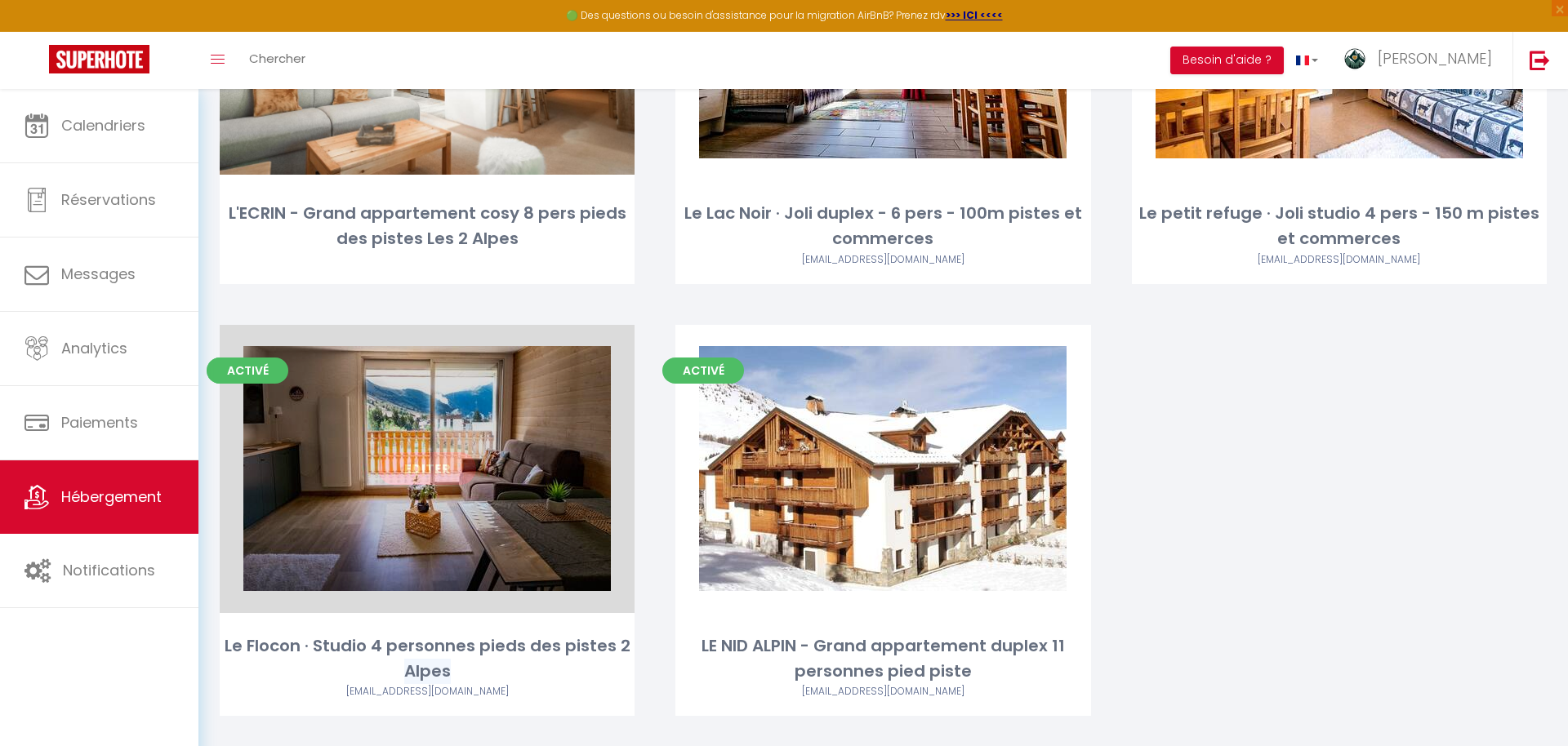
click at [433, 662] on div "Le Flocon · Studio 4 personnes pieds des pistes 2 Alpes" at bounding box center [427, 659] width 414 height 51
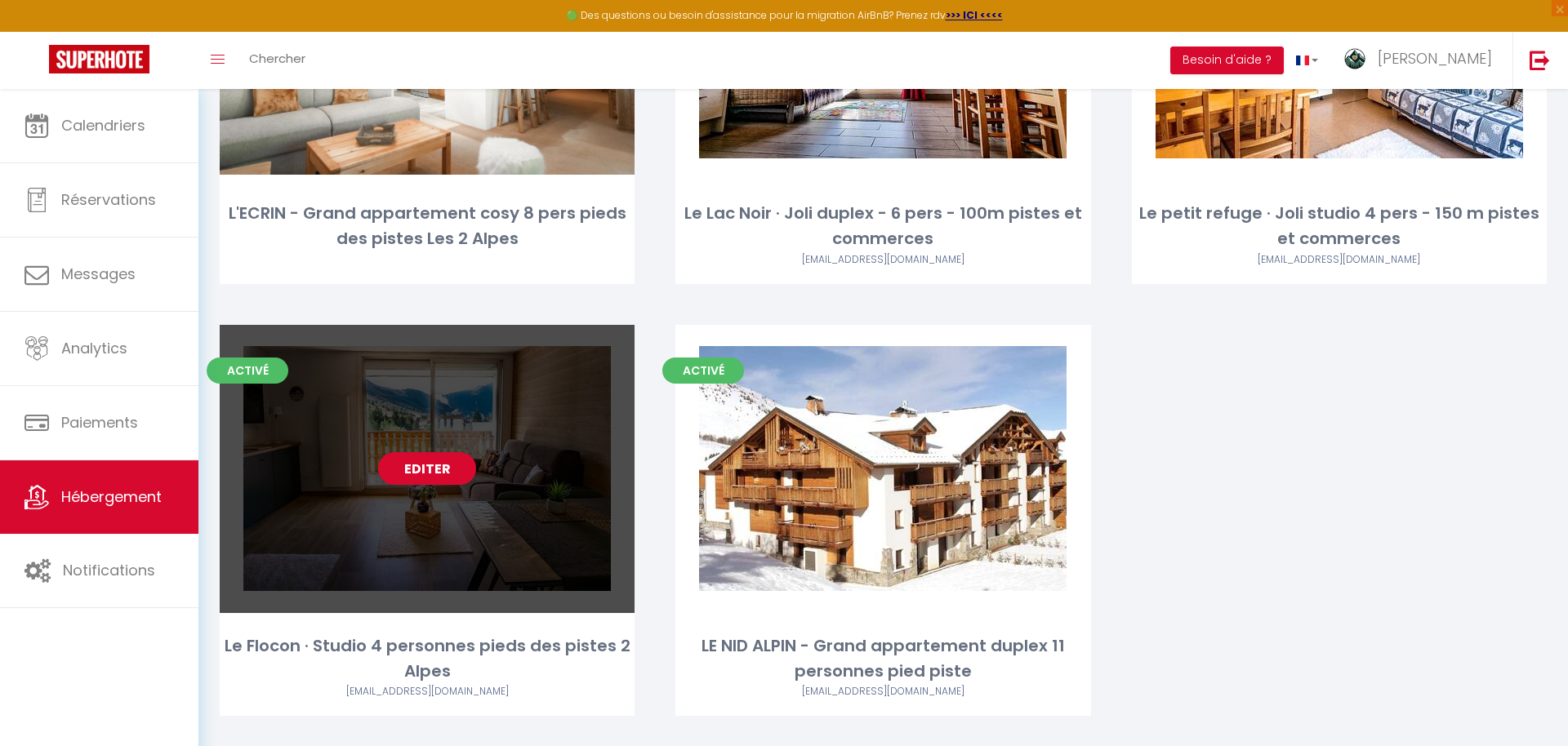
click at [448, 675] on div "Le Flocon · Studio 4 personnes pieds des pistes 2 Alpes" at bounding box center [427, 659] width 414 height 51
click at [447, 689] on div "[EMAIL_ADDRESS][DOMAIN_NAME]" at bounding box center [427, 692] width 414 height 16
click at [459, 406] on div "Editer" at bounding box center [427, 469] width 414 height 289
click at [448, 449] on div "Editer" at bounding box center [427, 469] width 414 height 289
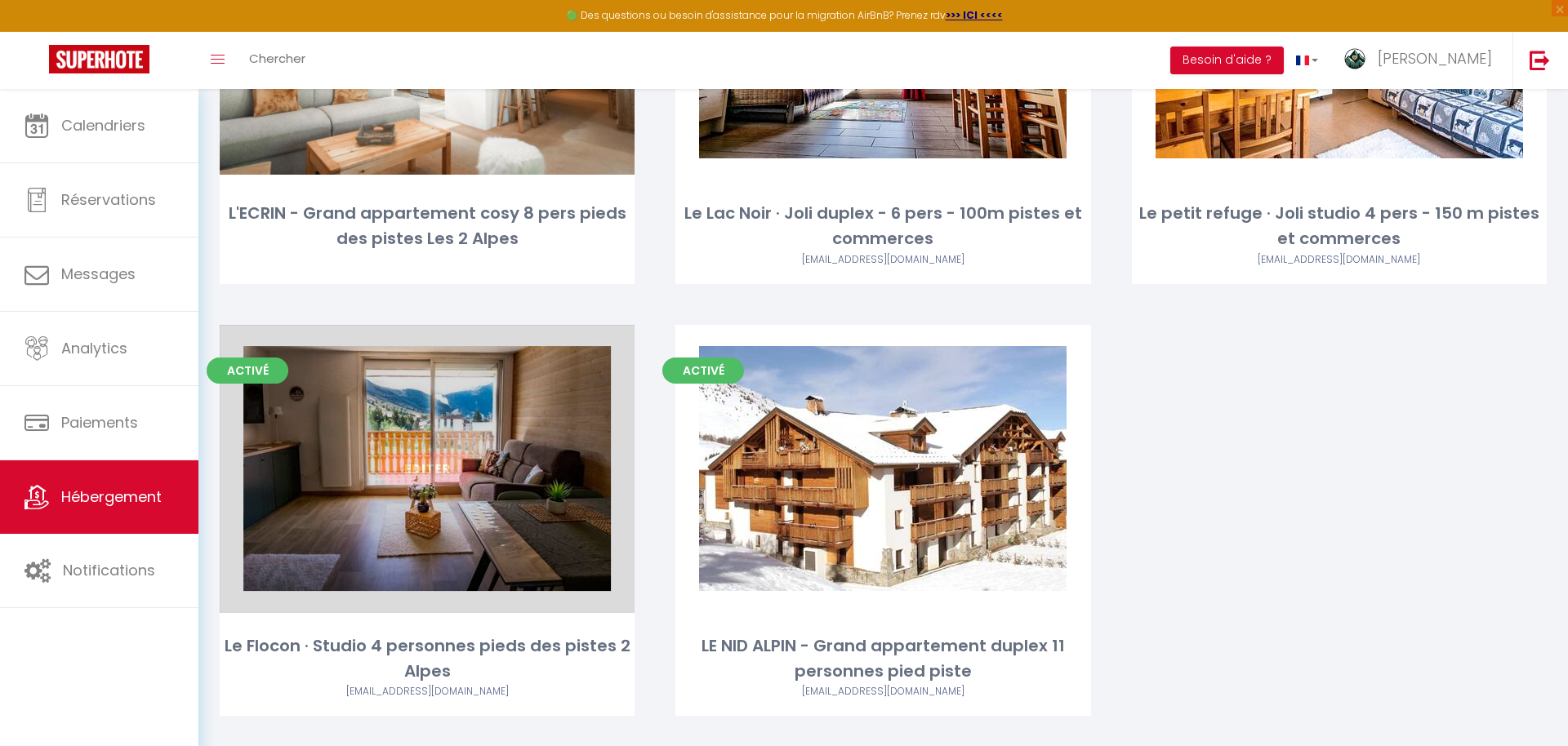
drag, startPoint x: 437, startPoint y: 473, endPoint x: 448, endPoint y: 472, distance: 11.0
click at [437, 473] on link "Editer" at bounding box center [427, 468] width 98 height 33
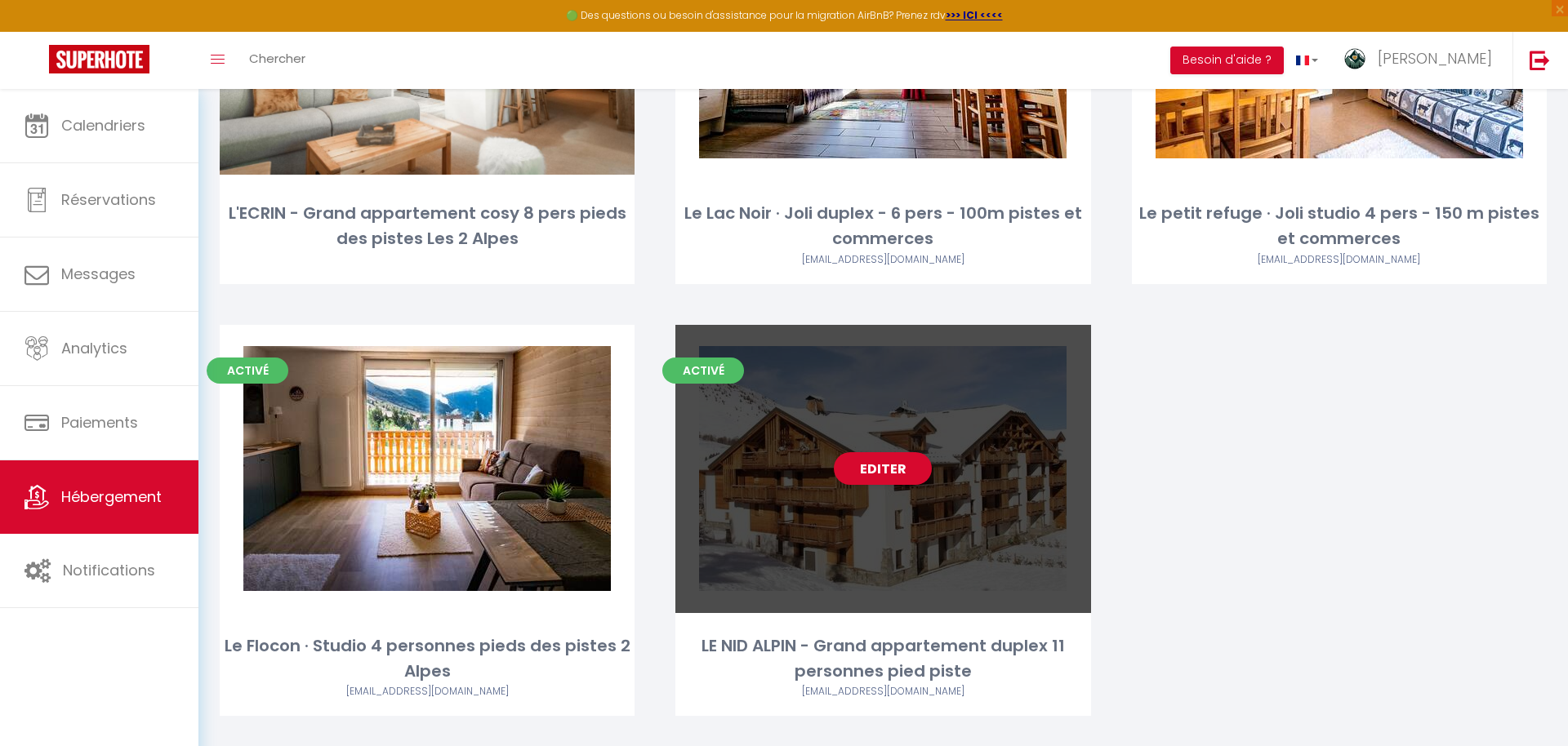
click at [899, 563] on div "Editer" at bounding box center [883, 469] width 414 height 289
click at [906, 480] on link "Editer" at bounding box center [883, 468] width 98 height 33
click at [897, 627] on div "Activé Editer LE NID ALPIN - Grand appartement duplex 11 personnes pied piste […" at bounding box center [883, 520] width 414 height 391
click at [905, 641] on div "LE NID ALPIN - Grand appartement duplex 11 personnes pied piste" at bounding box center [883, 659] width 414 height 51
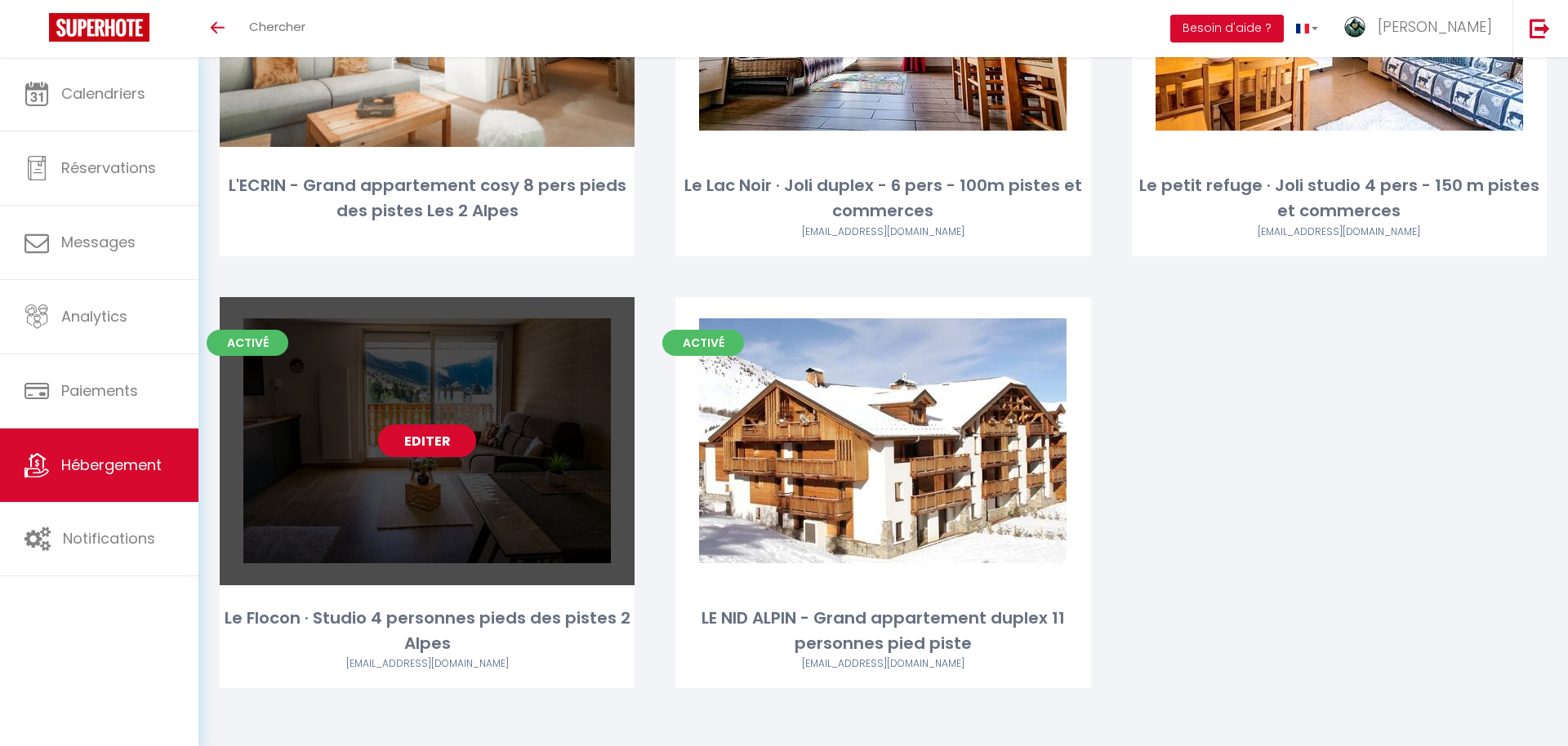
scroll to position [316, 0]
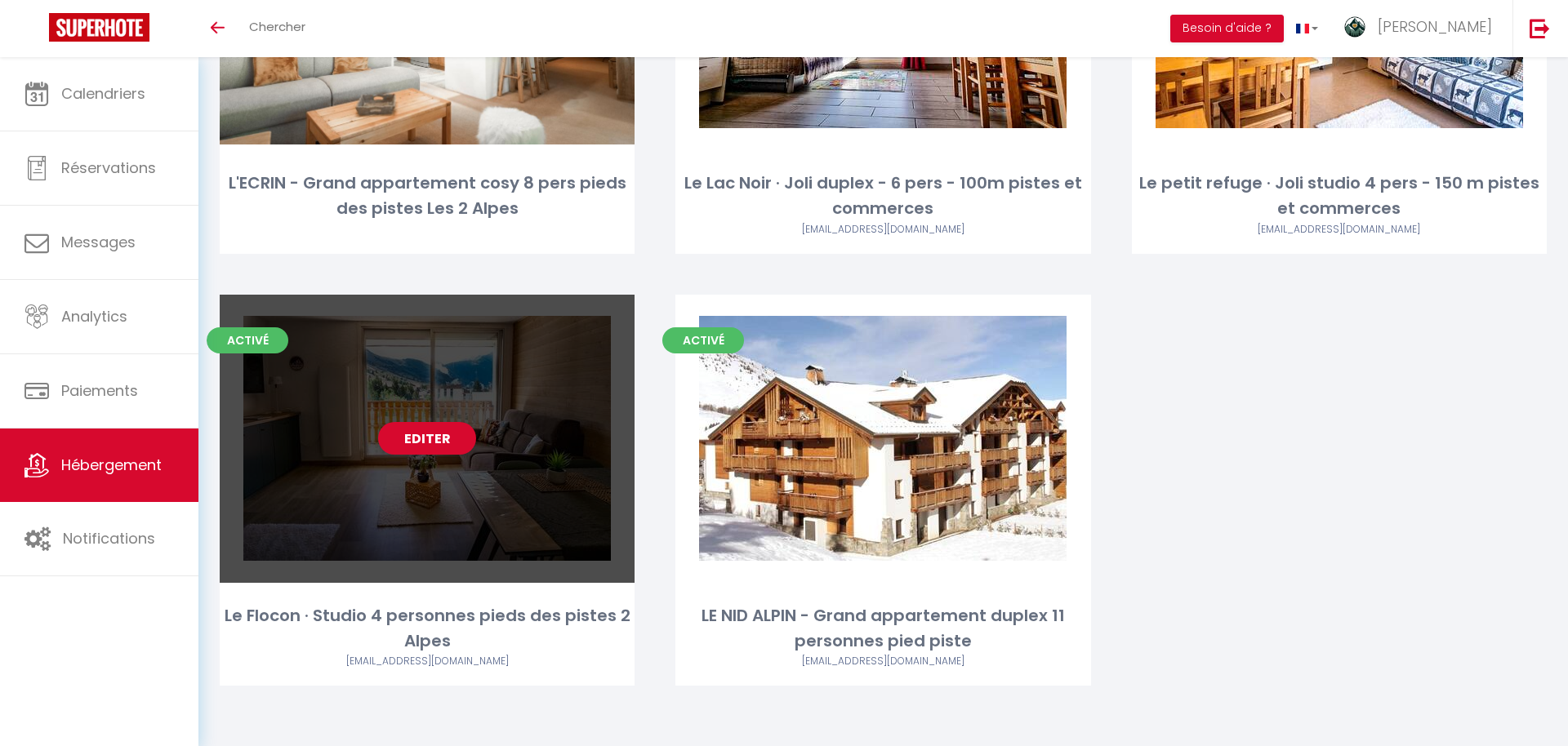
click at [410, 472] on div "Editer" at bounding box center [427, 439] width 414 height 289
click at [414, 441] on link "Editer" at bounding box center [427, 438] width 98 height 33
click at [423, 636] on div "Le Flocon · Studio 4 personnes pieds des pistes 2 Alpes" at bounding box center [427, 629] width 414 height 51
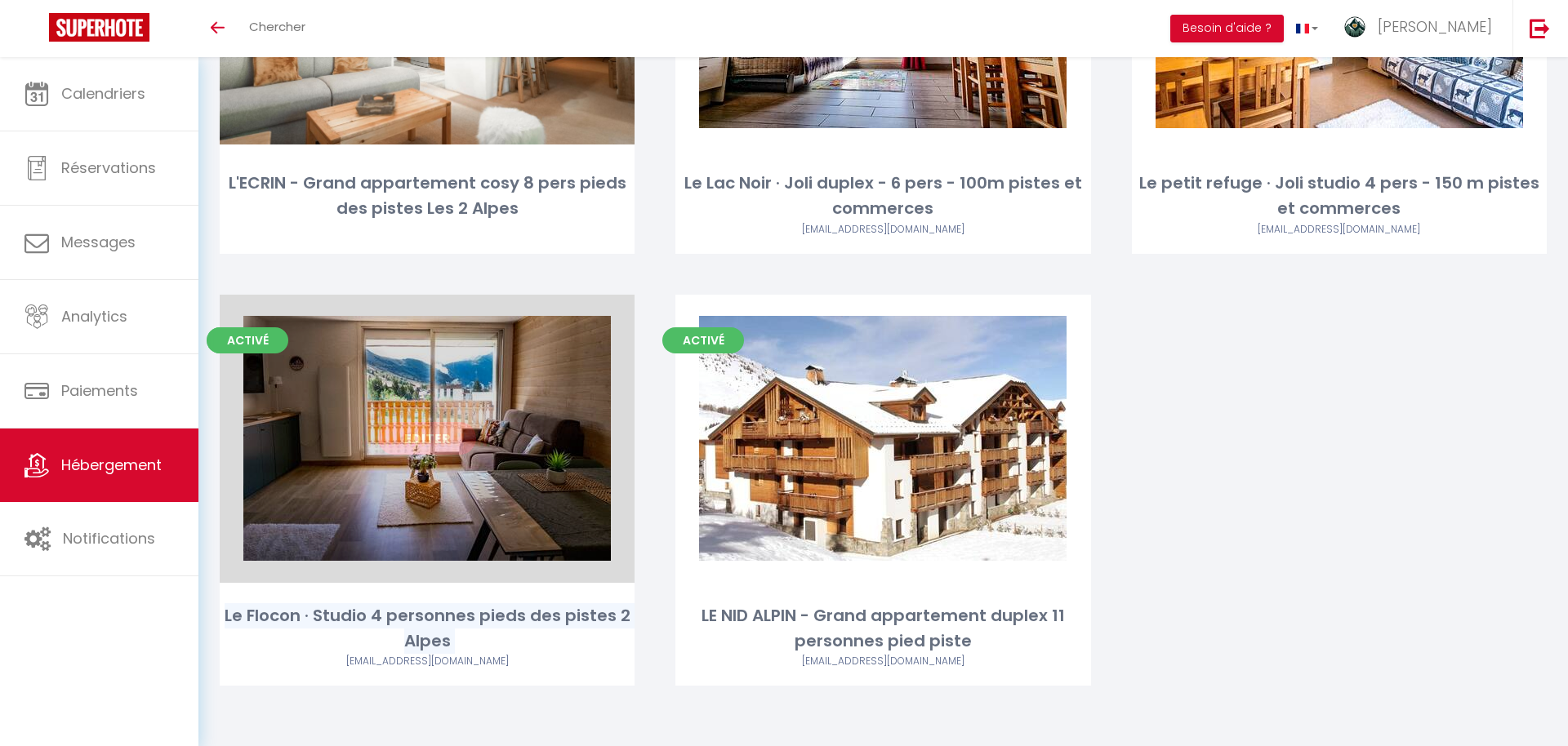
drag, startPoint x: 423, startPoint y: 636, endPoint x: 407, endPoint y: 448, distance: 188.7
click at [423, 635] on div "Le Flocon · Studio 4 personnes pieds des pistes 2 Alpes" at bounding box center [427, 629] width 414 height 51
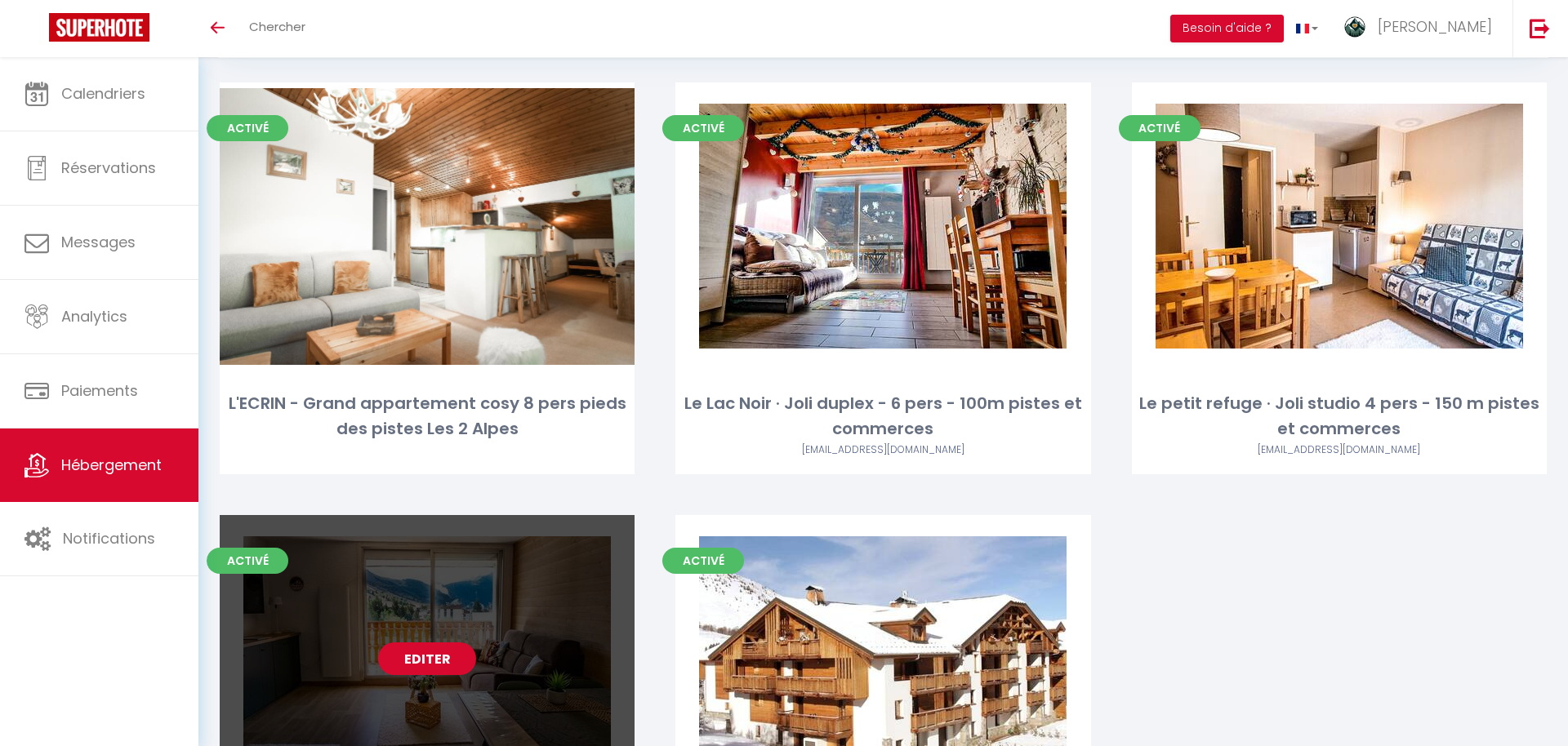
scroll to position [128, 0]
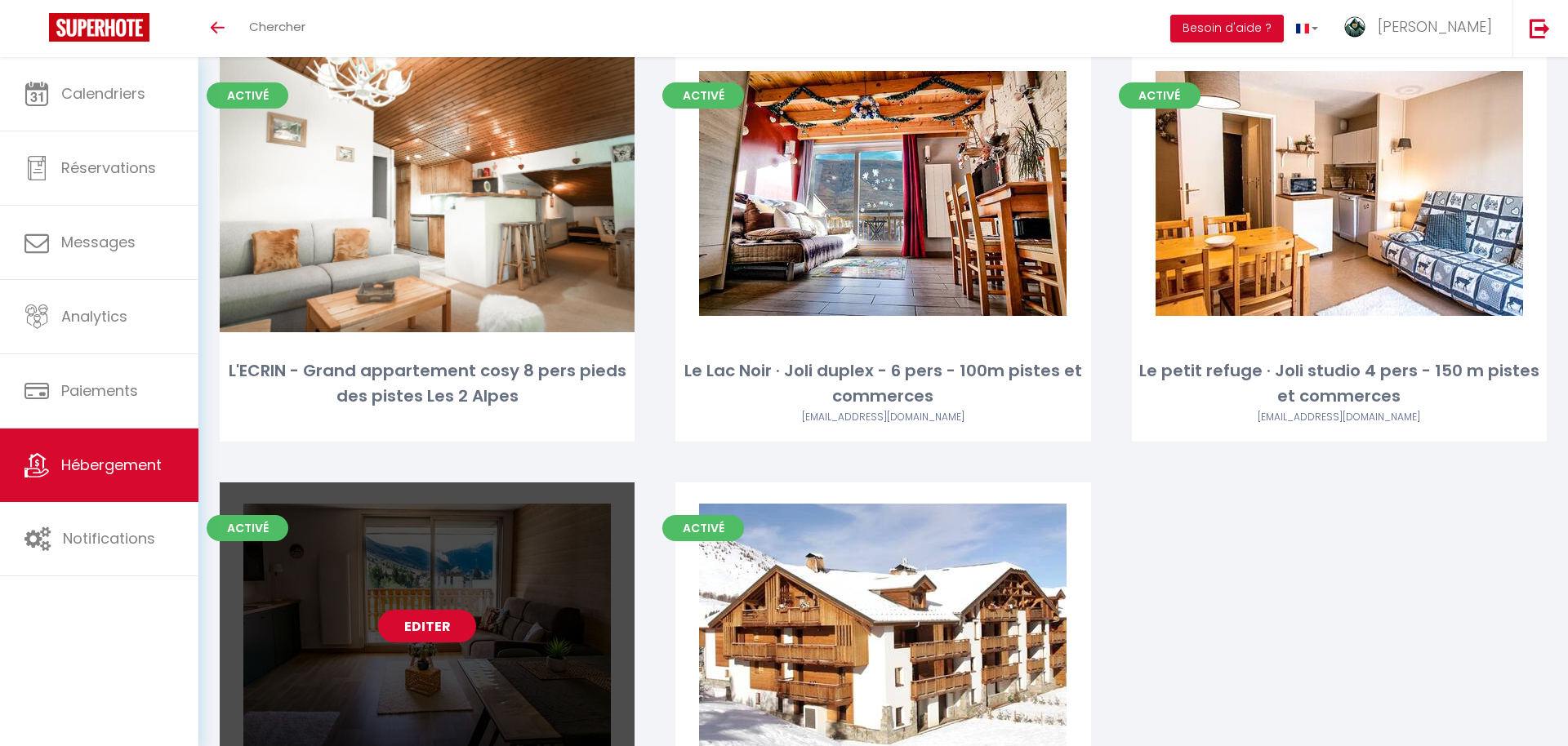
click at [441, 614] on link "Editer" at bounding box center [427, 625] width 98 height 33
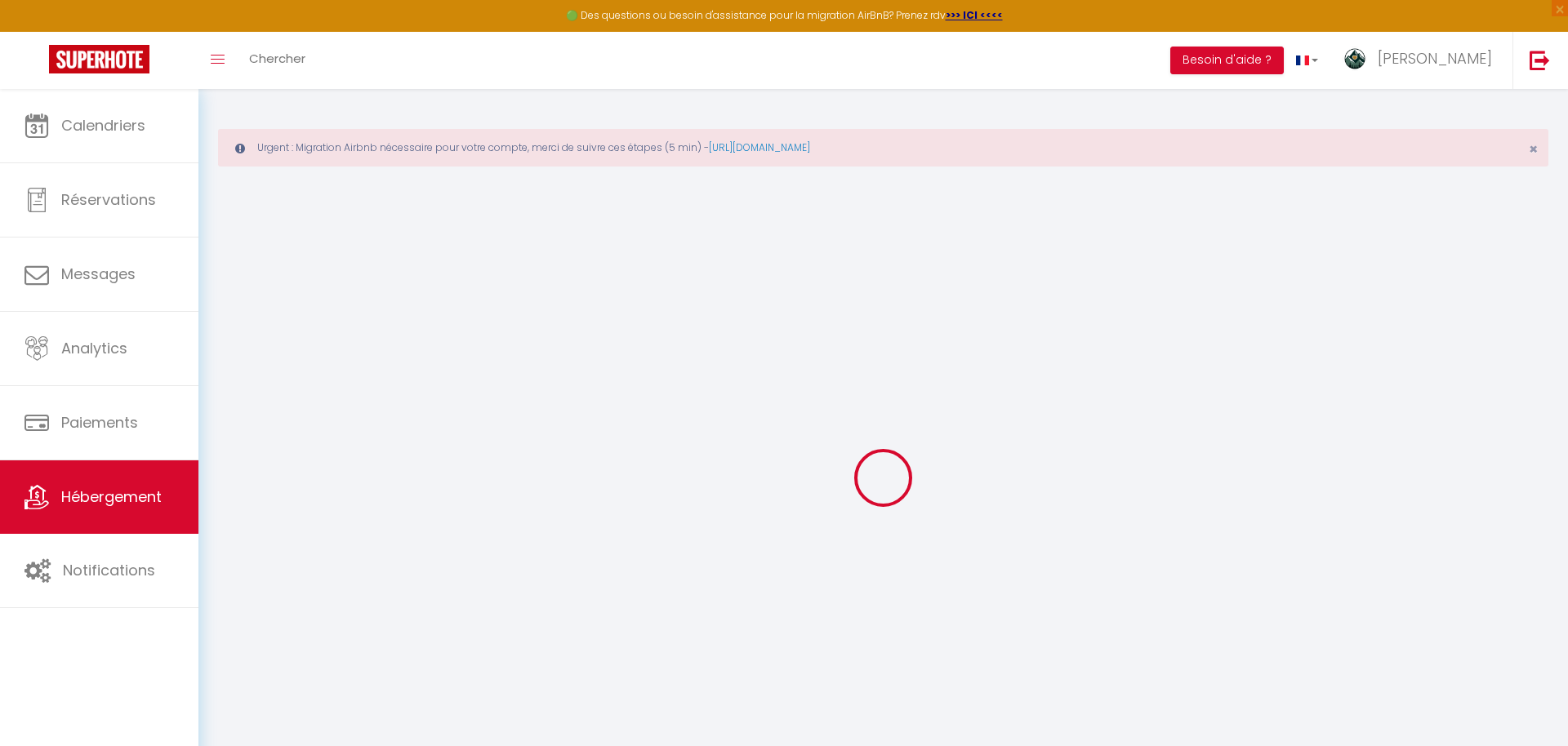
type input "Oups ! Les dates sélectionnées sont indisponibles."
type textarea "Malheureusement les dates sélectionnées sont indisponibles. Nous vous invitons …"
type input "45.015759"
type input "6.126498"
checkbox input "true"
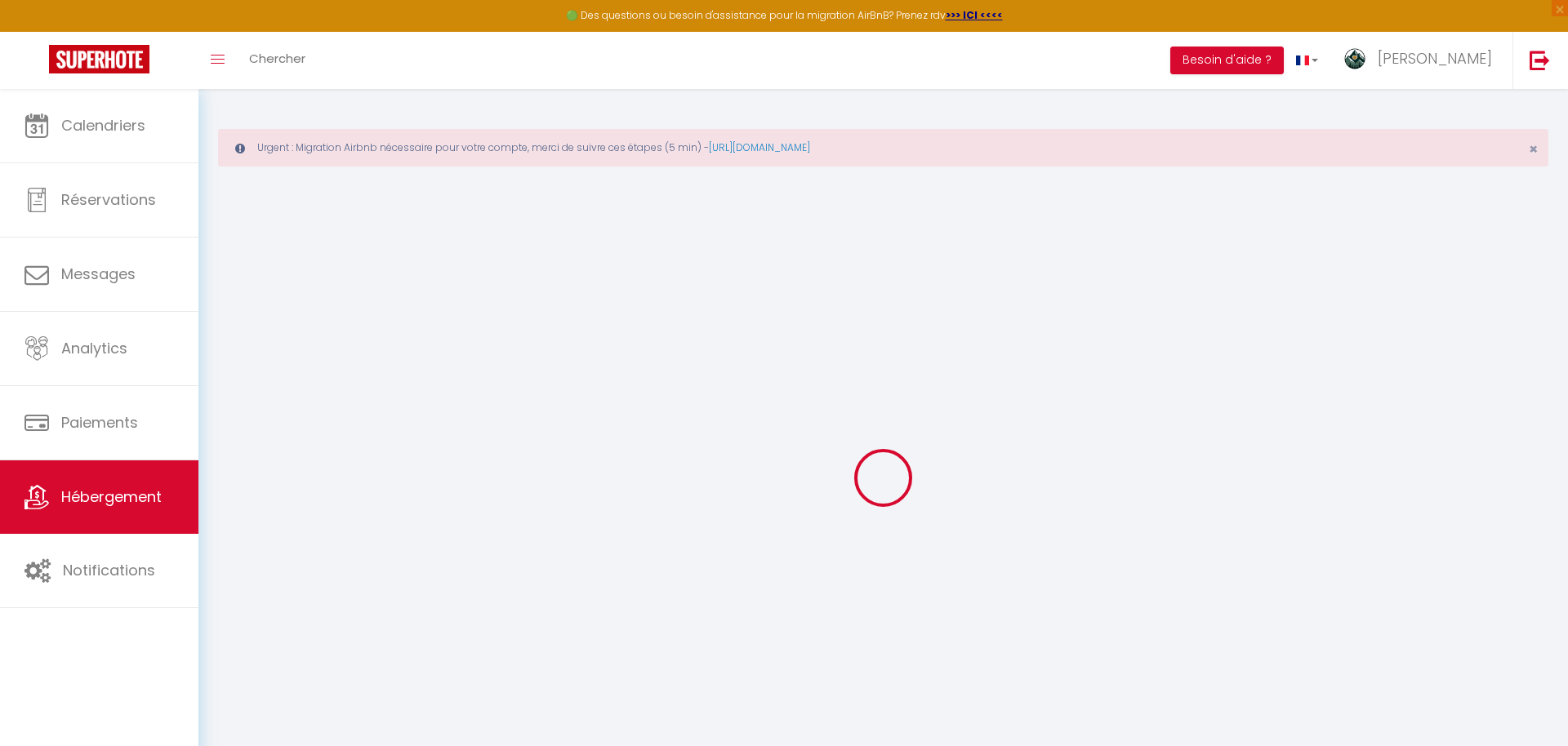
checkbox input "false"
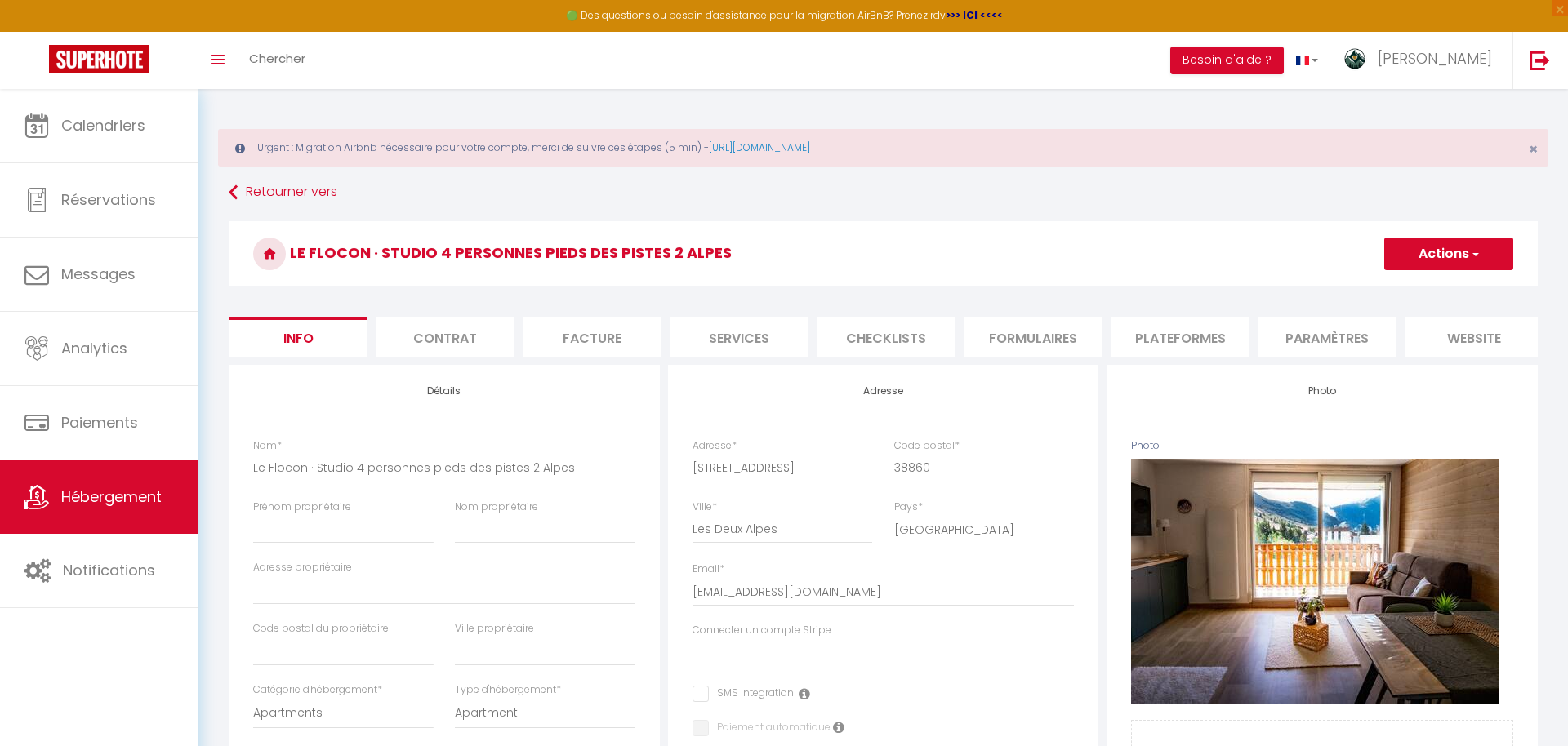
select select
checkbox input "false"
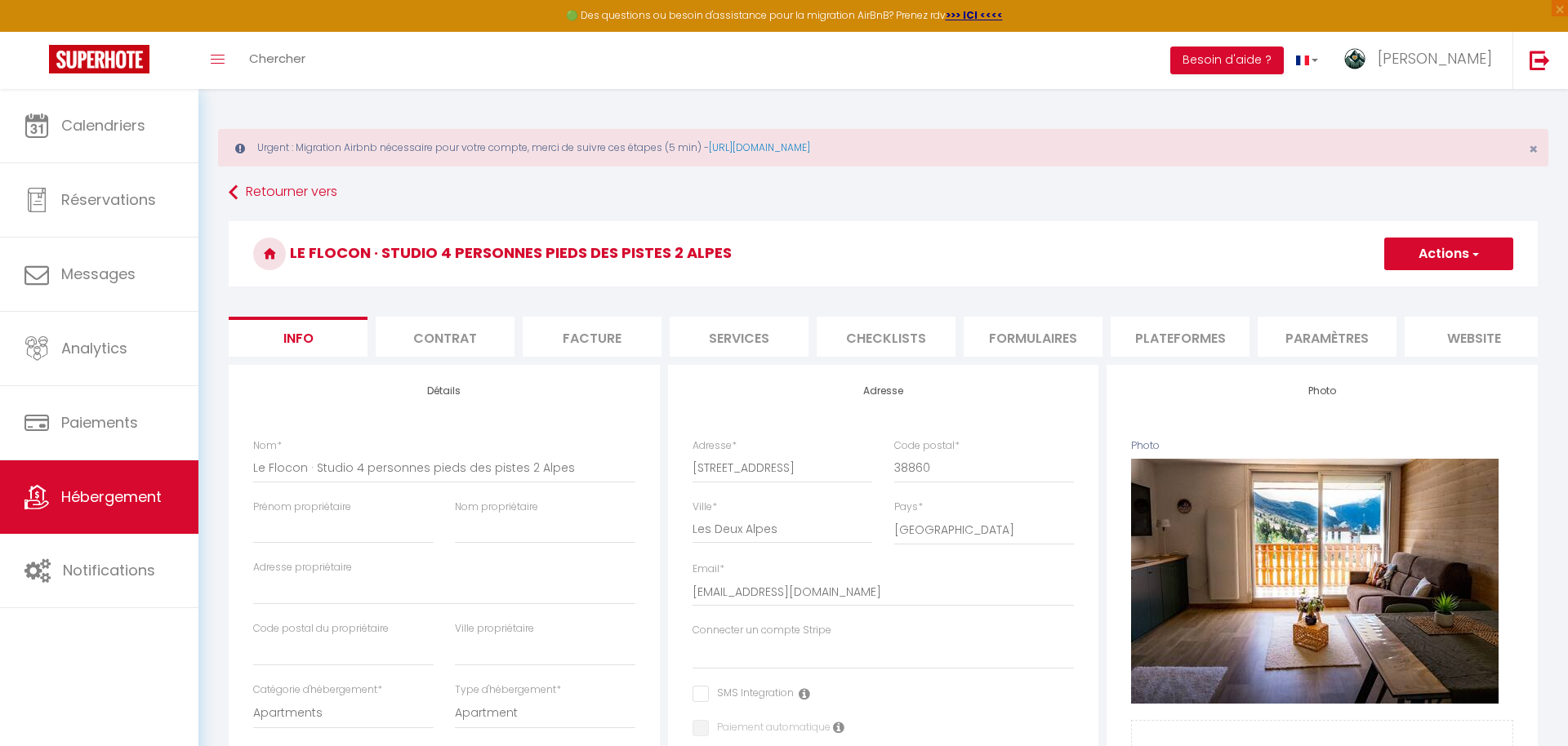
checkbox input "false"
click at [1462, 332] on li "website" at bounding box center [1474, 336] width 139 height 40
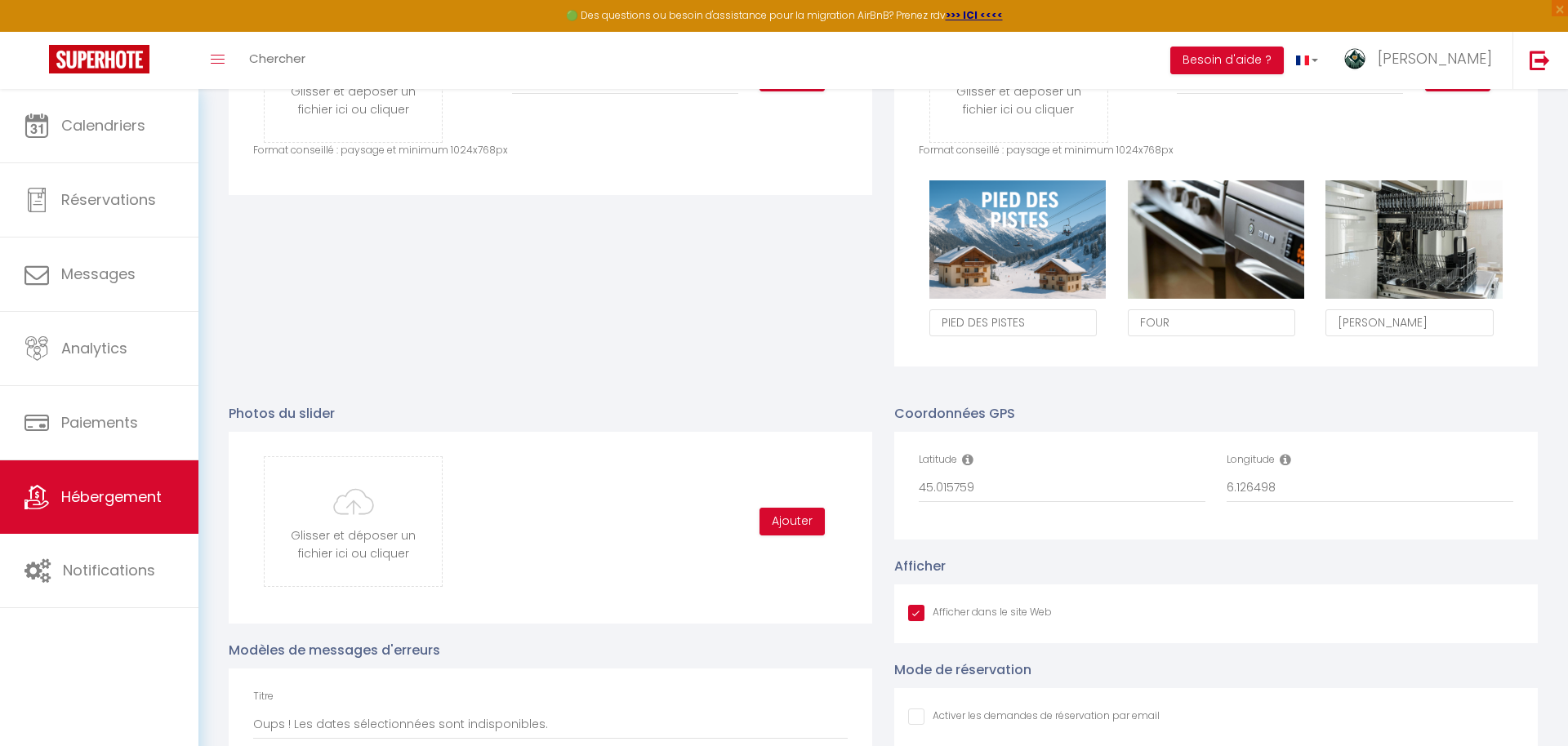
scroll to position [987, 0]
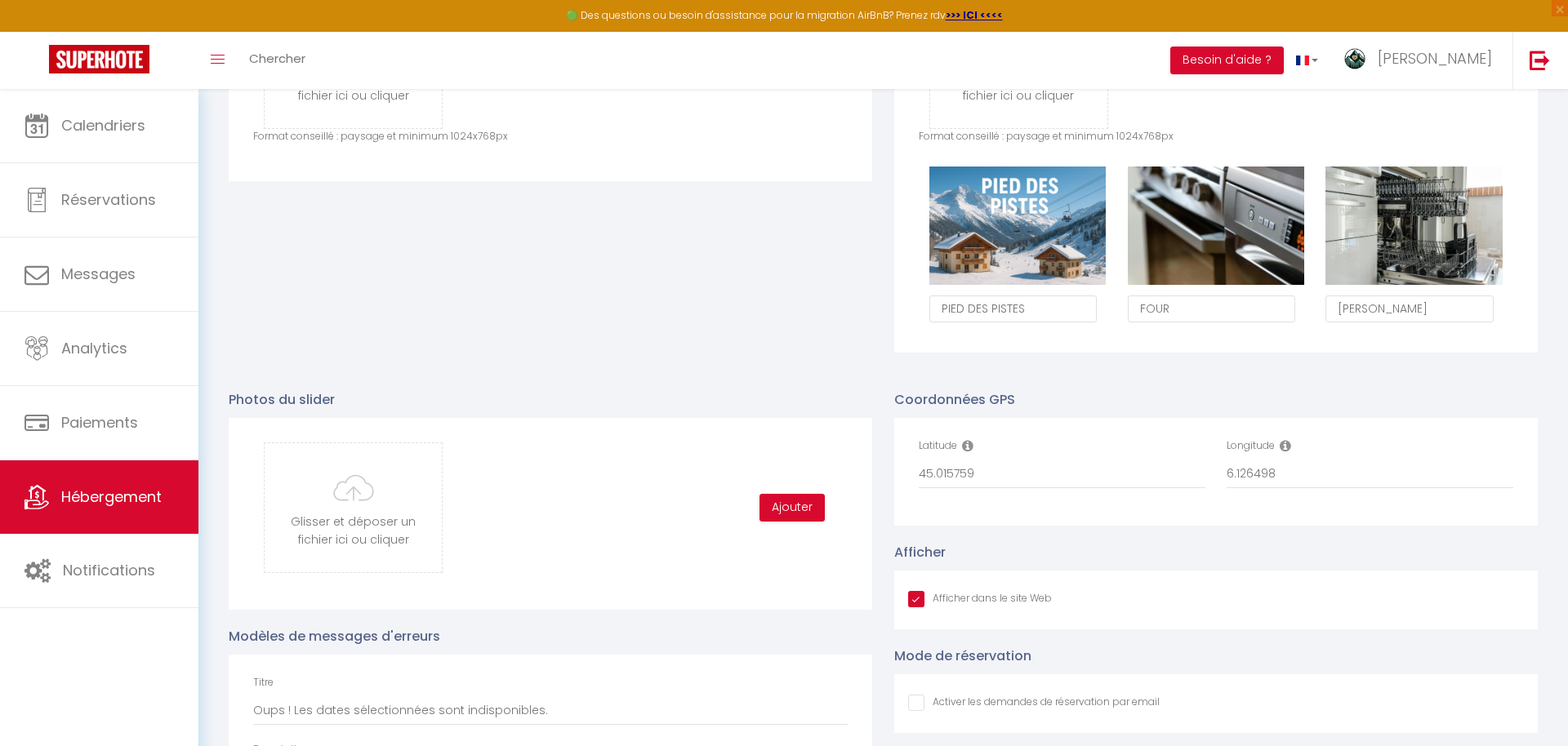
type input "C:\fakepath\9-DSCF4627.jpg"
checkbox input "true"
checkbox input "false"
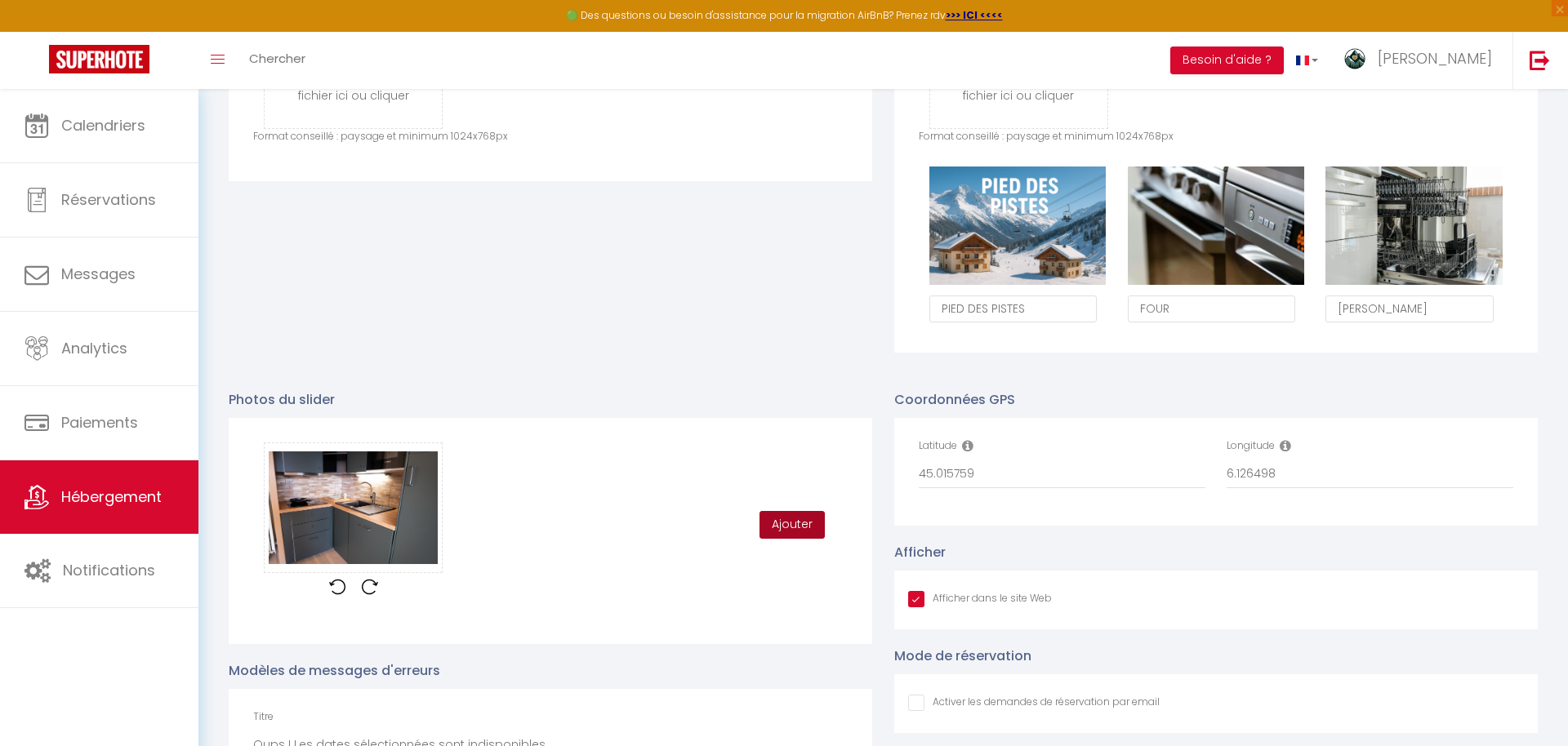
click at [785, 530] on button "Ajouter" at bounding box center [792, 525] width 65 height 28
checkbox input "true"
checkbox input "false"
checkbox input "true"
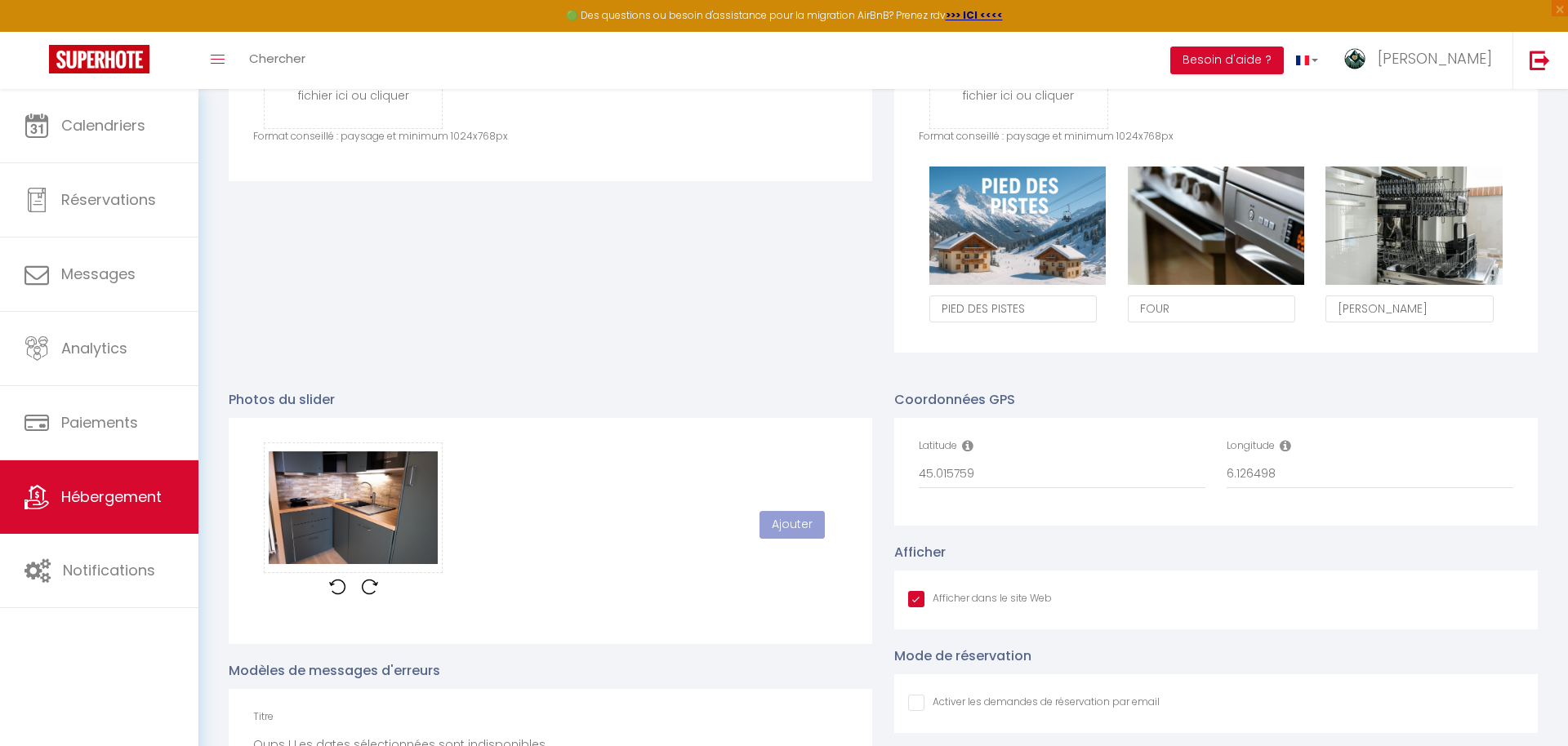
checkbox input "false"
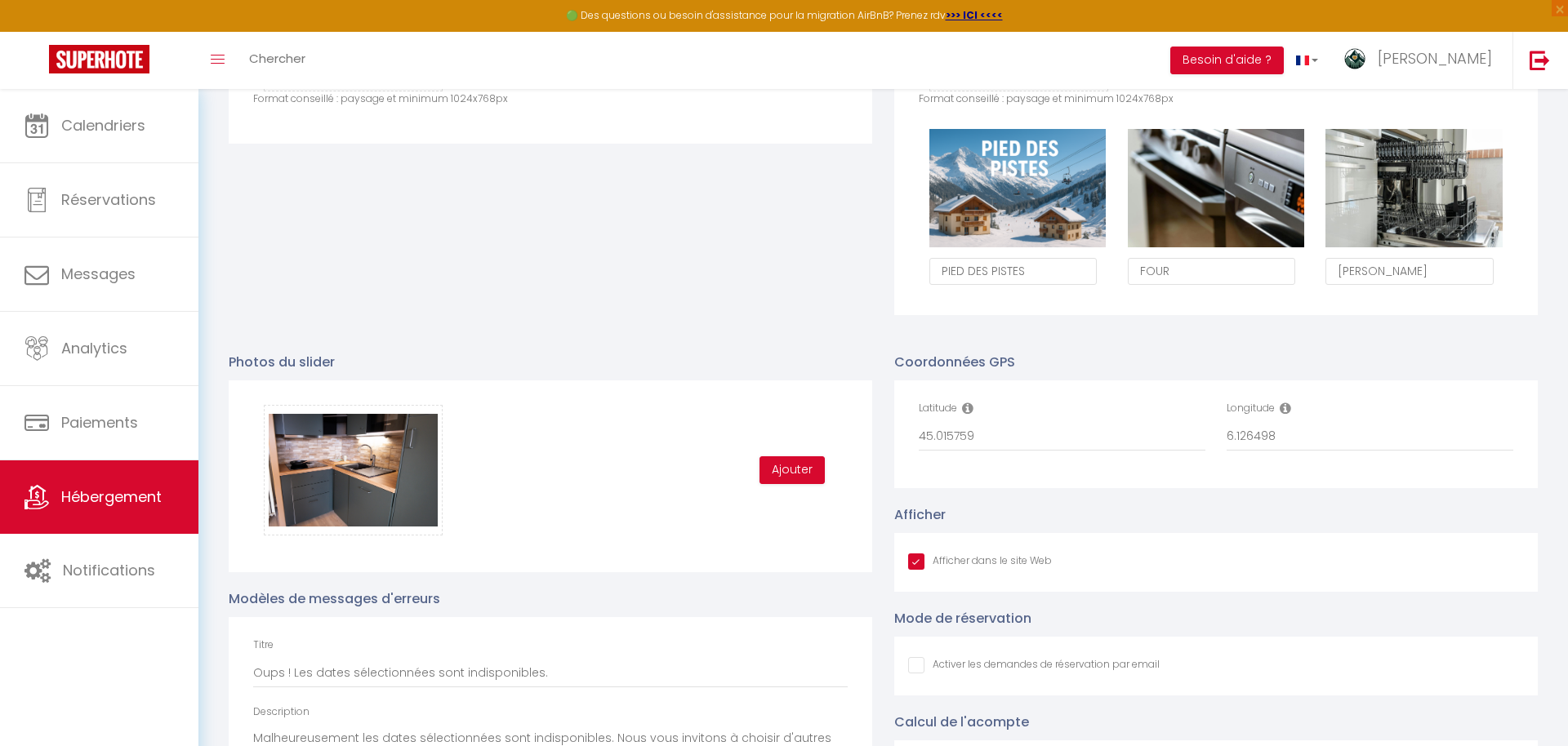
scroll to position [1030, 0]
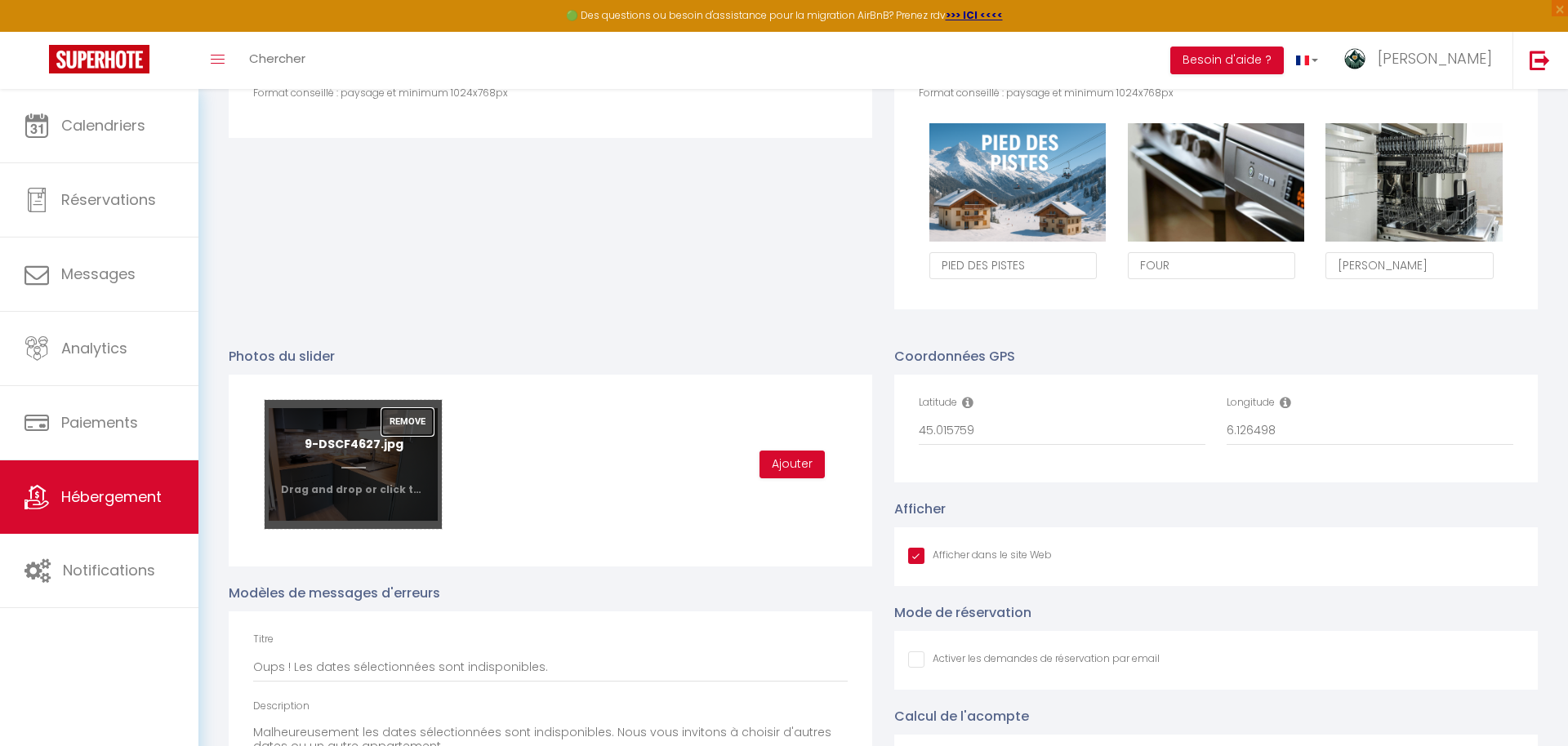
click at [401, 422] on button "Remove" at bounding box center [407, 422] width 52 height 28
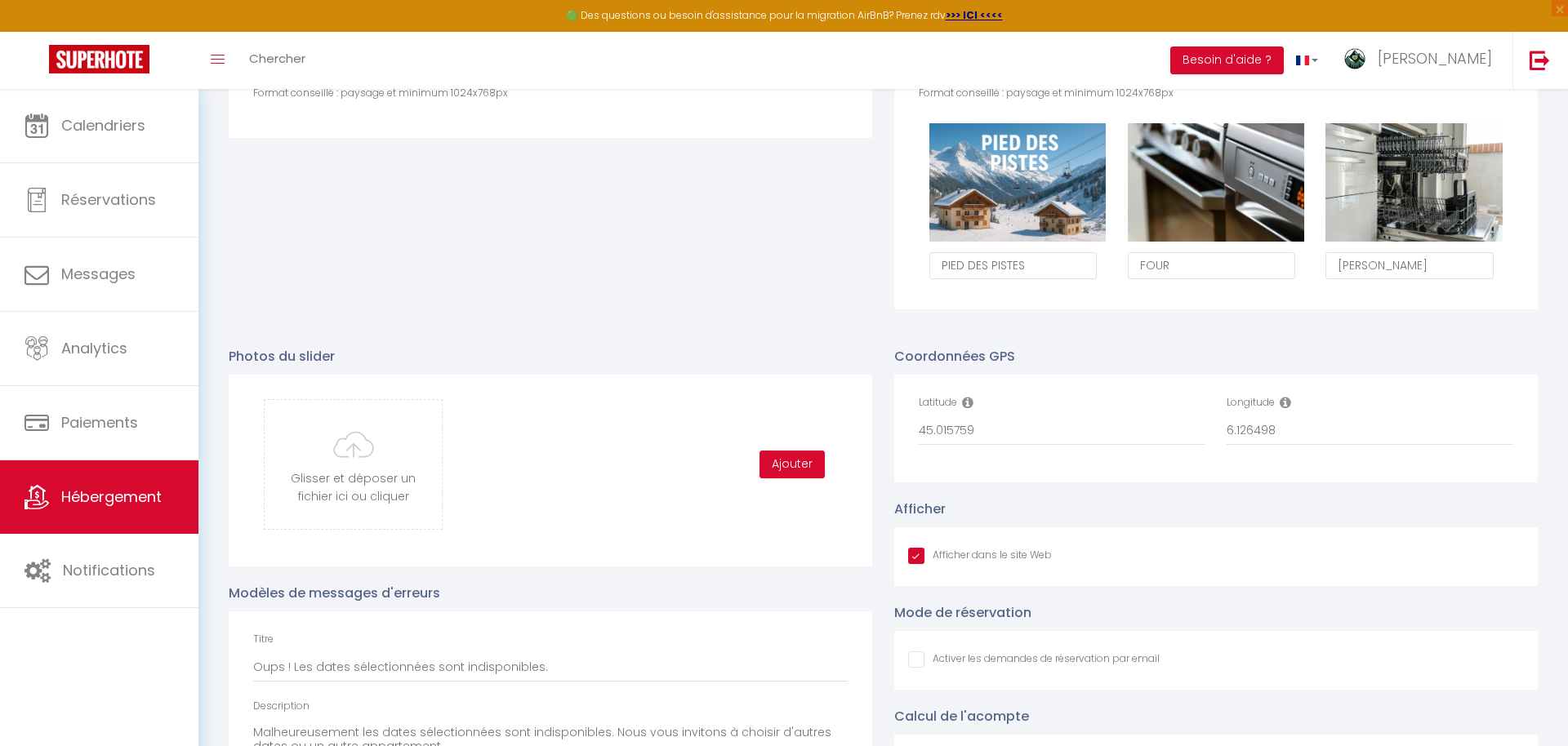
type input "C:\fakepath\1-DSCF4538.jpg"
checkbox input "true"
checkbox input "false"
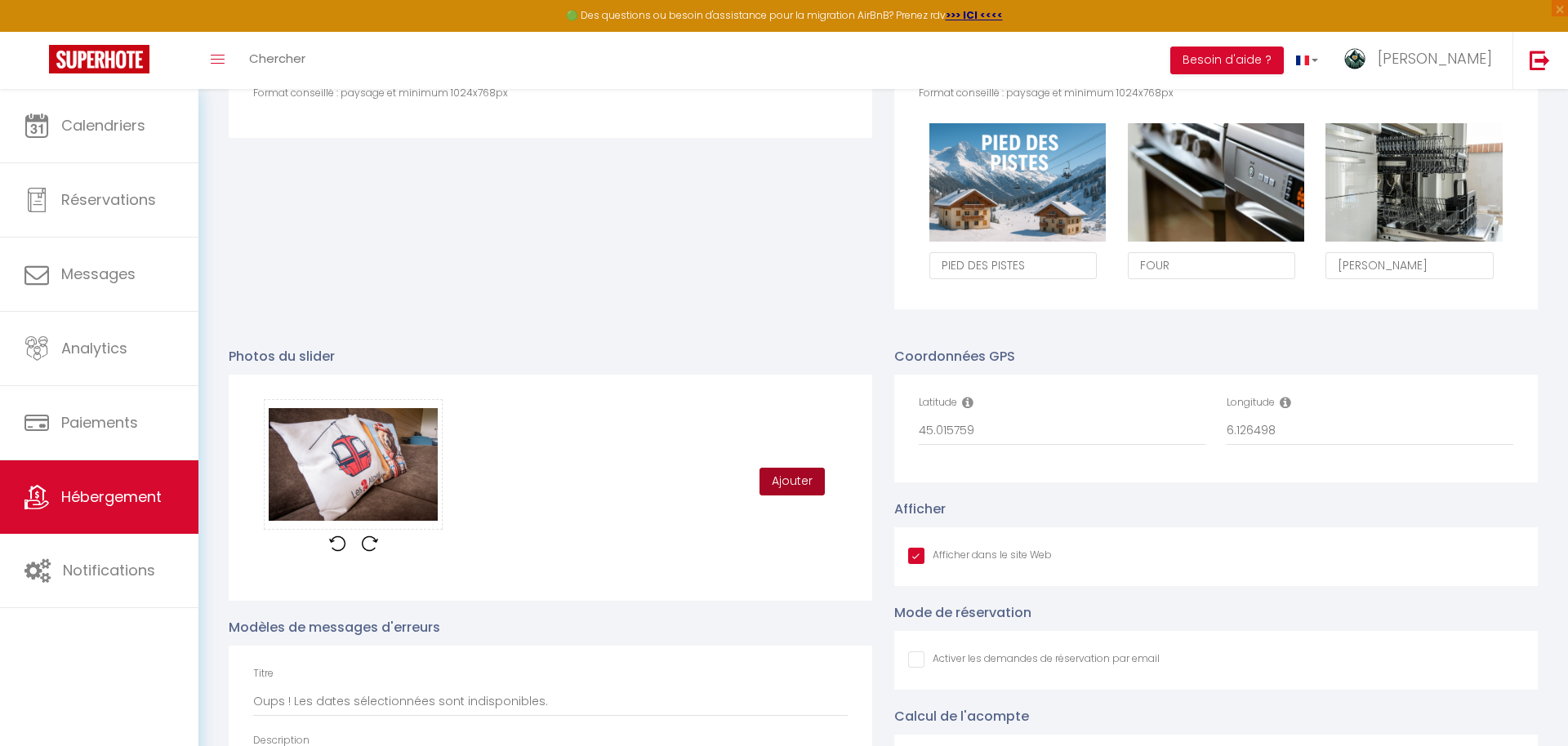
click at [792, 482] on button "Ajouter" at bounding box center [792, 482] width 65 height 28
checkbox input "true"
checkbox input "false"
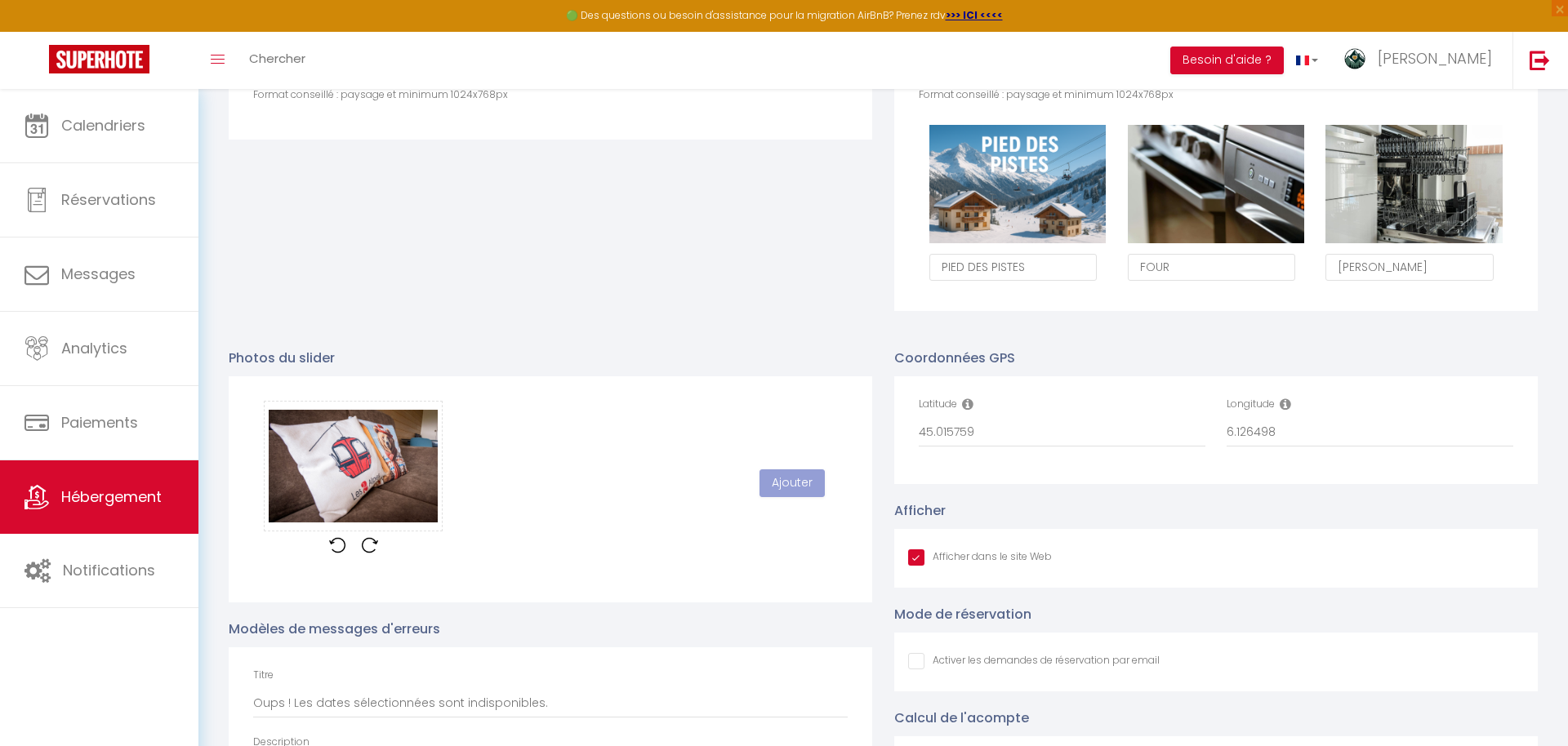
scroll to position [1029, 0]
checkbox input "true"
checkbox input "false"
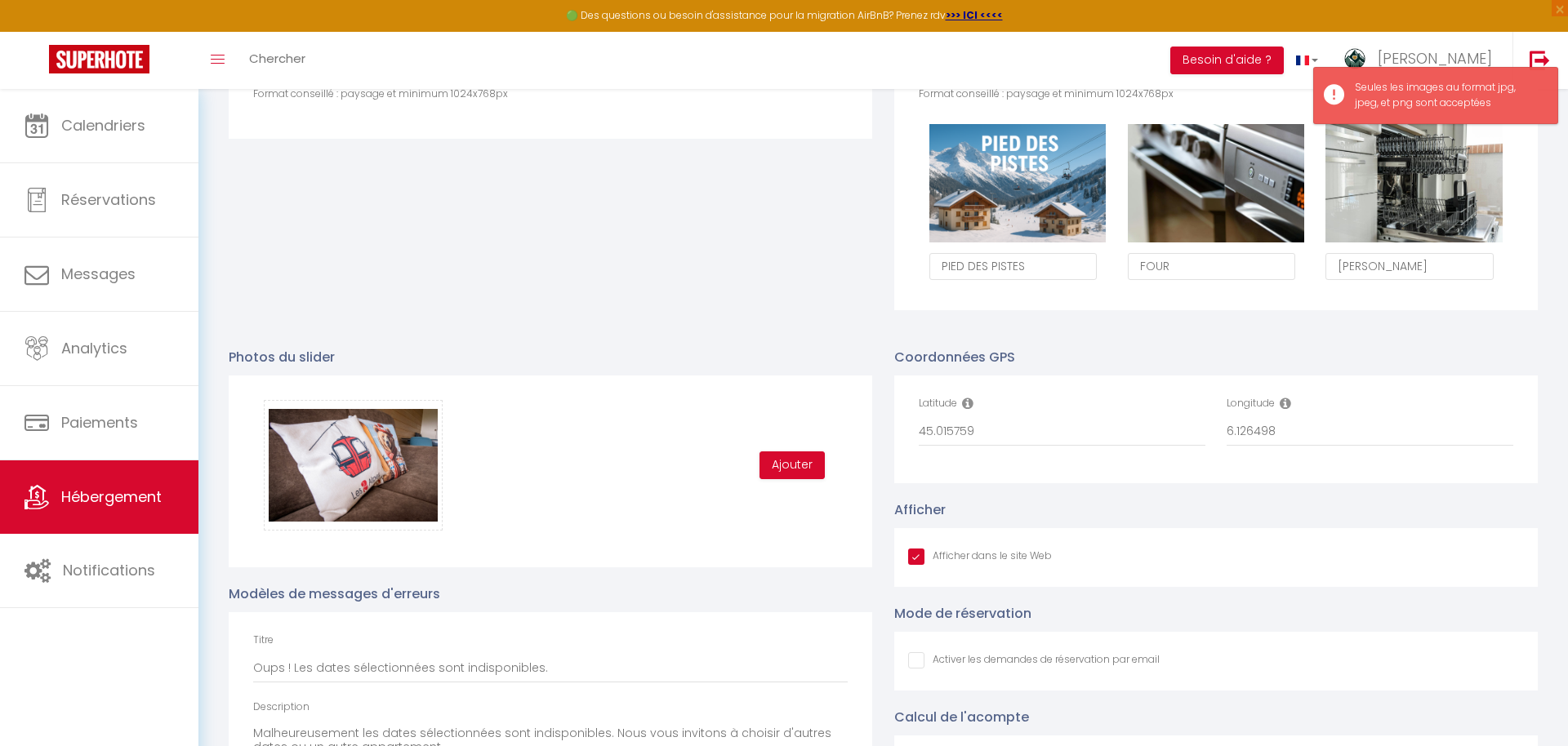
click at [401, 428] on button "Remove" at bounding box center [407, 423] width 52 height 28
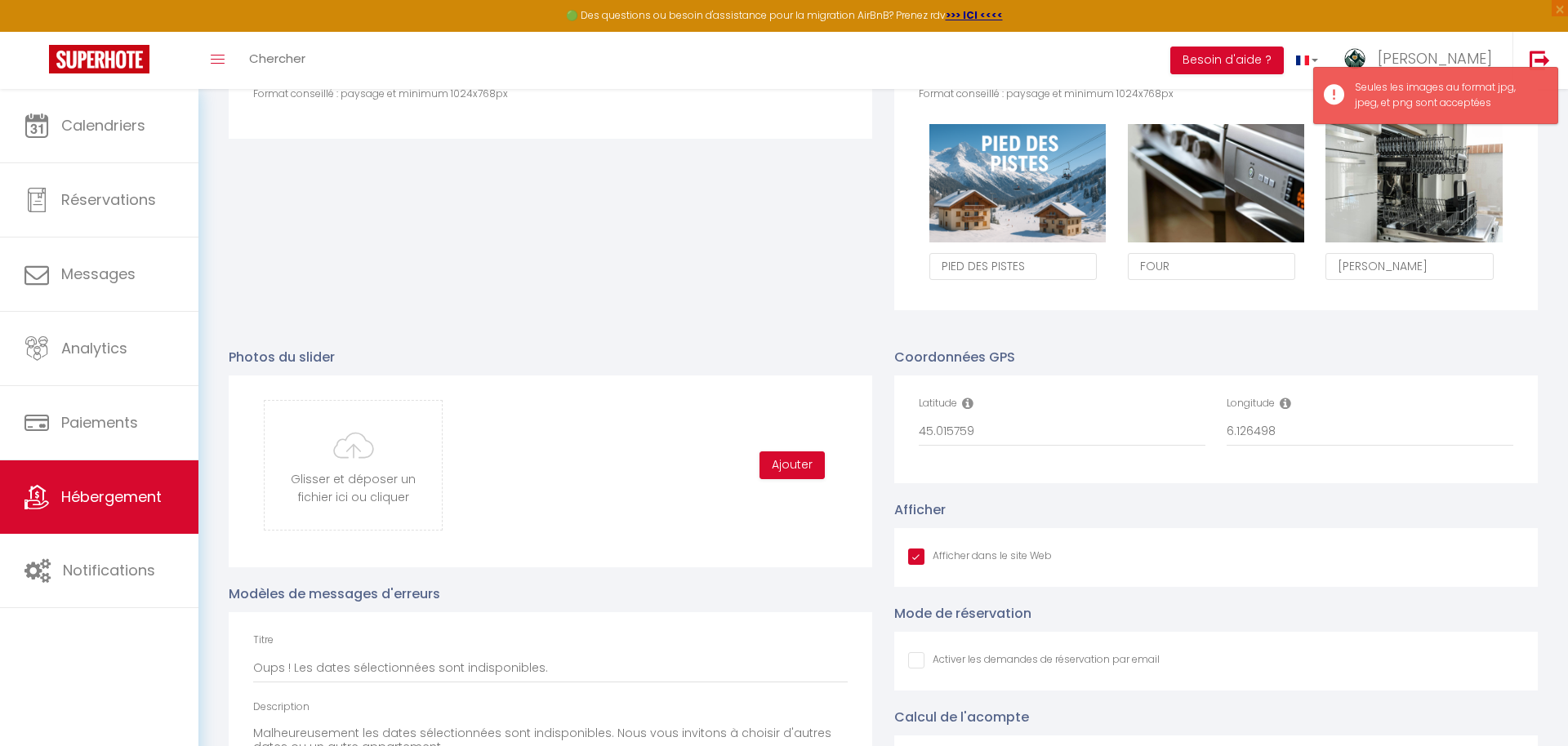
scroll to position [1033, 0]
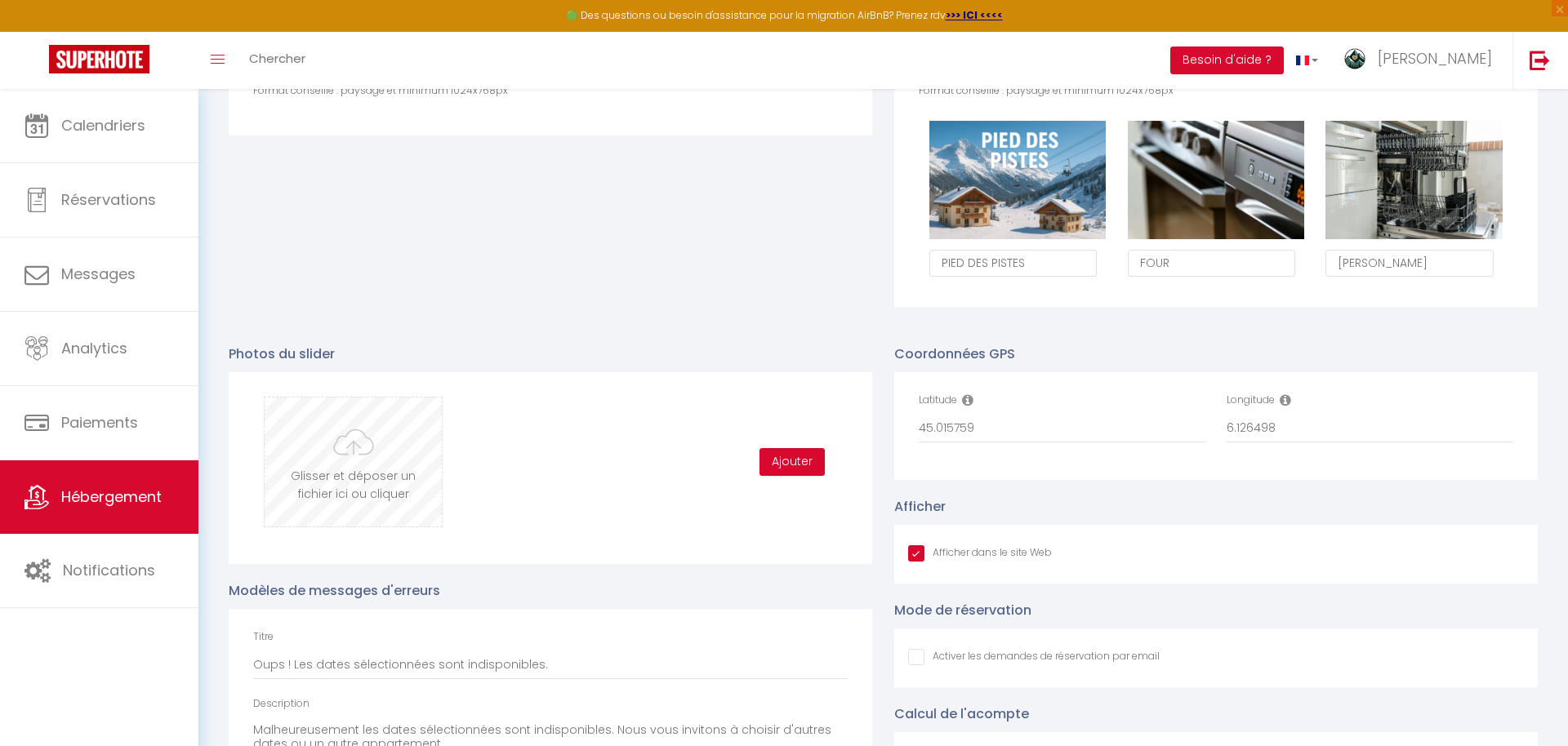
type input "C:\fakepath\8-DSCF4612.jpg"
checkbox input "true"
checkbox input "false"
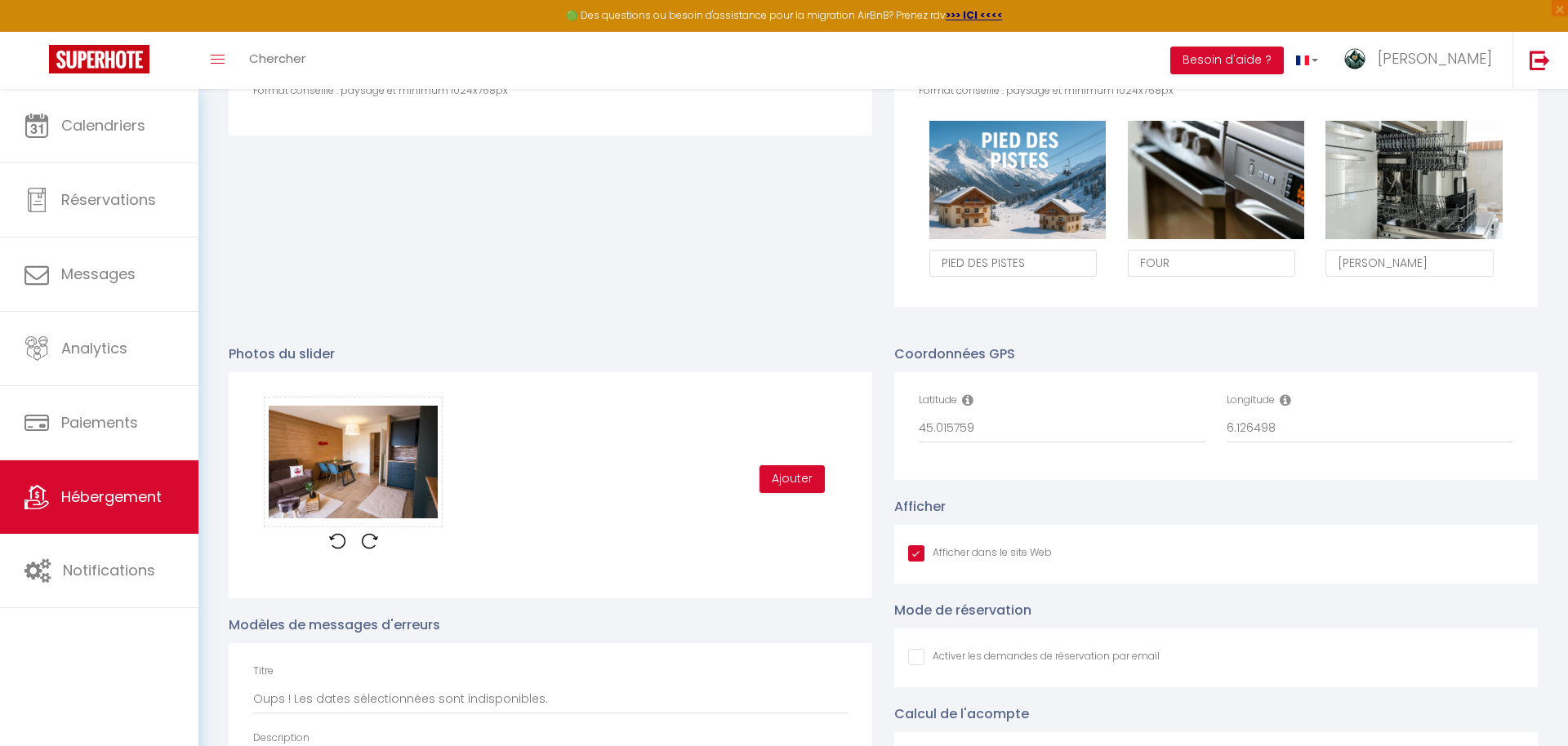
click at [824, 482] on div "Ajouter" at bounding box center [798, 479] width 99 height 28
click at [809, 483] on button "Ajouter" at bounding box center [792, 479] width 65 height 28
checkbox input "true"
checkbox input "false"
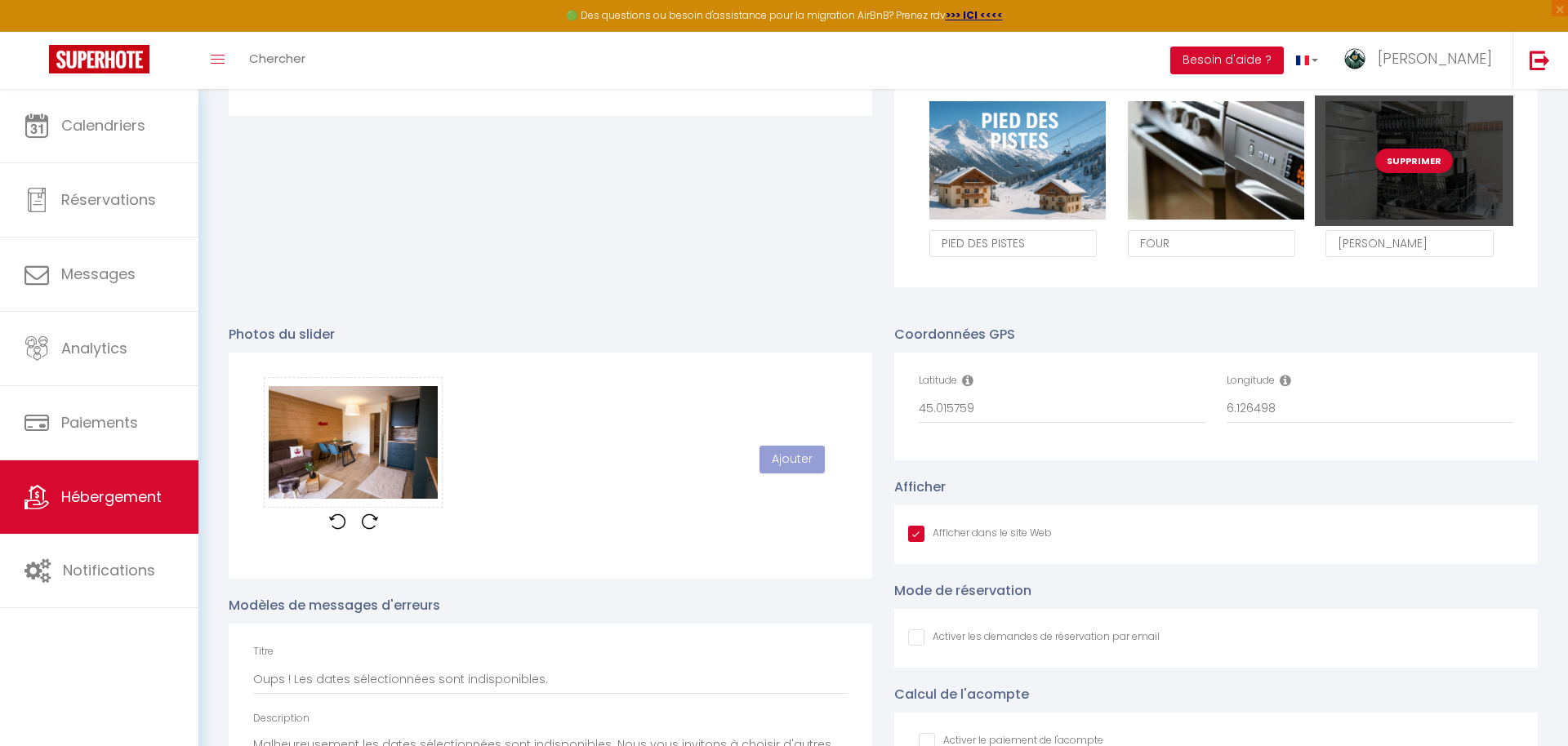
scroll to position [1048, 0]
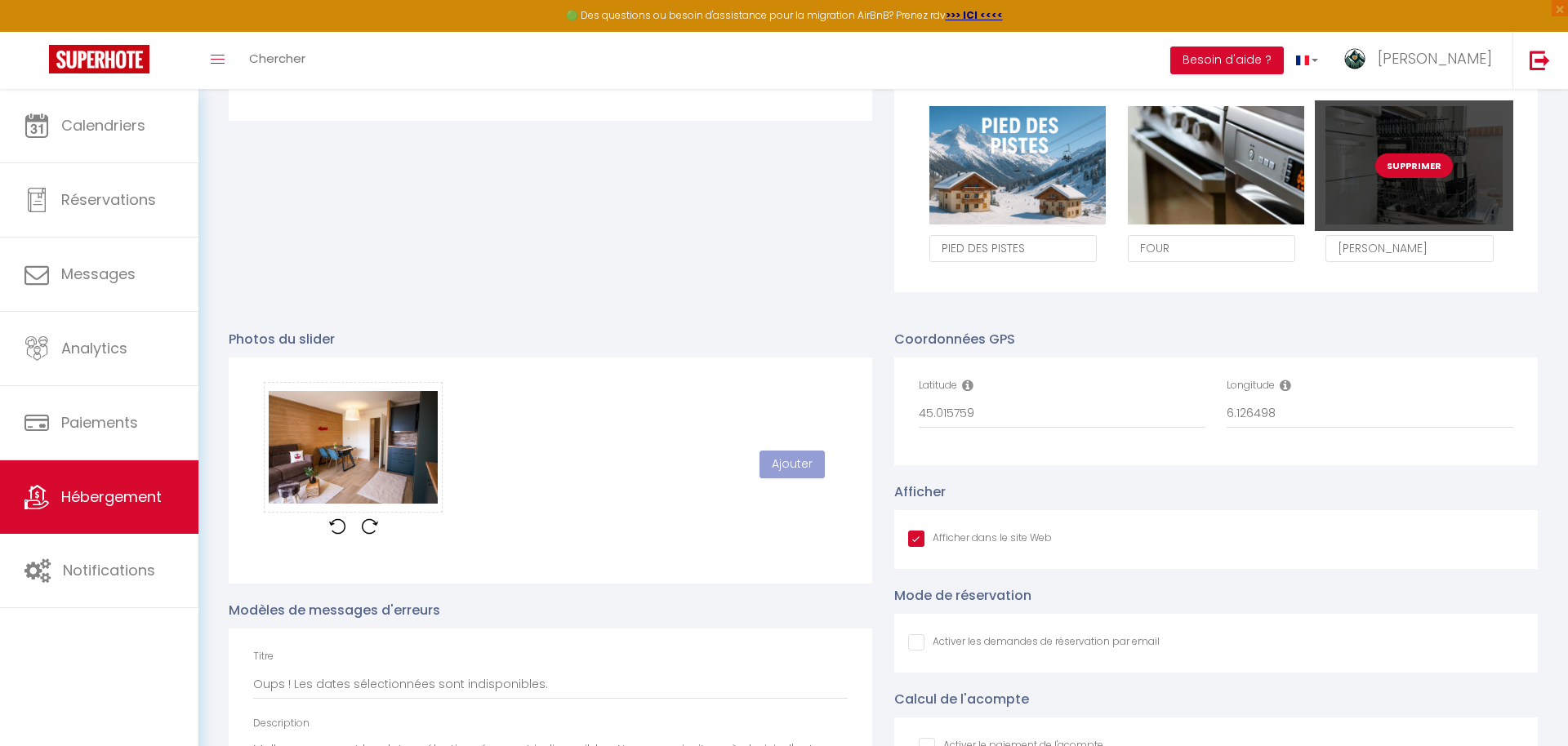
checkbox input "true"
checkbox input "false"
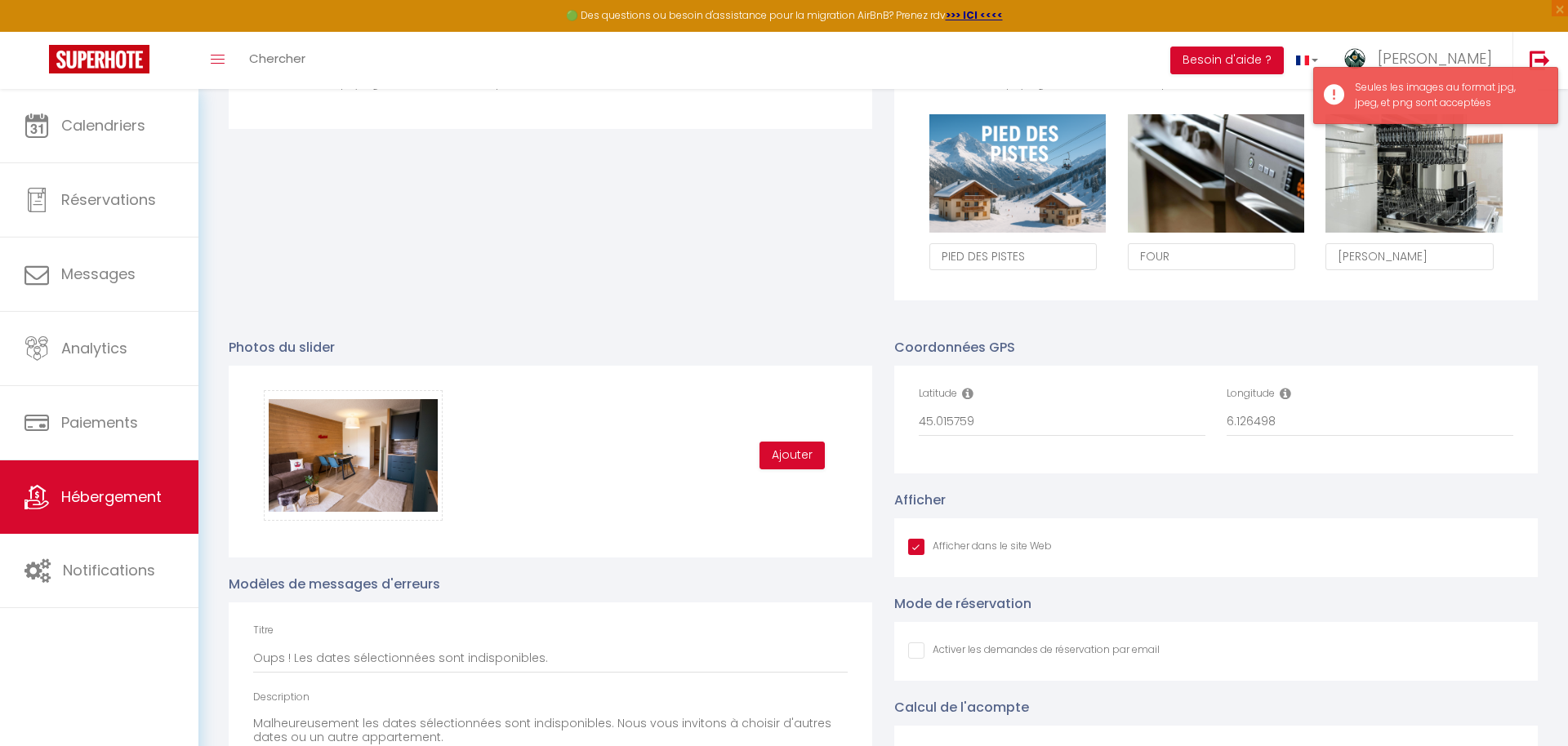
scroll to position [1038, 0]
